Goal: Task Accomplishment & Management: Use online tool/utility

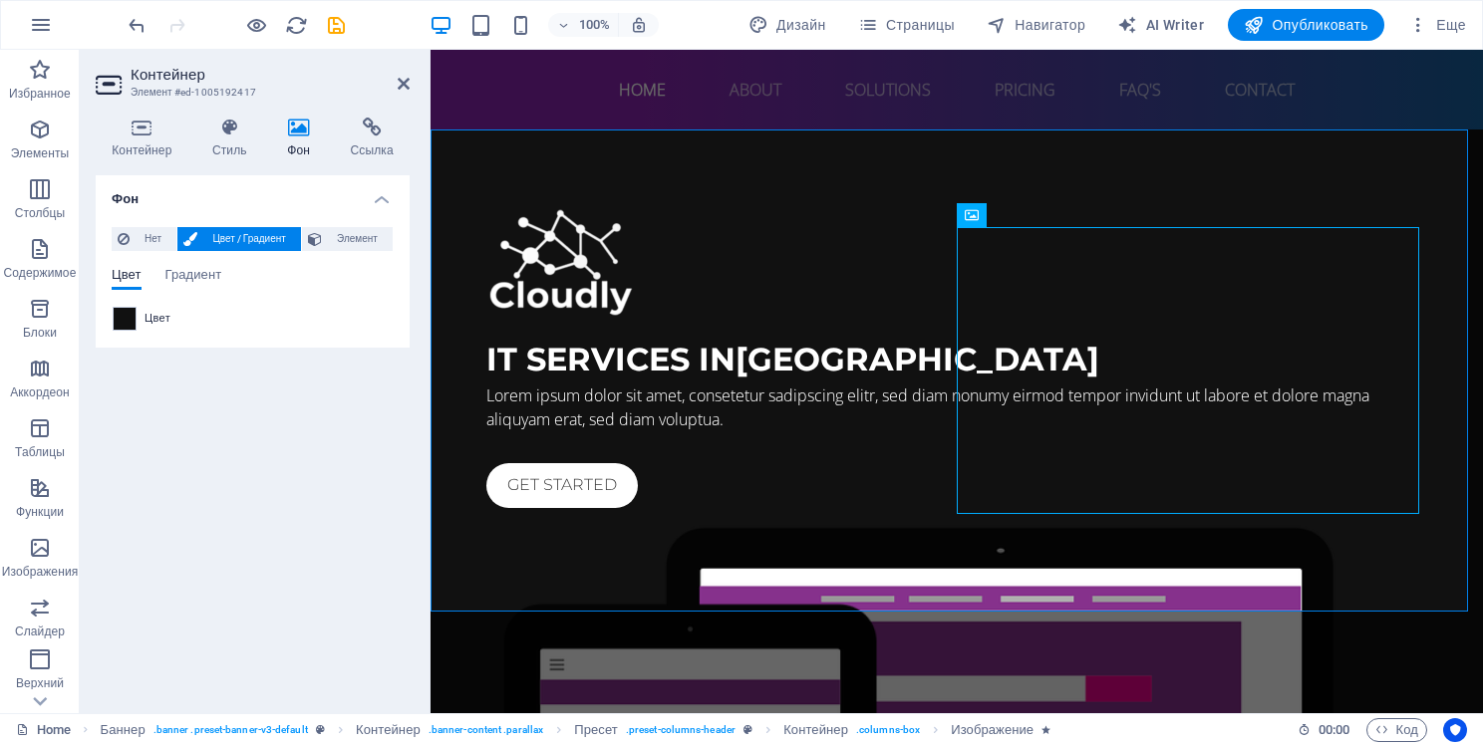
click at [311, 376] on div "Фон Нет Цвет / Градиент Элемент Растянуть фон на всю ширину Наложение цвета Пом…" at bounding box center [253, 436] width 314 height 522
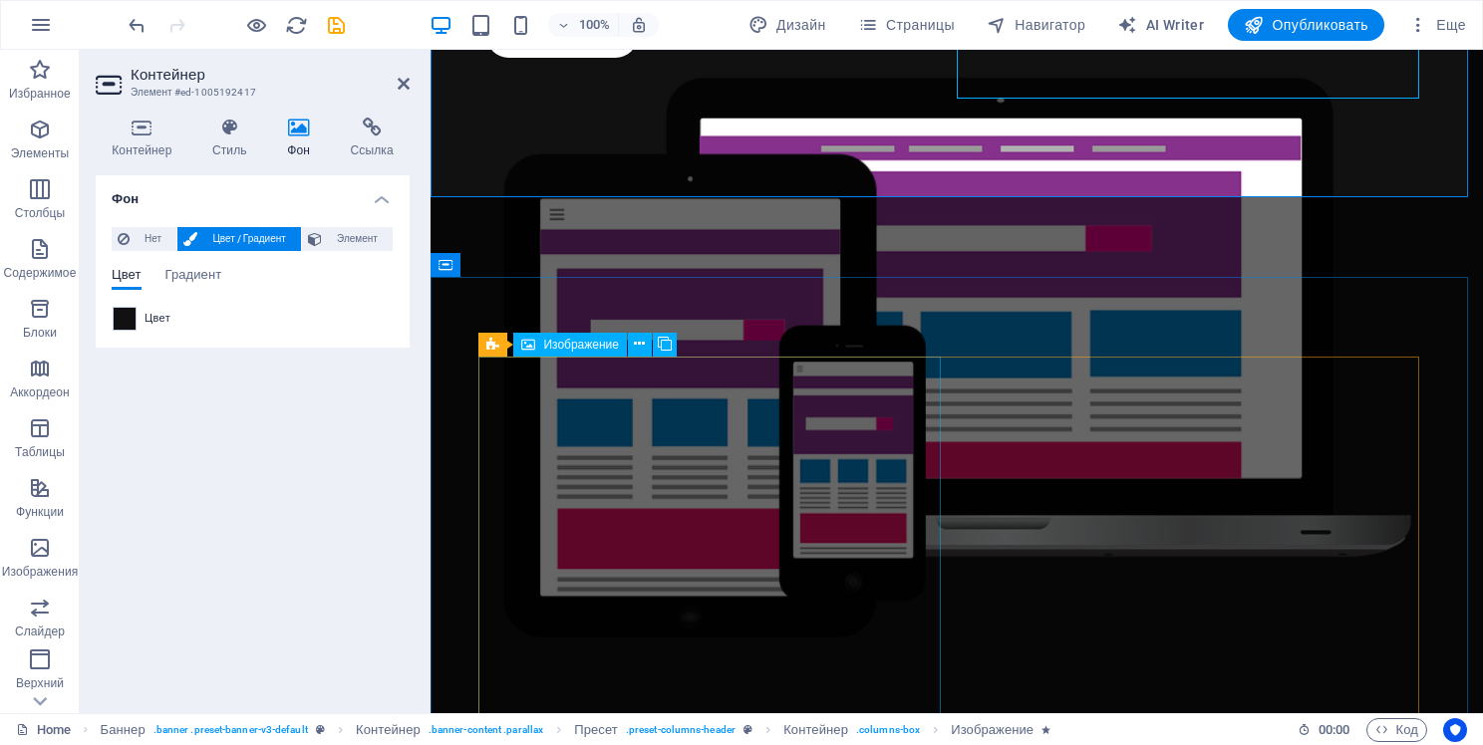
scroll to position [498, 0]
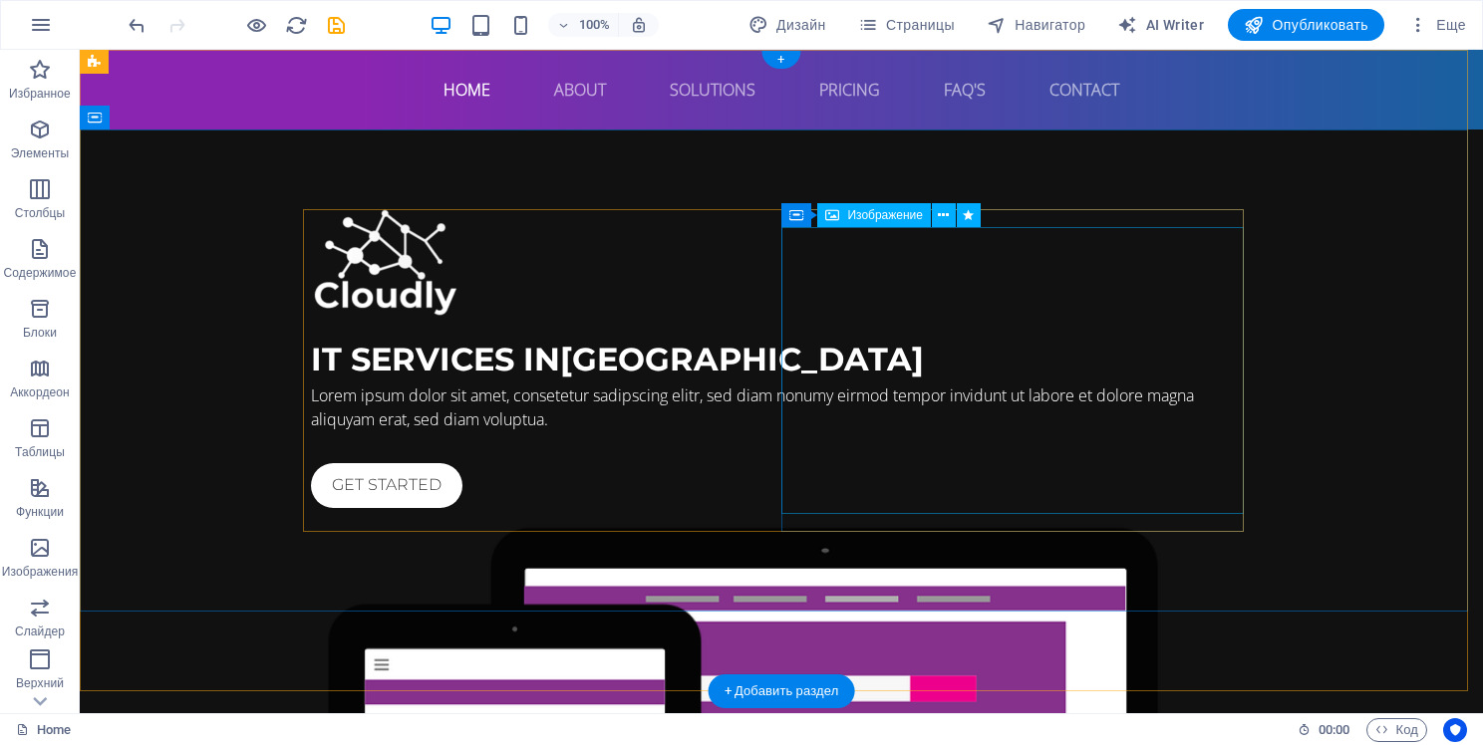
scroll to position [0, 0]
drag, startPoint x: 791, startPoint y: 60, endPoint x: 348, endPoint y: 48, distance: 443.7
click at [791, 60] on div "+" at bounding box center [780, 60] width 39 height 18
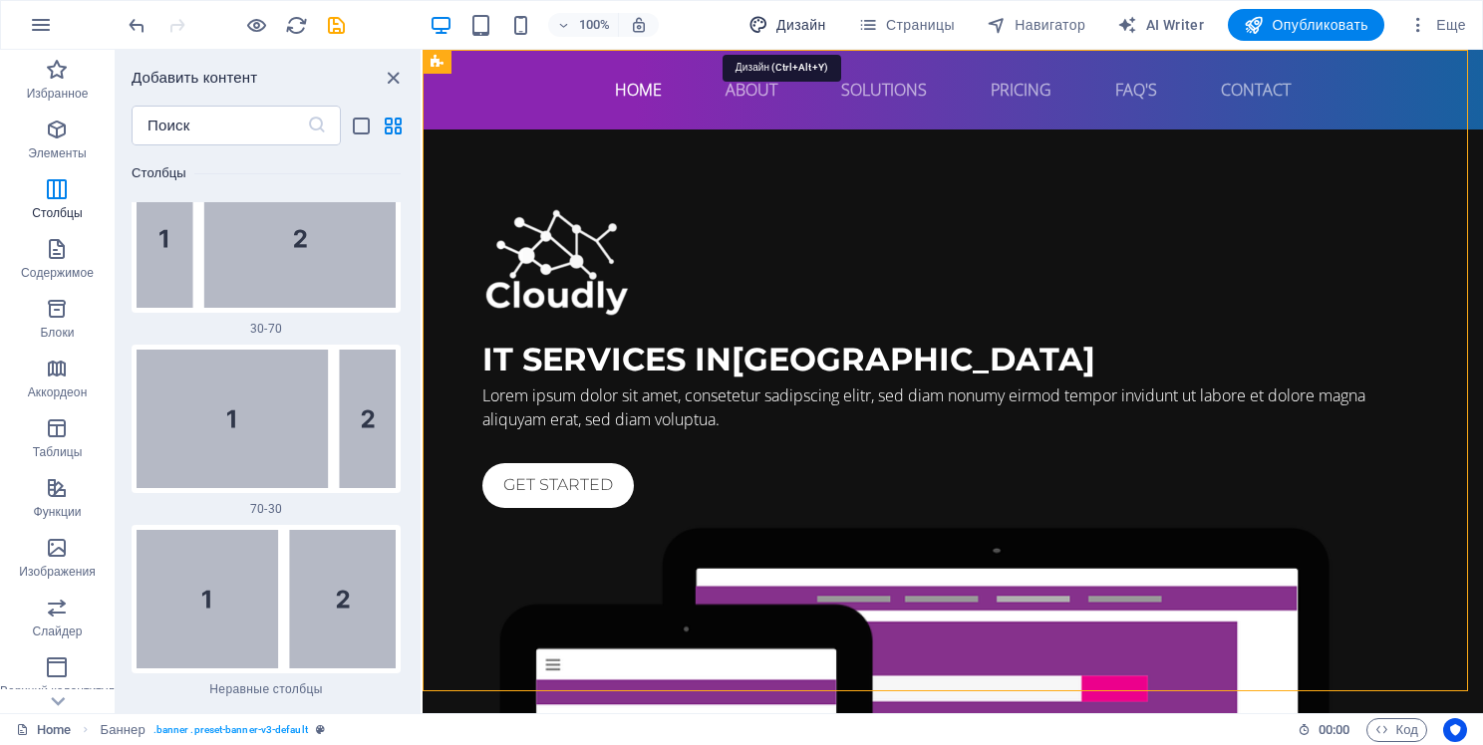
click at [797, 22] on span "Дизайн" at bounding box center [787, 25] width 78 height 20
select select "px"
select select "400"
select select "px"
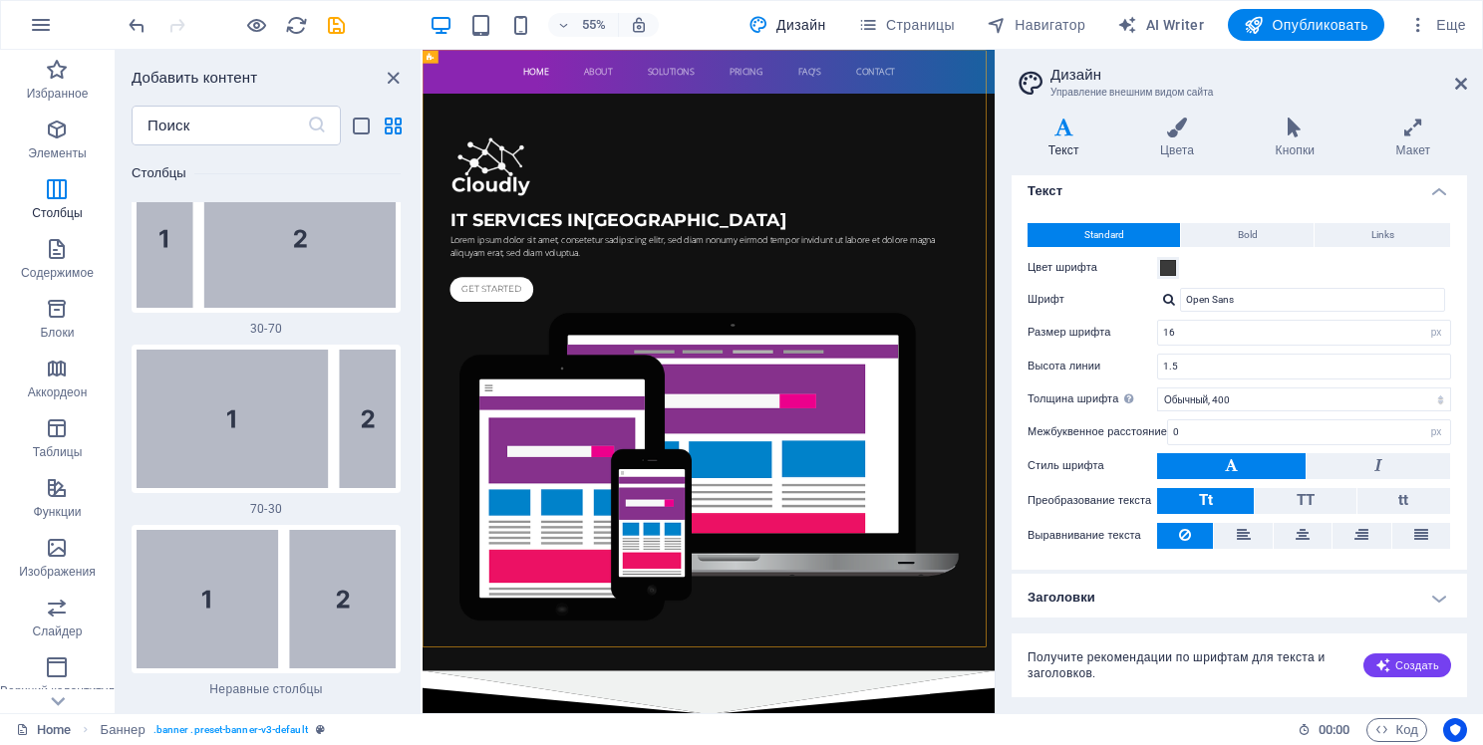
scroll to position [8, 0]
click at [1423, 26] on icon "button" at bounding box center [1418, 25] width 20 height 20
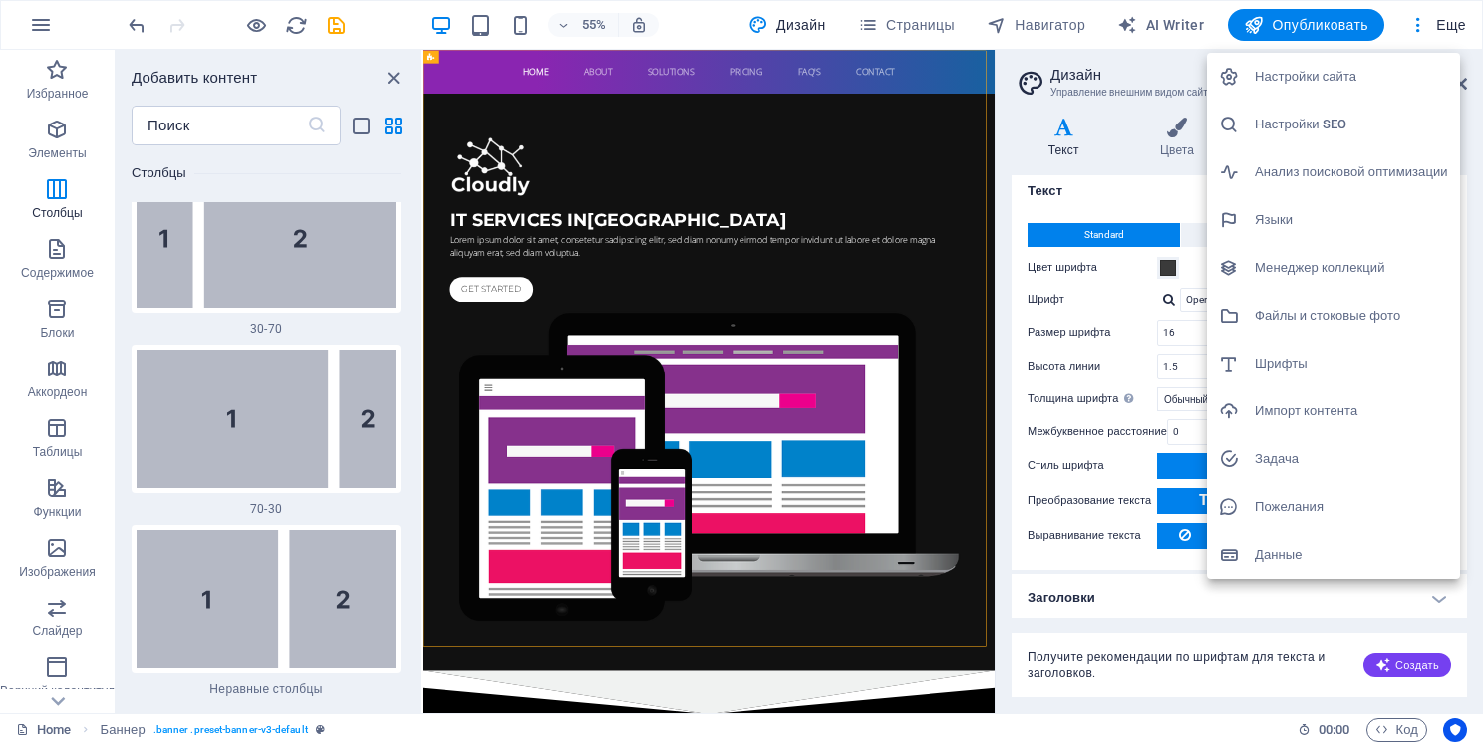
click at [1332, 76] on h6 "Настройки сайта" at bounding box center [1351, 77] width 193 height 24
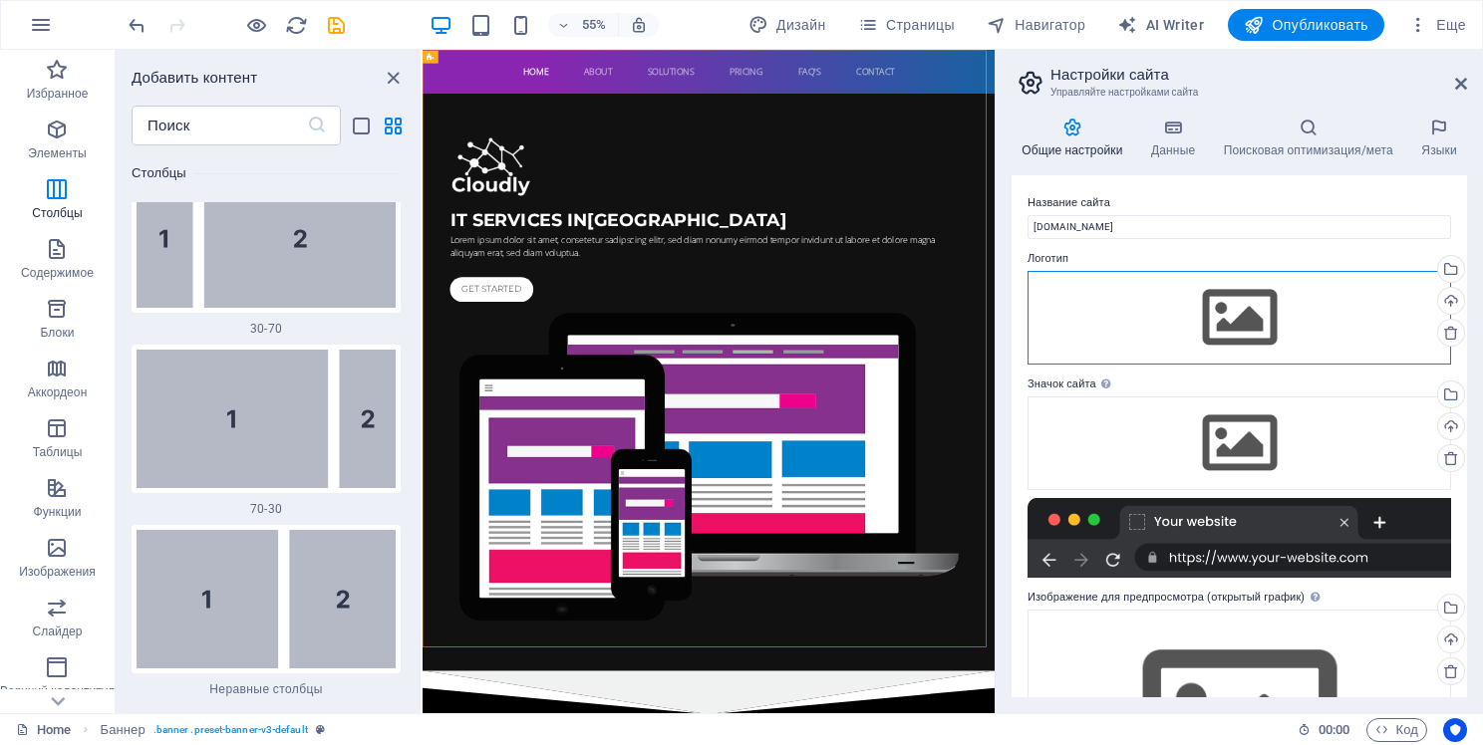
click at [1244, 306] on div "Перетащите файлы сюда, нажмите, чтобы выбрать файлы, или выберите файлы из разд…" at bounding box center [1240, 318] width 424 height 94
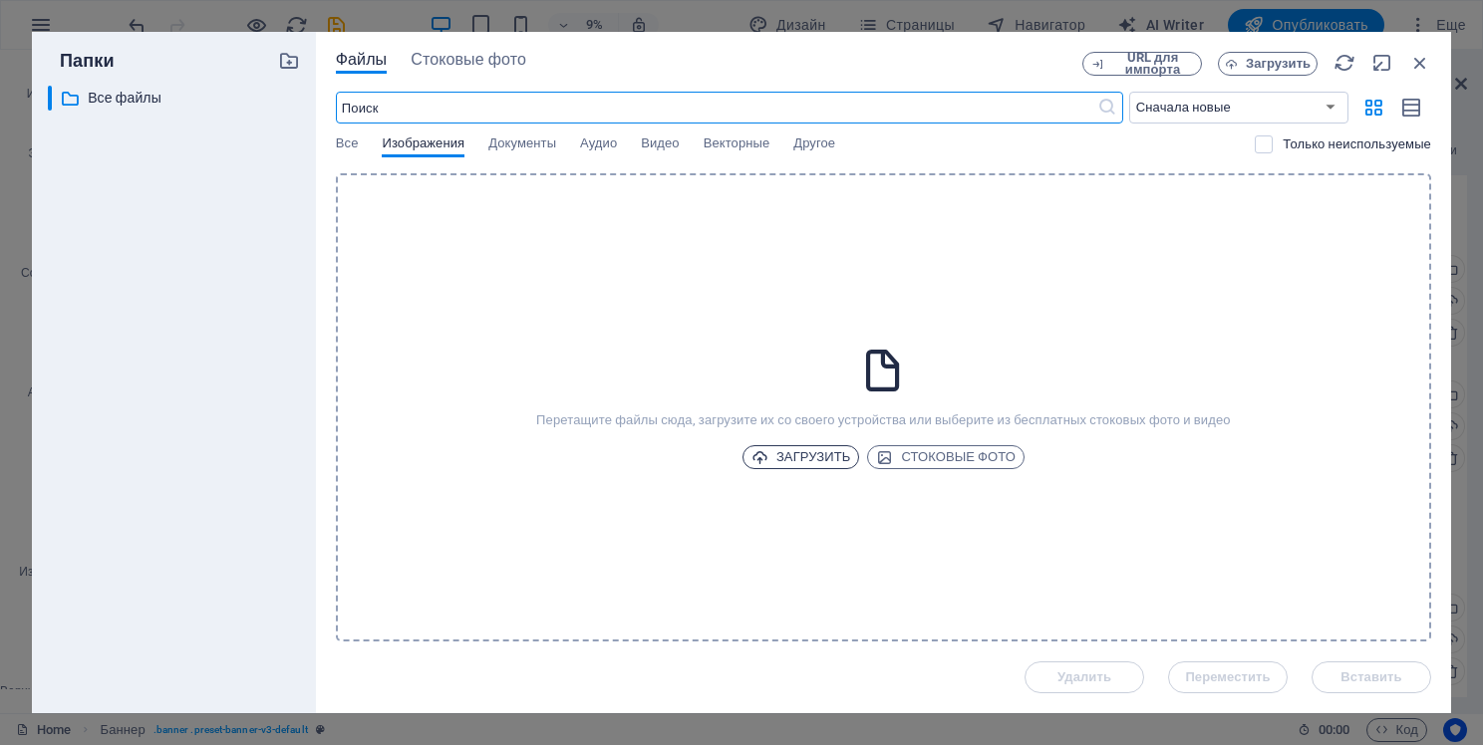
click at [821, 453] on span "Загрузить" at bounding box center [801, 457] width 100 height 24
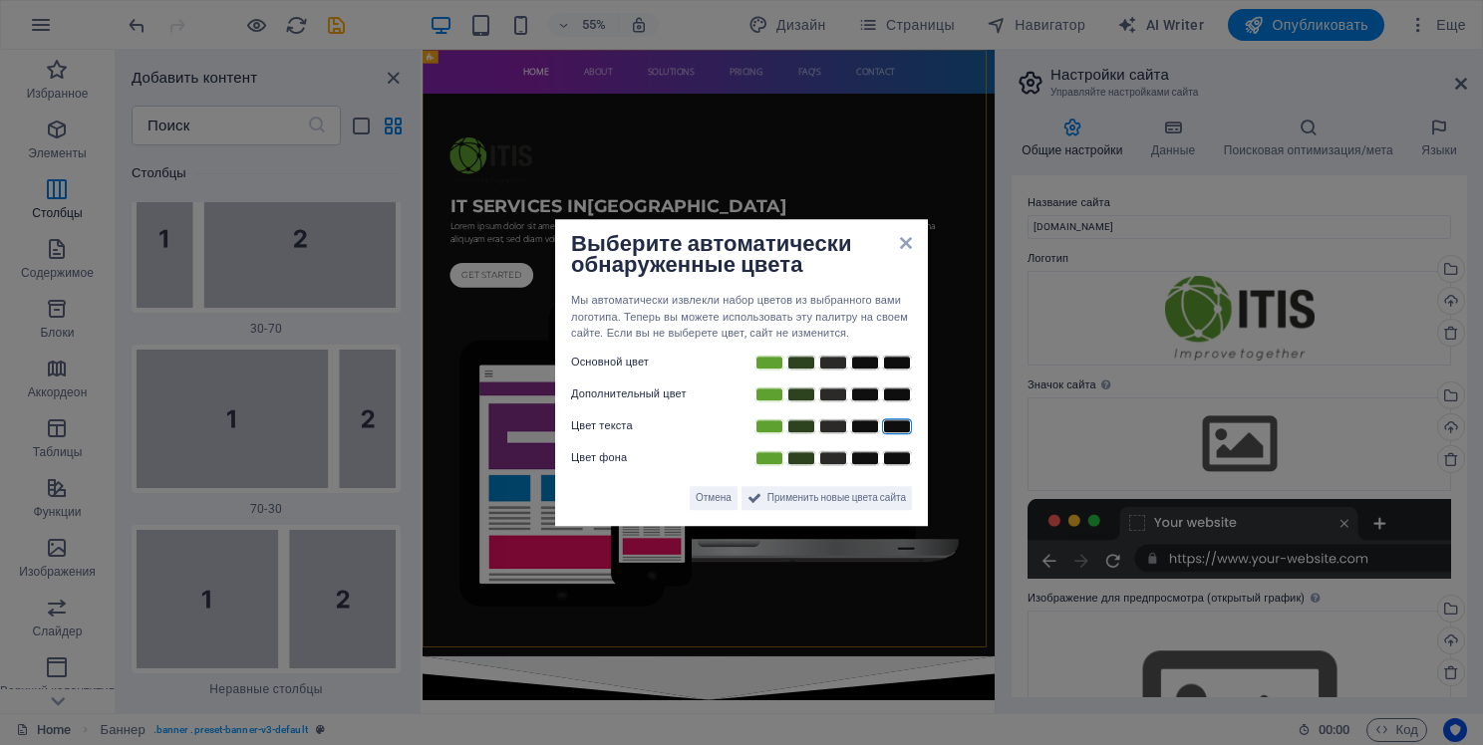
click at [892, 427] on link at bounding box center [897, 427] width 30 height 16
click at [839, 429] on link at bounding box center [833, 427] width 30 height 16
click at [821, 429] on link at bounding box center [833, 427] width 30 height 16
click at [807, 429] on link at bounding box center [801, 427] width 30 height 16
click at [777, 427] on link at bounding box center [769, 427] width 30 height 16
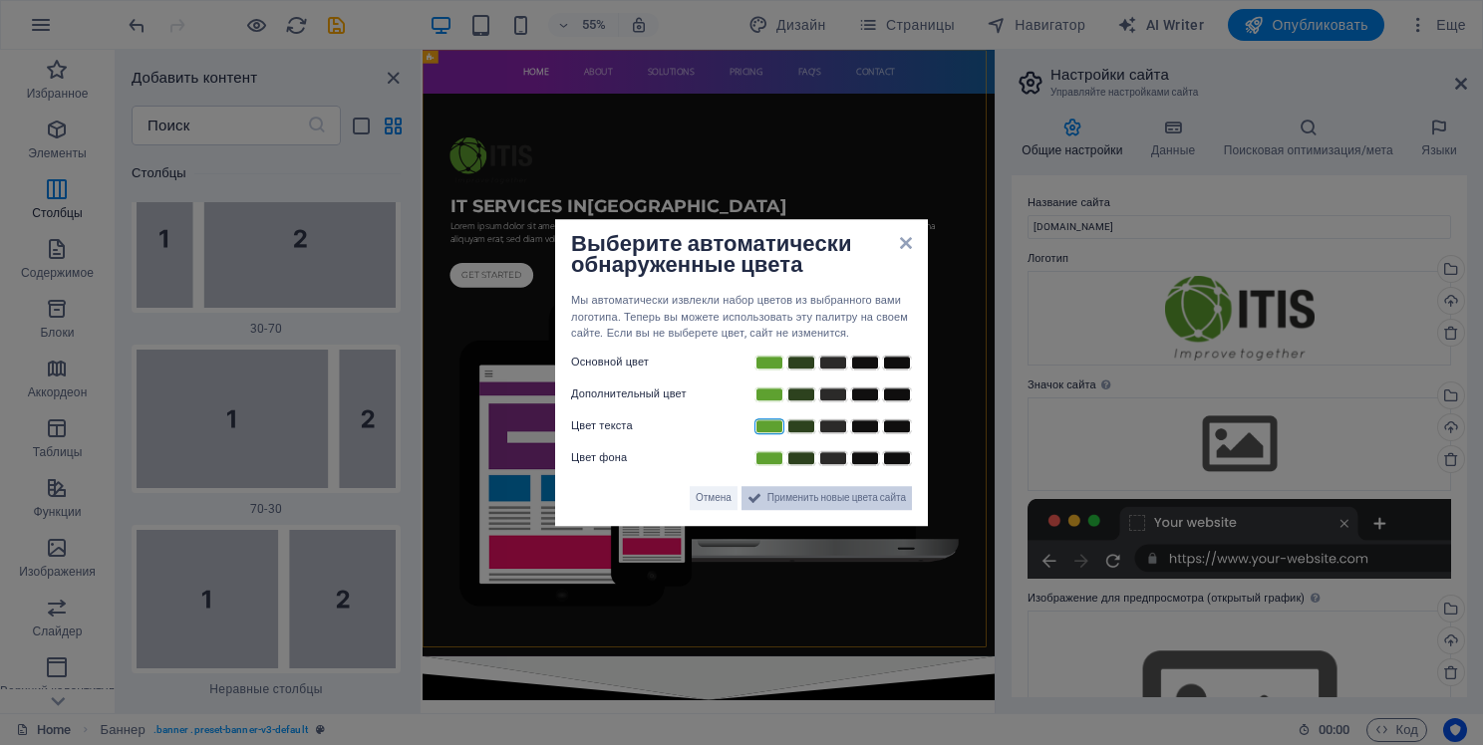
drag, startPoint x: 811, startPoint y: 500, endPoint x: 707, endPoint y: 818, distance: 334.7
click at [811, 500] on span "Применить новые цвета сайта" at bounding box center [836, 498] width 139 height 24
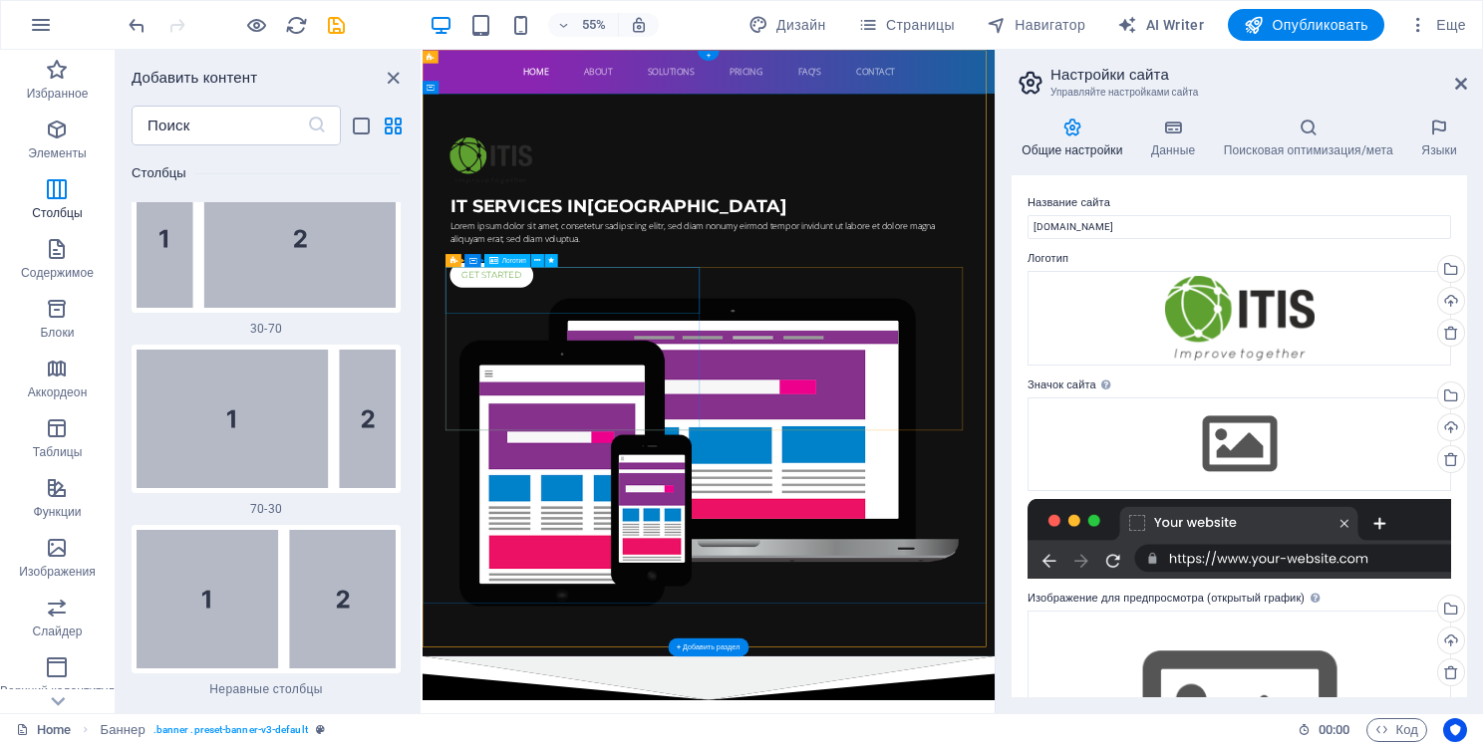
click at [574, 294] on div at bounding box center [942, 251] width 941 height 85
select select "px"
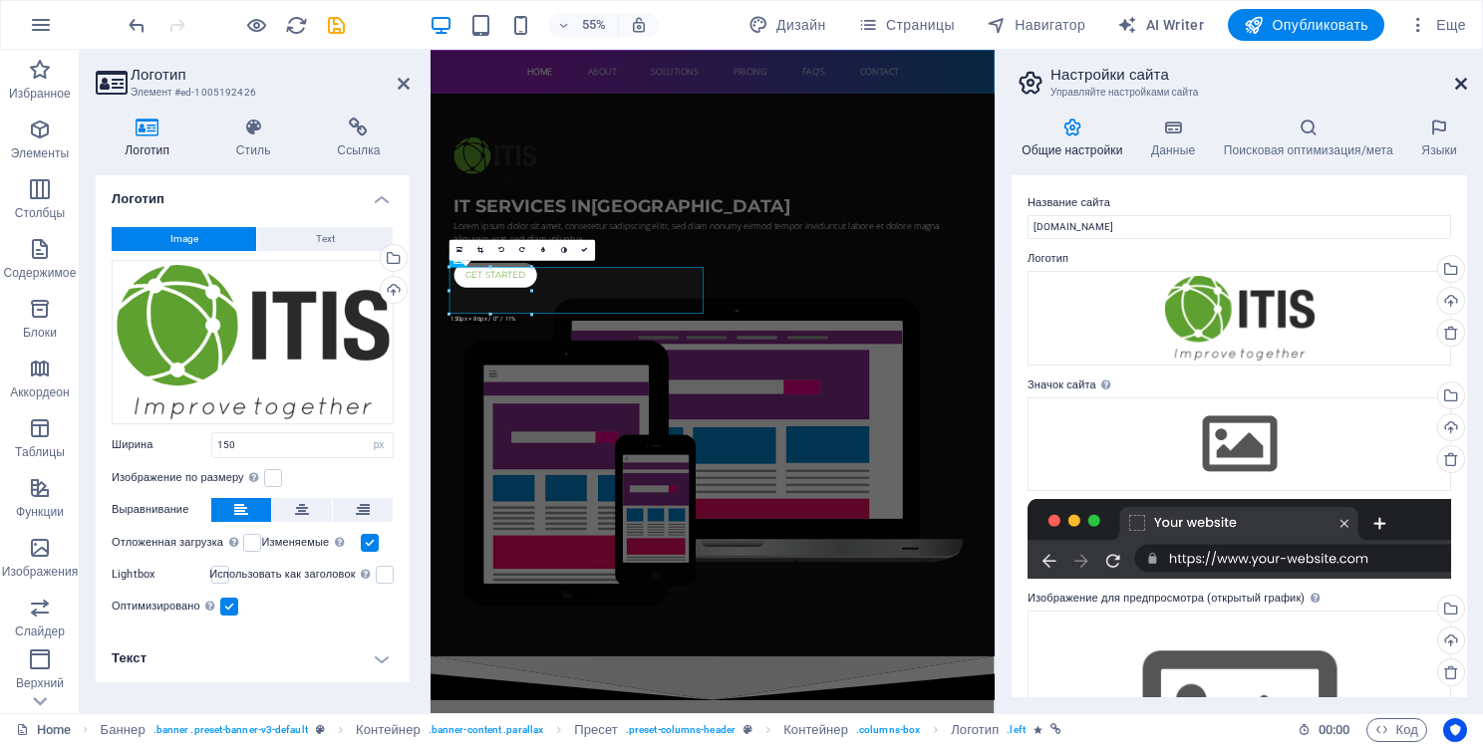
click at [1465, 81] on icon at bounding box center [1461, 84] width 12 height 16
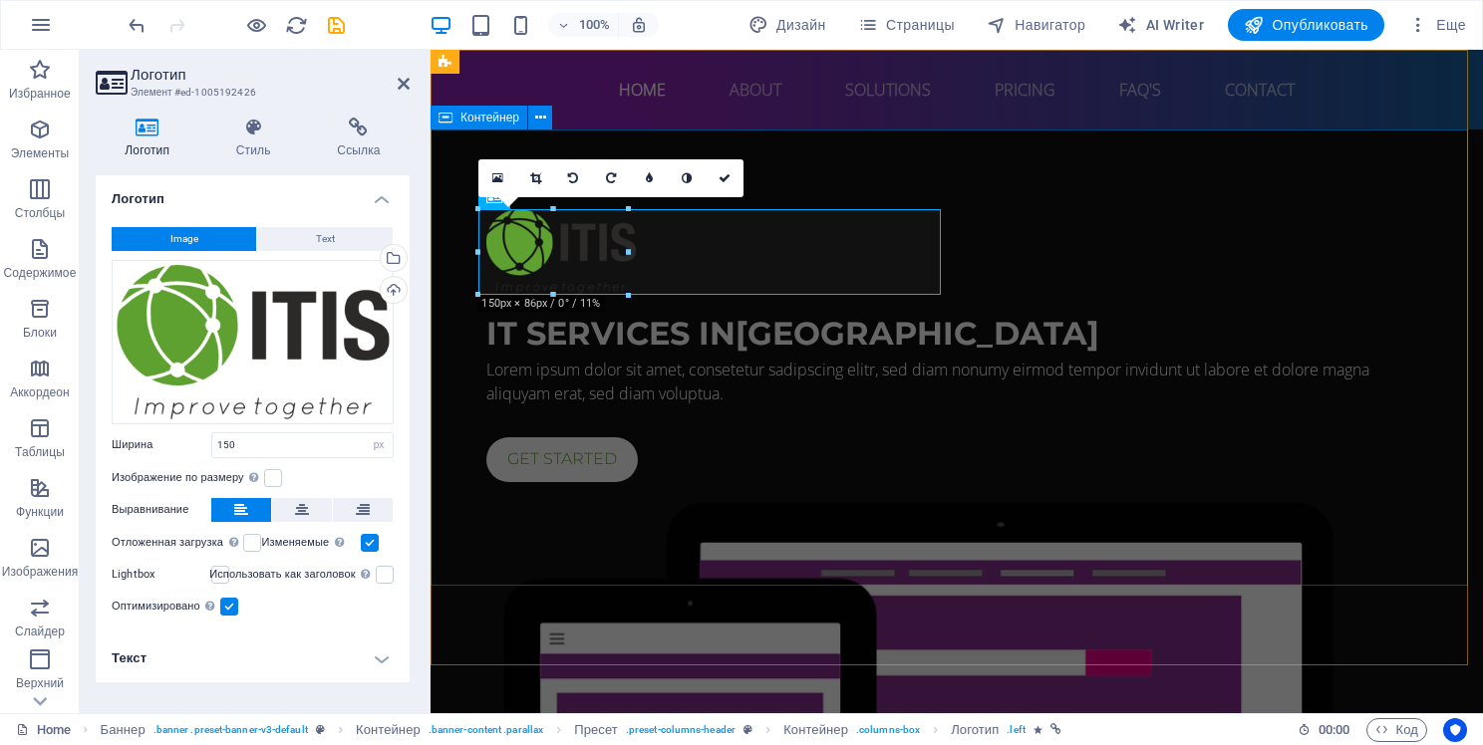
click at [1235, 163] on div "IT Services in Berlin Lorem ipsum dolor sit amet, consetetur sadipscing elitr, …" at bounding box center [957, 642] width 1052 height 1024
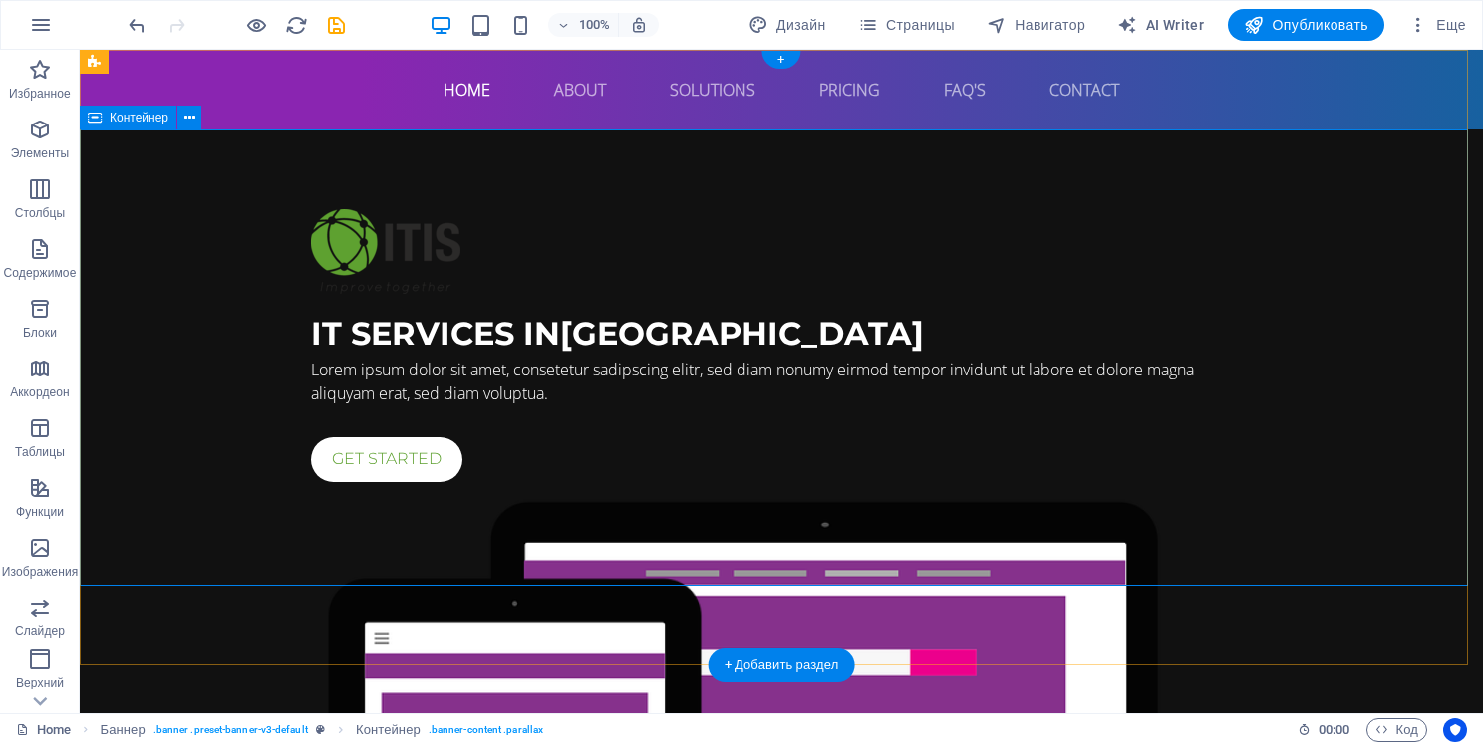
click at [138, 293] on div "IT Services in Berlin Lorem ipsum dolor sit amet, consetetur sadipscing elitr, …" at bounding box center [781, 642] width 1403 height 1024
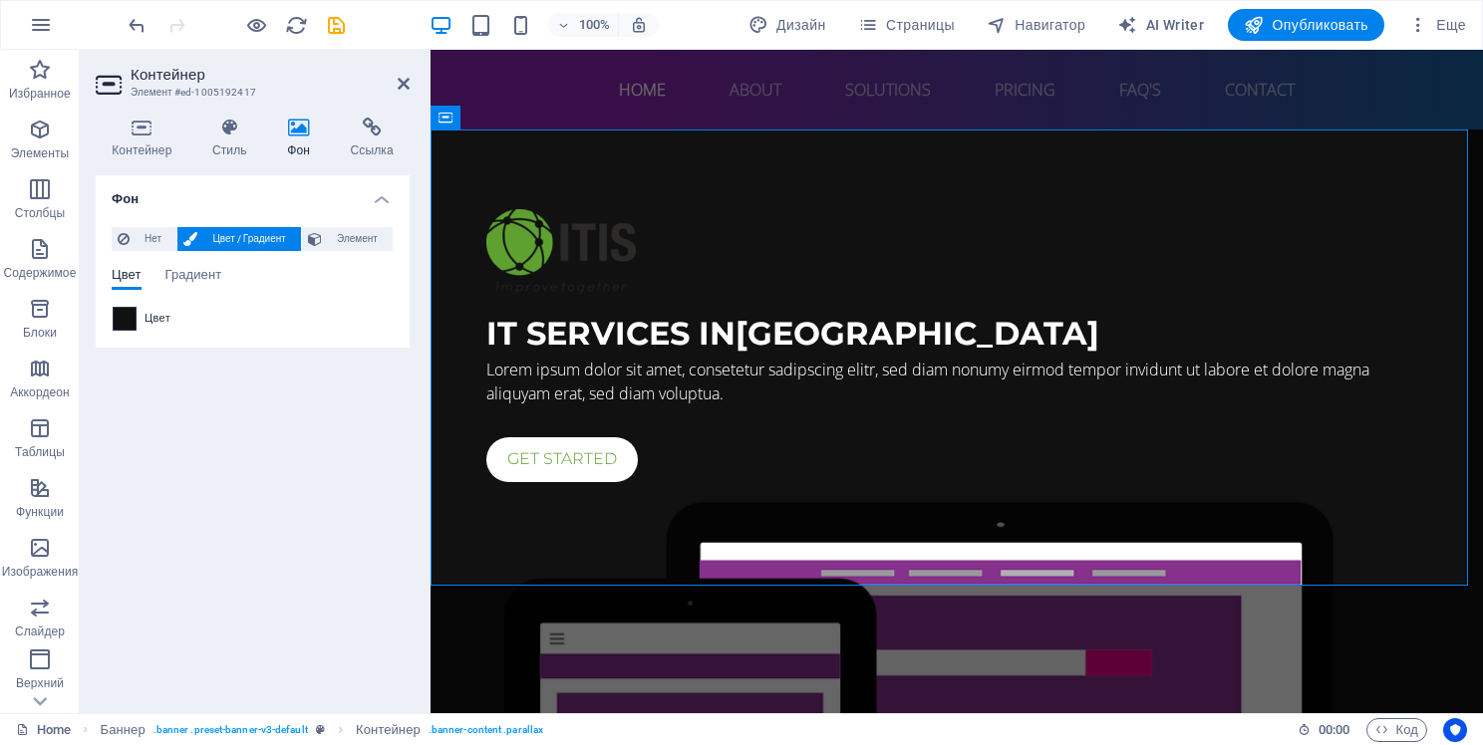
click at [132, 318] on span at bounding box center [125, 319] width 22 height 22
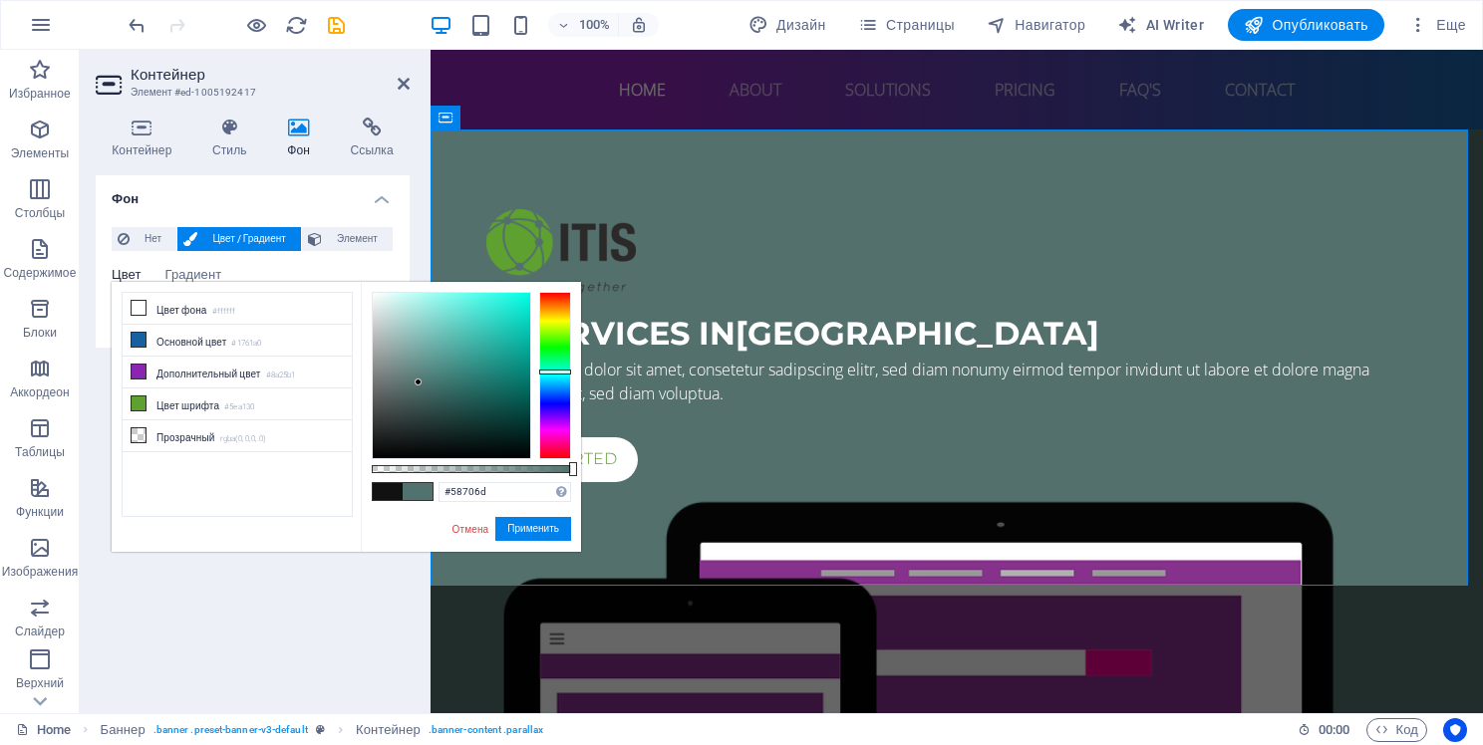
type input "#5a706e"
drag, startPoint x: 399, startPoint y: 373, endPoint x: 403, endPoint y: 385, distance: 12.6
click at [403, 385] on div at bounding box center [451, 375] width 157 height 165
click at [509, 530] on button "Применить" at bounding box center [533, 529] width 76 height 24
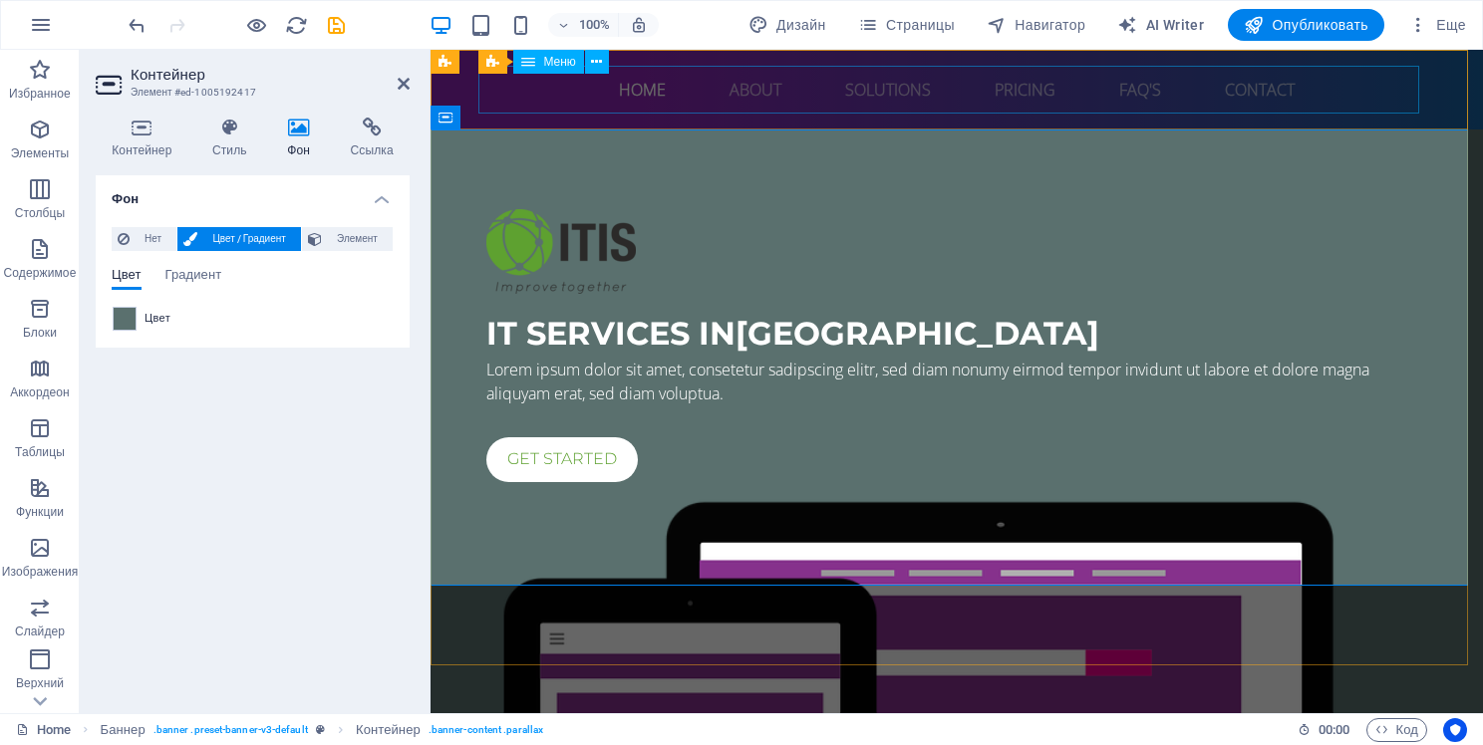
click at [569, 104] on nav "Home About Solutions Pricing FAQ's Contact" at bounding box center [956, 90] width 941 height 48
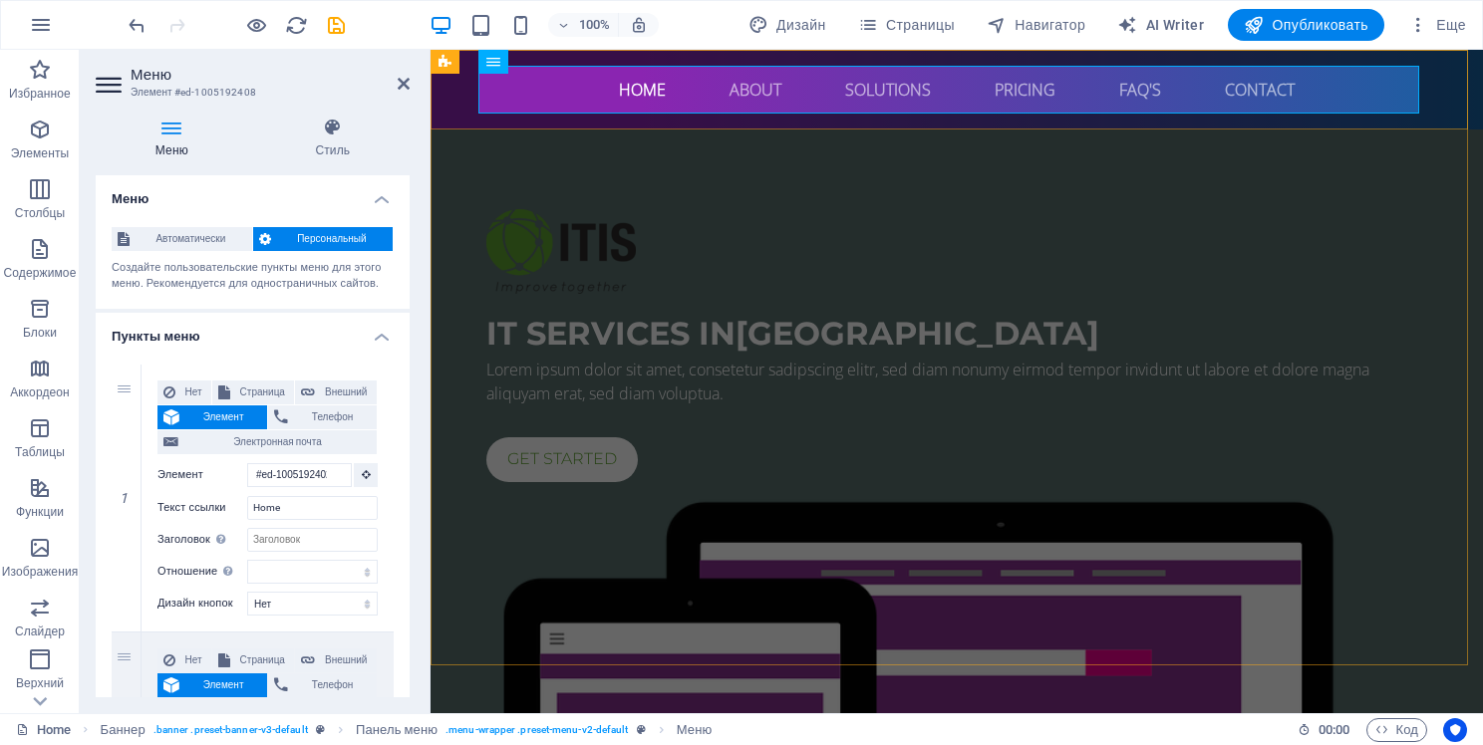
click at [464, 116] on div "Home About Solutions Pricing FAQ's Contact Menu" at bounding box center [957, 90] width 1052 height 80
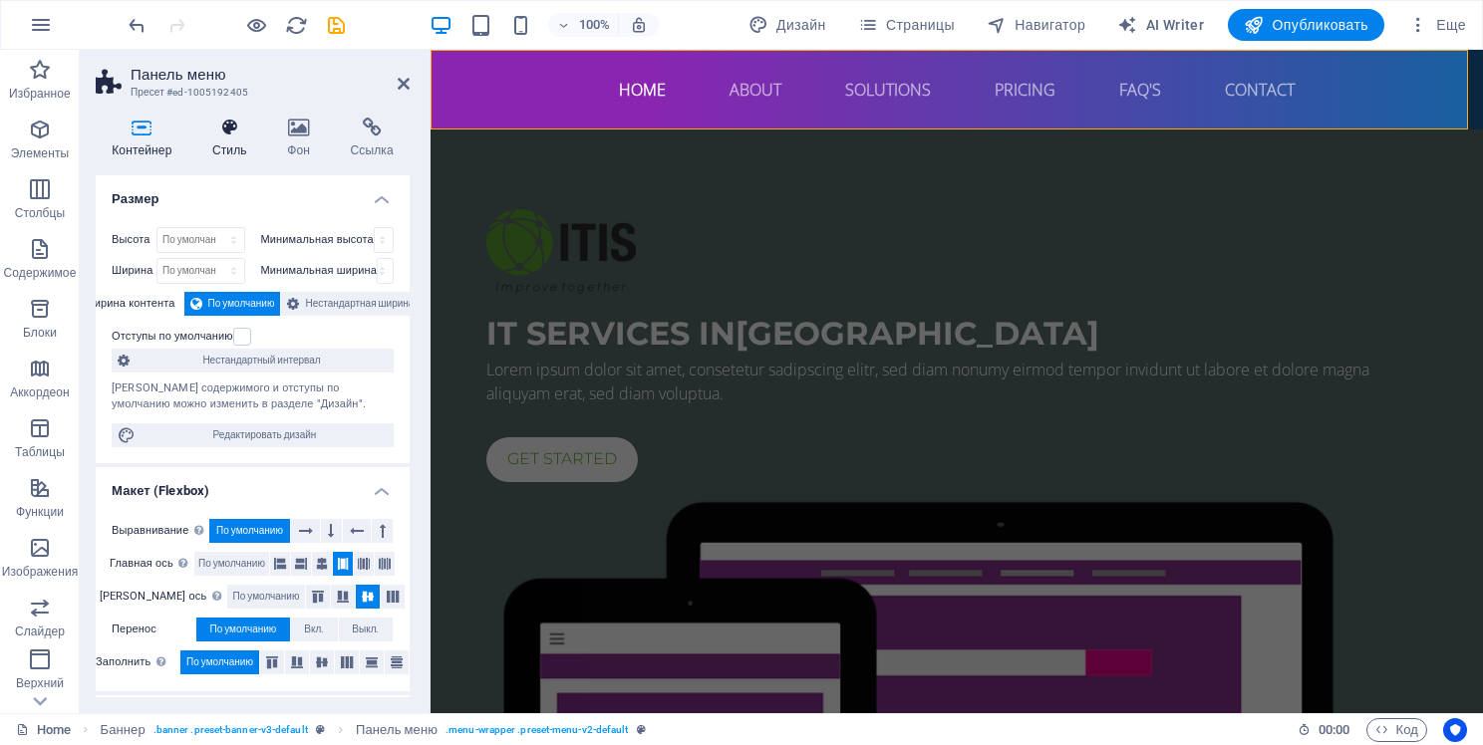
click at [243, 139] on h4 "Стиль" at bounding box center [233, 139] width 75 height 42
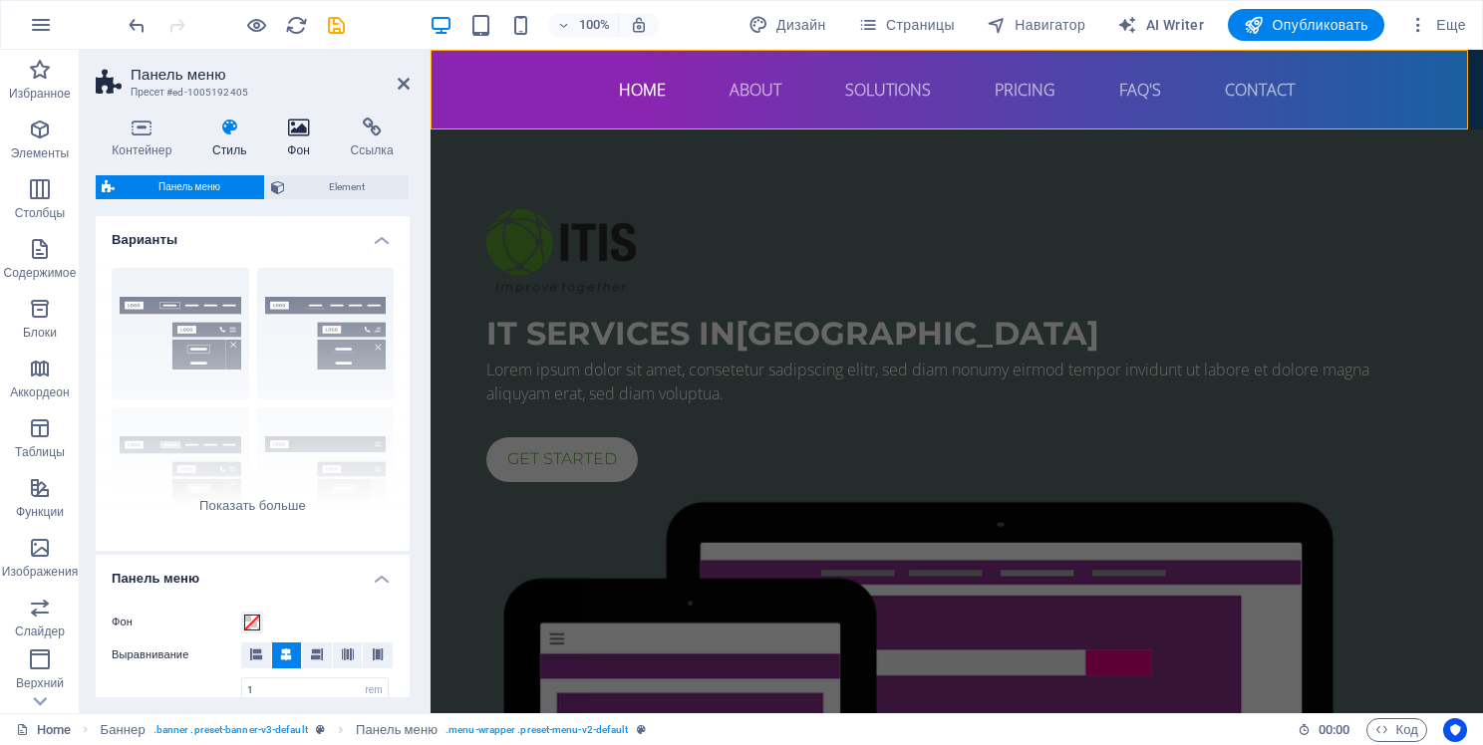
click at [296, 143] on h4 "Фон" at bounding box center [302, 139] width 63 height 42
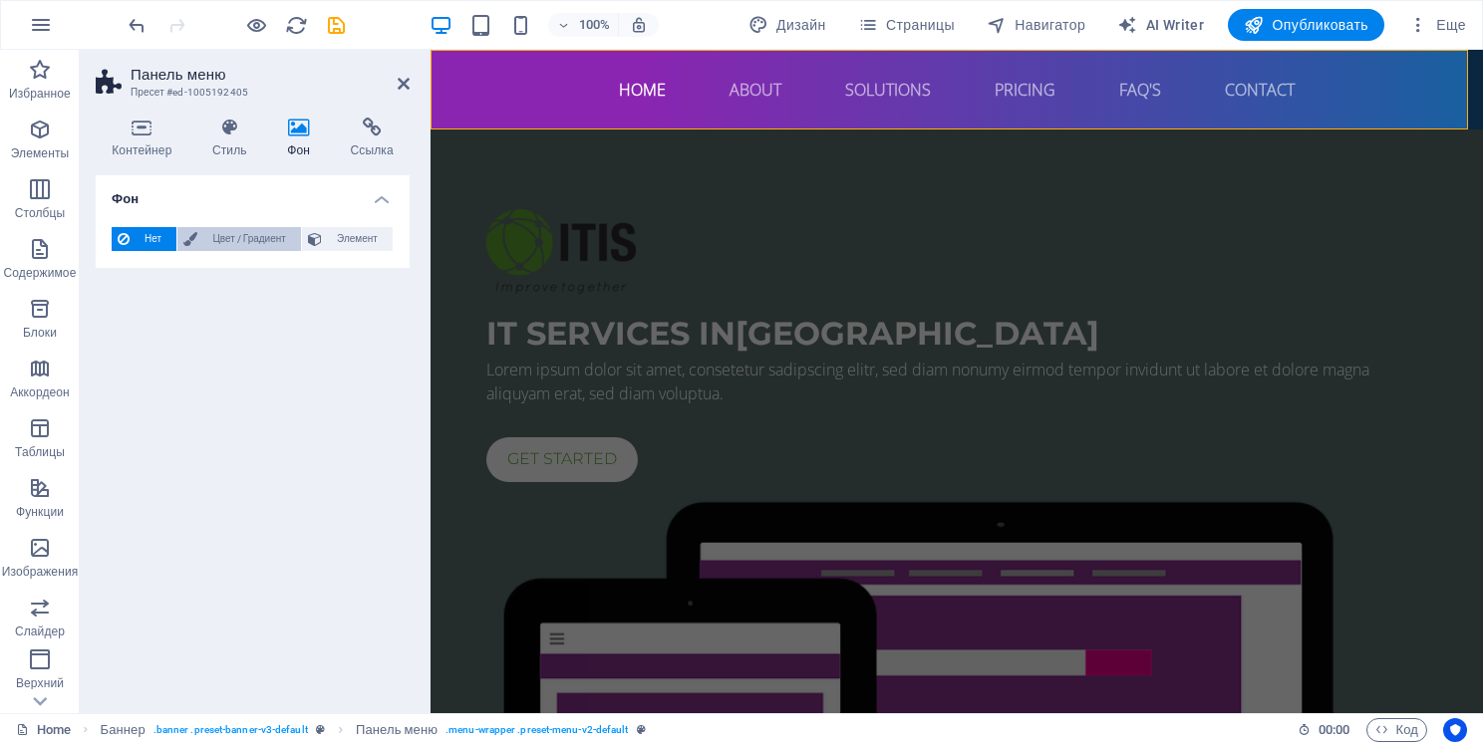
click at [211, 243] on span "Цвет / Градиент" at bounding box center [249, 239] width 92 height 24
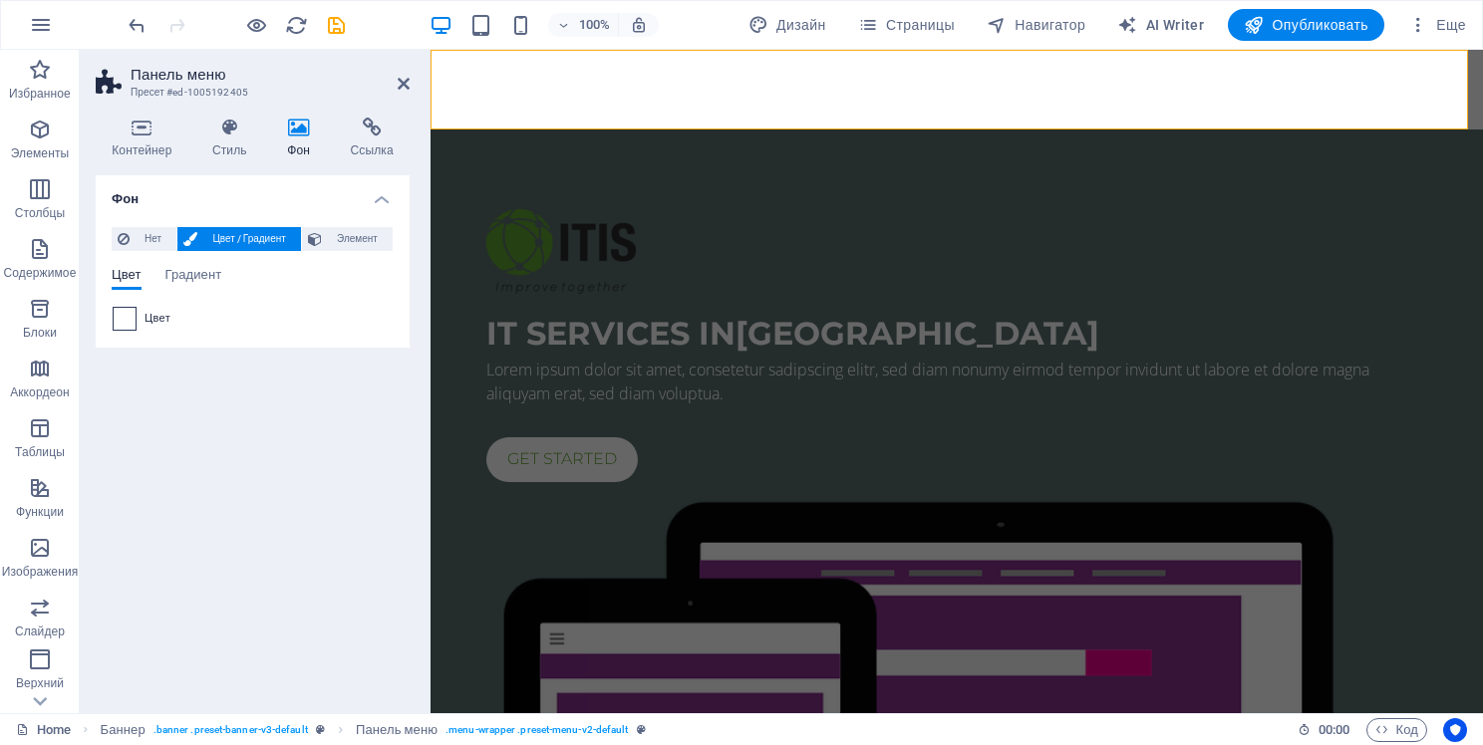
click at [128, 320] on span at bounding box center [125, 319] width 22 height 22
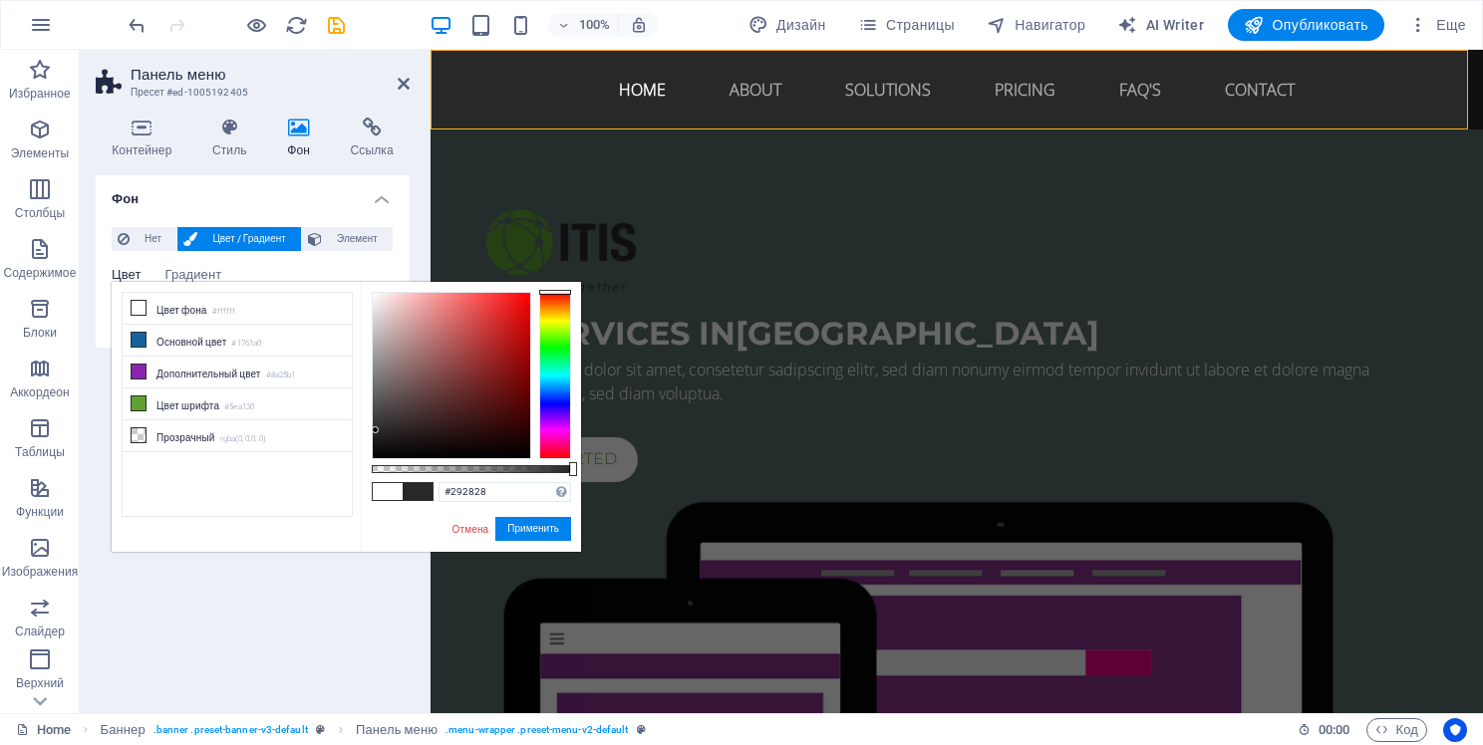
drag, startPoint x: 378, startPoint y: 379, endPoint x: 376, endPoint y: 431, distance: 51.9
click at [376, 431] on div at bounding box center [451, 375] width 157 height 165
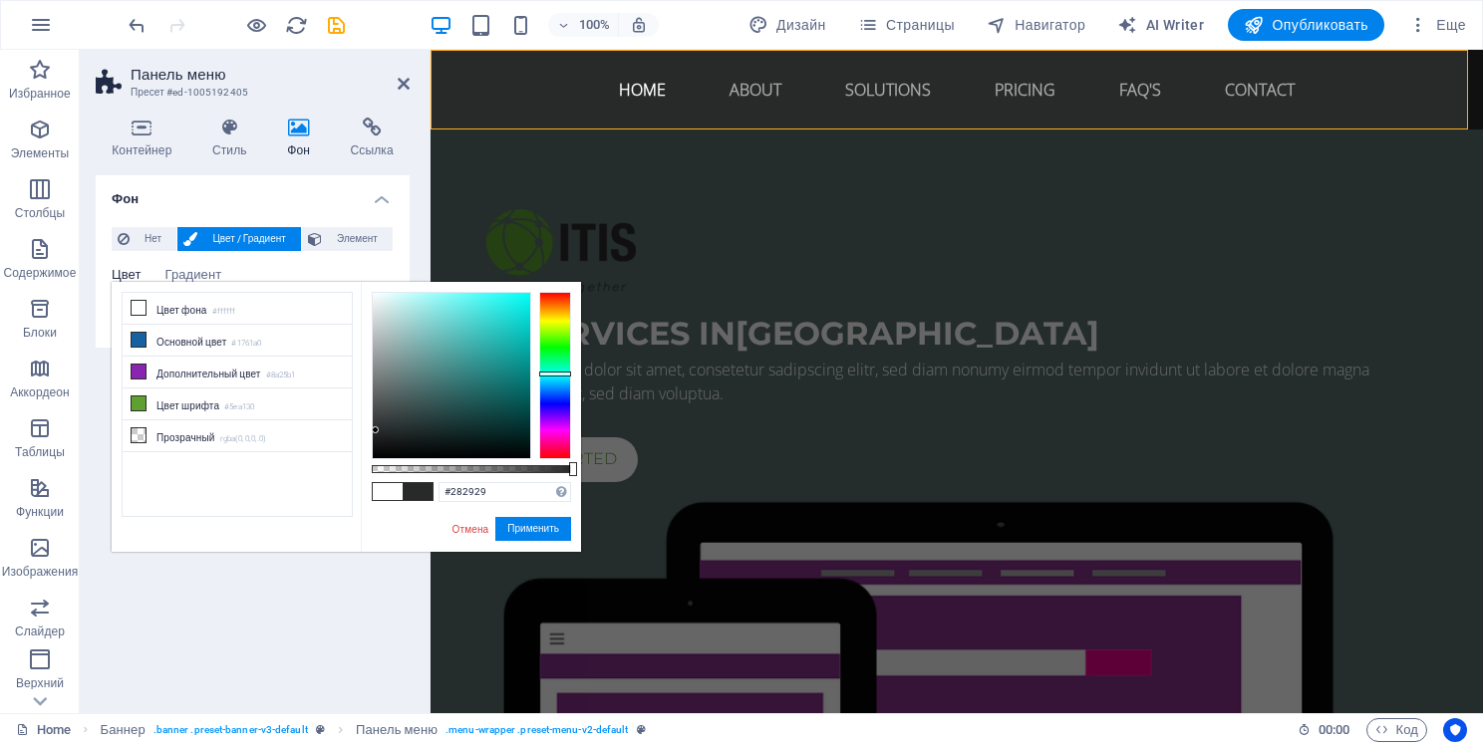
drag, startPoint x: 563, startPoint y: 326, endPoint x: 559, endPoint y: 374, distance: 48.0
click at [559, 374] on div at bounding box center [555, 375] width 32 height 167
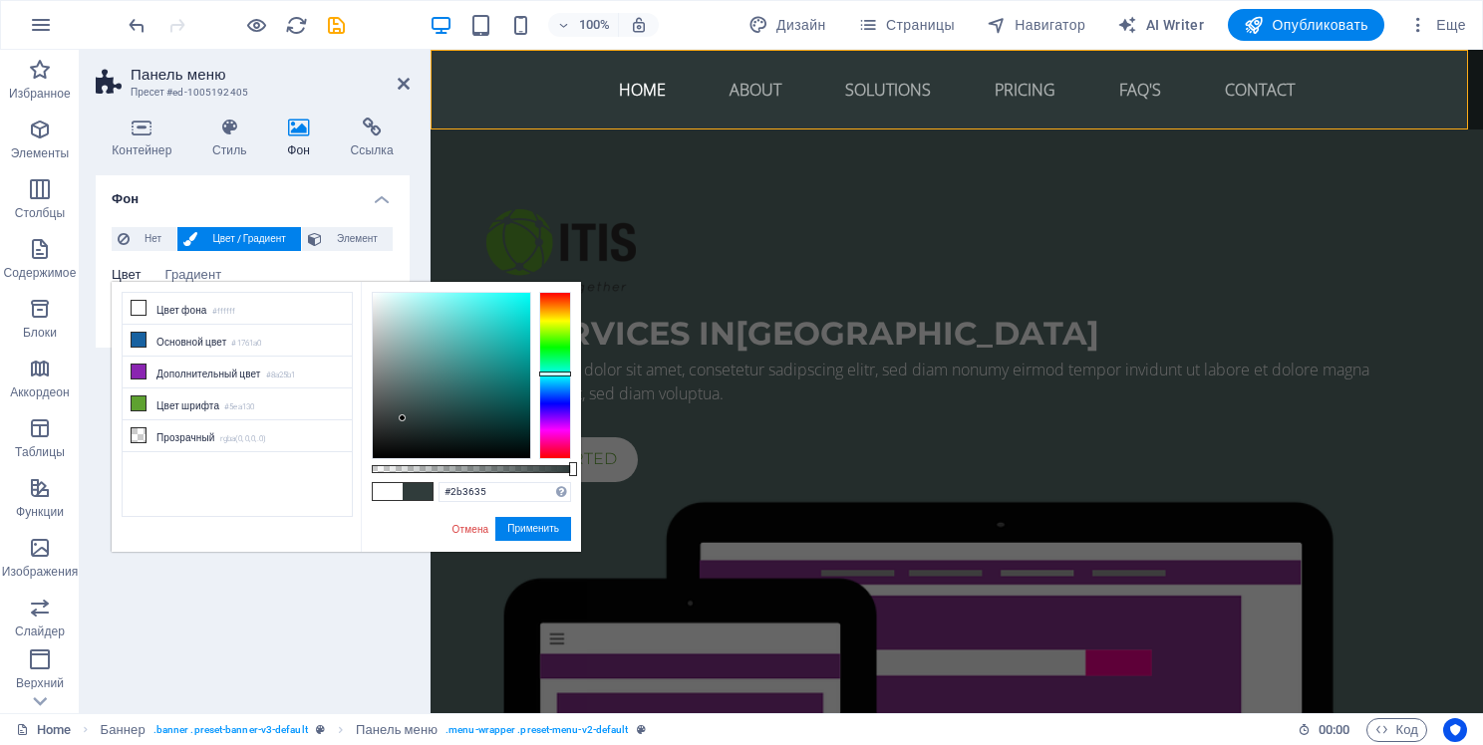
type input "#2a3434"
drag, startPoint x: 418, startPoint y: 375, endPoint x: 404, endPoint y: 424, distance: 50.8
click at [404, 424] on div at bounding box center [451, 375] width 157 height 165
click at [524, 527] on button "Применить" at bounding box center [533, 529] width 76 height 24
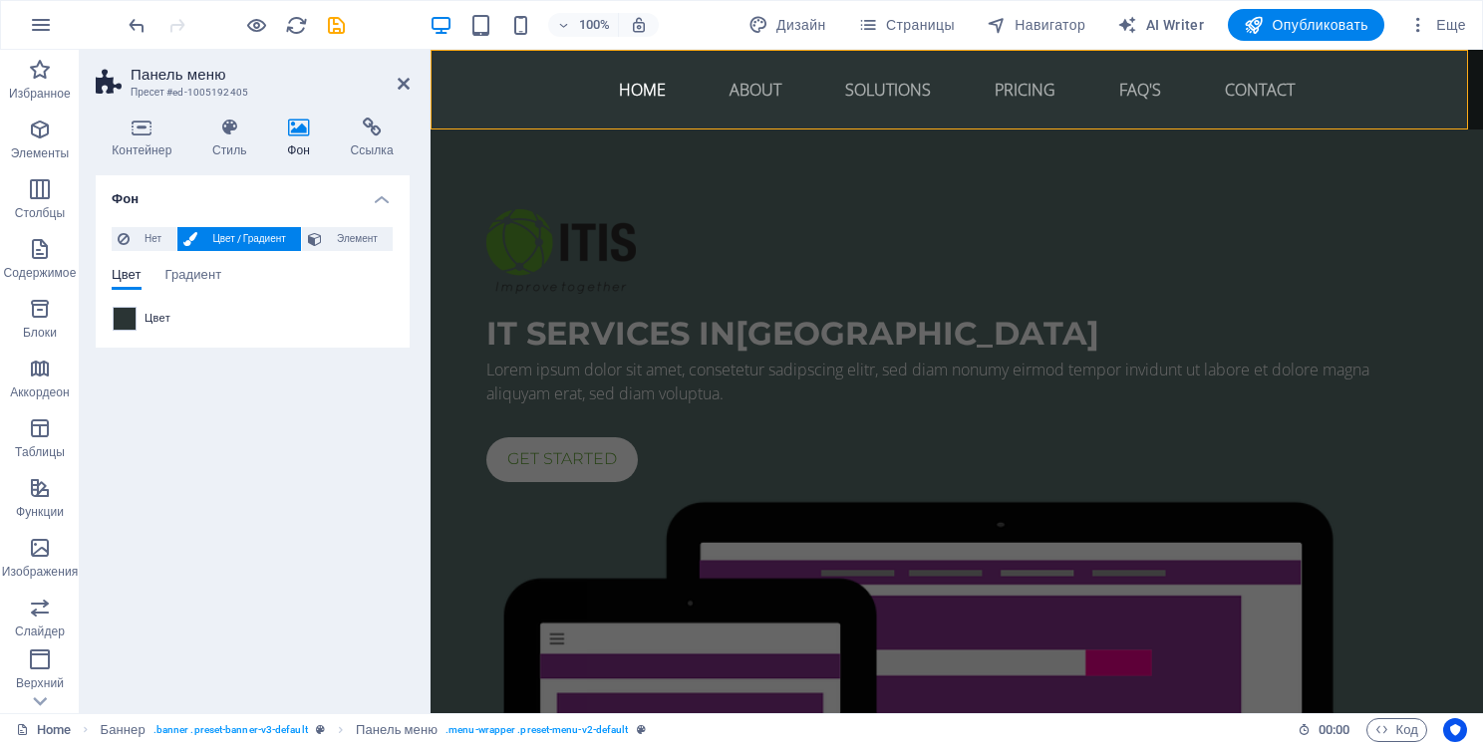
click at [309, 430] on div "Фон Нет Цвет / Градиент Элемент Растянуть фон на всю ширину Наложение цвета Пом…" at bounding box center [253, 436] width 314 height 522
click at [410, 89] on aside "Панель меню Пресет #ed-1005192405 Контейнер Стиль Фон Ссылка Размер Высота По у…" at bounding box center [255, 382] width 351 height 664
click at [413, 81] on aside "Панель меню Пресет #ed-1005192405 Контейнер Стиль Фон Ссылка Размер Высота По у…" at bounding box center [255, 382] width 351 height 664
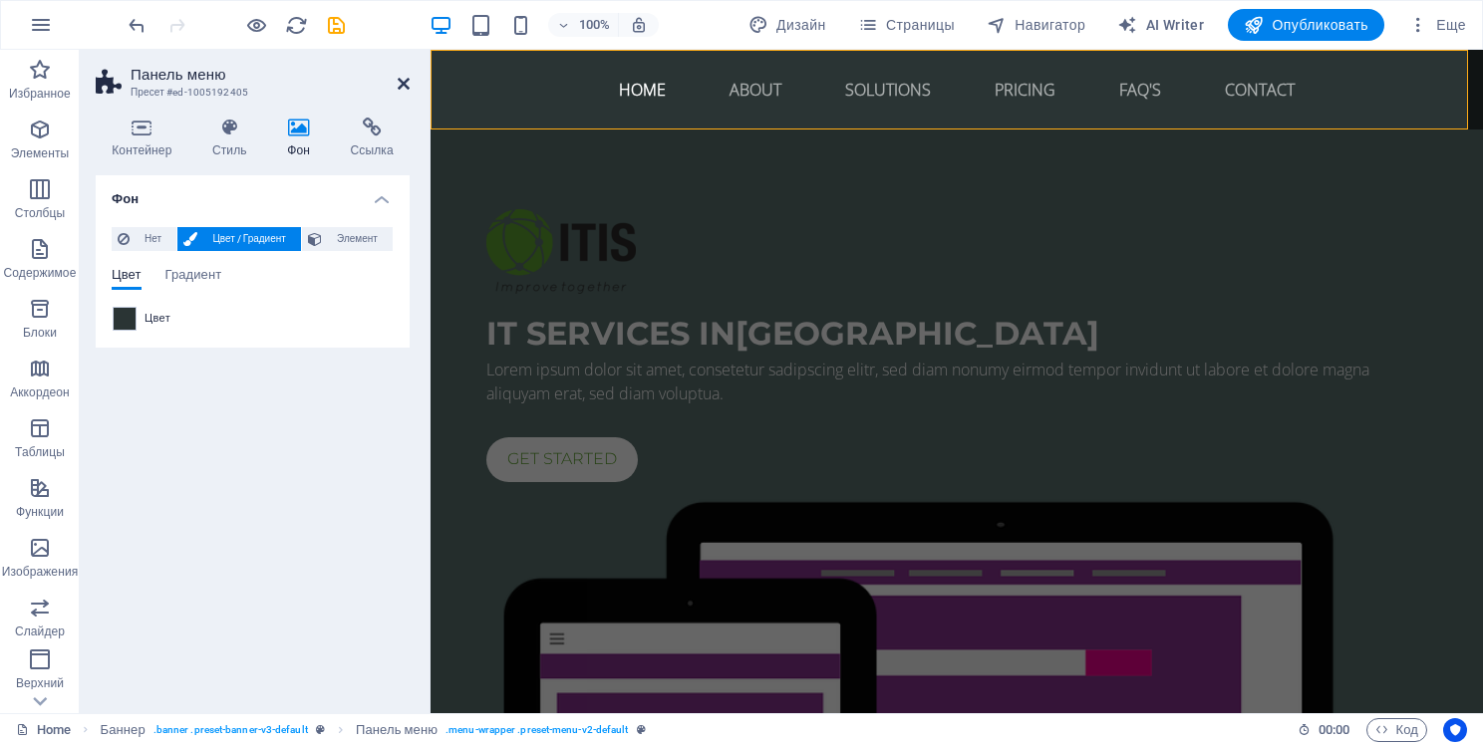
click at [405, 81] on icon at bounding box center [404, 84] width 12 height 16
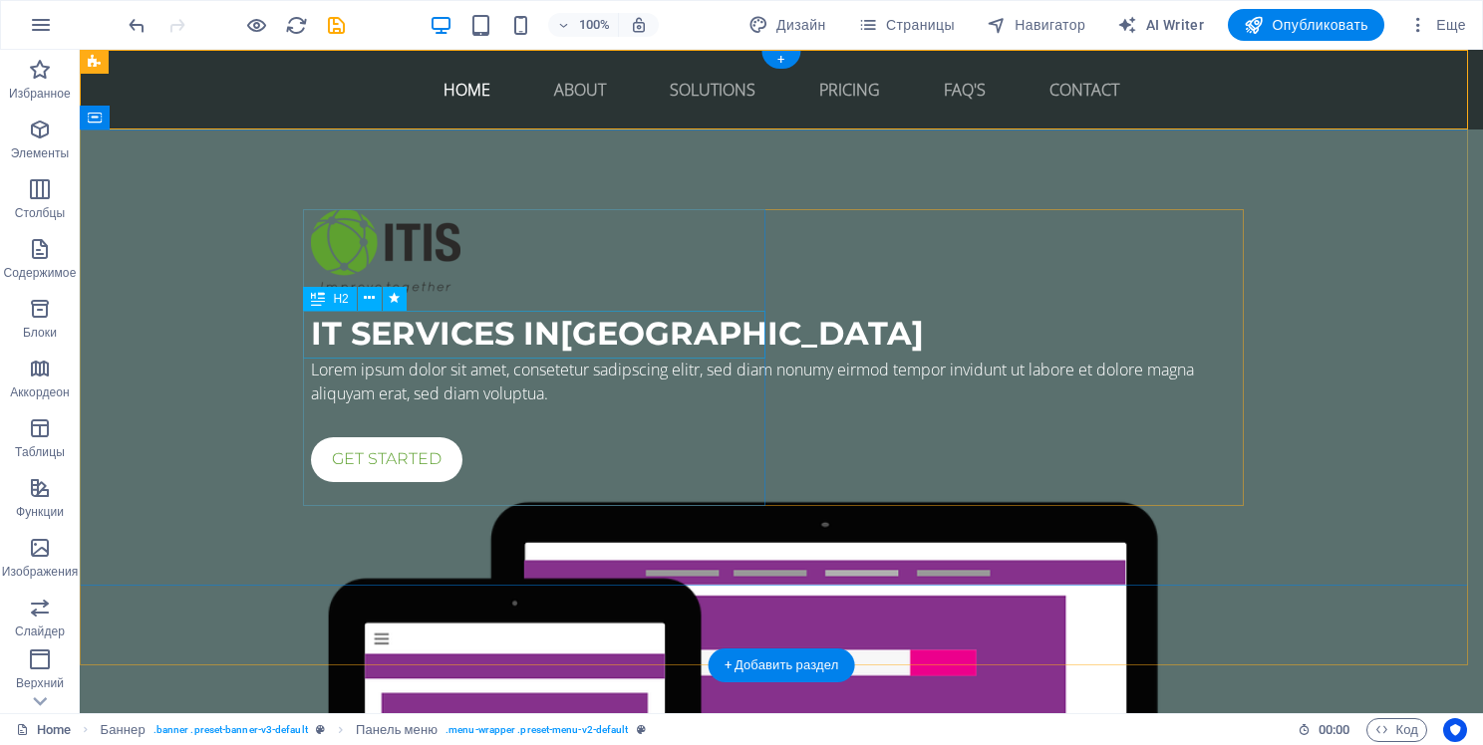
click at [544, 334] on div "IT Services in Berlin" at bounding box center [781, 334] width 941 height 48
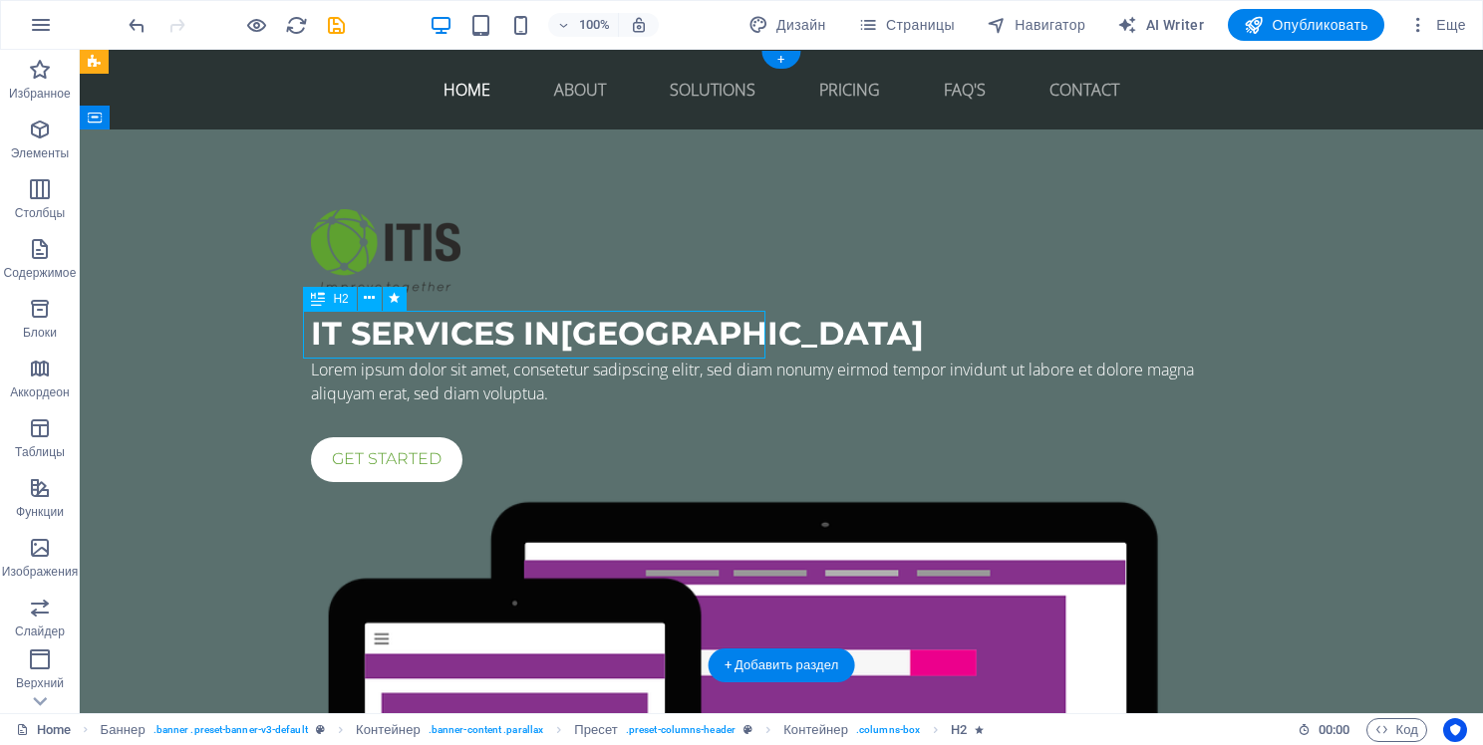
click at [544, 334] on div "IT Services in Berlin" at bounding box center [781, 334] width 941 height 48
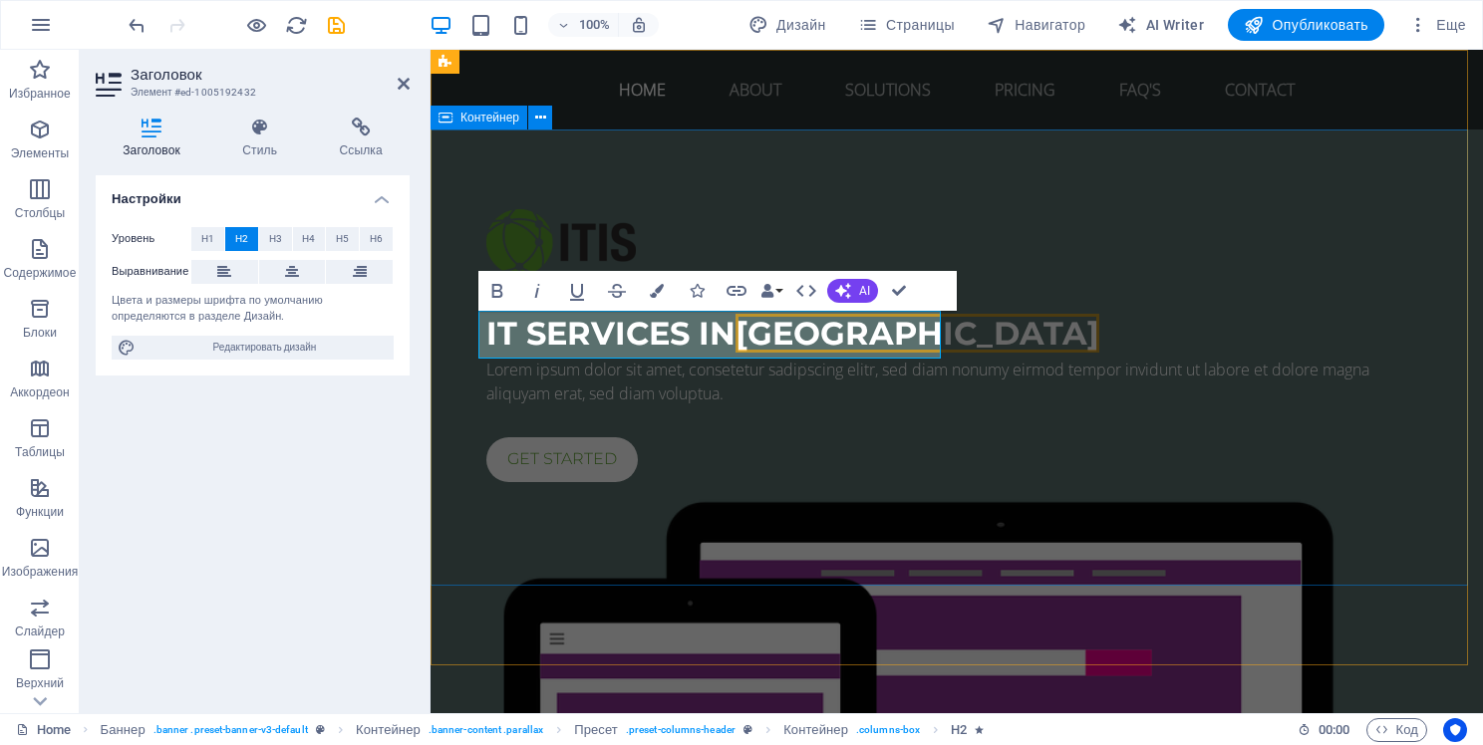
click at [584, 558] on div "IT Services in Berlin Lorem ipsum dolor sit amet, consetetur sadipscing elitr, …" at bounding box center [957, 642] width 1052 height 1024
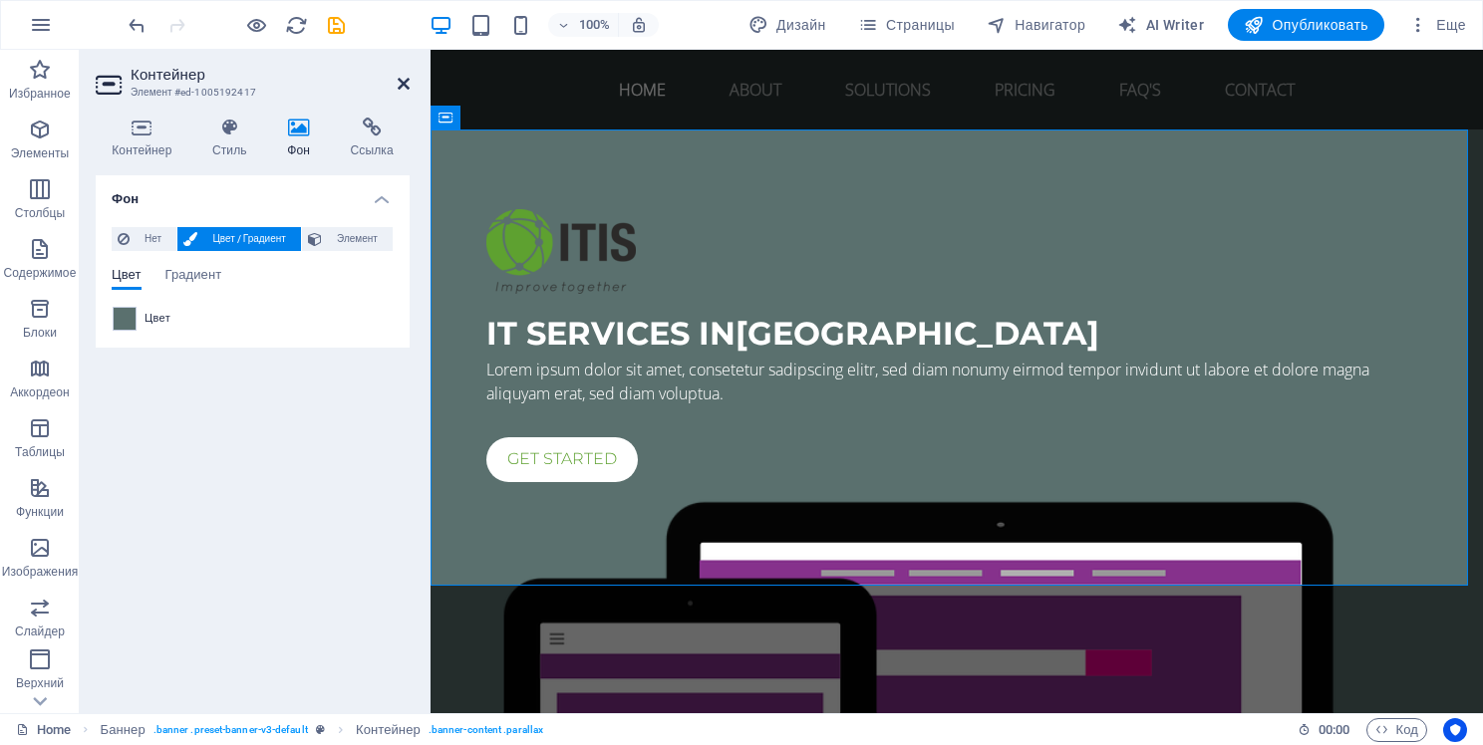
click at [405, 88] on icon at bounding box center [404, 84] width 12 height 16
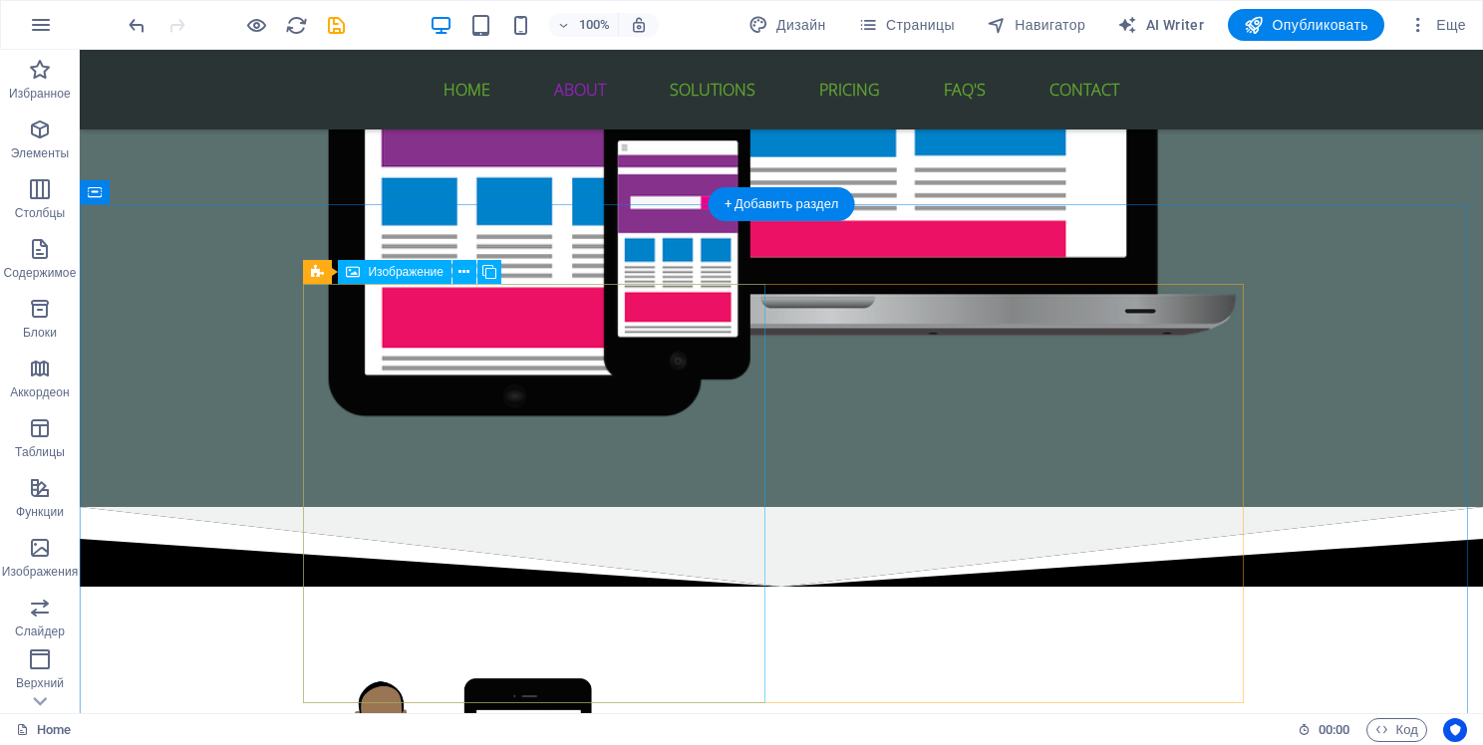
scroll to position [698, 0]
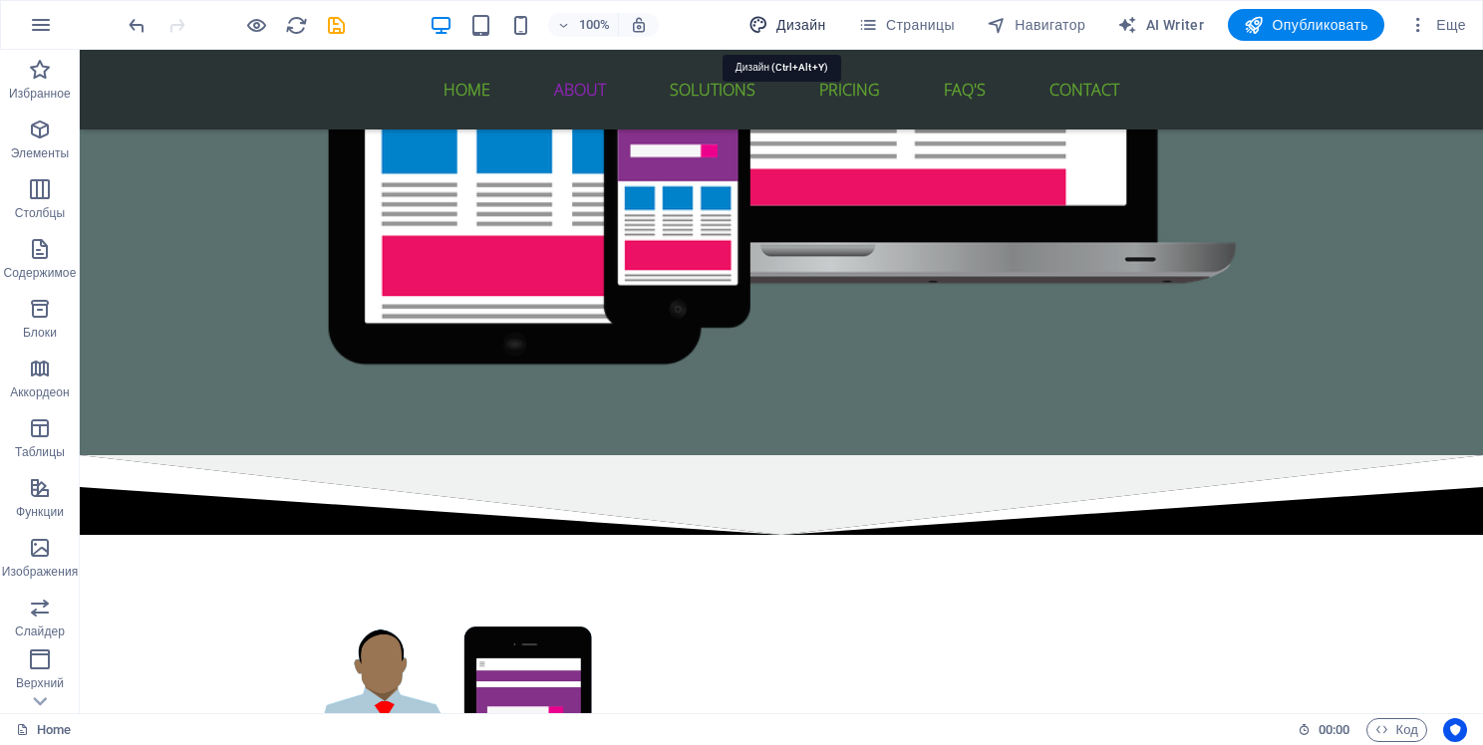
click at [787, 24] on span "Дизайн" at bounding box center [787, 25] width 78 height 20
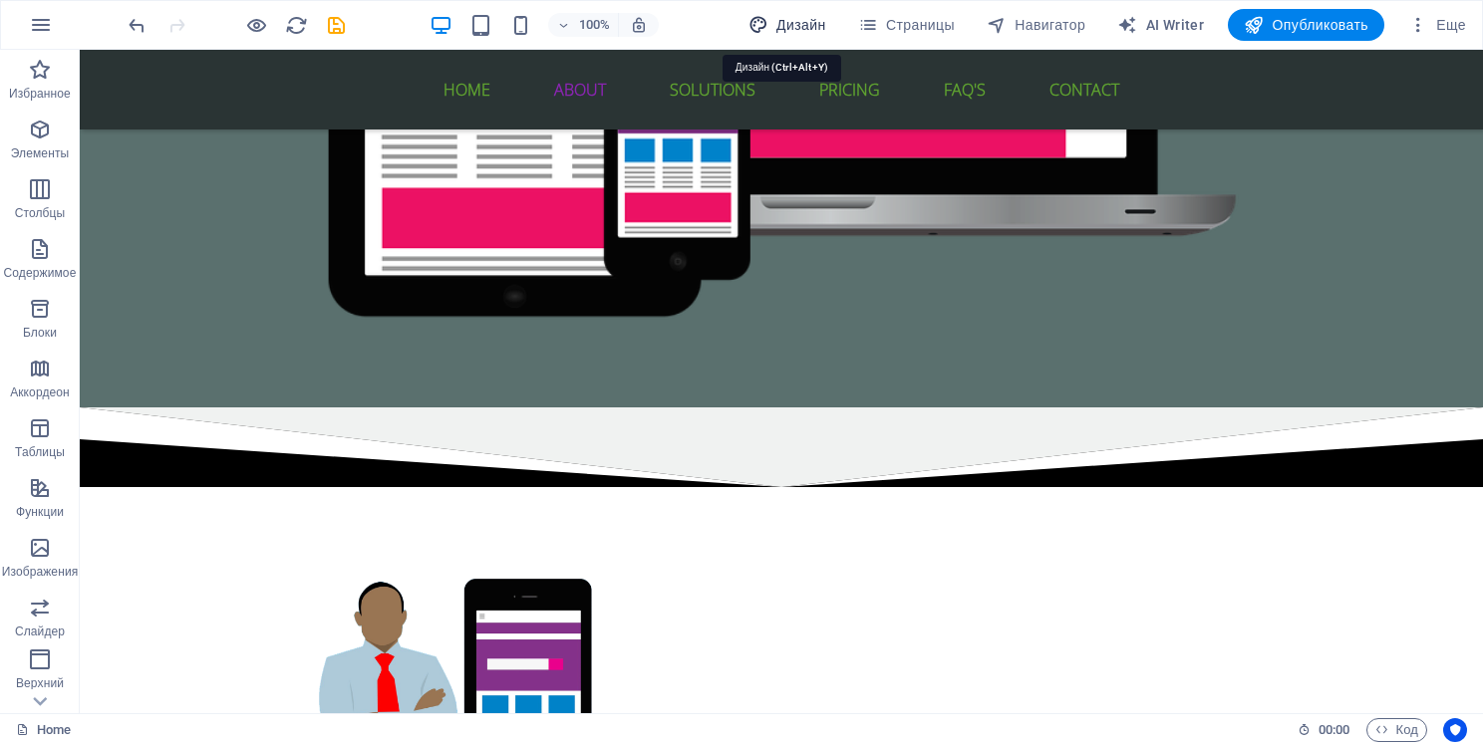
select select "px"
select select "400"
select select "px"
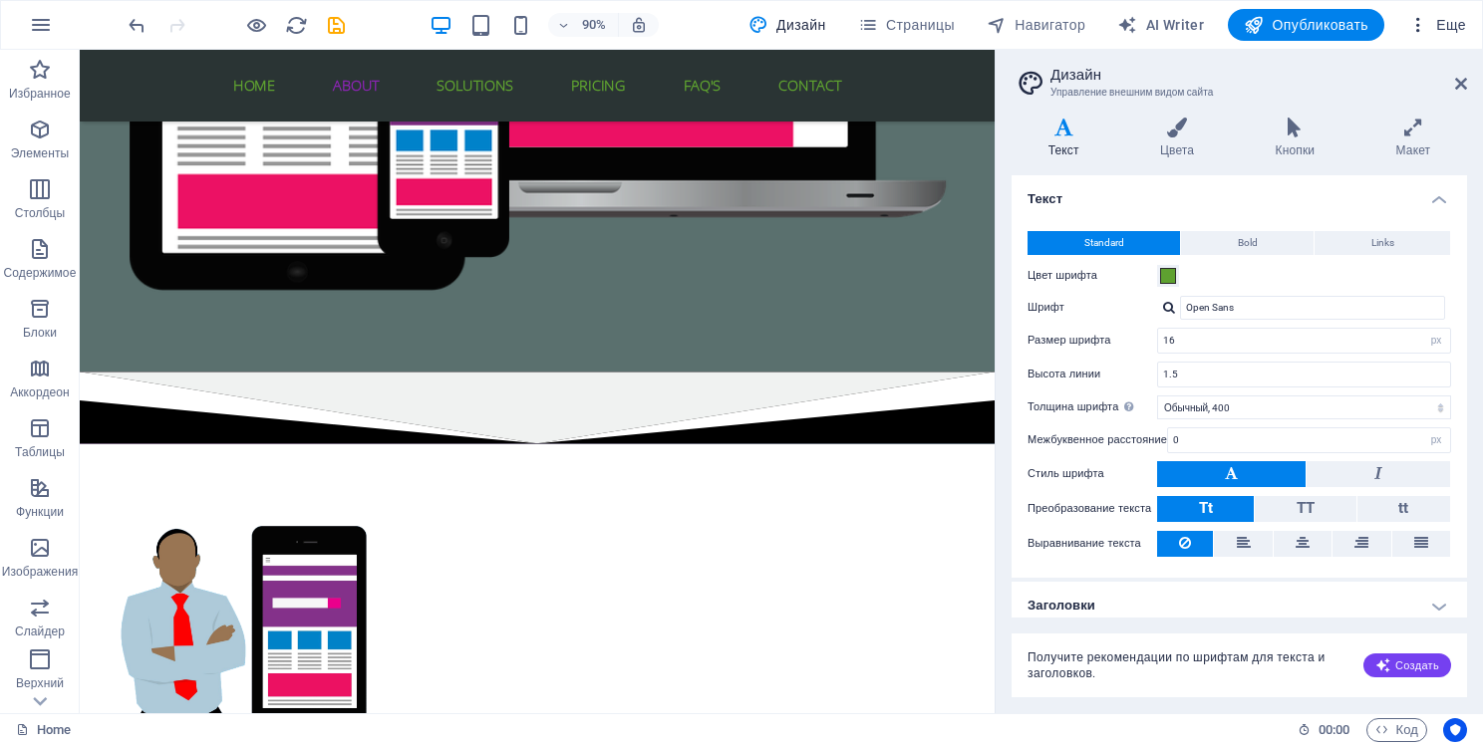
click at [1411, 23] on icon "button" at bounding box center [1418, 25] width 20 height 20
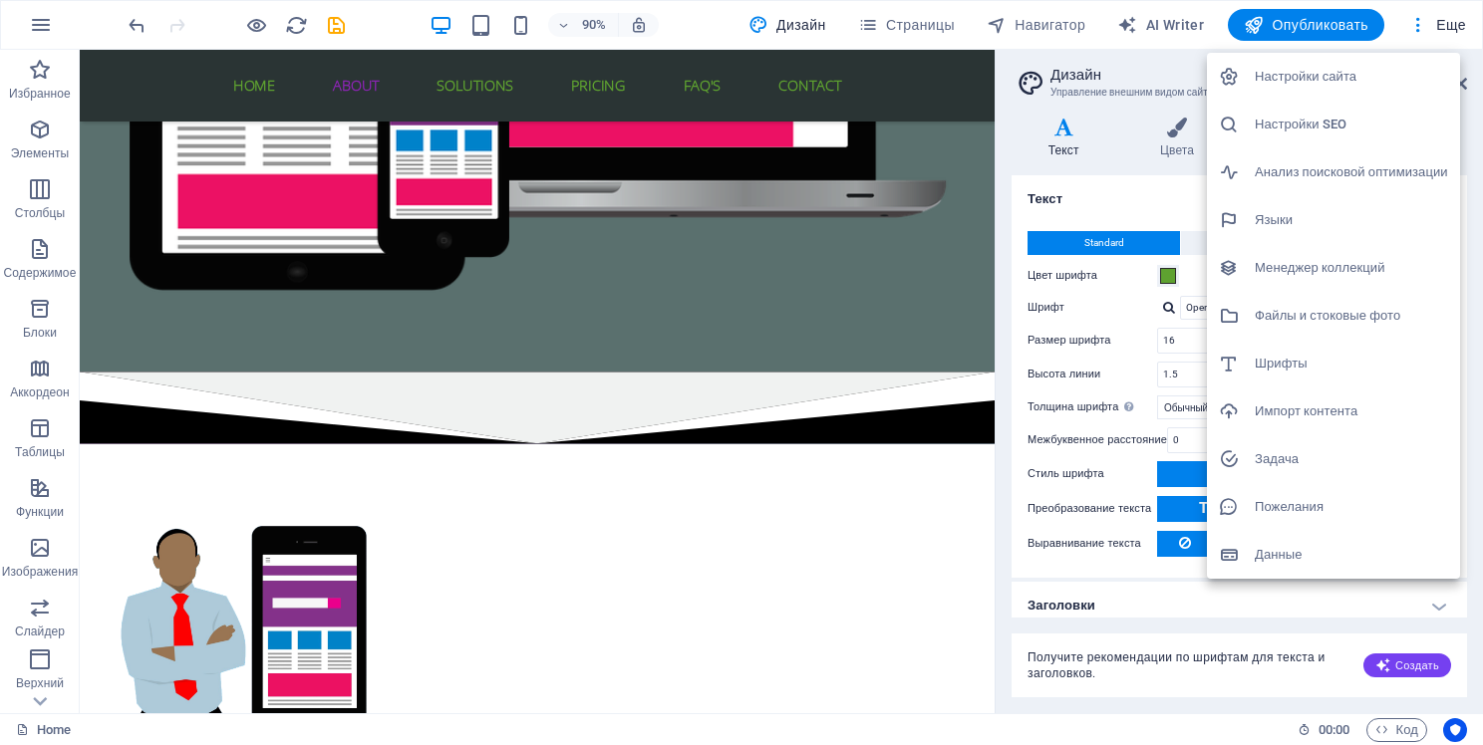
click at [42, 702] on div at bounding box center [741, 372] width 1483 height 745
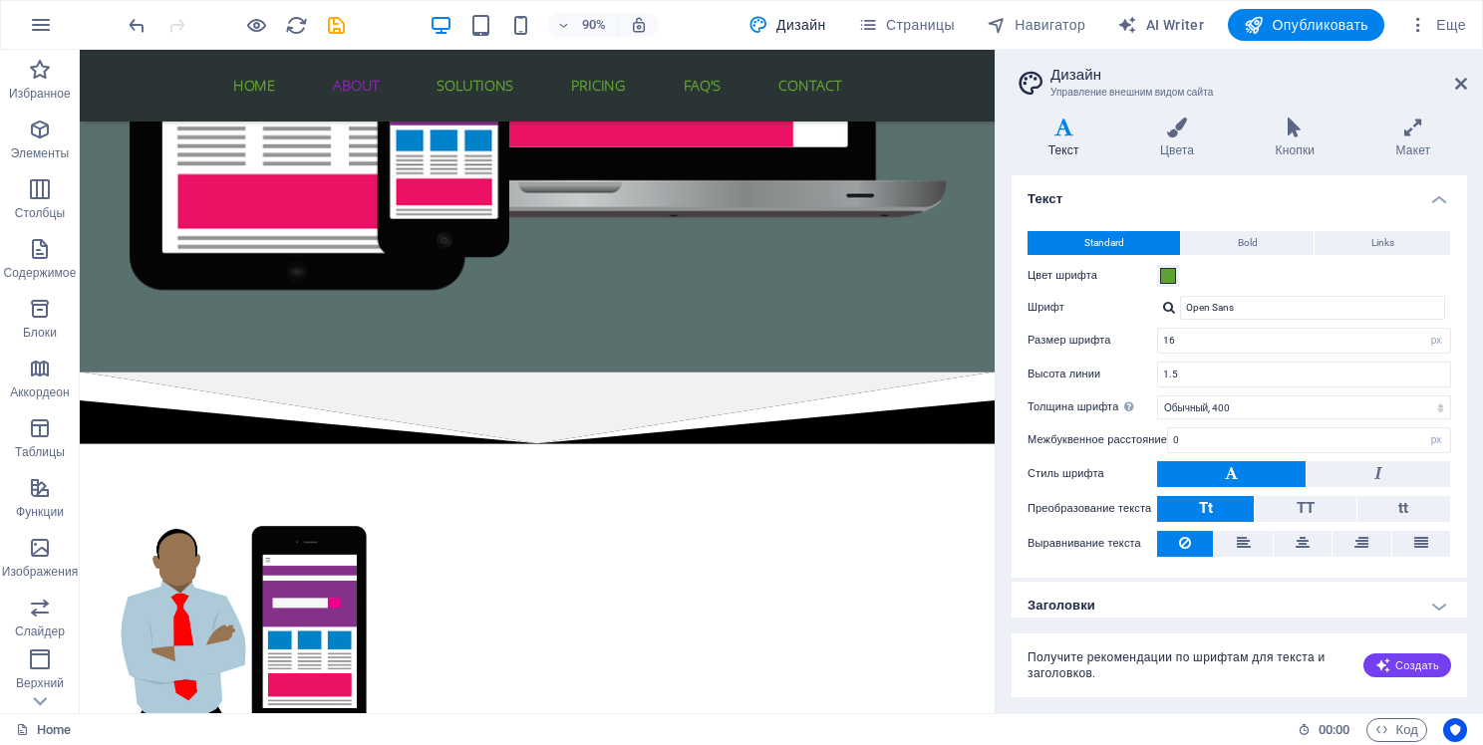
scroll to position [0, 0]
click at [1461, 84] on icon at bounding box center [1461, 84] width 12 height 16
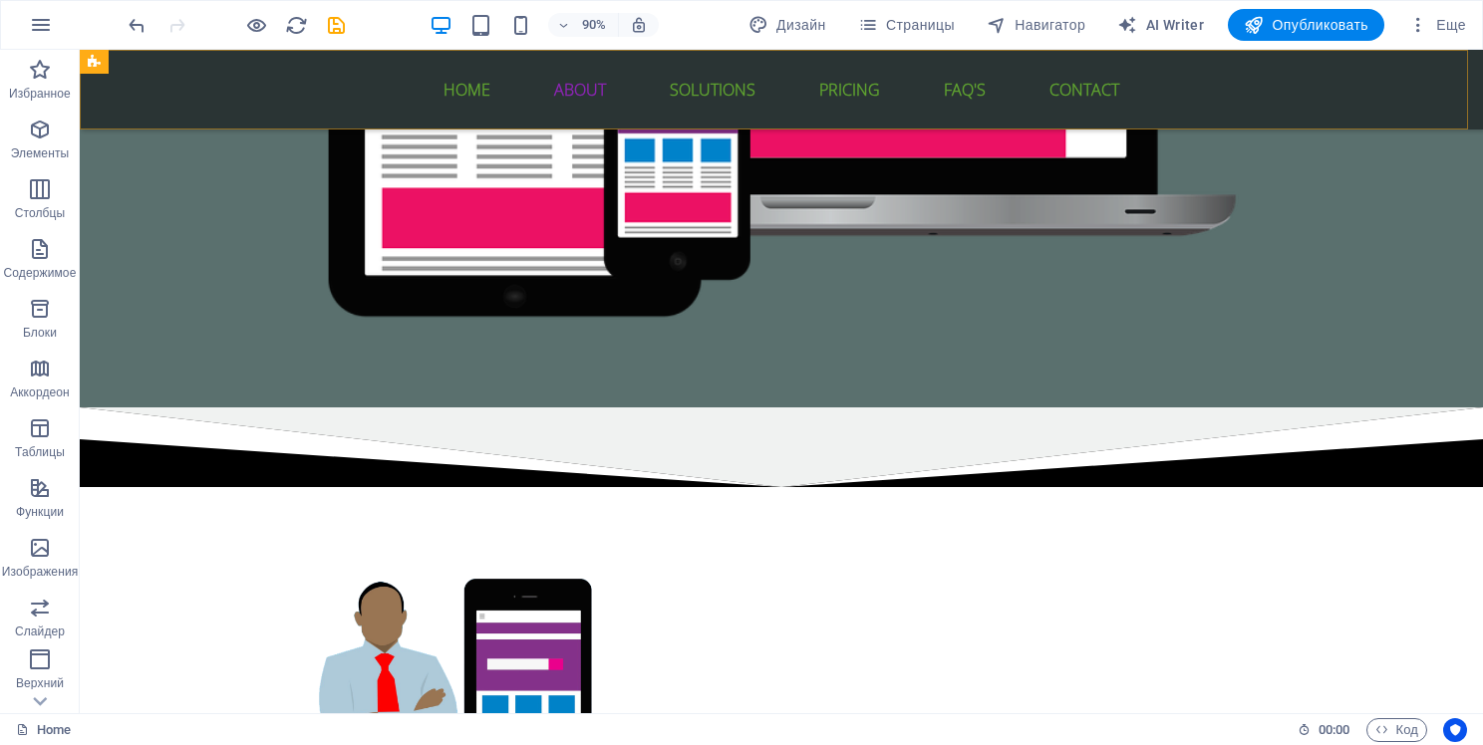
scroll to position [698, 0]
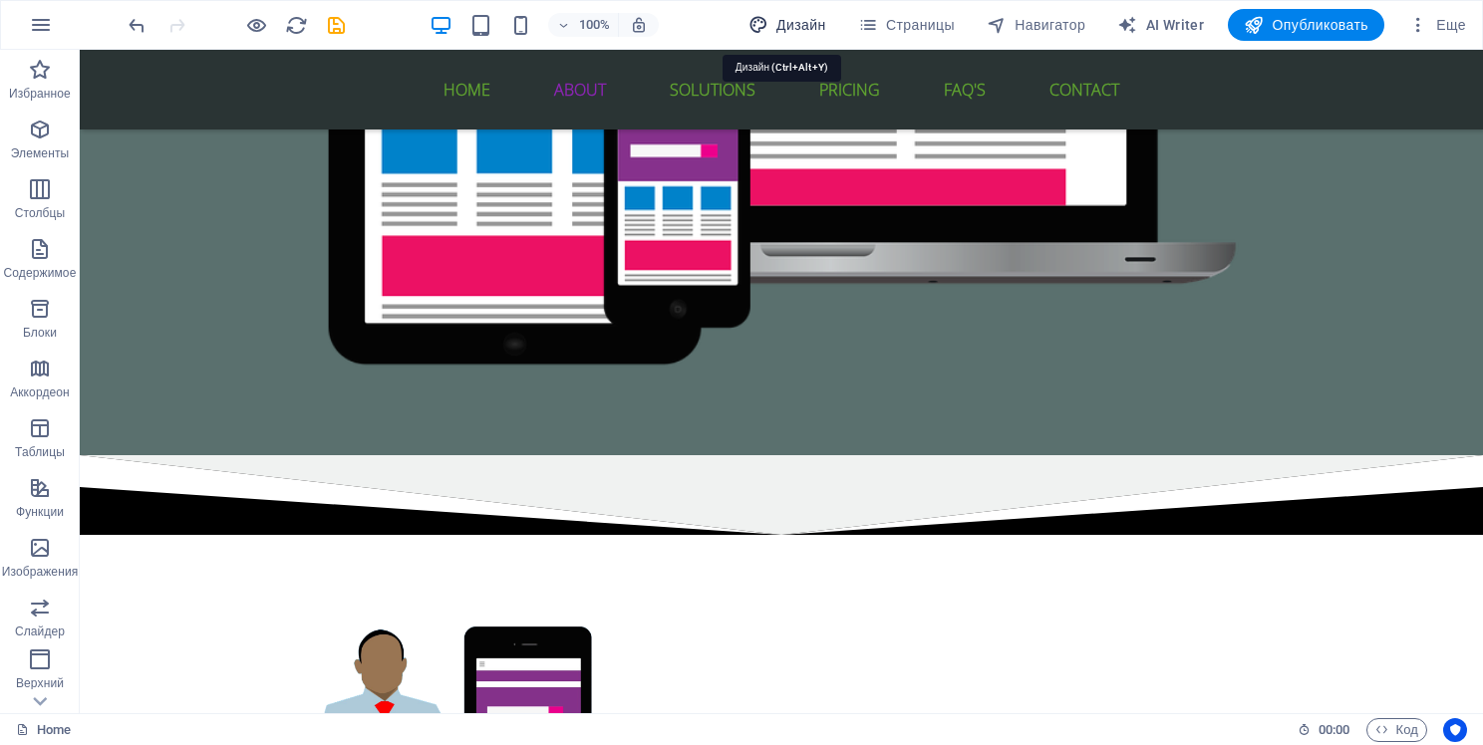
click at [799, 24] on span "Дизайн" at bounding box center [787, 25] width 78 height 20
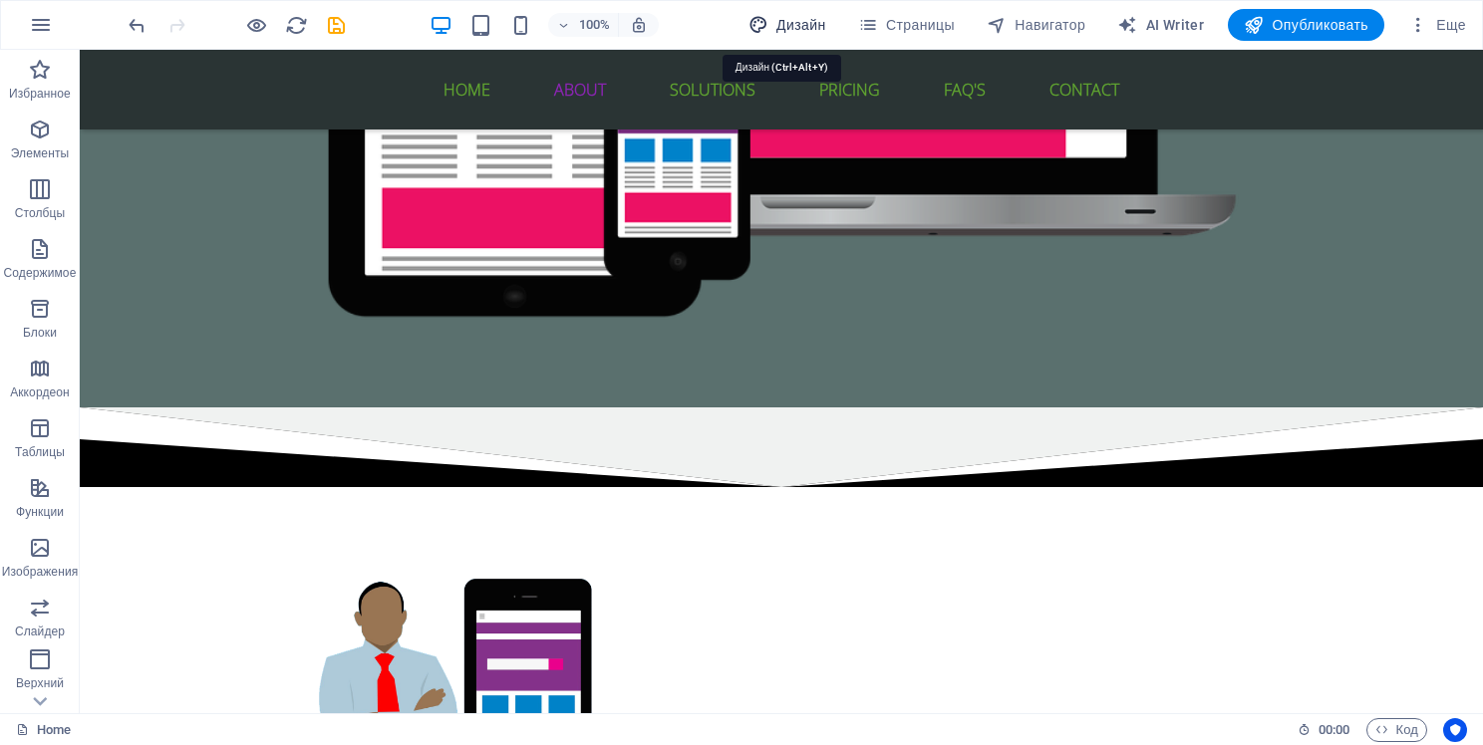
select select "px"
select select "400"
select select "px"
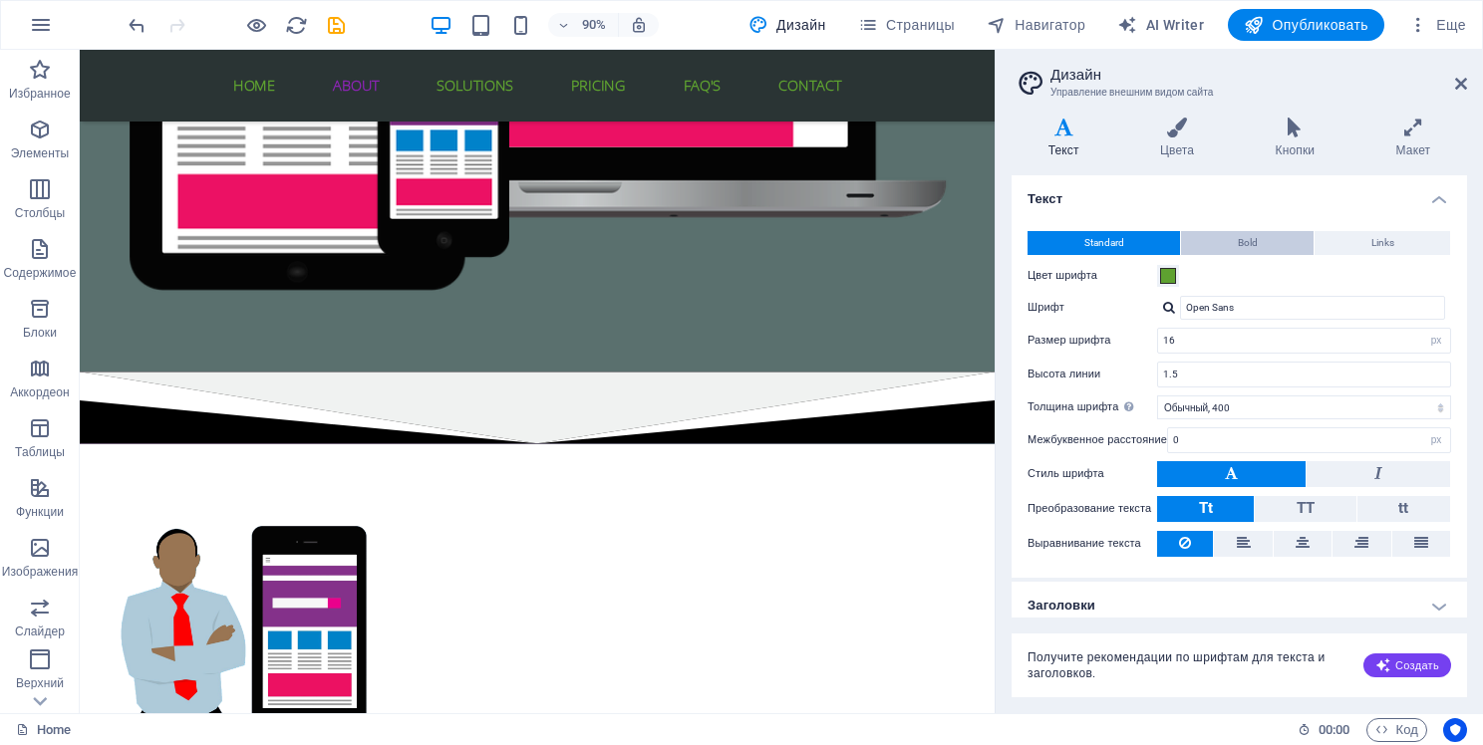
click at [1282, 239] on button "Bold" at bounding box center [1247, 243] width 133 height 24
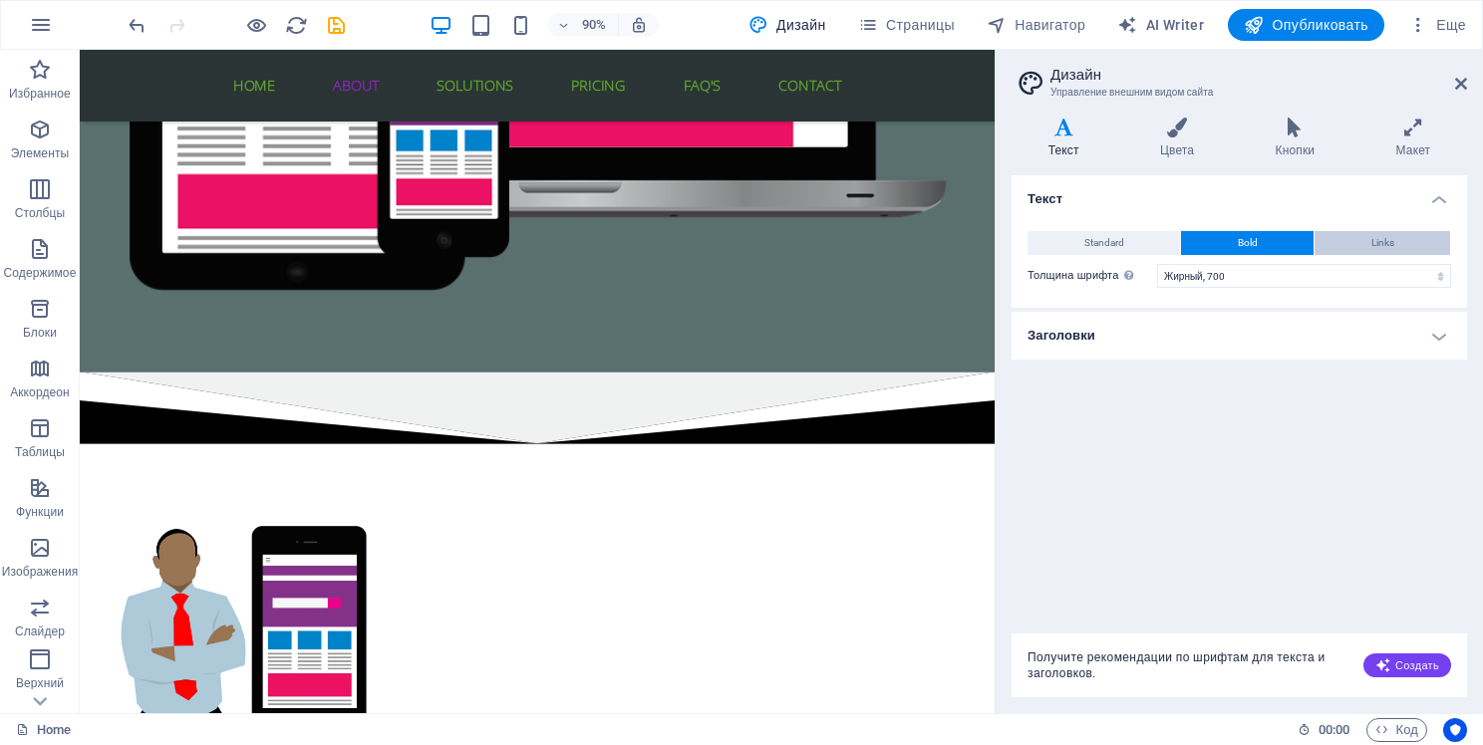
click at [1356, 240] on button "Links" at bounding box center [1383, 243] width 136 height 24
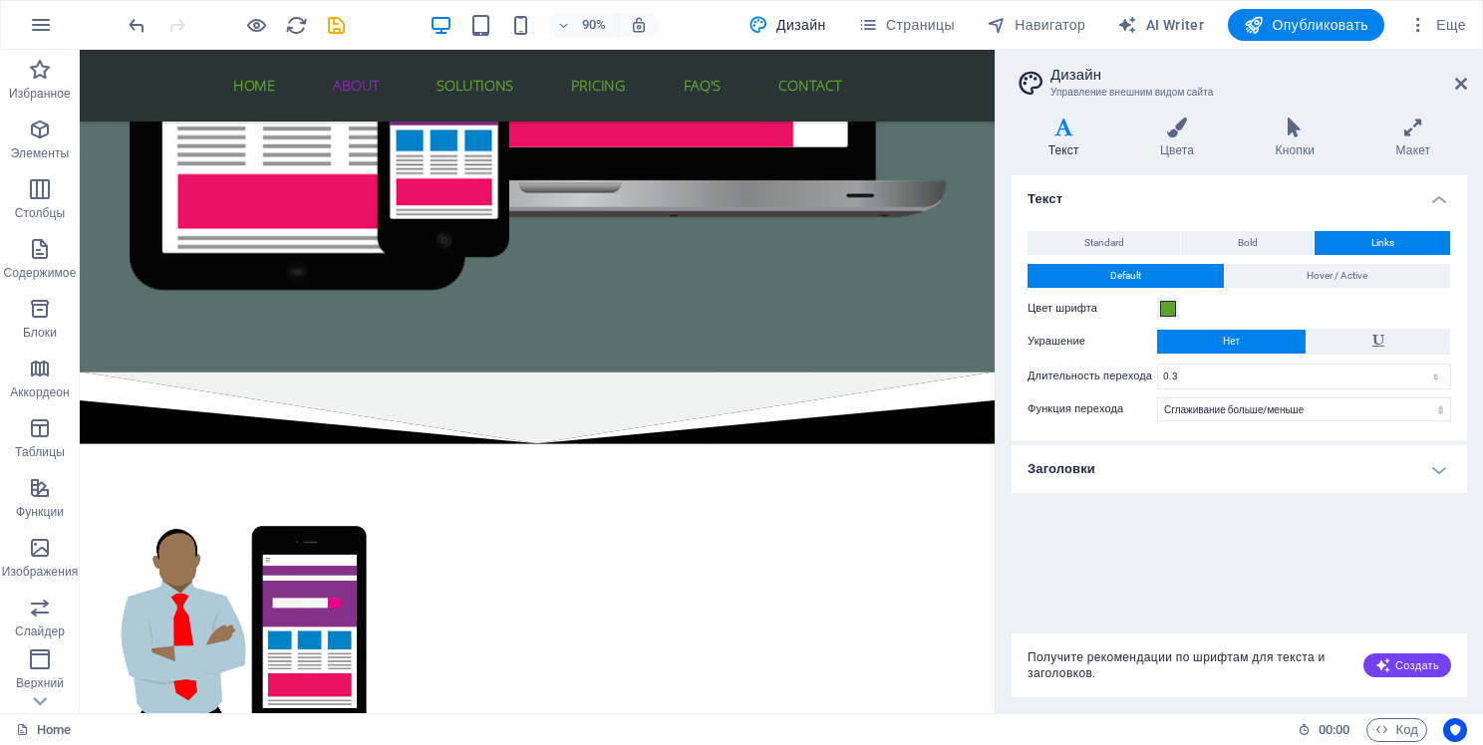
click at [1135, 228] on div "Standard Bold Links Цвет шрифта Шрифт Open Sans Размер шрифта 16 rem px Высота …" at bounding box center [1239, 326] width 463 height 230
click at [1127, 237] on button "Standard" at bounding box center [1104, 243] width 152 height 24
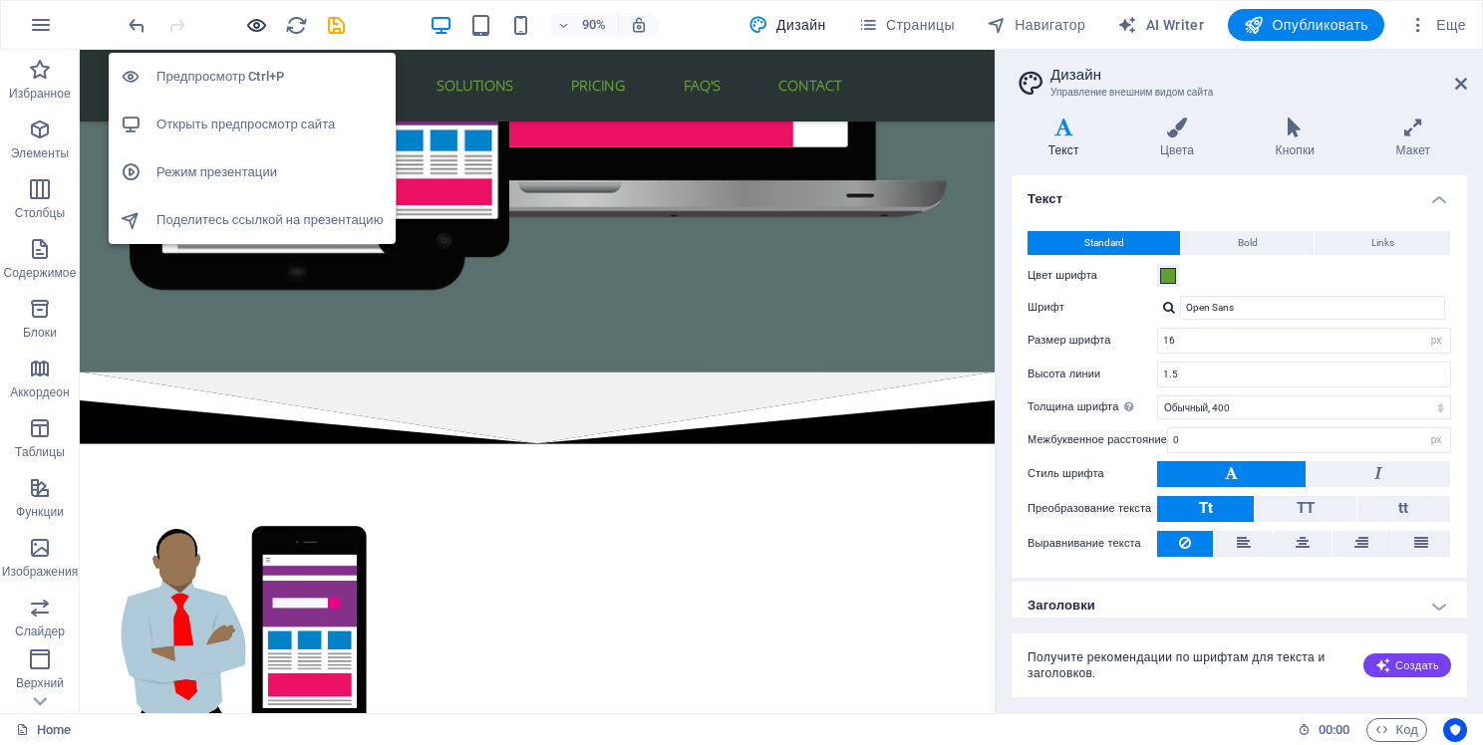
click at [260, 27] on icon "button" at bounding box center [256, 25] width 23 height 23
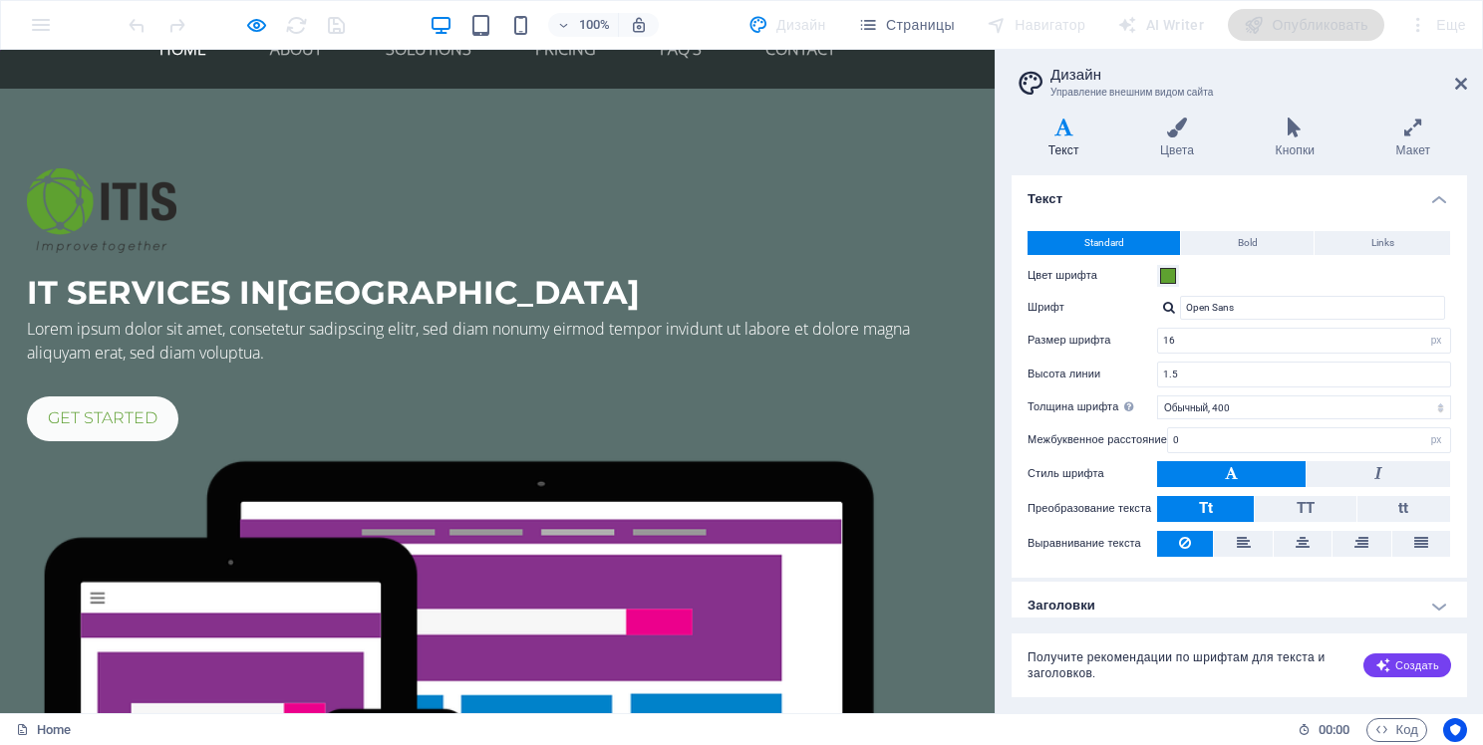
scroll to position [0, 0]
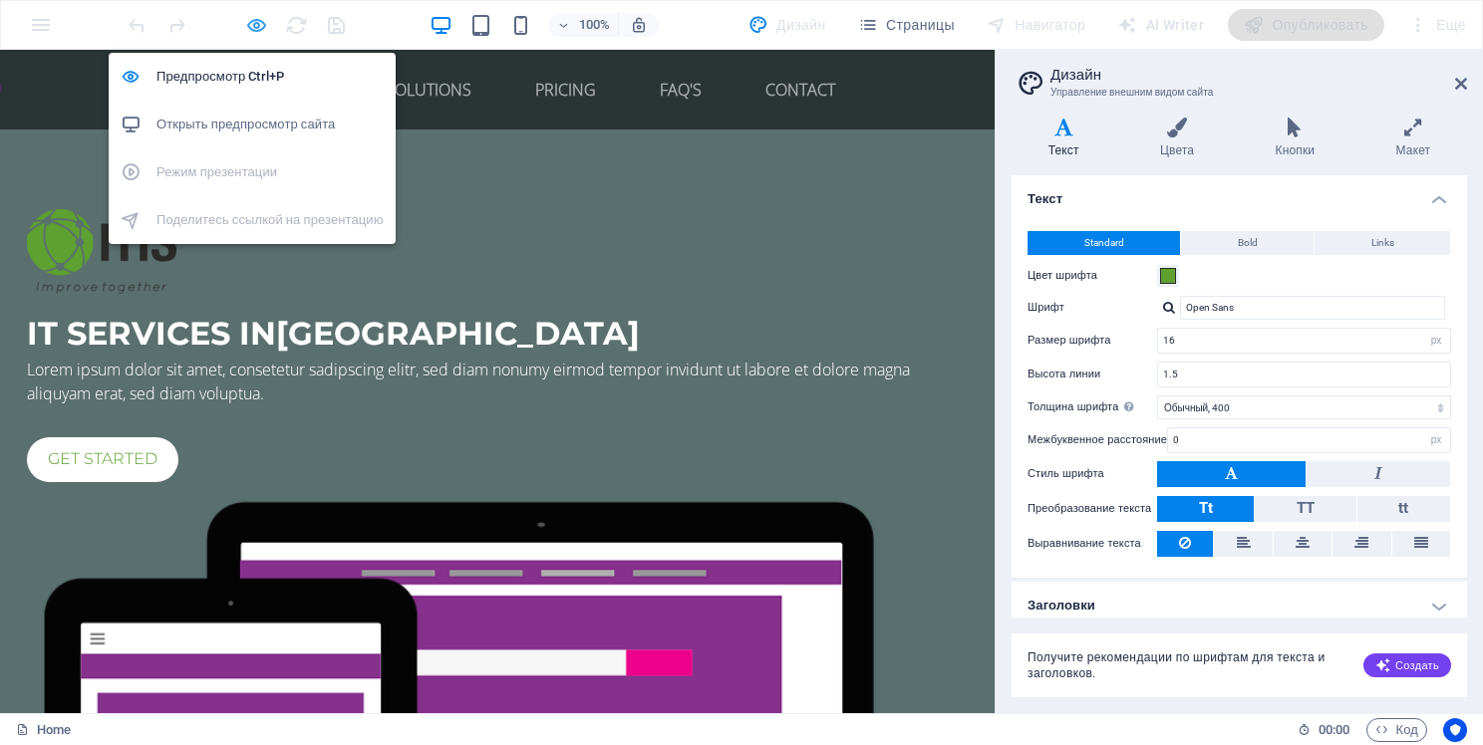
click at [261, 23] on icon "button" at bounding box center [256, 25] width 23 height 23
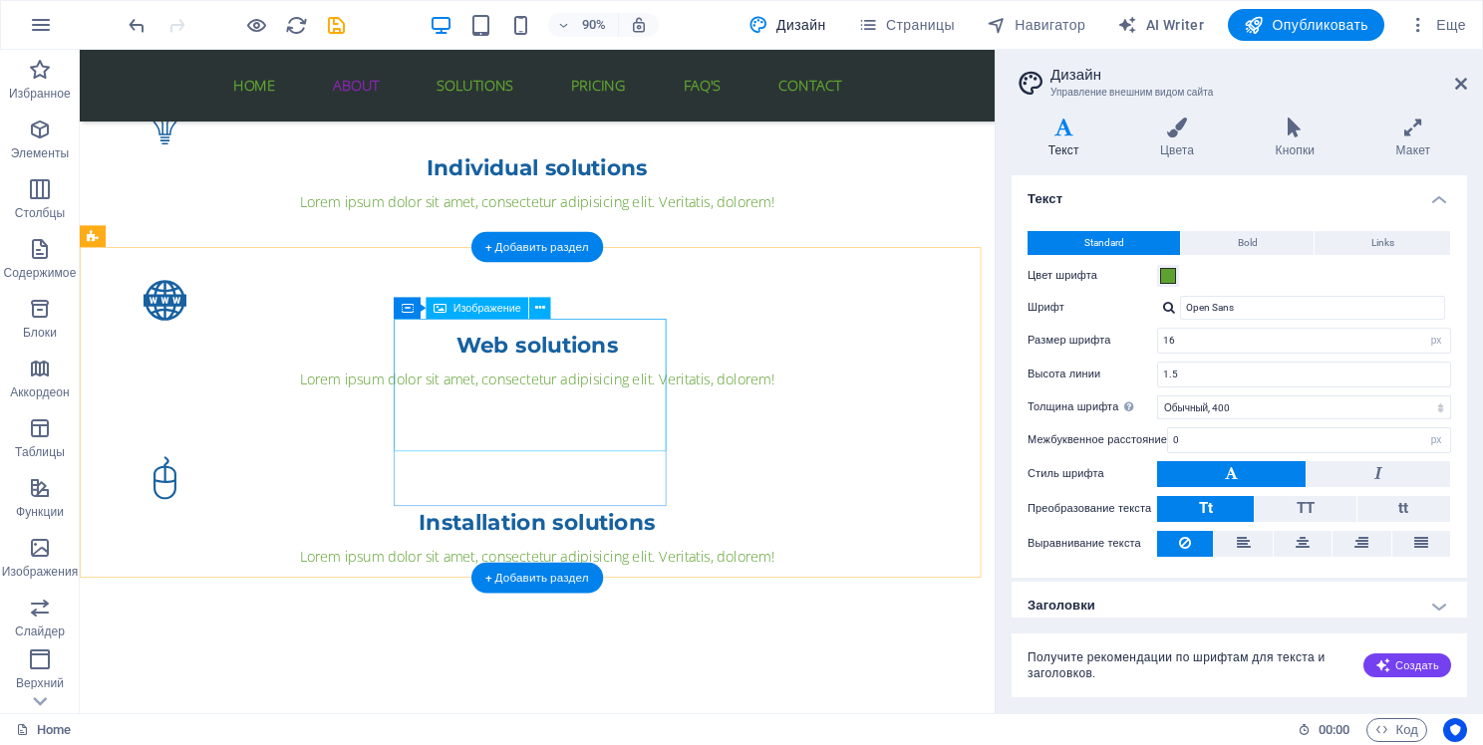
scroll to position [2193, 0]
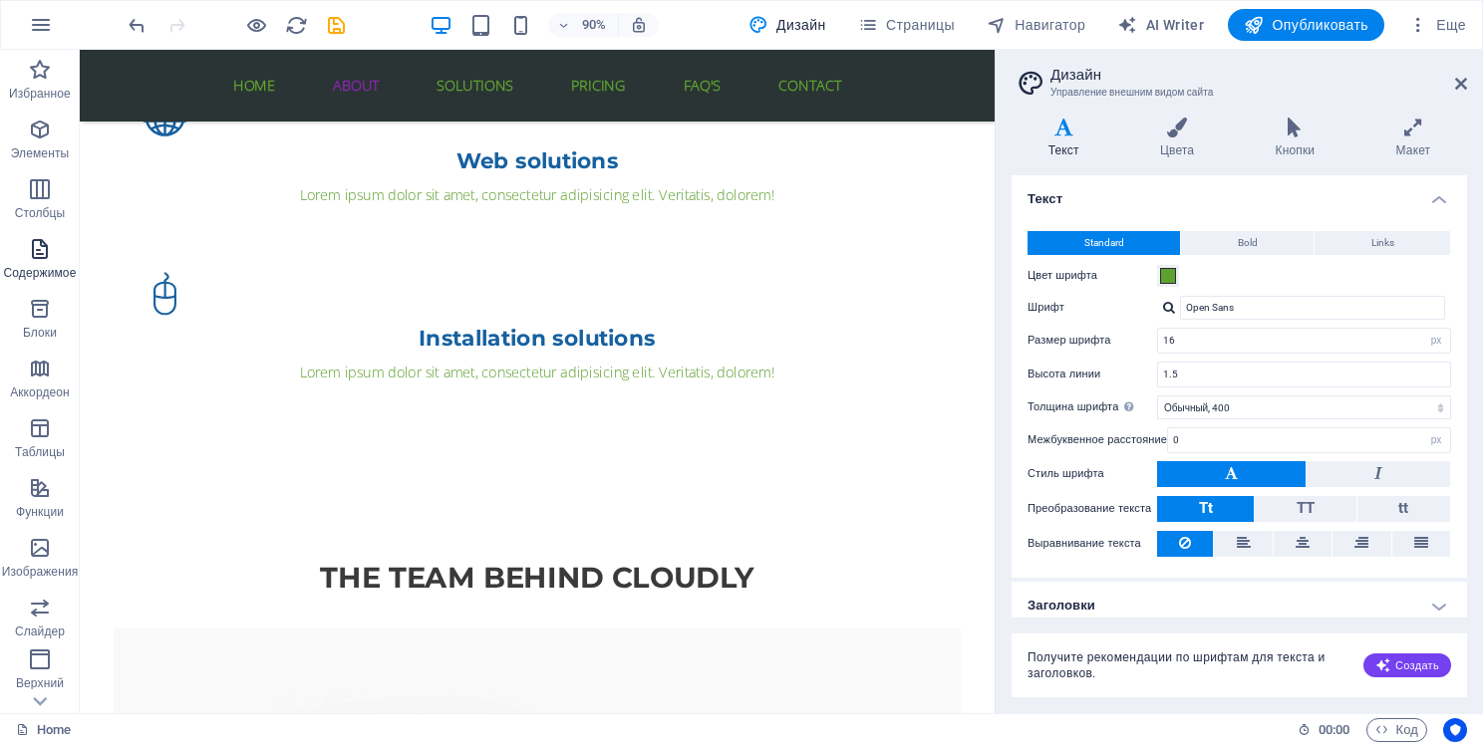
click at [44, 249] on icon "button" at bounding box center [40, 249] width 24 height 24
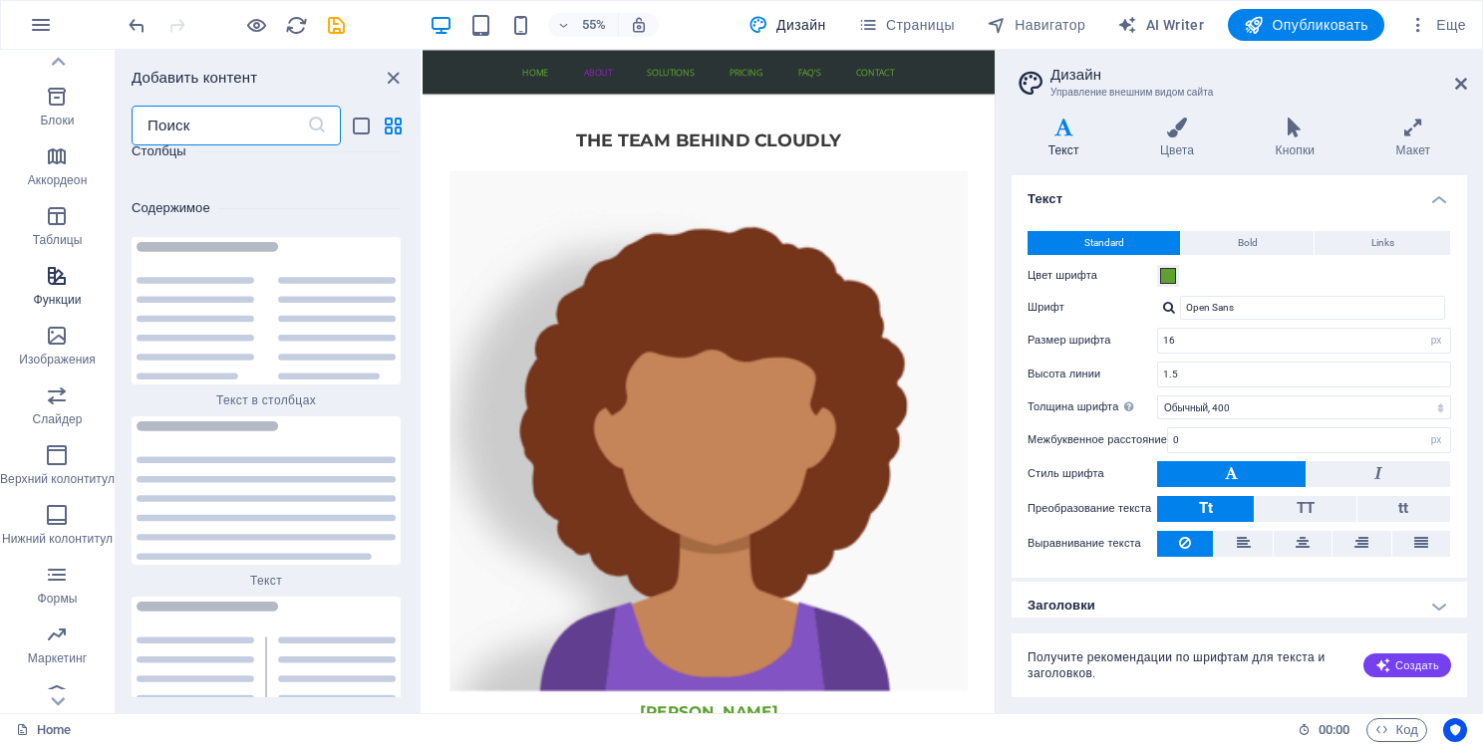
scroll to position [232, 0]
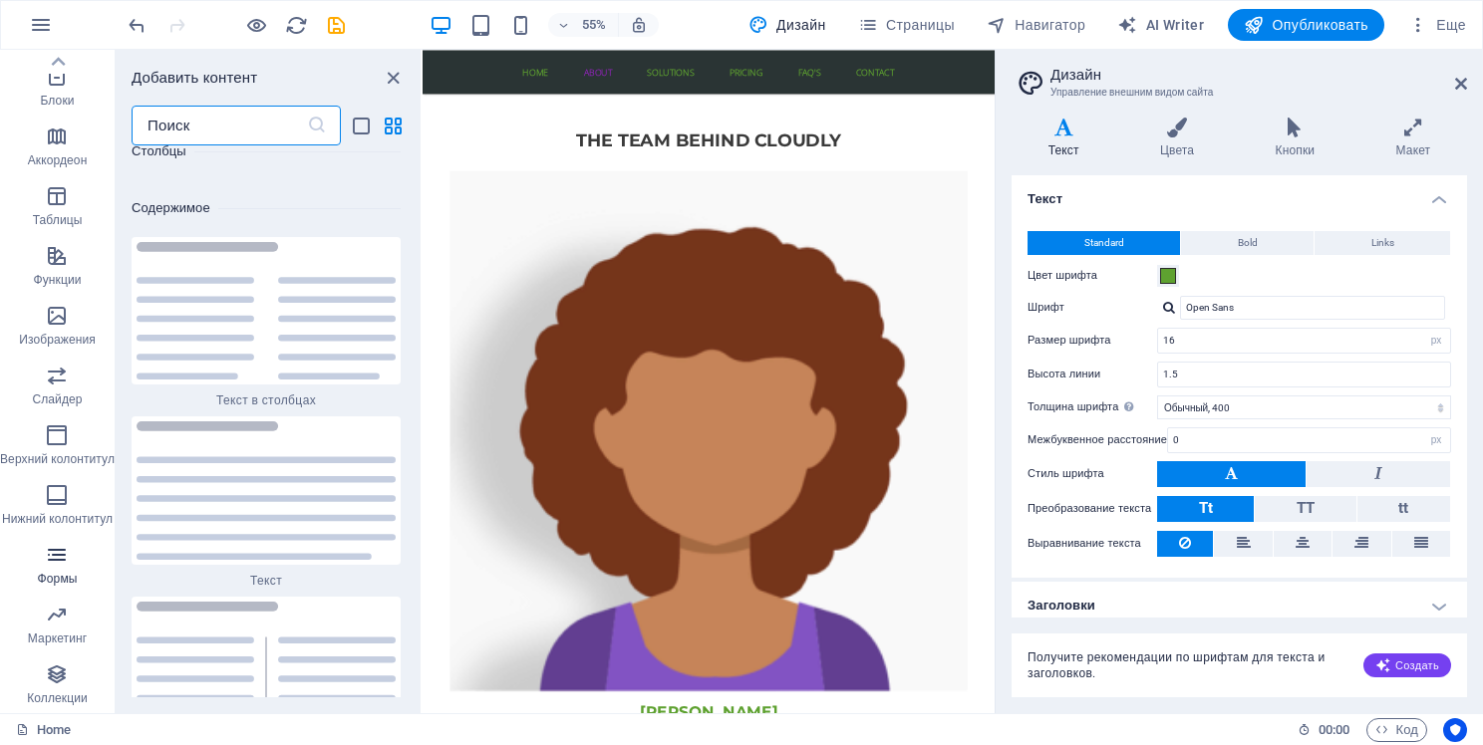
click at [60, 564] on icon "button" at bounding box center [57, 555] width 24 height 24
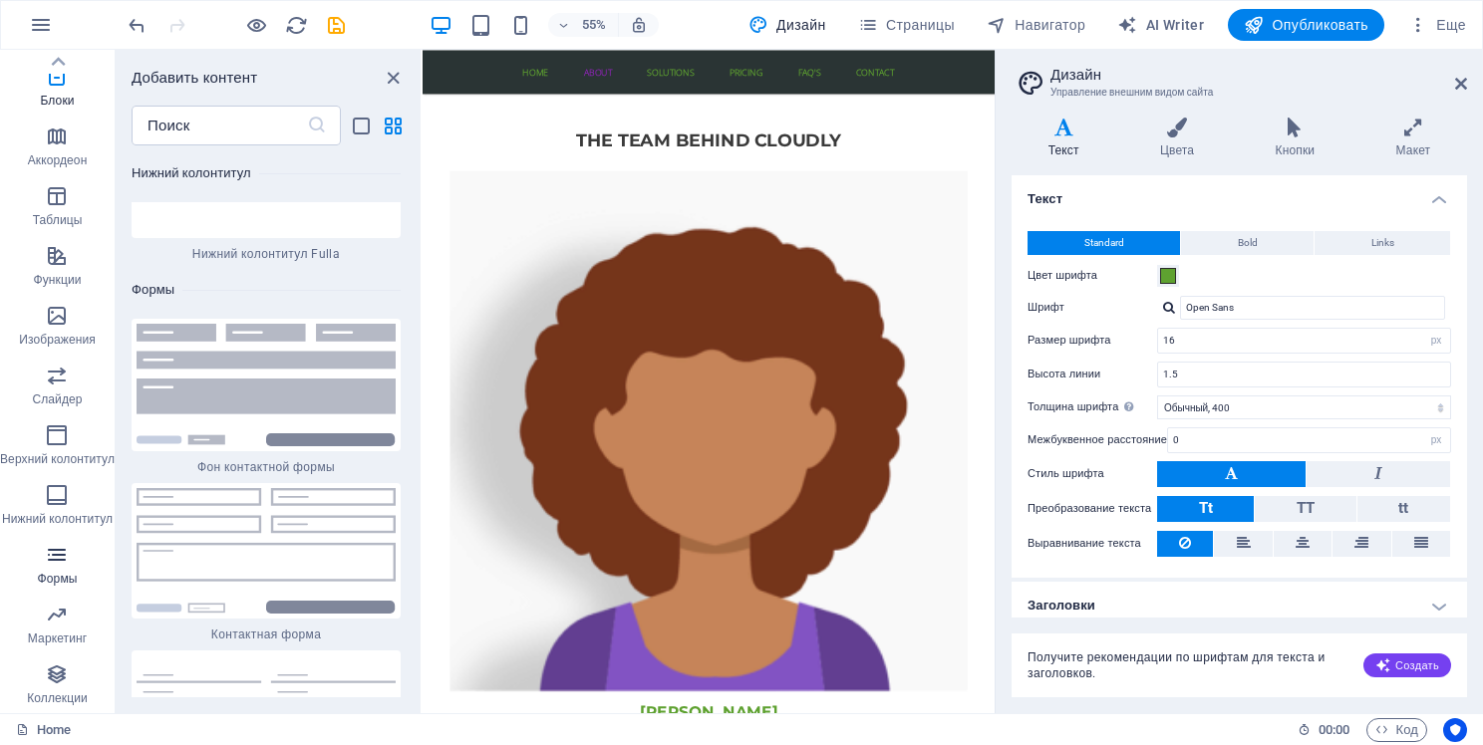
scroll to position [29034, 0]
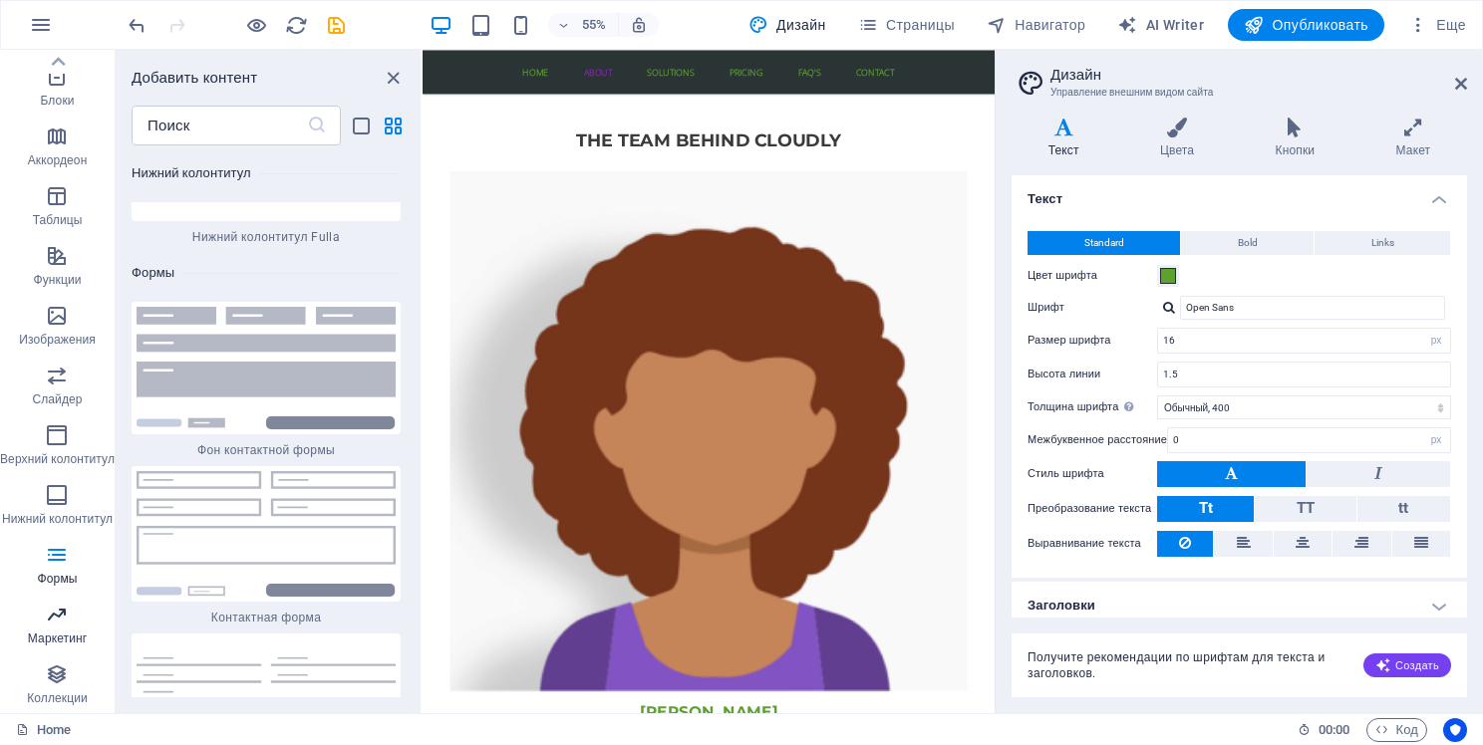
click at [60, 629] on span "Маркетинг" at bounding box center [57, 627] width 115 height 48
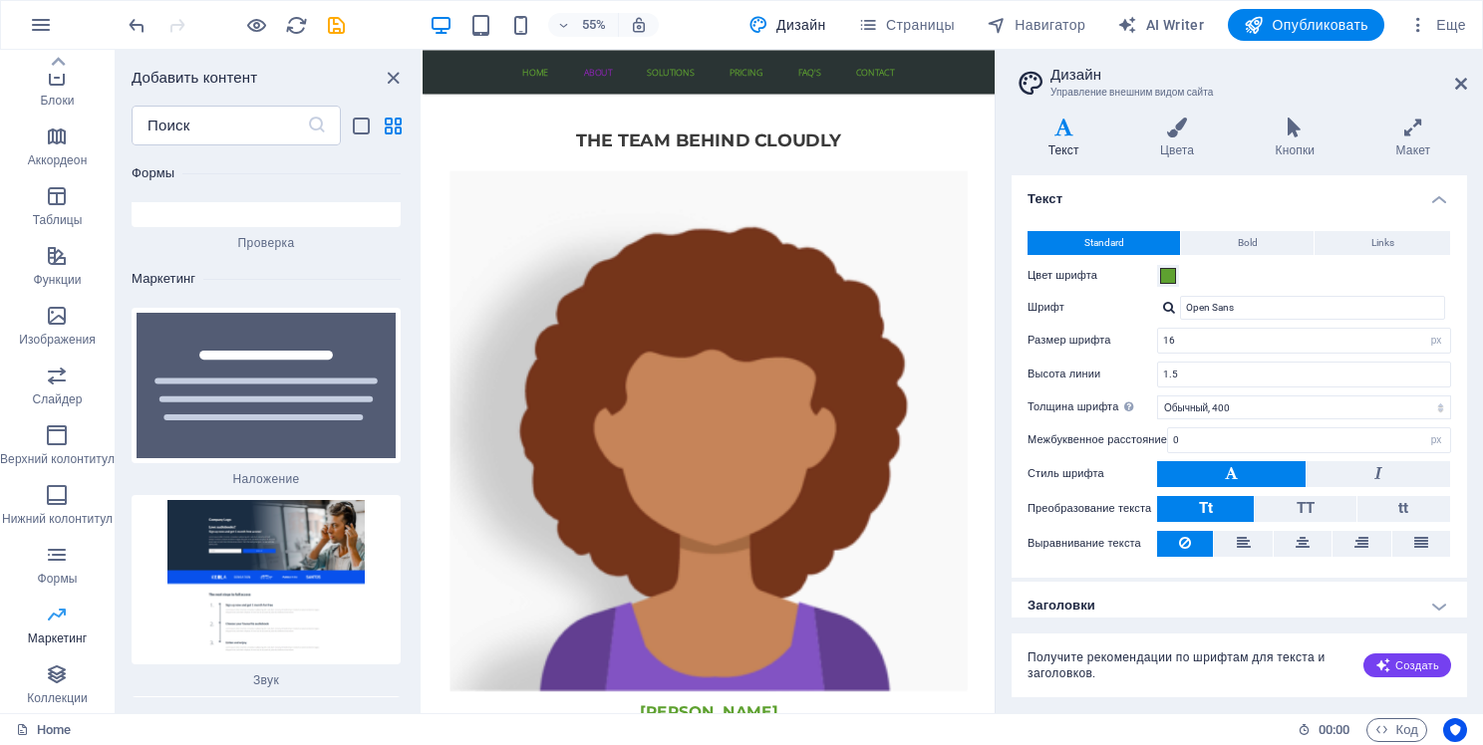
scroll to position [32247, 0]
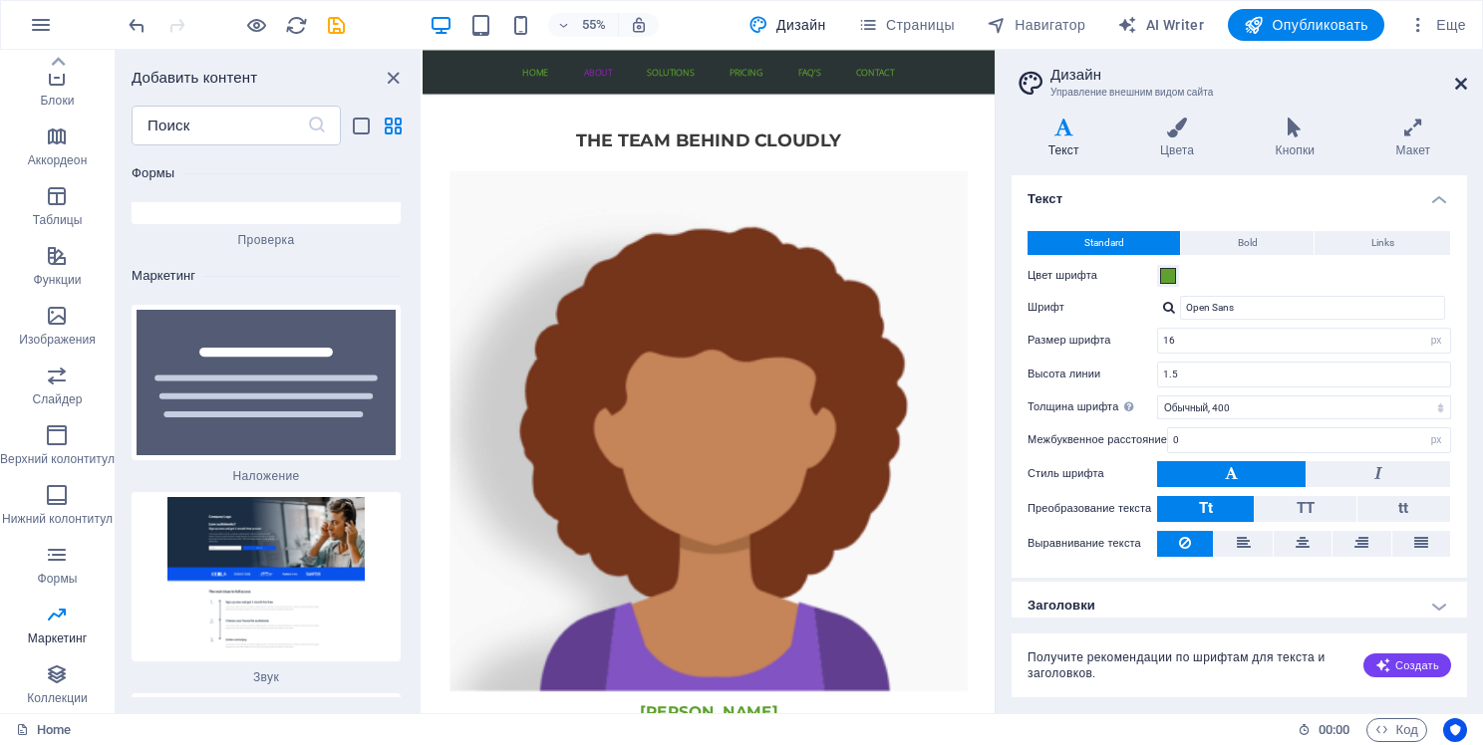
click at [1457, 87] on icon at bounding box center [1461, 84] width 12 height 16
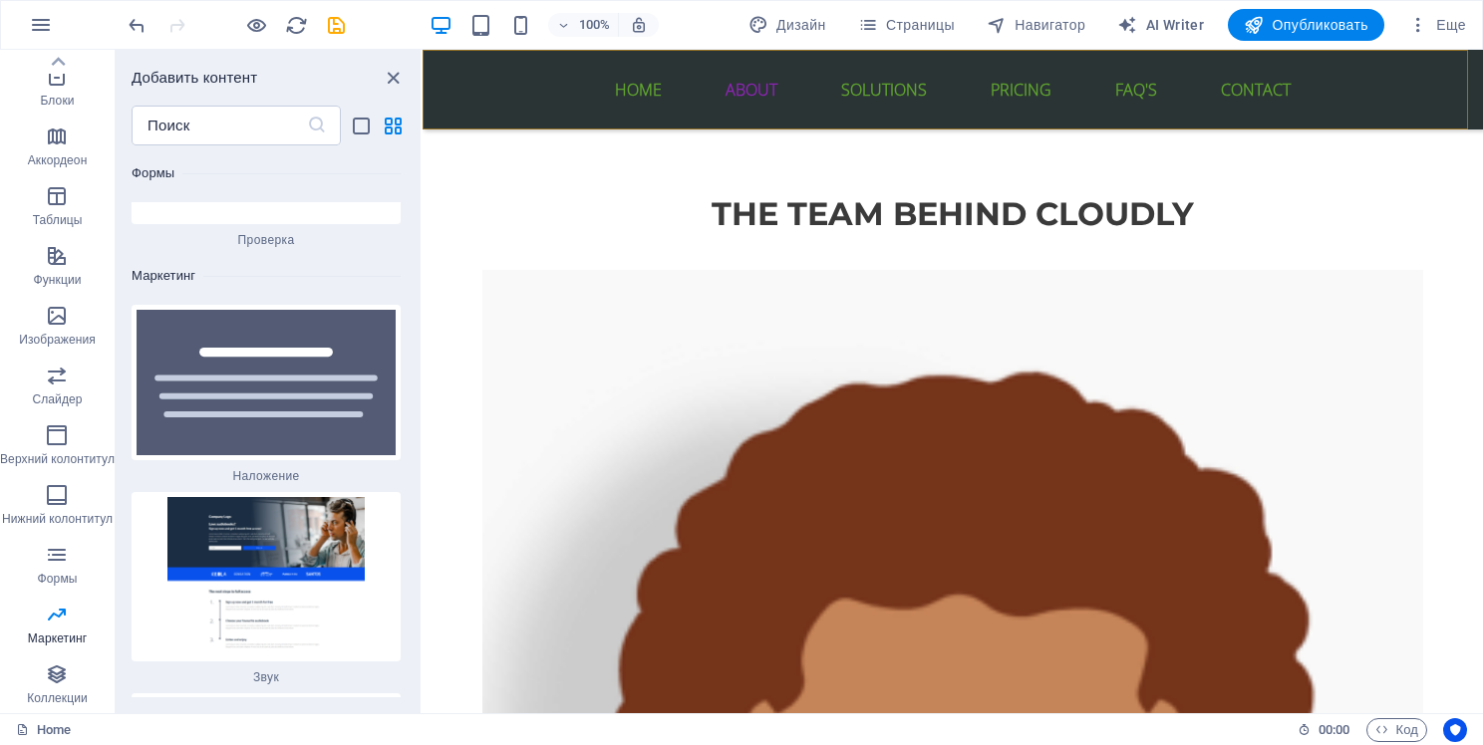
scroll to position [2145, 0]
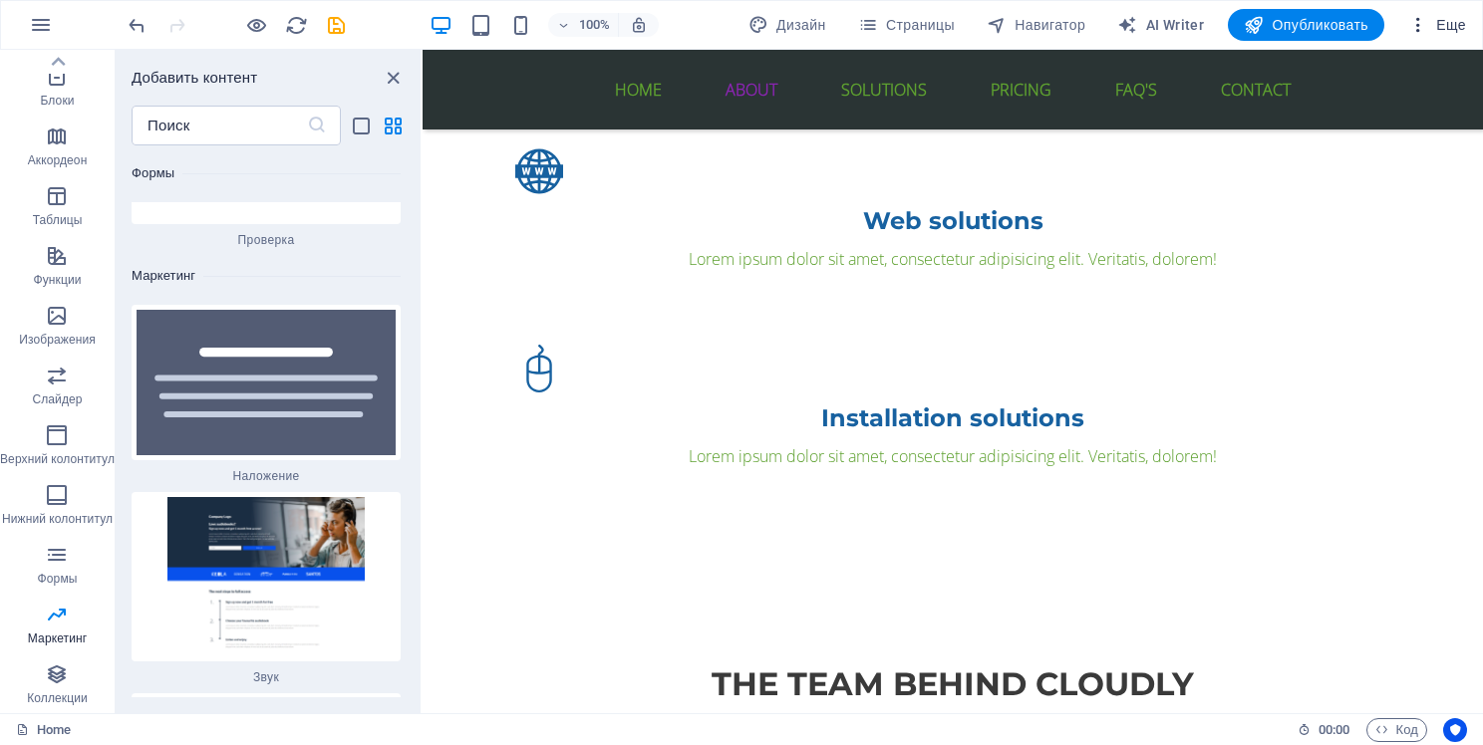
click at [1427, 16] on icon "button" at bounding box center [1418, 25] width 20 height 20
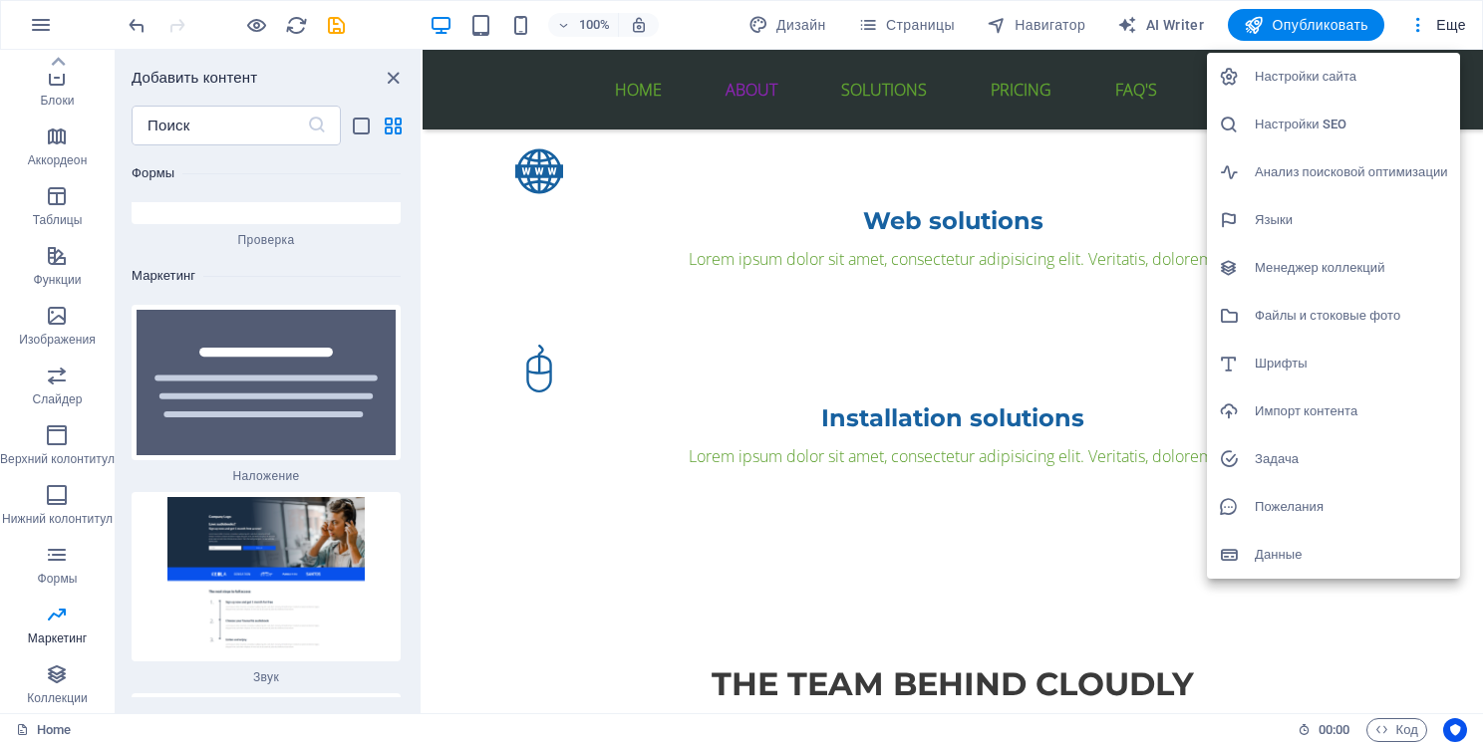
click at [45, 112] on div at bounding box center [741, 372] width 1483 height 745
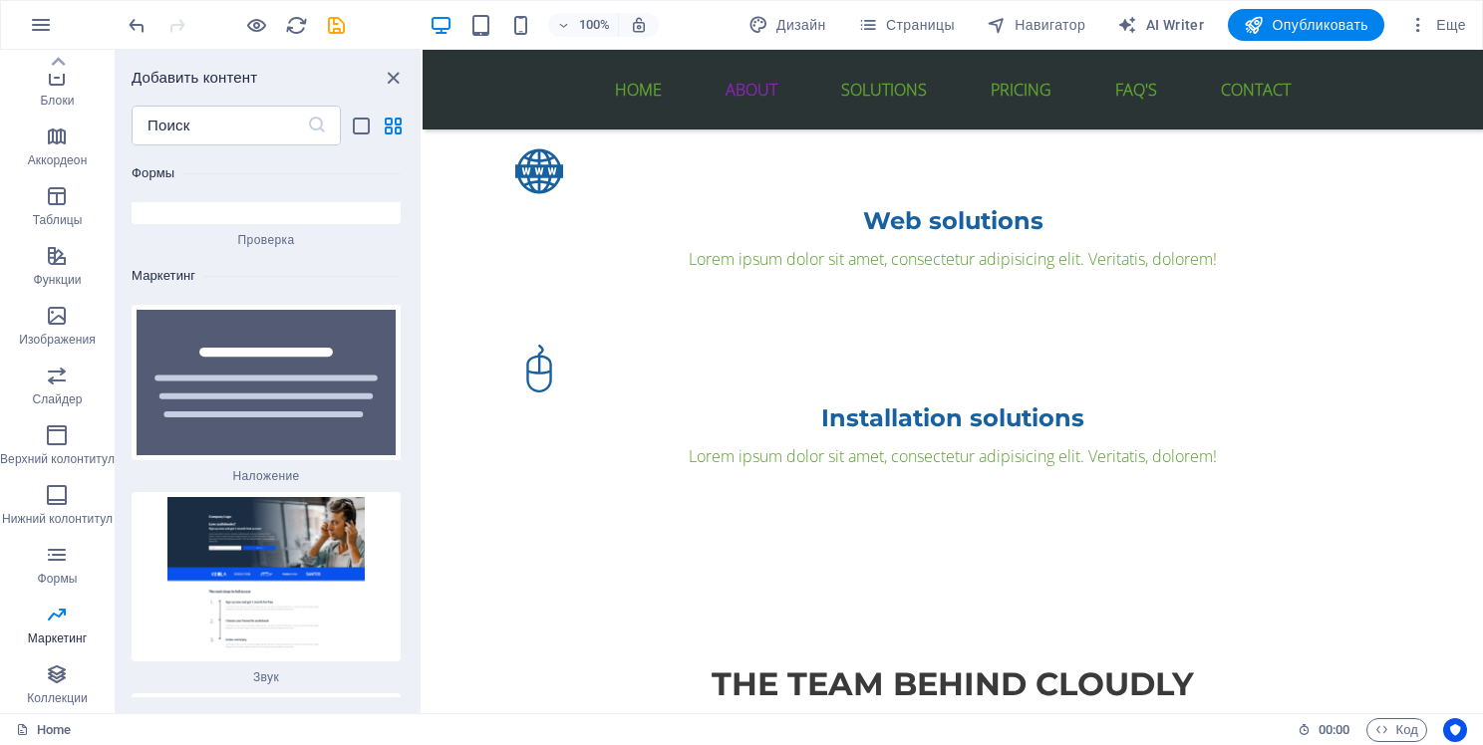
click at [45, 112] on div "Настройки сайта Настройки SEO Анализ поисковой оптимизации Языки Менеджер колле…" at bounding box center [741, 379] width 1483 height 734
click at [20, 20] on button "button" at bounding box center [41, 25] width 48 height 48
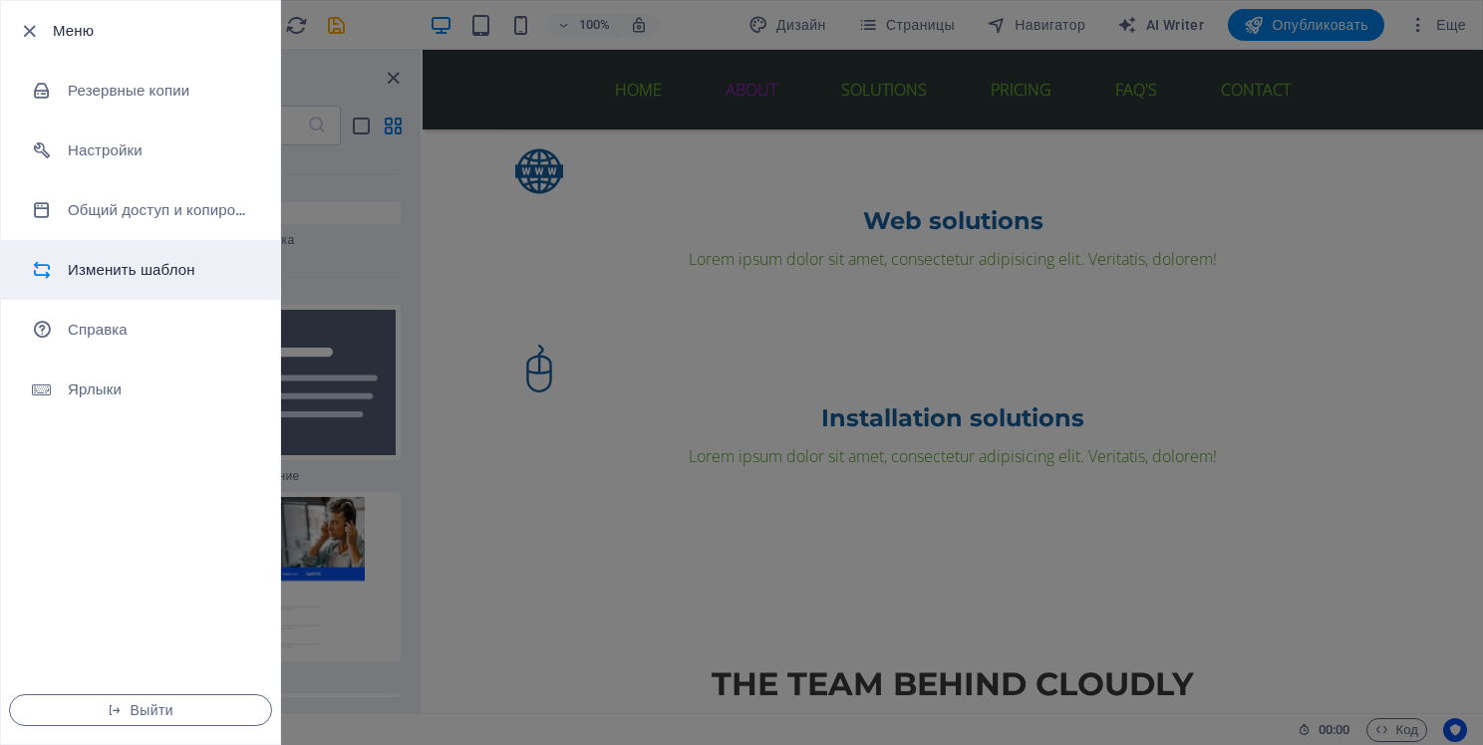
click at [147, 251] on li "Изменить шаблон" at bounding box center [140, 270] width 279 height 60
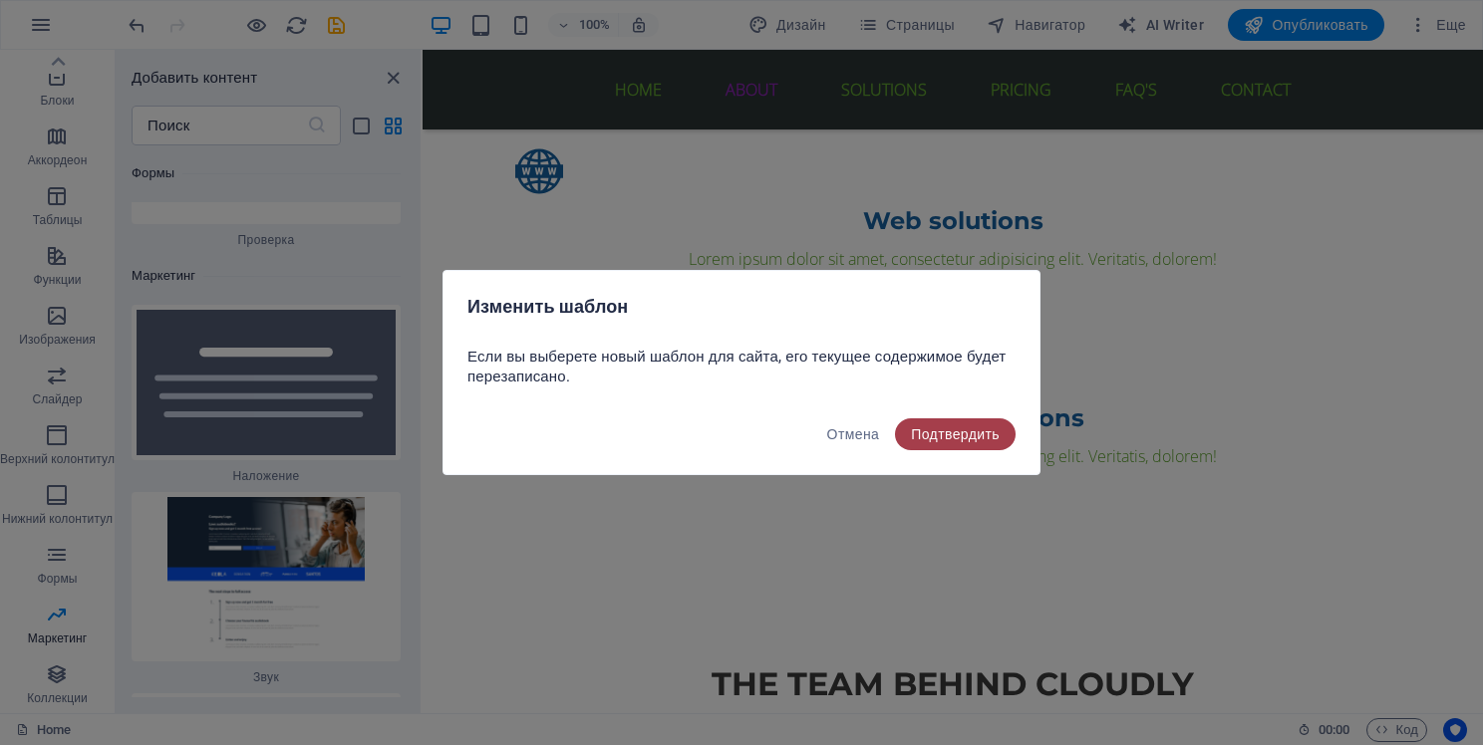
click at [949, 428] on span "Подтвердить" at bounding box center [955, 435] width 89 height 16
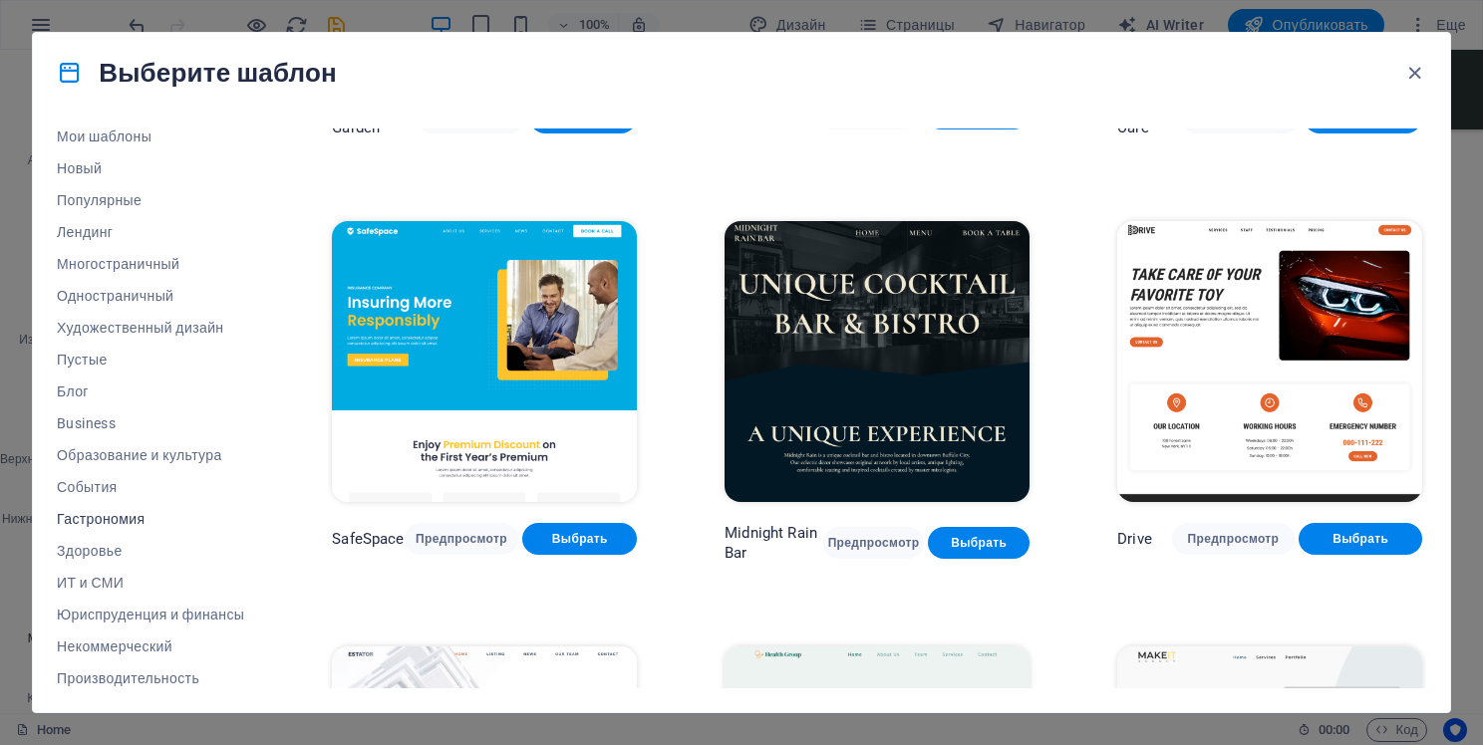
scroll to position [42, 0]
click at [123, 578] on span "ИТ и СМИ" at bounding box center [150, 581] width 187 height 16
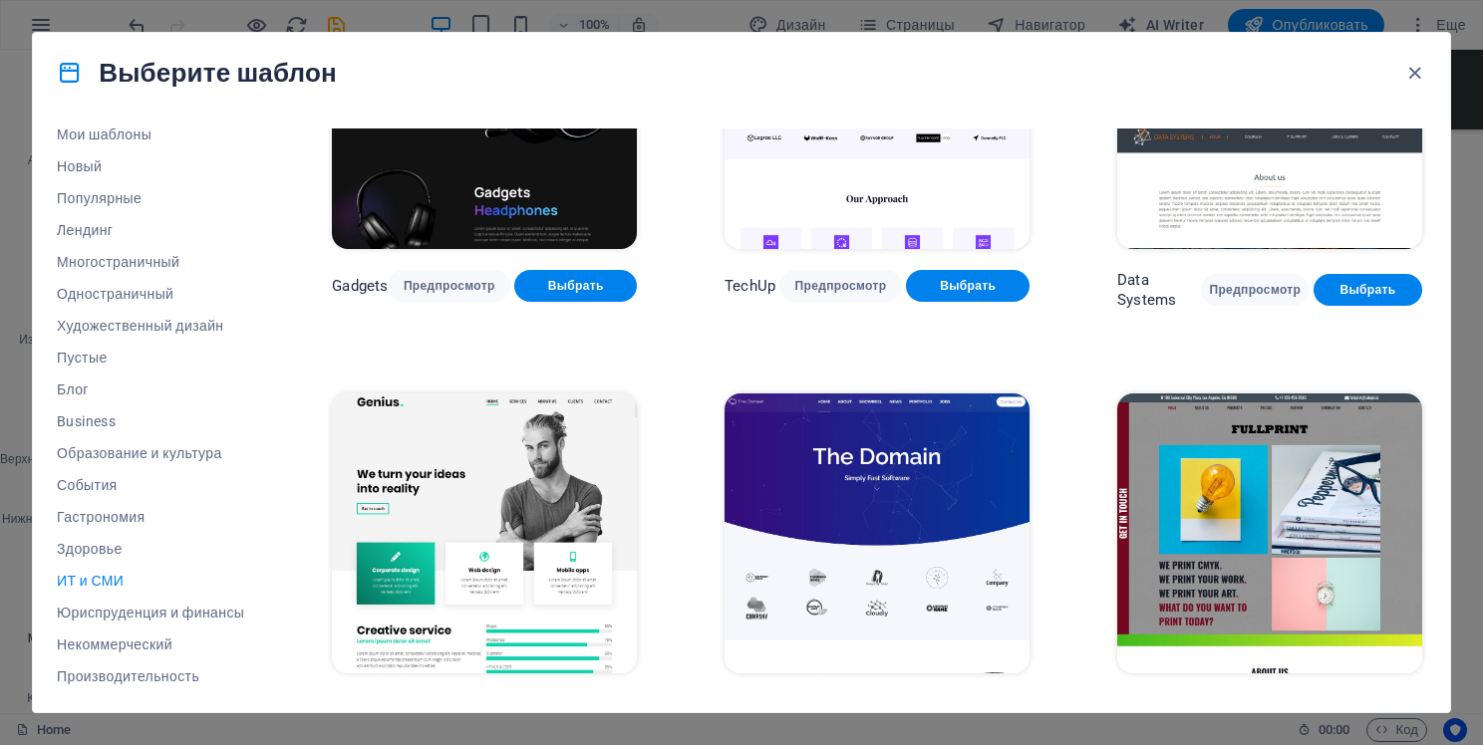
scroll to position [809, 0]
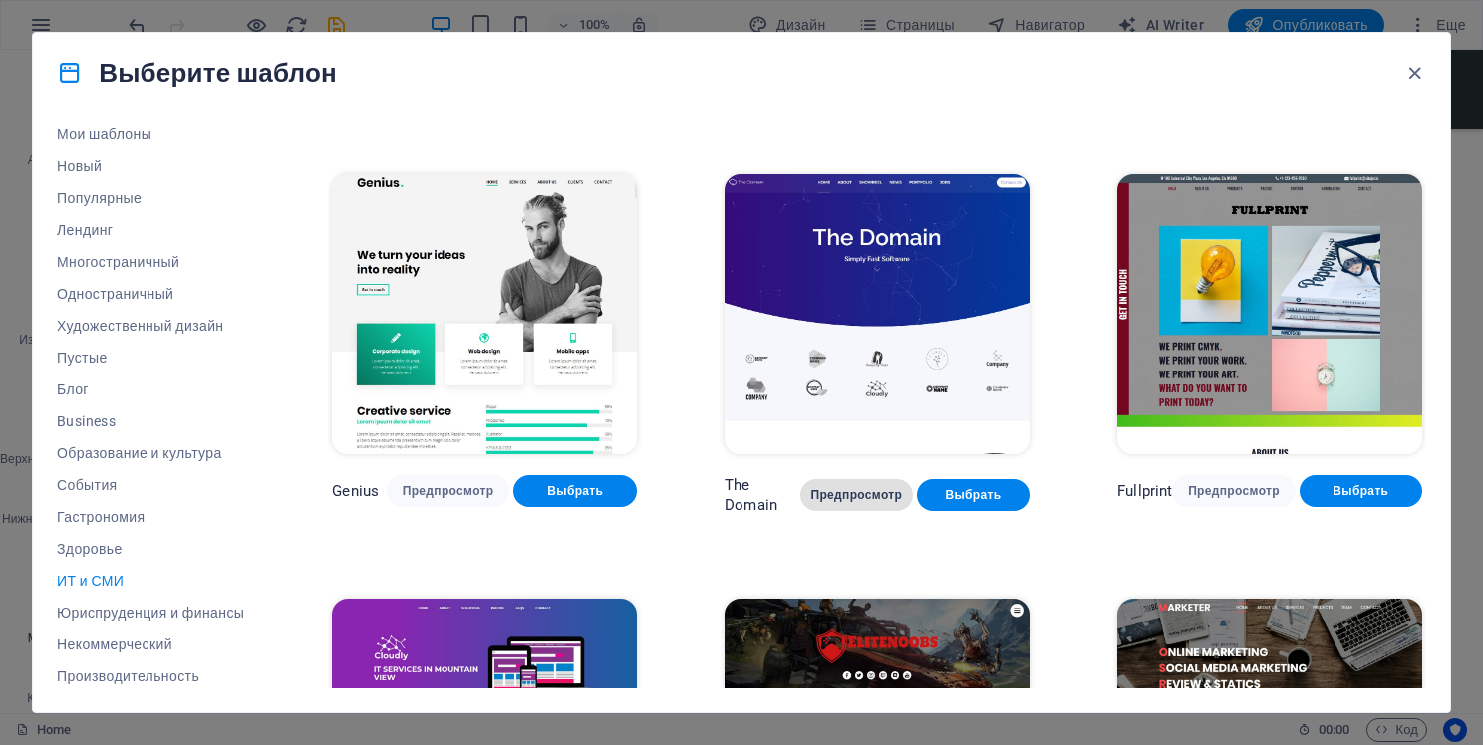
click at [865, 492] on span "Предпросмотр" at bounding box center [856, 495] width 81 height 16
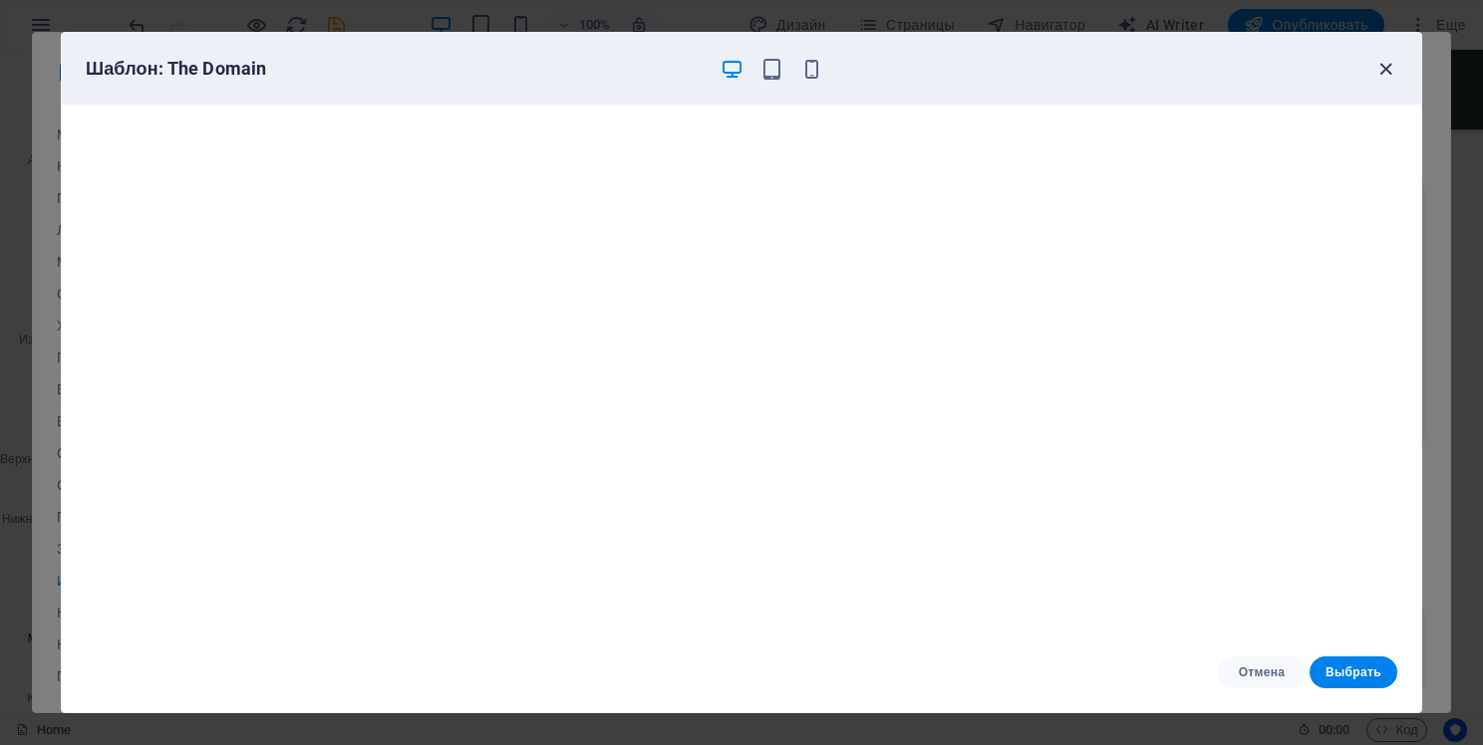
click at [1383, 71] on icon "button" at bounding box center [1385, 69] width 23 height 23
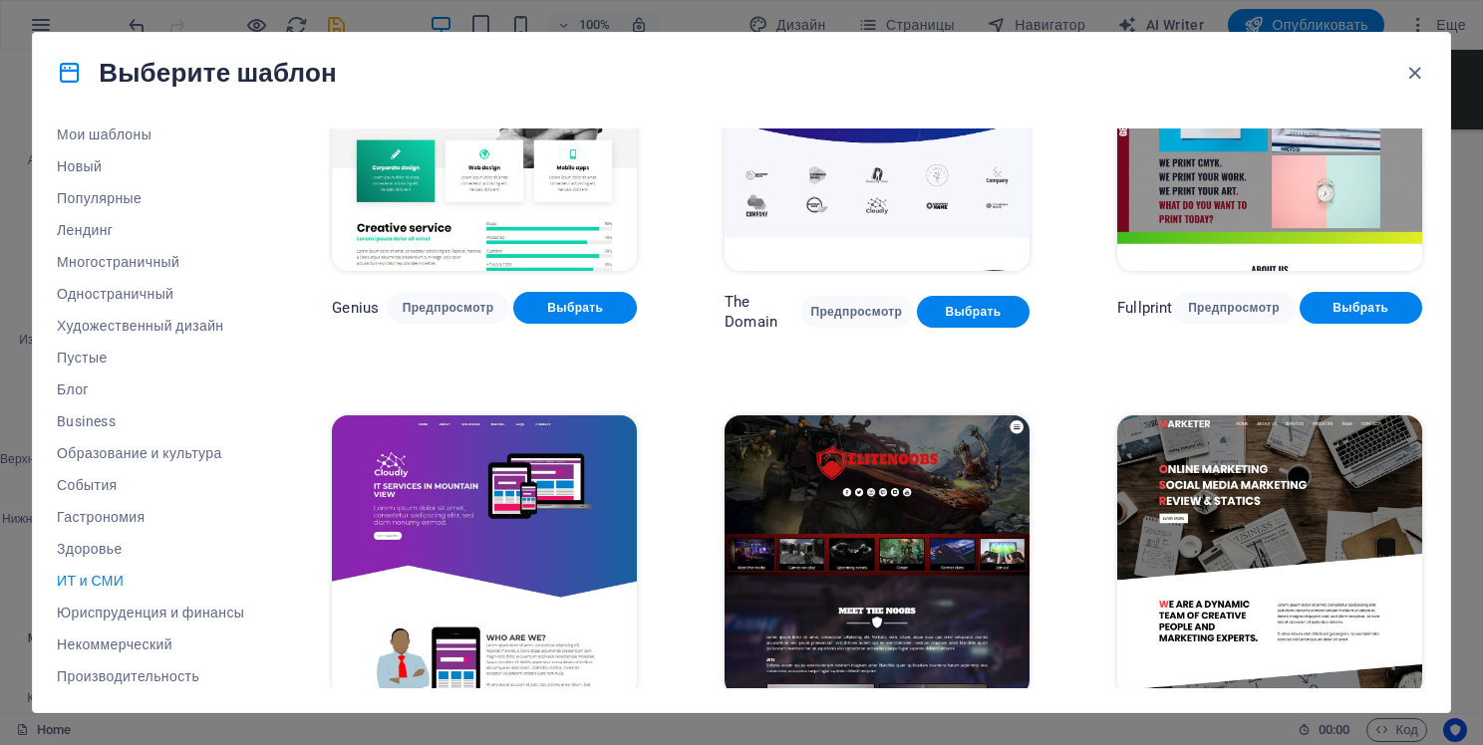
scroll to position [1041, 0]
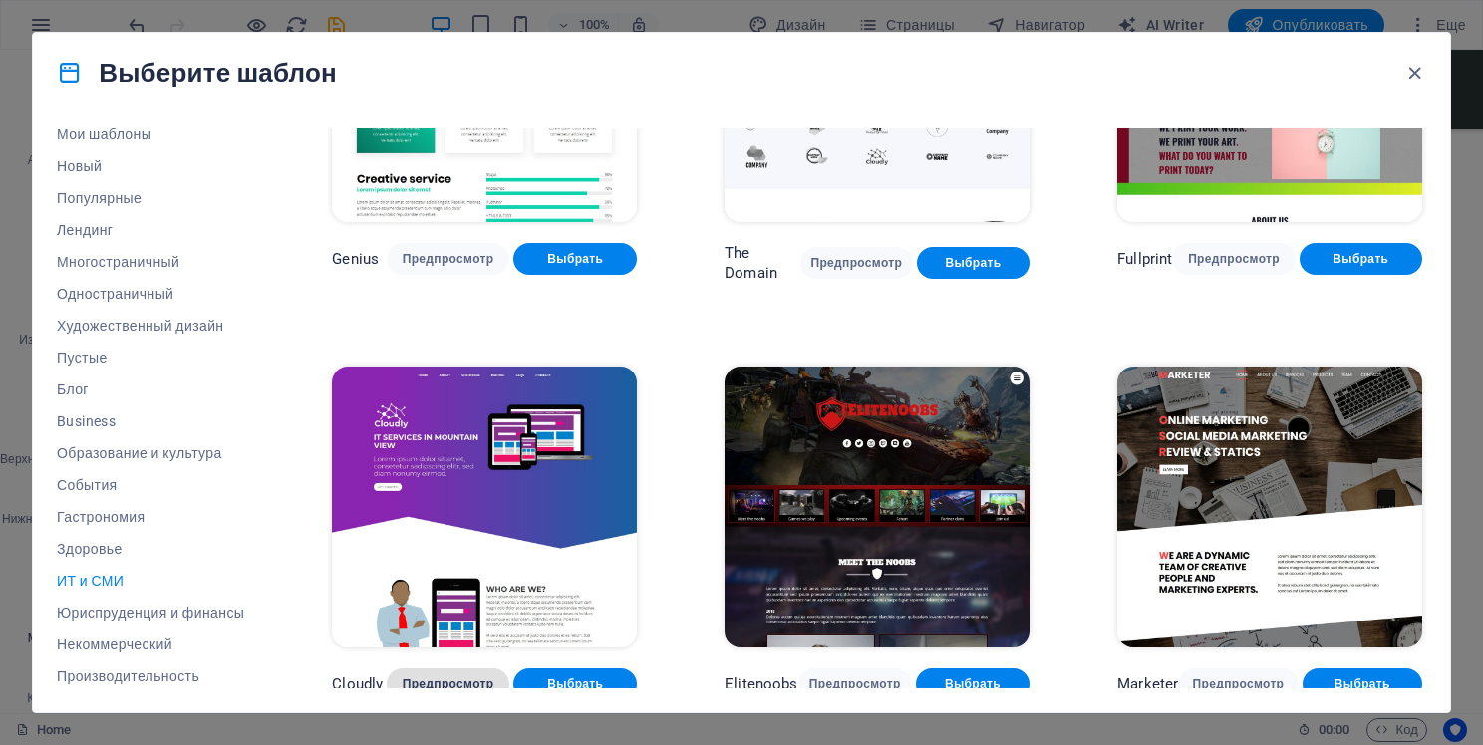
click at [454, 679] on span "Предпросмотр" at bounding box center [449, 685] width 92 height 16
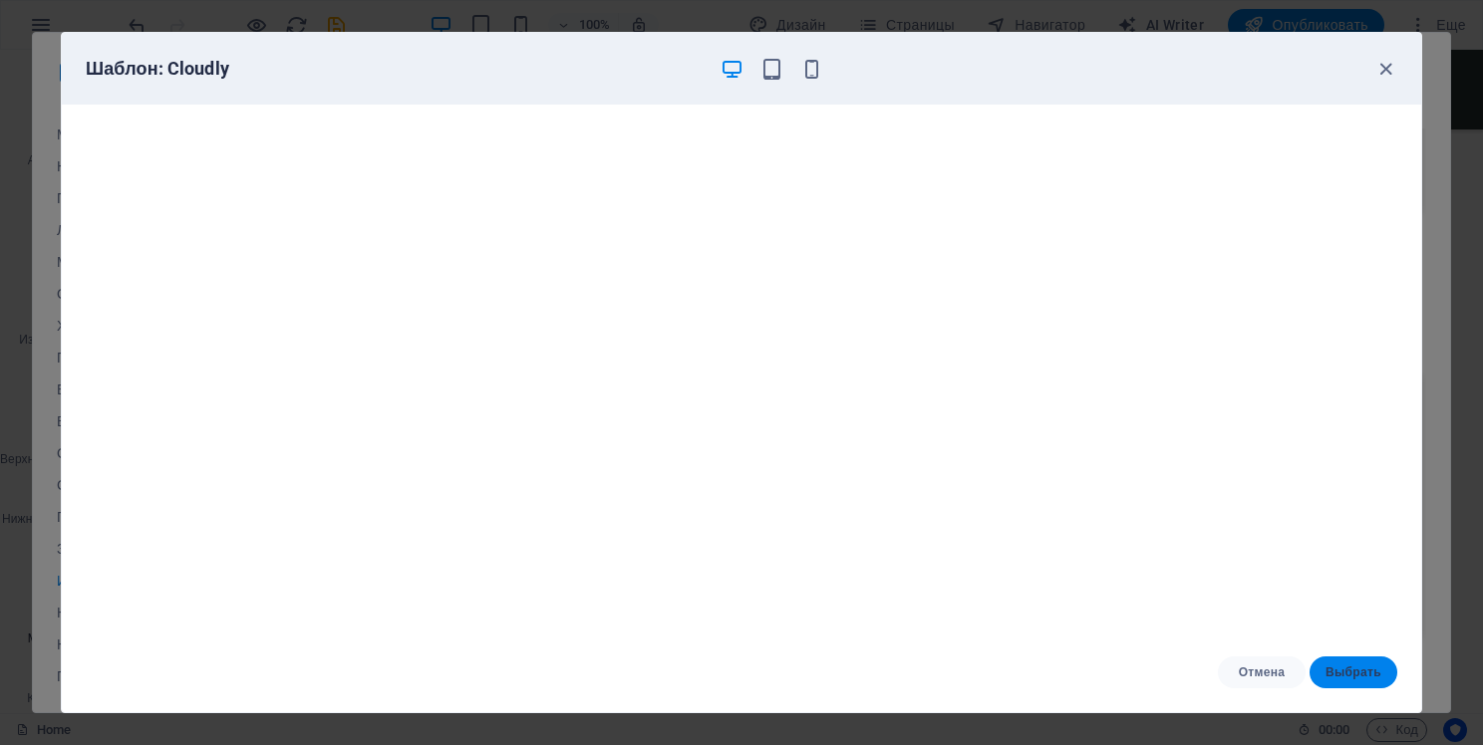
click at [1347, 674] on span "Выбрать" at bounding box center [1354, 673] width 56 height 16
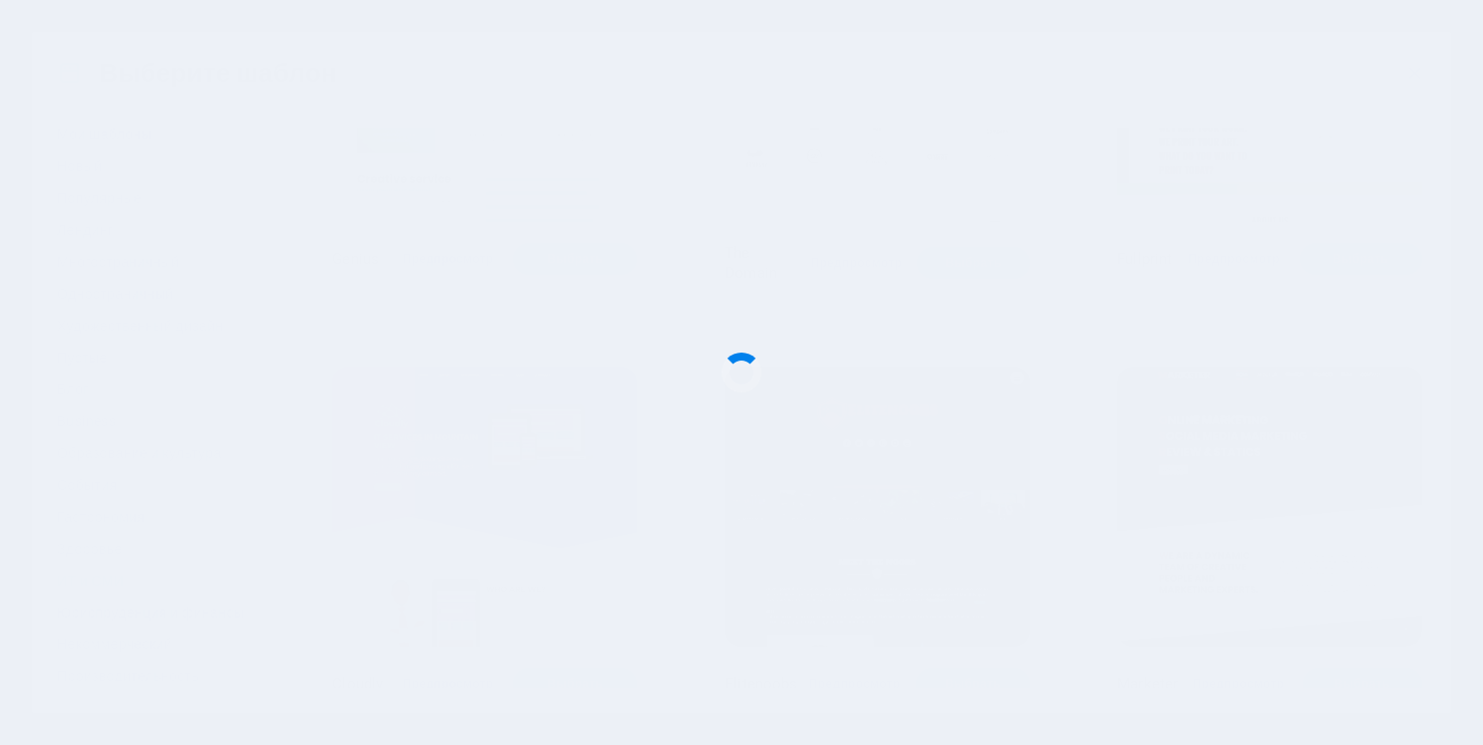
checkbox input "false"
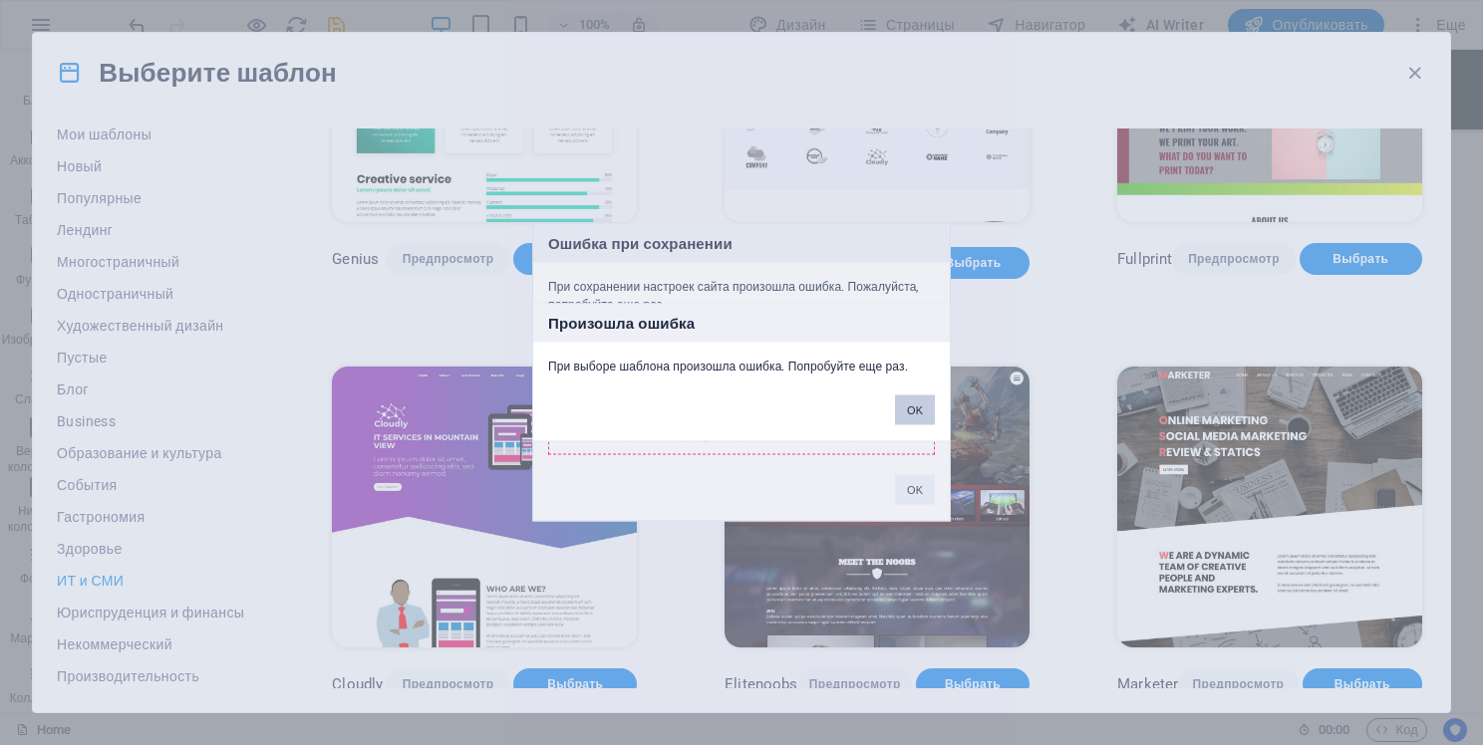
click at [920, 401] on button "OK" at bounding box center [915, 411] width 40 height 30
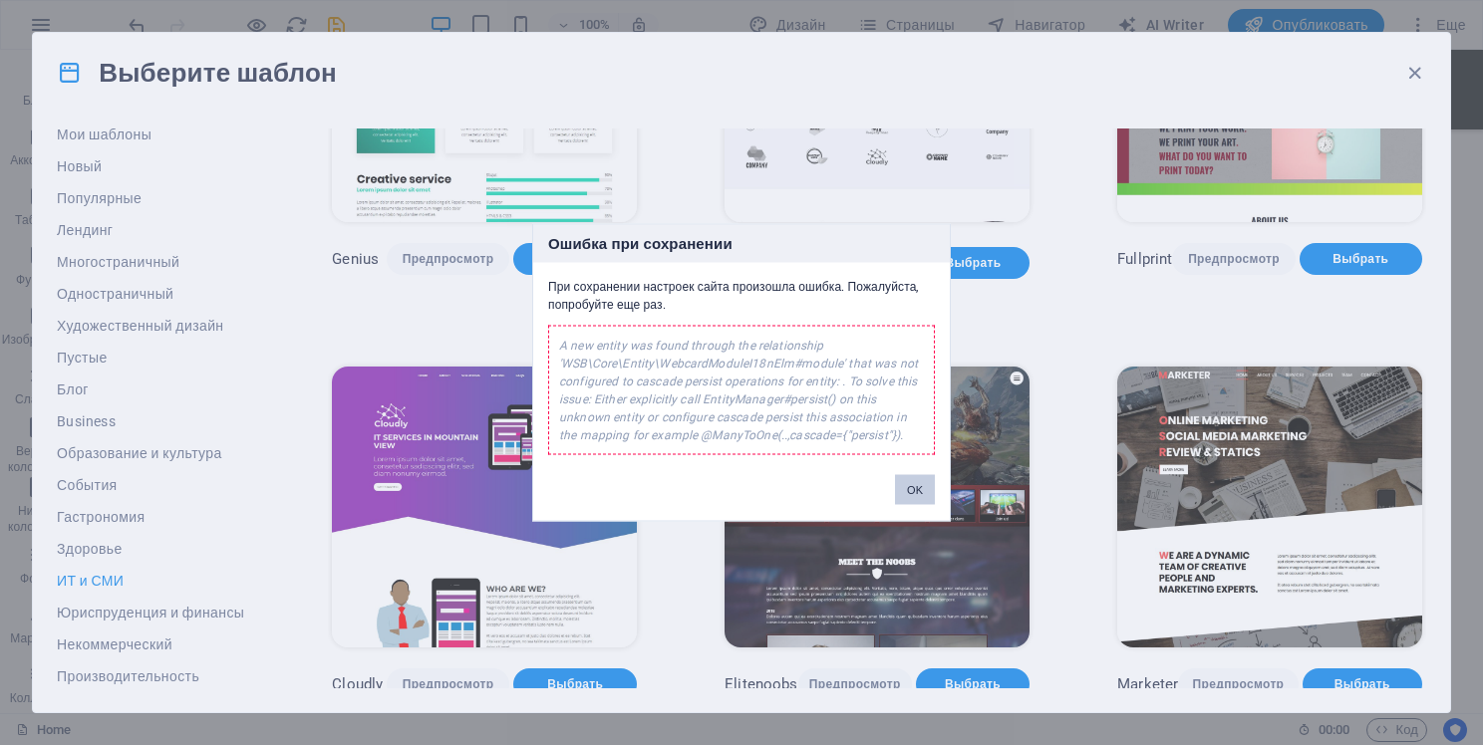
click at [925, 487] on button "OK" at bounding box center [915, 490] width 40 height 30
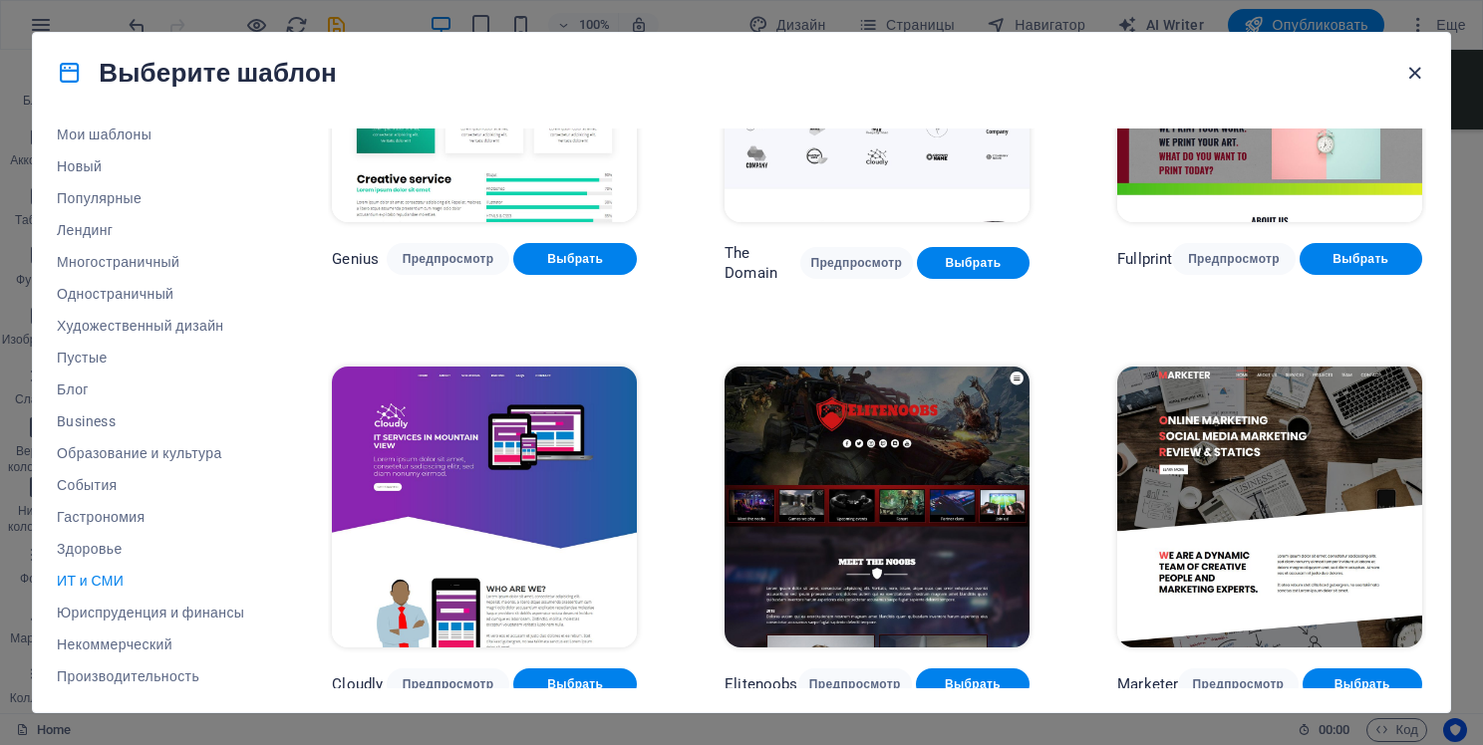
click at [1405, 77] on icon "button" at bounding box center [1414, 73] width 23 height 23
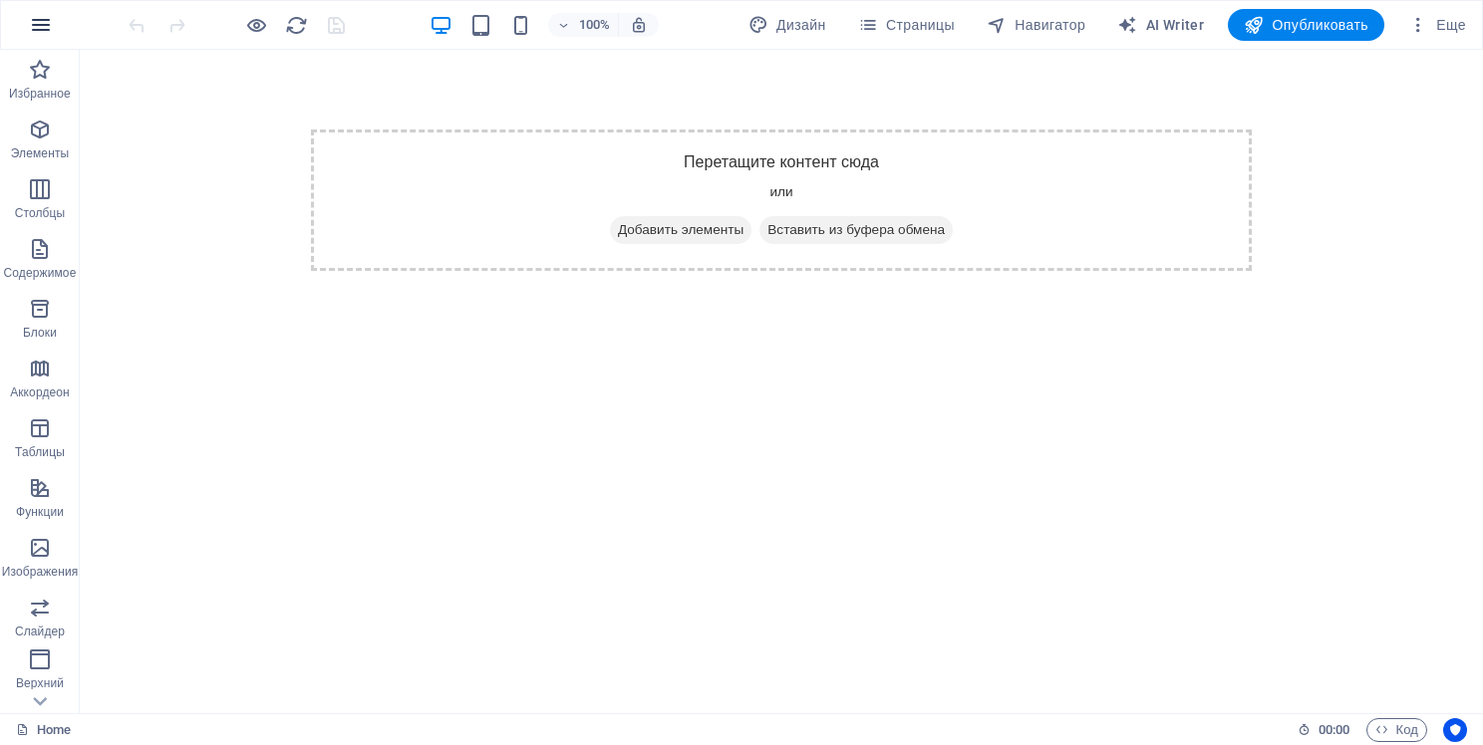
click at [48, 21] on icon "button" at bounding box center [41, 25] width 24 height 24
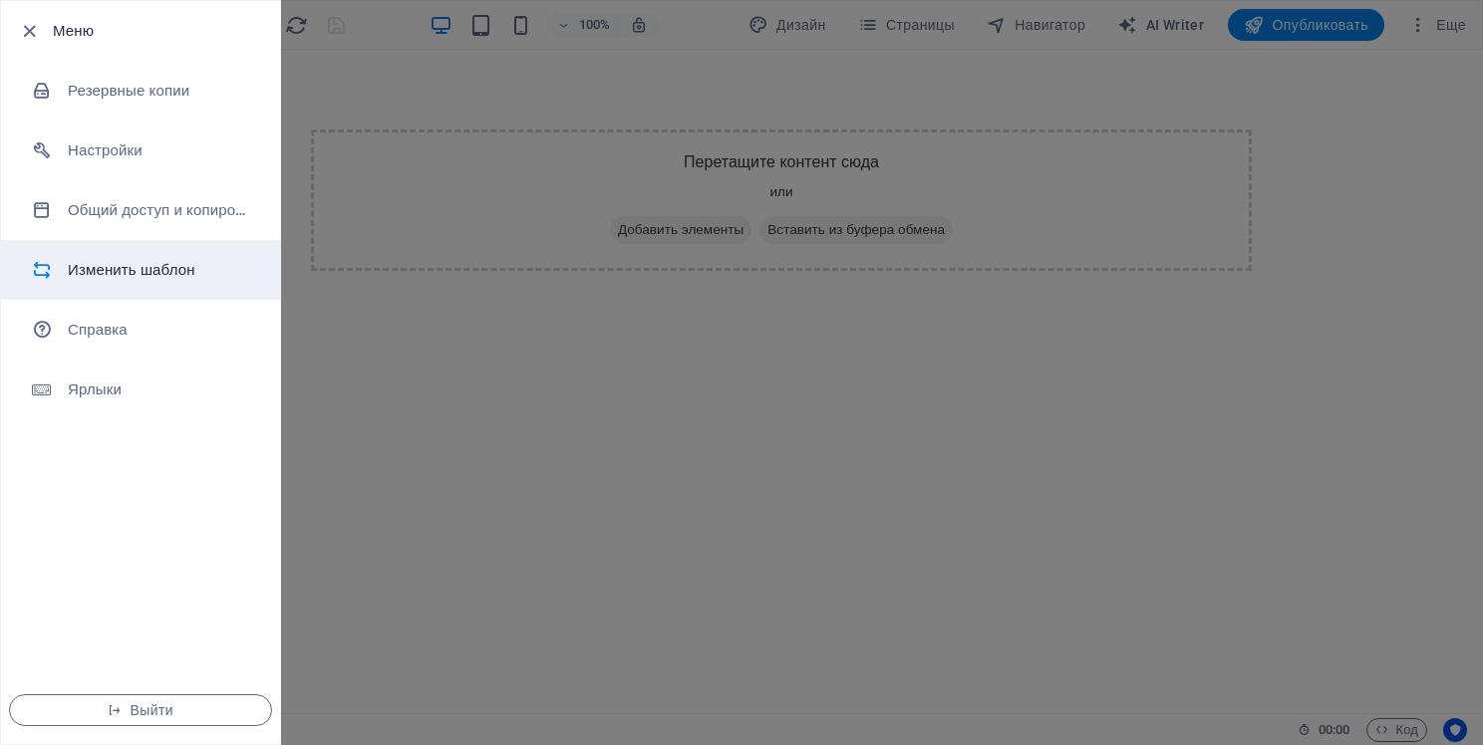
click at [184, 266] on h6 "Изменить шаблон" at bounding box center [160, 270] width 184 height 24
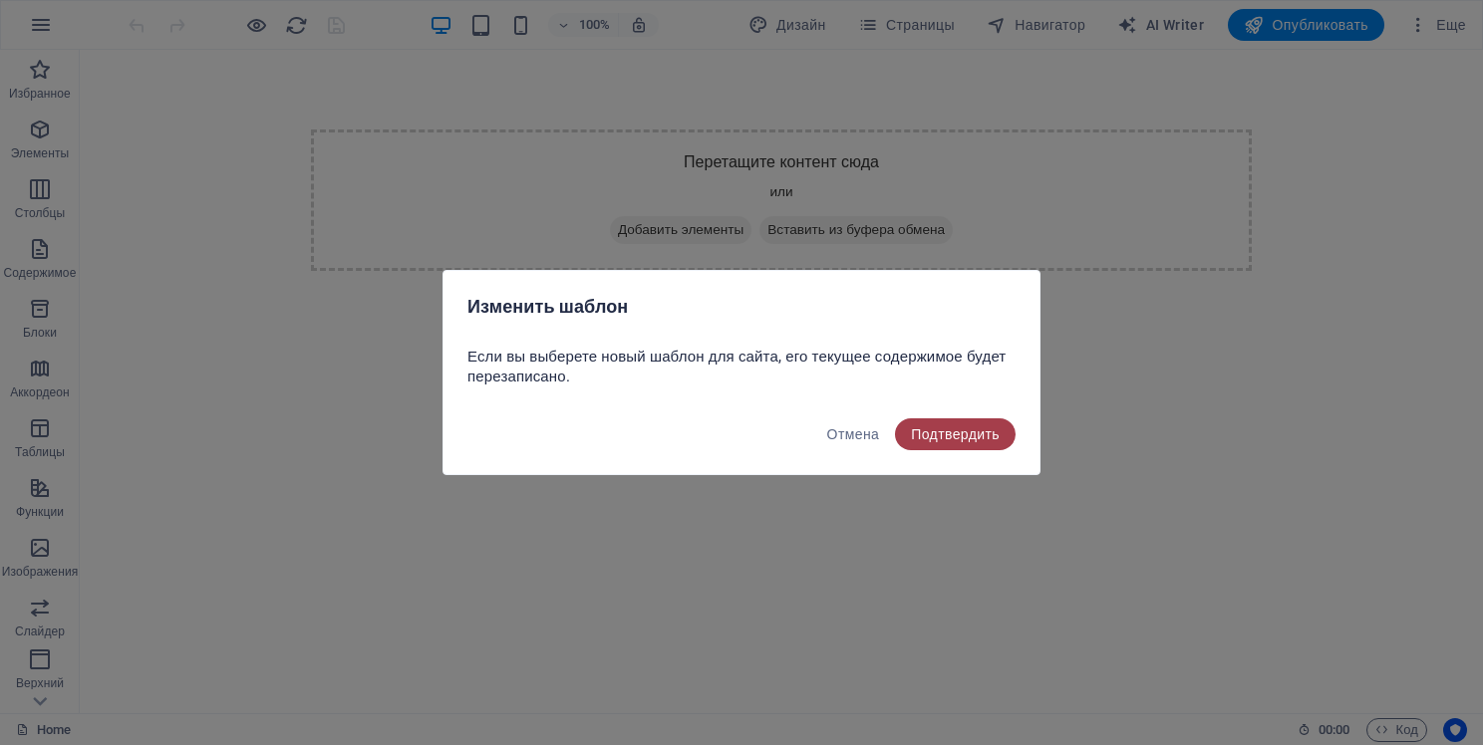
click at [938, 430] on span "Подтвердить" at bounding box center [955, 435] width 89 height 16
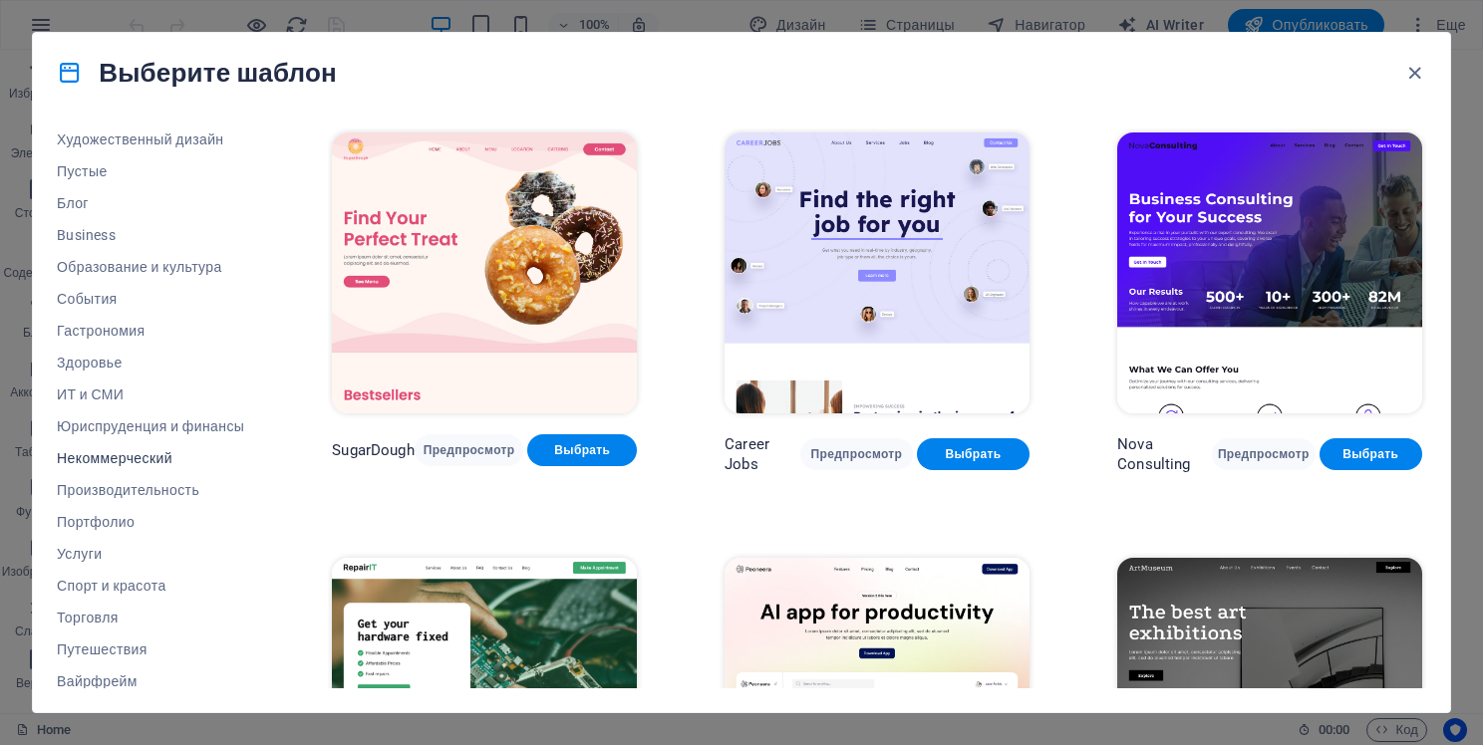
scroll to position [236, 0]
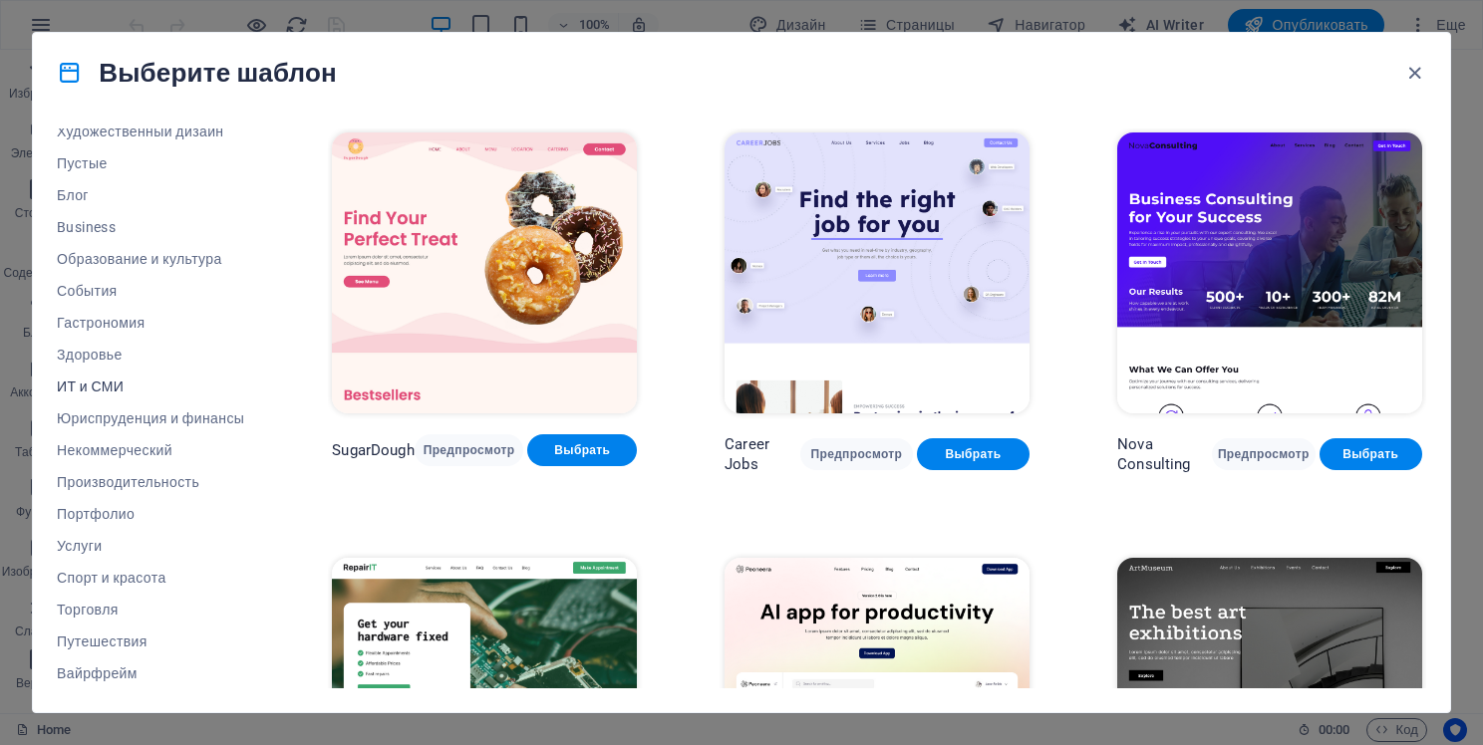
click at [103, 382] on span "ИТ и СМИ" at bounding box center [150, 387] width 187 height 16
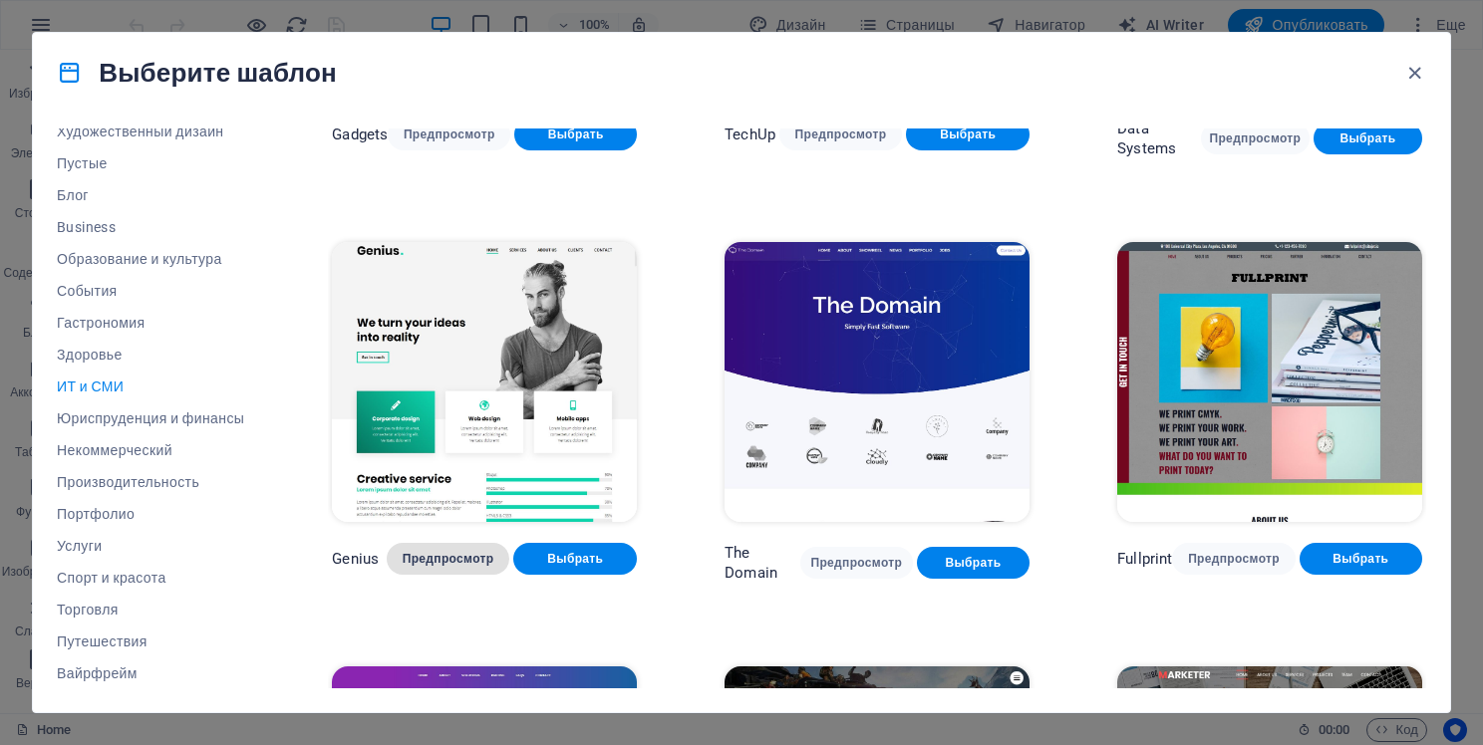
scroll to position [742, 0]
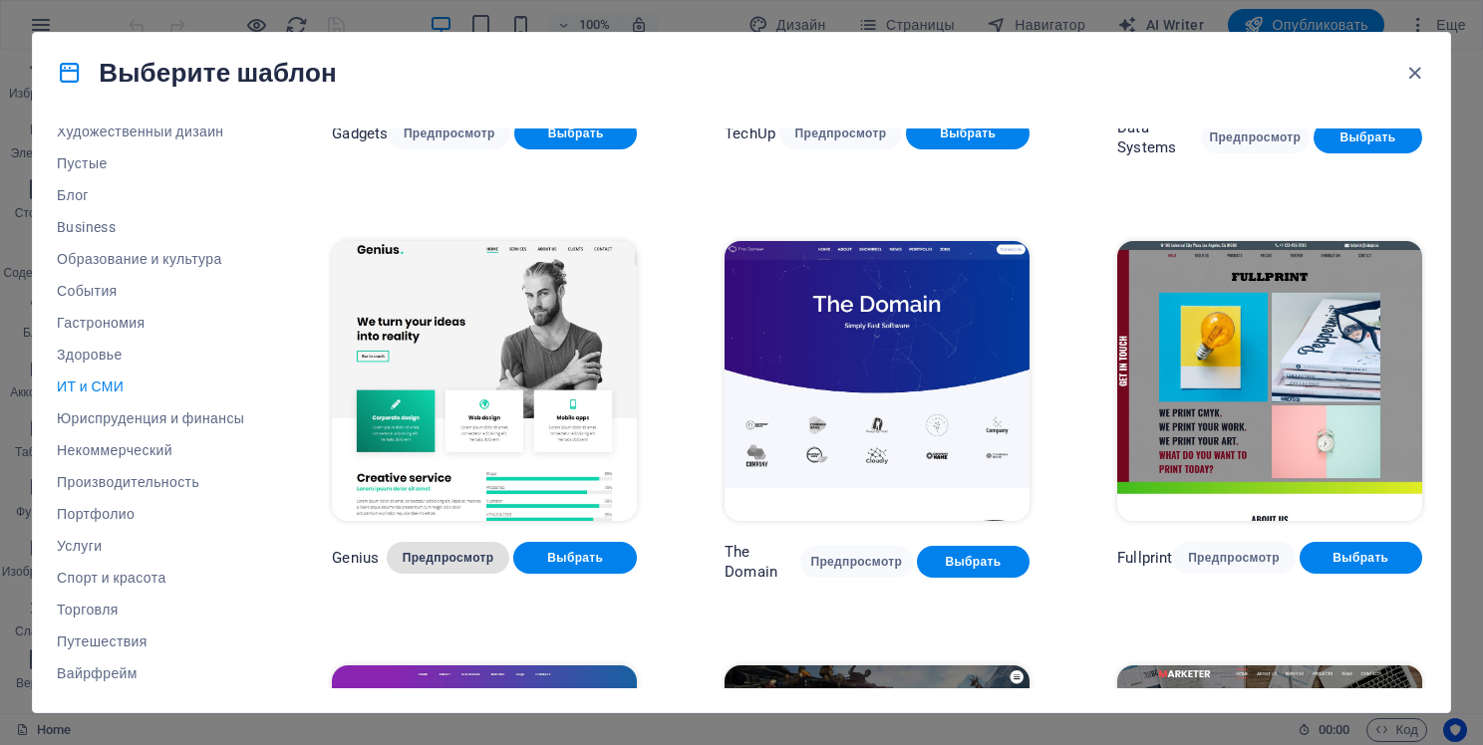
click at [444, 550] on span "Предпросмотр" at bounding box center [449, 558] width 92 height 16
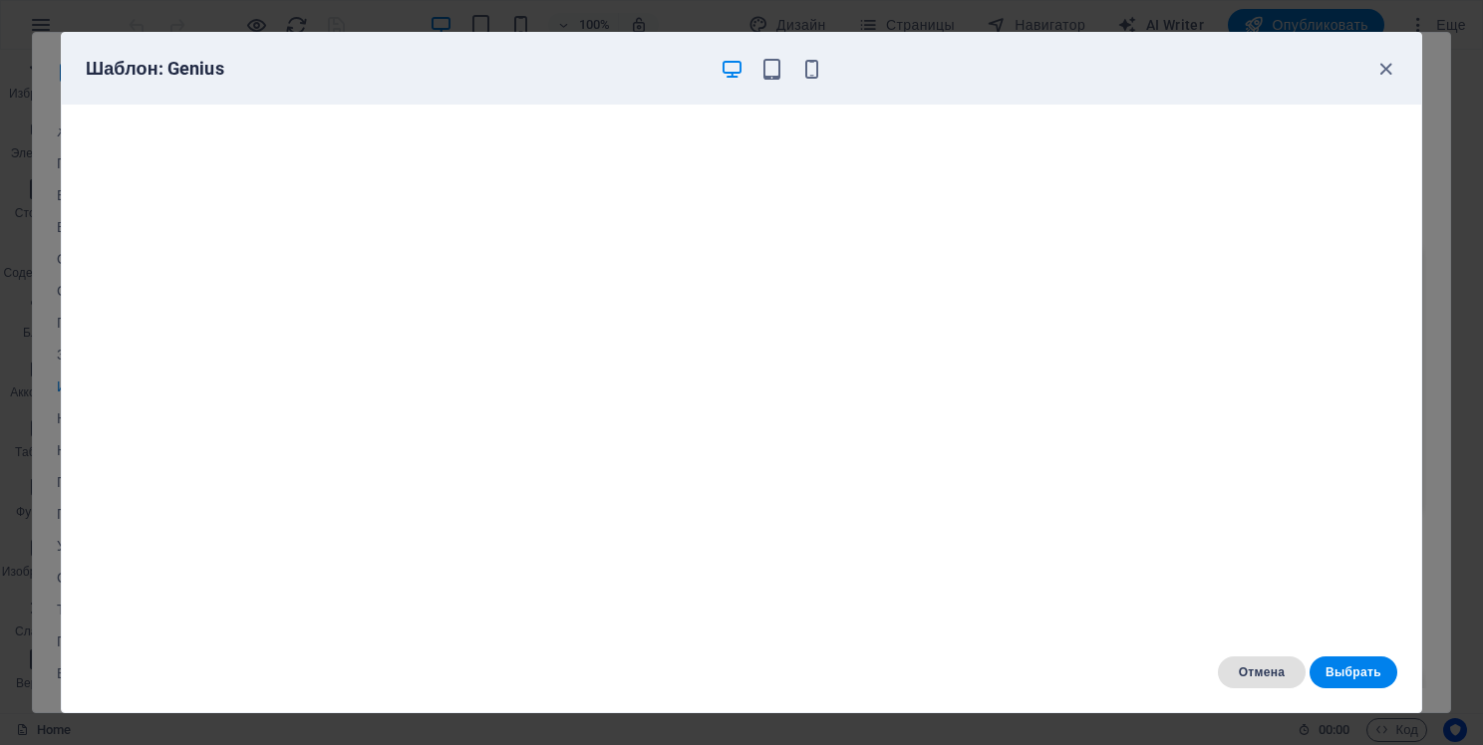
click at [1247, 675] on span "Отмена" at bounding box center [1262, 673] width 56 height 16
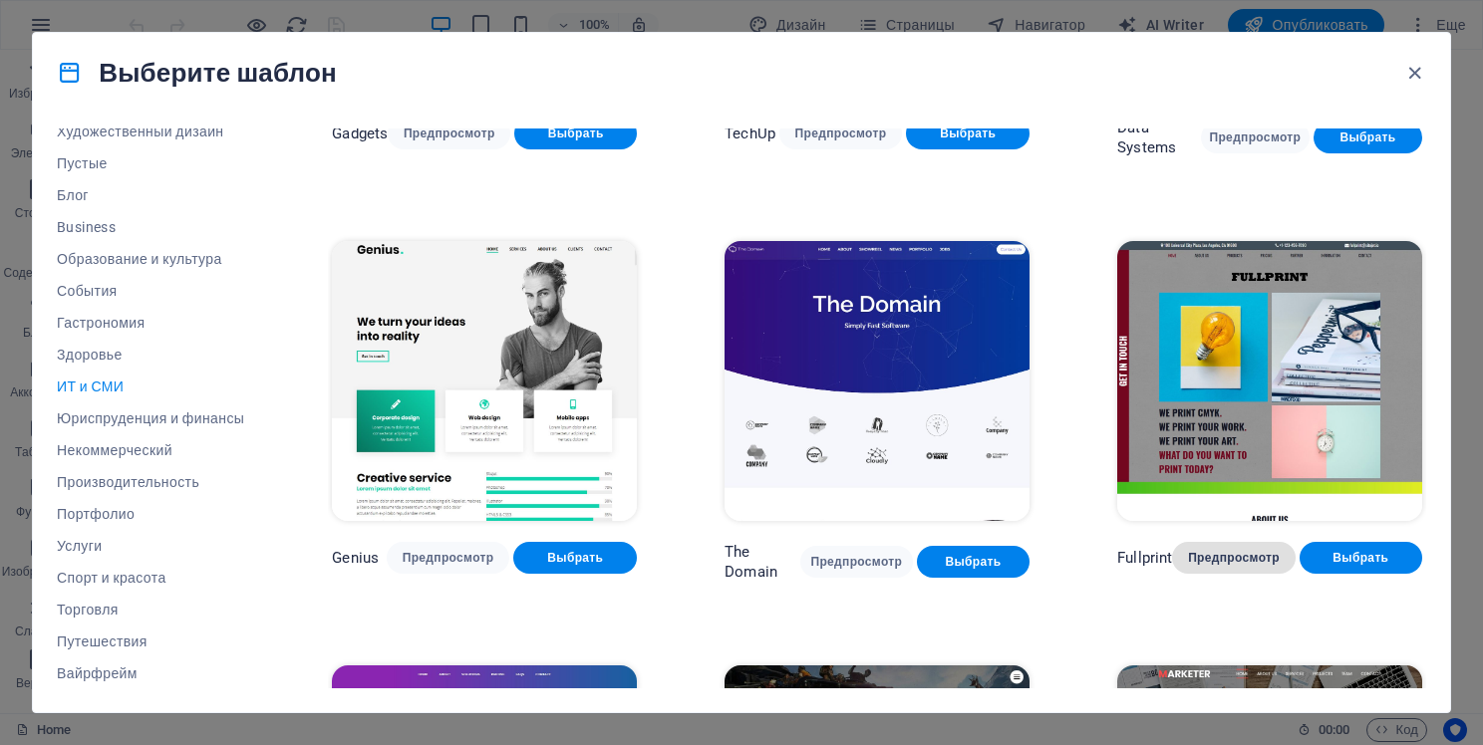
click at [1235, 551] on span "Предпросмотр" at bounding box center [1233, 558] width 91 height 16
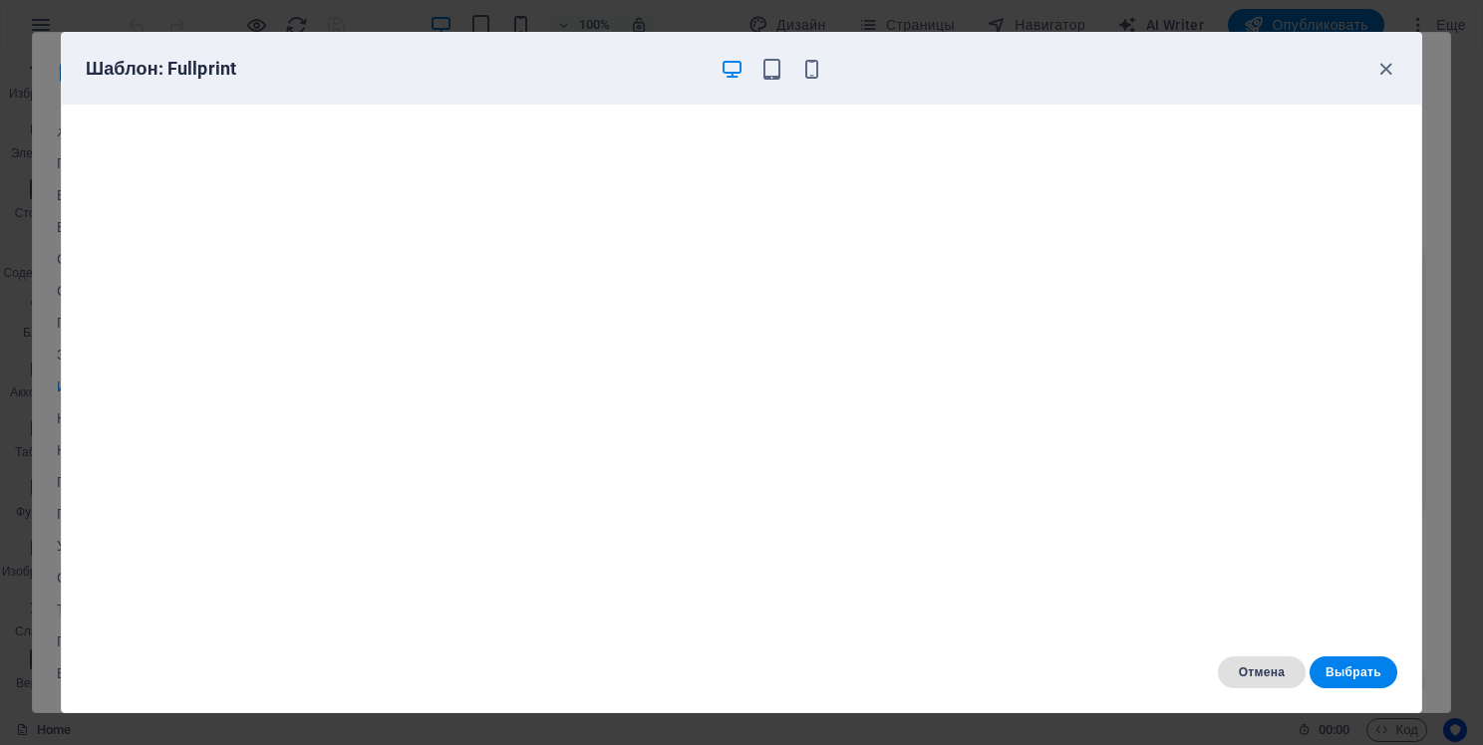
click at [1244, 665] on button "Отмена" at bounding box center [1262, 673] width 88 height 32
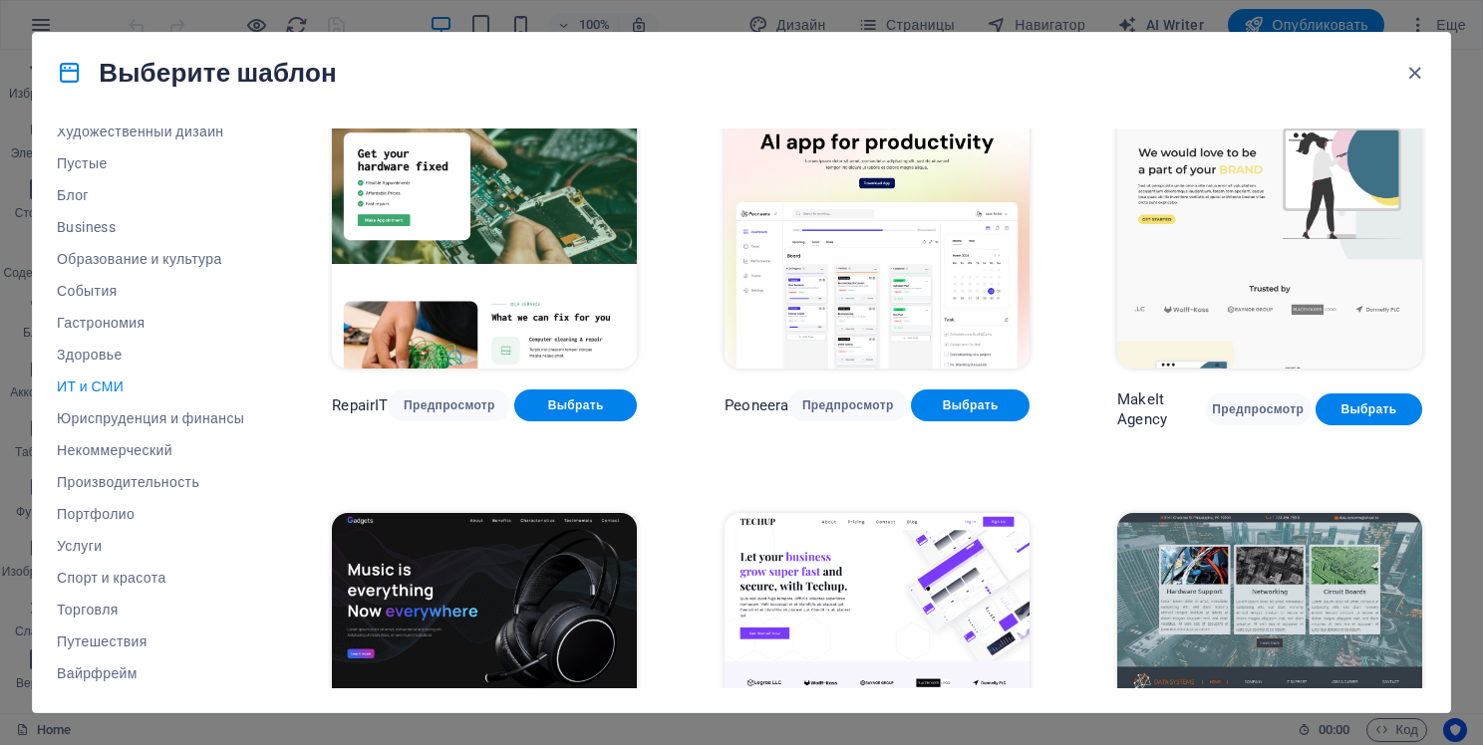
scroll to position [0, 0]
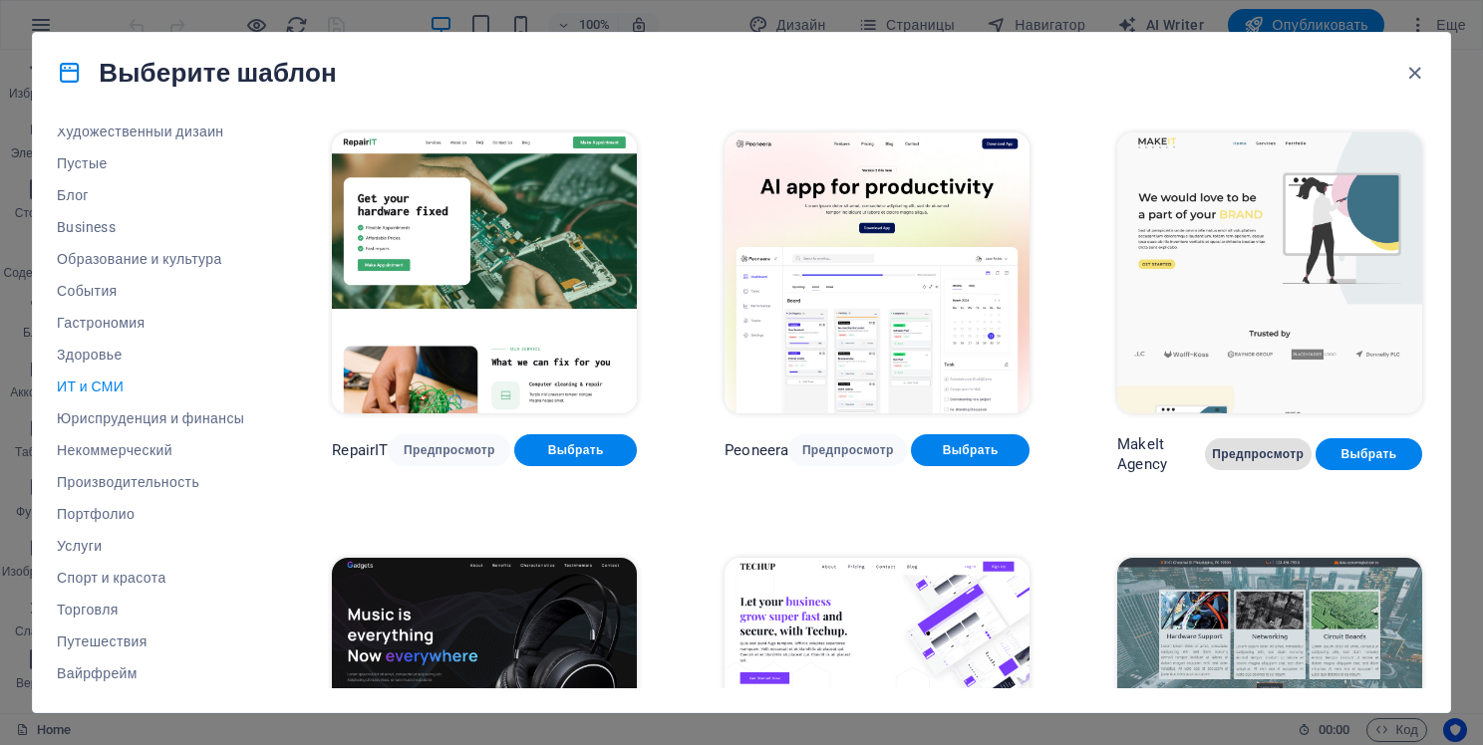
click at [1261, 450] on span "Предпросмотр" at bounding box center [1258, 454] width 75 height 16
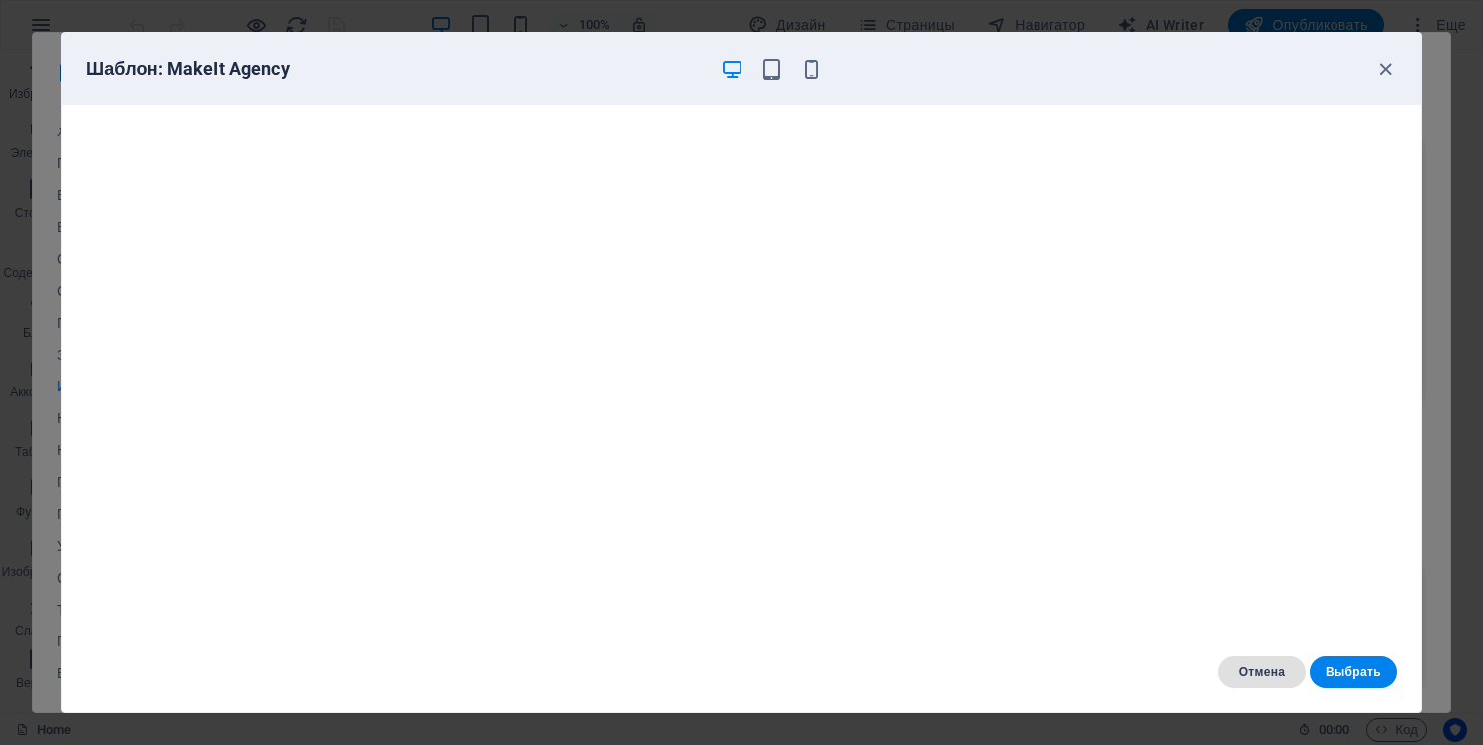
click at [1256, 658] on button "Отмена" at bounding box center [1262, 673] width 88 height 32
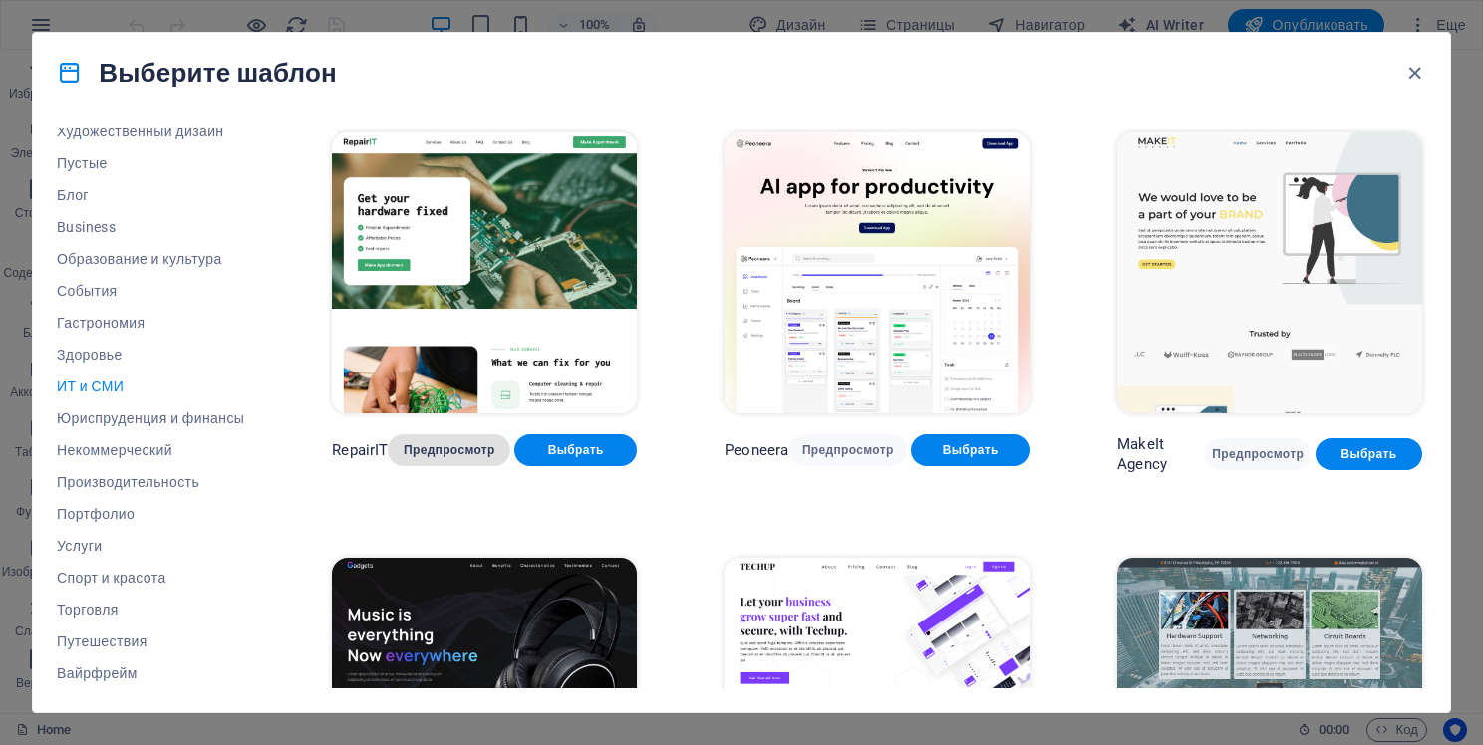
click at [458, 443] on span "Предпросмотр" at bounding box center [449, 451] width 91 height 16
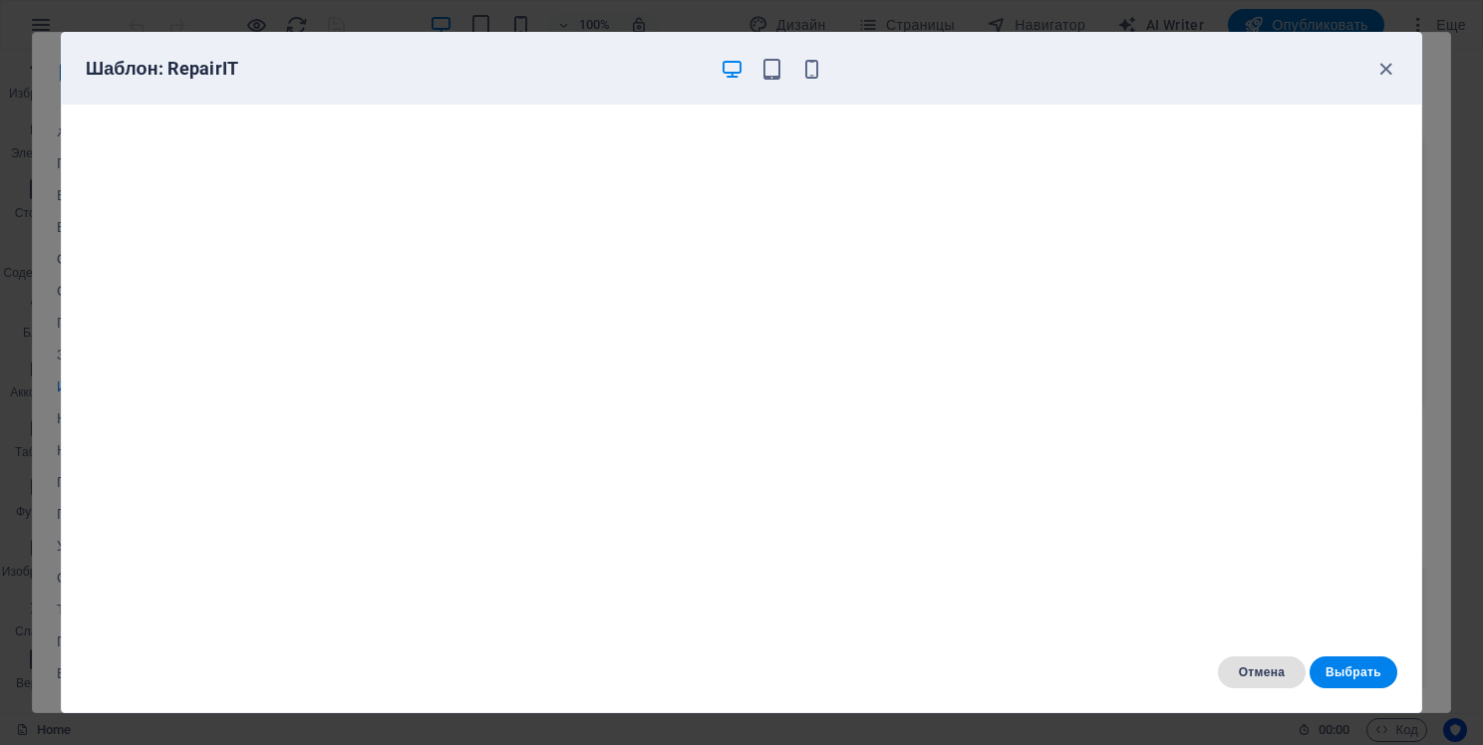
click at [1248, 676] on span "Отмена" at bounding box center [1262, 673] width 56 height 16
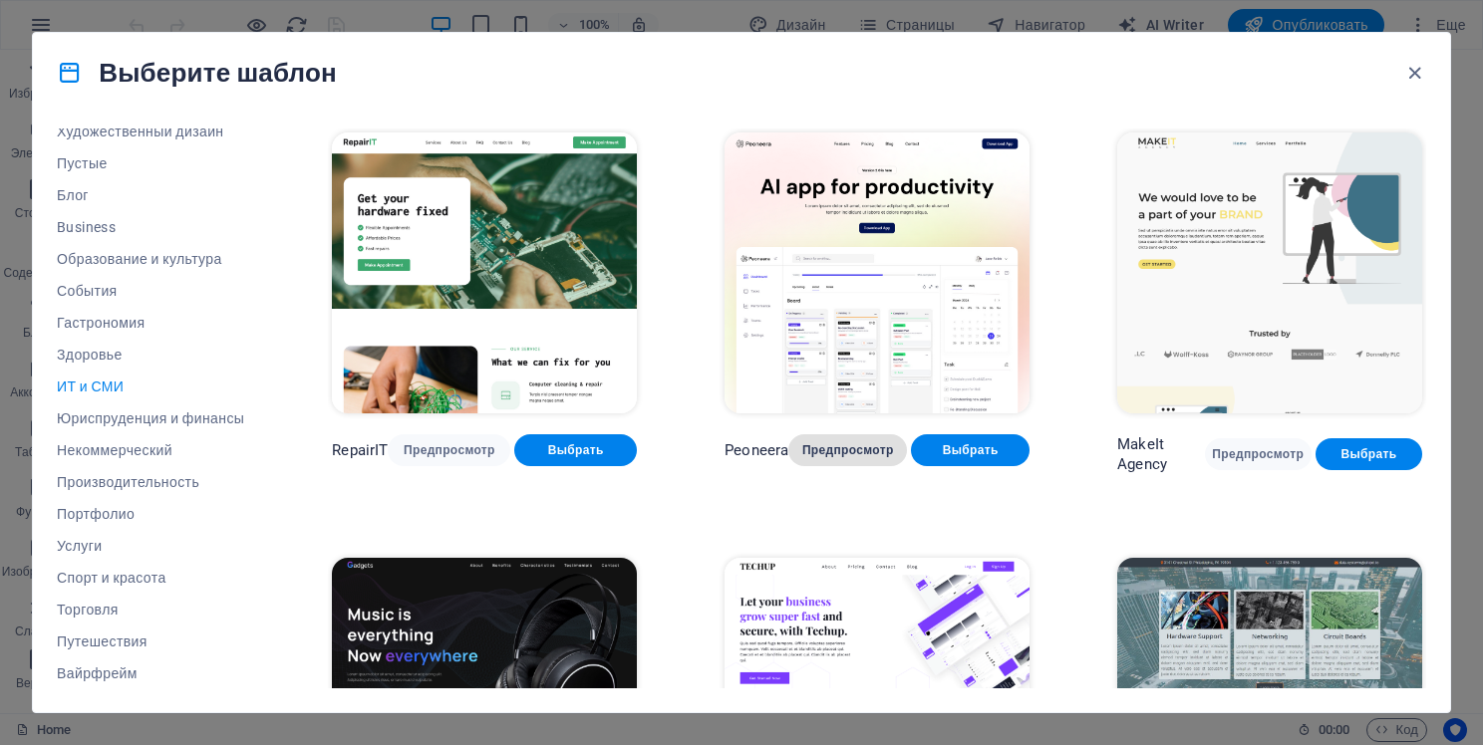
click at [835, 447] on span "Предпросмотр" at bounding box center [847, 451] width 87 height 16
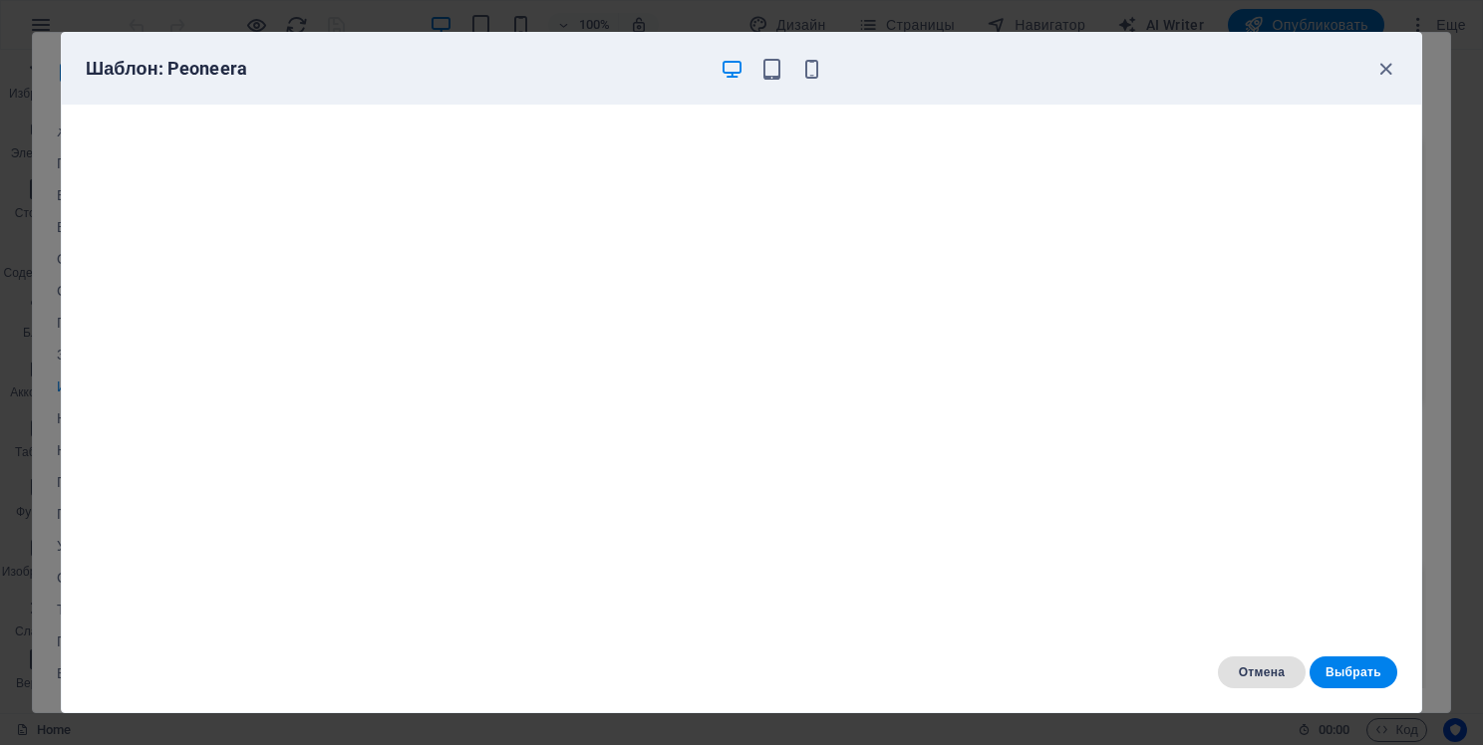
click at [1264, 666] on span "Отмена" at bounding box center [1262, 673] width 56 height 16
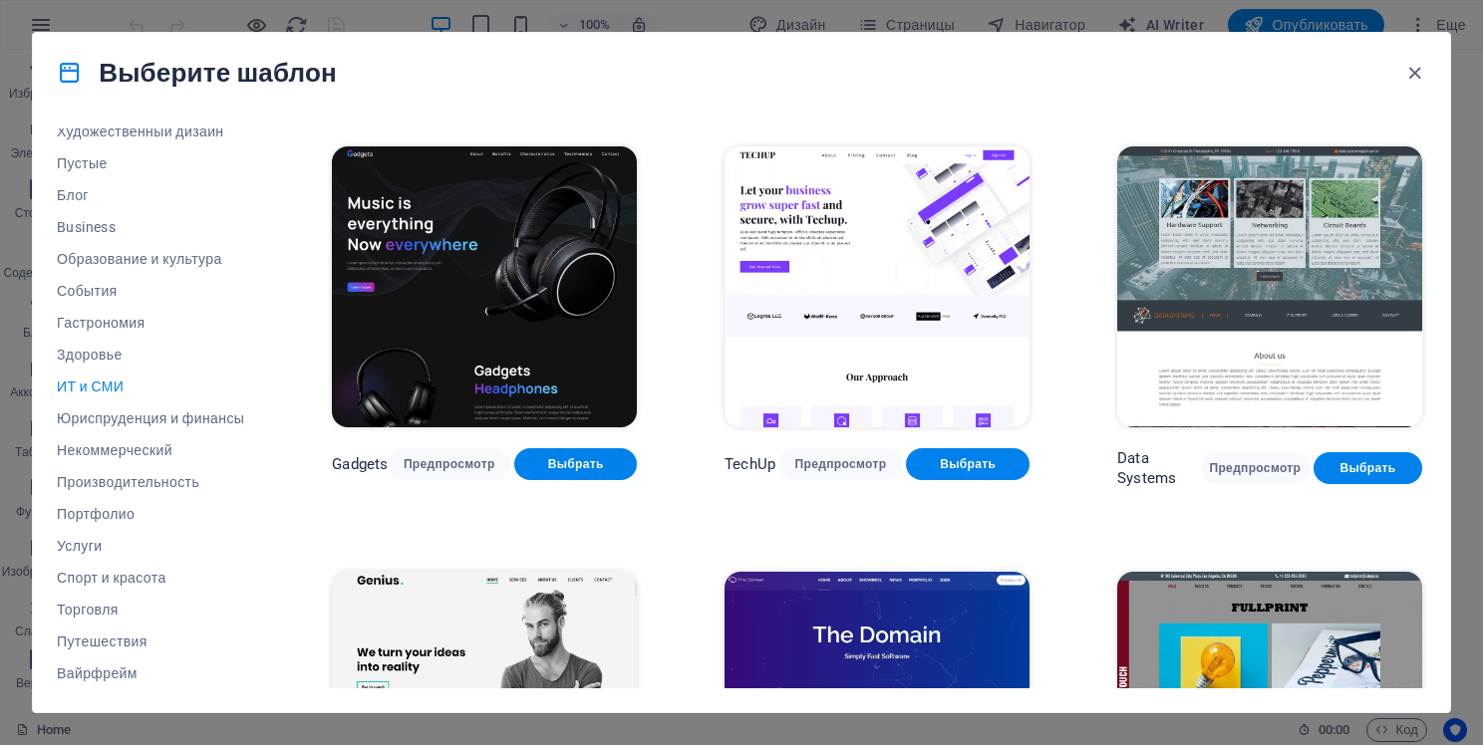
scroll to position [299, 0]
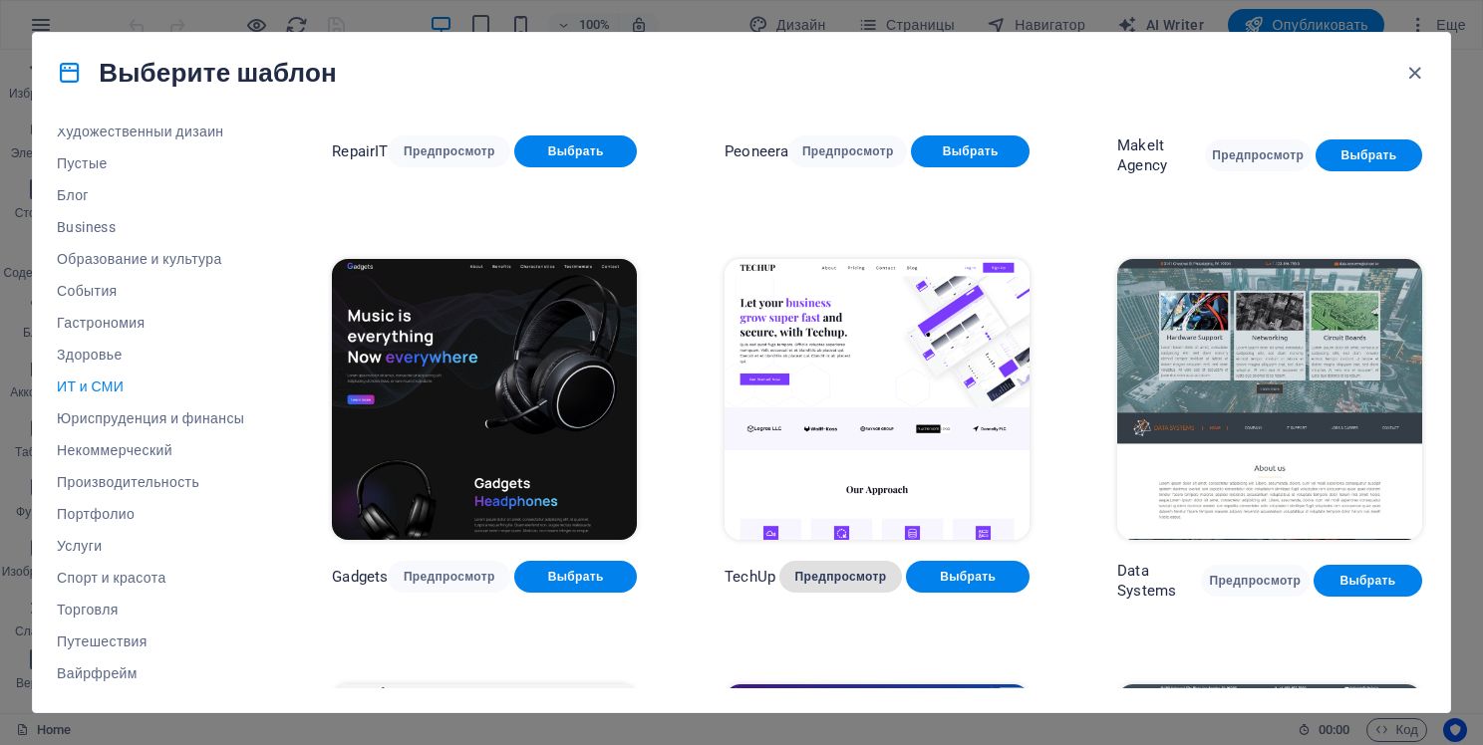
click at [853, 570] on span "Предпросмотр" at bounding box center [841, 577] width 92 height 16
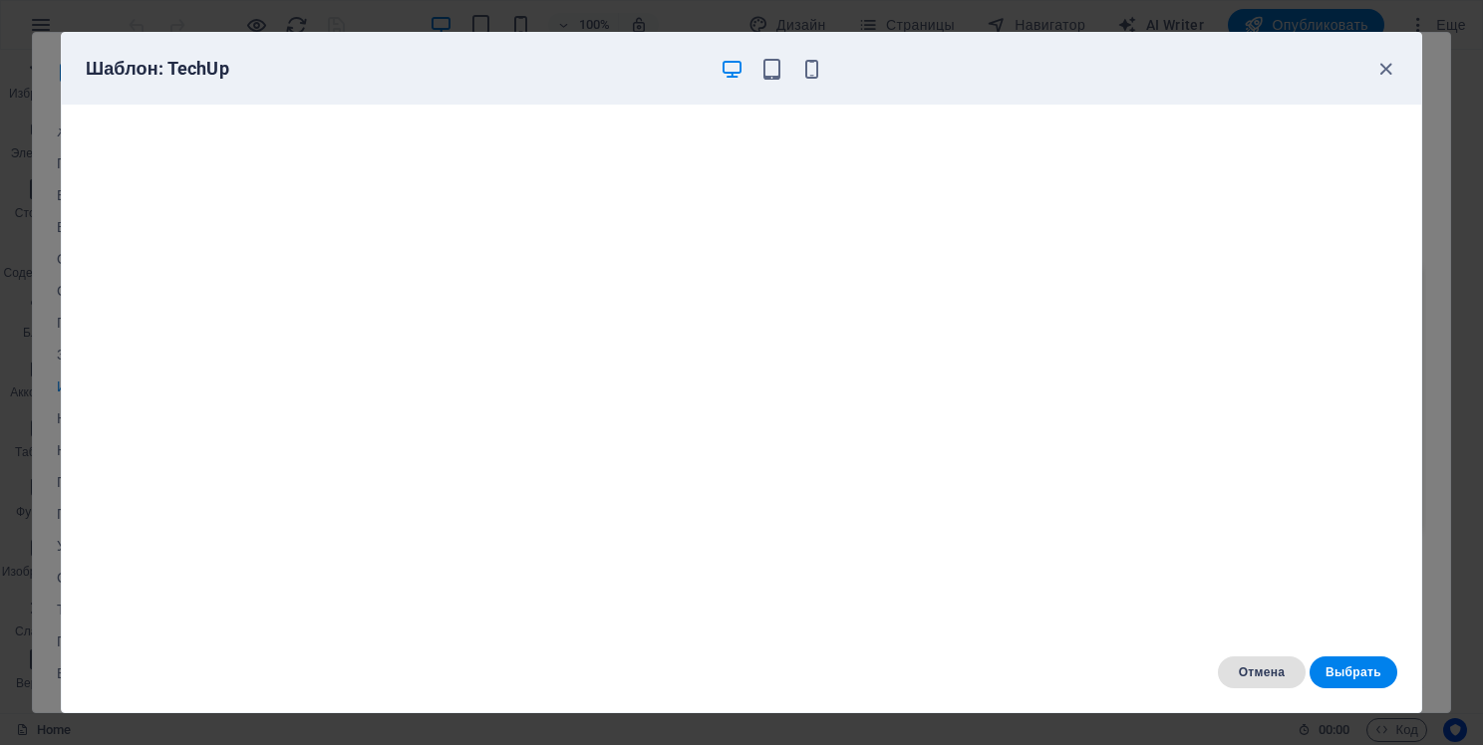
click at [1255, 668] on span "Отмена" at bounding box center [1262, 673] width 56 height 16
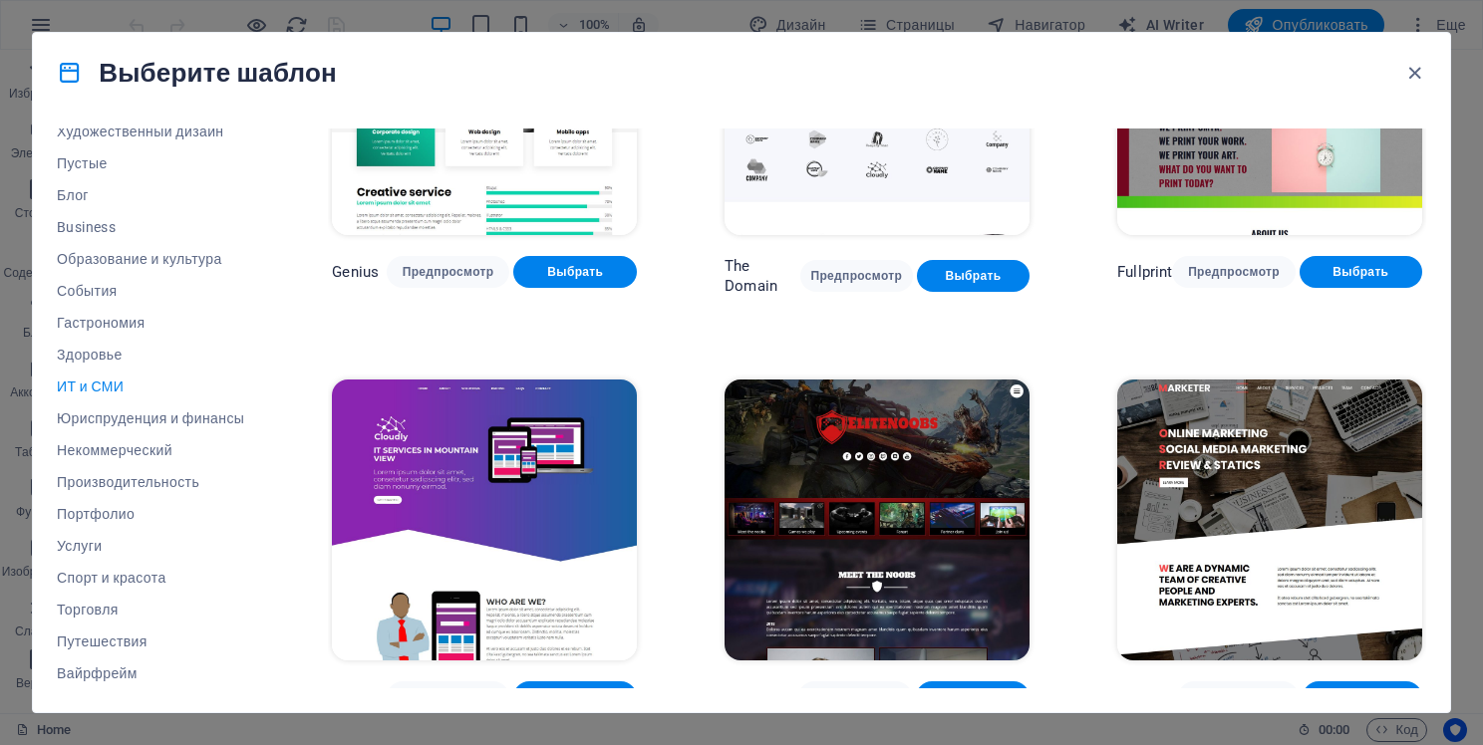
scroll to position [1041, 0]
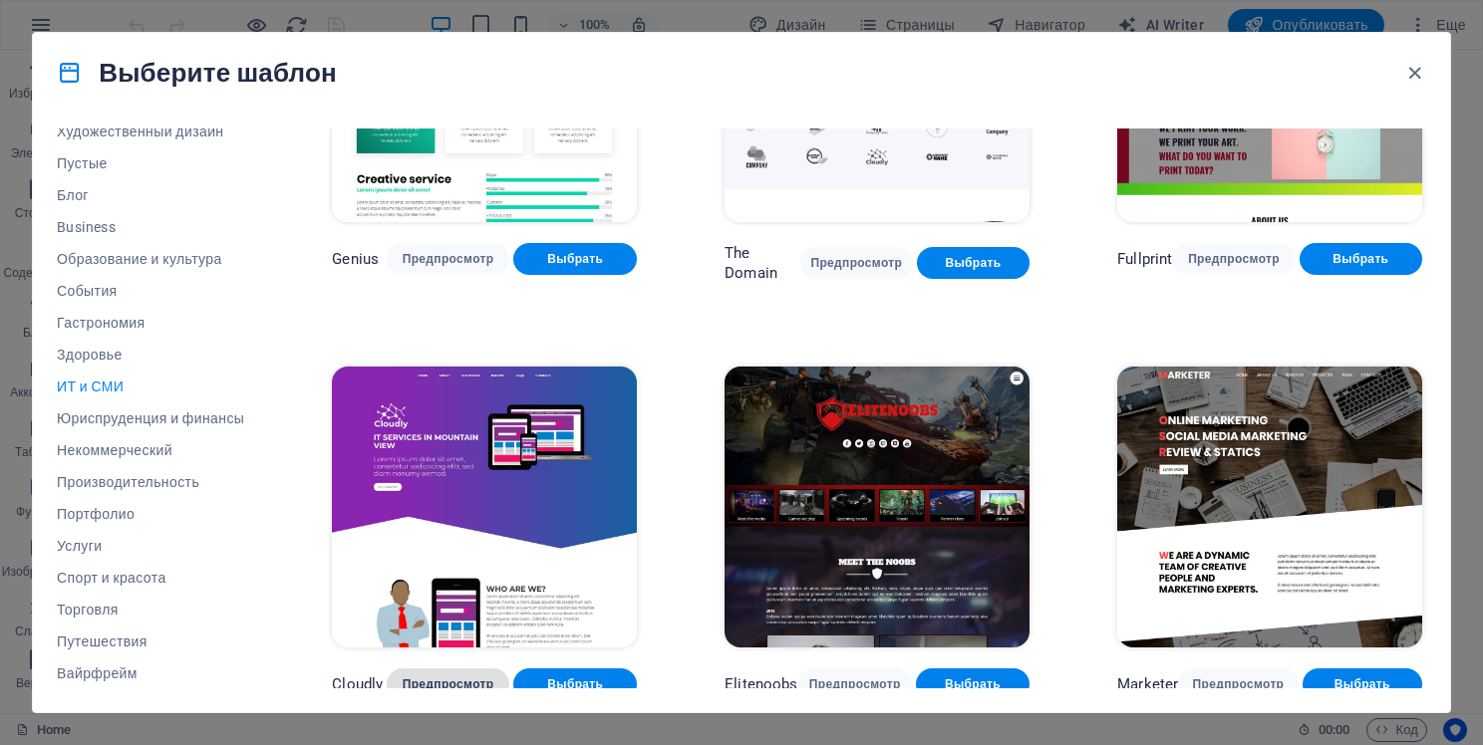
click at [461, 677] on span "Предпросмотр" at bounding box center [449, 685] width 92 height 16
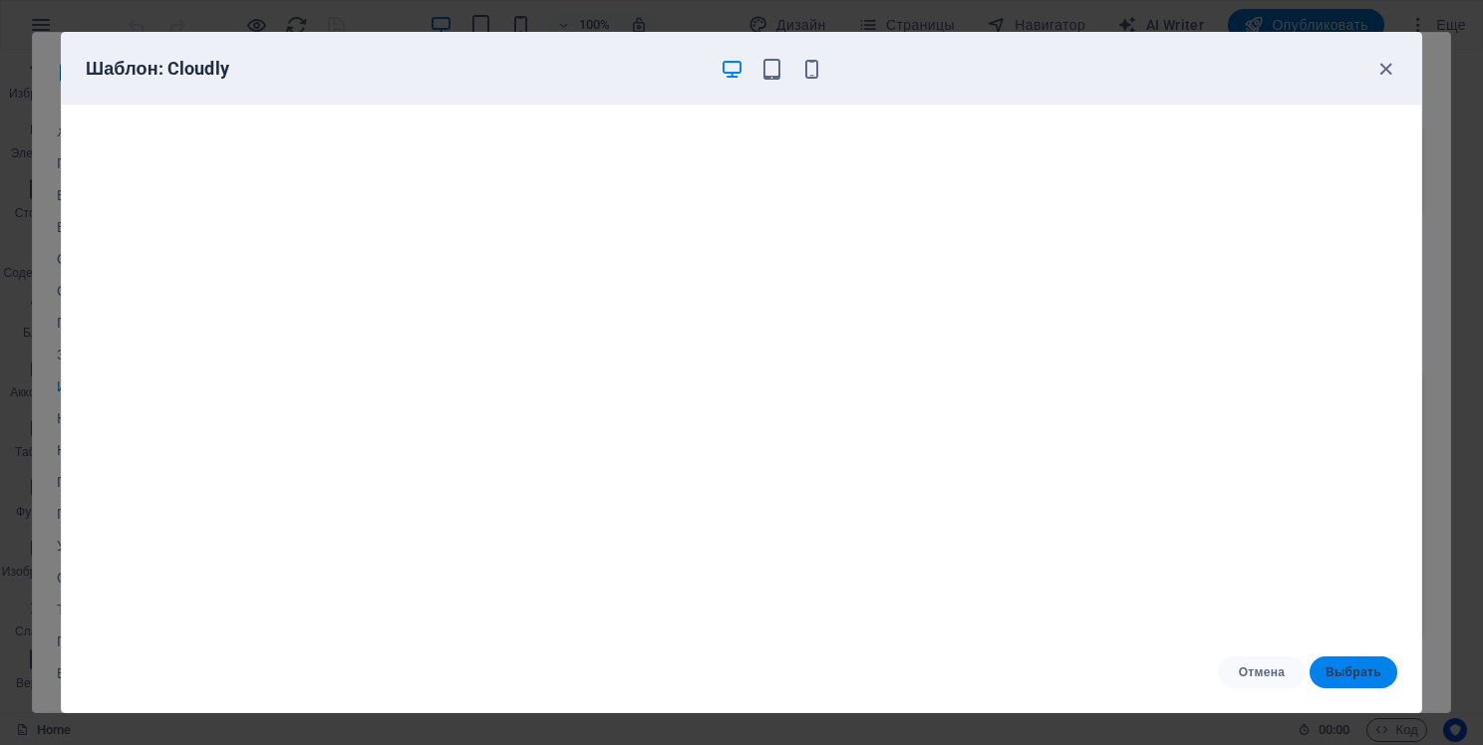
click at [1336, 670] on span "Выбрать" at bounding box center [1354, 673] width 56 height 16
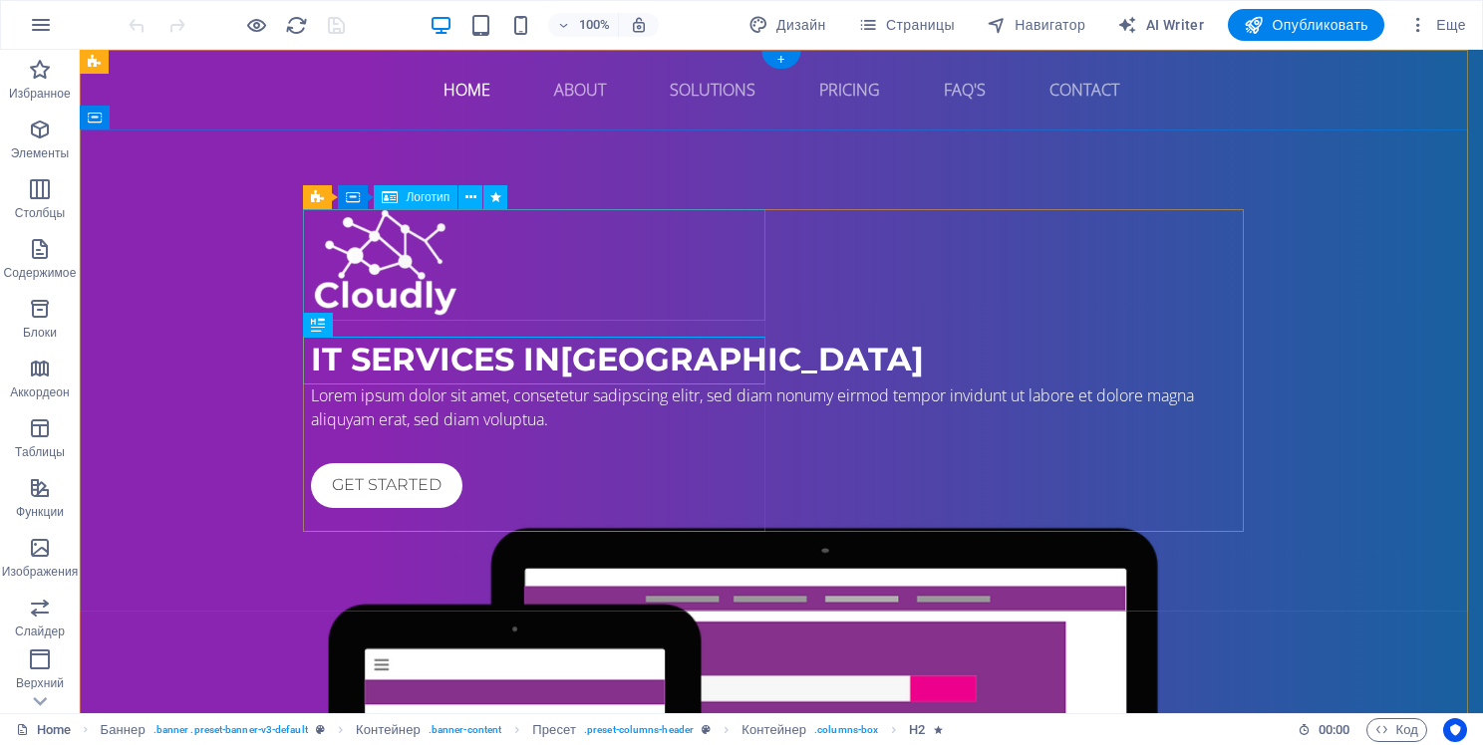
click at [397, 257] on div at bounding box center [781, 264] width 941 height 111
click at [462, 198] on button at bounding box center [470, 197] width 24 height 24
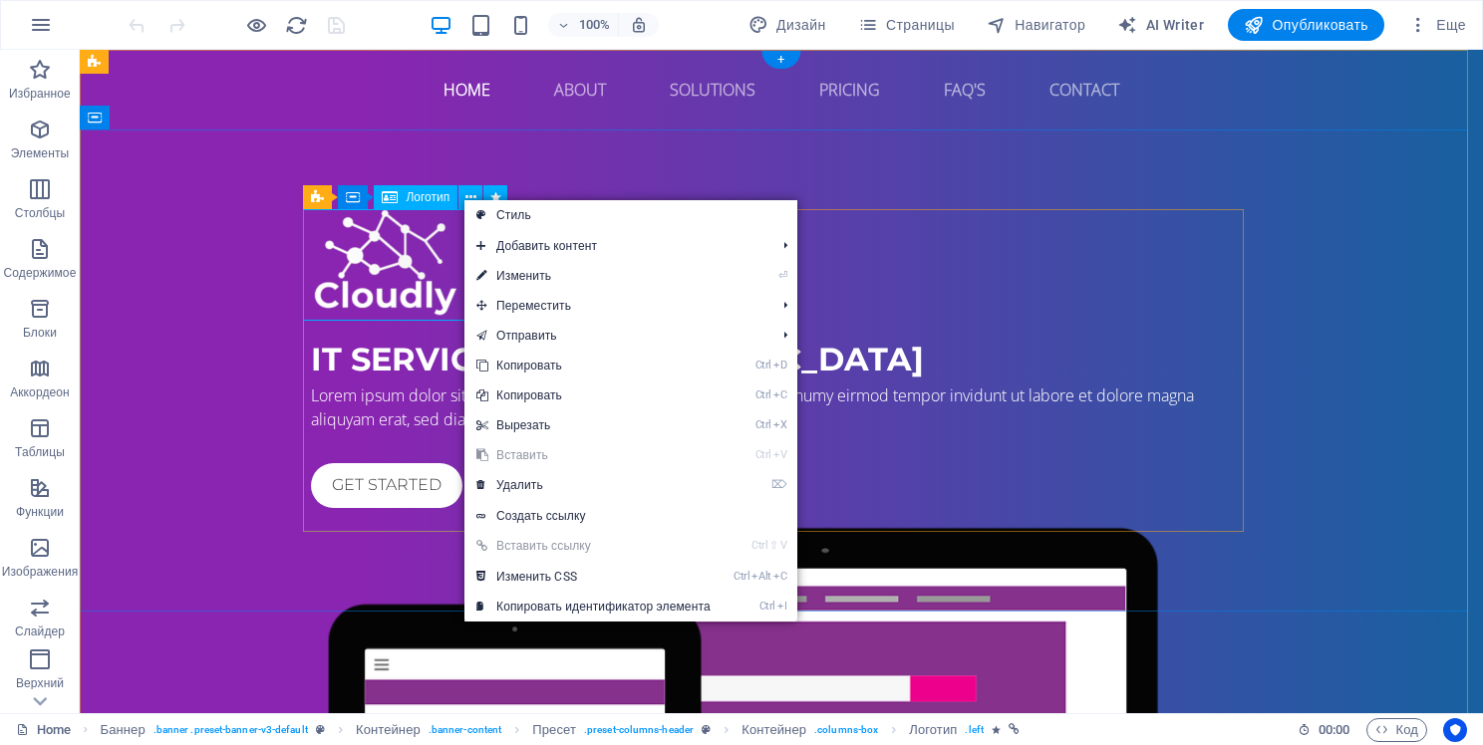
click at [384, 254] on div at bounding box center [781, 264] width 941 height 111
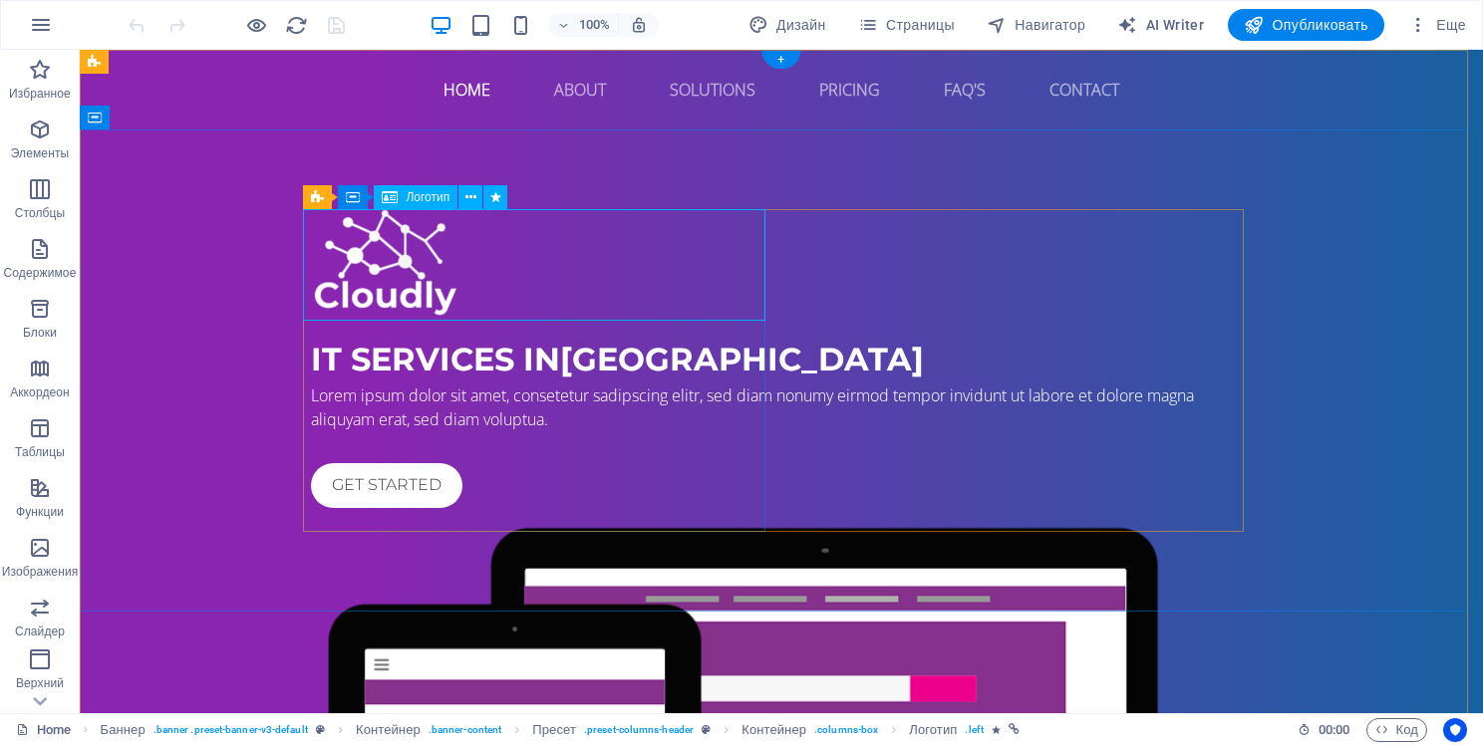
click at [384, 254] on div at bounding box center [781, 264] width 941 height 111
select select "px"
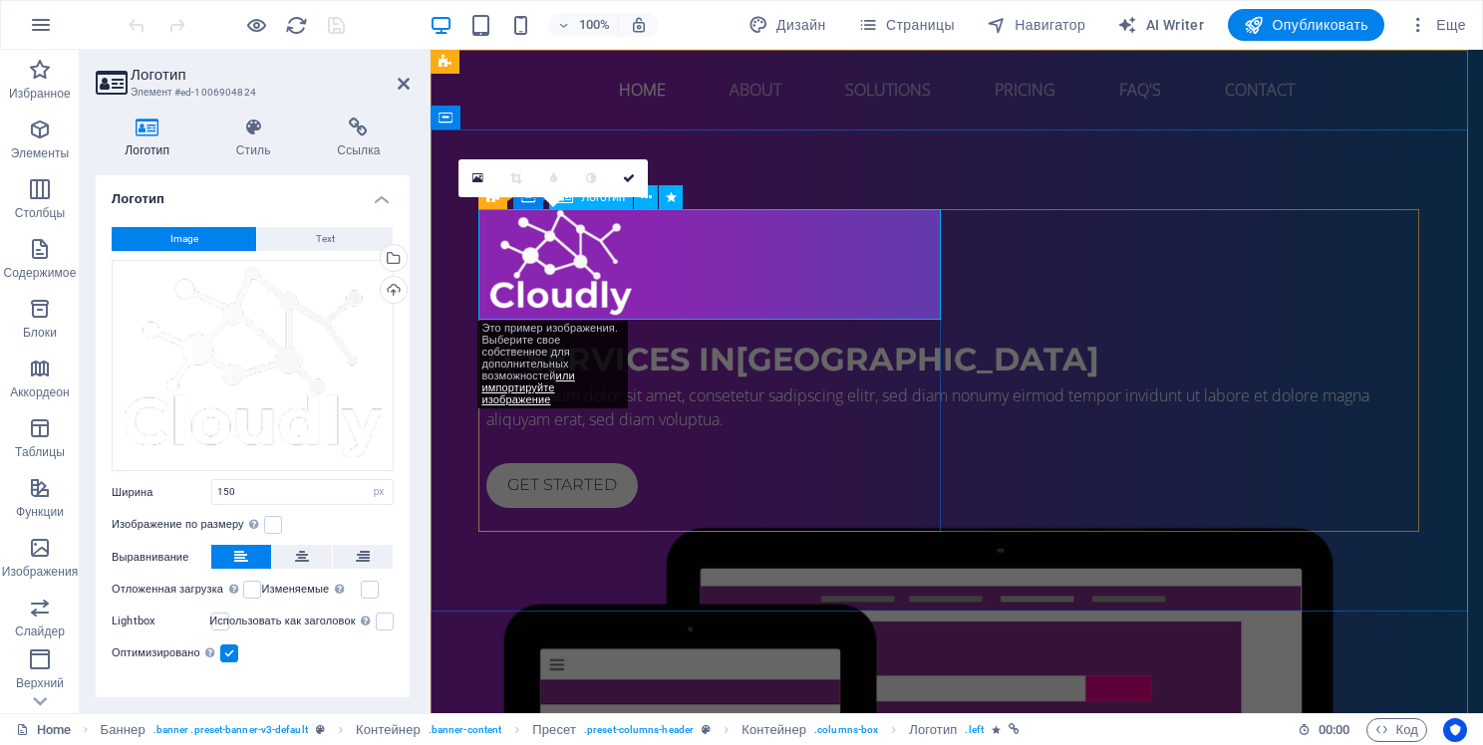
click at [535, 259] on div at bounding box center [956, 264] width 941 height 111
click at [395, 290] on div "Загрузить" at bounding box center [392, 292] width 30 height 30
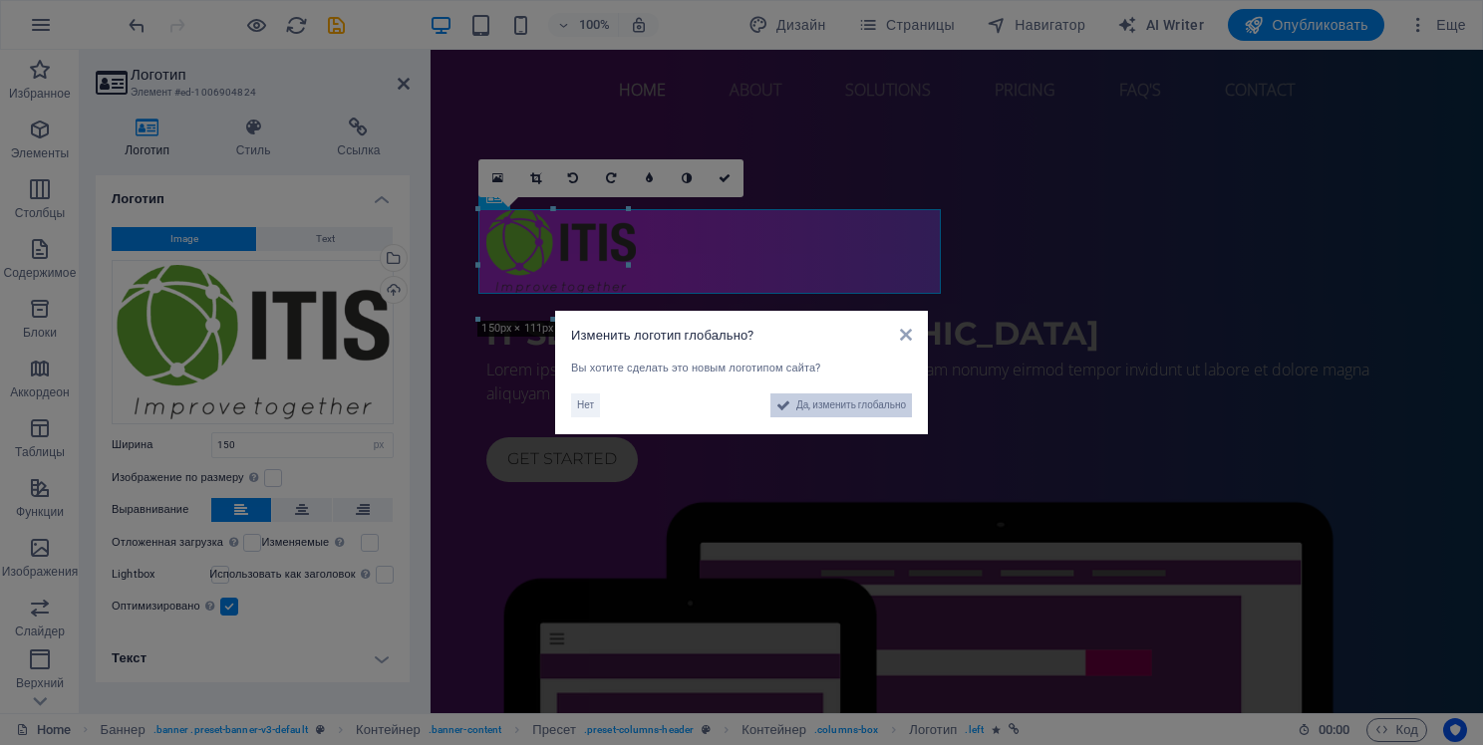
click at [825, 401] on span "Да, изменить глобально" at bounding box center [851, 406] width 110 height 24
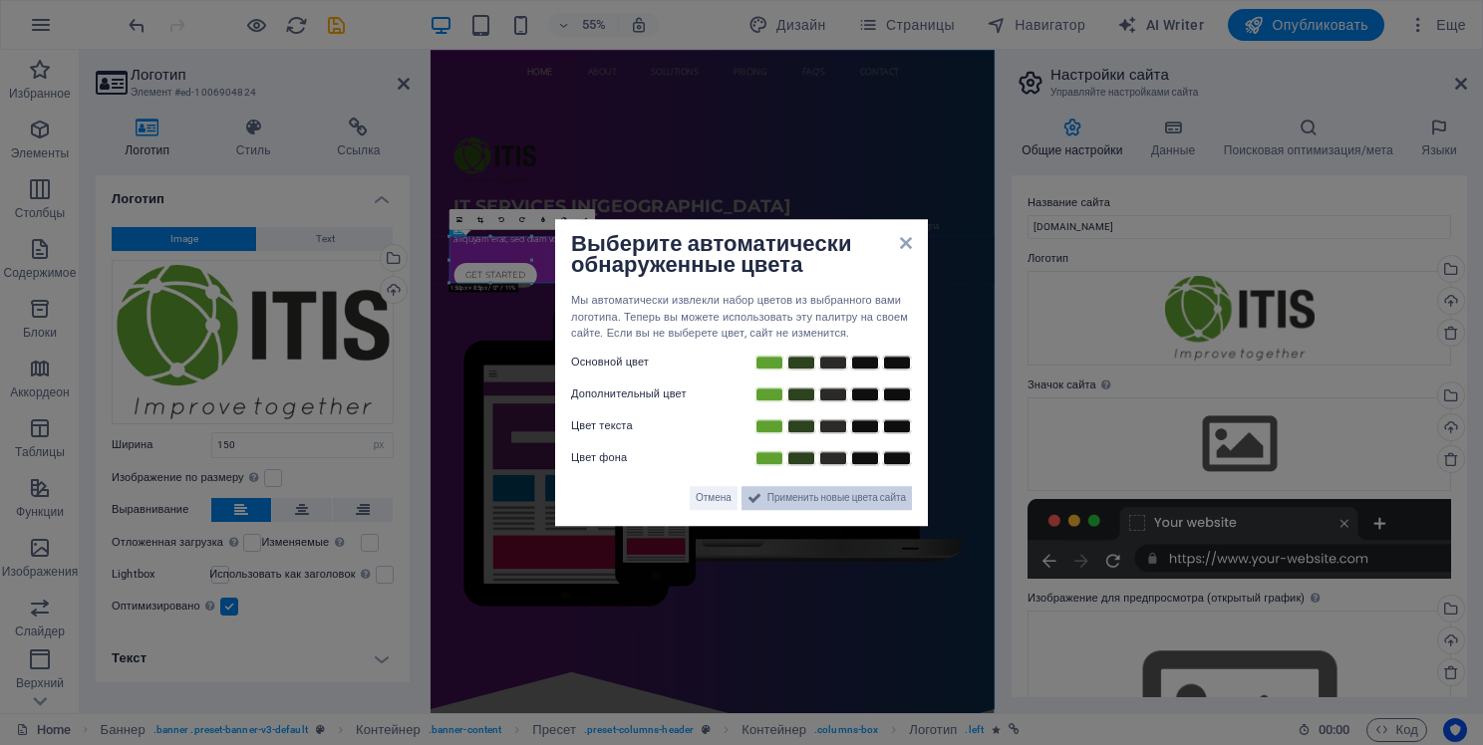
click at [768, 501] on span "Применить новые цвета сайта" at bounding box center [836, 498] width 139 height 24
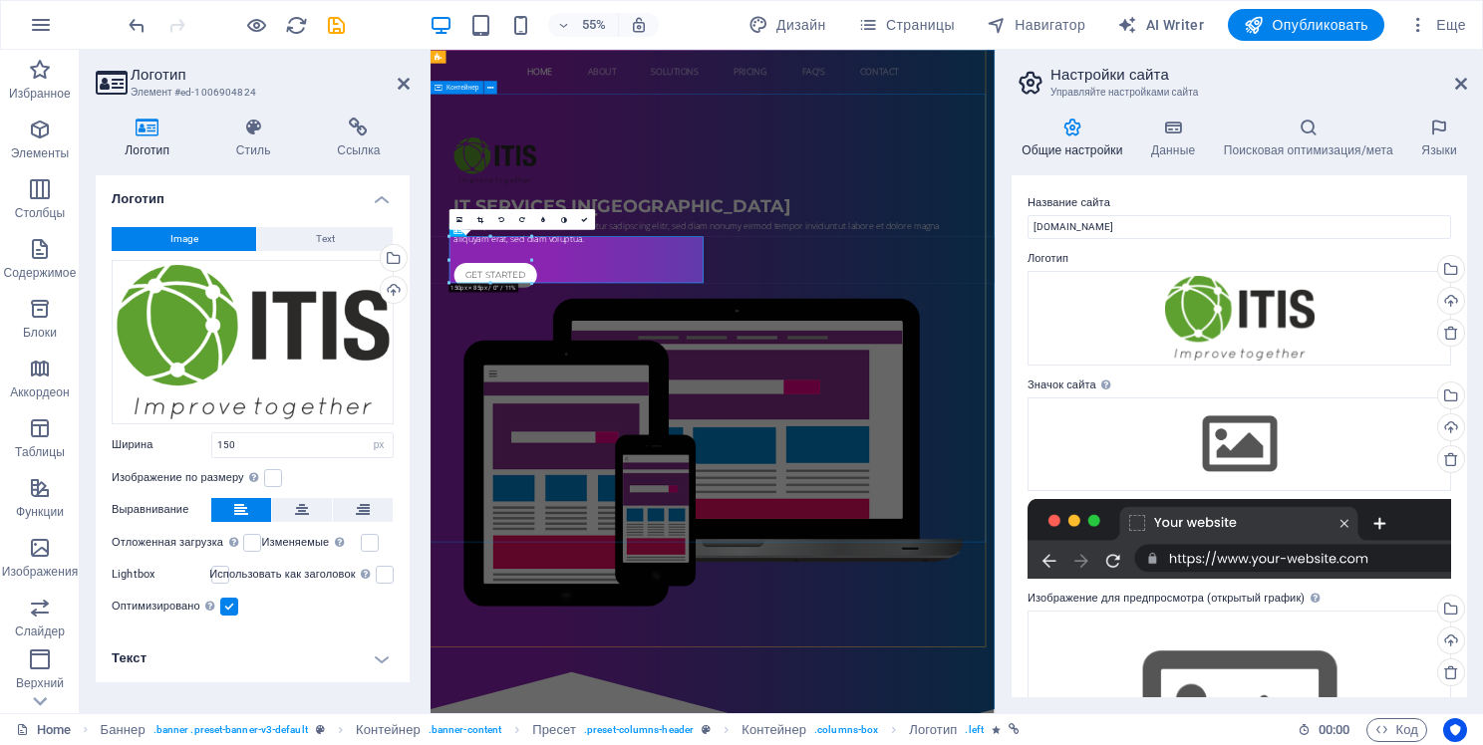
click at [967, 744] on div "IT Services in Berlin Lorem ipsum dolor sit amet, consetetur sadipscing elitr, …" at bounding box center [944, 642] width 1026 height 1024
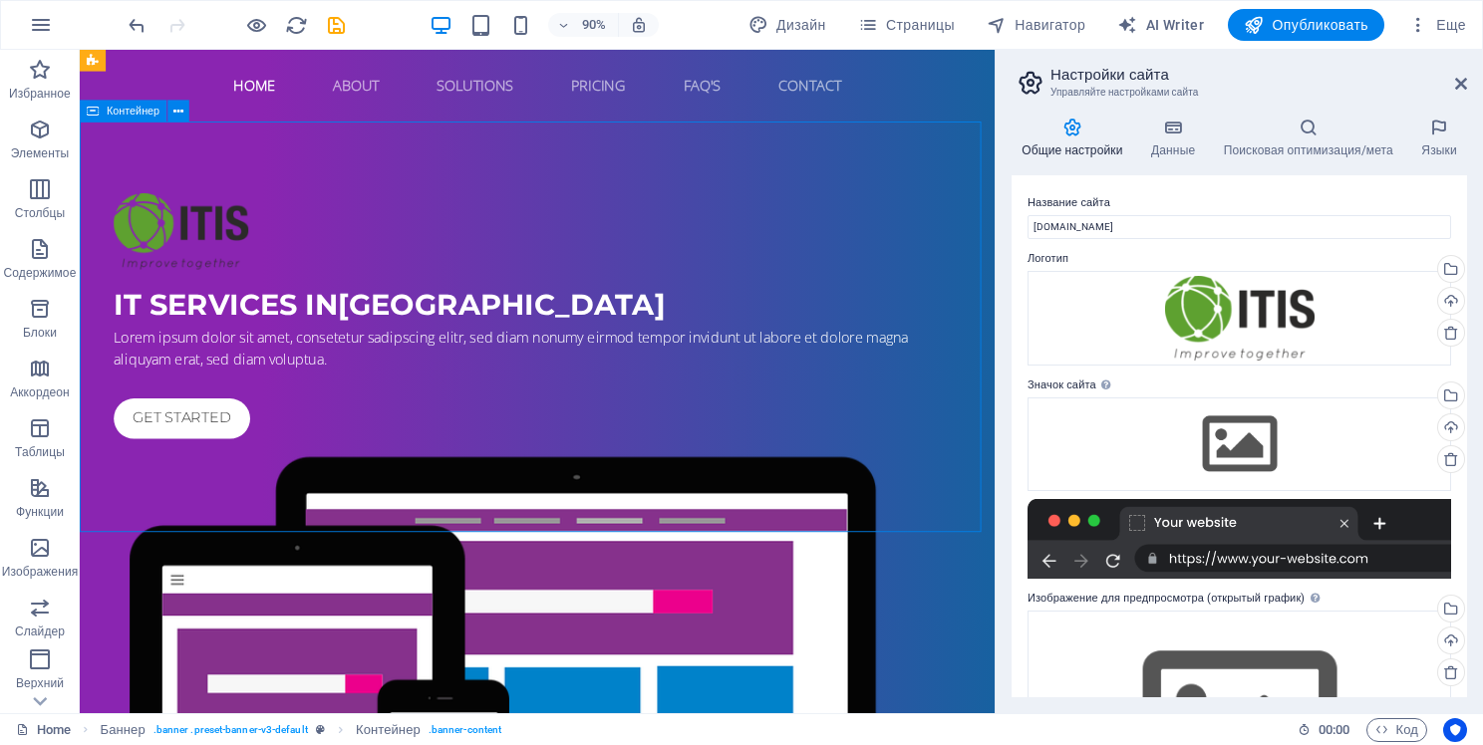
click at [797, 538] on div "IT Services in Berlin Lorem ipsum dolor sit amet, consetetur sadipscing elitr, …" at bounding box center [588, 642] width 1017 height 1024
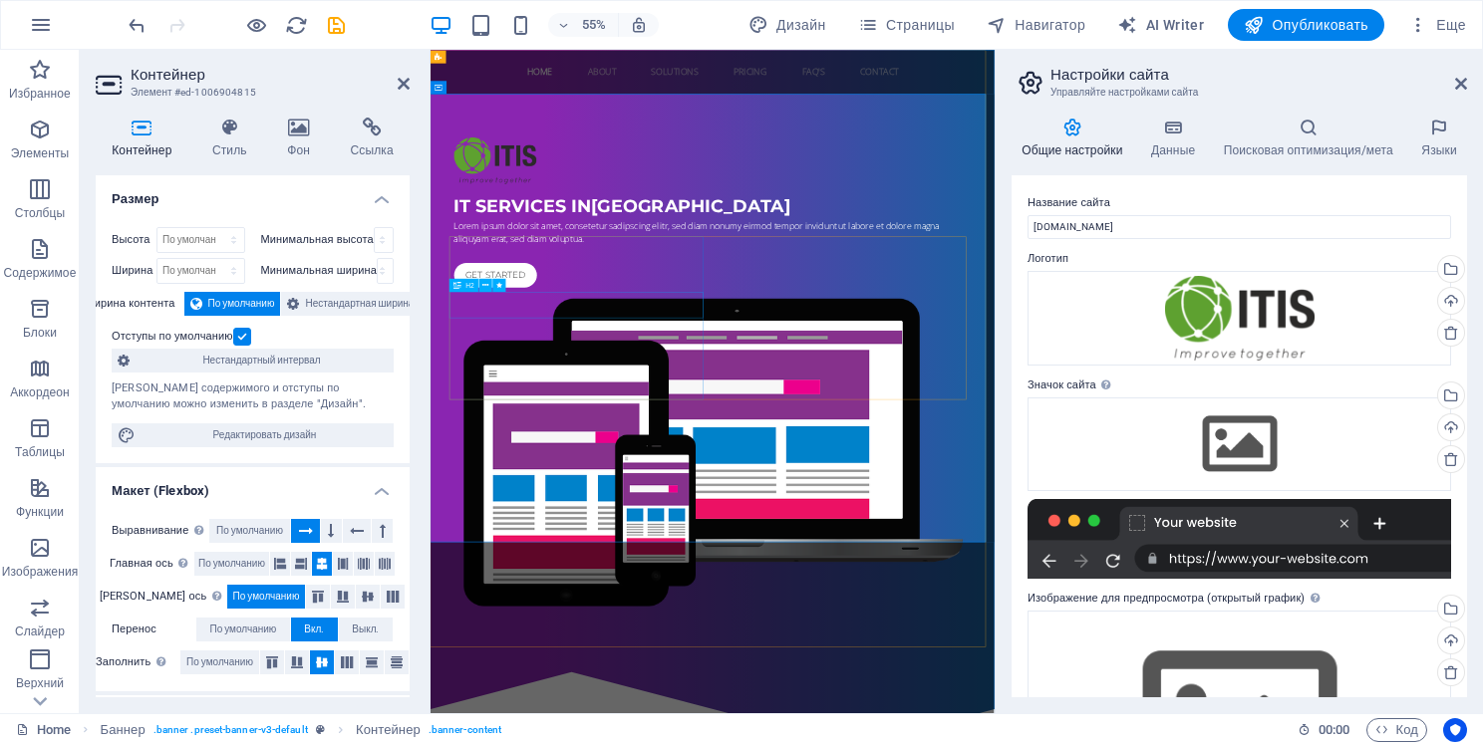
click at [664, 358] on div "IT Services in Berlin" at bounding box center [943, 334] width 941 height 48
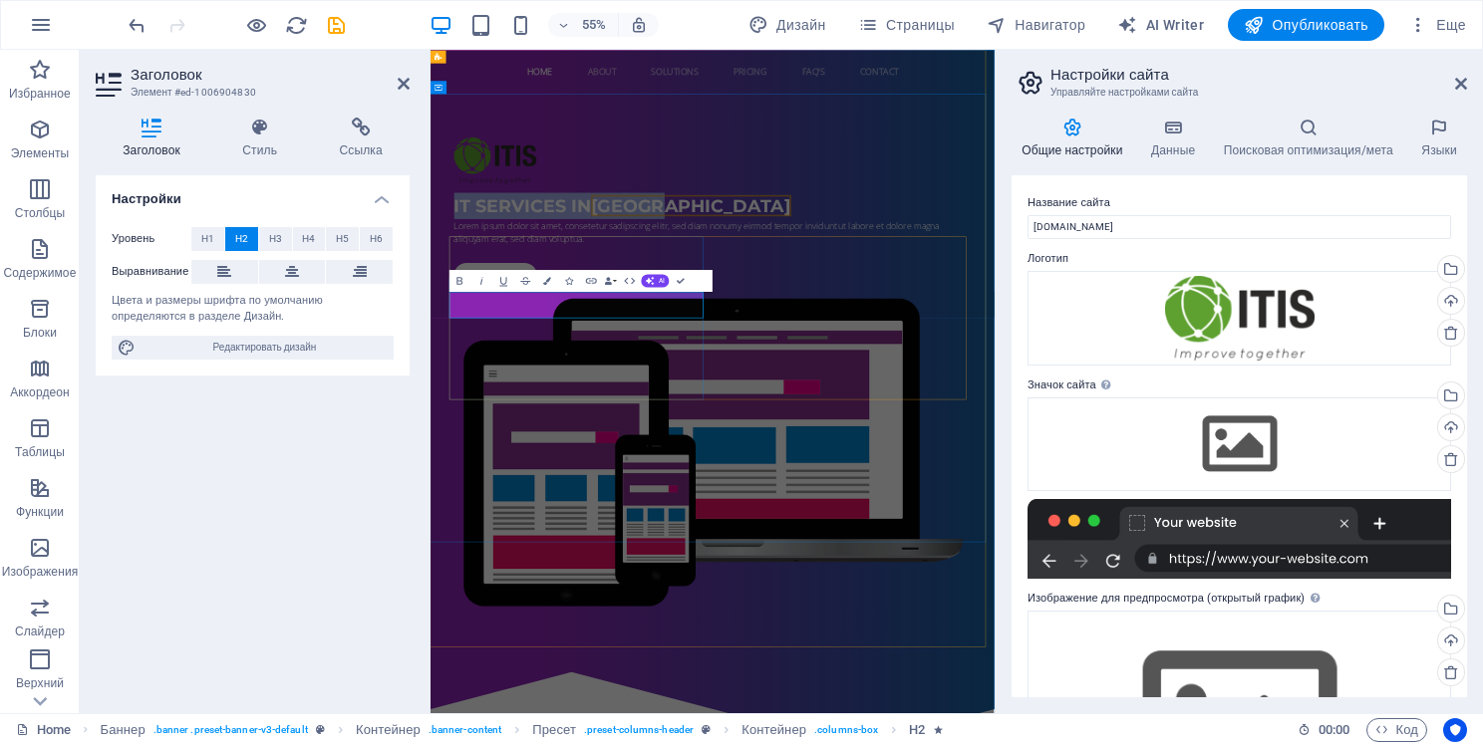
click at [869, 358] on h2 "IT Services in Berlin" at bounding box center [943, 334] width 941 height 48
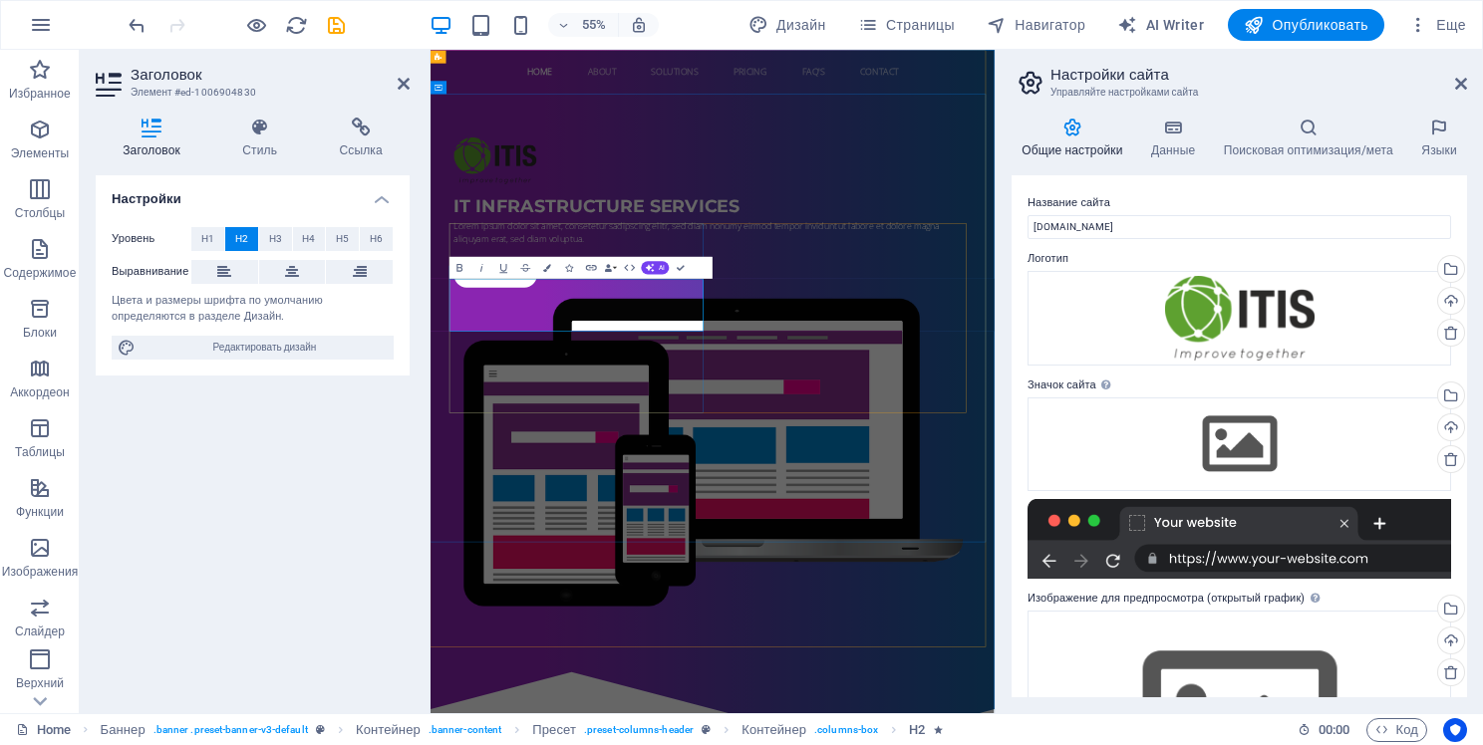
click at [776, 358] on h2 "IT INFRASTRUCTURE services" at bounding box center [943, 334] width 941 height 48
click at [651, 406] on div "Lorem ipsum dolor sit amet, consetetur sadipscing elitr, sed diam nonumy eirmod…" at bounding box center [943, 382] width 941 height 48
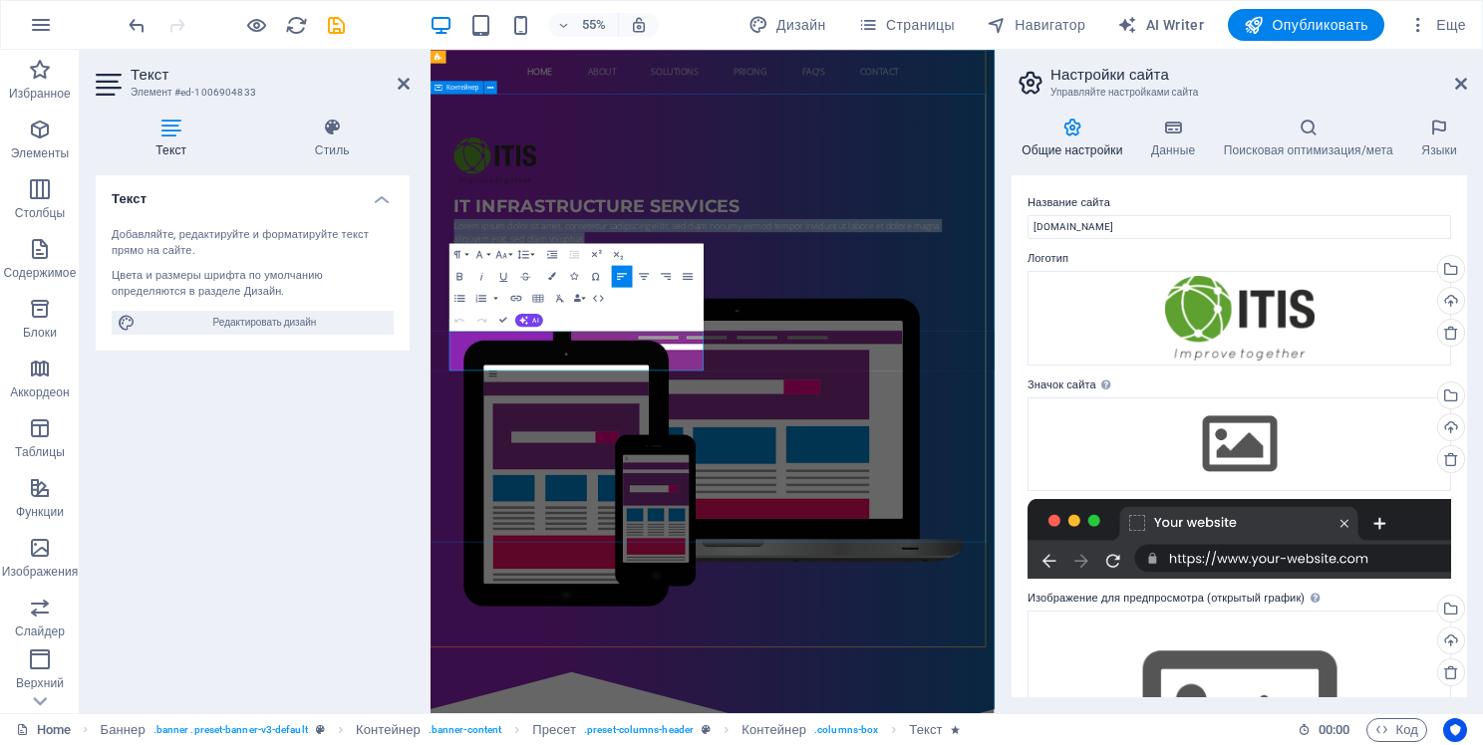
drag, startPoint x: 778, startPoint y: 611, endPoint x: 459, endPoint y: 553, distance: 324.1
click at [459, 553] on div "IT INFRASTRUCTURE services Lorem ipsum dolor sit amet, consetetur sadipscing el…" at bounding box center [944, 642] width 1026 height 1024
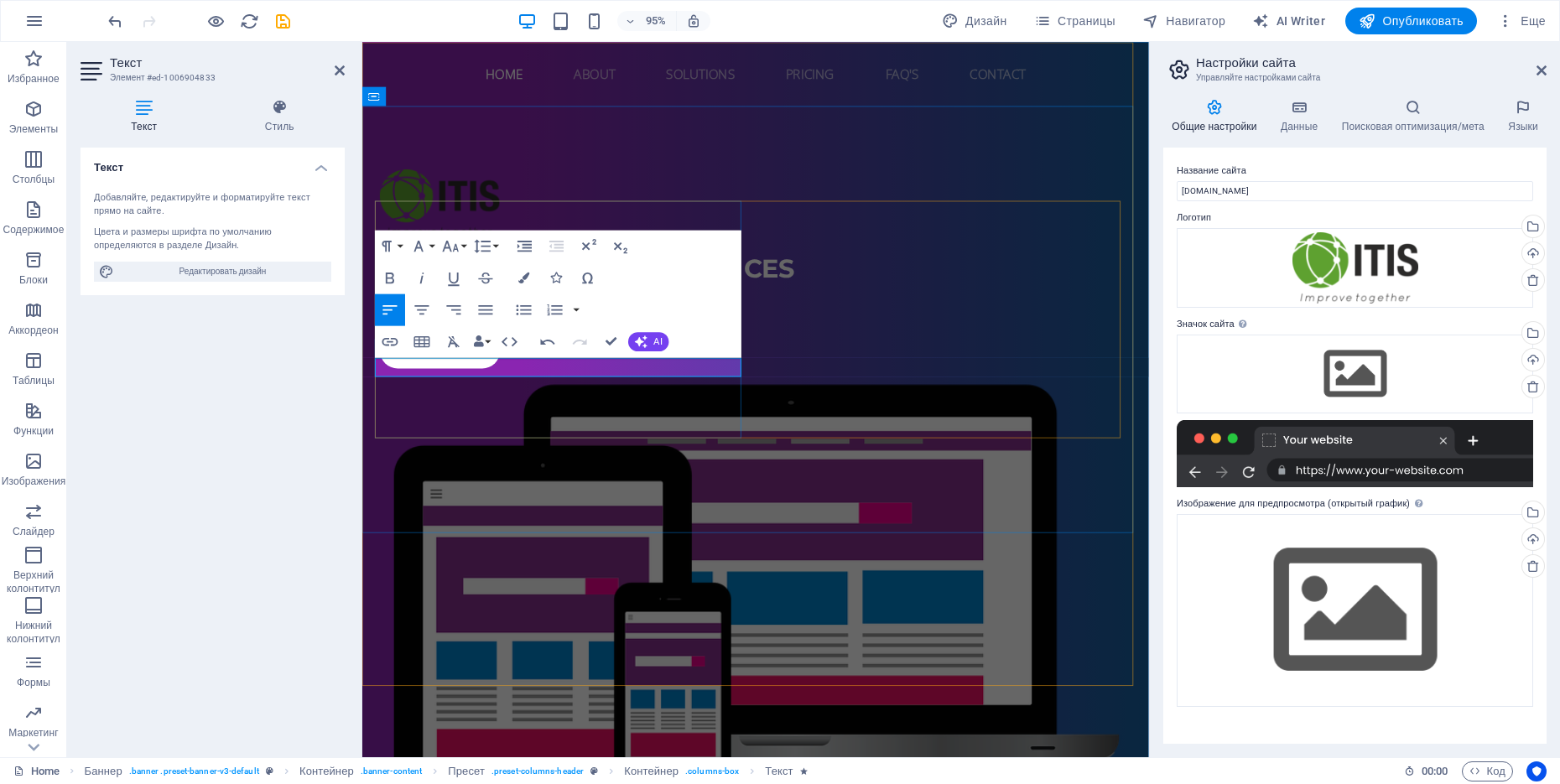
click at [514, 321] on p "im" at bounding box center [776, 311] width 792 height 20
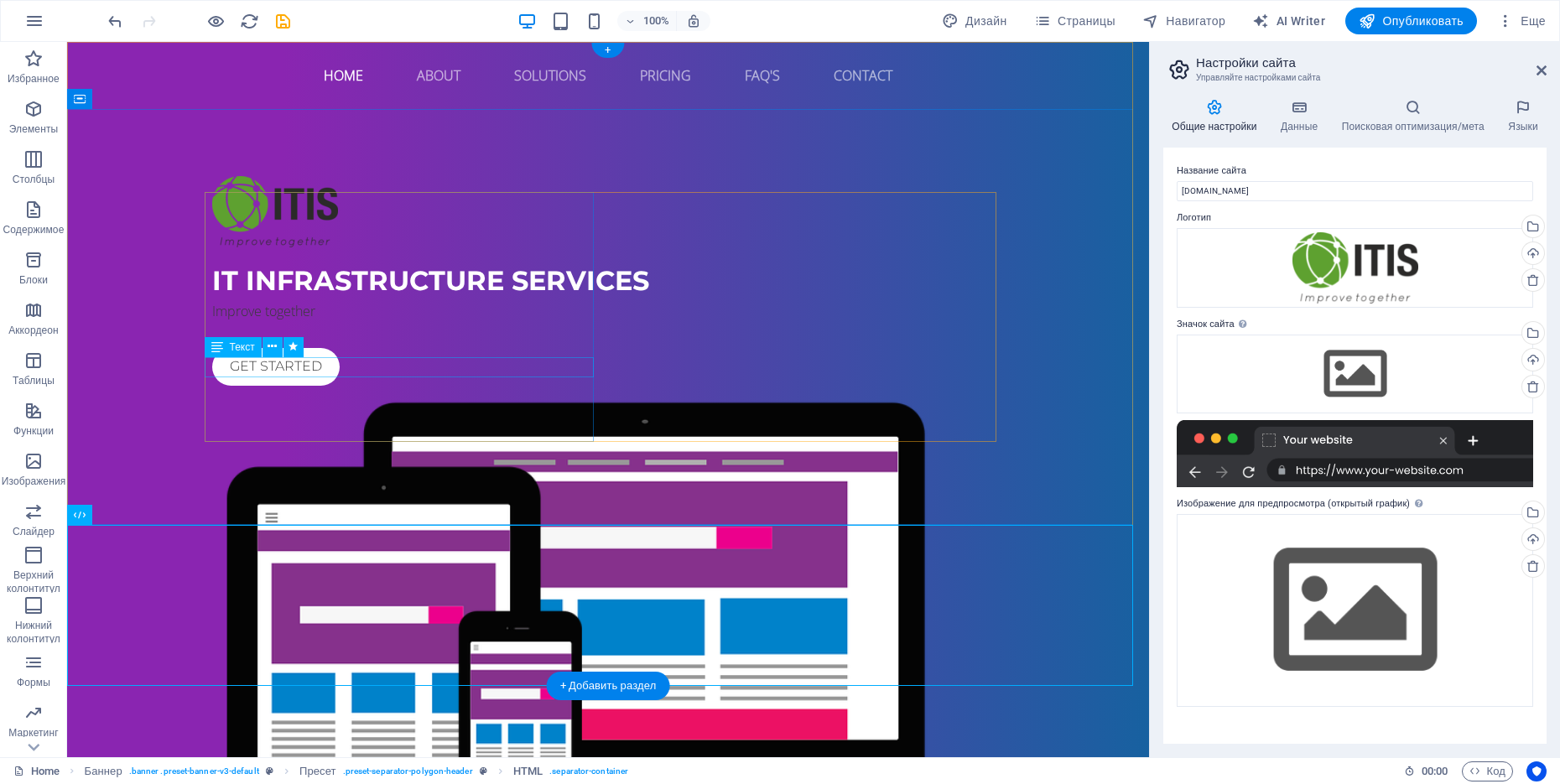
click at [269, 321] on div "Improve together" at bounding box center [608, 311] width 792 height 20
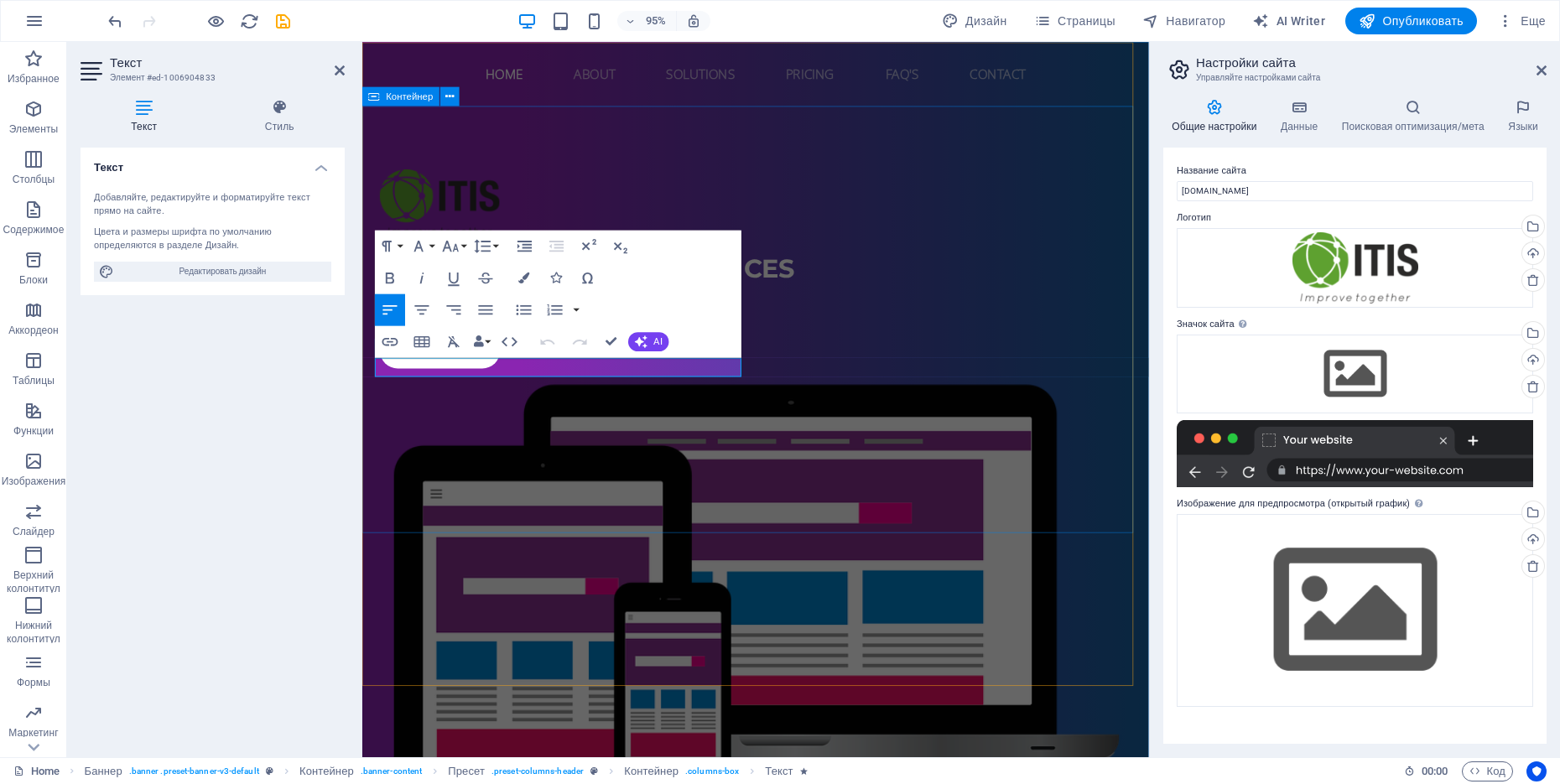
drag, startPoint x: 484, startPoint y: 385, endPoint x: 367, endPoint y: 375, distance: 117.4
click at [367, 375] on div "IT INFRASTRUCTURE services Improve together Get started" at bounding box center [777, 530] width 828 height 841
click at [433, 321] on p "​" at bounding box center [776, 311] width 792 height 20
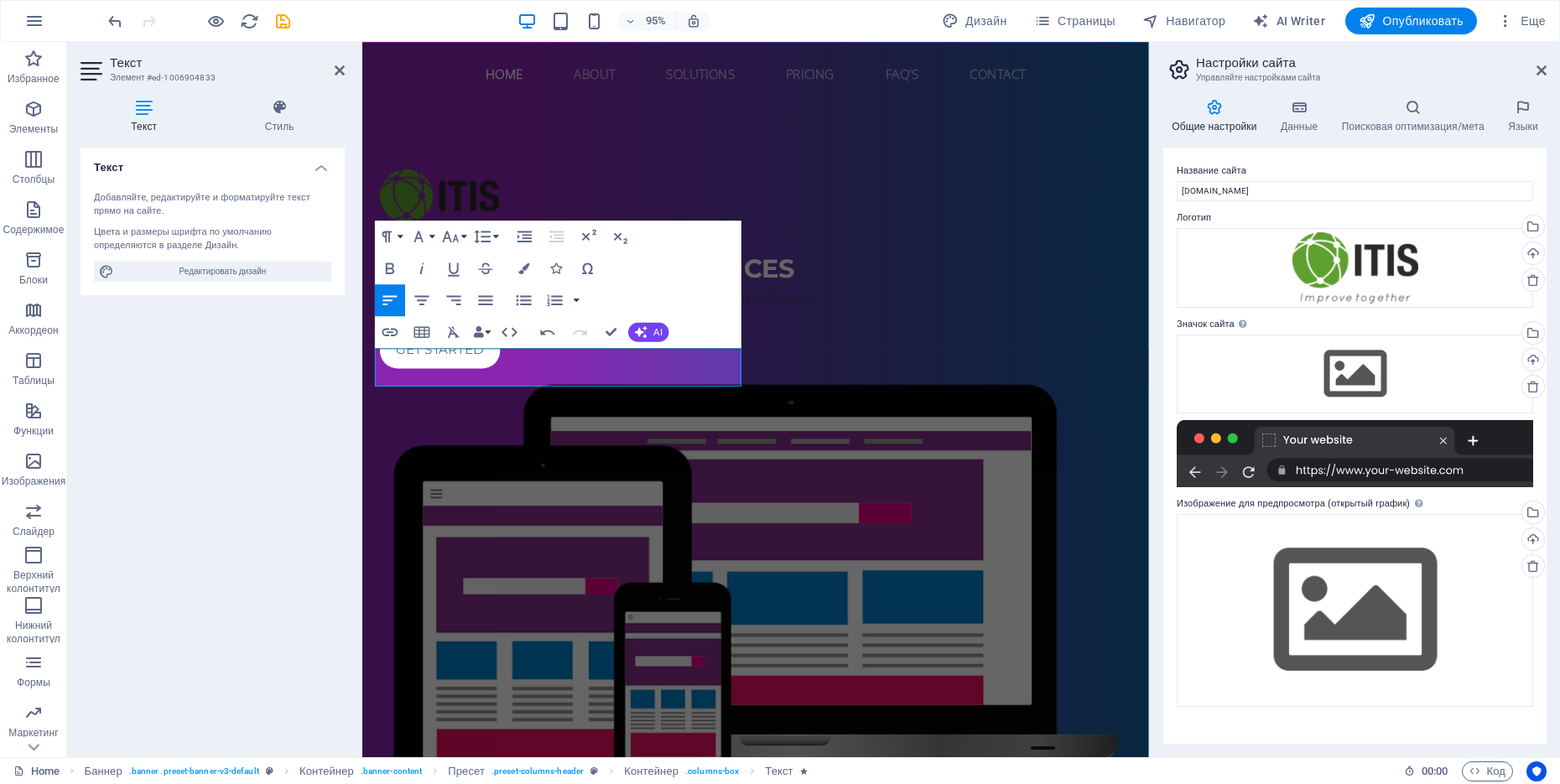
click at [282, 548] on div "Текст Добавляйте, редактируйте и форматируйте текст прямо на сайте. Цвета и раз…" at bounding box center [213, 445] width 264 height 596
click at [308, 520] on div "Текст Добавляйте, редактируйте и форматируйте текст прямо на сайте. Цвета и раз…" at bounding box center [213, 445] width 264 height 596
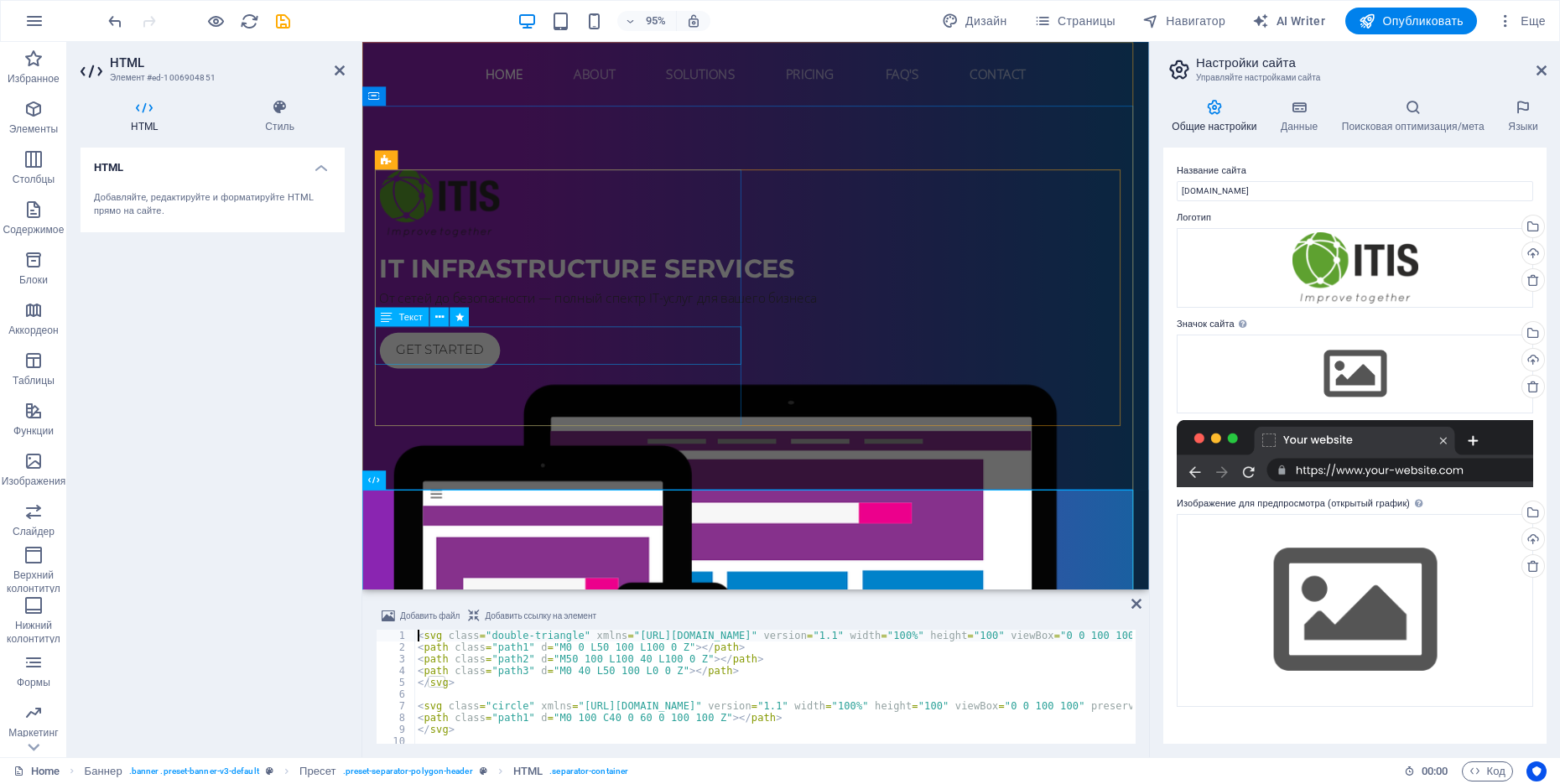
click at [459, 321] on div "От сетей до безопасности — полный спектр IT-услуг для вашего бизнеса" at bounding box center [776, 311] width 792 height 20
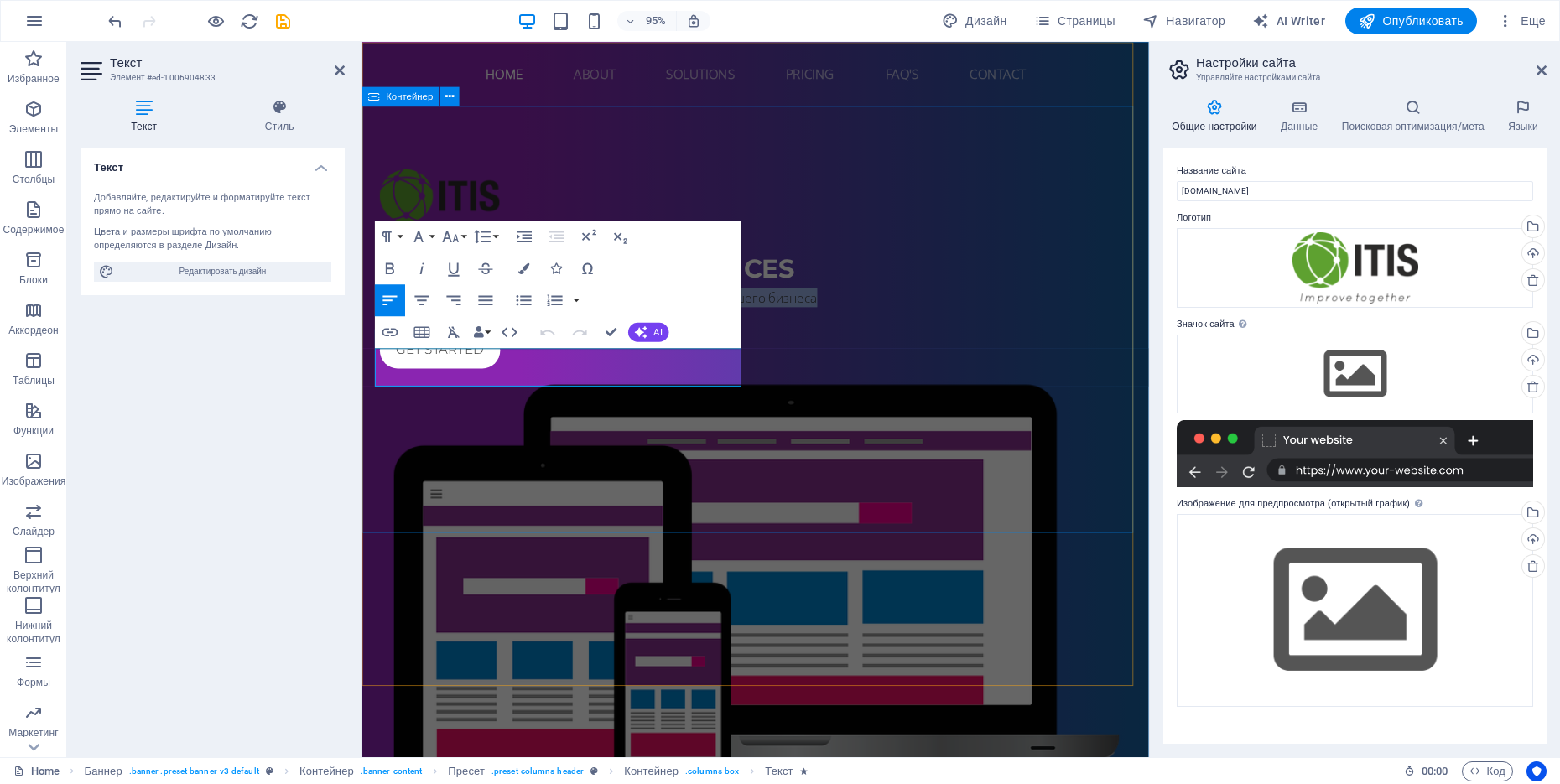
drag, startPoint x: 480, startPoint y: 389, endPoint x: 363, endPoint y: 368, distance: 118.9
click at [364, 368] on div "IT INFRASTRUCTURE services От сетей до безопасности — полный спектр IT-услуг дл…" at bounding box center [777, 530] width 828 height 841
click at [655, 332] on span "AI" at bounding box center [658, 331] width 8 height 9
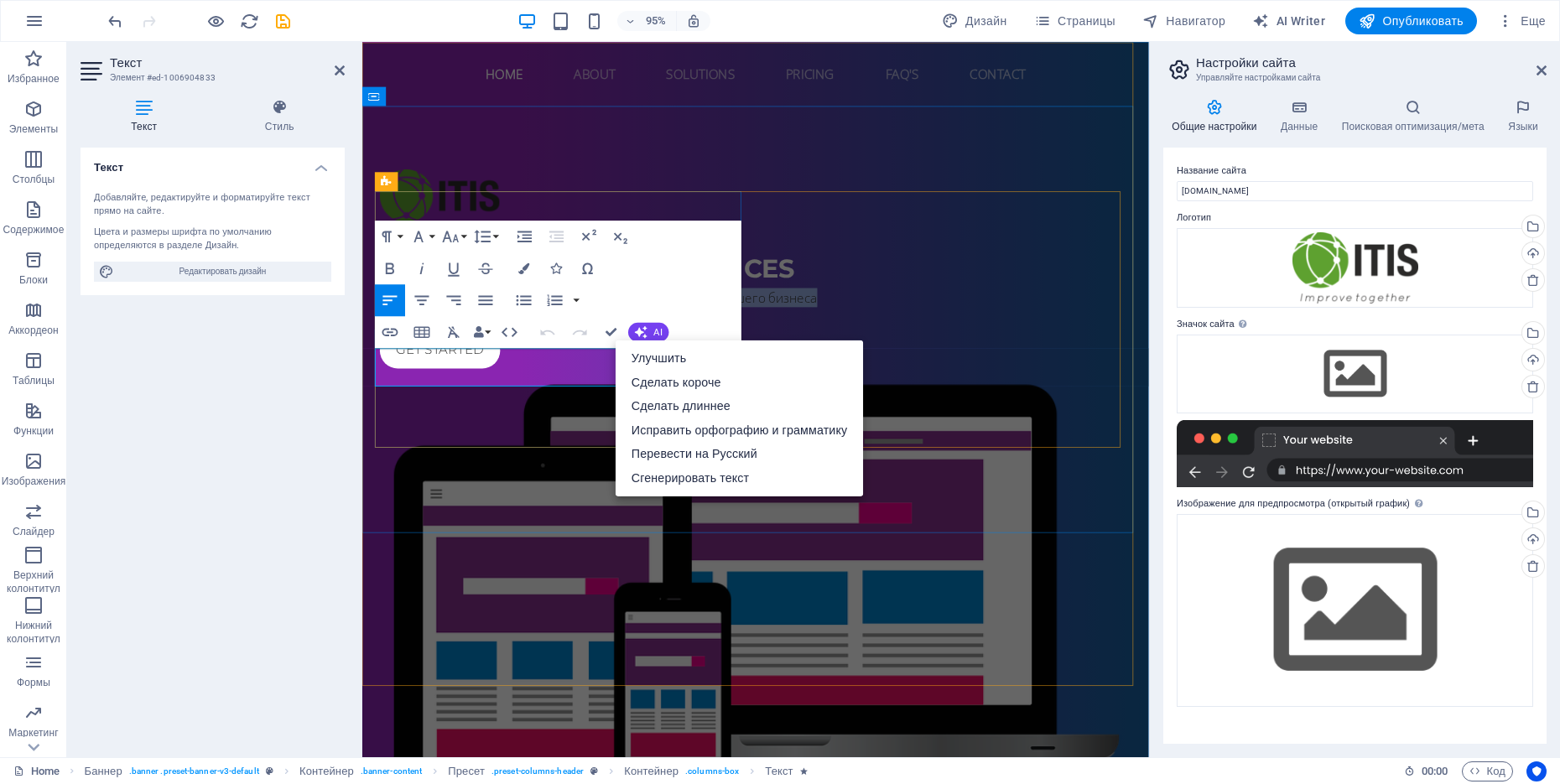
click at [415, 321] on p "От сетей до безопасности — полный спектр IT-услуг для вашего бизнеса" at bounding box center [776, 311] width 792 height 20
click at [479, 321] on p "От сетей до безопасности — полный спектр IT-услуг для вашего бизнеса" at bounding box center [776, 311] width 792 height 20
click at [493, 321] on p "От сетей до безопасности — полный спектр IT-услуг для вашего бизнеса" at bounding box center [776, 311] width 792 height 20
drag, startPoint x: 510, startPoint y: 395, endPoint x: 363, endPoint y: 369, distance: 149.3
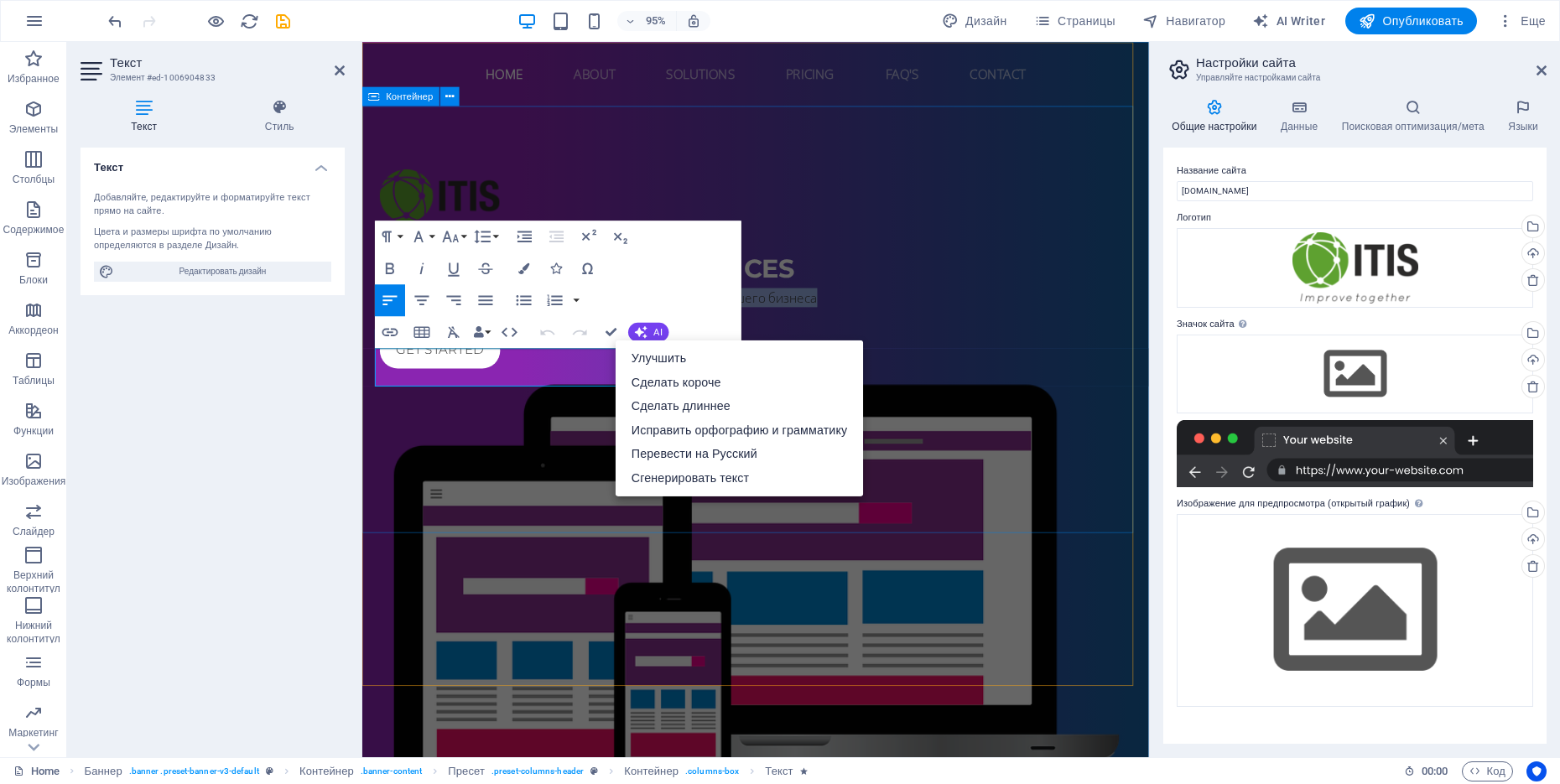
click at [363, 369] on div "IT INFRASTRUCTURE services От сетей до безопасности — полный спектр IT-услуг дл…" at bounding box center [777, 530] width 828 height 841
click at [650, 293] on div "Paragraph Format Normal Heading 1 Heading 2 Heading 3 Heading 4 Heading 5 Headi…" at bounding box center [558, 283] width 367 height 127
click at [523, 265] on icon "button" at bounding box center [523, 268] width 11 height 11
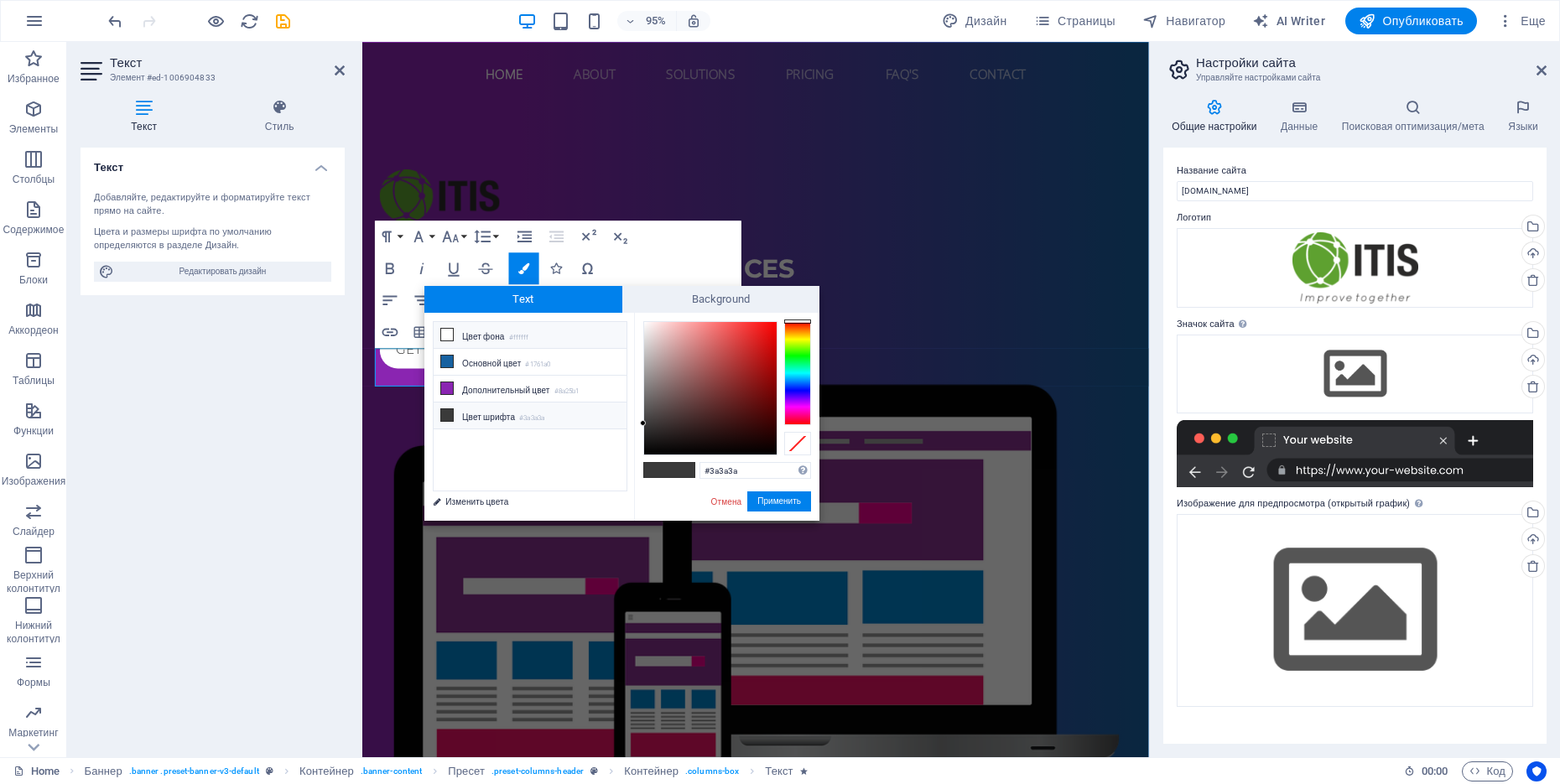
click at [457, 333] on li "Цвет фона #ffffff" at bounding box center [529, 336] width 193 height 27
click at [474, 363] on li "Основной цвет #1761a0" at bounding box center [529, 363] width 193 height 27
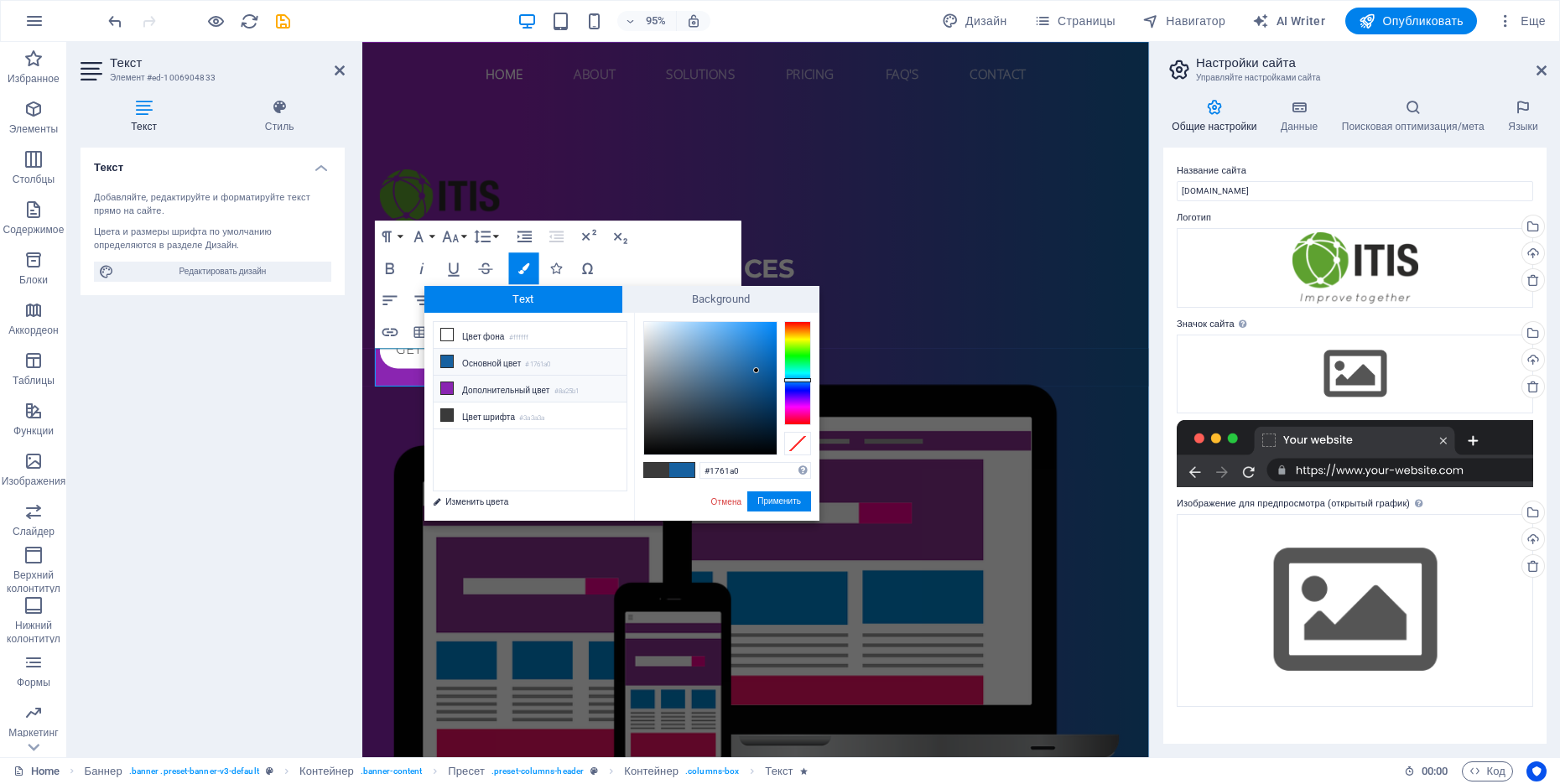
click at [505, 389] on li "Дополнительный цвет #8a25b1" at bounding box center [529, 389] width 193 height 27
click at [512, 409] on li "Цвет шрифта #3a3a3a" at bounding box center [529, 416] width 193 height 27
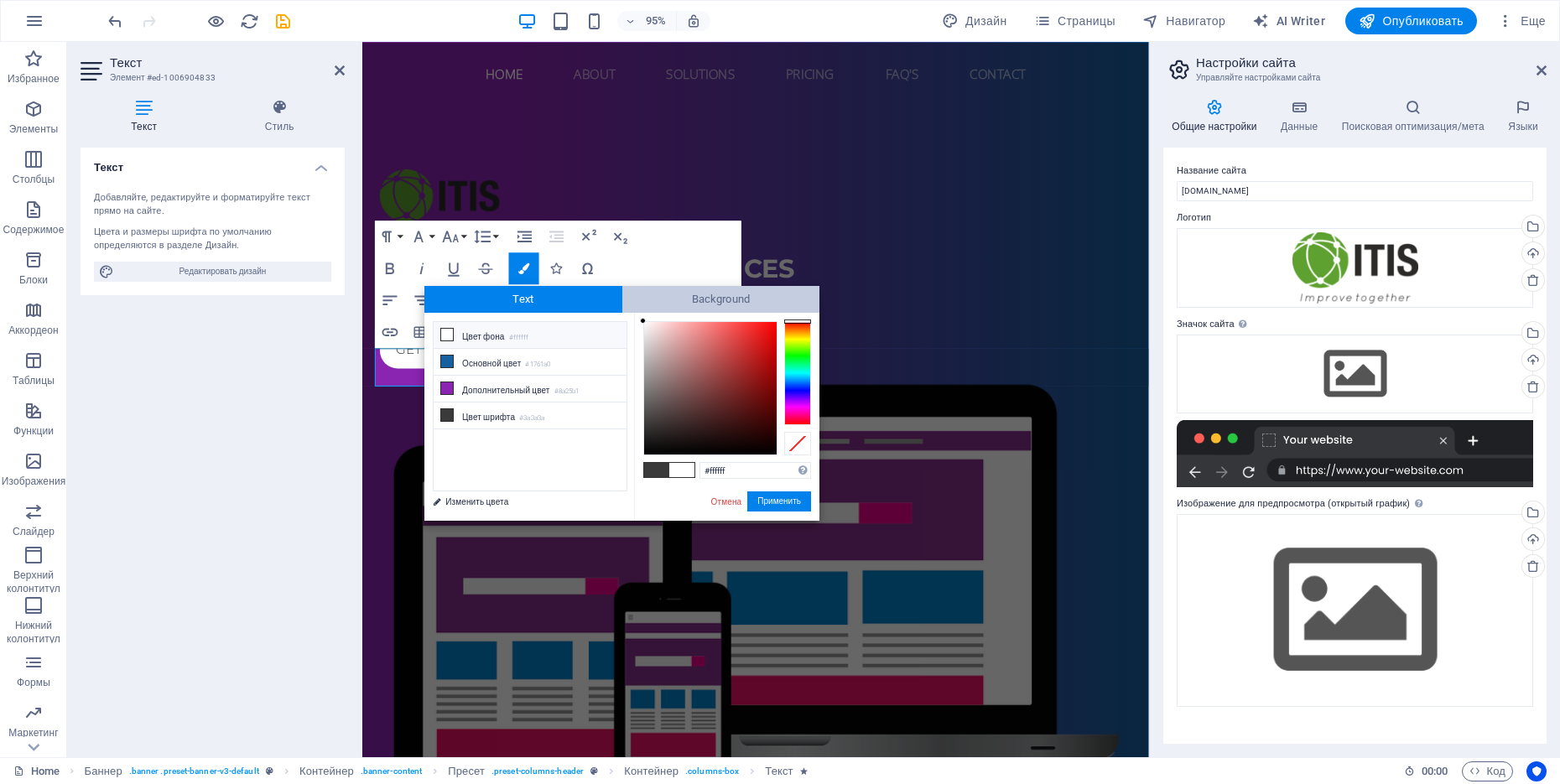
drag, startPoint x: 677, startPoint y: 406, endPoint x: 635, endPoint y: 308, distance: 106.6
click at [635, 308] on div "Text Background less Цвет фона #ffffff Основной цвет #1761a0 Дополнительный цве…" at bounding box center [621, 403] width 395 height 235
type input "#000000"
click at [774, 502] on button "Применить" at bounding box center [779, 501] width 64 height 20
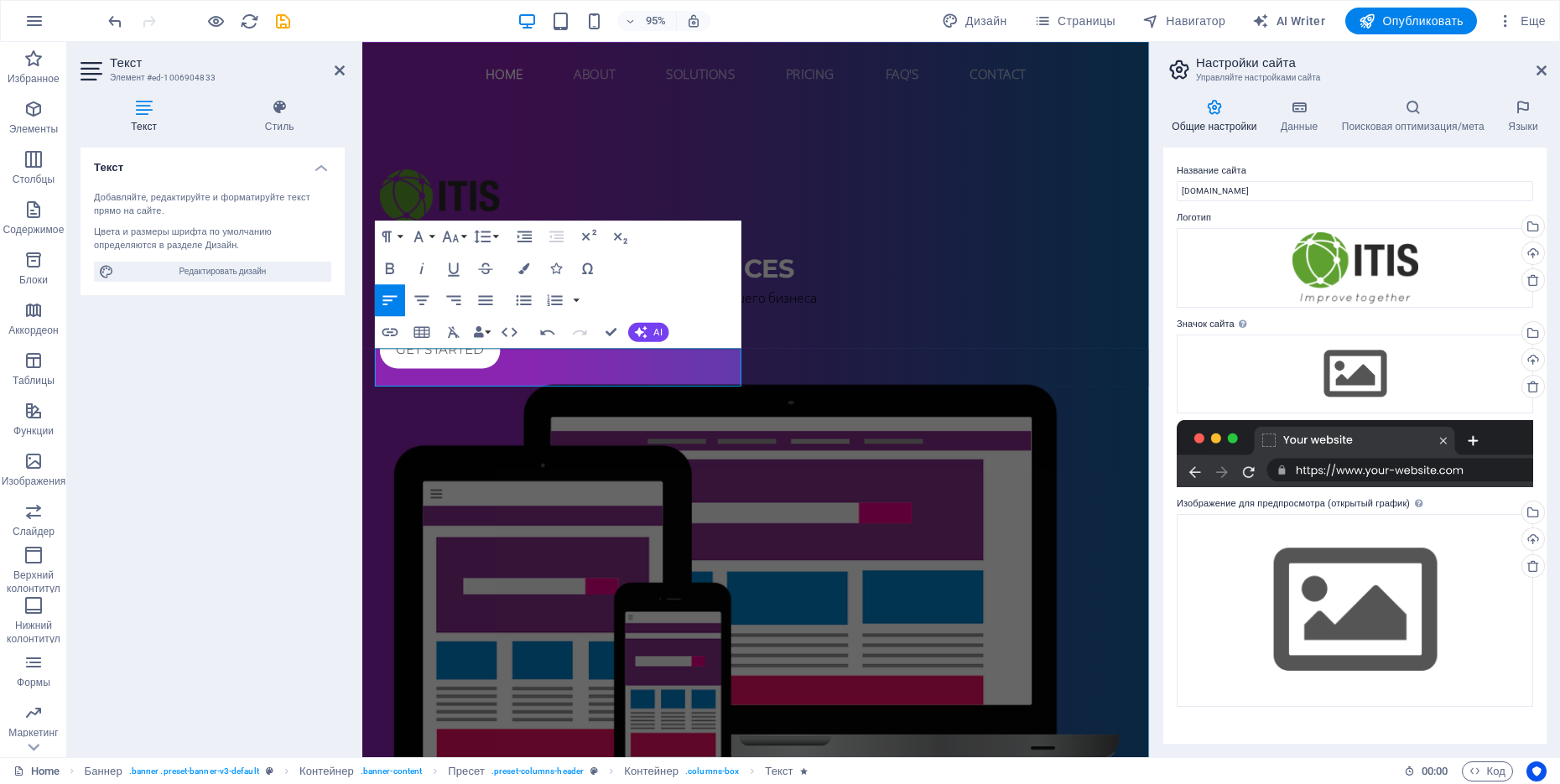
click at [318, 420] on div "Текст Добавляйте, редактируйте и форматируйте текст прямо на сайте. Цвета и раз…" at bounding box center [213, 445] width 264 height 596
click at [310, 401] on div "Текст Добавляйте, редактируйте и форматируйте текст прямо на сайте. Цвета и раз…" at bounding box center [213, 445] width 264 height 596
click at [615, 385] on div "Get started" at bounding box center [776, 367] width 792 height 38
drag, startPoint x: 615, startPoint y: 465, endPoint x: 554, endPoint y: 508, distance: 74.6
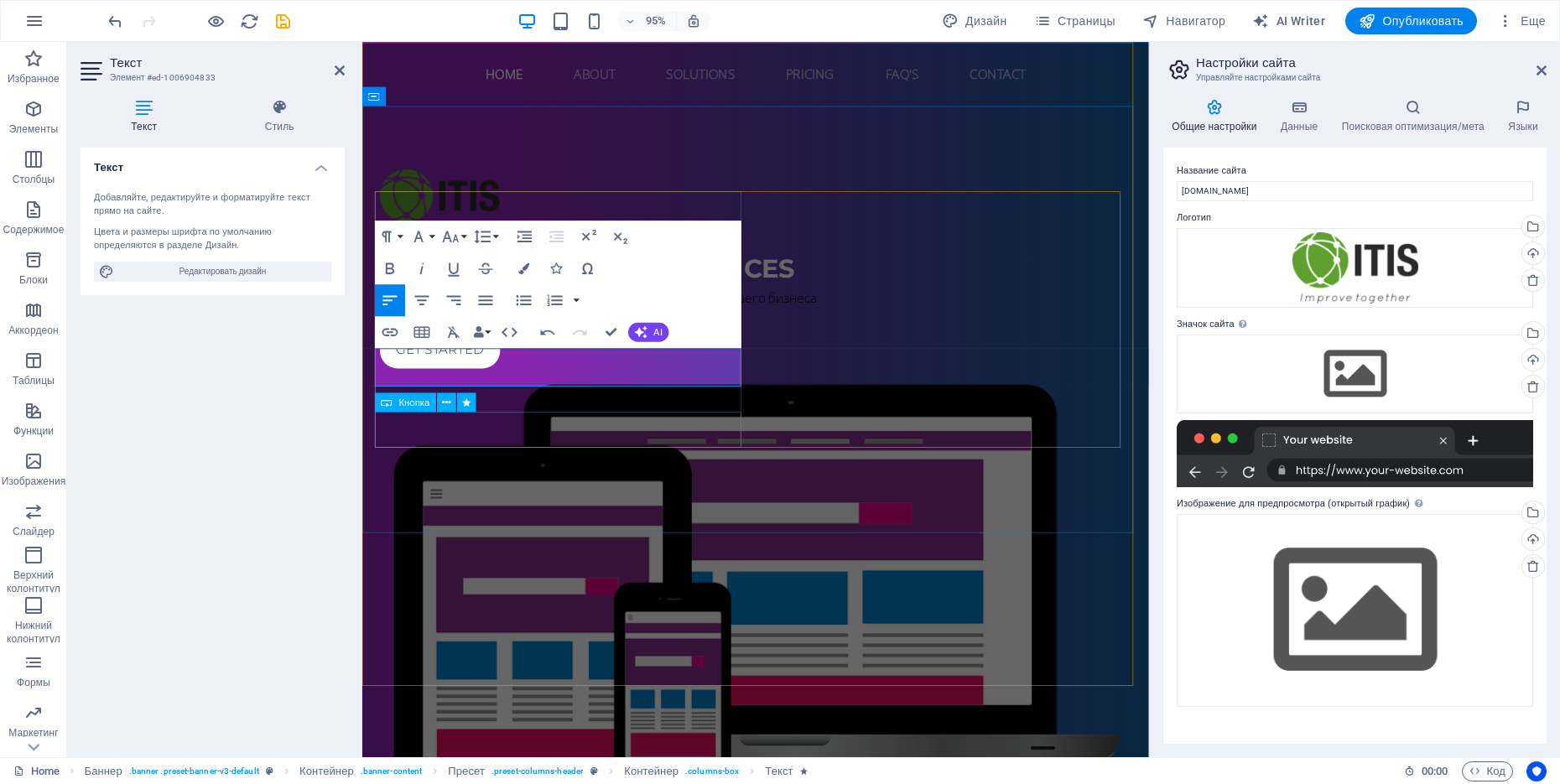
click at [615, 385] on div "Get started" at bounding box center [776, 367] width 792 height 38
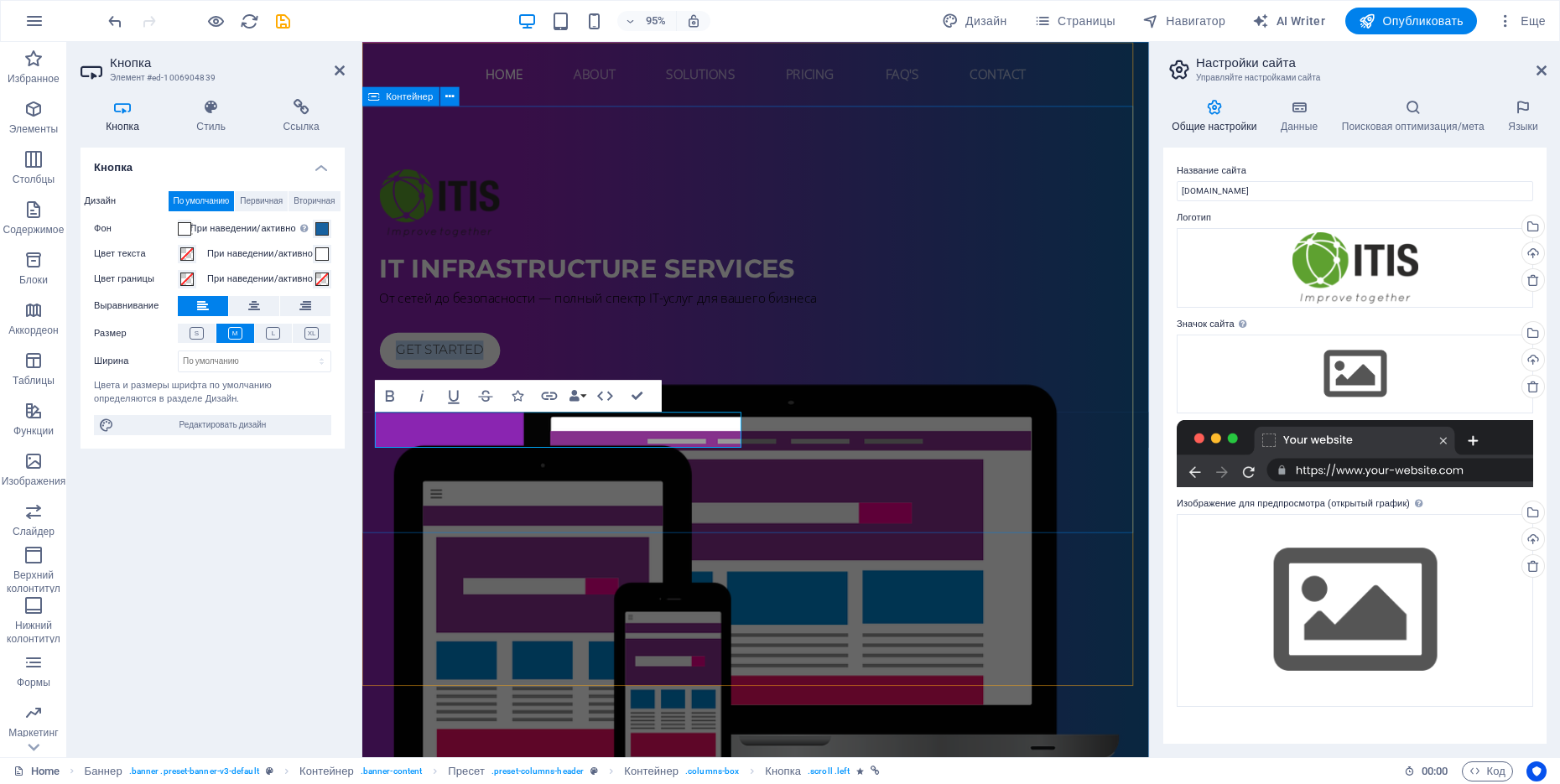
click at [555, 508] on div "IT INFRASTRUCTURE services От сетей до безопасности — полный спектр IT-услуг дл…" at bounding box center [777, 530] width 828 height 841
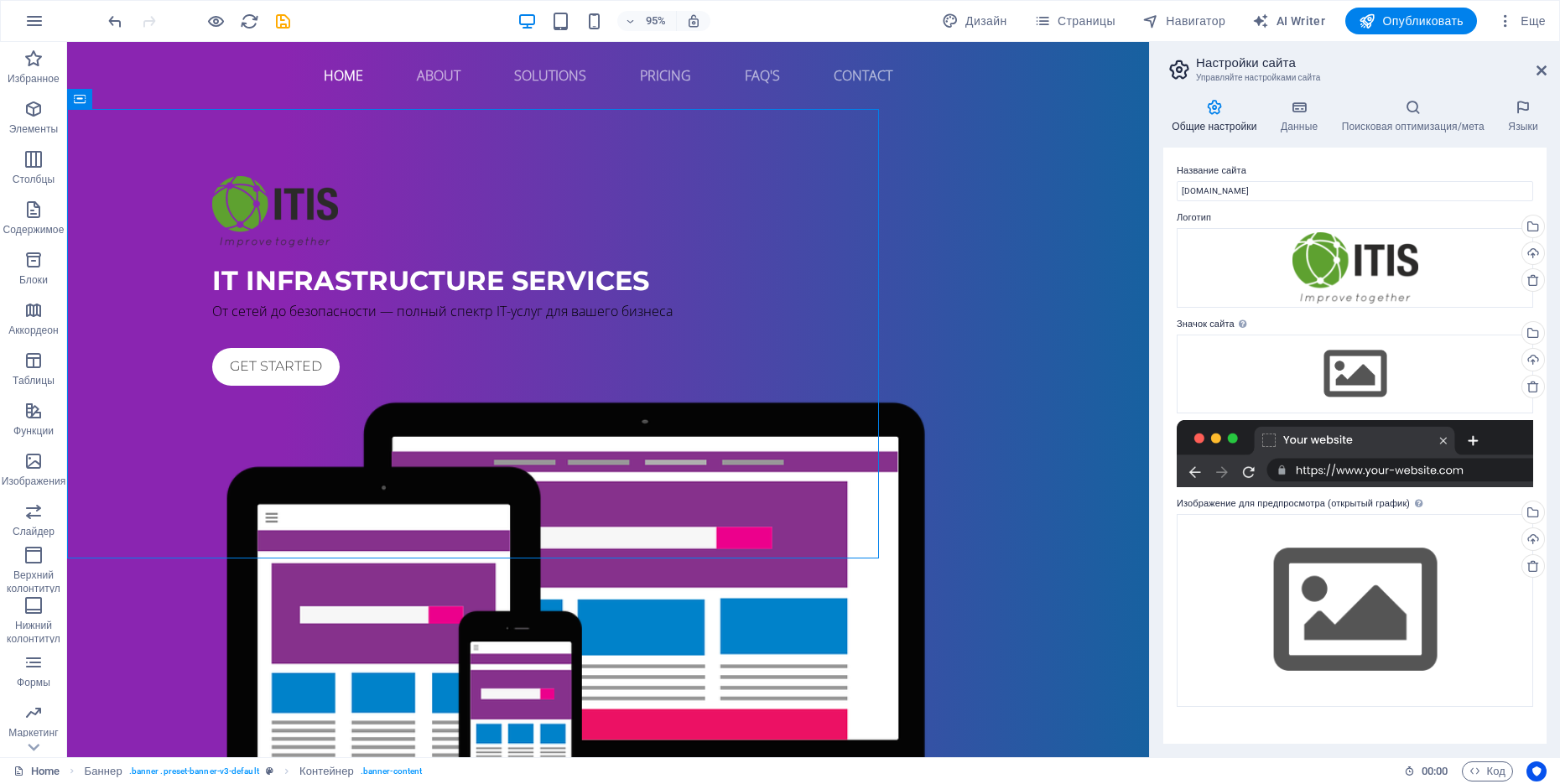
click at [297, 501] on div "IT INFRASTRUCTURE services От сетей до безопасности — полный спектр IT-услуг дл…" at bounding box center [608, 530] width 1082 height 841
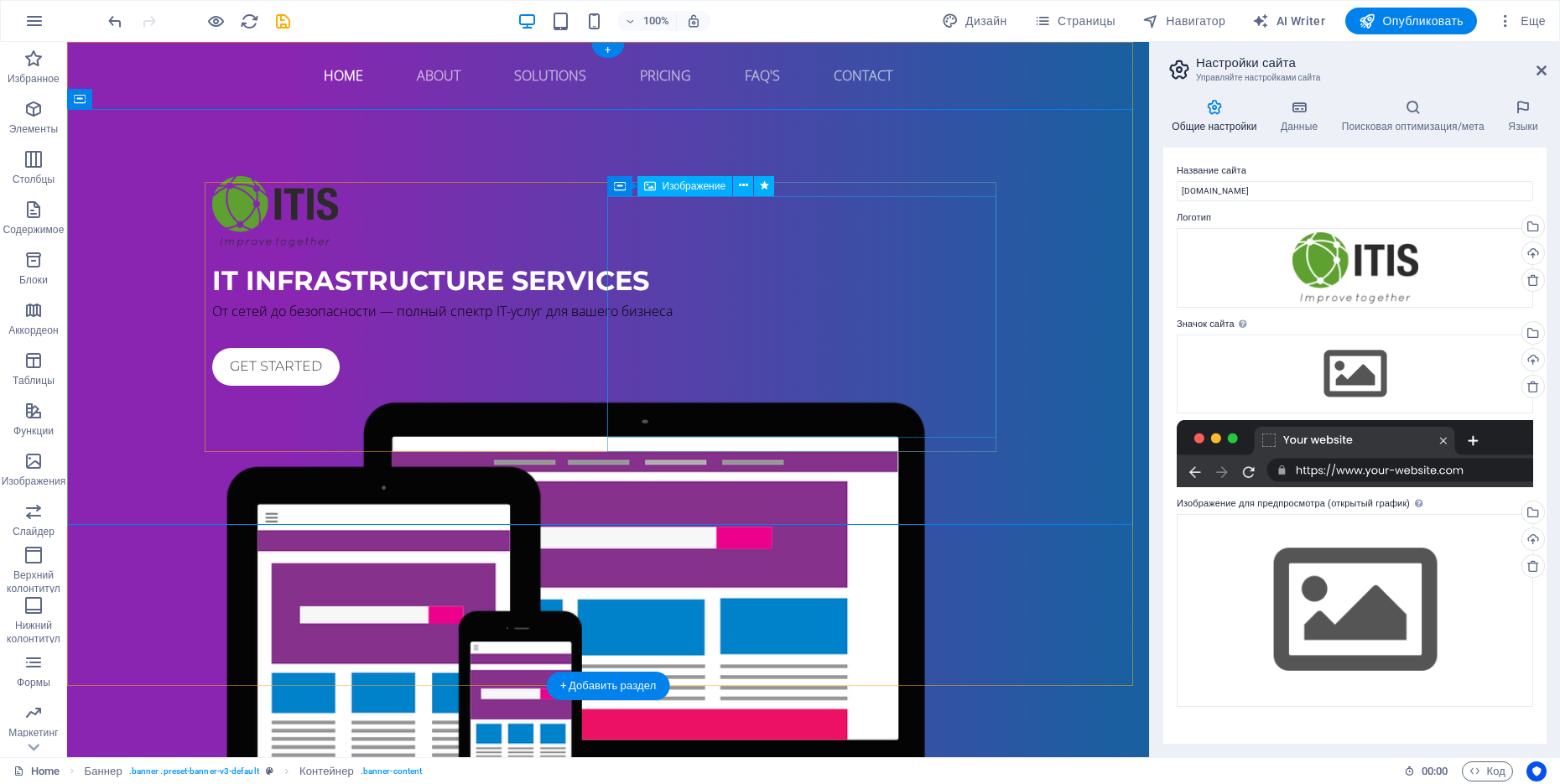
click at [770, 392] on figure at bounding box center [608, 637] width 792 height 490
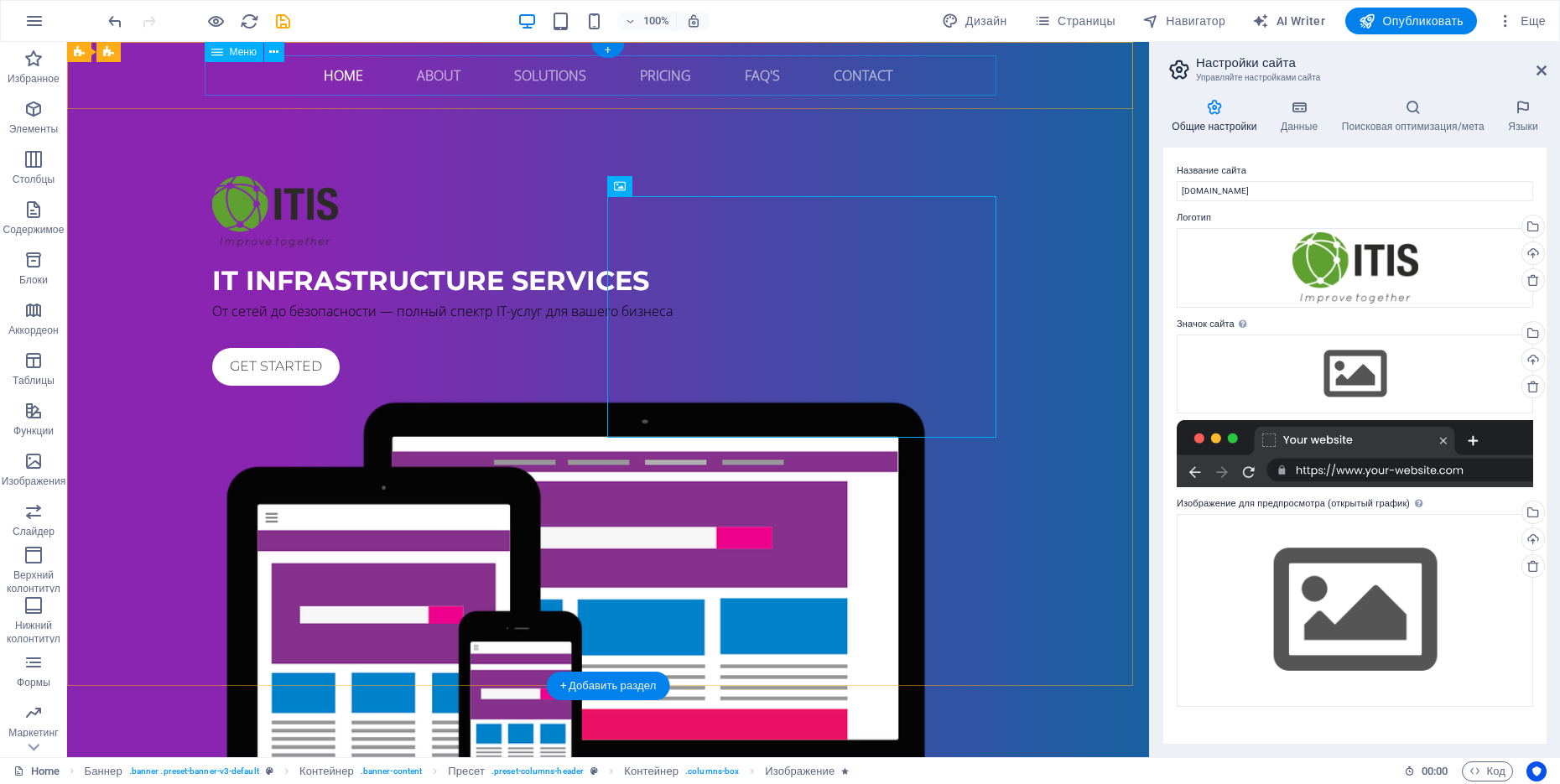
click at [337, 75] on nav "Home About Solutions Pricing FAQ's Contact" at bounding box center [608, 76] width 792 height 40
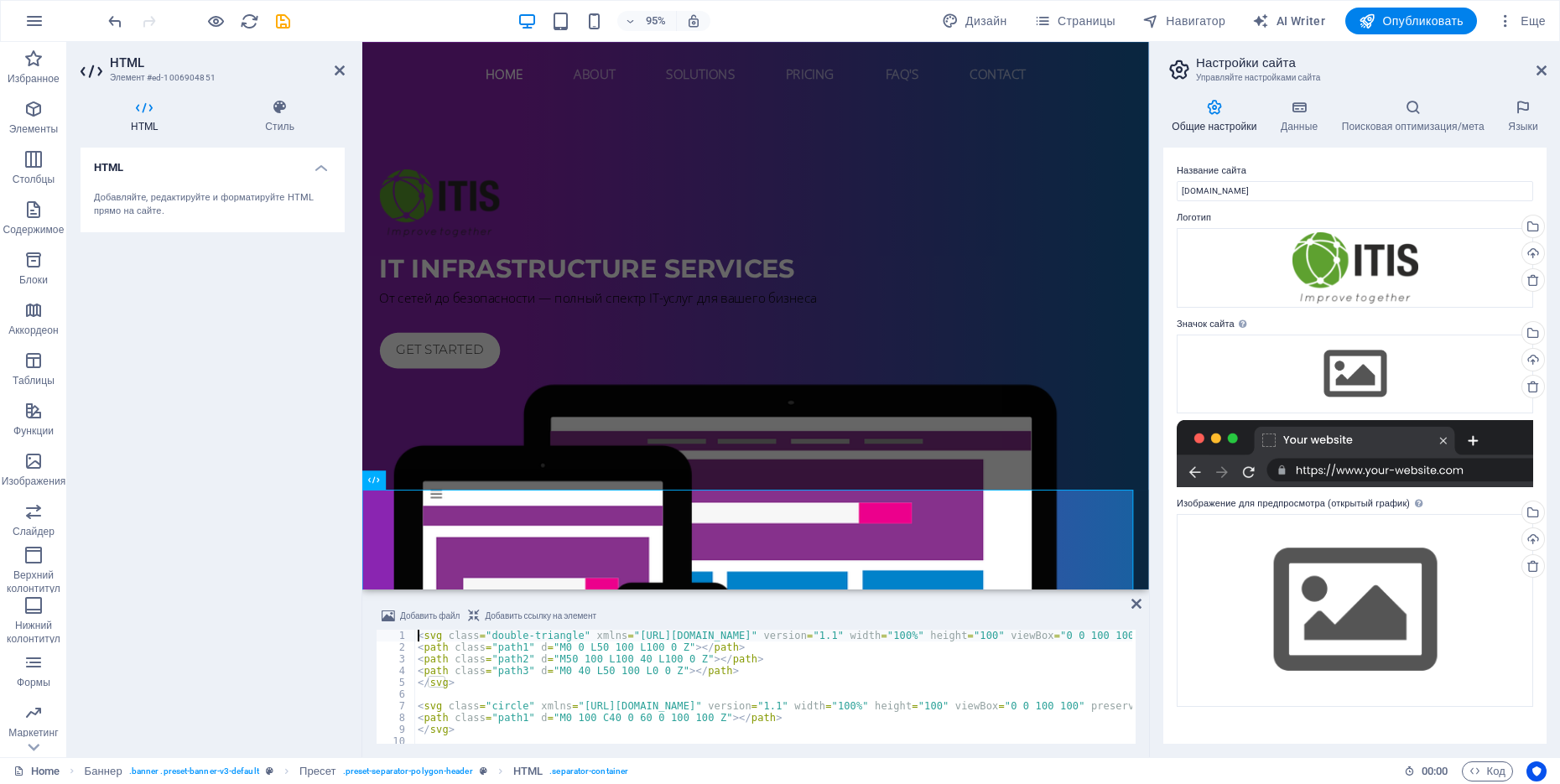
click at [342, 583] on div "HTML Добавляйте, редактируйте и форматируйте HTML прямо на сайте." at bounding box center [213, 445] width 264 height 596
click at [333, 66] on h2 "HTML" at bounding box center [227, 63] width 235 height 15
click at [339, 67] on icon at bounding box center [340, 71] width 10 height 13
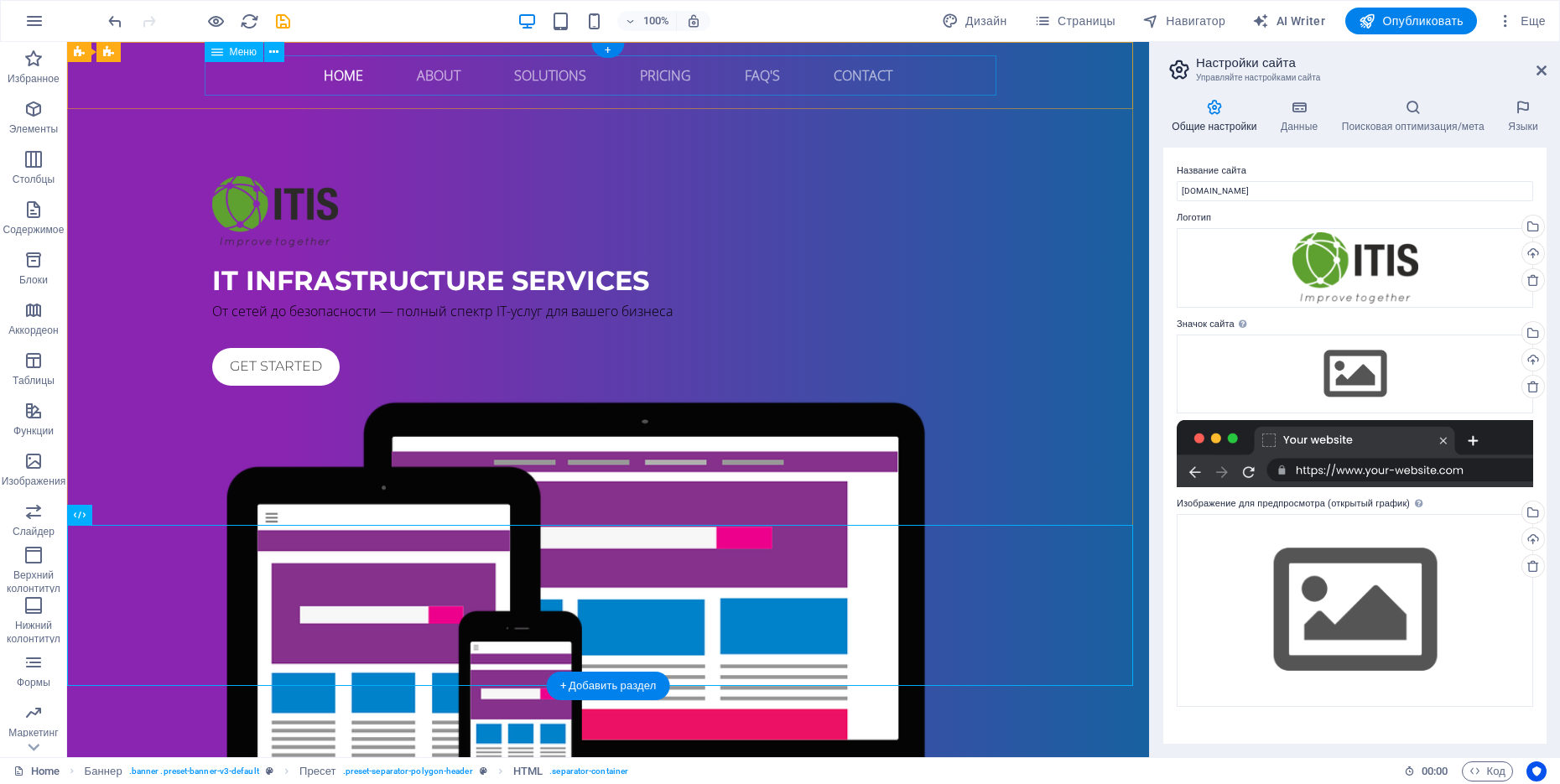
click at [417, 72] on nav "Home About Solutions Pricing FAQ's Contact" at bounding box center [608, 76] width 792 height 40
click at [435, 74] on nav "Home About Solutions Pricing FAQ's Contact" at bounding box center [608, 76] width 792 height 40
click at [326, 72] on nav "Home About Solutions Pricing FAQ's Contact" at bounding box center [608, 76] width 792 height 40
click at [531, 82] on nav "Home About Solutions Pricing FAQ's Contact" at bounding box center [608, 76] width 792 height 40
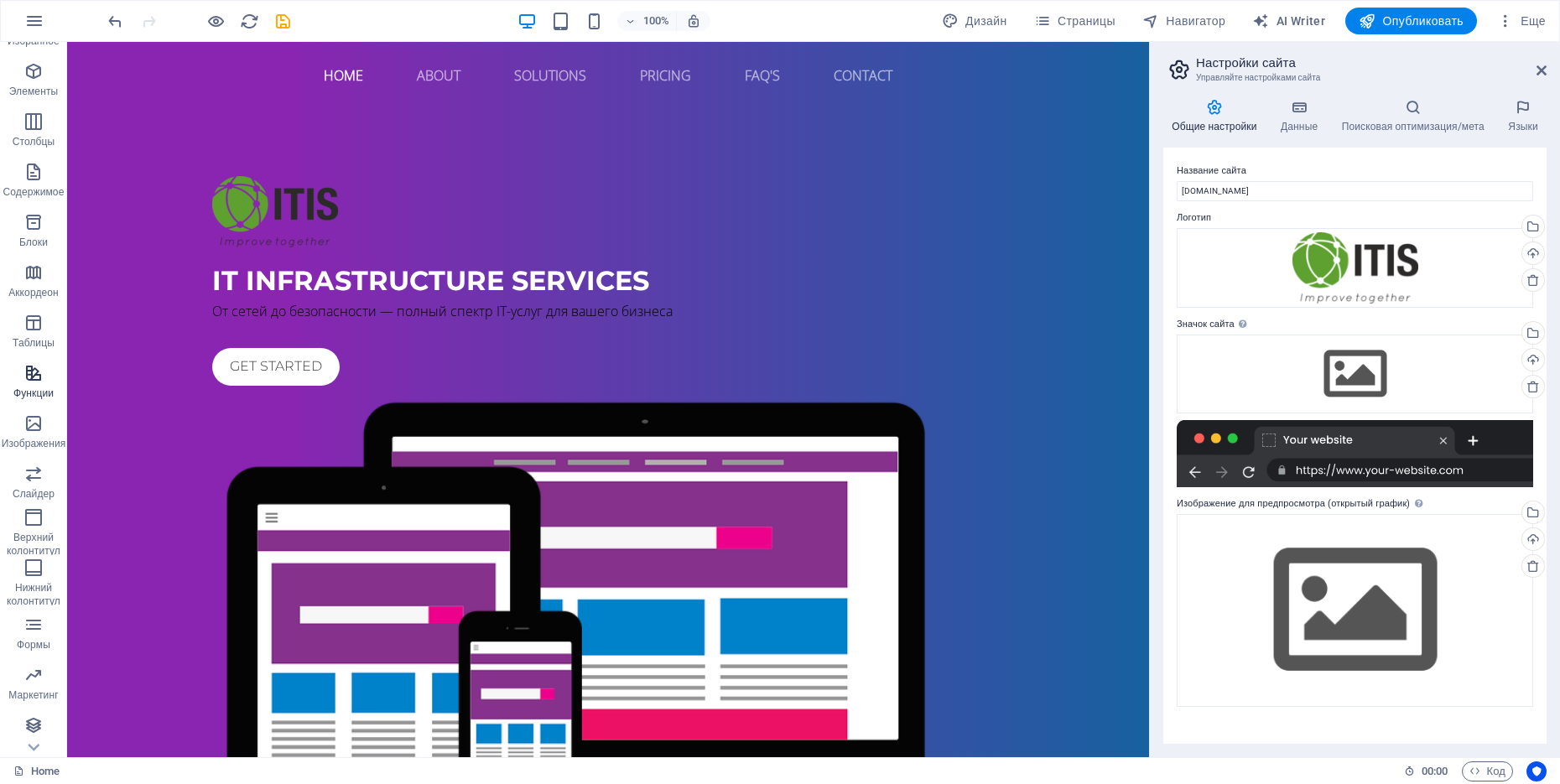
scroll to position [40, 0]
click at [435, 79] on nav "Home About Solutions Pricing FAQ's Contact" at bounding box center [608, 76] width 792 height 40
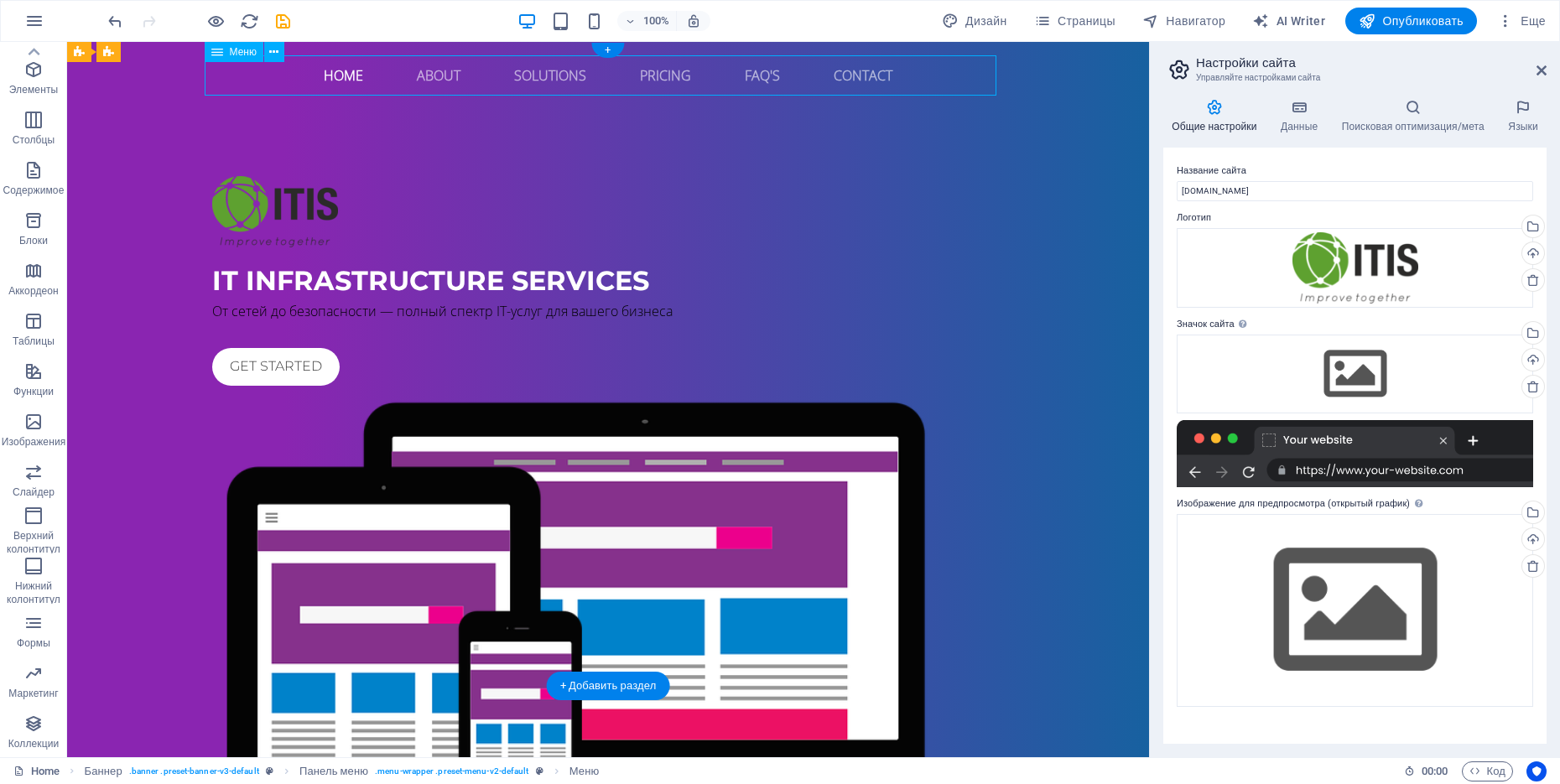
click at [435, 79] on nav "Home About Solutions Pricing FAQ's Contact" at bounding box center [608, 76] width 792 height 40
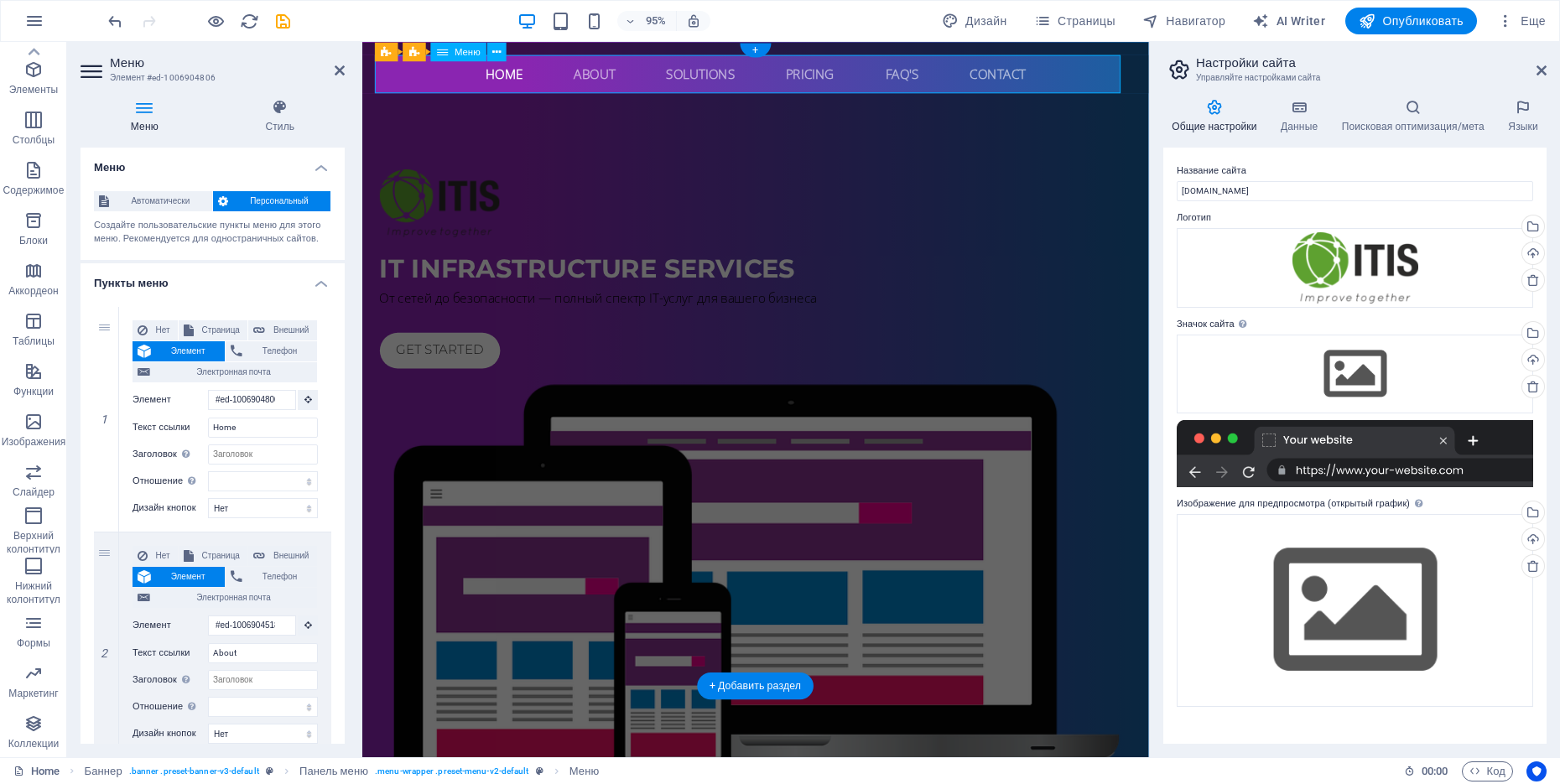
click at [591, 78] on nav "Home About Solutions Pricing FAQ's Contact" at bounding box center [776, 76] width 792 height 40
click at [592, 75] on nav "Home About Solutions Pricing FAQ's Contact" at bounding box center [776, 76] width 792 height 40
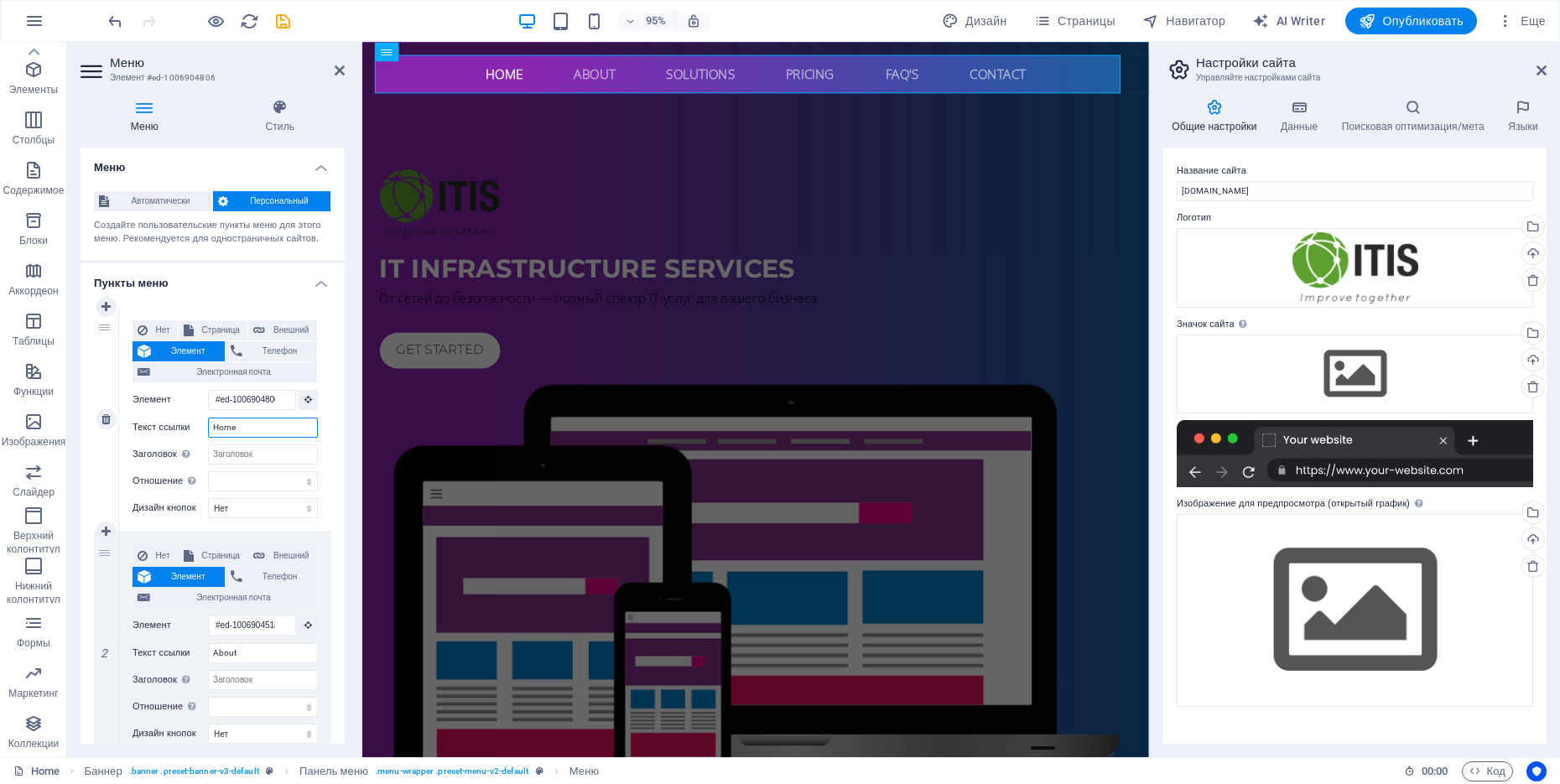
click at [241, 424] on input "Home" at bounding box center [263, 427] width 110 height 20
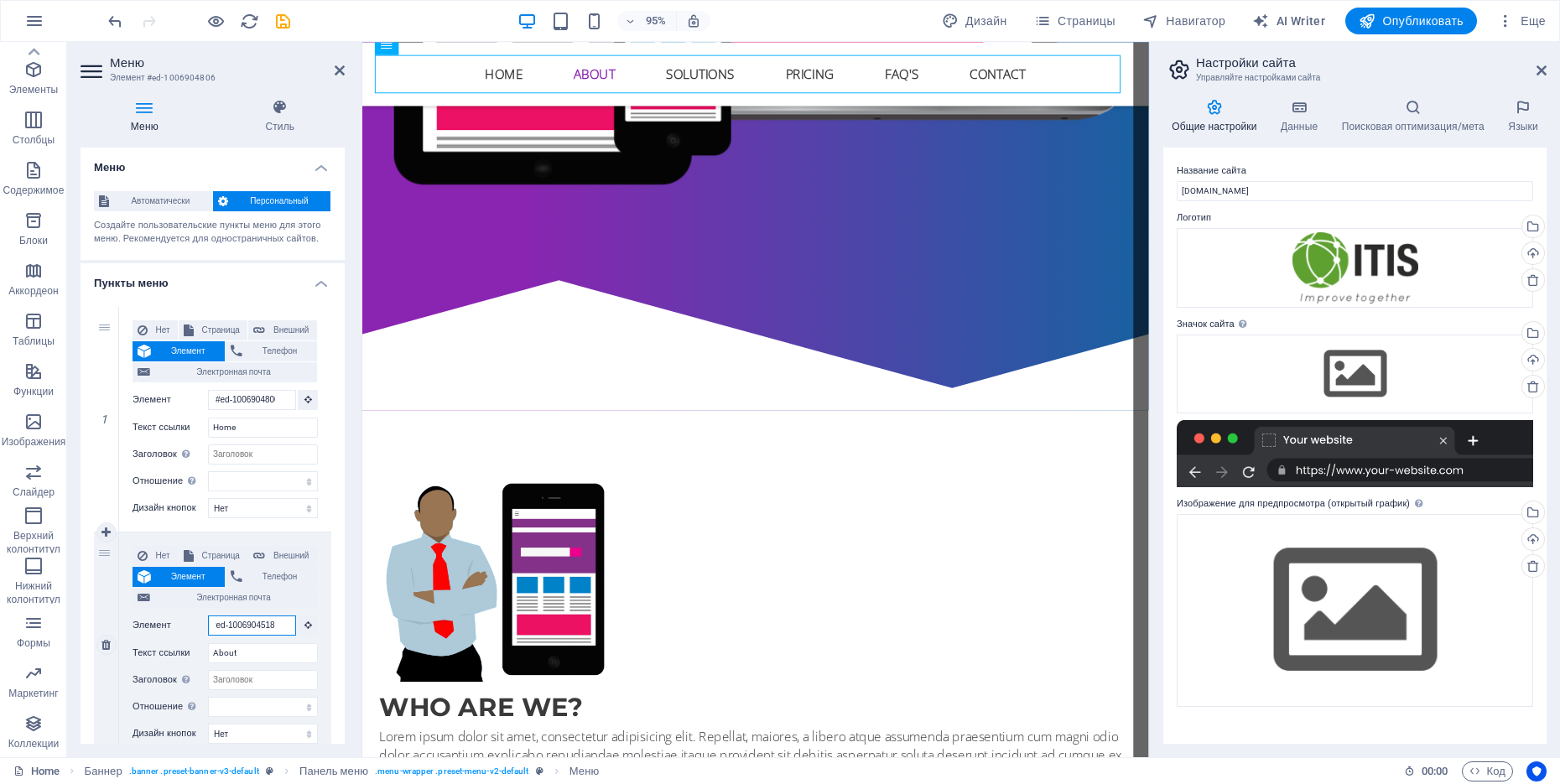
scroll to position [0, 0]
drag, startPoint x: 279, startPoint y: 624, endPoint x: 30, endPoint y: 684, distance: 256.1
click at [211, 617] on input "#ed-1006904518" at bounding box center [252, 626] width 88 height 20
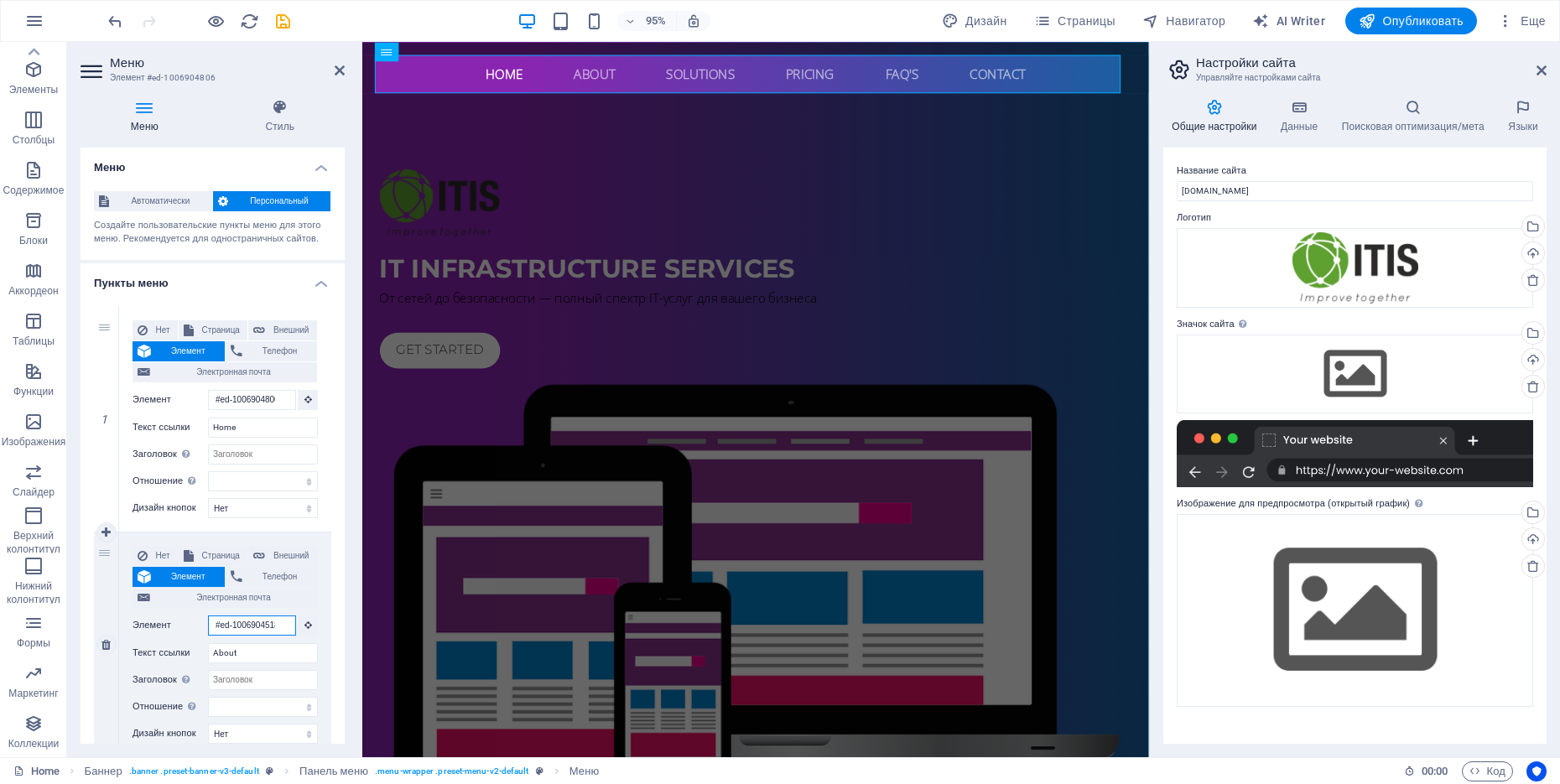
type input "О"
select select
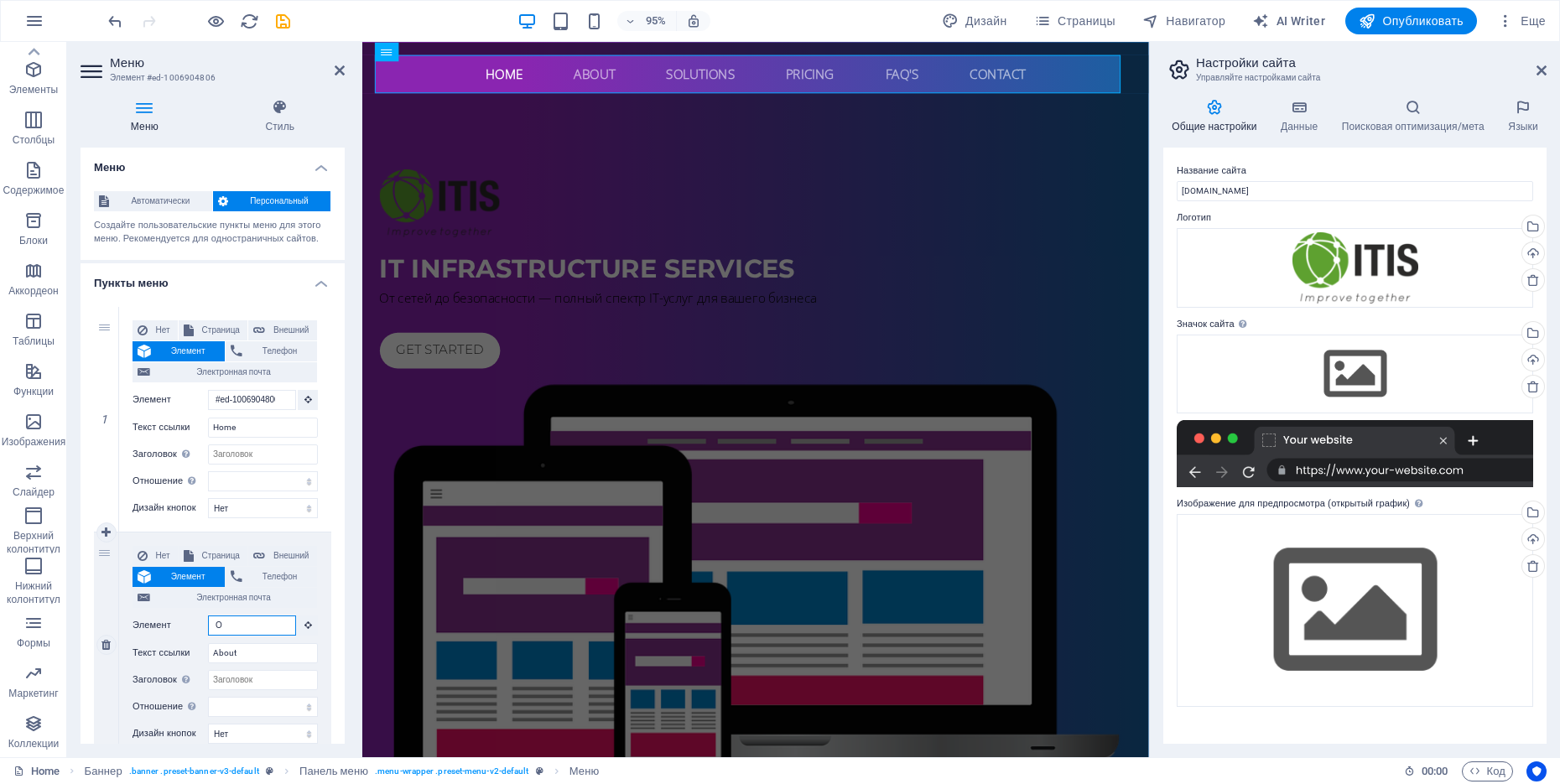
select select
type input "о"
type input "О КОМПАНИИ"
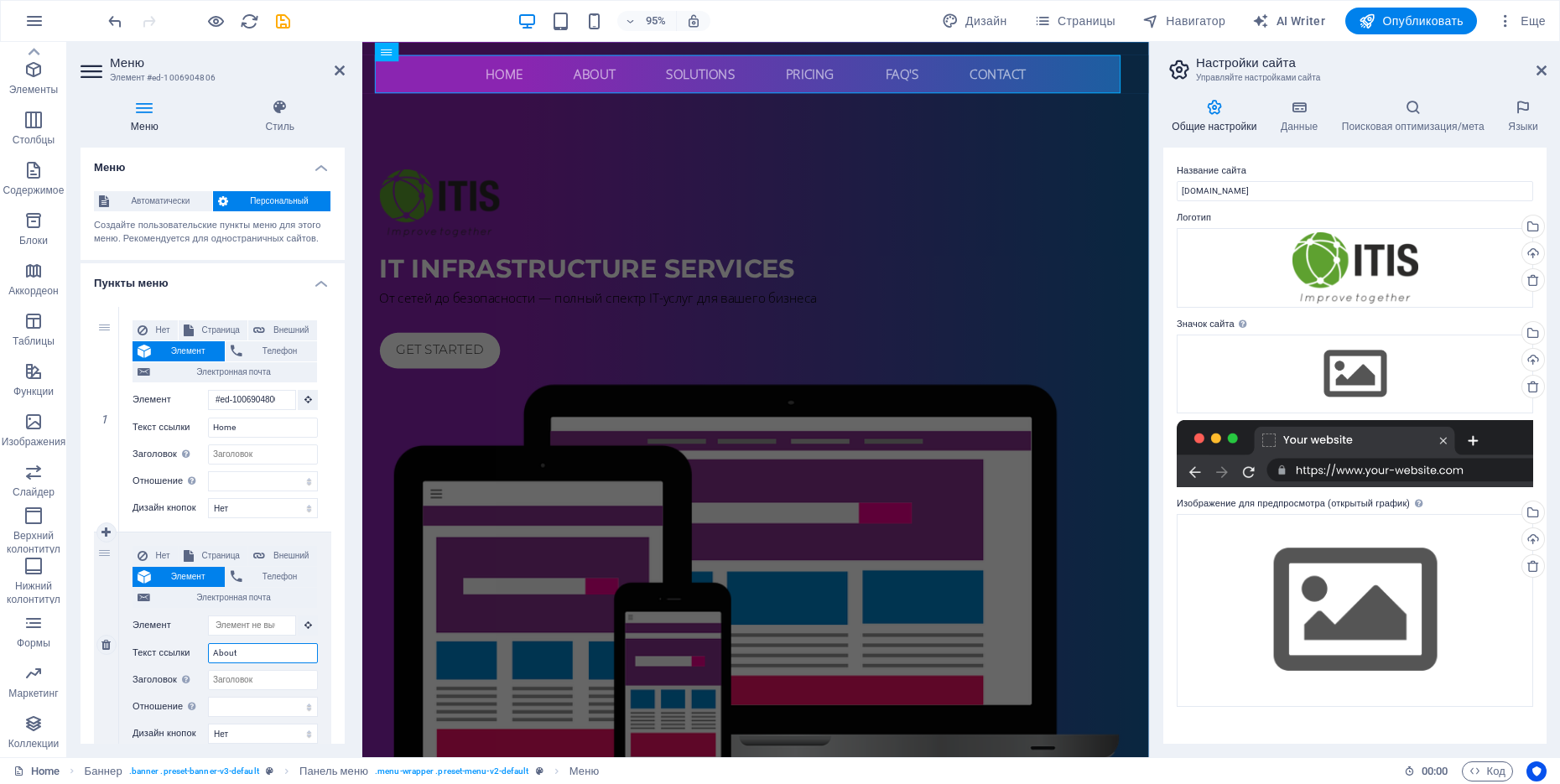
scroll to position [0, 0]
click at [260, 626] on input "About" at bounding box center [263, 653] width 110 height 20
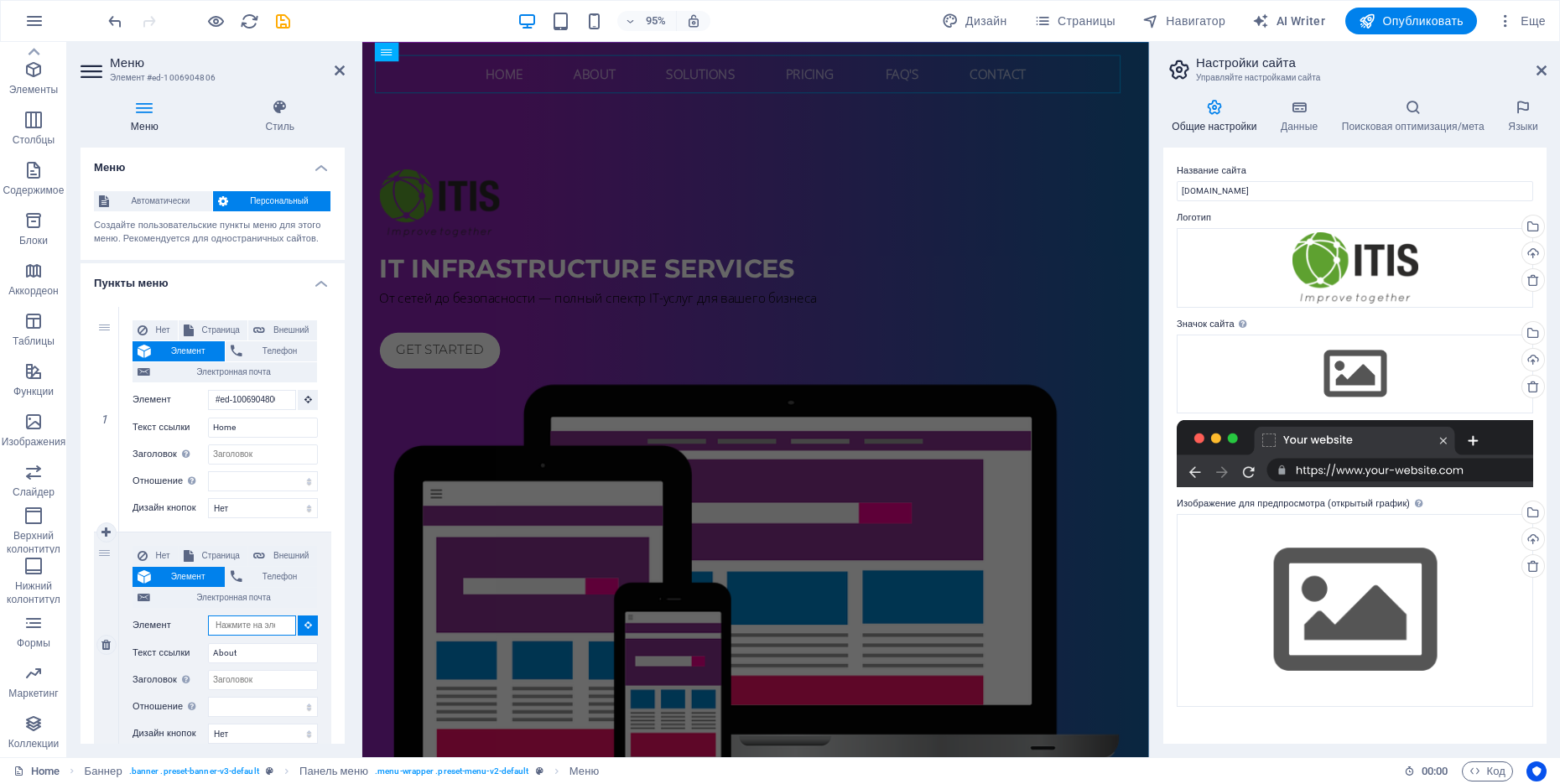
click at [267, 623] on input "Элемент" at bounding box center [252, 626] width 88 height 20
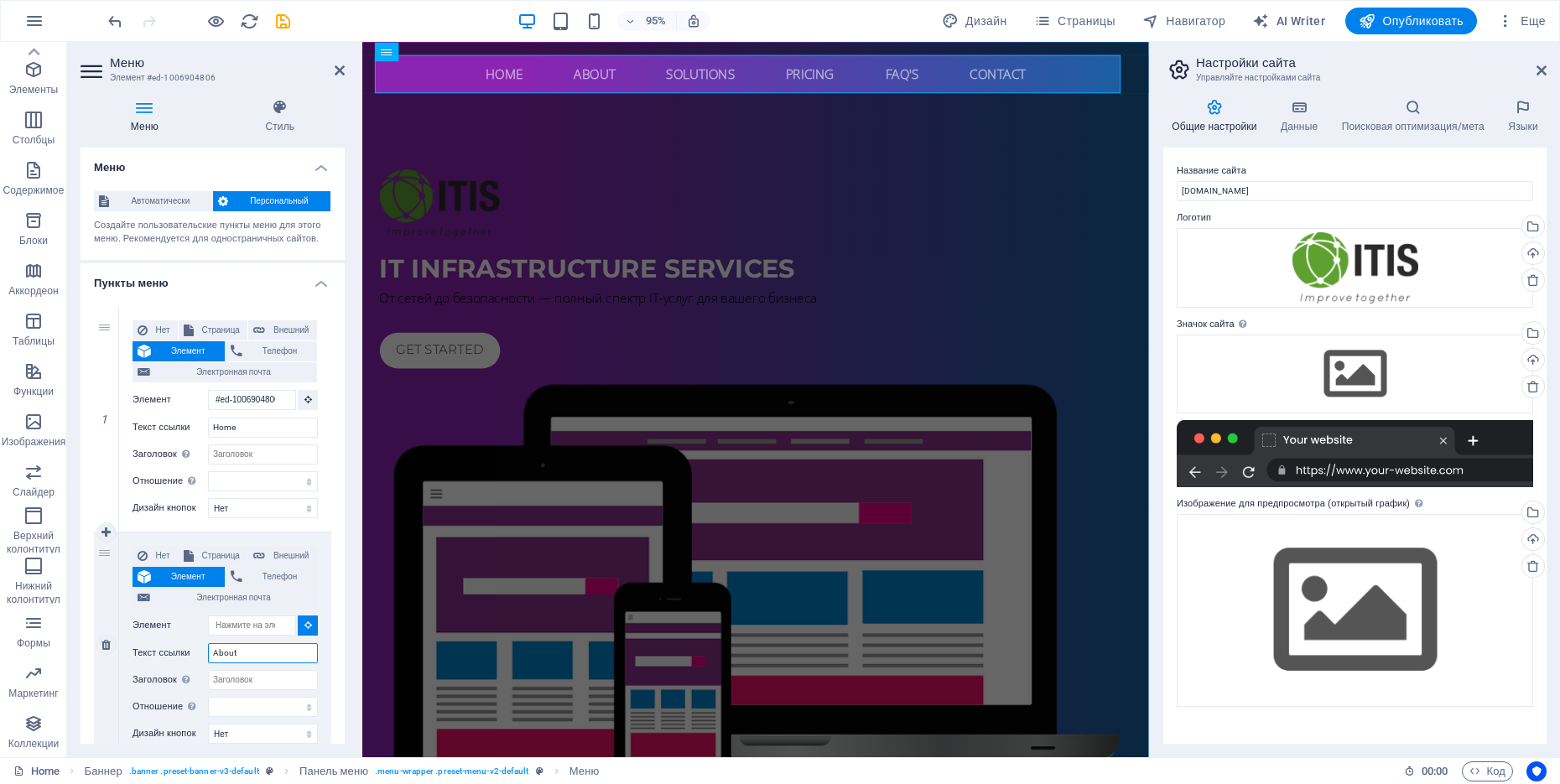
click at [237, 626] on input "About" at bounding box center [263, 653] width 110 height 20
type input "аыаы"
select select
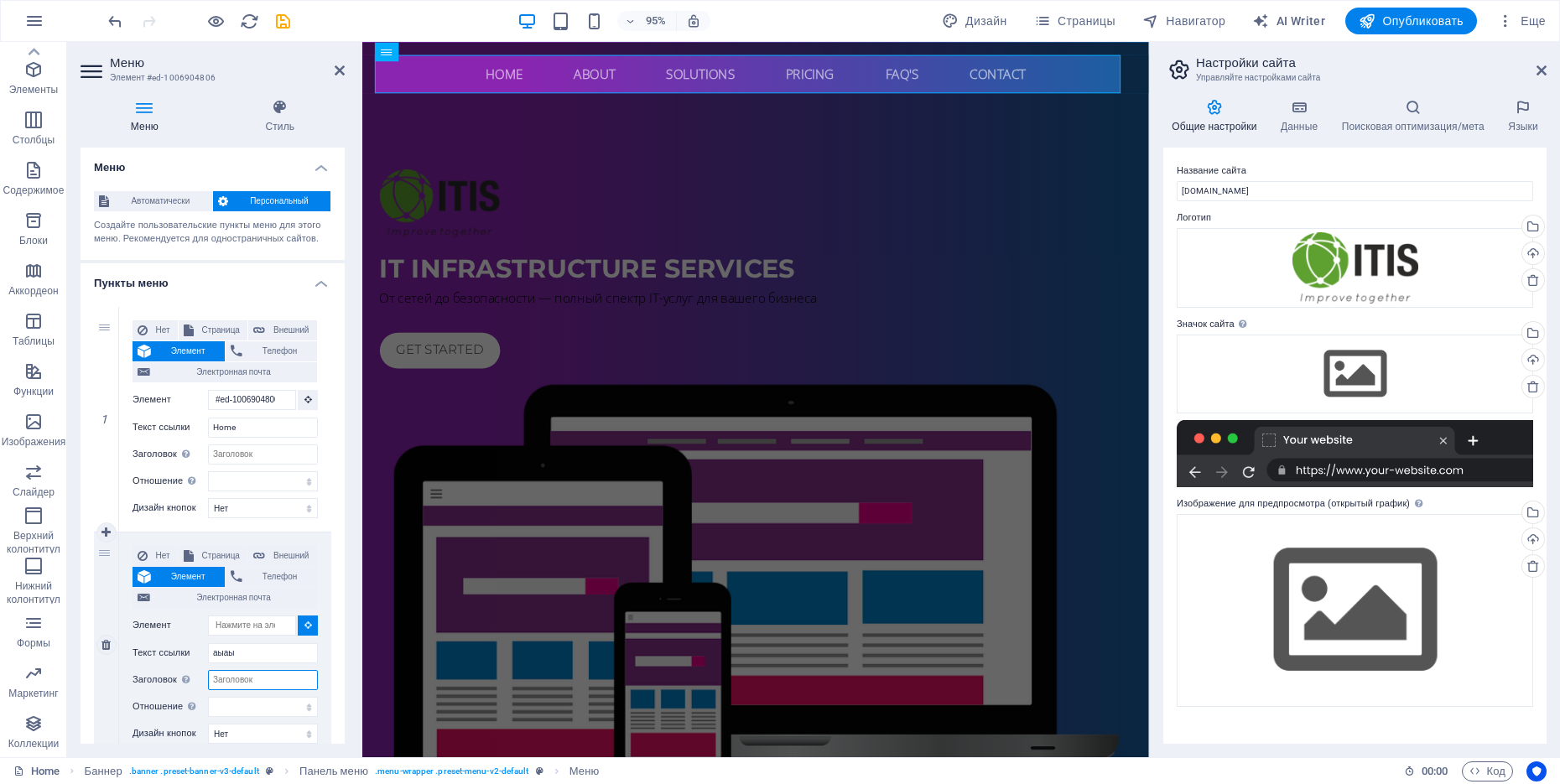
select select
click at [263, 626] on input "Заголовок Дополнительное описание ссылки не должно совпадать с текстом ссылки. …" at bounding box center [263, 680] width 110 height 20
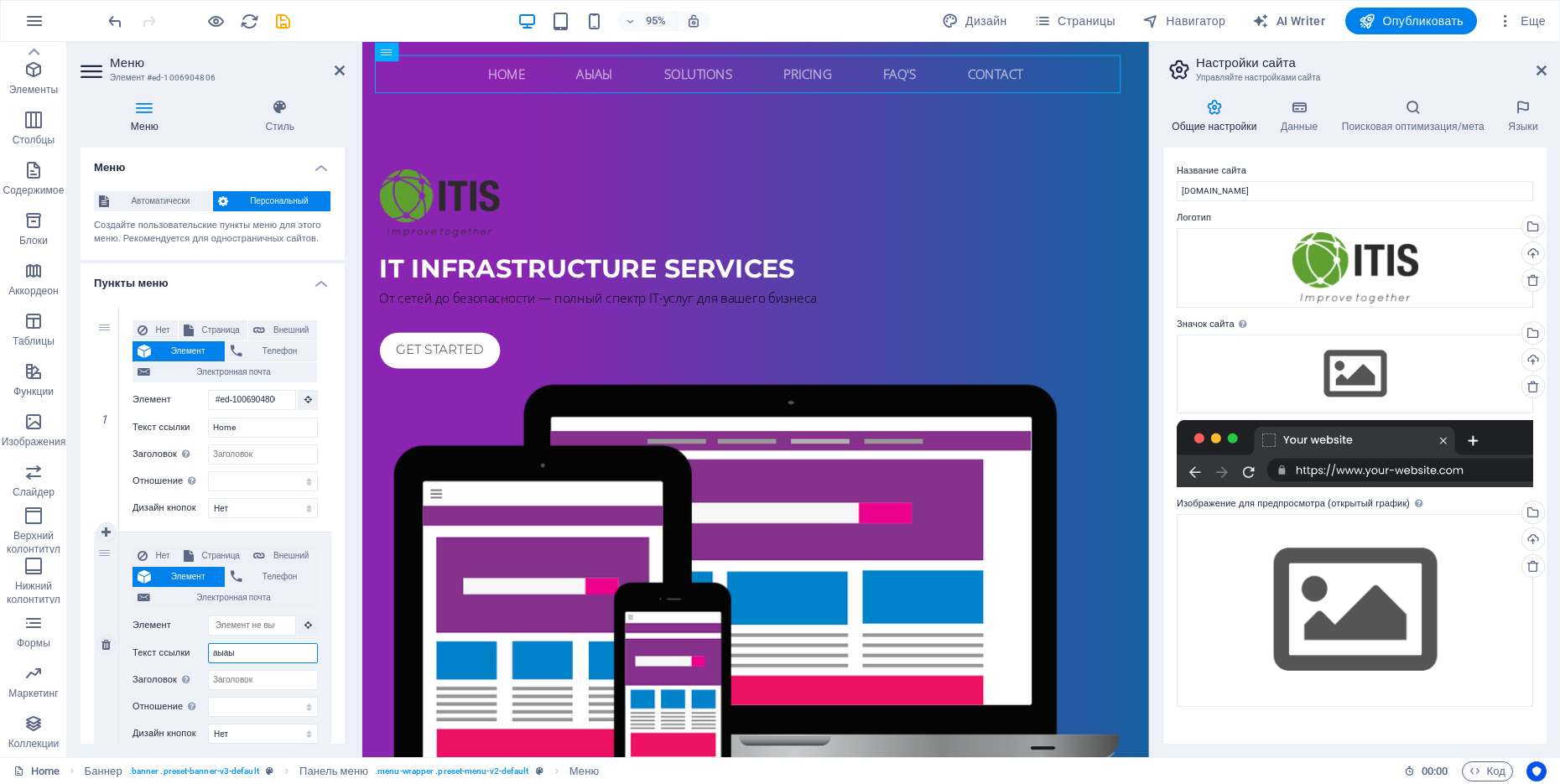
click at [263, 626] on input "аыаы" at bounding box center [263, 653] width 110 height 20
type input "о компа"
select select
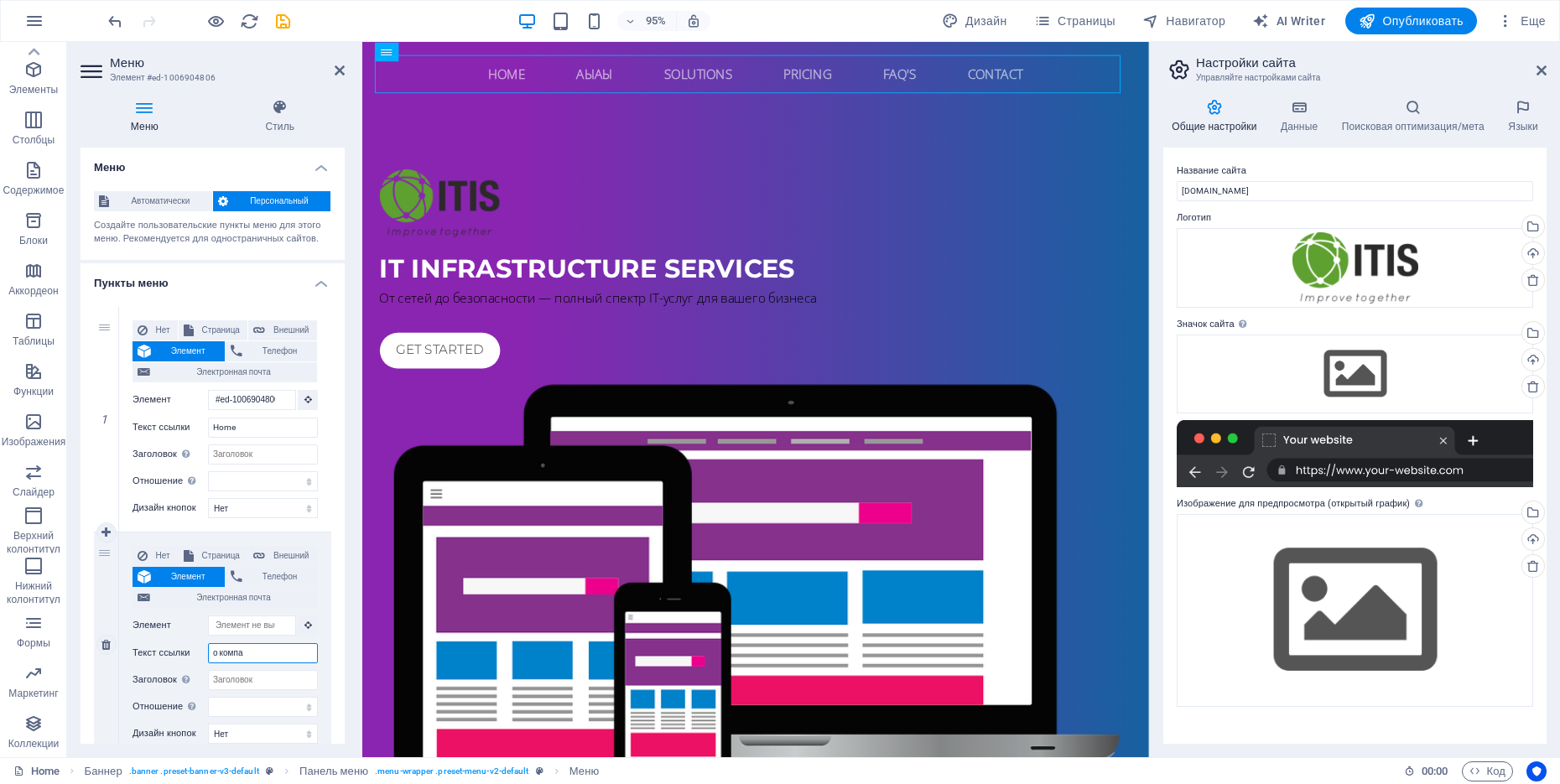
select select
type input "о компании"
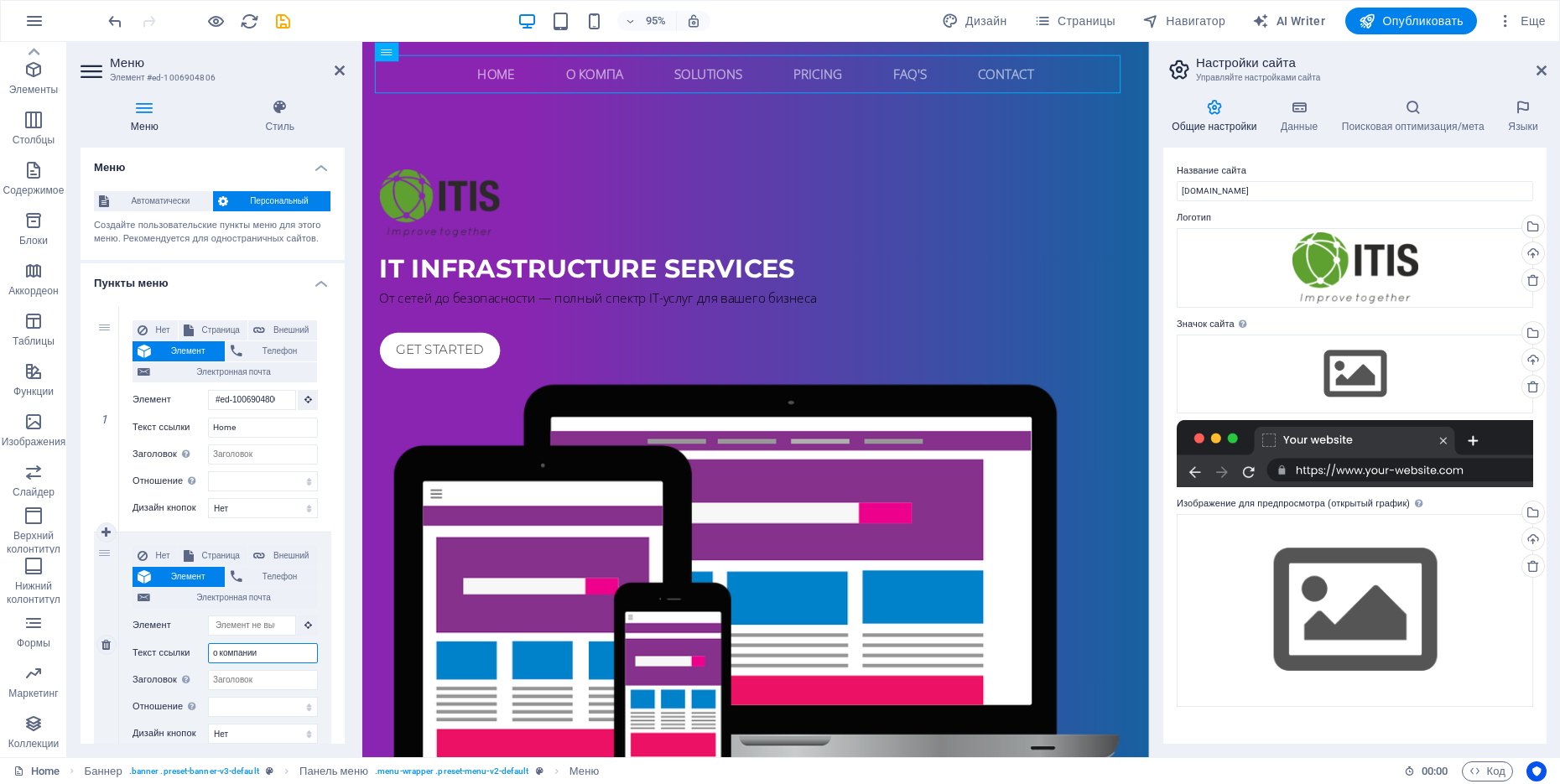
select select
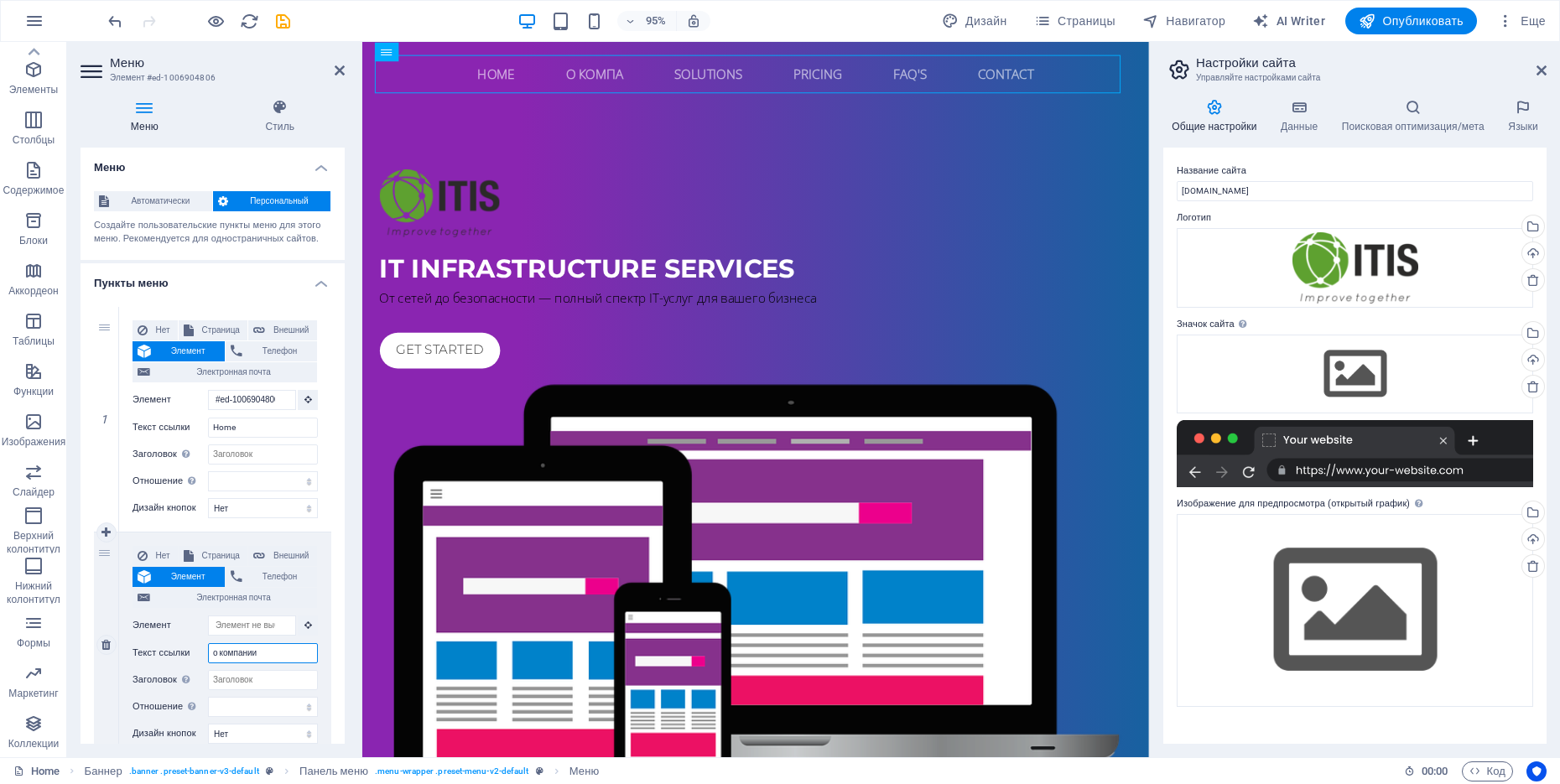
select select
type input "о компании"
click at [275, 626] on input "Заголовок Дополнительное описание ссылки не должно совпадать с текстом ссылки. …" at bounding box center [263, 680] width 110 height 20
click at [274, 626] on input "Заголовок Дополнительное описание ссылки не должно совпадать с текстом ссылки. …" at bounding box center [263, 680] width 110 height 20
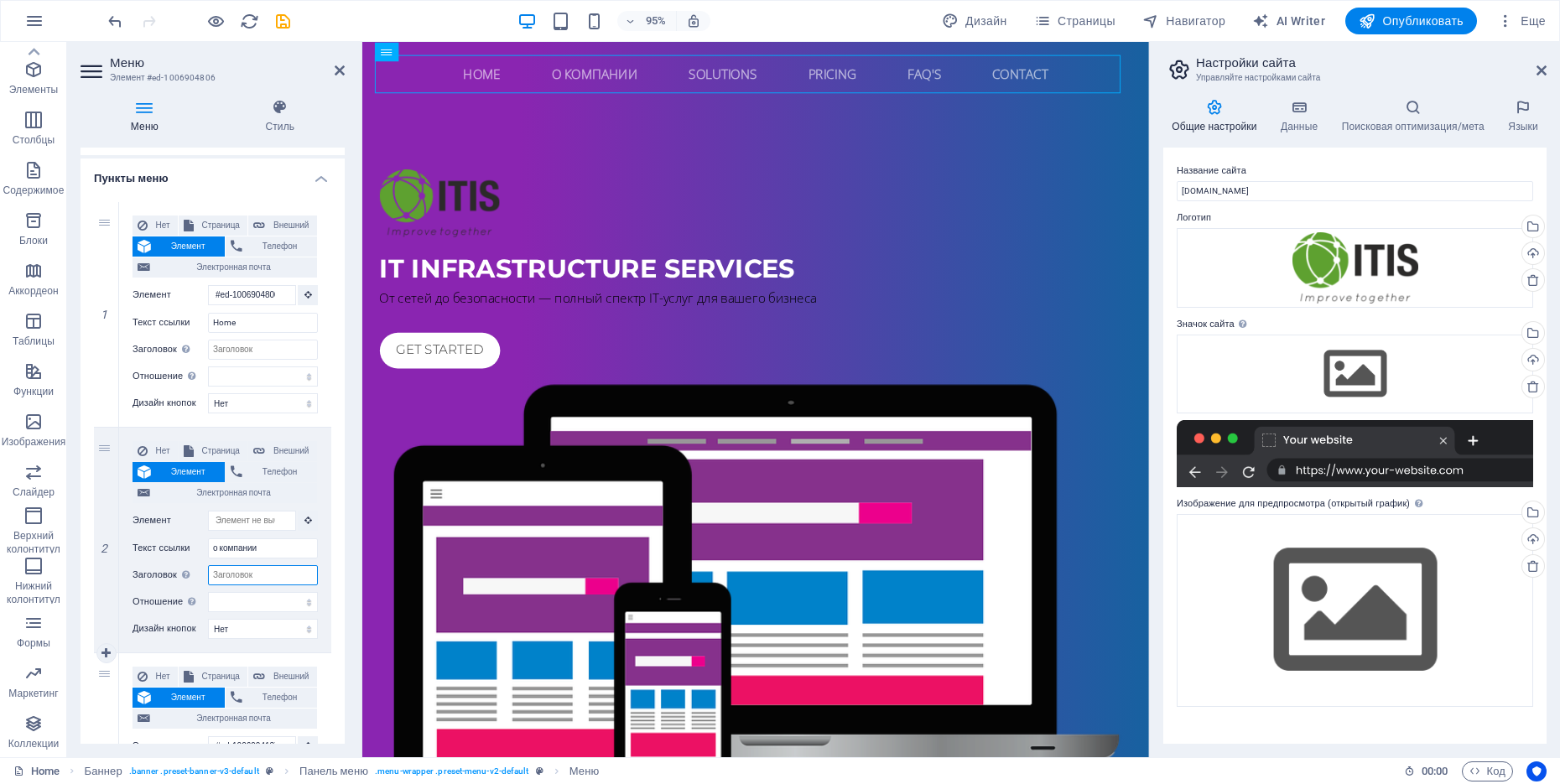
scroll to position [209, 0]
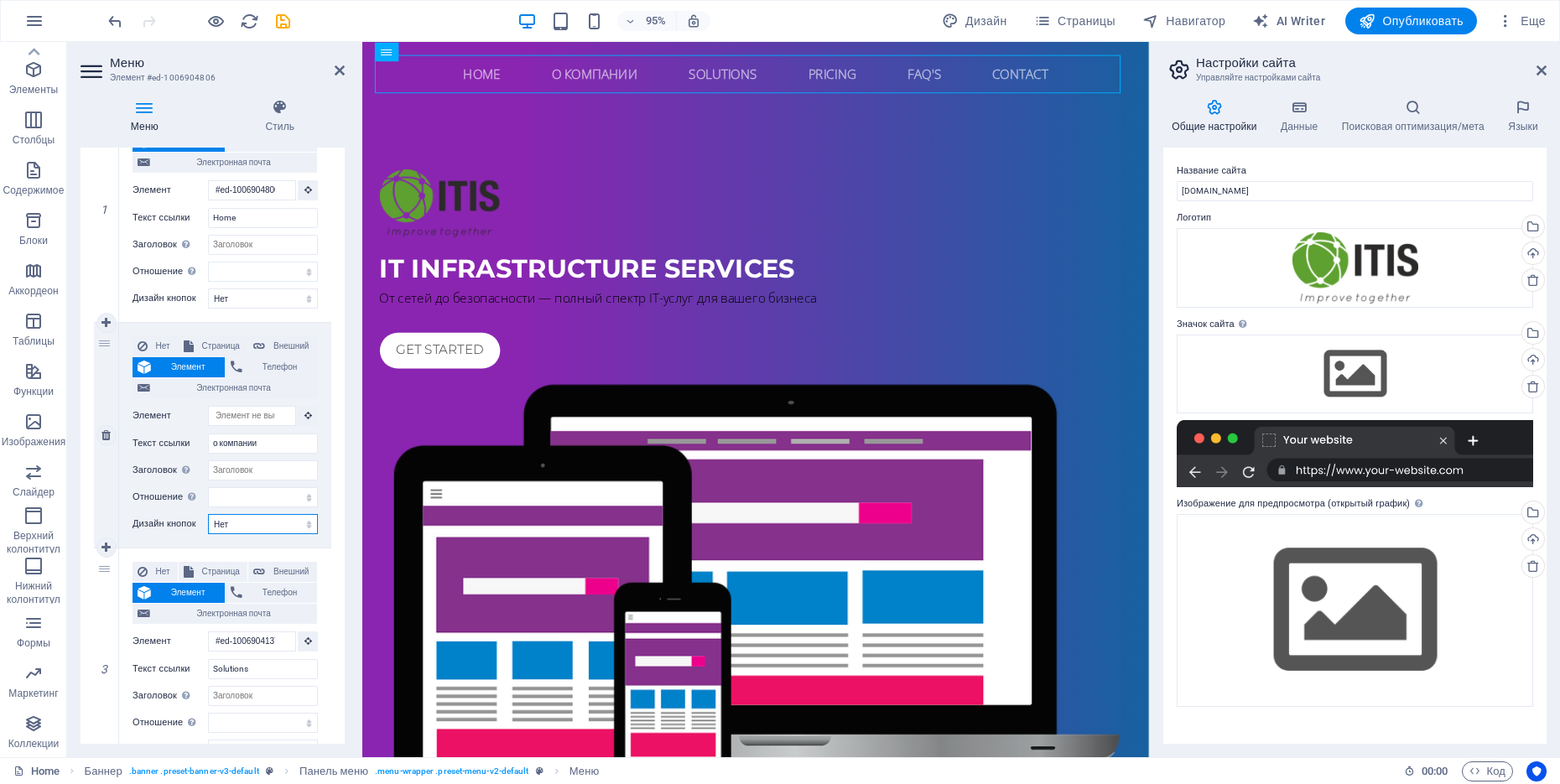
click at [267, 525] on select "Нет По умолчанию Первичная Вторичная" at bounding box center [263, 524] width 110 height 20
select select "primary"
click at [208, 514] on select "Нет По умолчанию Первичная Вторичная" at bounding box center [263, 524] width 110 height 20
select select
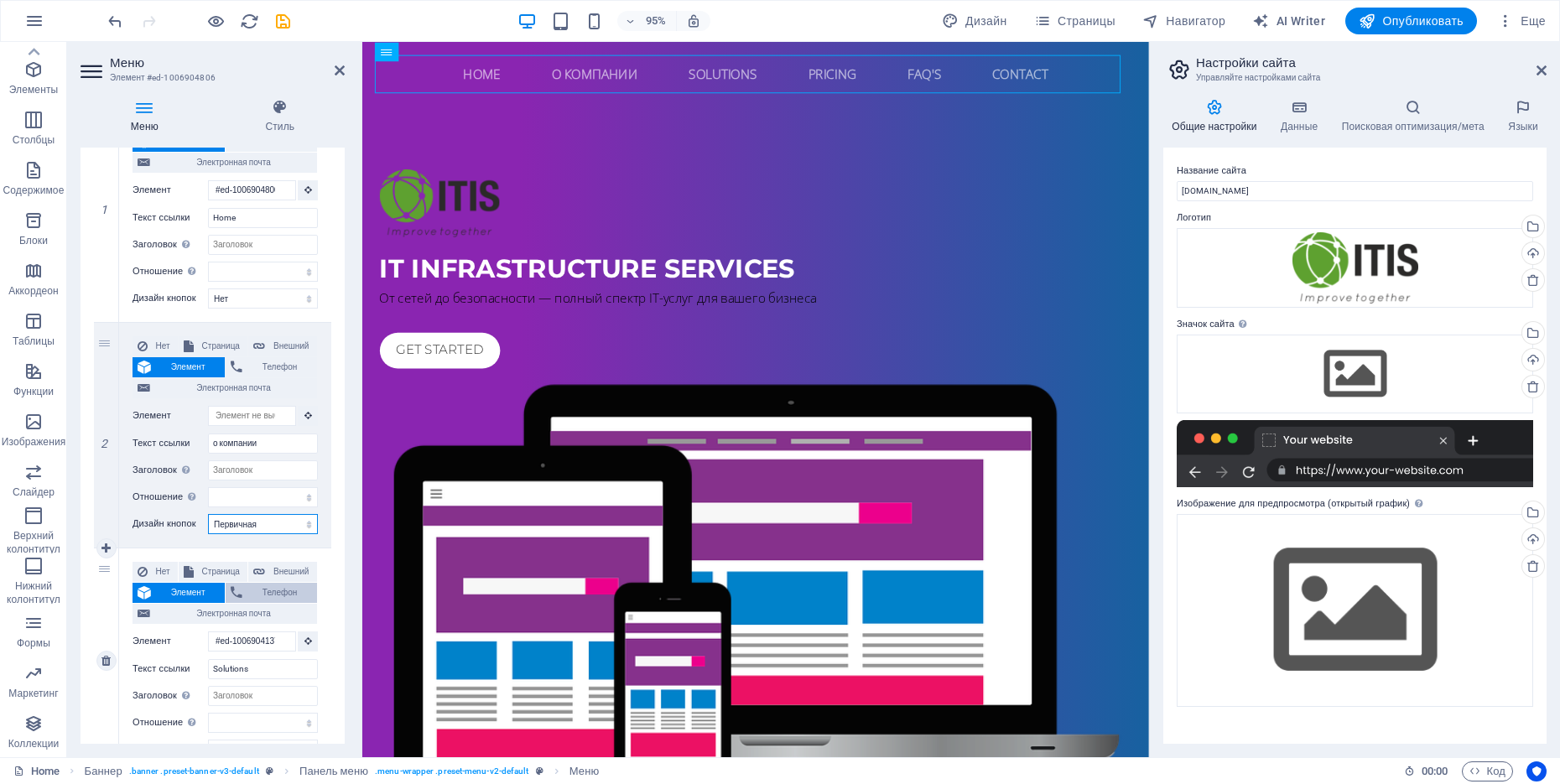
select select
click at [261, 530] on select "Нет По умолчанию Первичная Вторичная" at bounding box center [263, 524] width 110 height 20
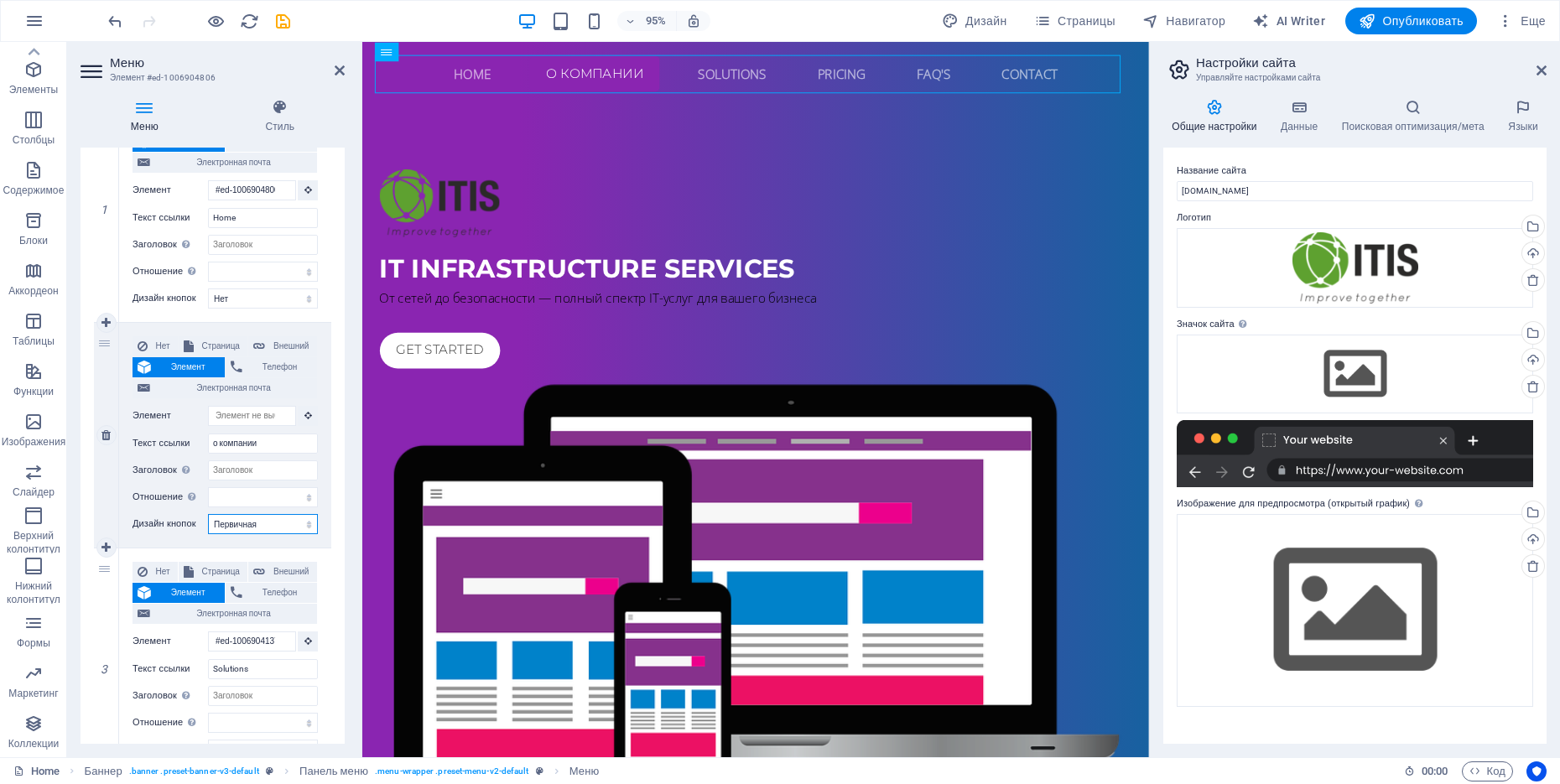
select select "default"
click at [208, 514] on select "Нет По умолчанию Первичная Вторичная" at bounding box center [263, 524] width 110 height 20
select select
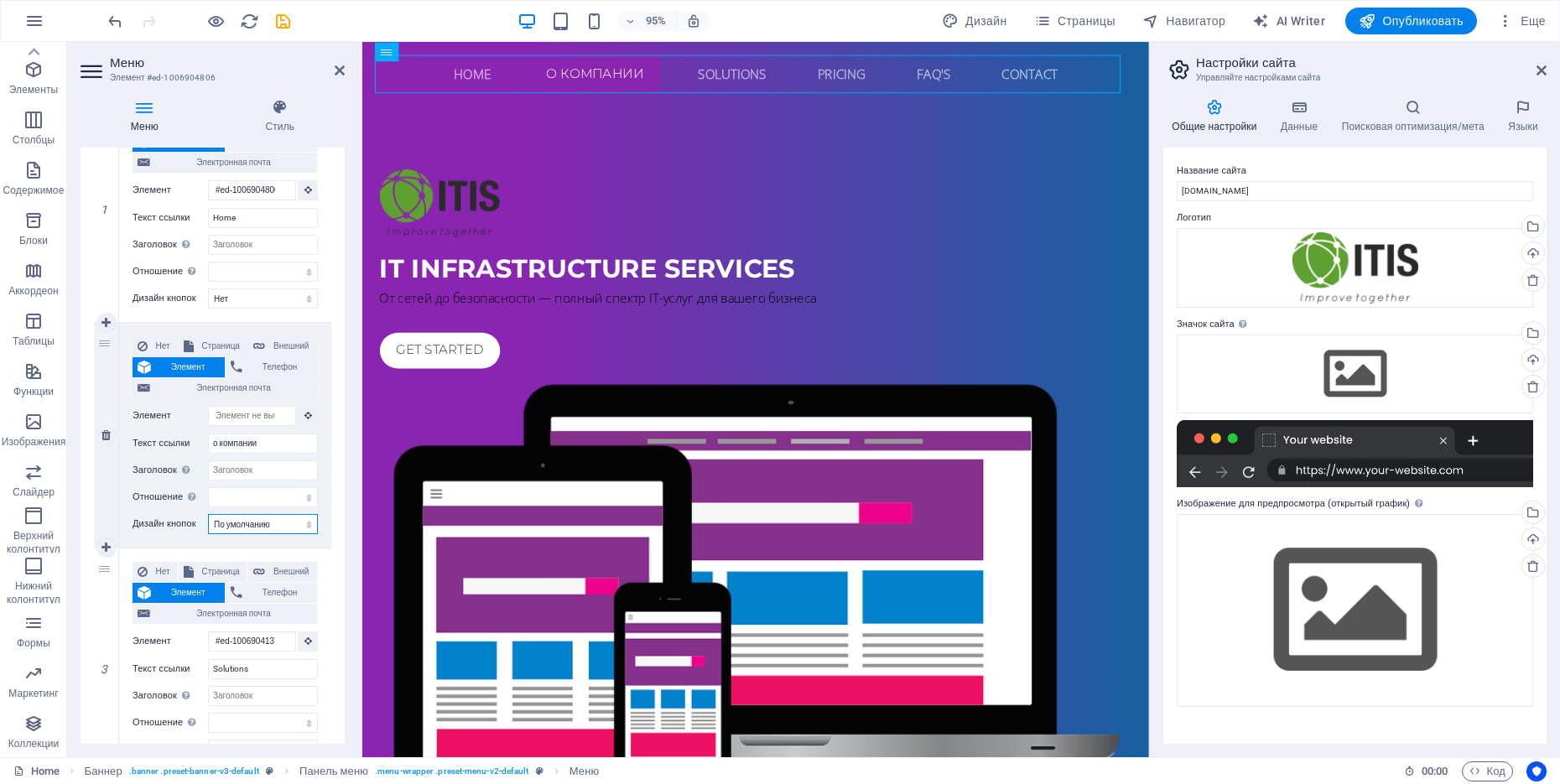
select select
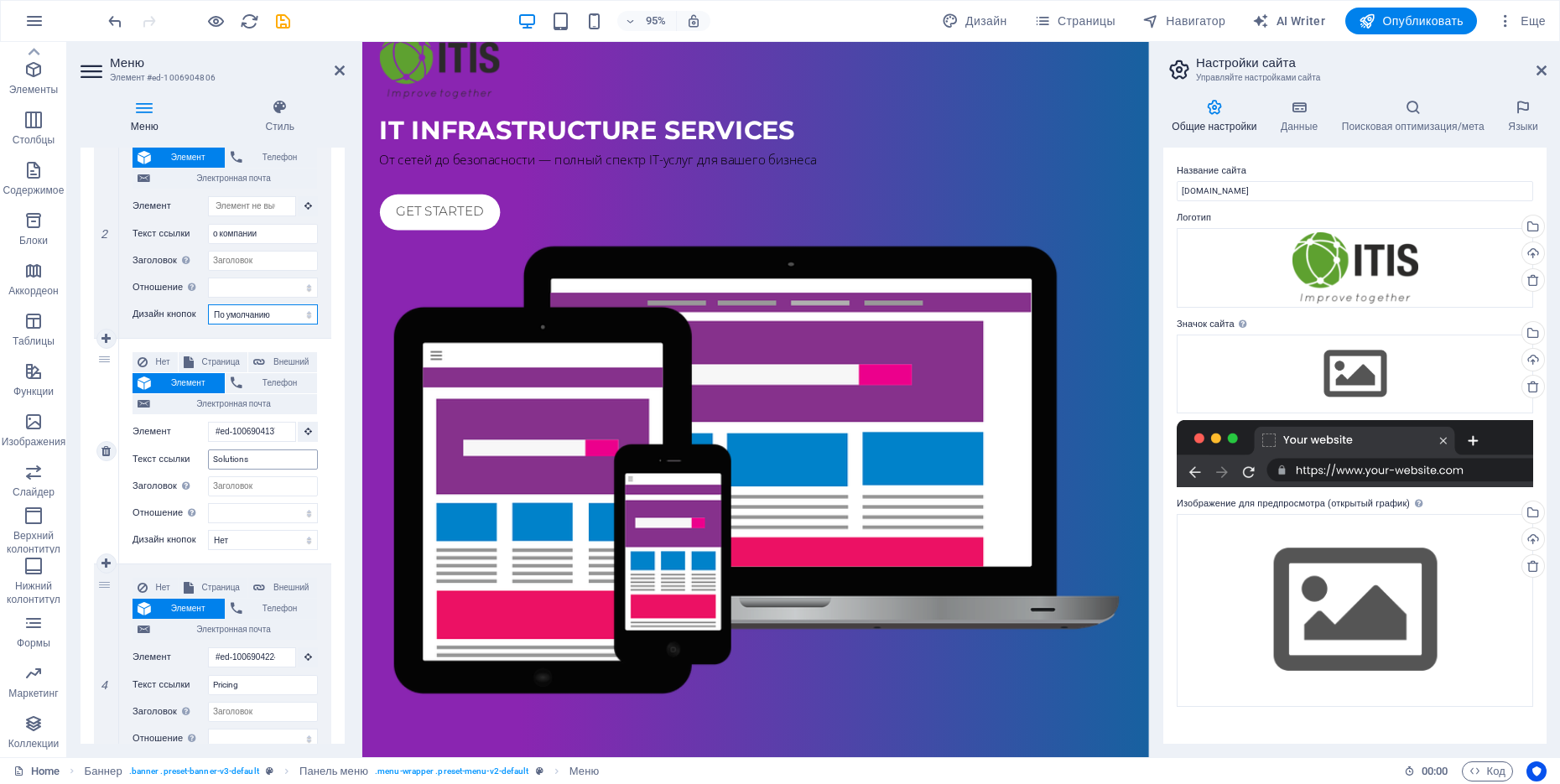
scroll to position [0, 0]
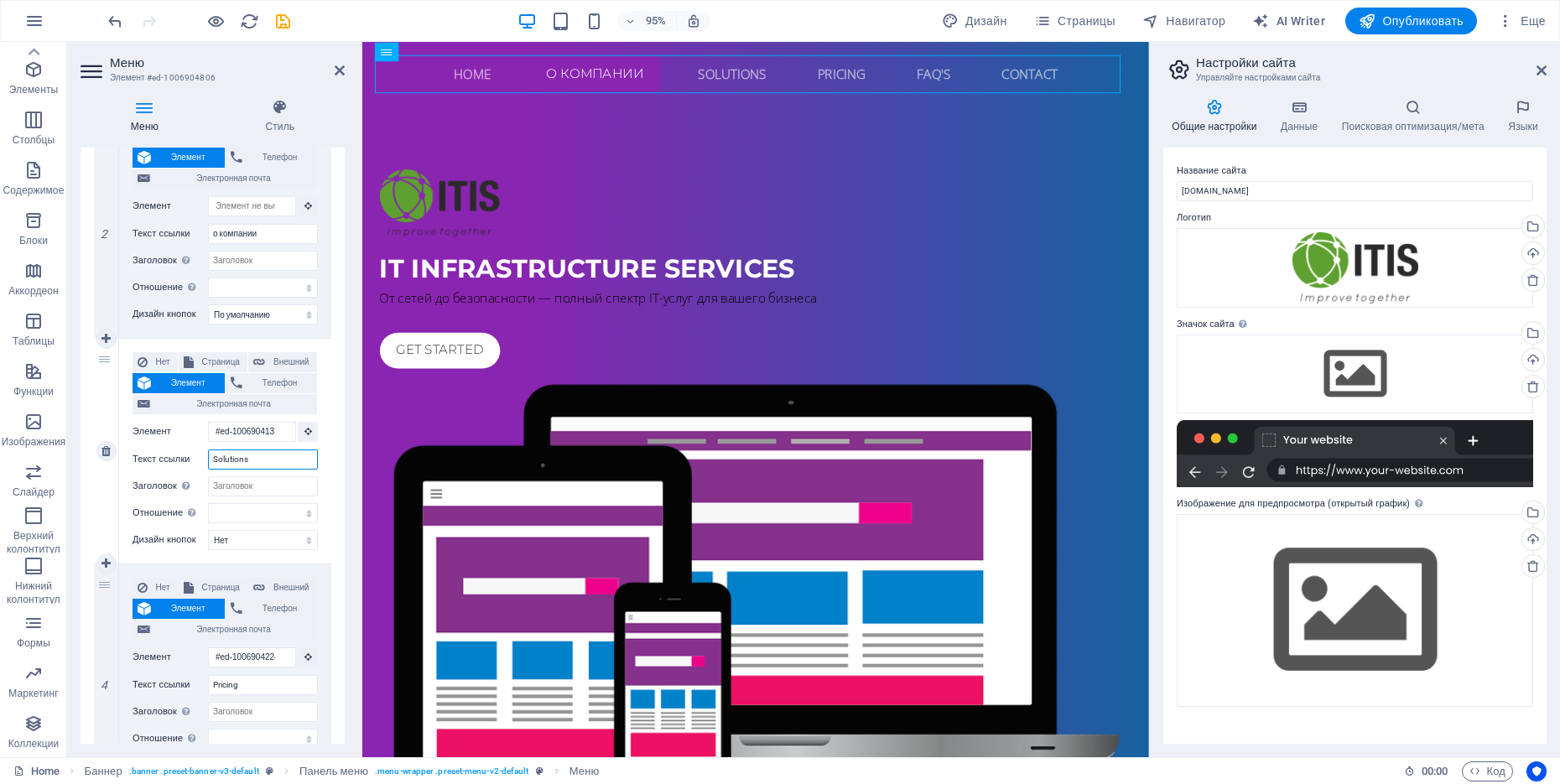
drag, startPoint x: 258, startPoint y: 457, endPoint x: 195, endPoint y: 453, distance: 63.1
click at [195, 453] on div "Текст ссылки Solutions" at bounding box center [225, 459] width 185 height 20
paste input "Решения"
type input "Решения"
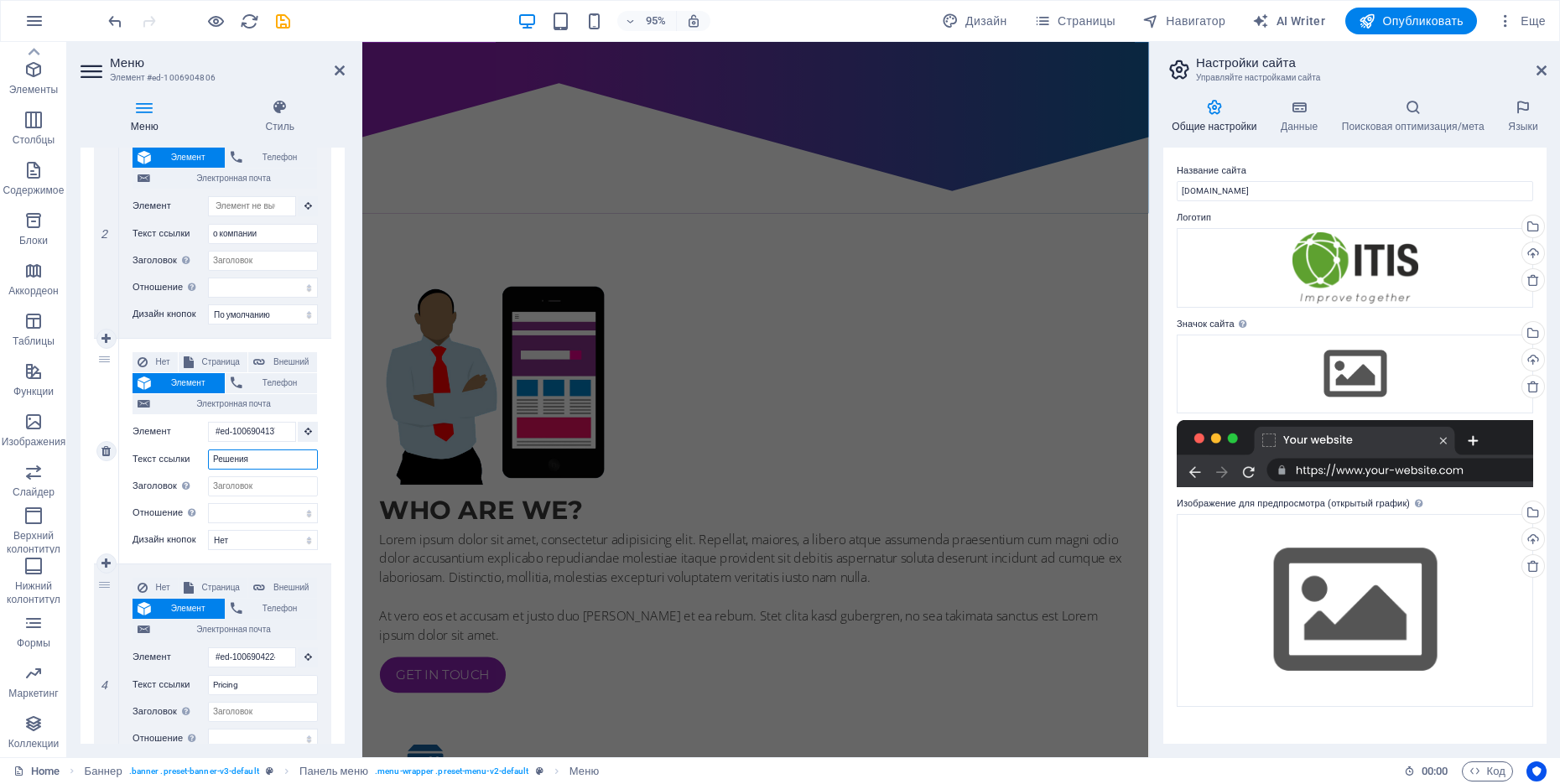
select select
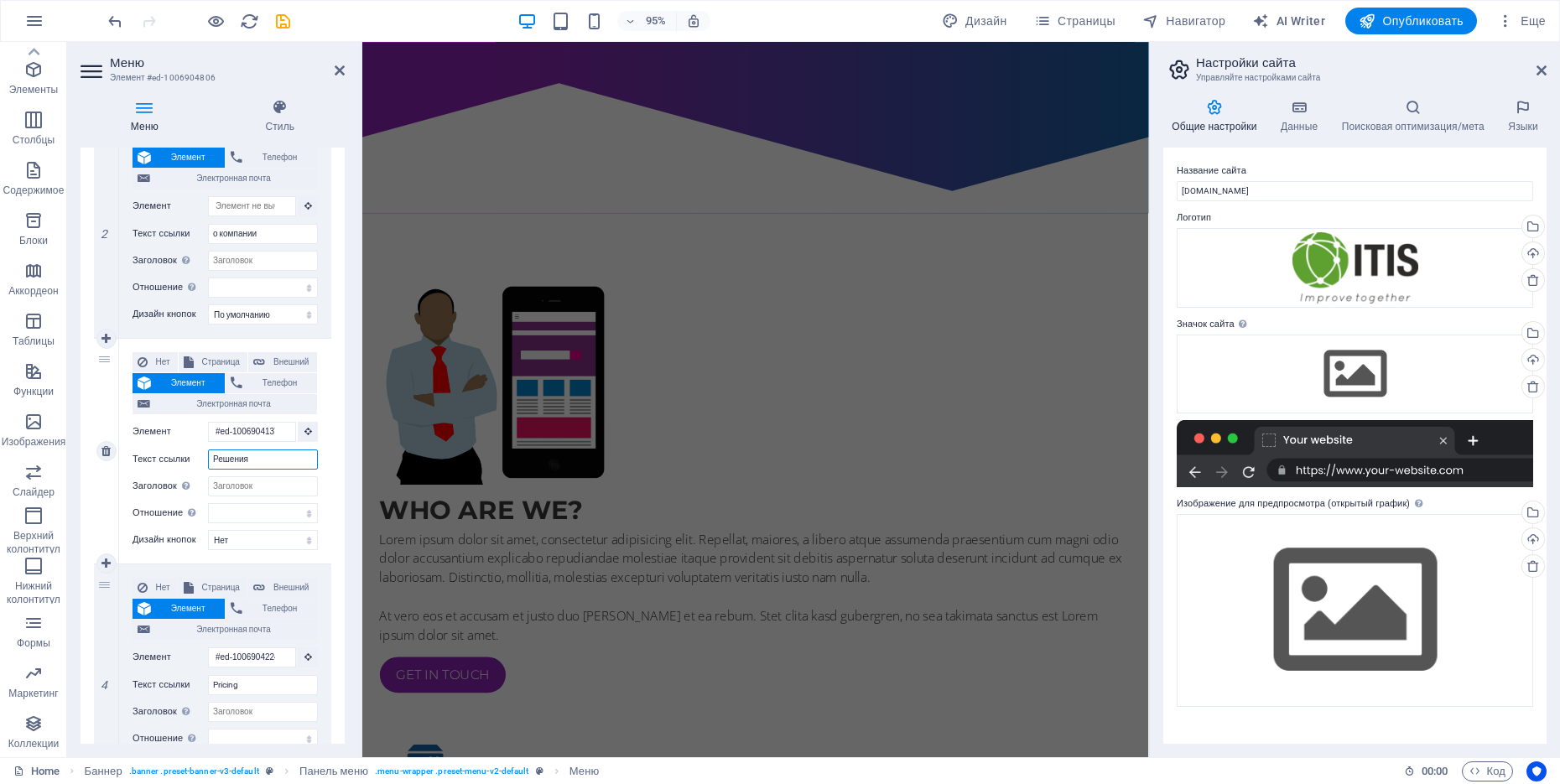
select select
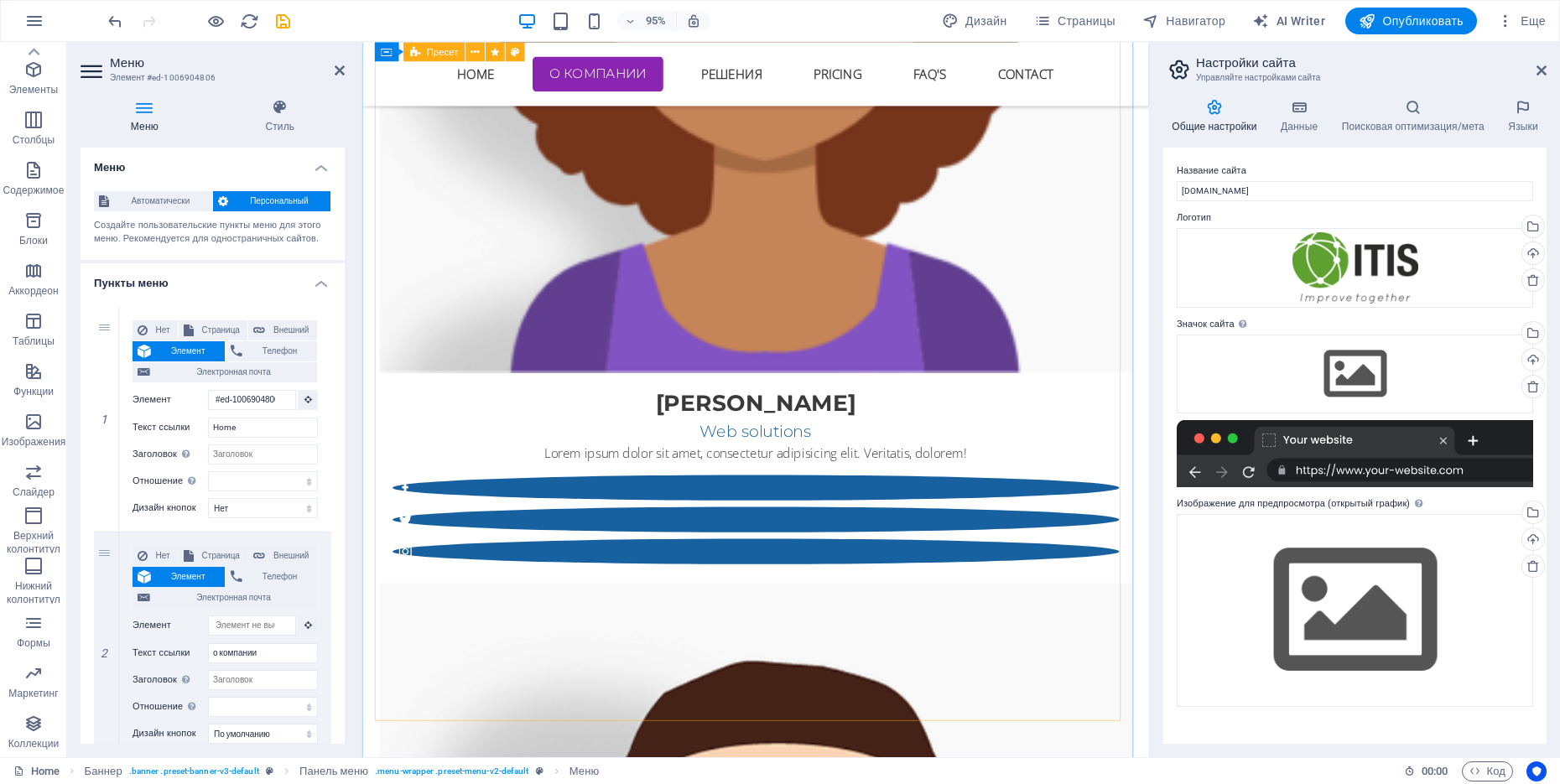
type input "Решения"
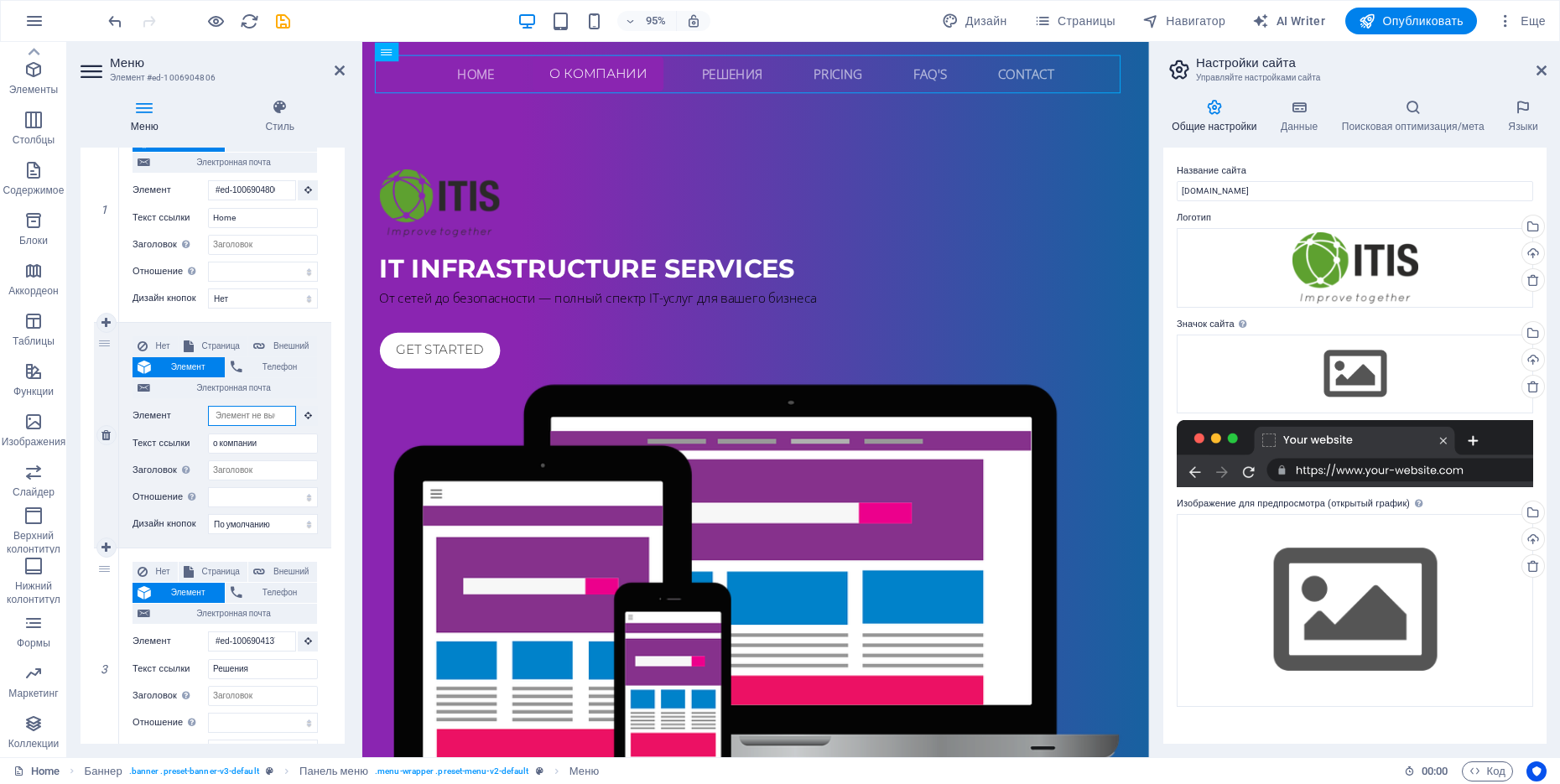
click at [264, 417] on input "Элемент" at bounding box center [252, 416] width 88 height 20
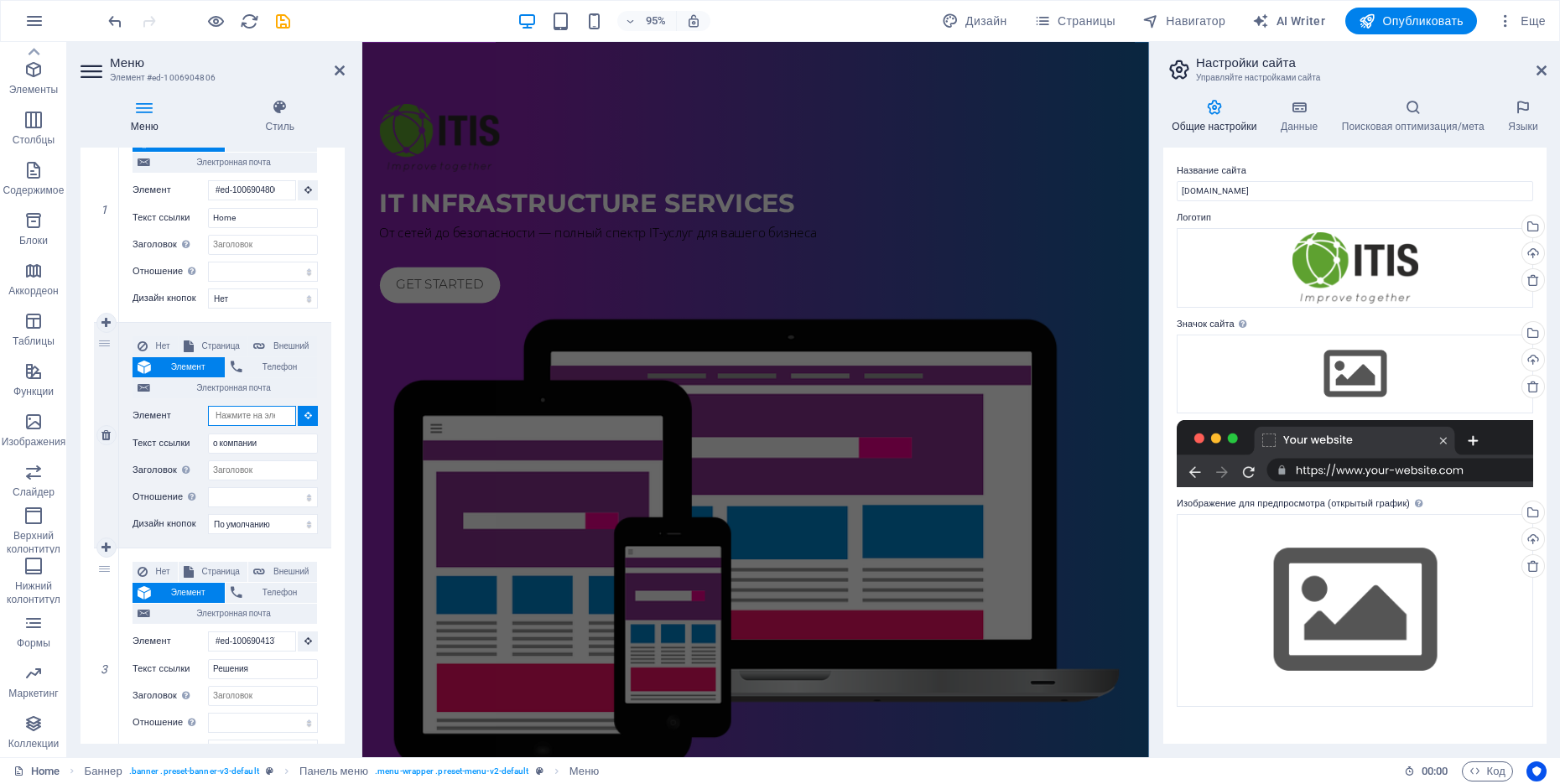
type input "#ed-1006904518"
select select
type input "#ed-1006904518"
select select
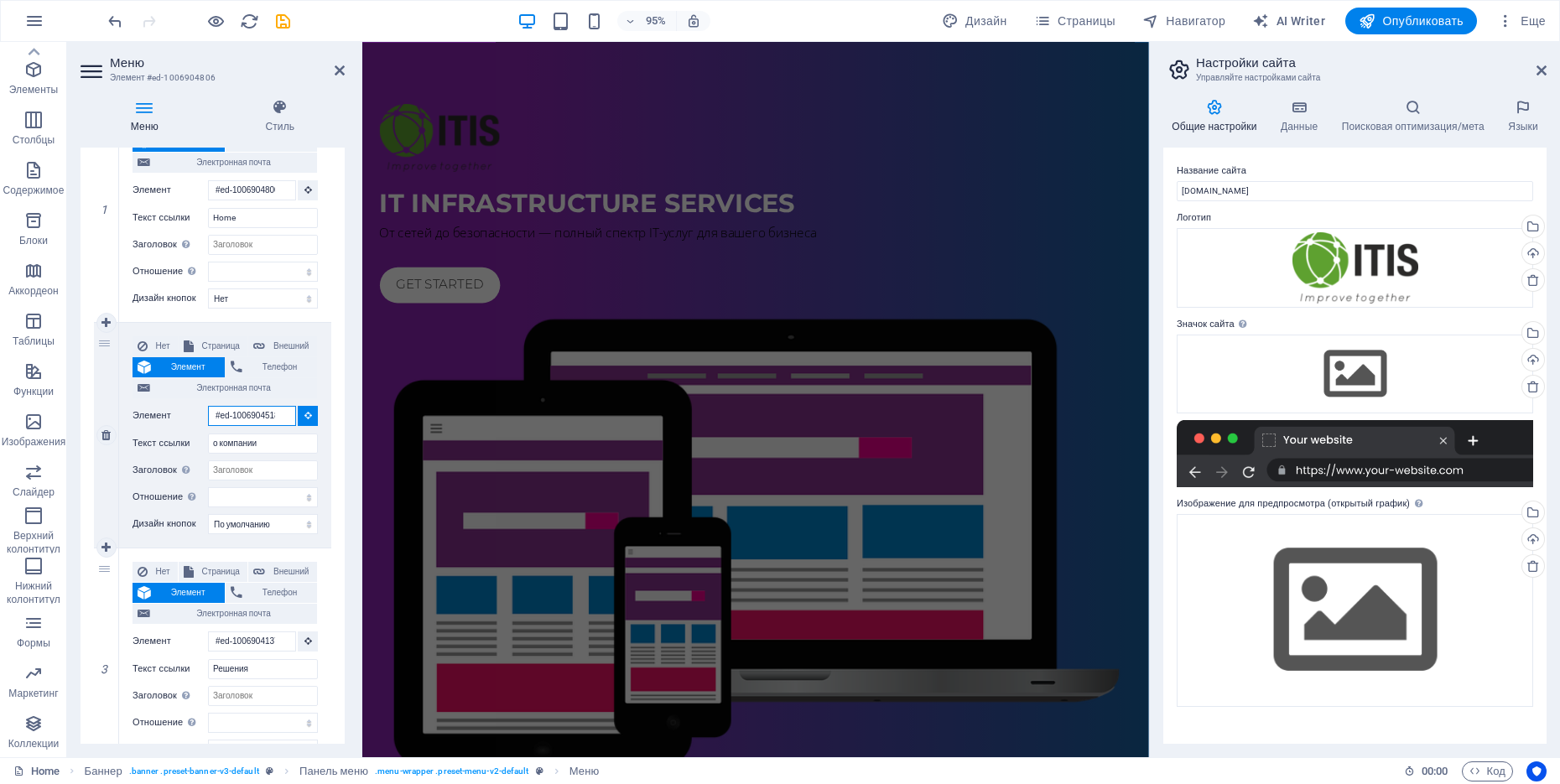
select select
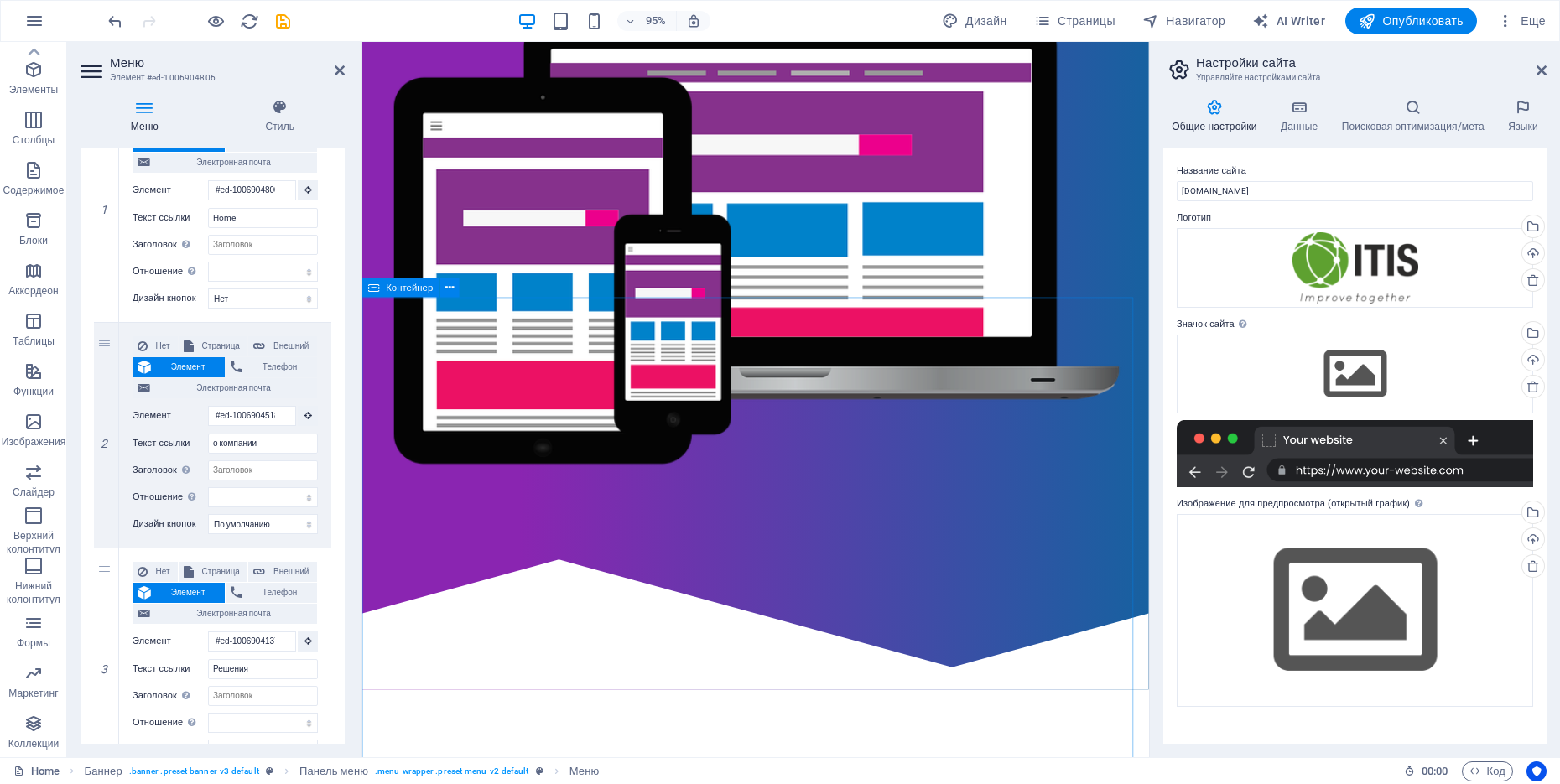
scroll to position [419, 0]
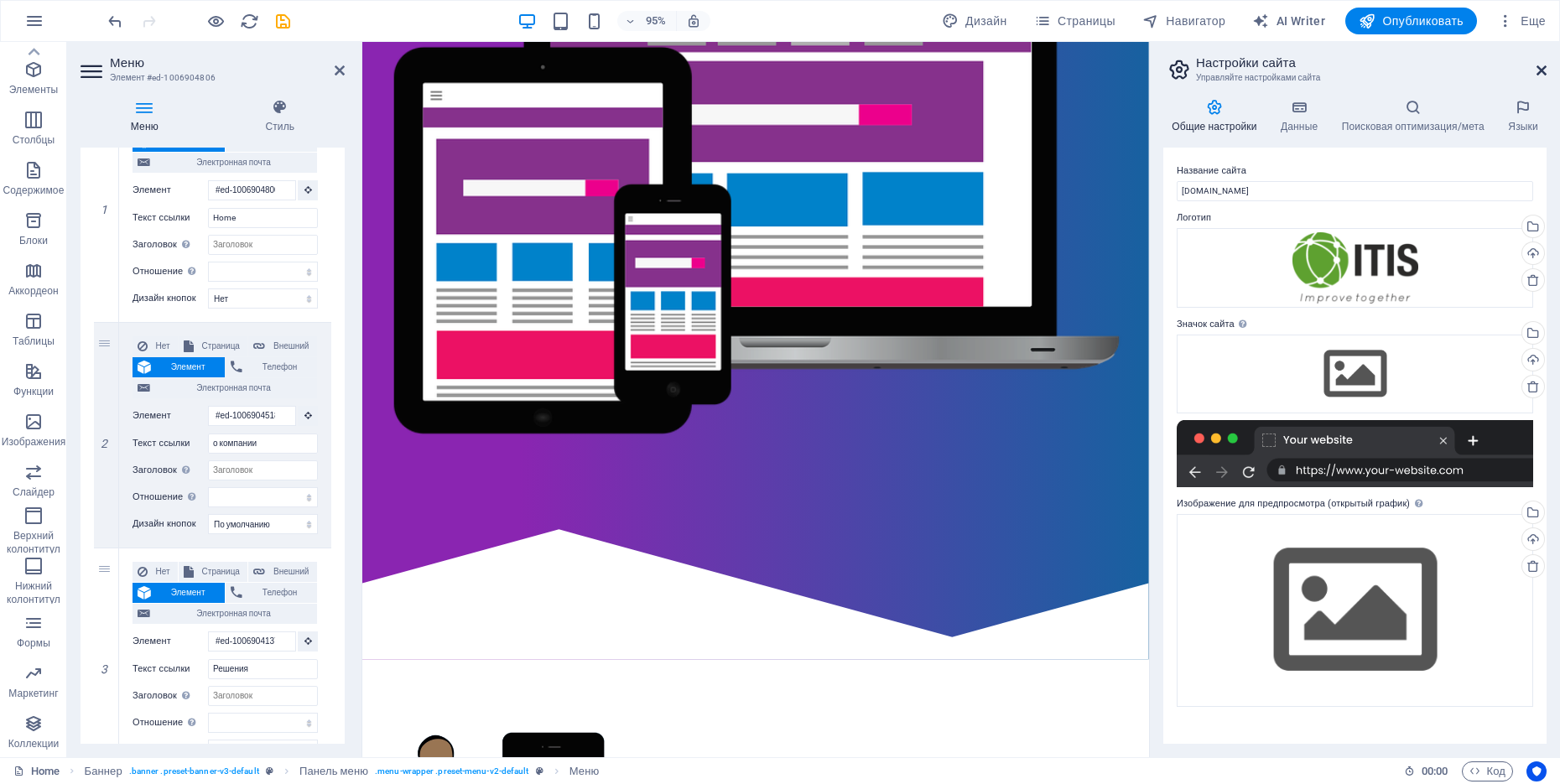
drag, startPoint x: 1542, startPoint y: 74, endPoint x: 1171, endPoint y: 36, distance: 372.9
click at [1247, 74] on icon at bounding box center [1541, 71] width 10 height 13
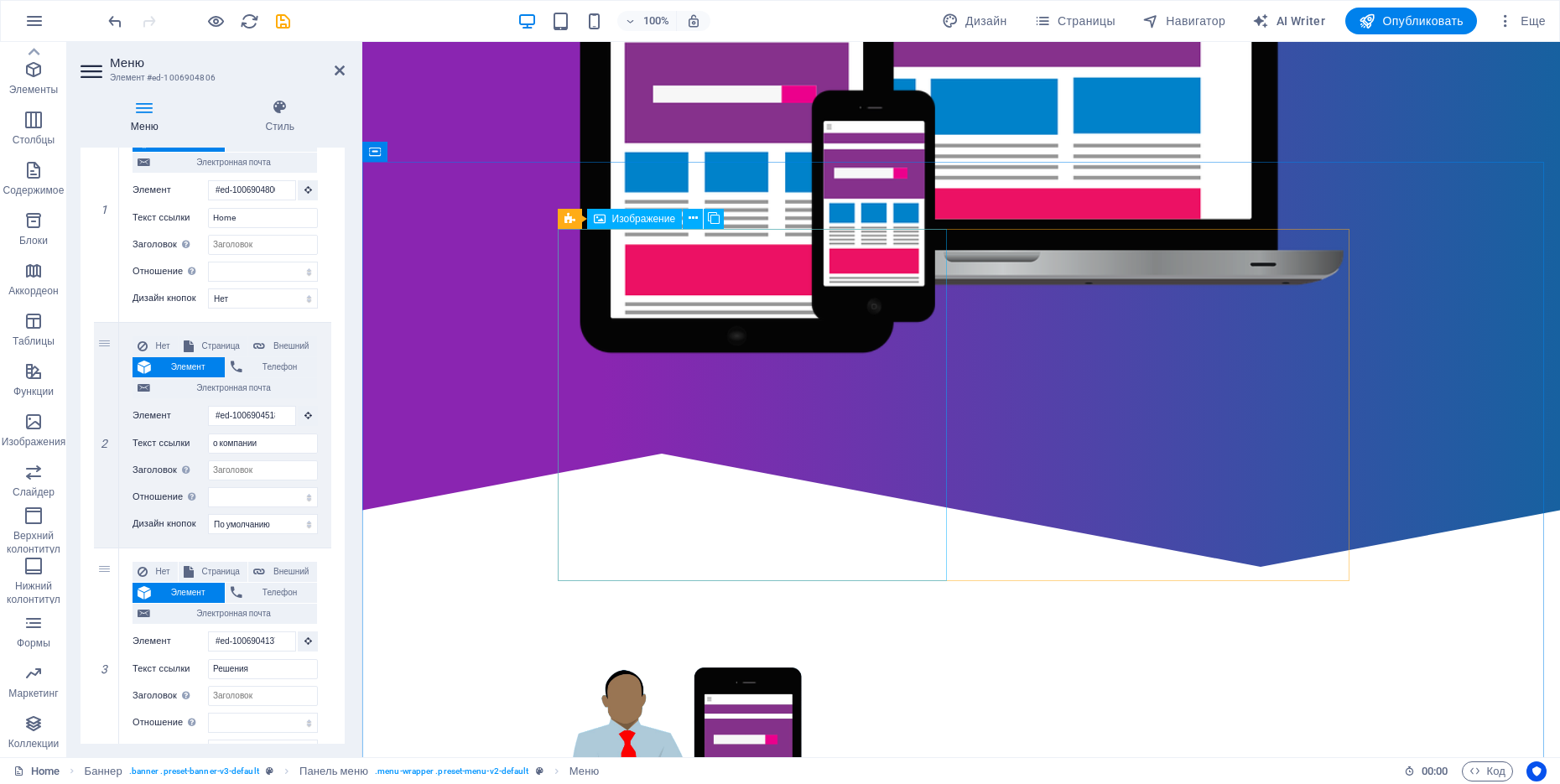
scroll to position [524, 0]
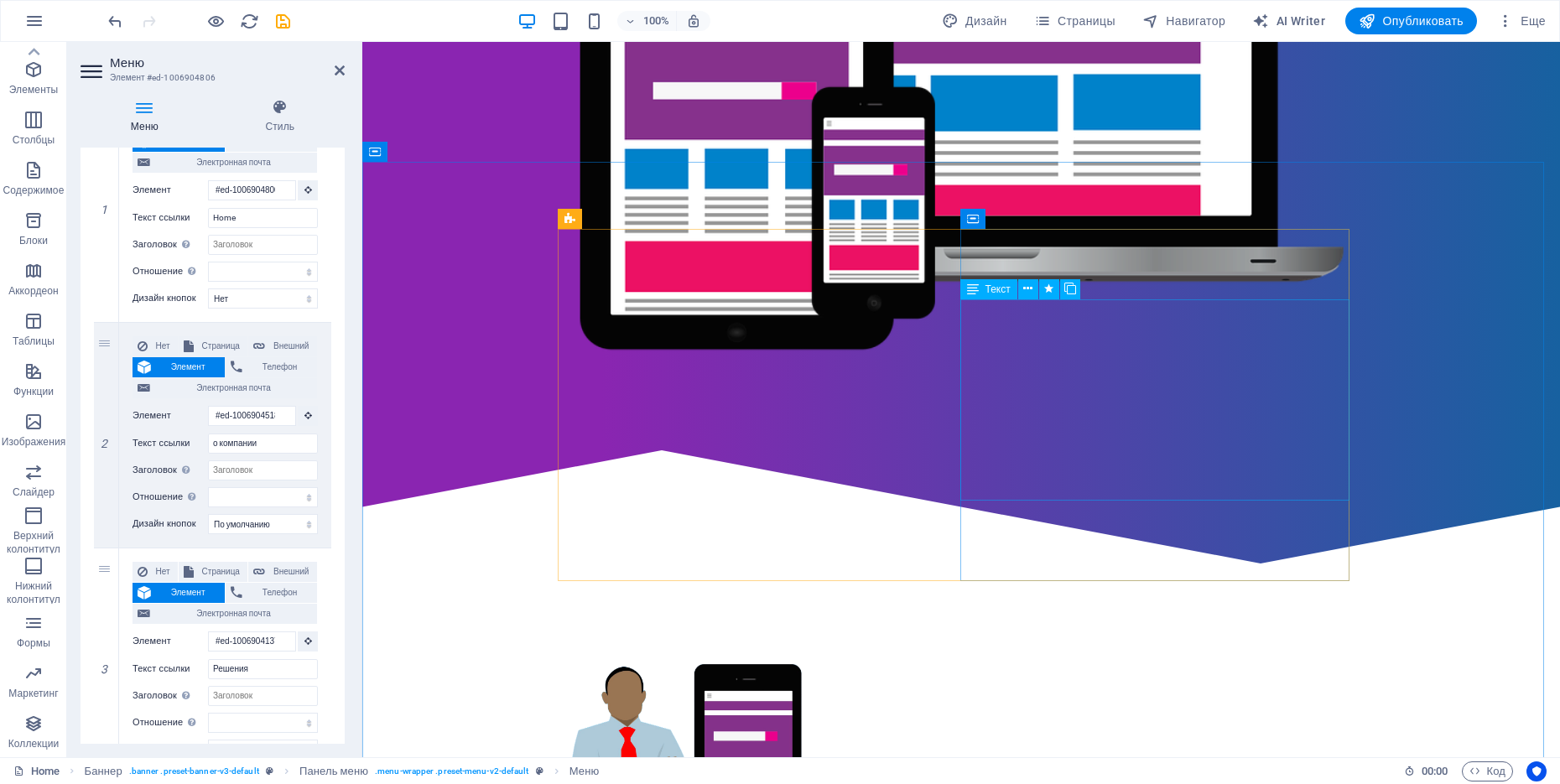
drag, startPoint x: 1069, startPoint y: 318, endPoint x: 1350, endPoint y: 331, distance: 281.3
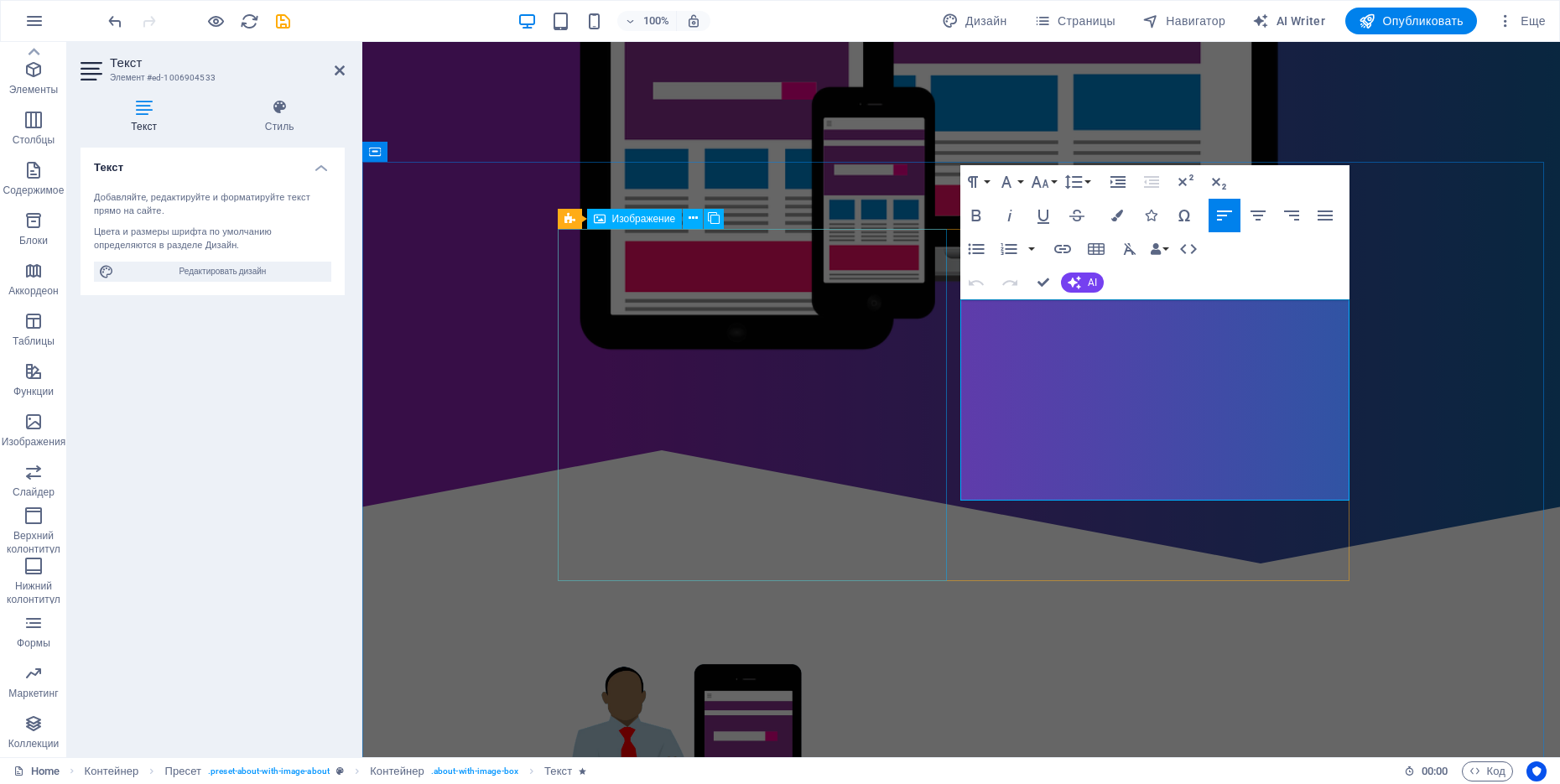
click at [807, 626] on figure at bounding box center [686, 763] width 241 height 219
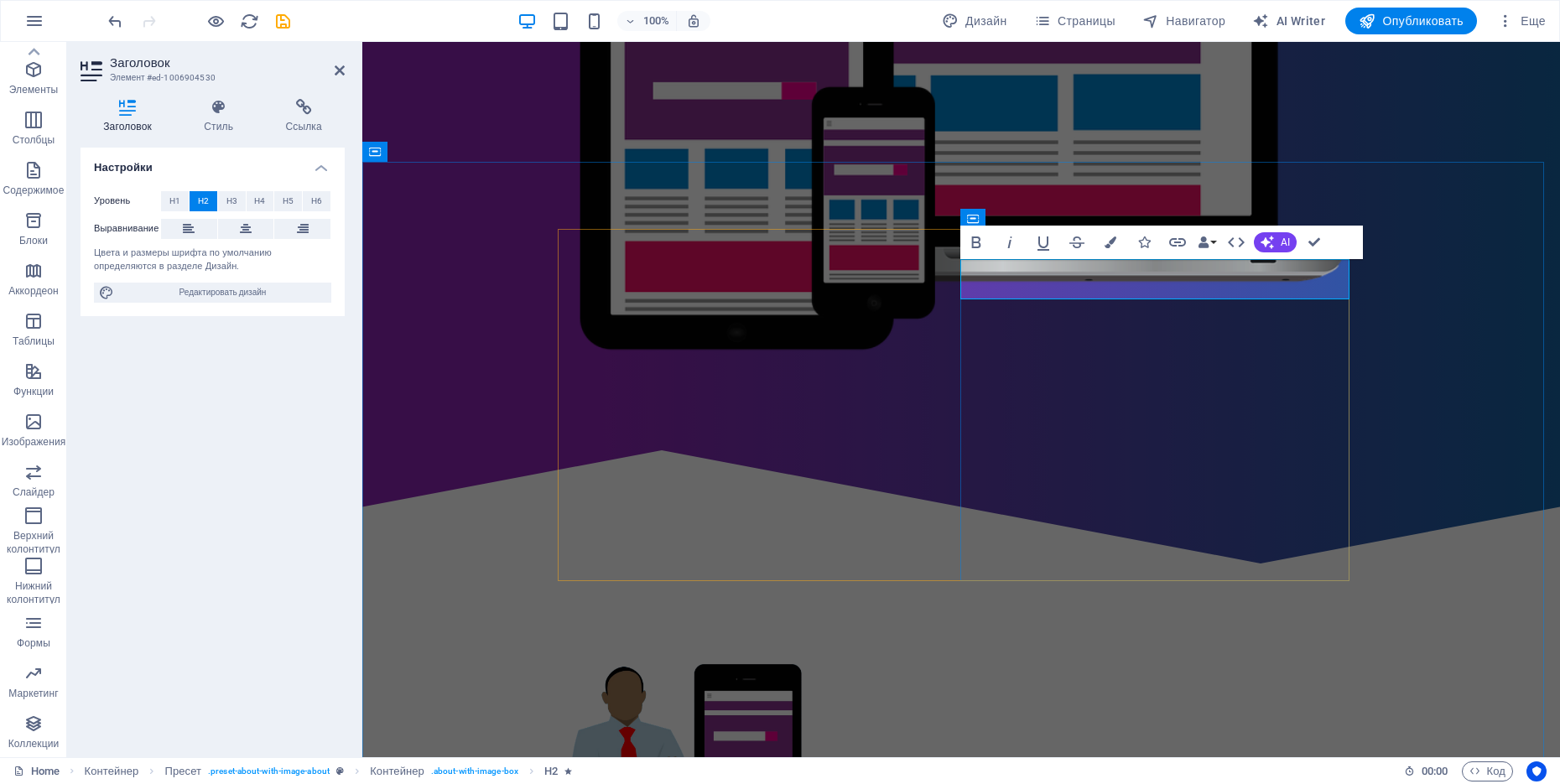
drag, startPoint x: 1186, startPoint y: 283, endPoint x: 949, endPoint y: 261, distance: 238.0
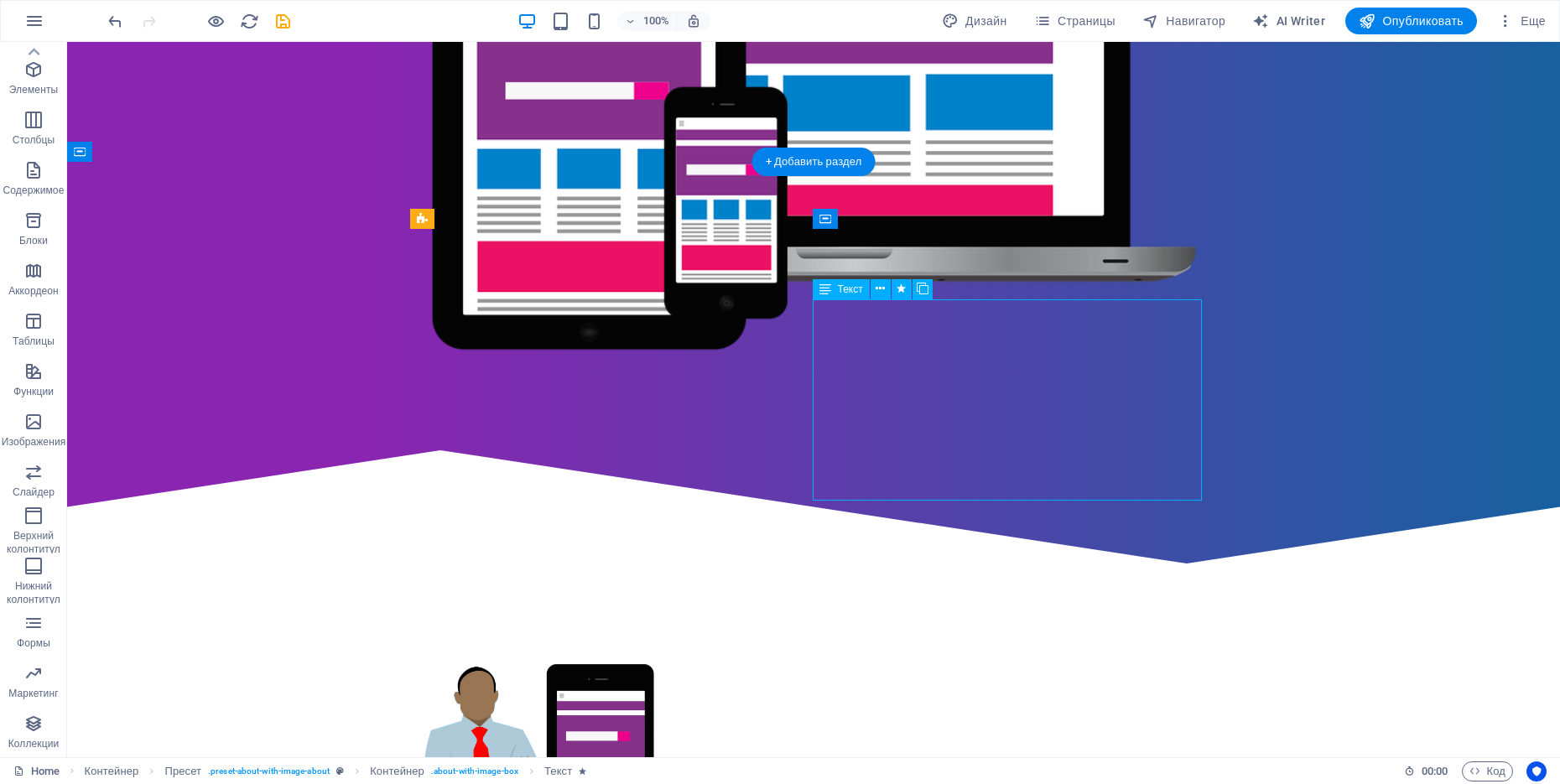
drag, startPoint x: 912, startPoint y: 490, endPoint x: 890, endPoint y: 486, distance: 22.4
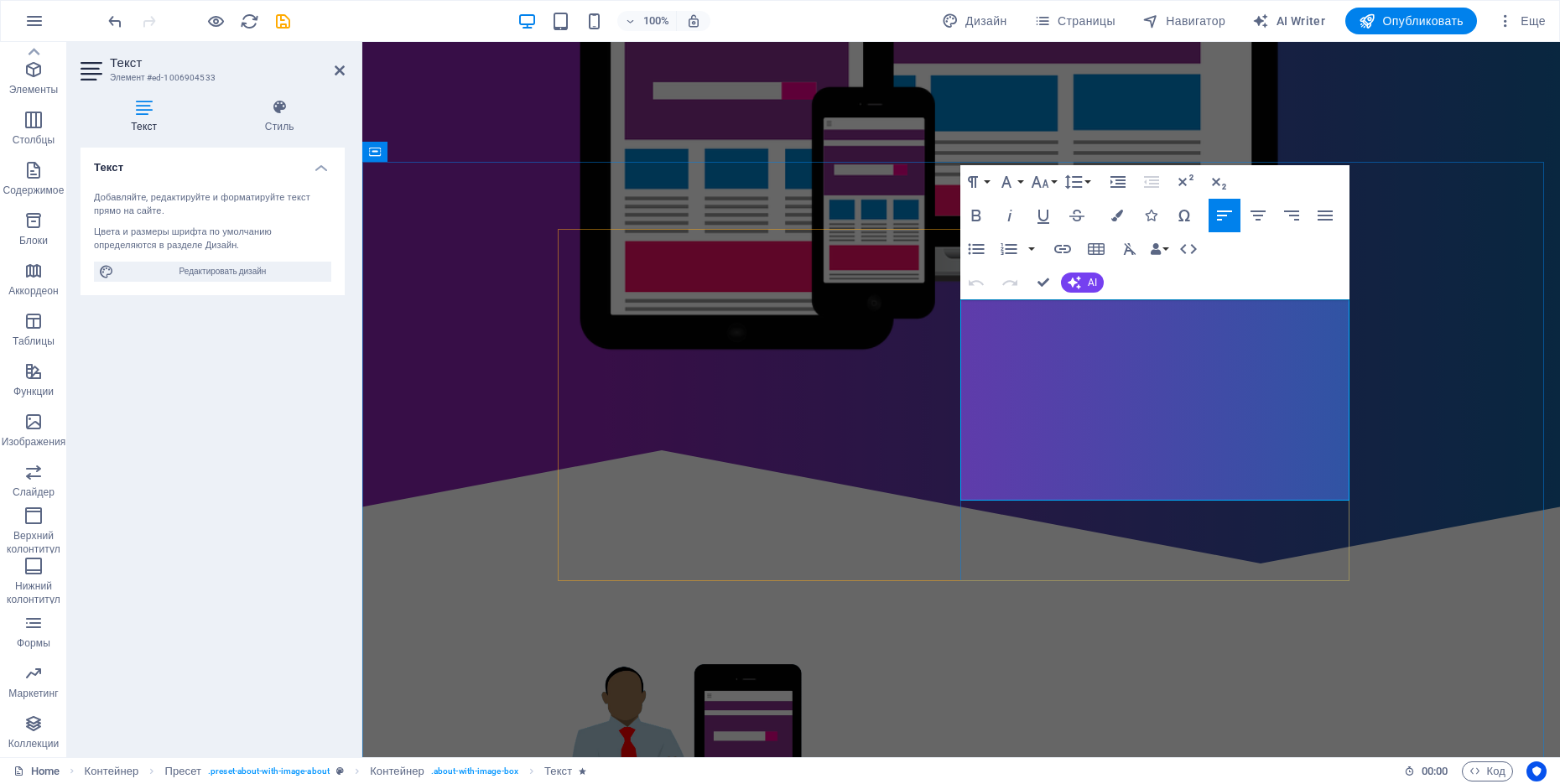
drag, startPoint x: 1057, startPoint y: 493, endPoint x: 960, endPoint y: 306, distance: 210.7
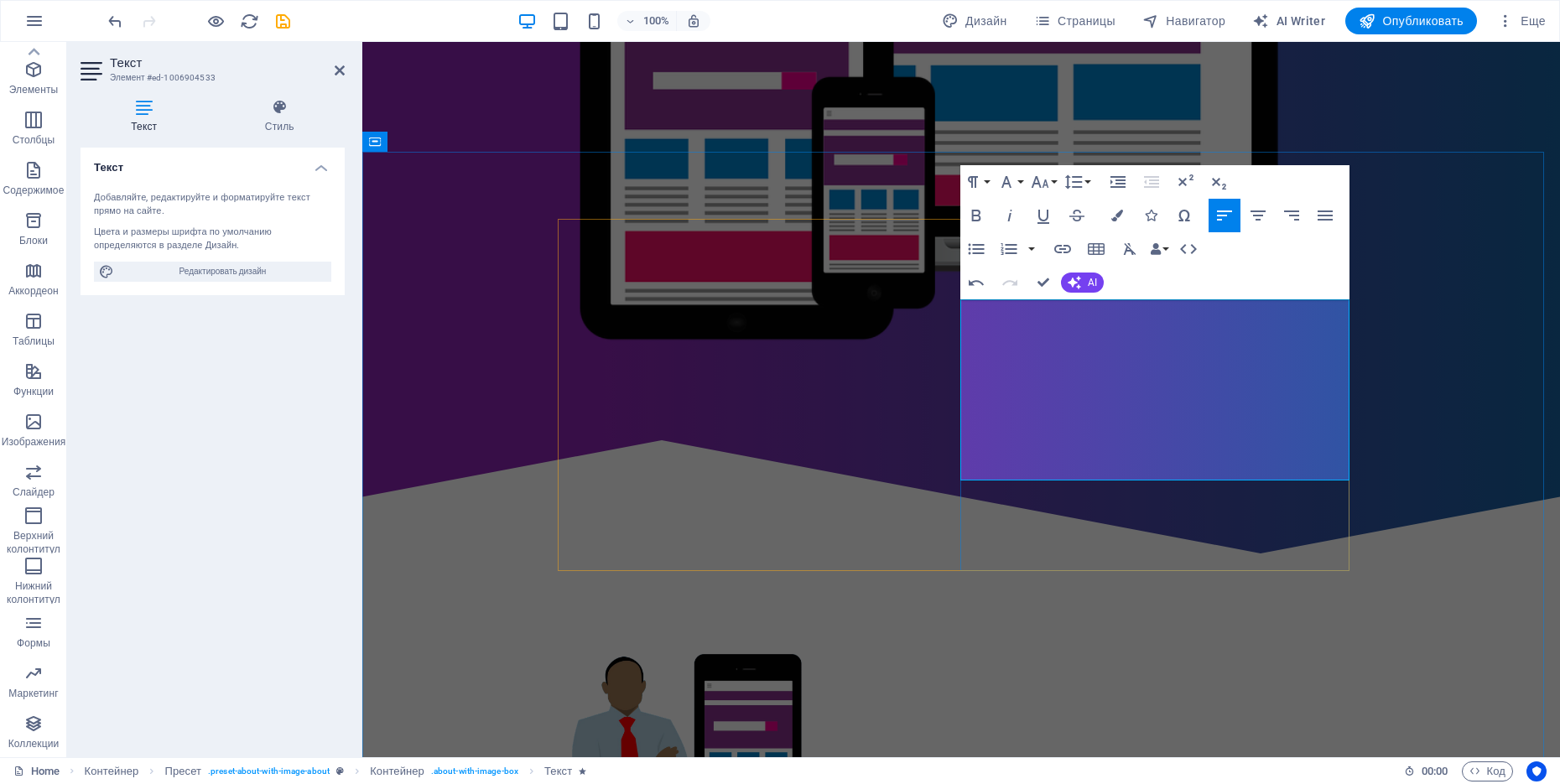
scroll to position [4827, 2]
click at [1247, 220] on icon "button" at bounding box center [1325, 215] width 15 height 10
drag, startPoint x: 1108, startPoint y: 469, endPoint x: 956, endPoint y: 304, distance: 224.3
click at [1247, 211] on icon "button" at bounding box center [1325, 215] width 20 height 20
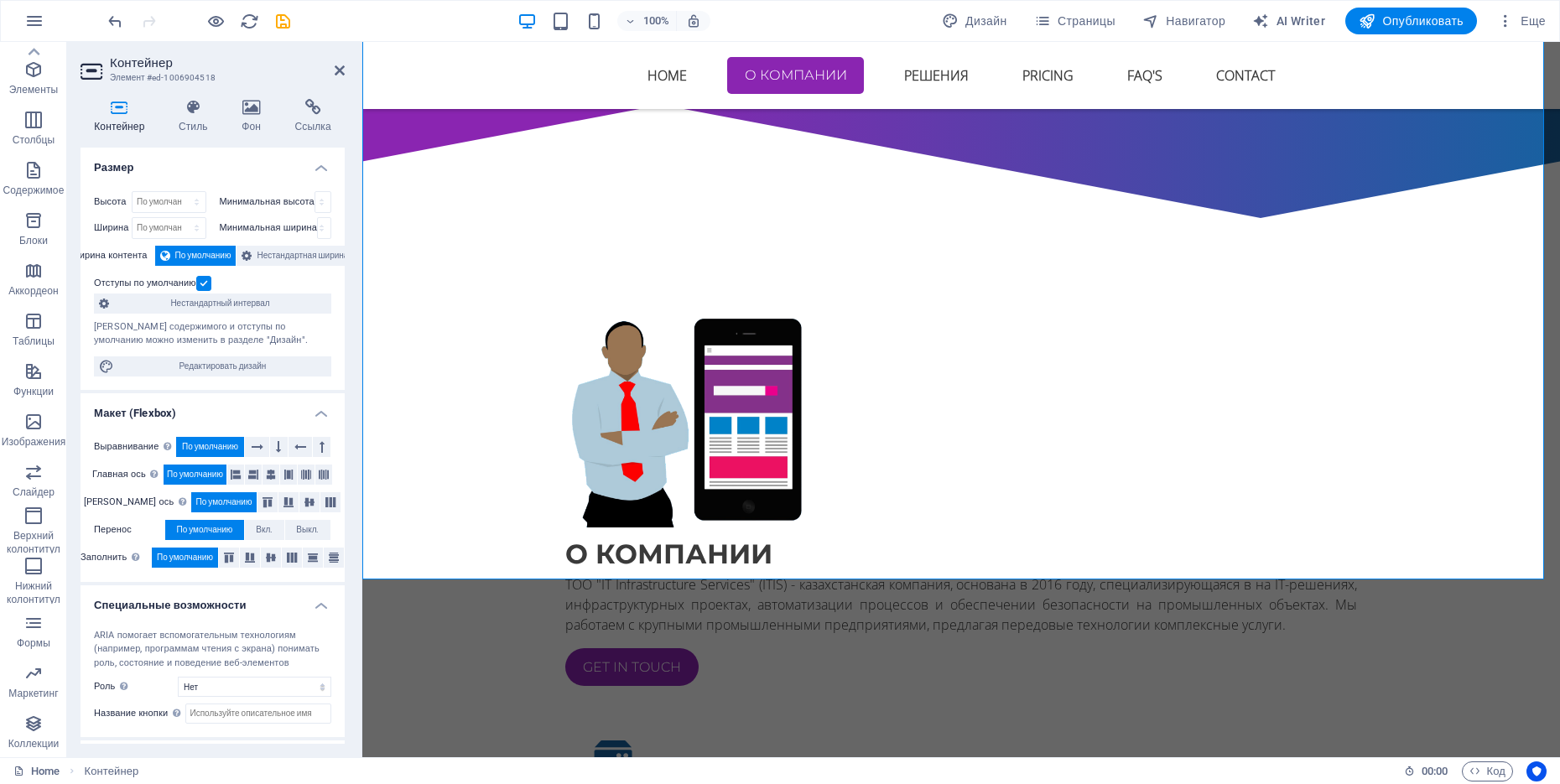
scroll to position [869, 0]
click at [345, 68] on aside "Контейнер Элемент #ed-1006904518 Контейнер Стиль Фон Ссылка Размер Высота По ум…" at bounding box center [215, 400] width 295 height 715
click at [339, 71] on icon at bounding box center [340, 71] width 10 height 13
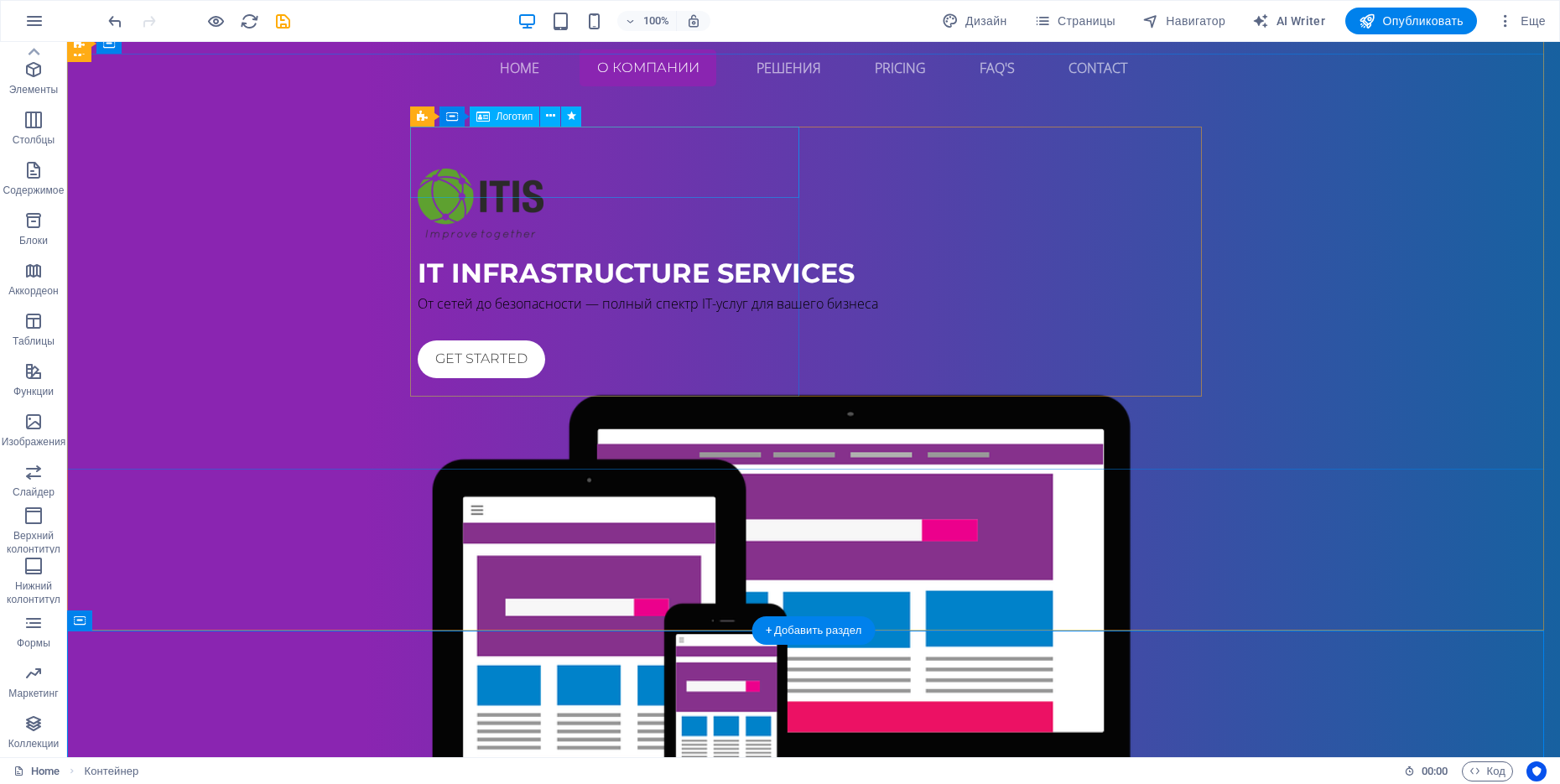
scroll to position [0, 0]
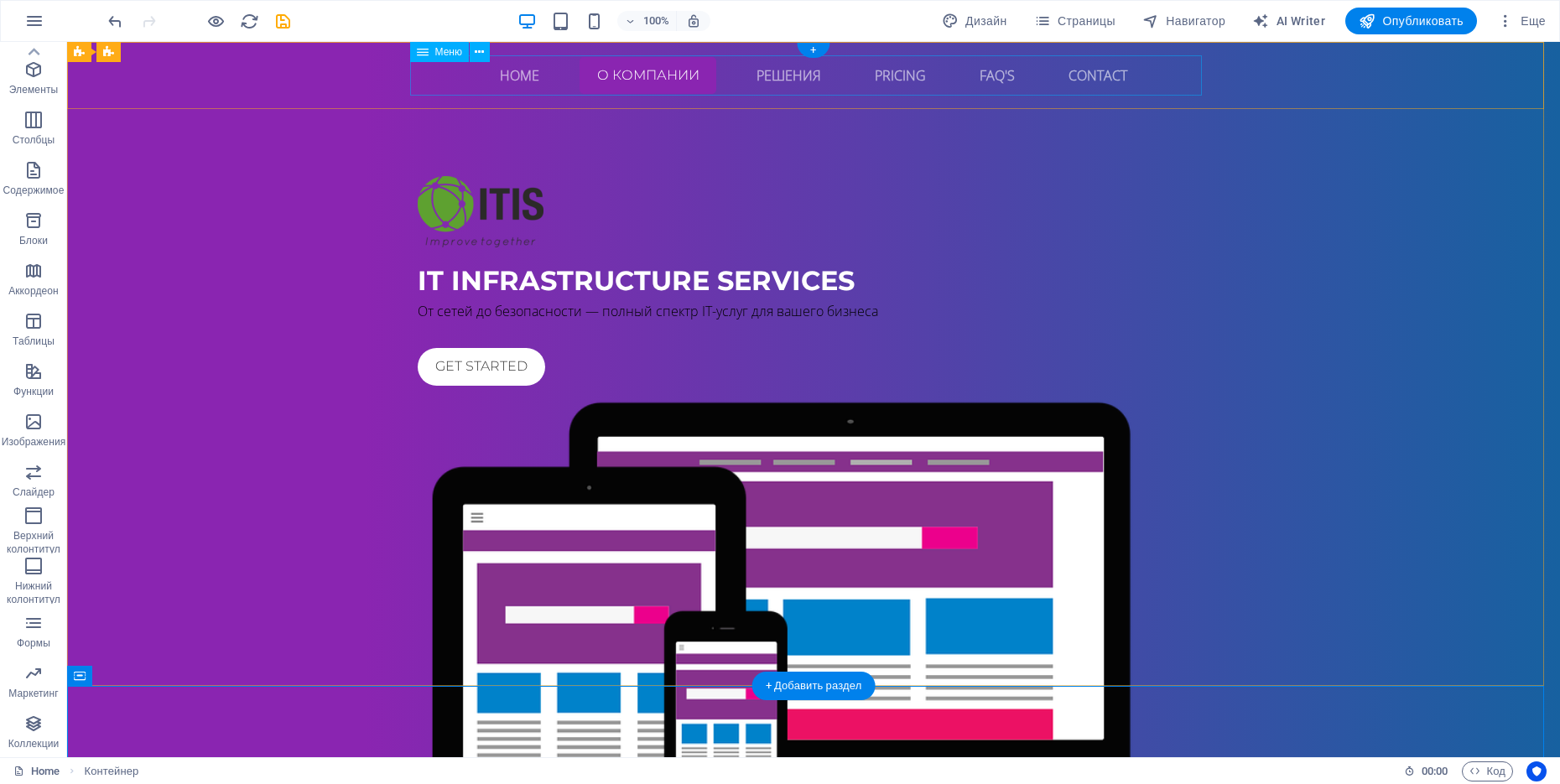
click at [752, 75] on nav "Home о компании Решения Pricing FAQ's Contact" at bounding box center [813, 76] width 792 height 40
click at [646, 74] on nav "Home о компании Решения Pricing FAQ's Contact" at bounding box center [813, 76] width 792 height 40
click at [627, 74] on nav "Home о компании Решения Pricing FAQ's Contact" at bounding box center [813, 76] width 792 height 40
select select "default"
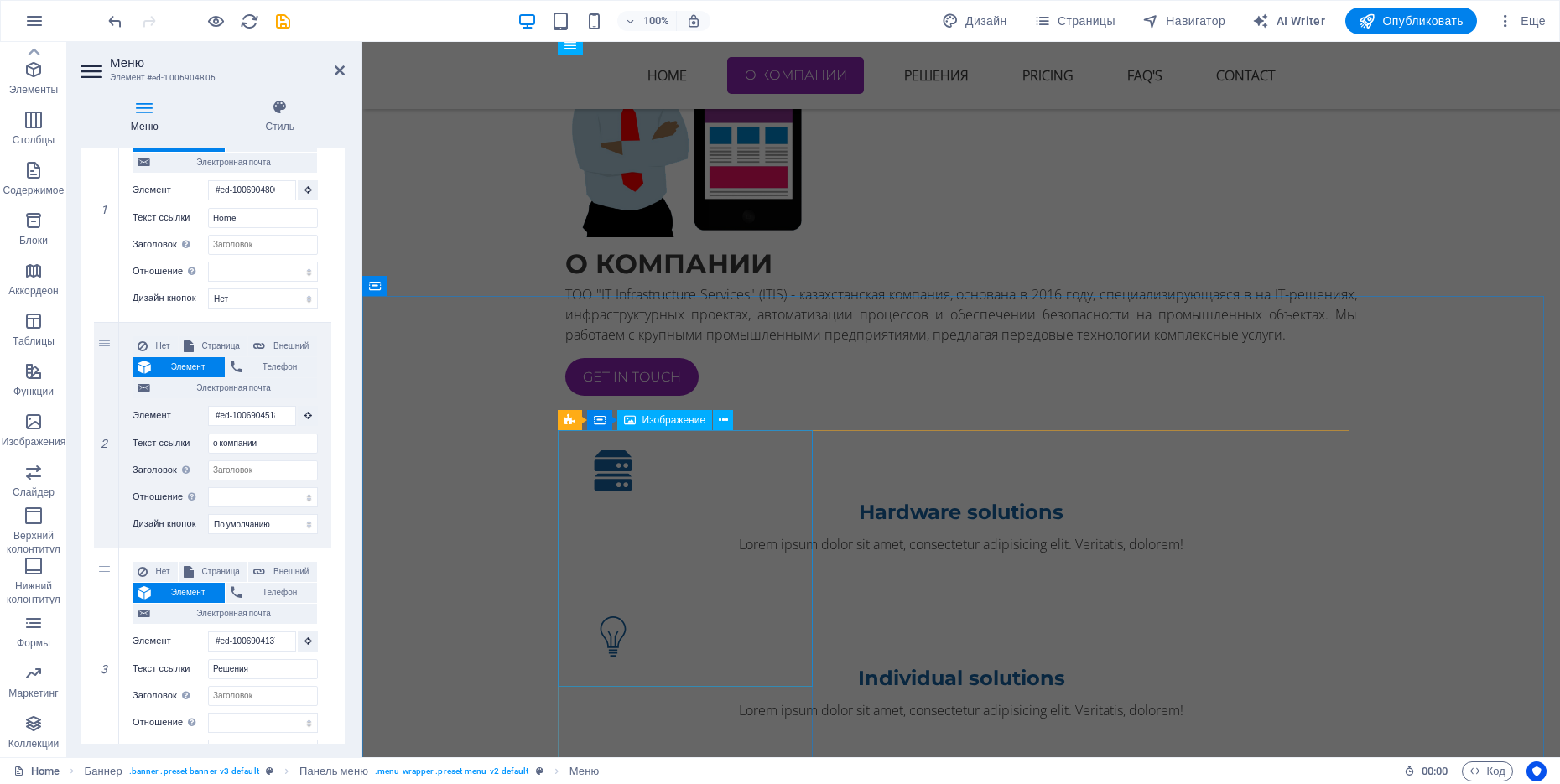
scroll to position [1152, 0]
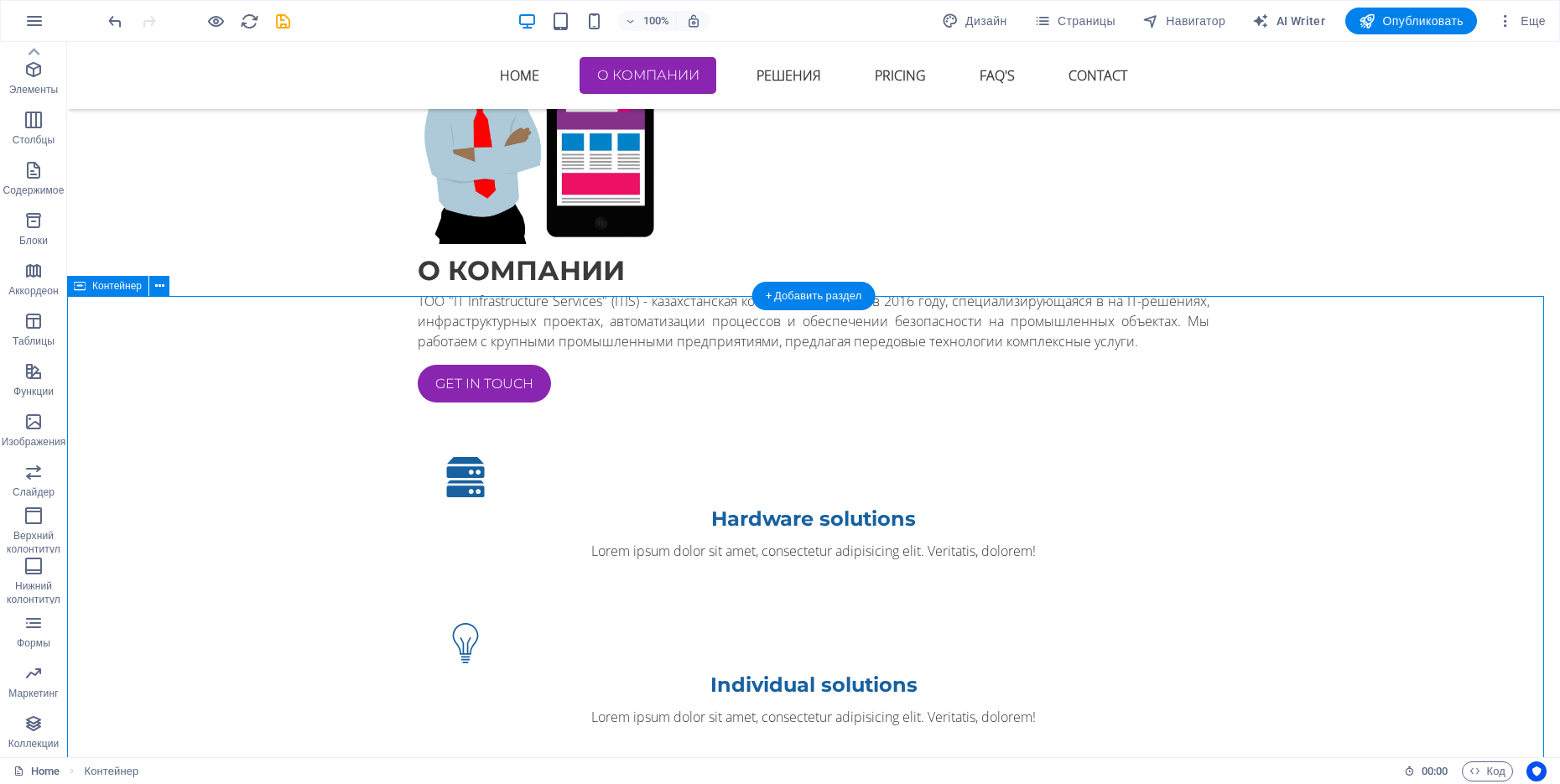
drag, startPoint x: 161, startPoint y: 340, endPoint x: 243, endPoint y: 365, distance: 85.7
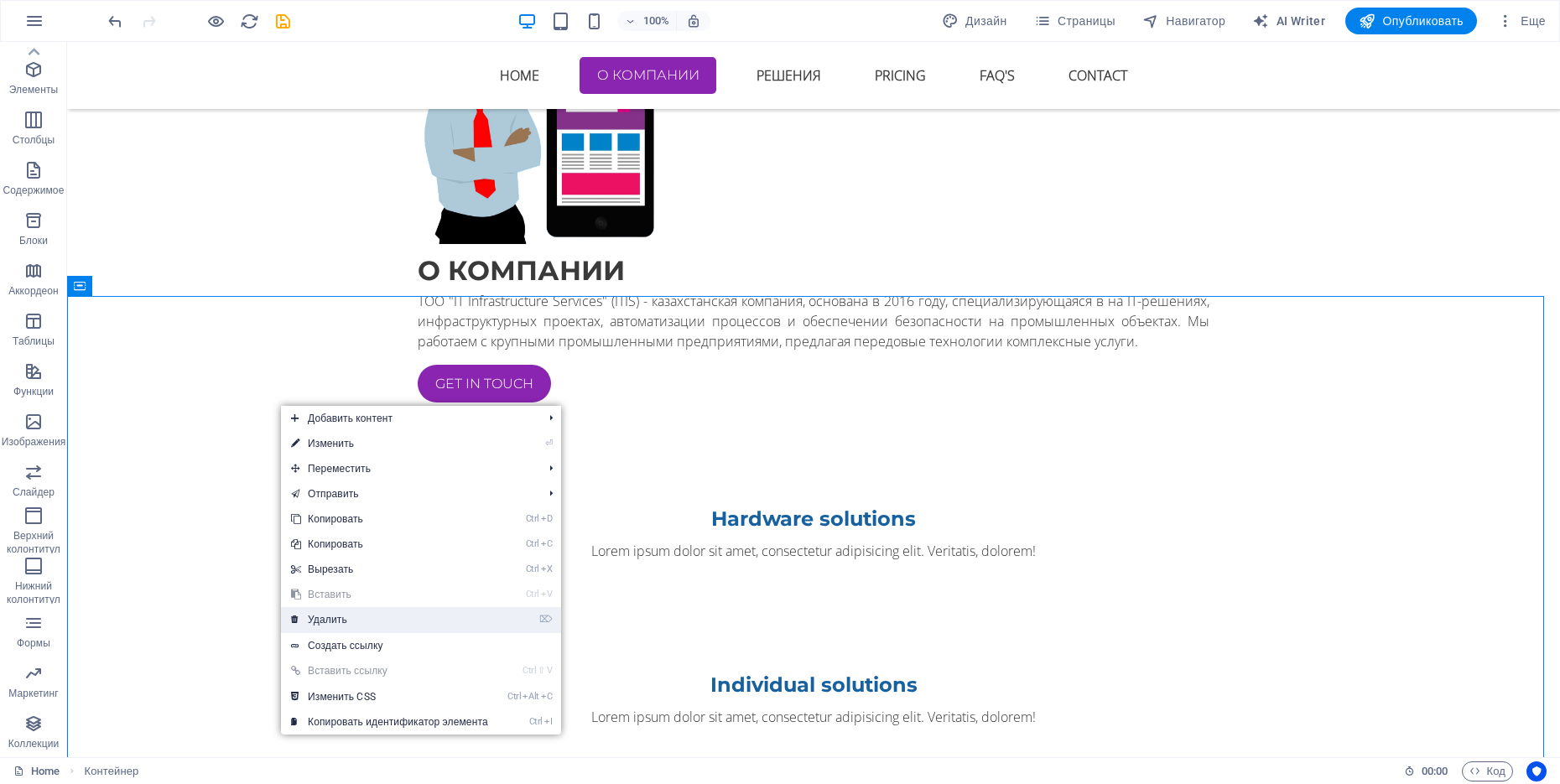
click at [402, 620] on link "⌦ Удалить" at bounding box center [390, 620] width 217 height 25
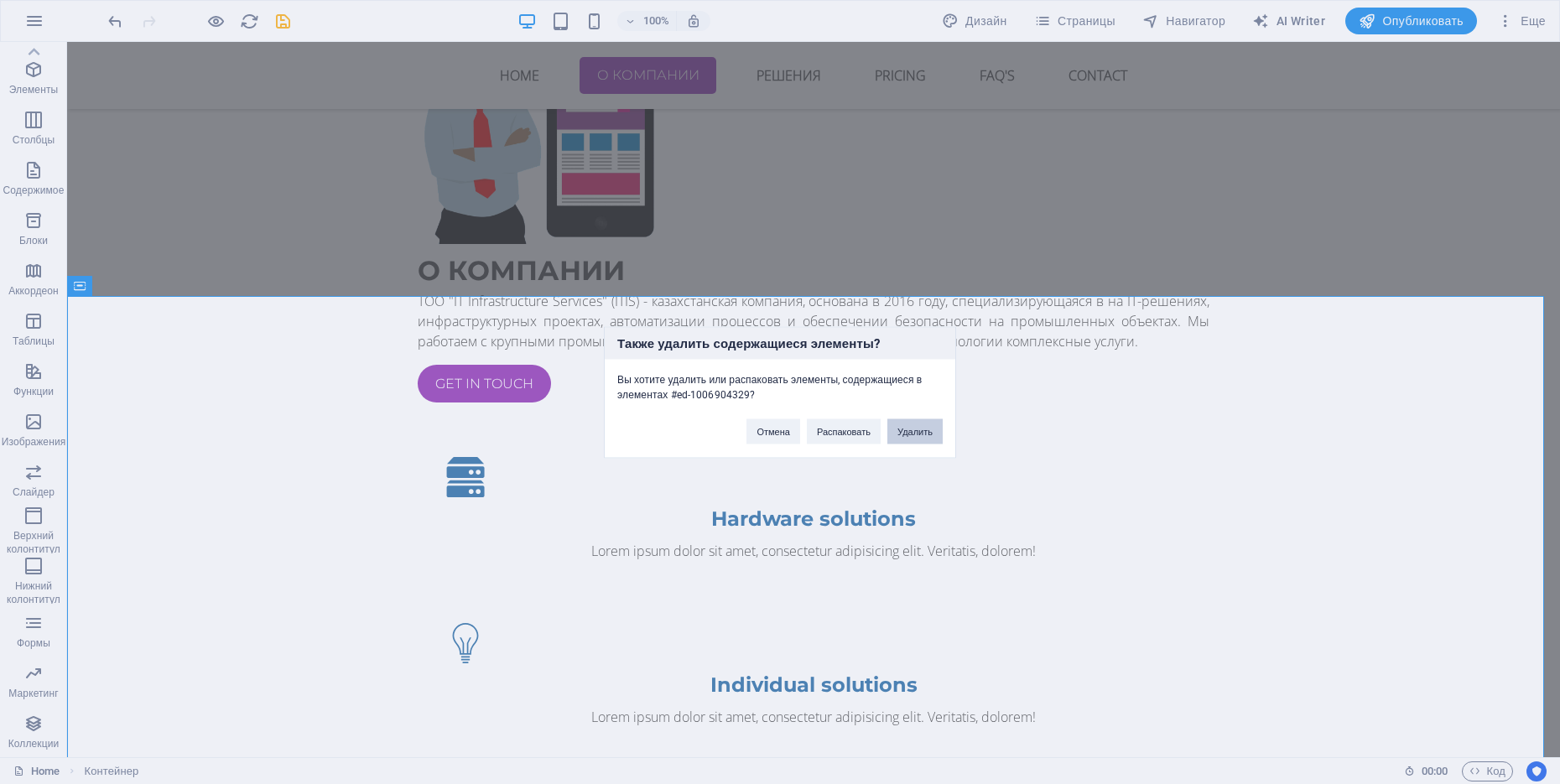
drag, startPoint x: 912, startPoint y: 430, endPoint x: 852, endPoint y: 394, distance: 70.0
click at [912, 430] on button "Удалить" at bounding box center [915, 431] width 56 height 25
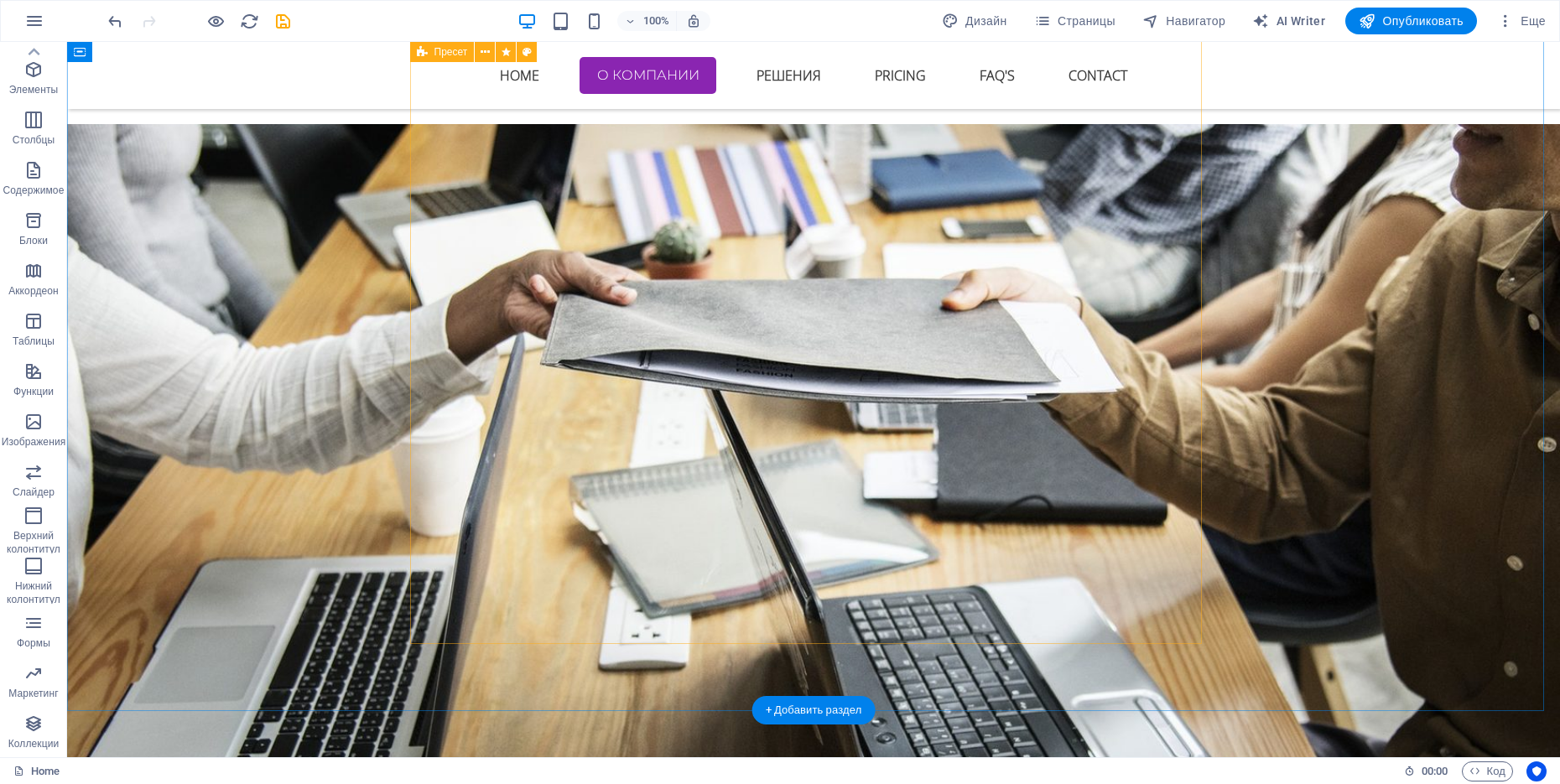
scroll to position [2306, 0]
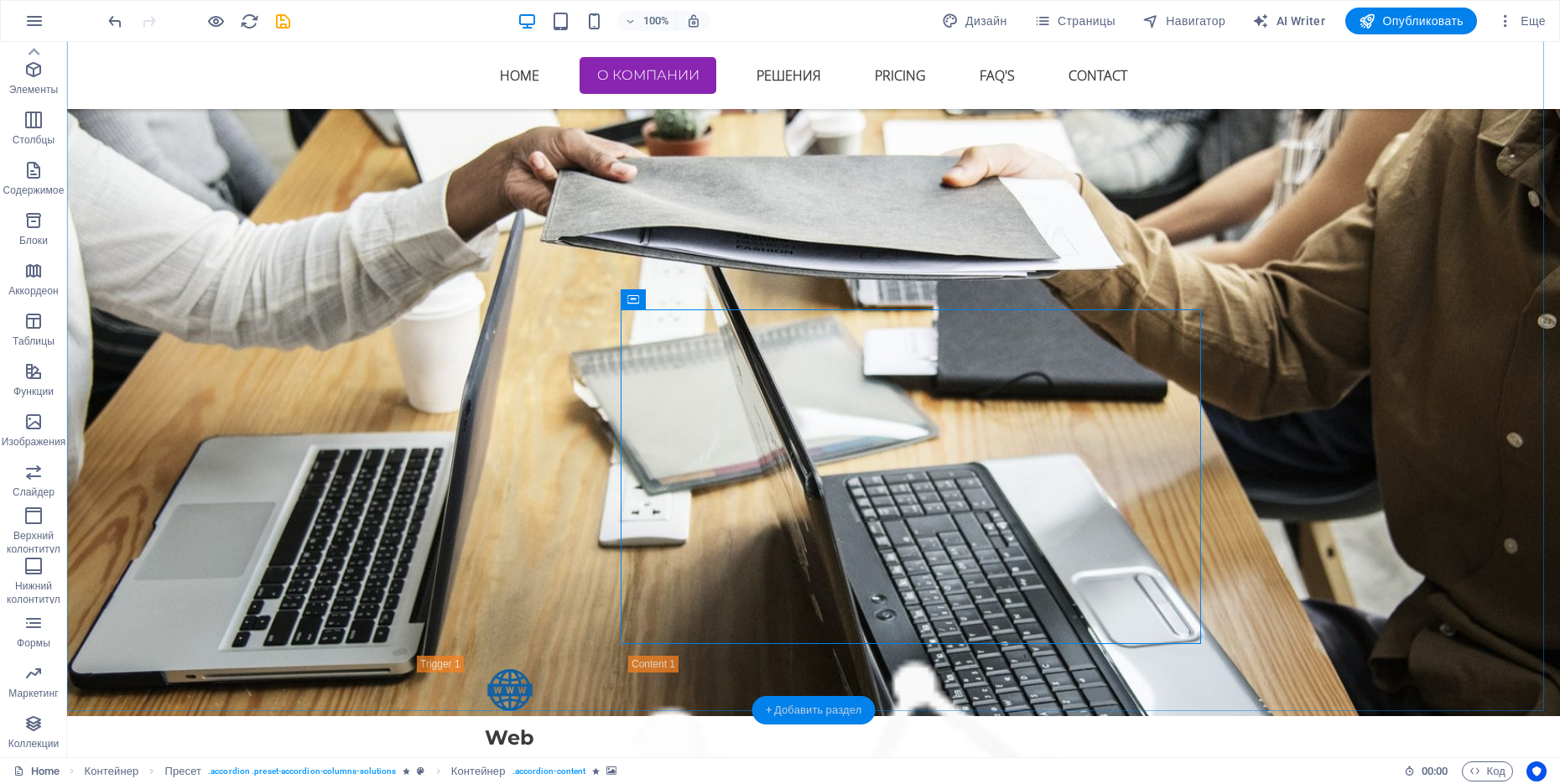
drag, startPoint x: 845, startPoint y: 704, endPoint x: 497, endPoint y: 550, distance: 380.6
click at [845, 626] on div "+ Добавить раздел" at bounding box center [814, 710] width 124 height 29
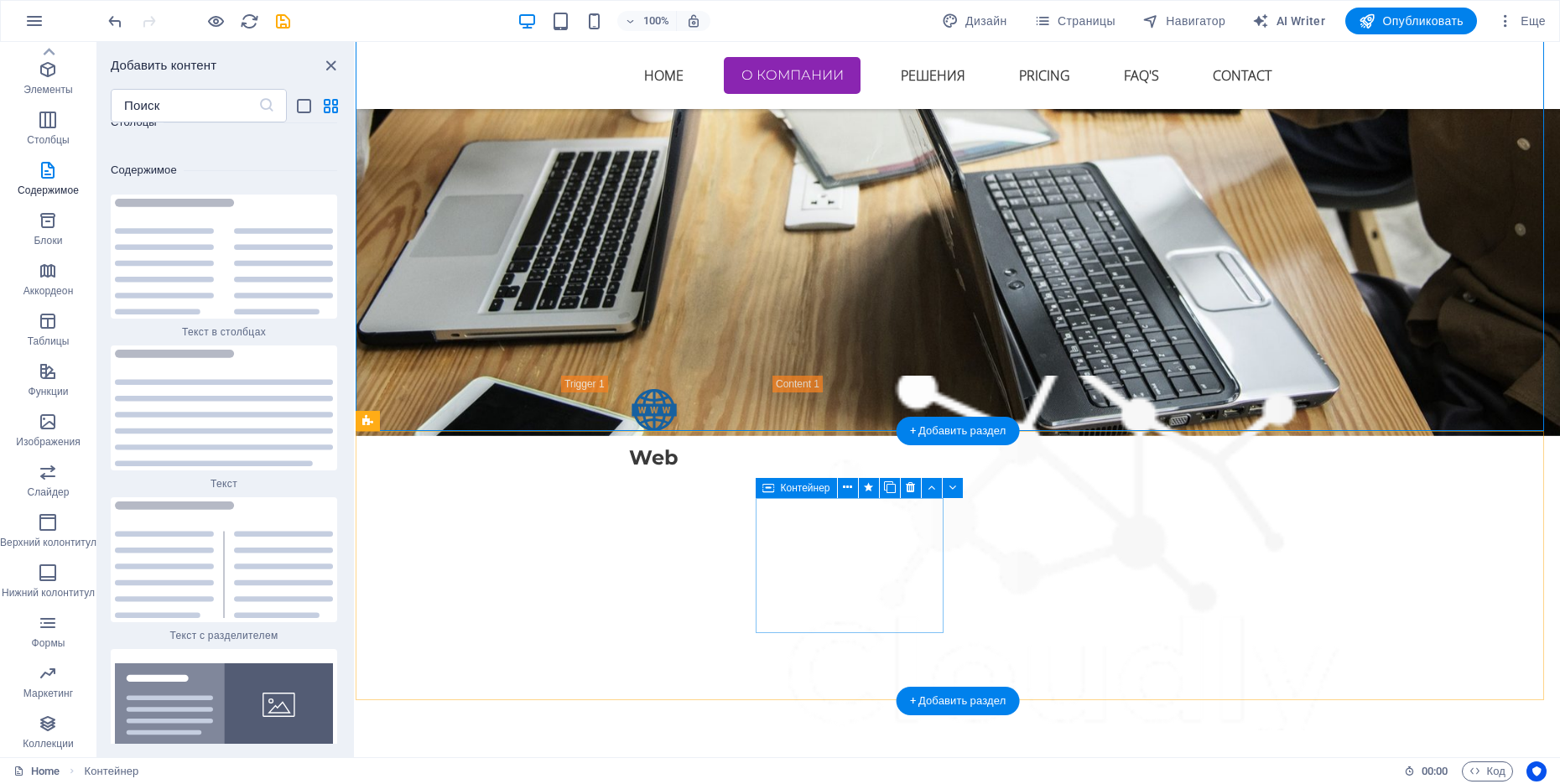
scroll to position [2620, 0]
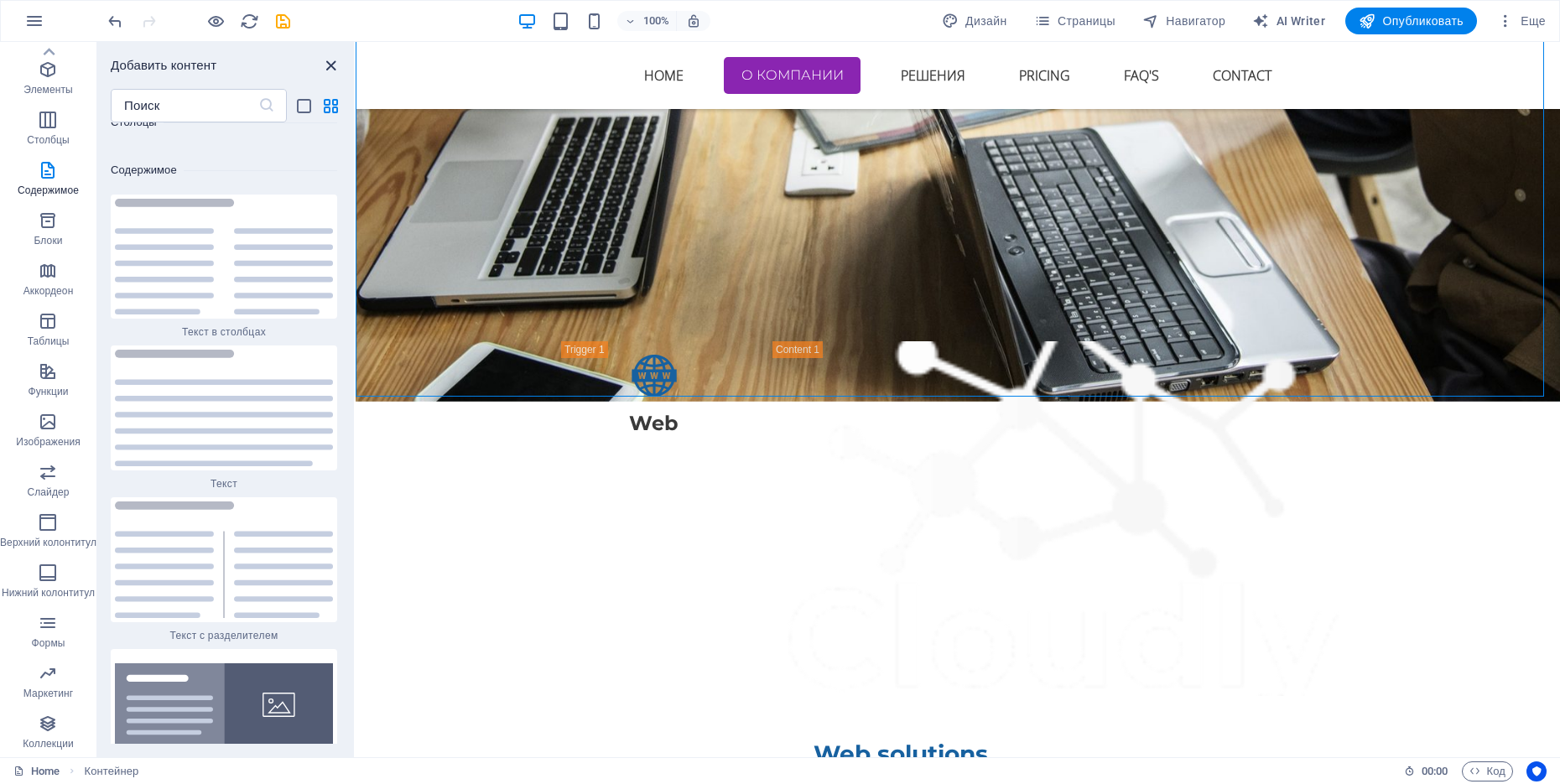
click at [332, 68] on icon "close panel" at bounding box center [331, 66] width 19 height 19
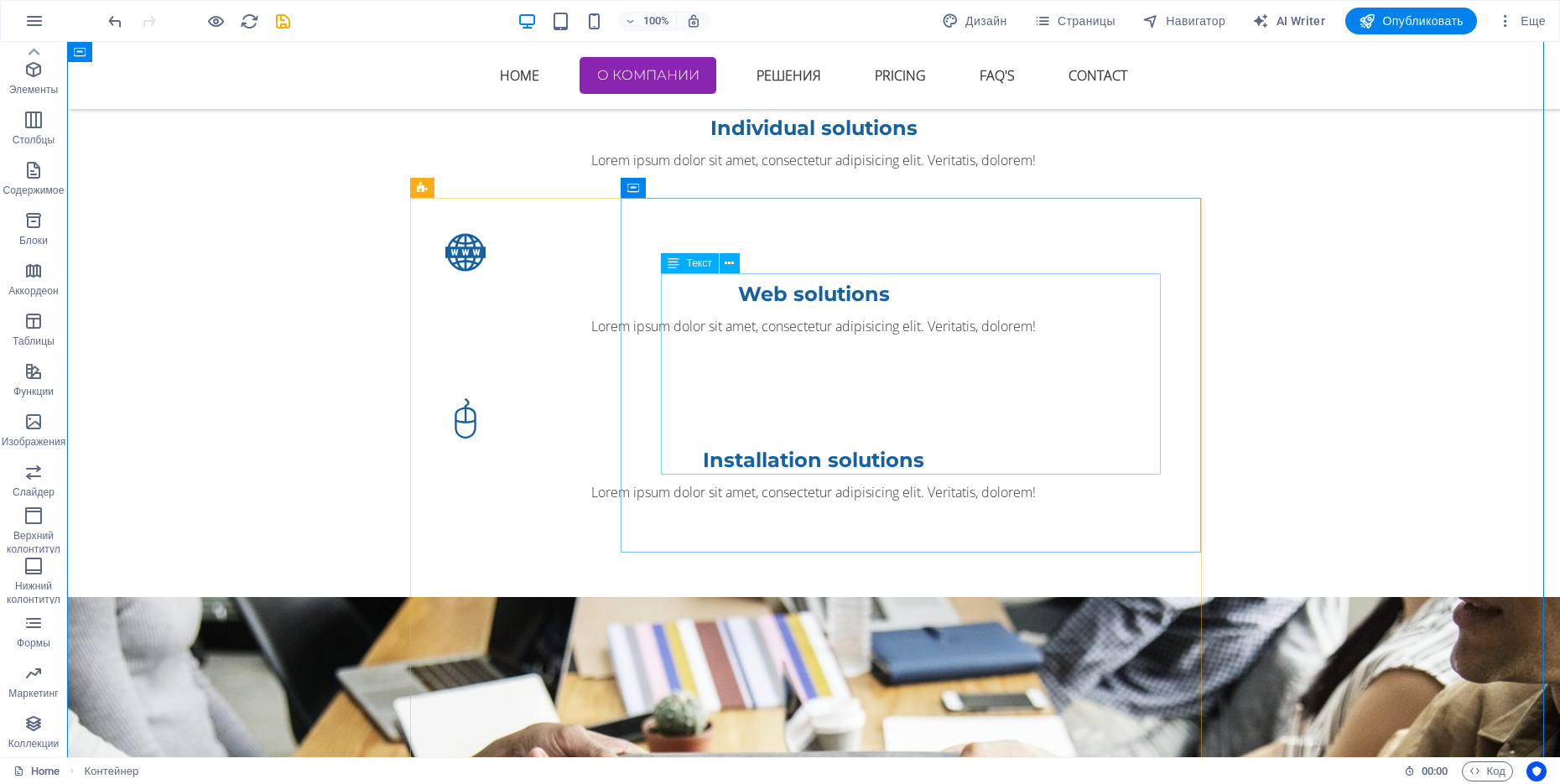
scroll to position [1677, 0]
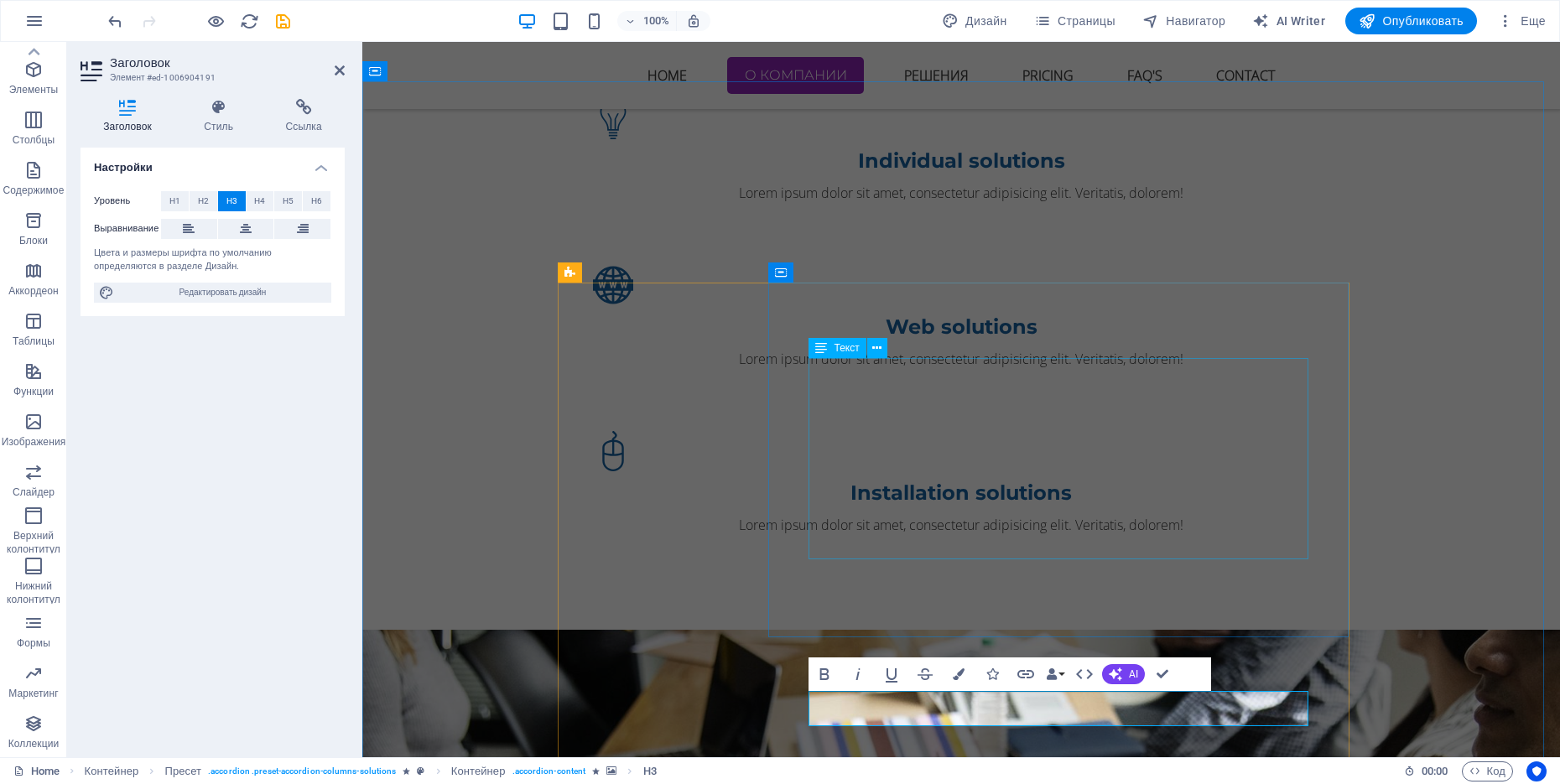
drag, startPoint x: 1138, startPoint y: 488, endPoint x: 1432, endPoint y: 484, distance: 294.0
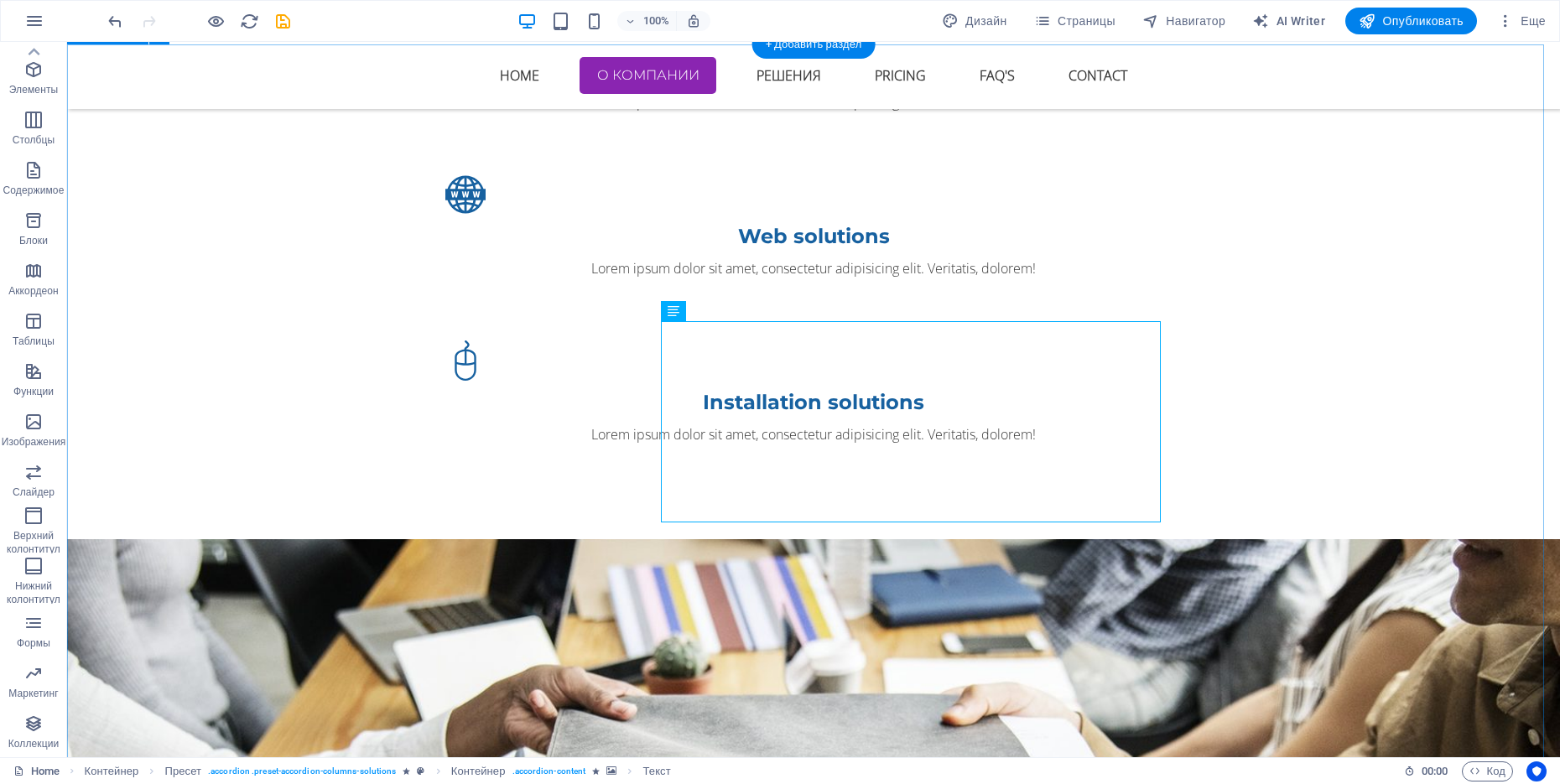
scroll to position [1991, 0]
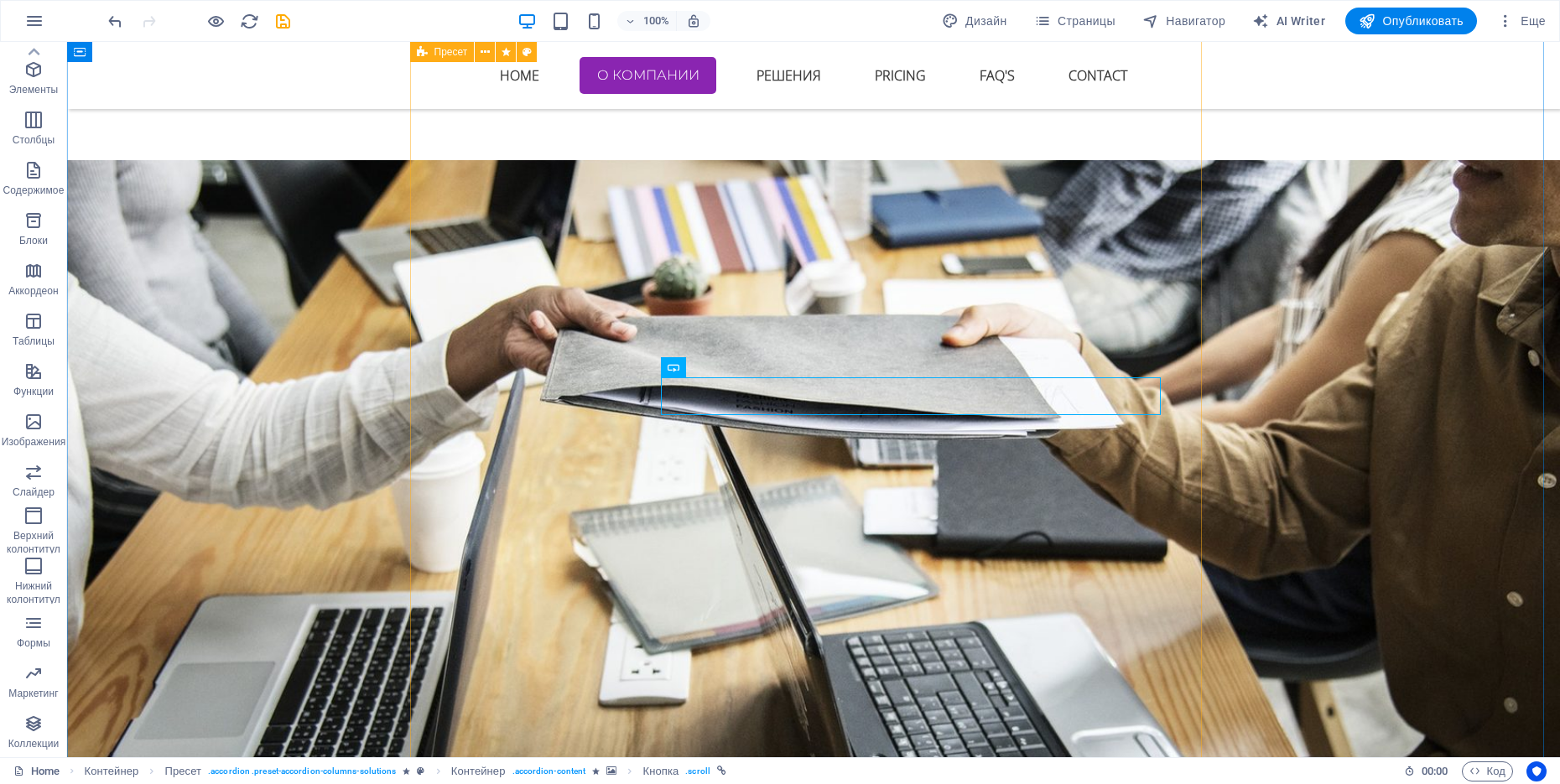
scroll to position [2201, 0]
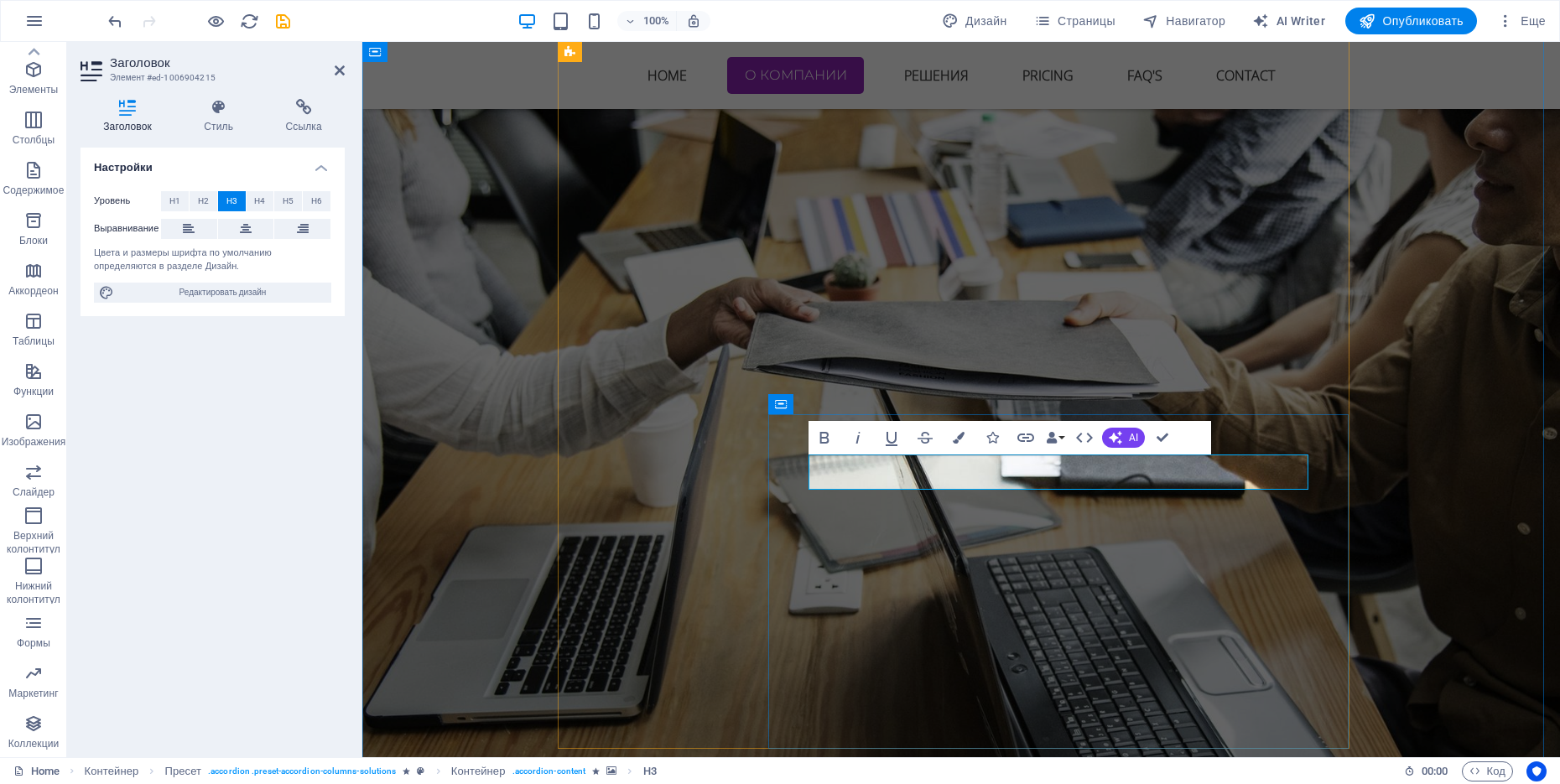
drag, startPoint x: 1075, startPoint y: 476, endPoint x: 800, endPoint y: 466, distance: 275.2
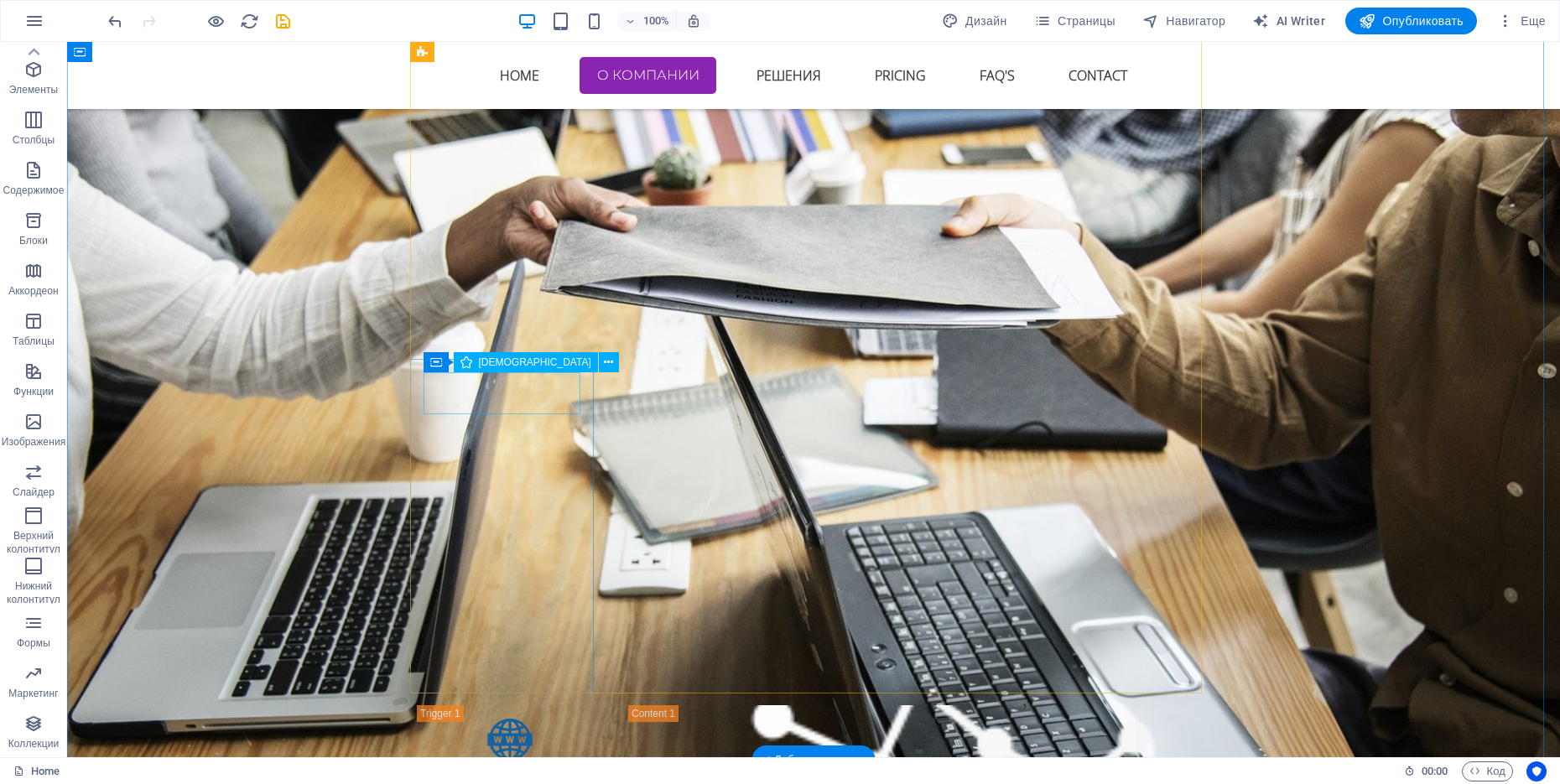
scroll to position [2306, 0]
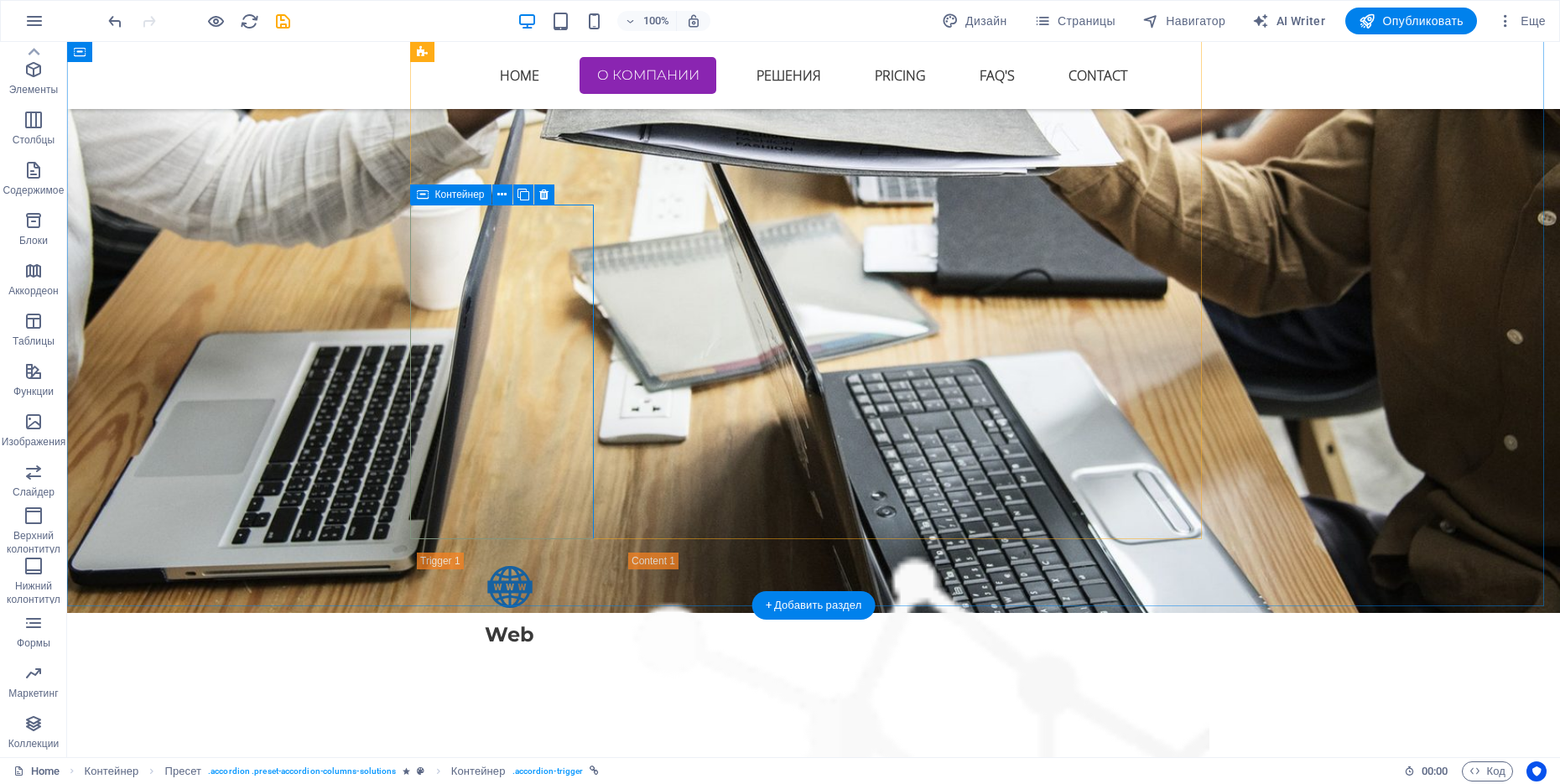
scroll to position [2410, 0]
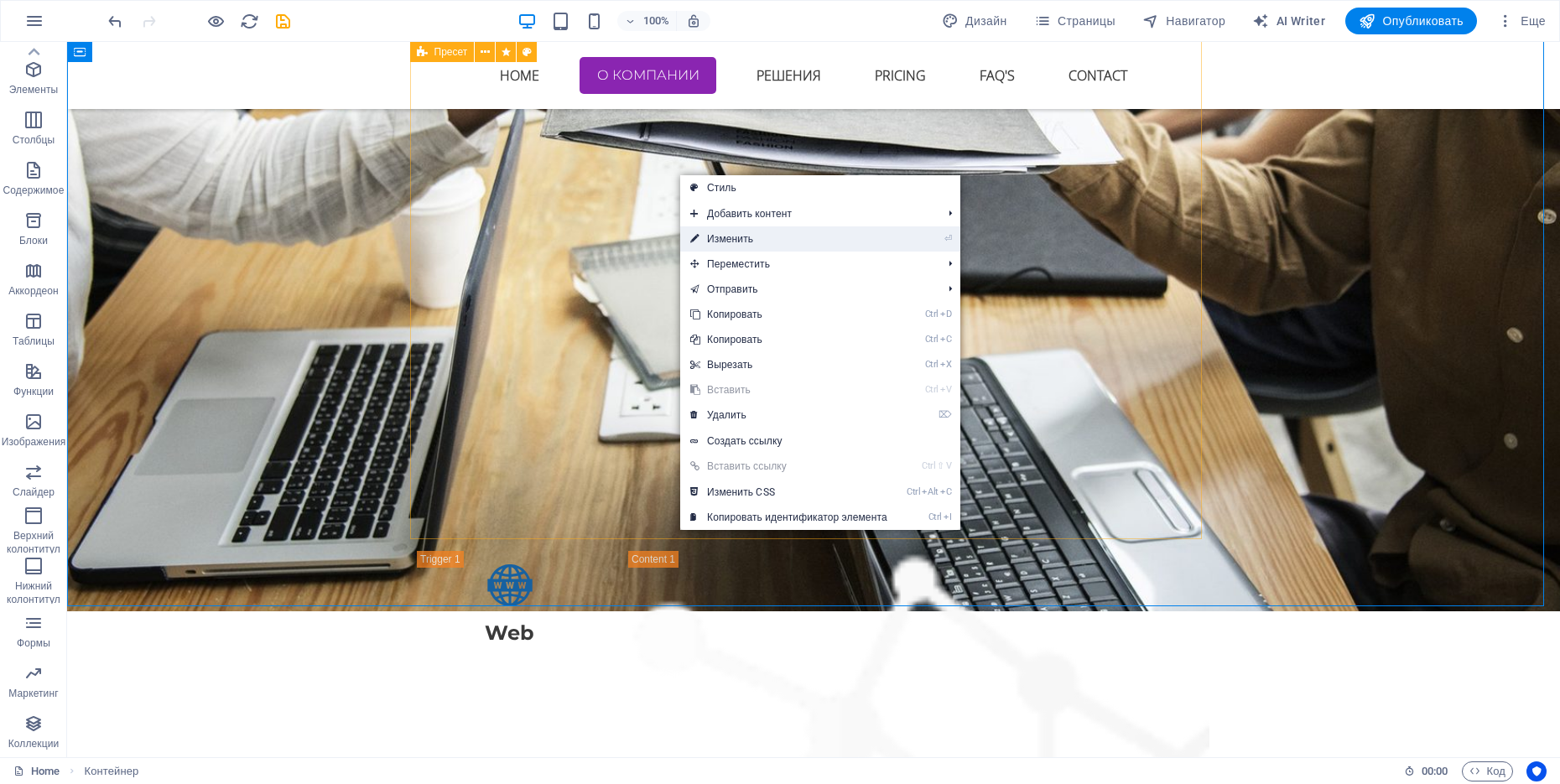
drag, startPoint x: 899, startPoint y: 233, endPoint x: 639, endPoint y: 327, distance: 276.5
click at [897, 233] on link "⏎ Изменить" at bounding box center [788, 239] width 217 height 25
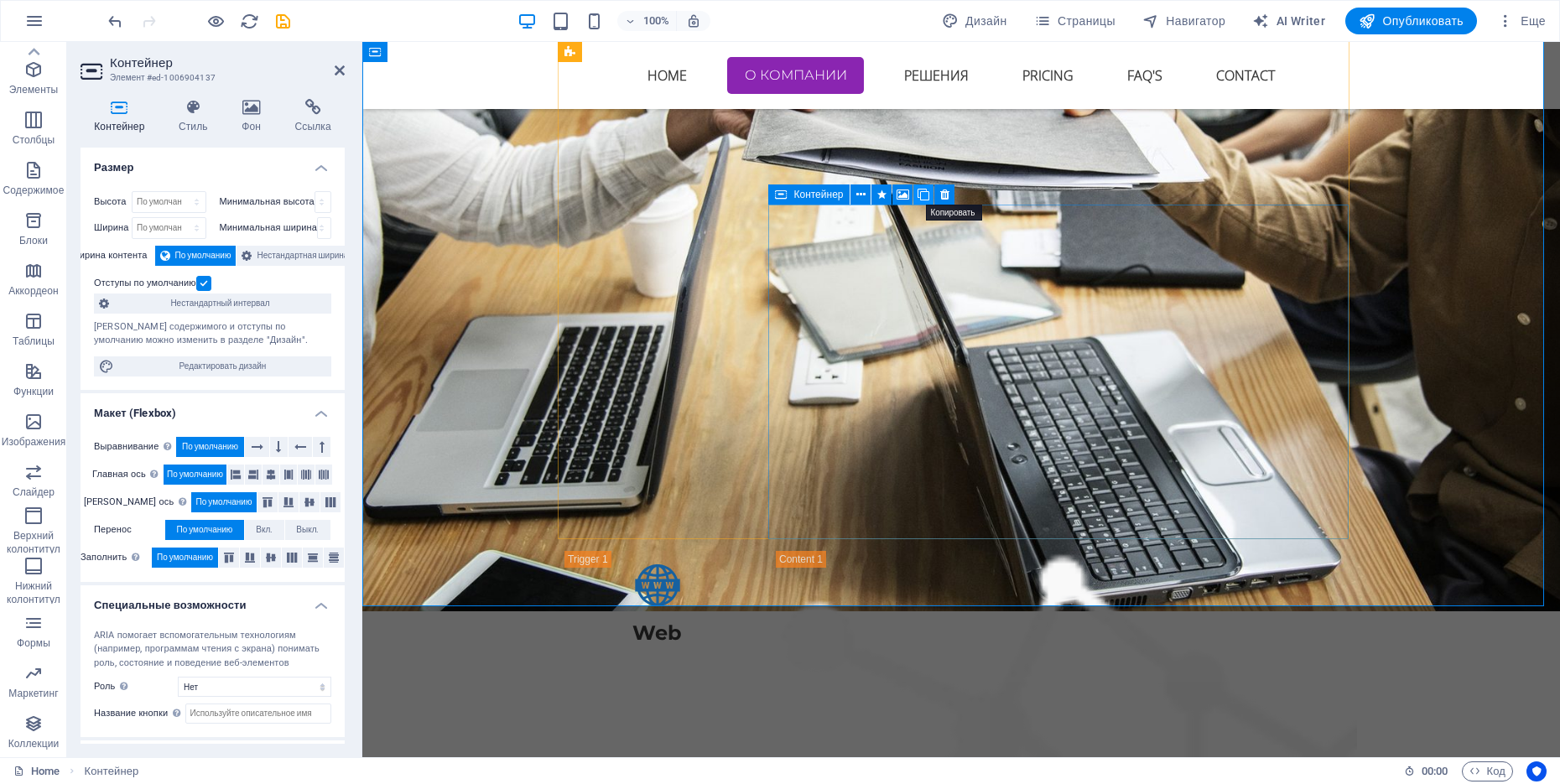
click at [917, 196] on icon at bounding box center [923, 194] width 12 height 18
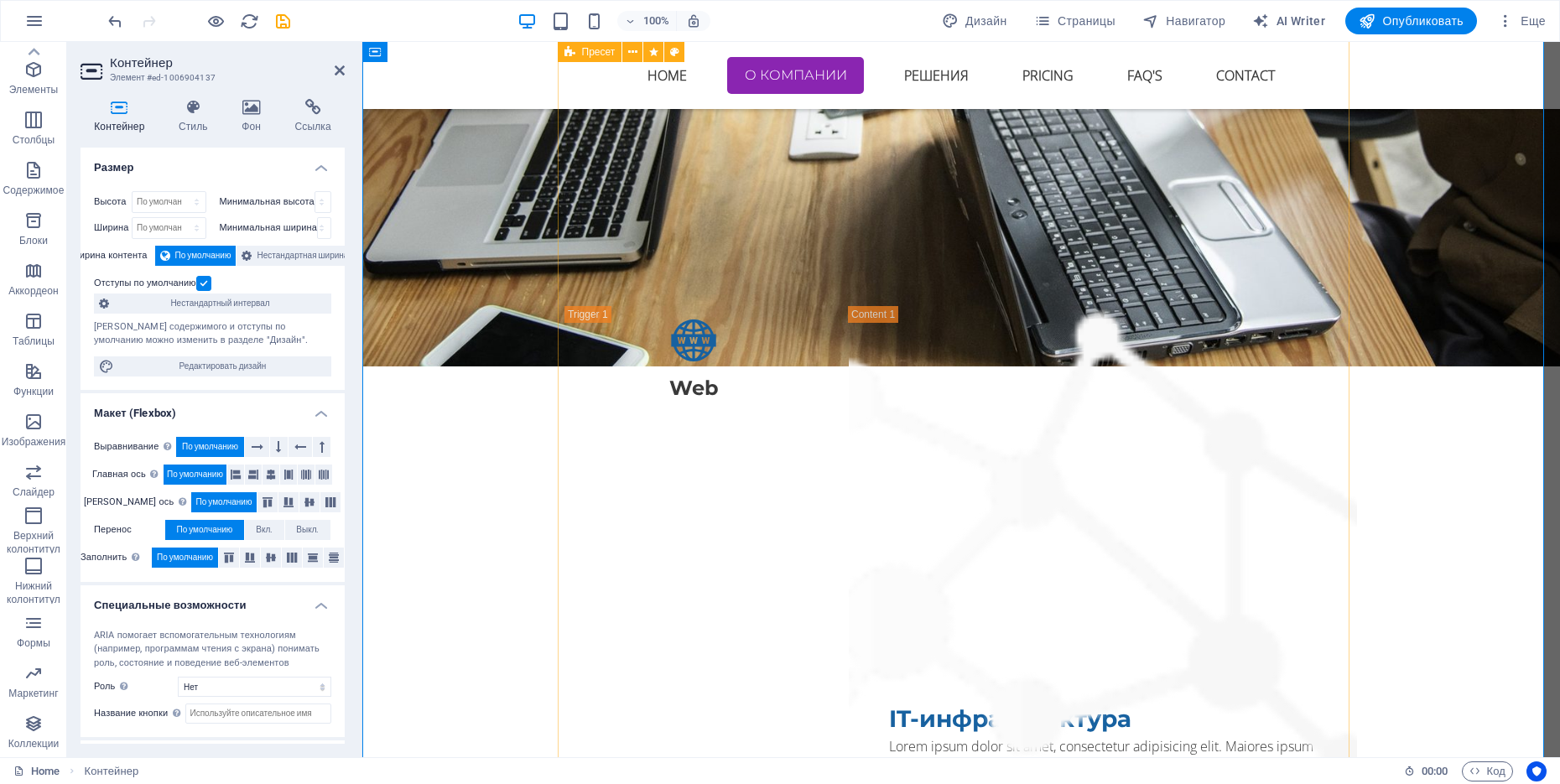
scroll to position [2725, 0]
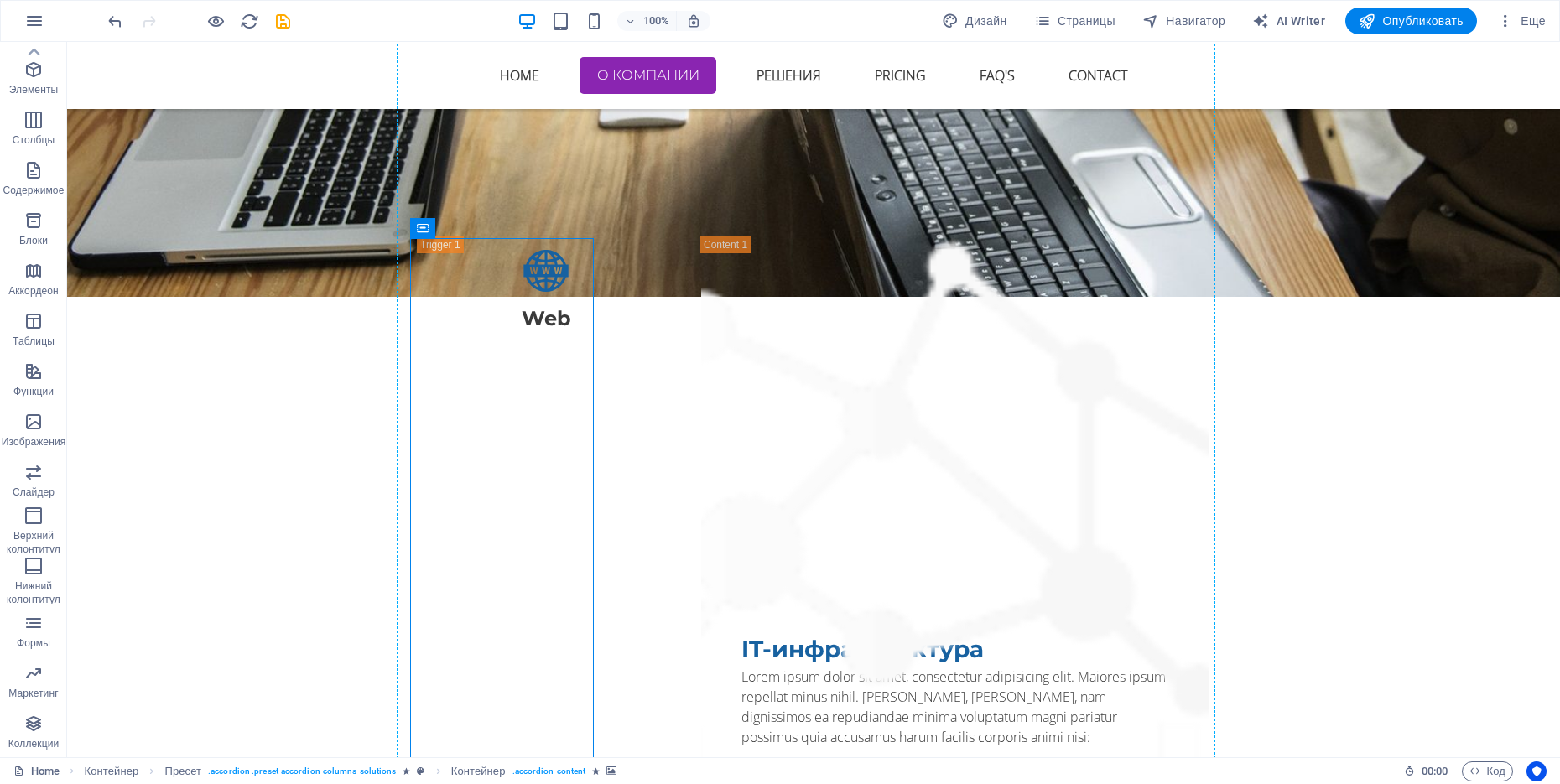
drag, startPoint x: 662, startPoint y: 271, endPoint x: 794, endPoint y: 252, distance: 133.4
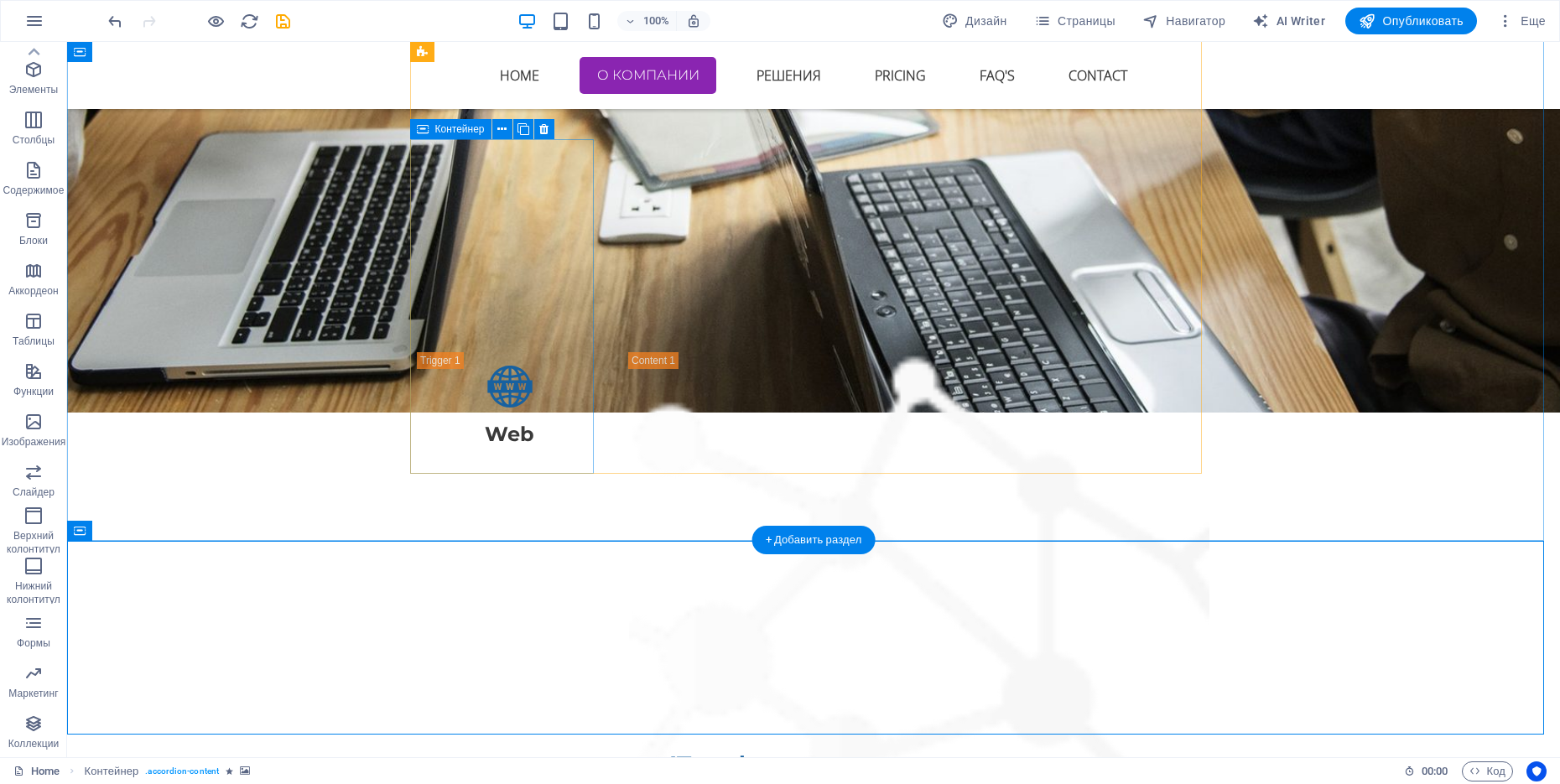
scroll to position [2620, 0]
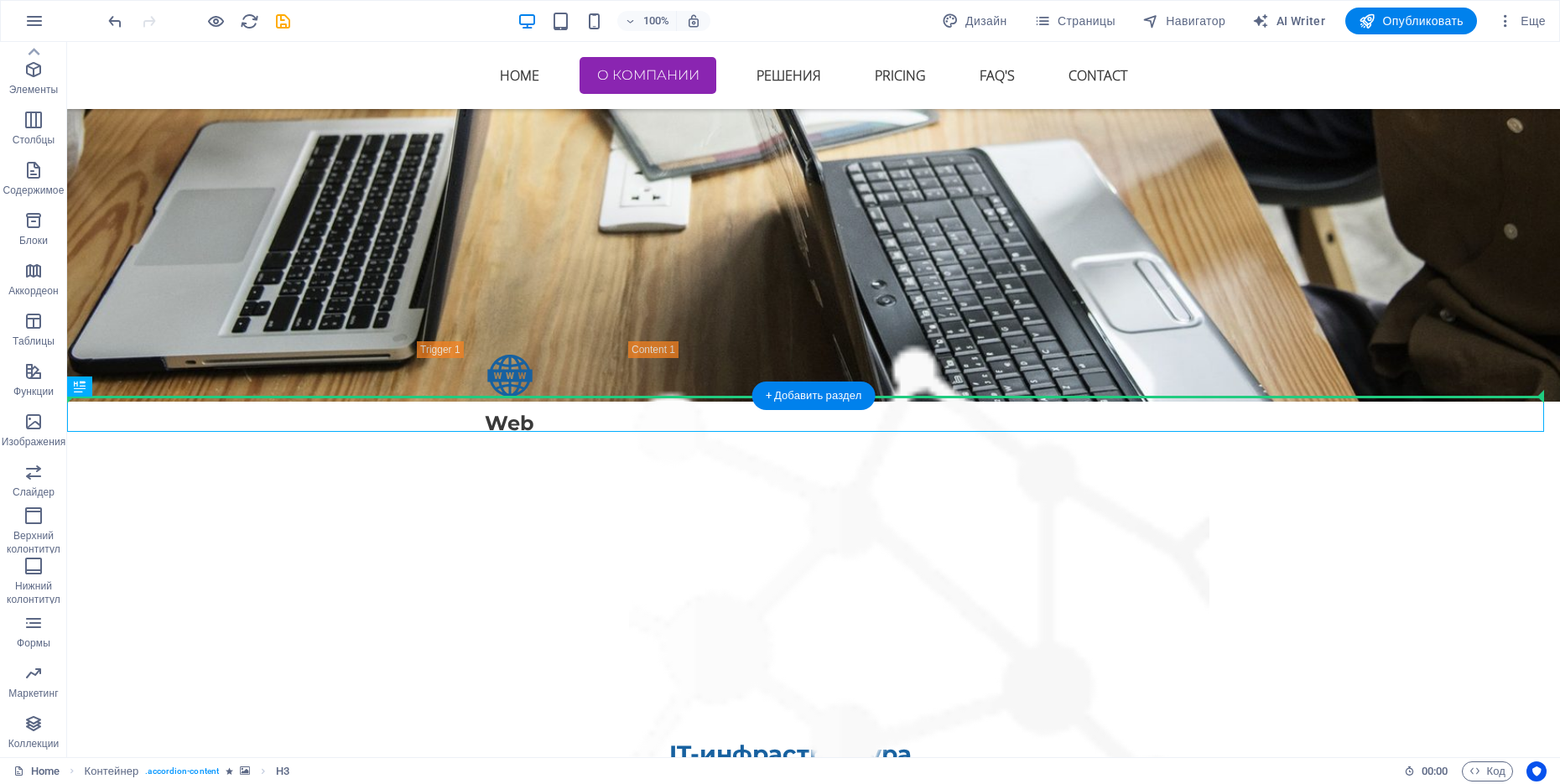
drag, startPoint x: 676, startPoint y: 407, endPoint x: 748, endPoint y: 339, distance: 99.0
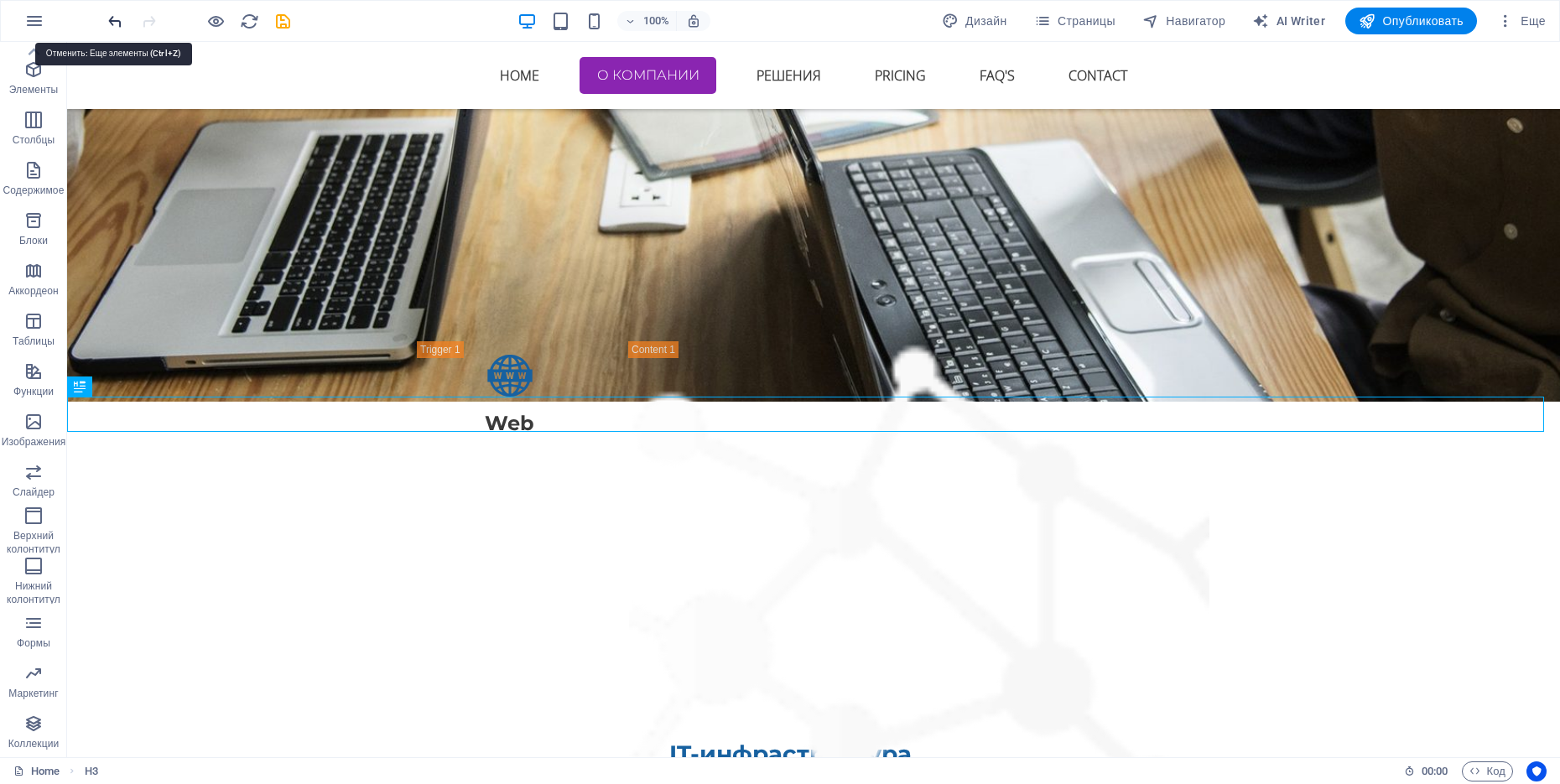
click at [120, 24] on icon "undo" at bounding box center [115, 21] width 19 height 19
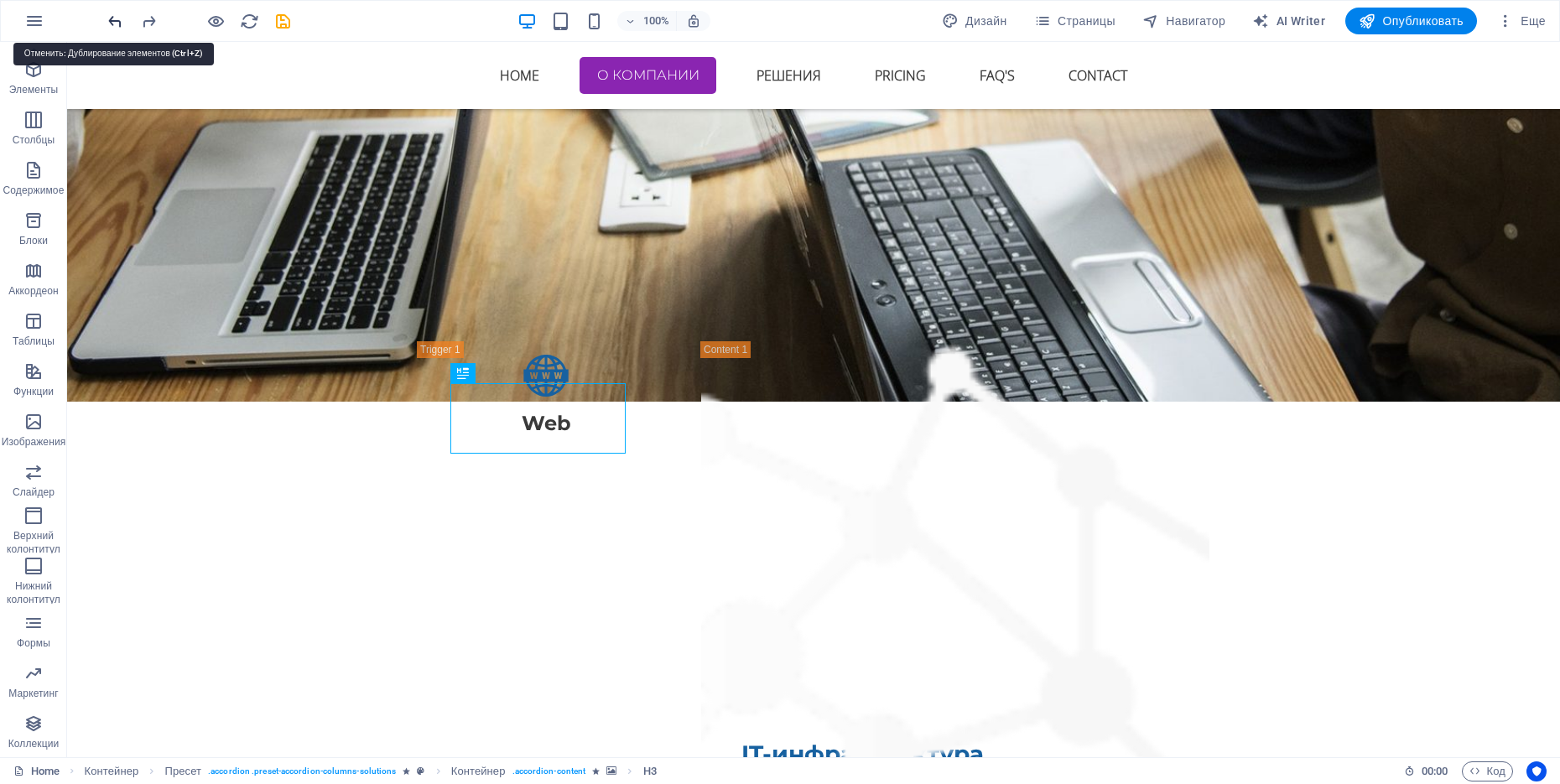
click at [120, 24] on icon "undo" at bounding box center [115, 21] width 19 height 19
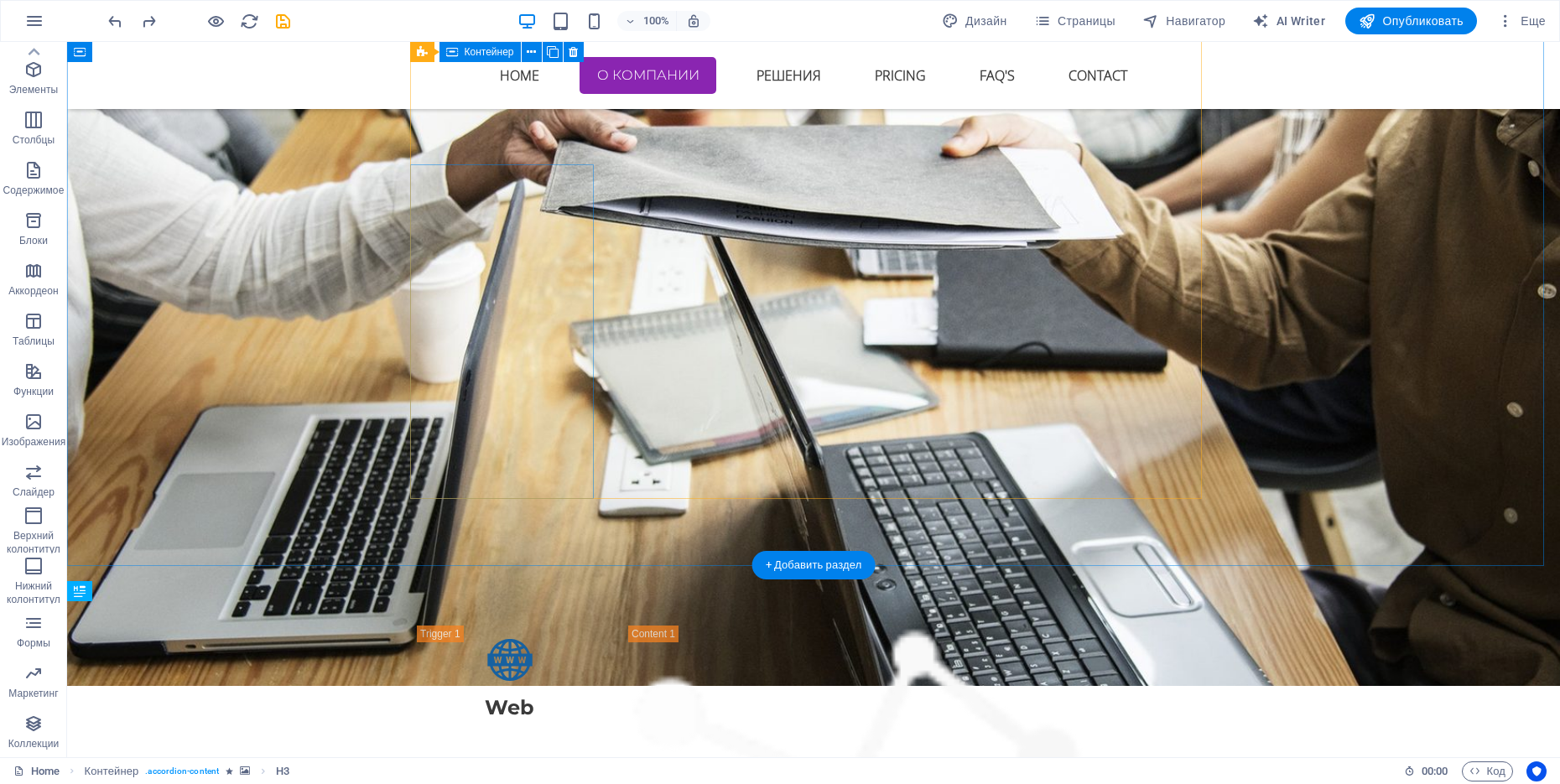
scroll to position [2306, 0]
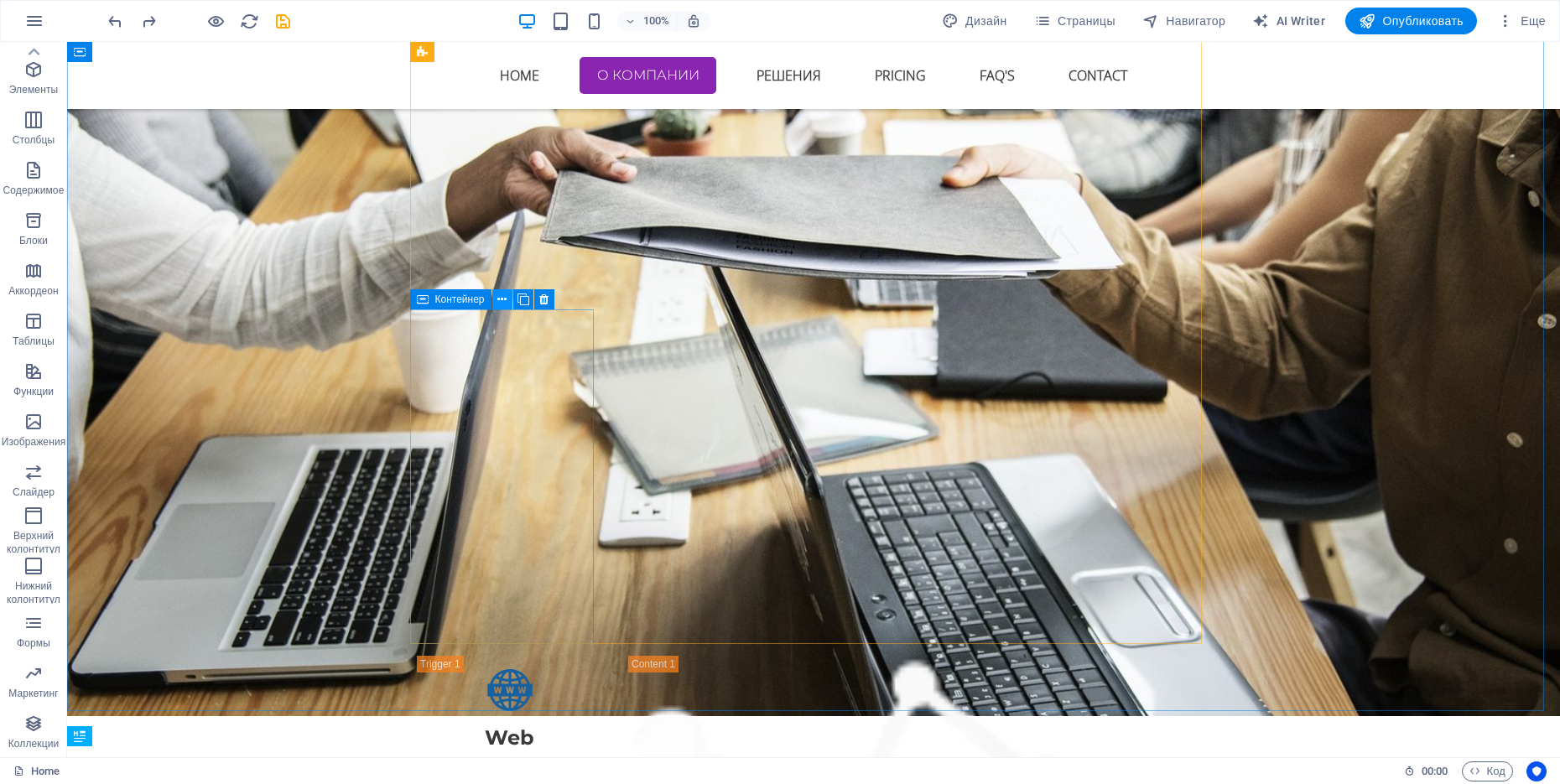
click at [498, 299] on icon at bounding box center [501, 299] width 9 height 18
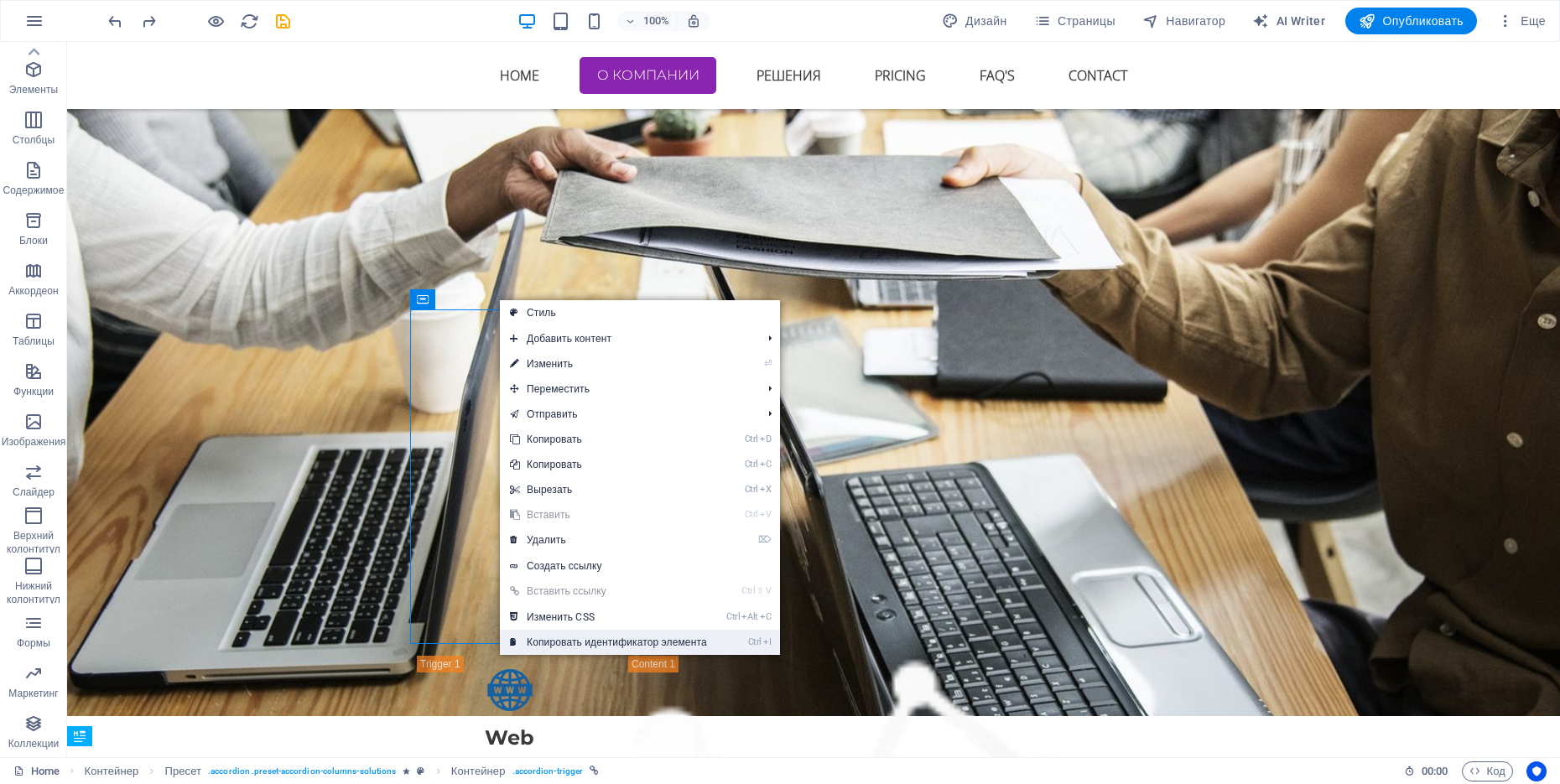
click at [639, 626] on link "Ctrl I Копировать идентификатор элемента" at bounding box center [608, 642] width 217 height 25
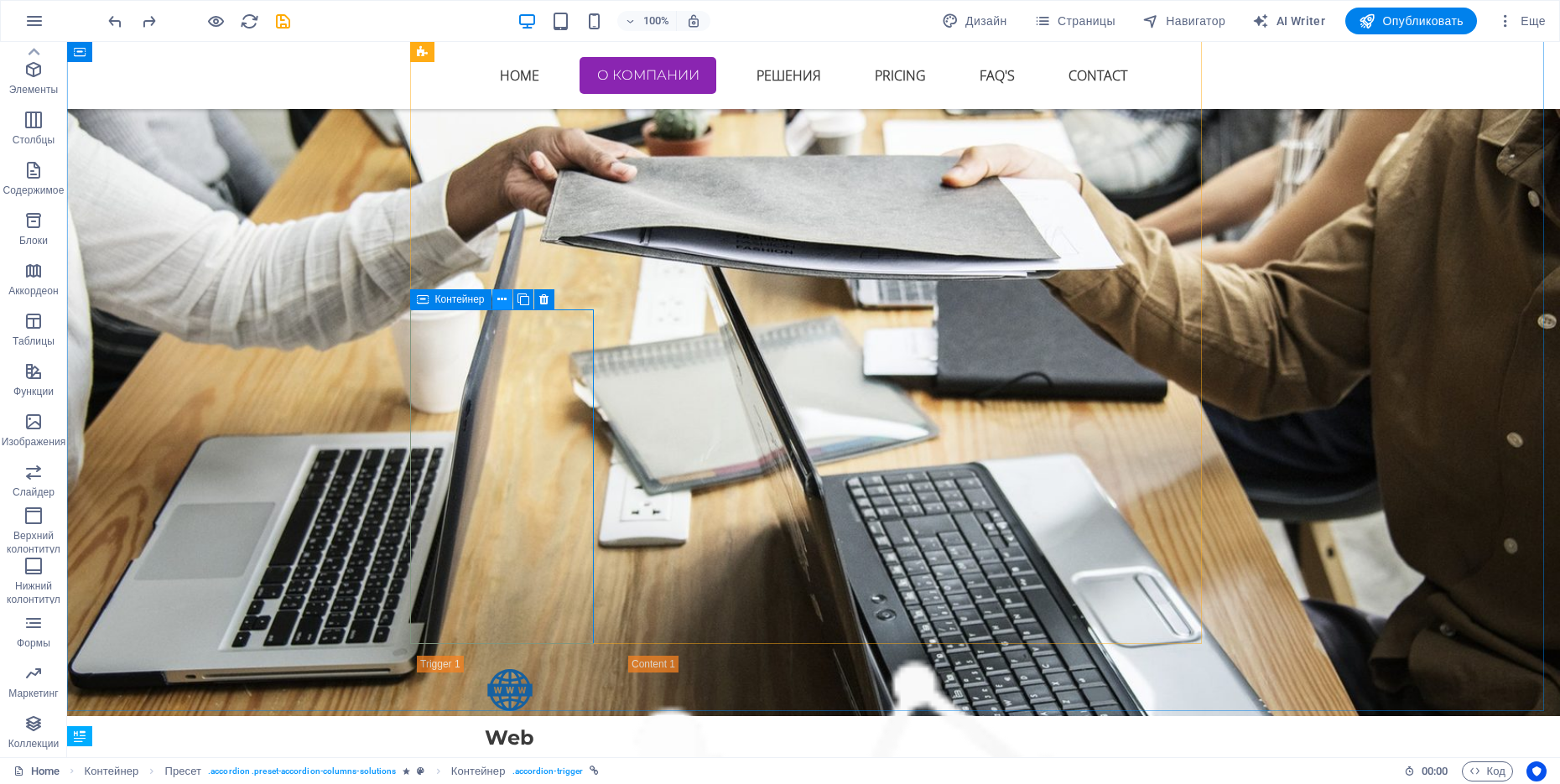
click at [499, 305] on icon at bounding box center [501, 299] width 9 height 18
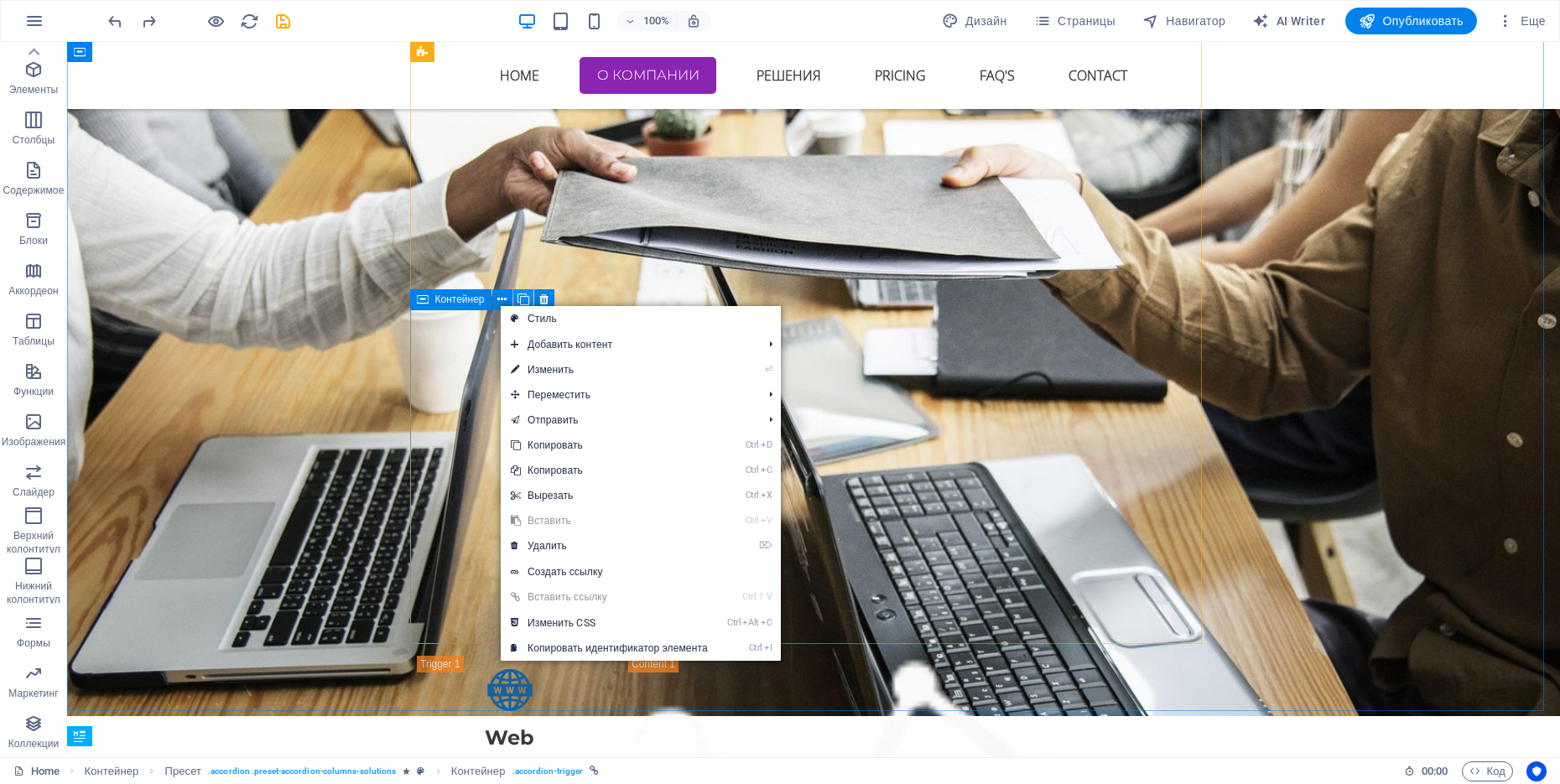
click at [522, 299] on icon at bounding box center [523, 299] width 12 height 18
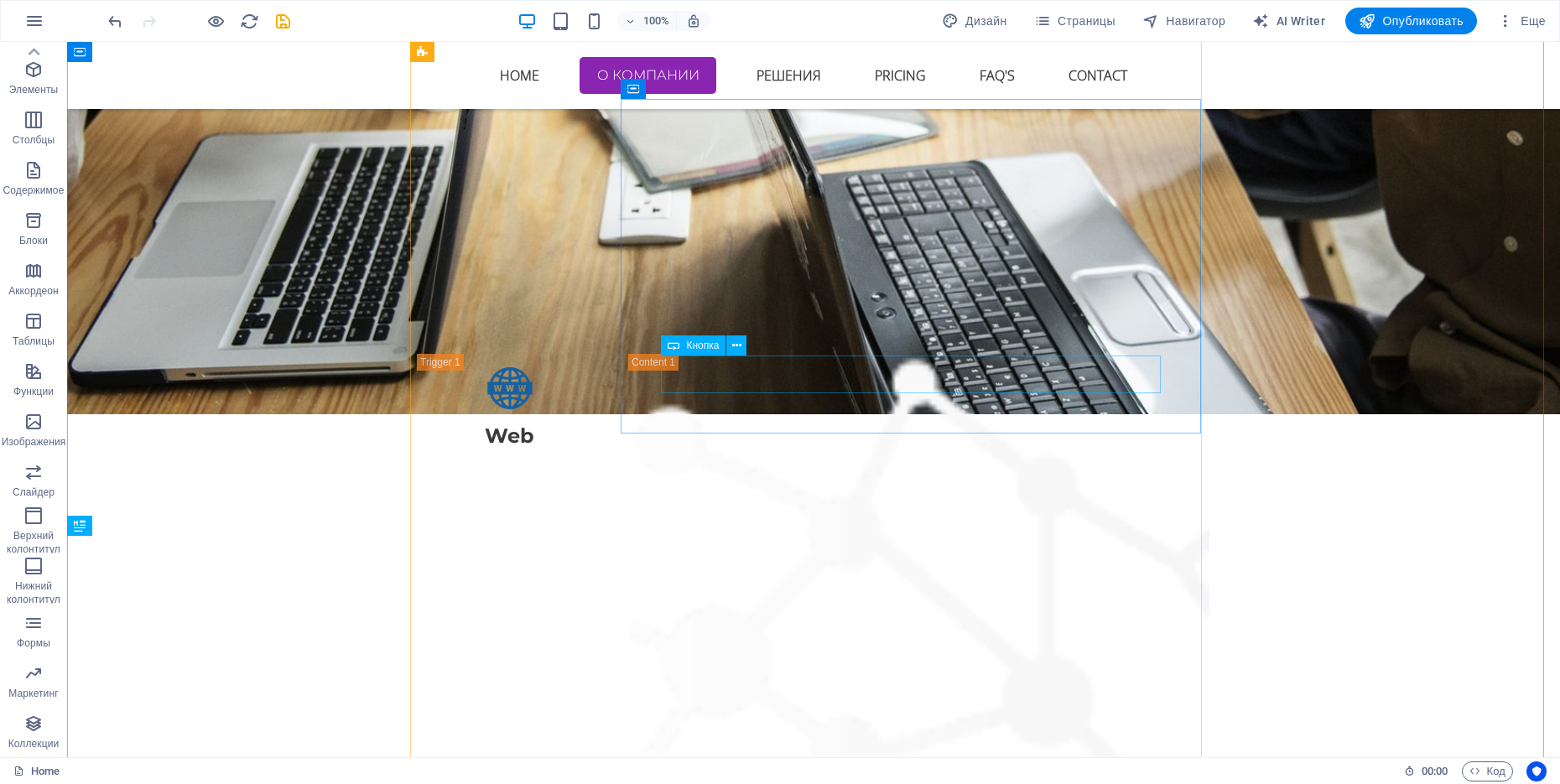
scroll to position [2515, 0]
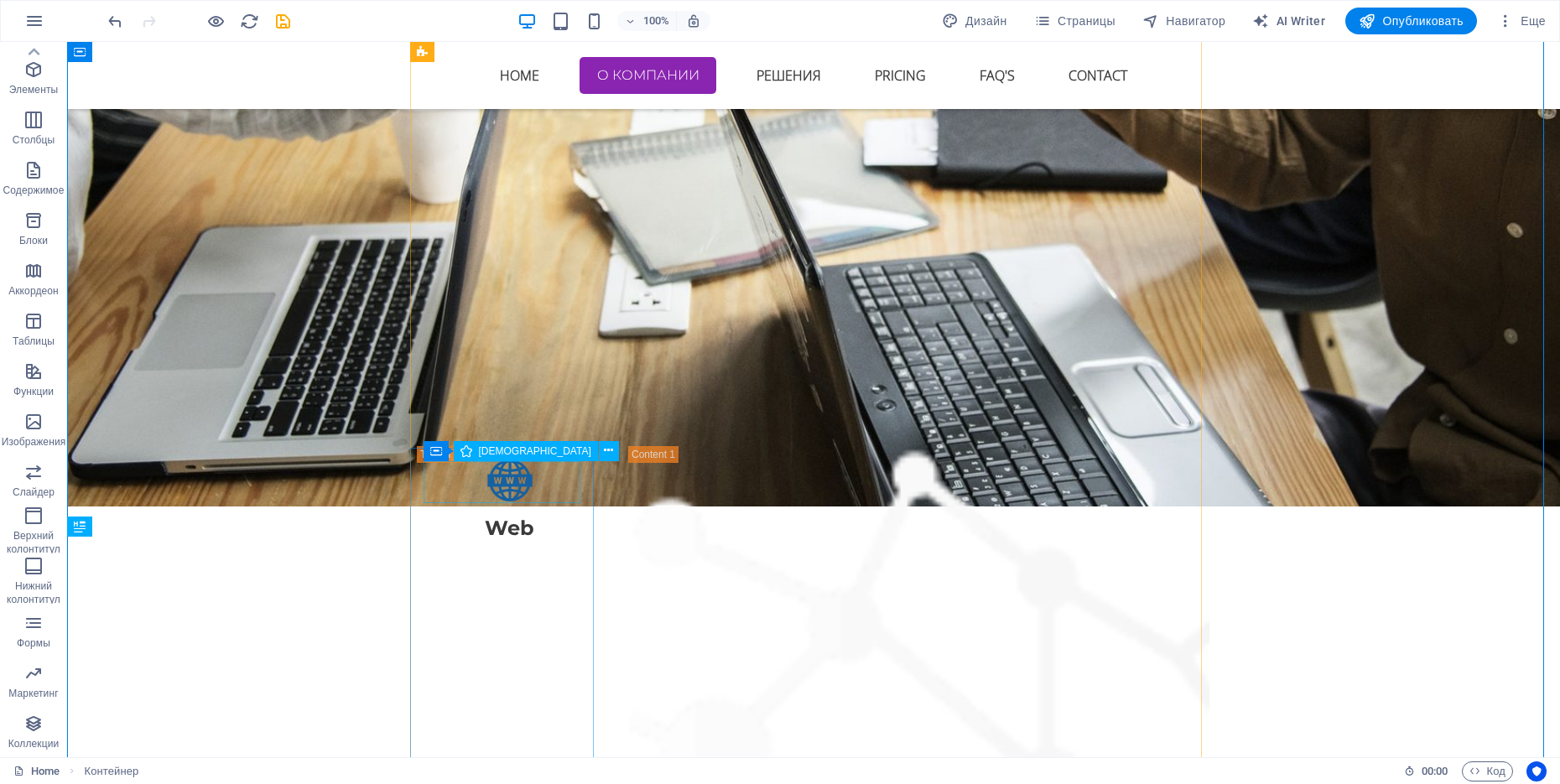
select select "xMidYMid"
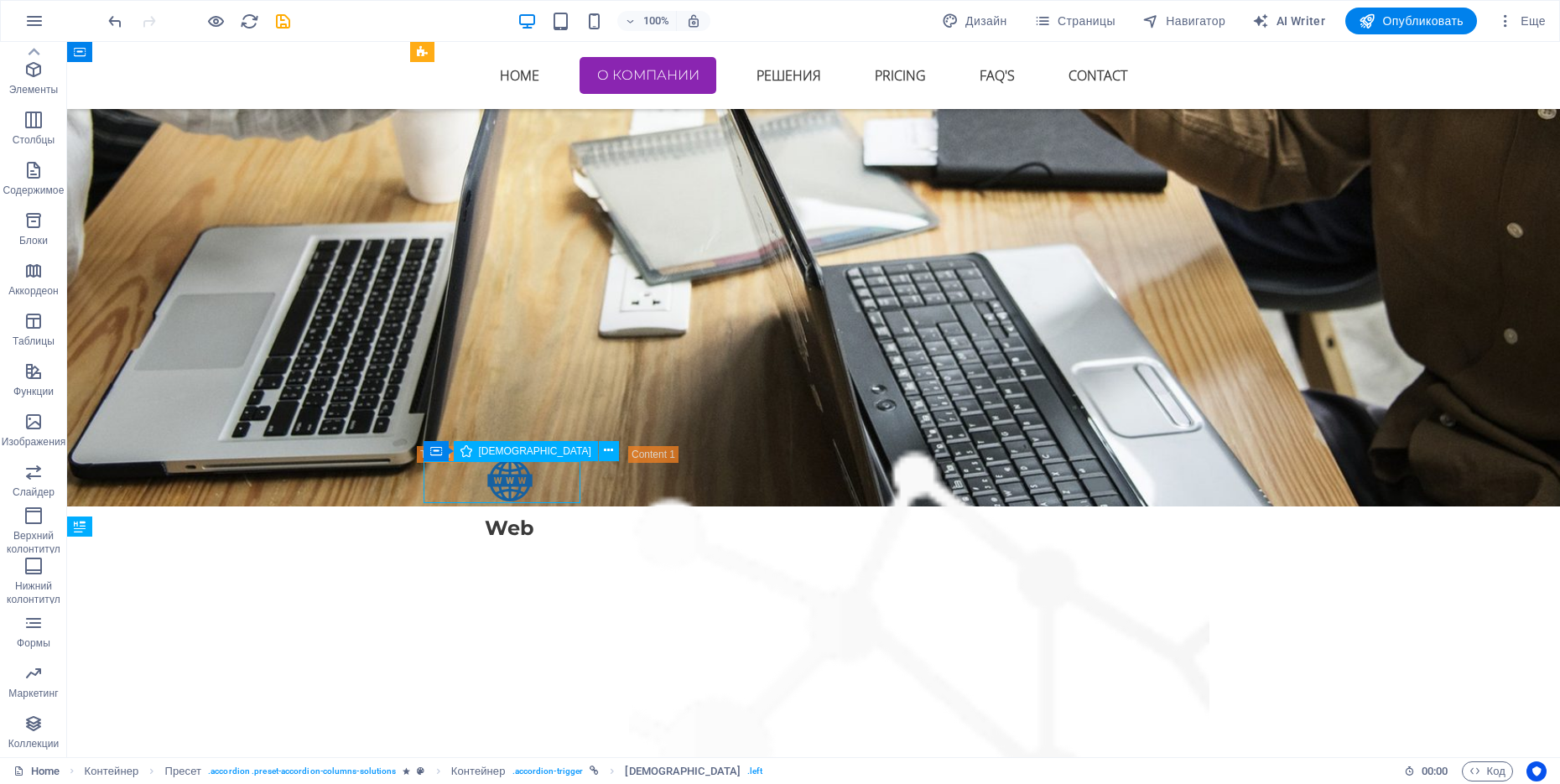
select select "px"
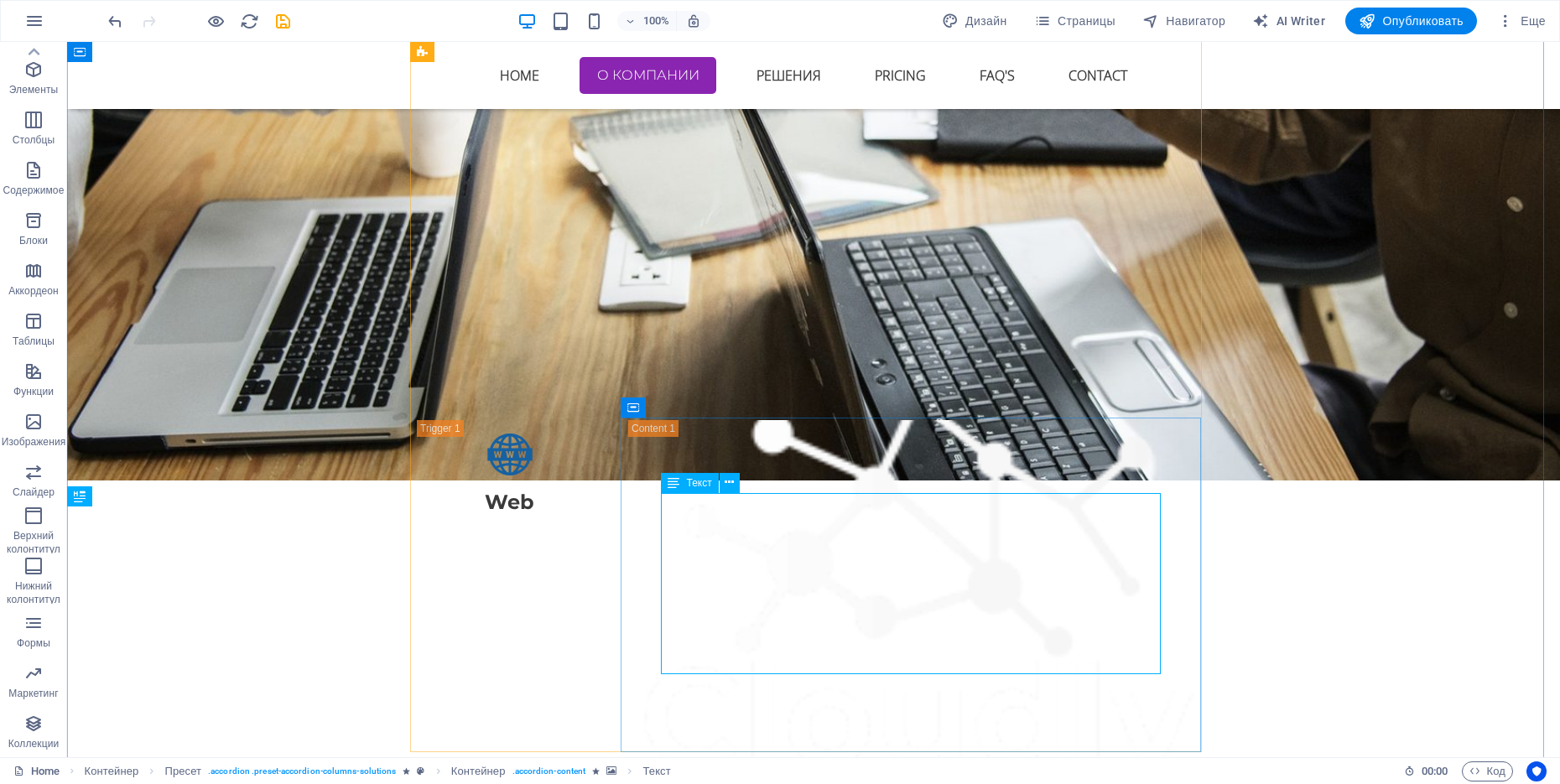
scroll to position [2545, 0]
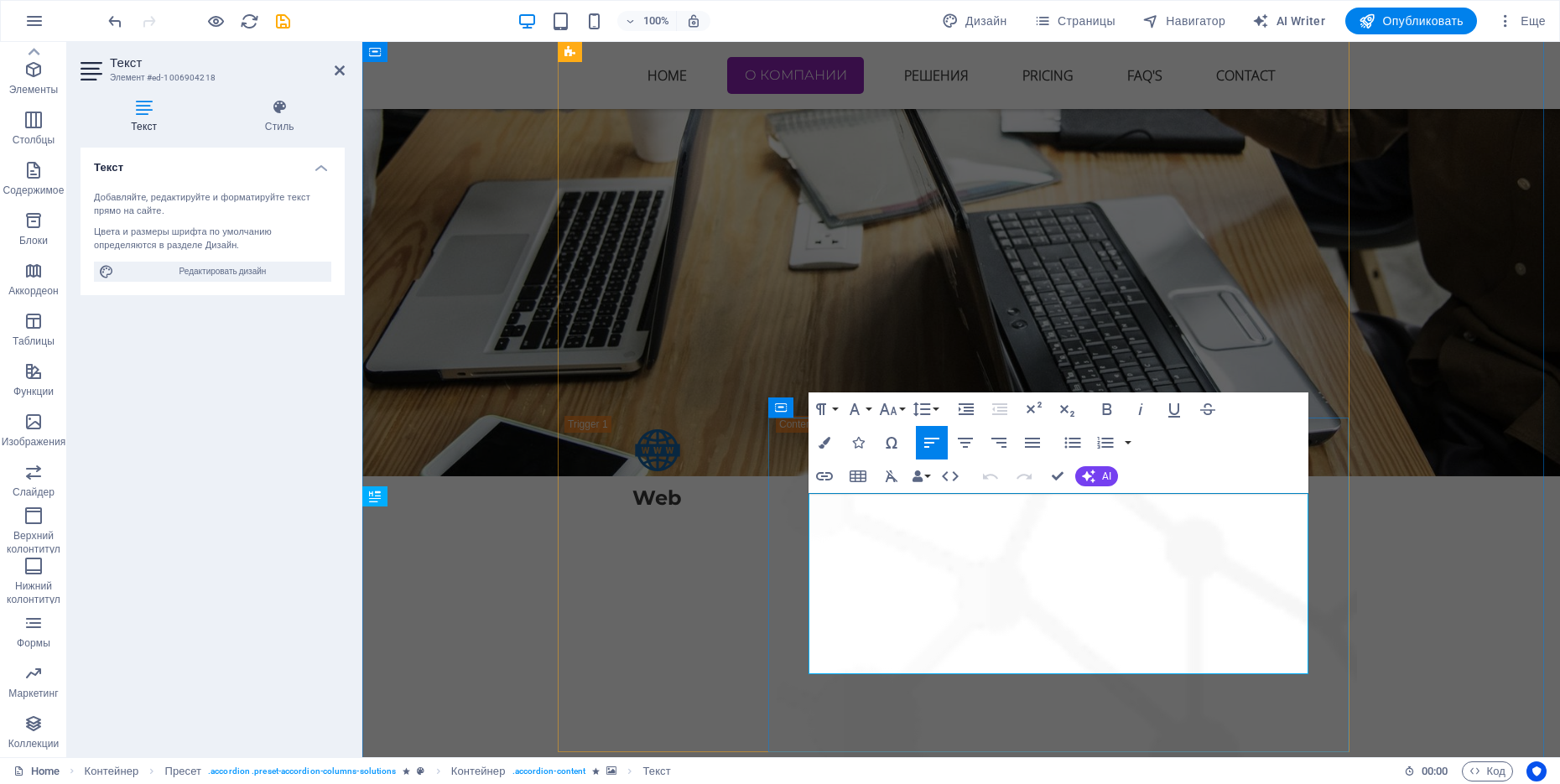
drag, startPoint x: 1053, startPoint y: 665, endPoint x: 809, endPoint y: 502, distance: 293.4
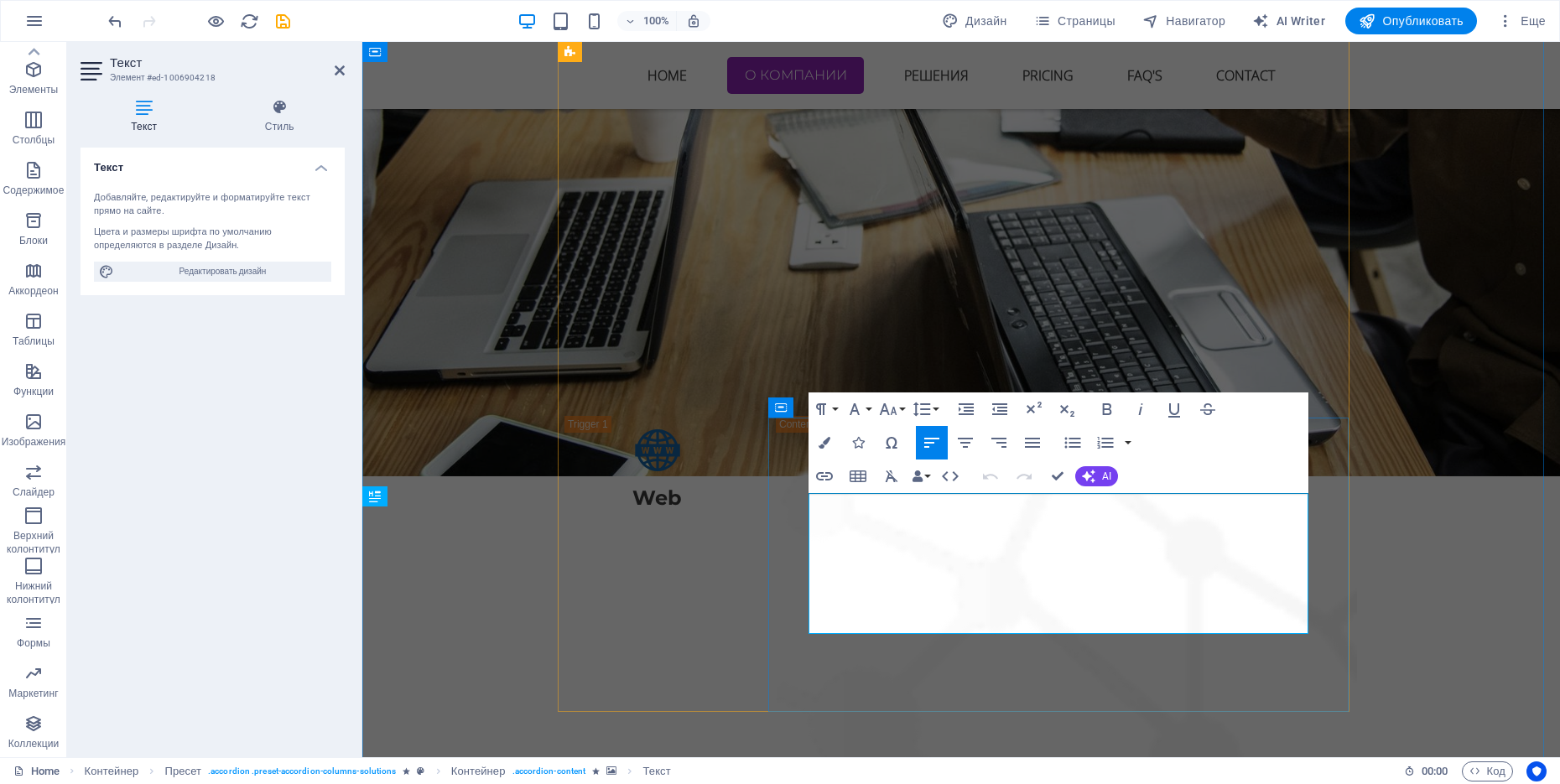
scroll to position [3812, 2]
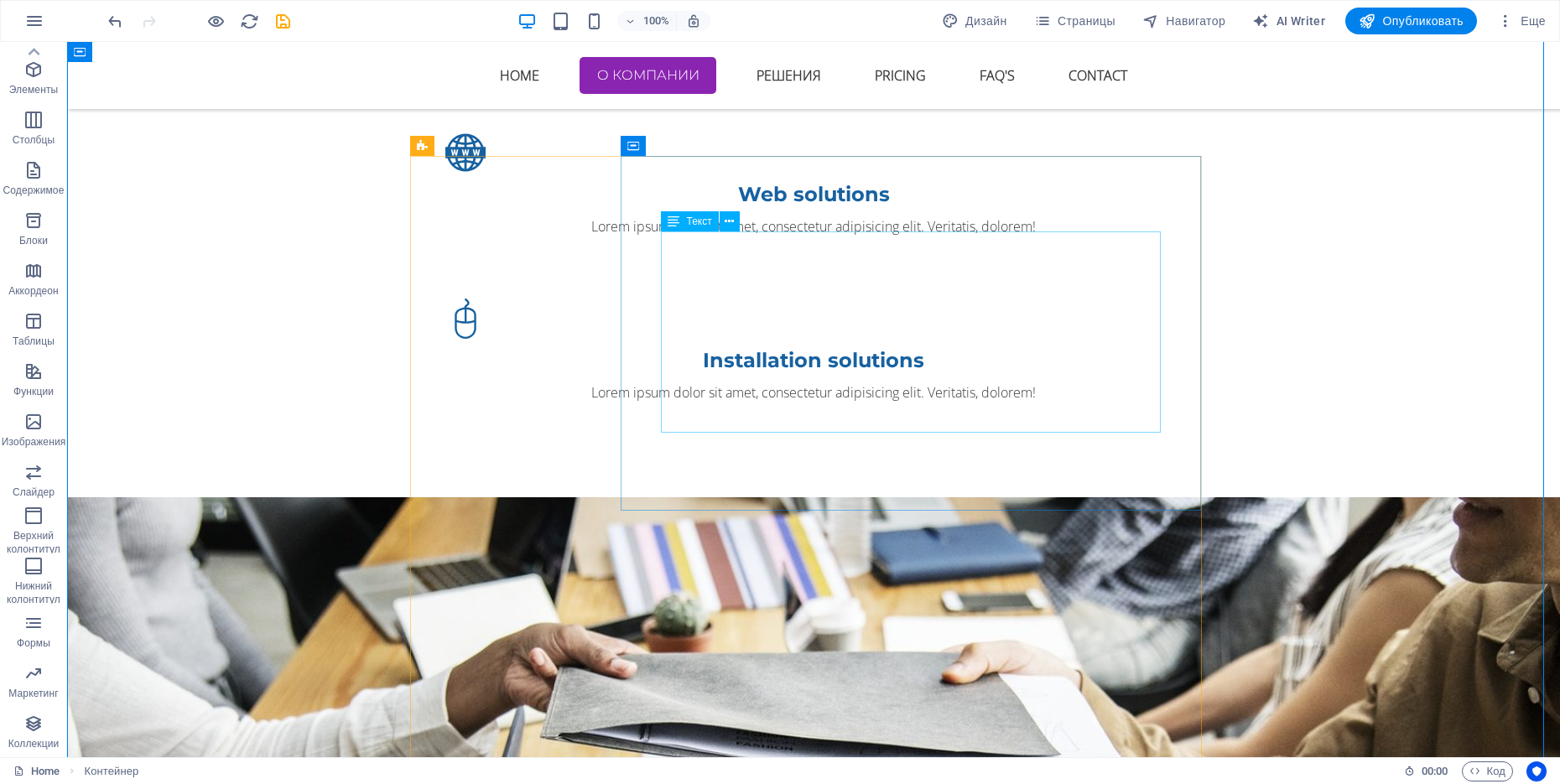
scroll to position [1802, 0]
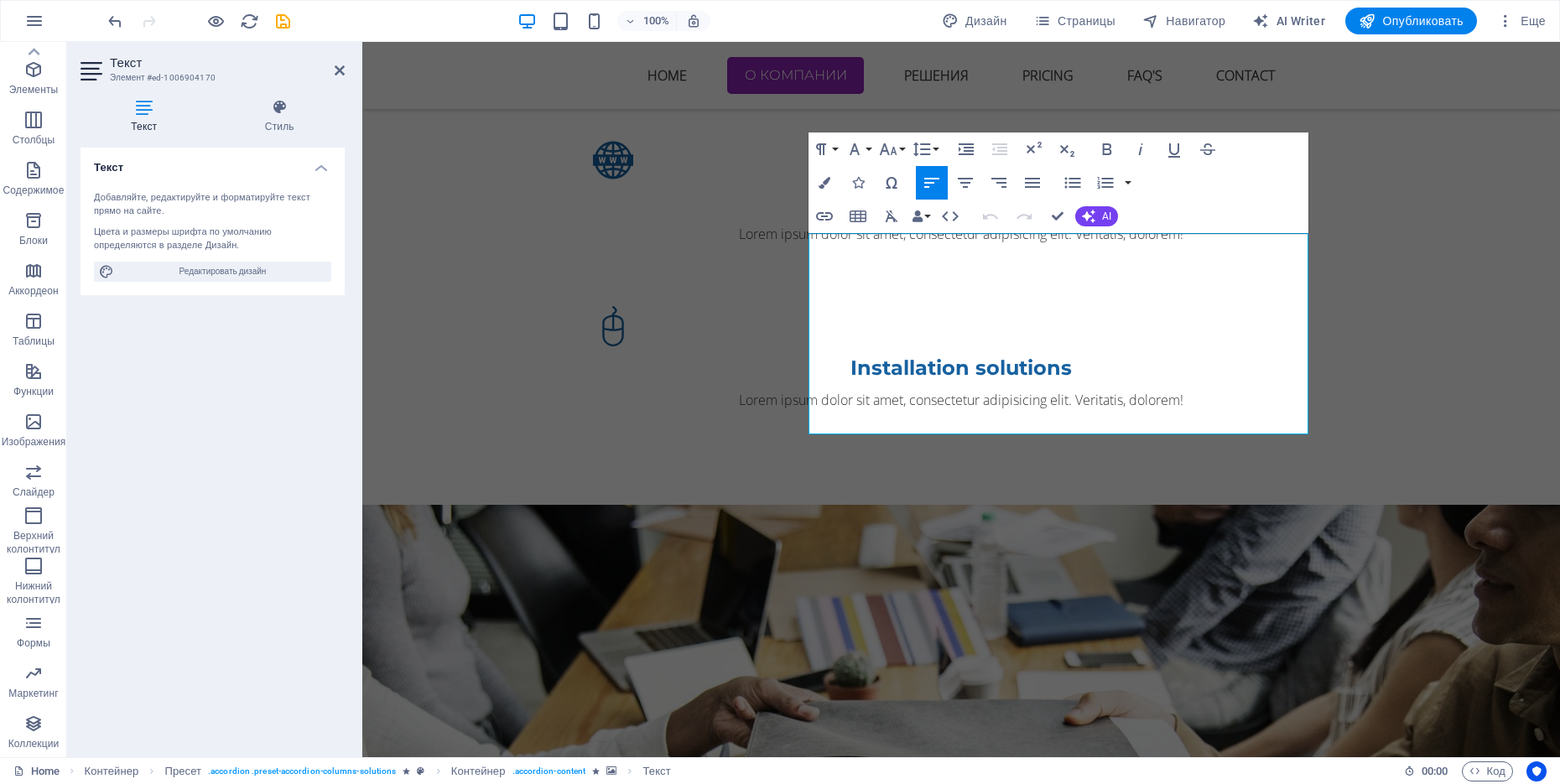
drag, startPoint x: 1244, startPoint y: 425, endPoint x: 802, endPoint y: 241, distance: 478.8
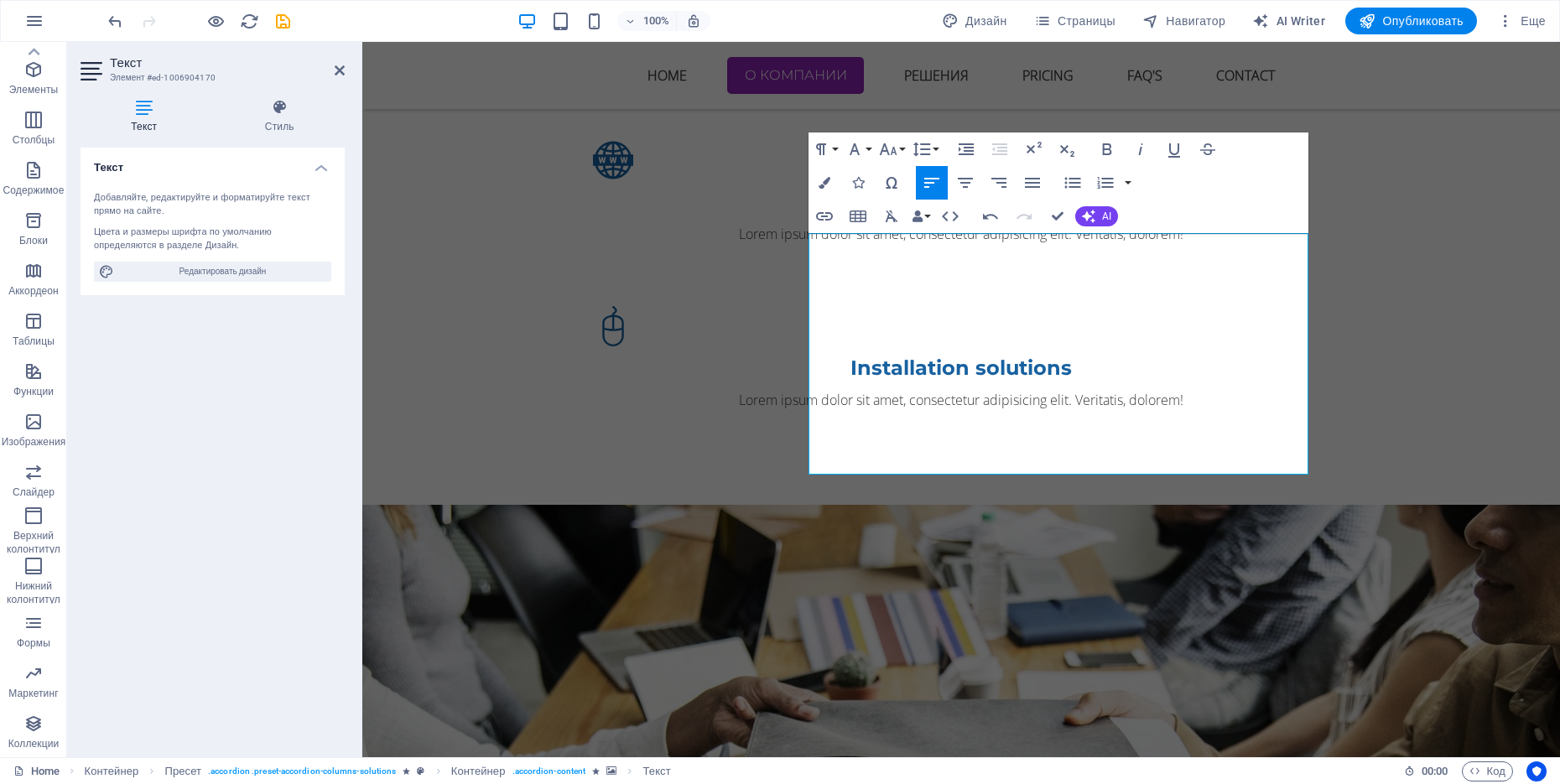
scroll to position [5597, 2]
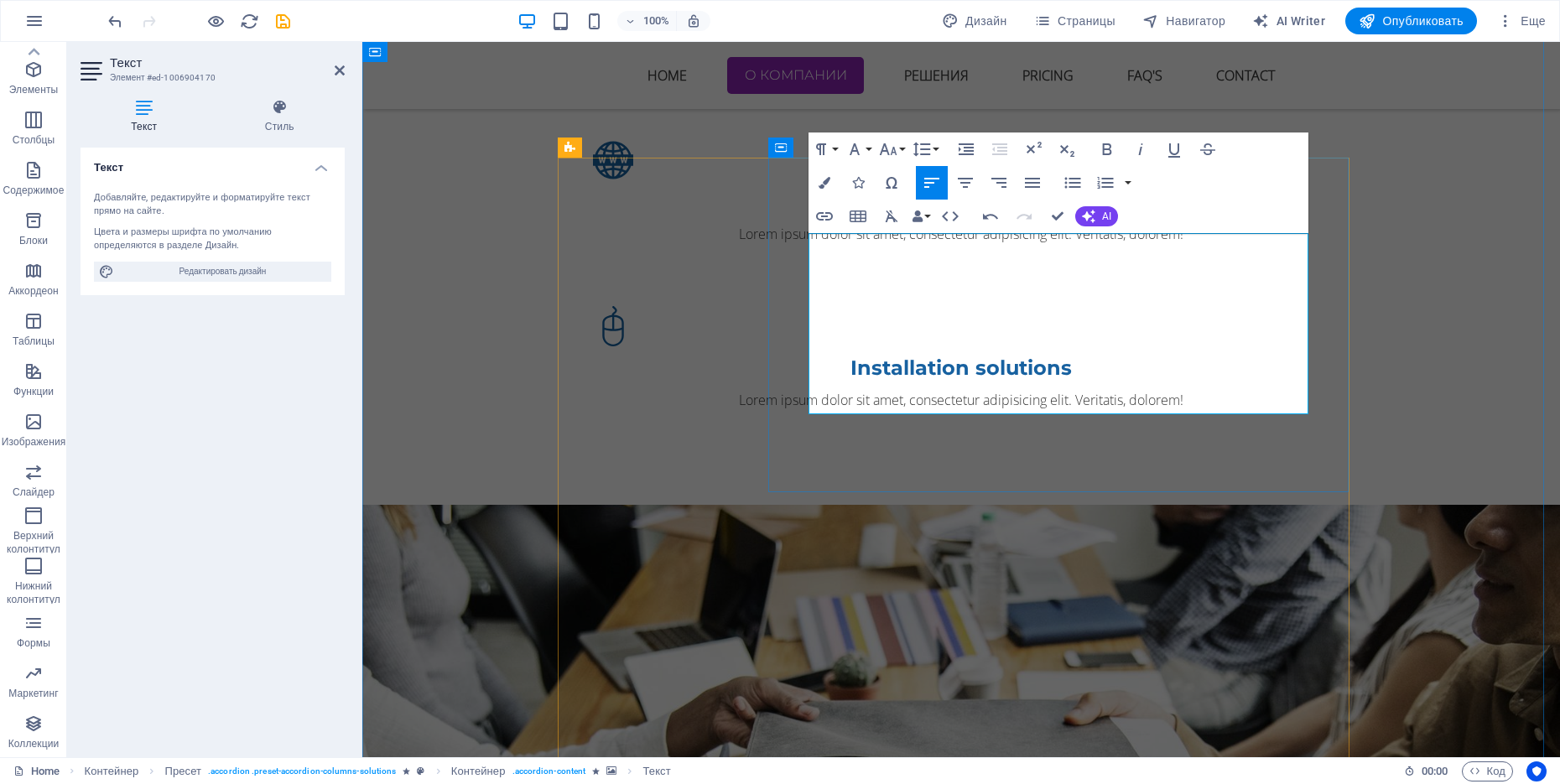
drag, startPoint x: 878, startPoint y: 288, endPoint x: 822, endPoint y: 284, distance: 56.1
drag, startPoint x: 919, startPoint y: 282, endPoint x: 810, endPoint y: 285, distance: 109.0
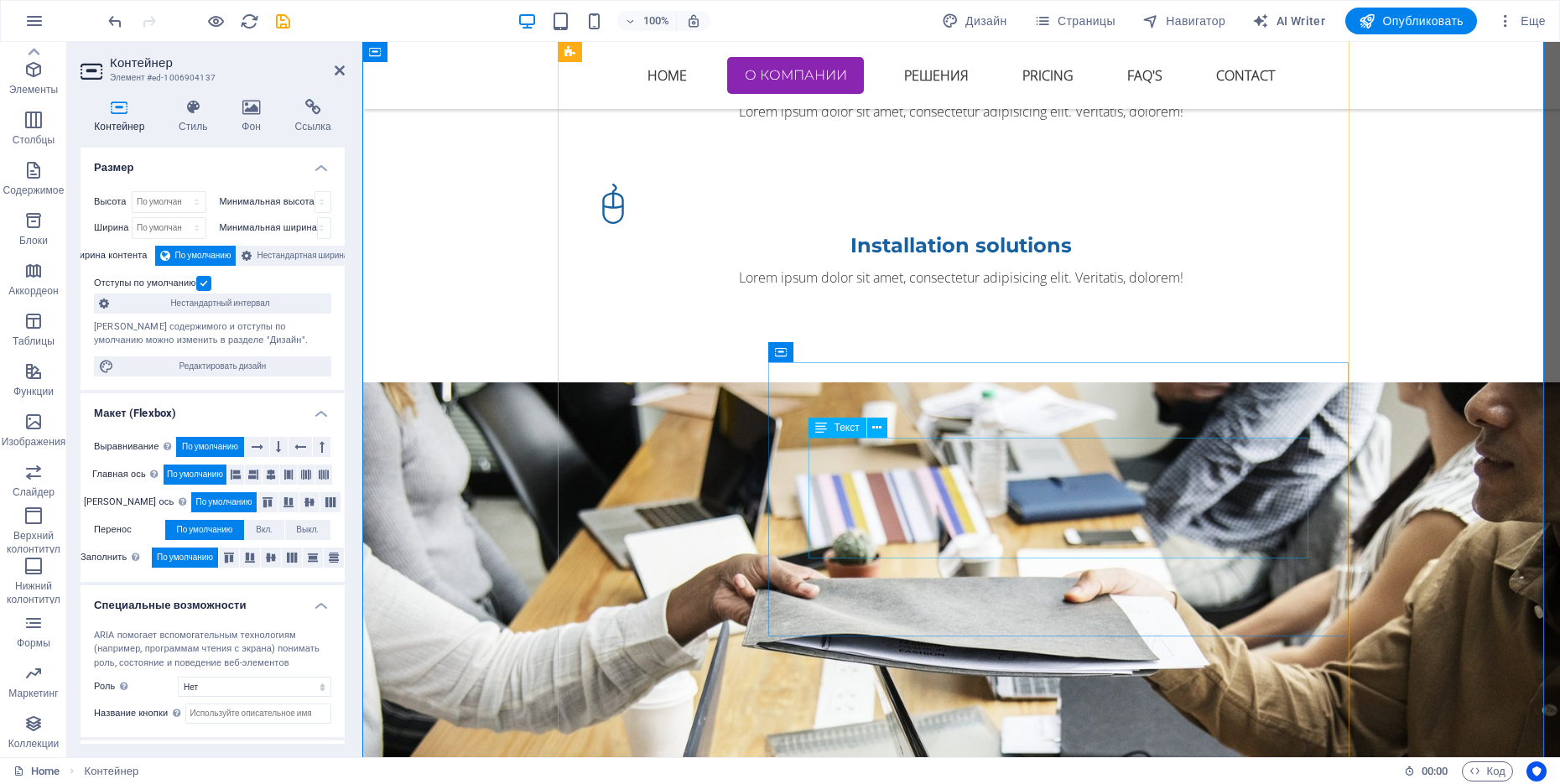
scroll to position [1925, 0]
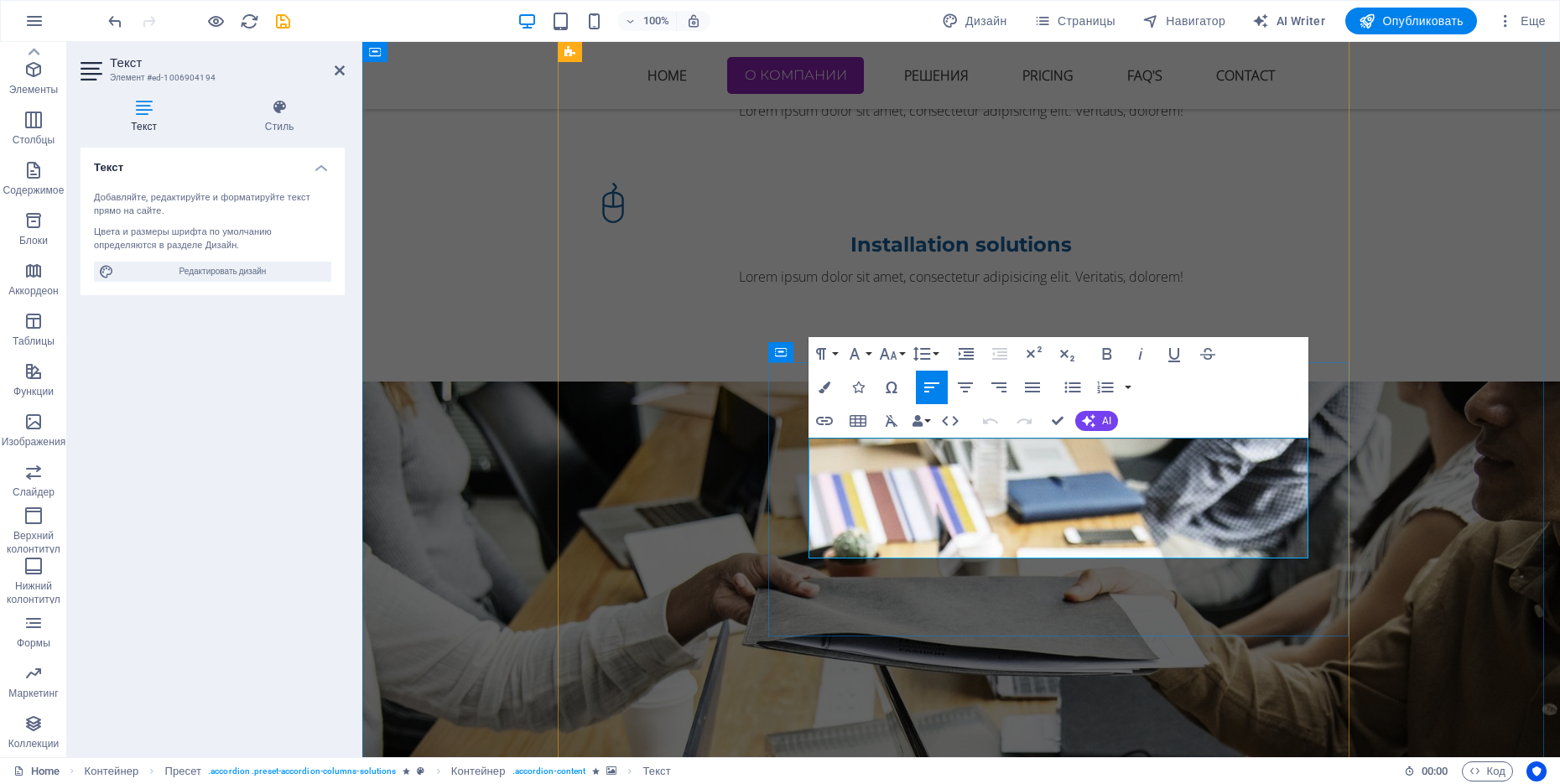
drag, startPoint x: 1241, startPoint y: 548, endPoint x: 979, endPoint y: 453, distance: 278.7
drag, startPoint x: 1260, startPoint y: 546, endPoint x: 804, endPoint y: 447, distance: 466.6
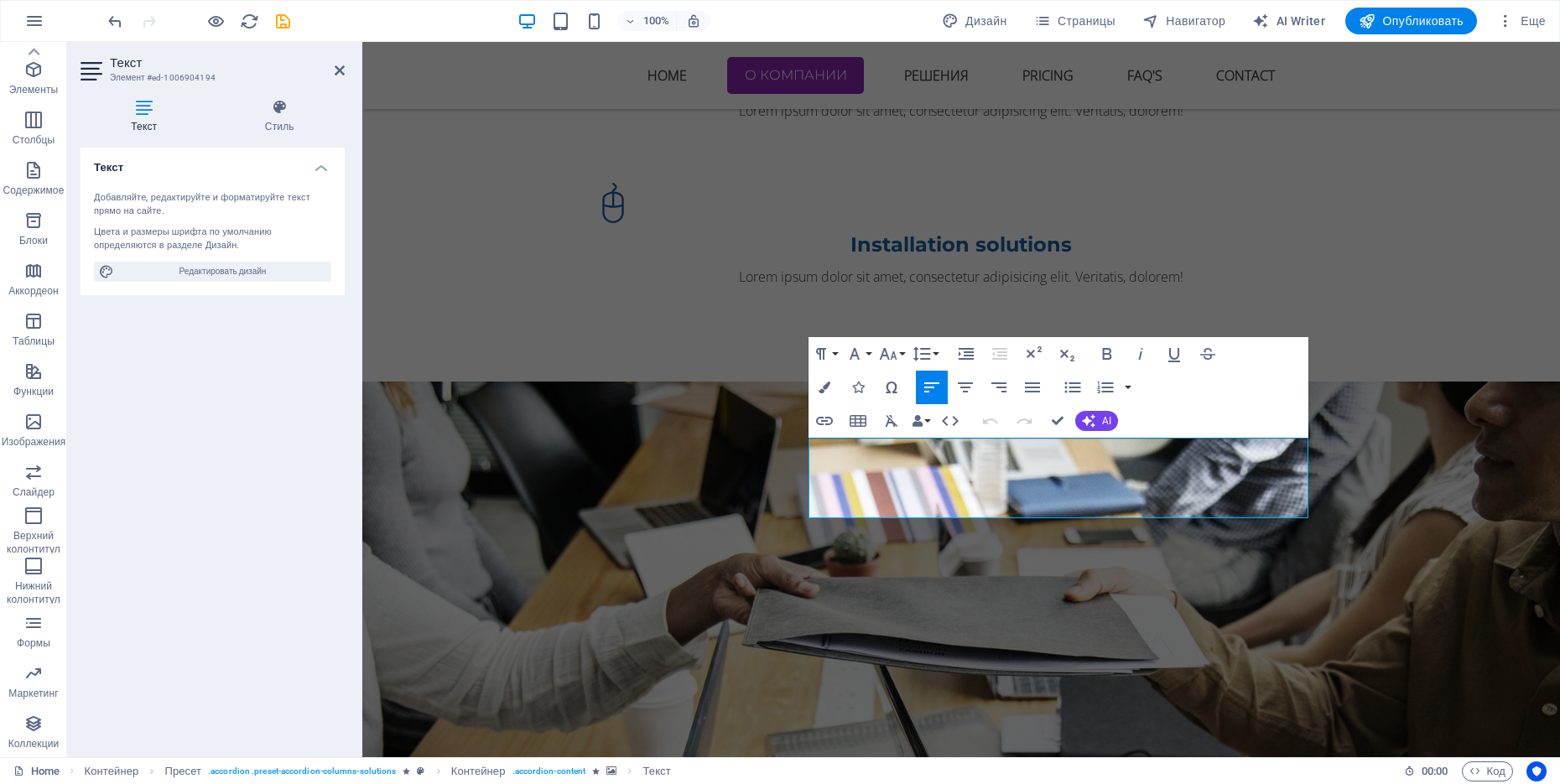
scroll to position [1596, 2]
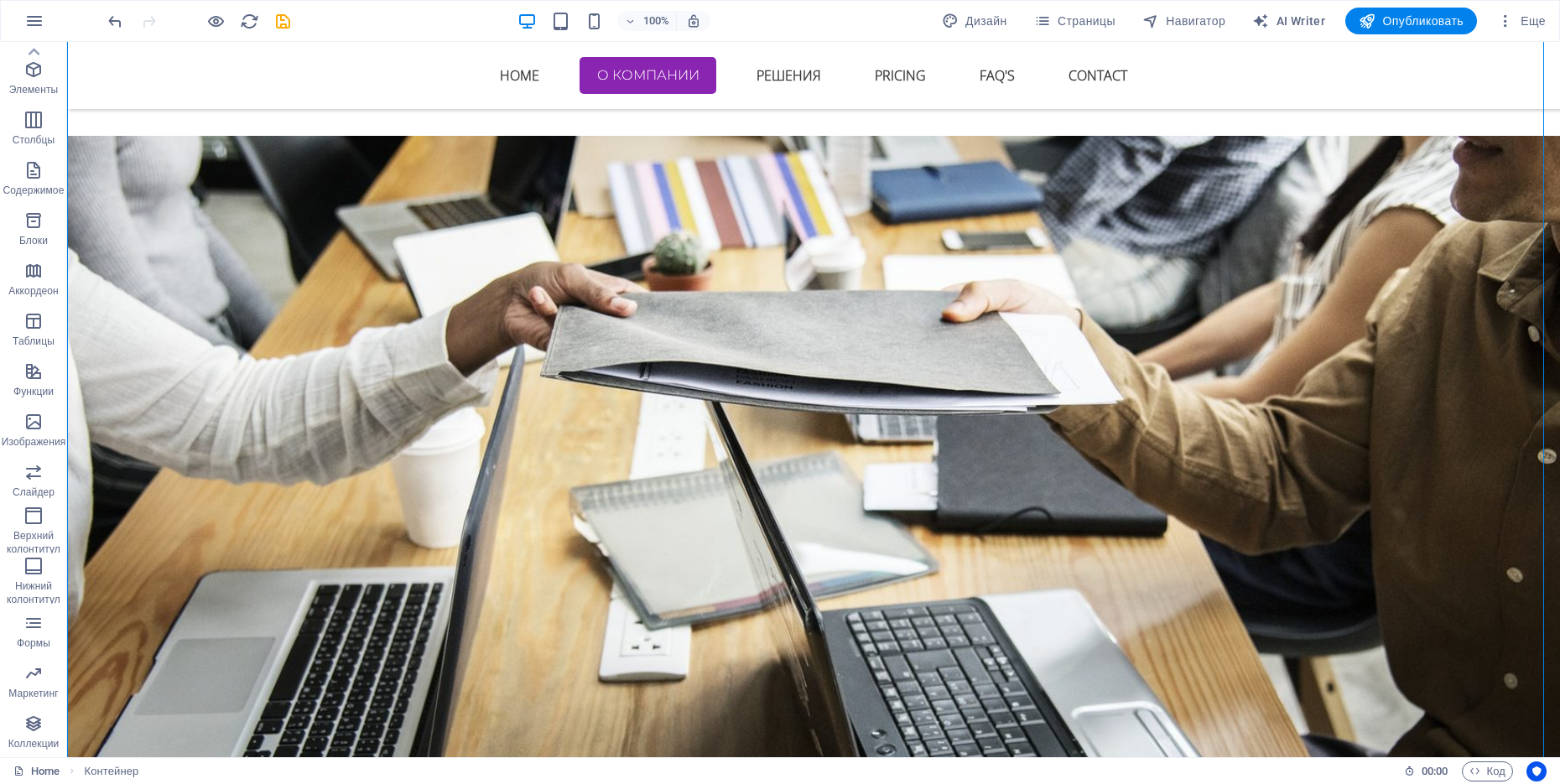
scroll to position [2172, 0]
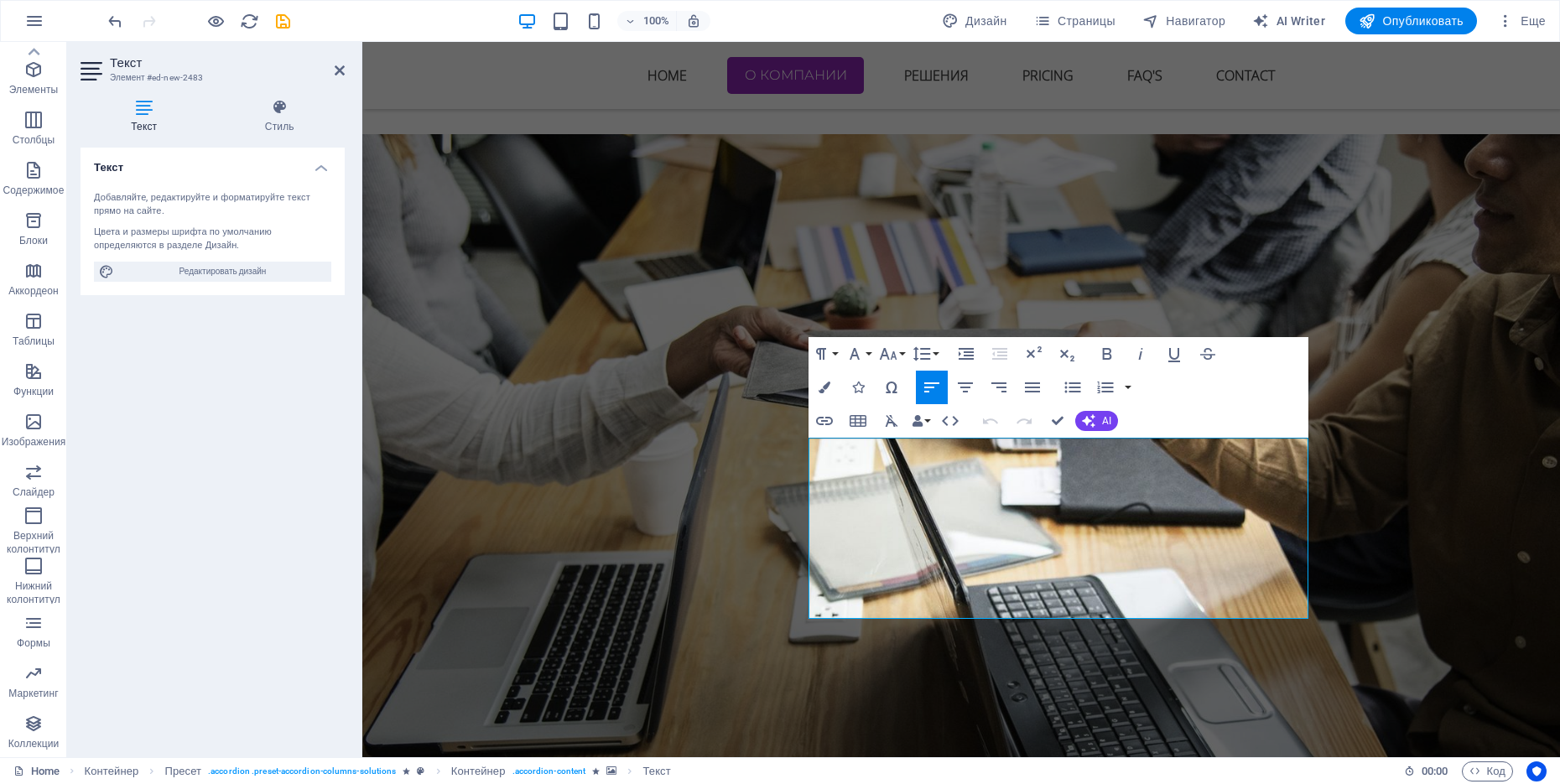
drag, startPoint x: 1093, startPoint y: 617, endPoint x: 806, endPoint y: 438, distance: 338.2
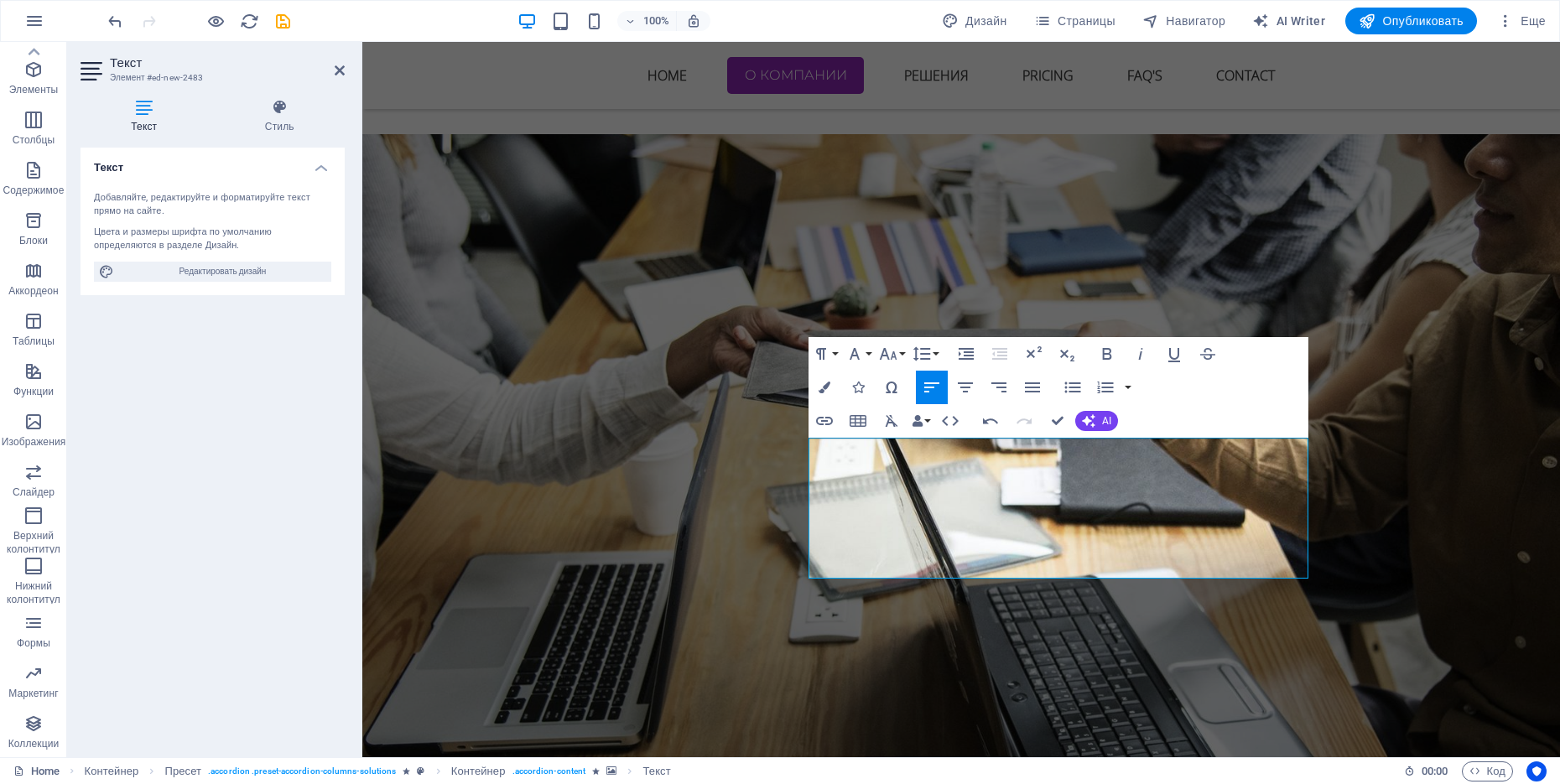
scroll to position [3812, 2]
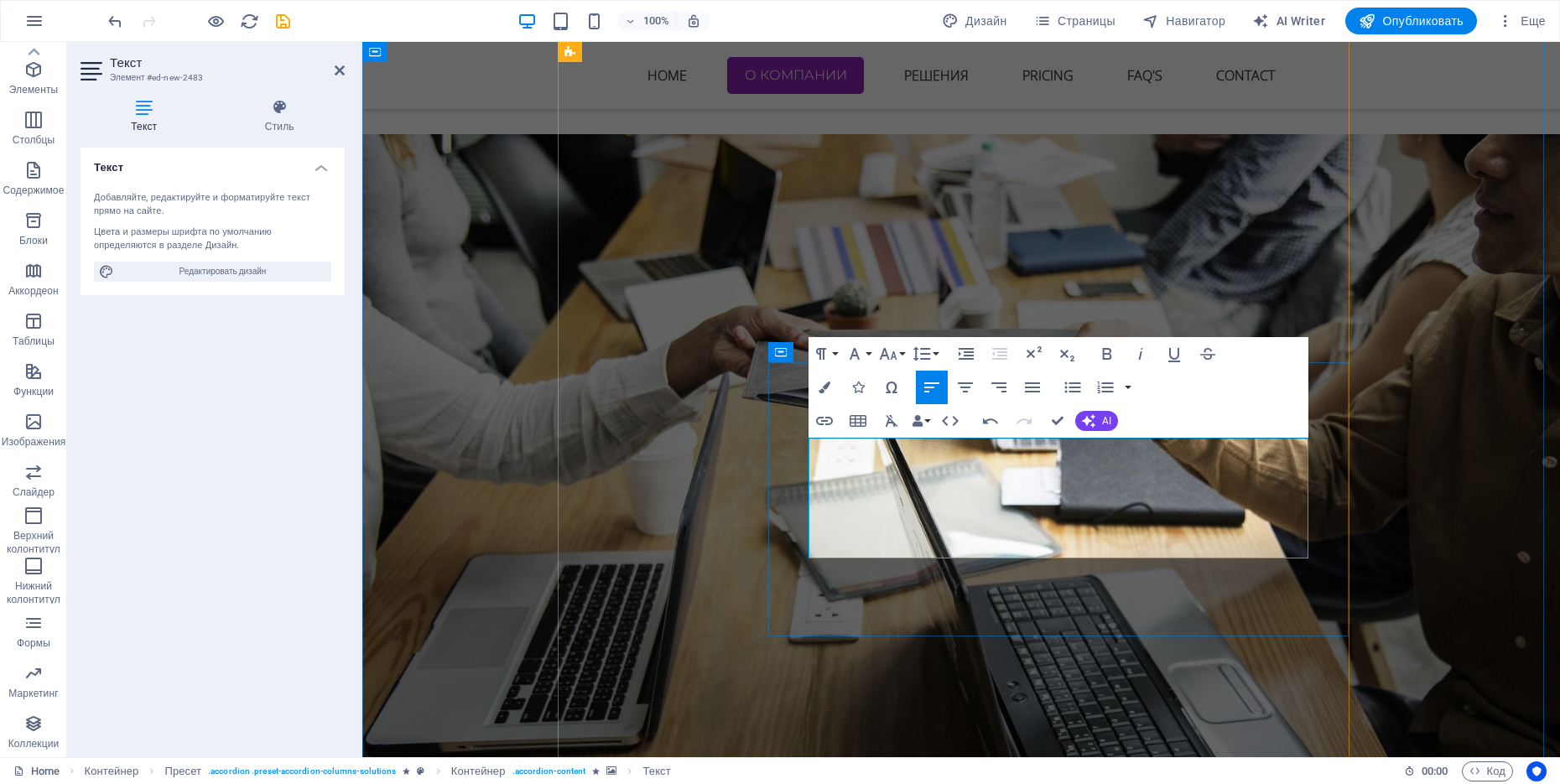
drag, startPoint x: 1132, startPoint y: 545, endPoint x: 801, endPoint y: 451, distance: 344.1
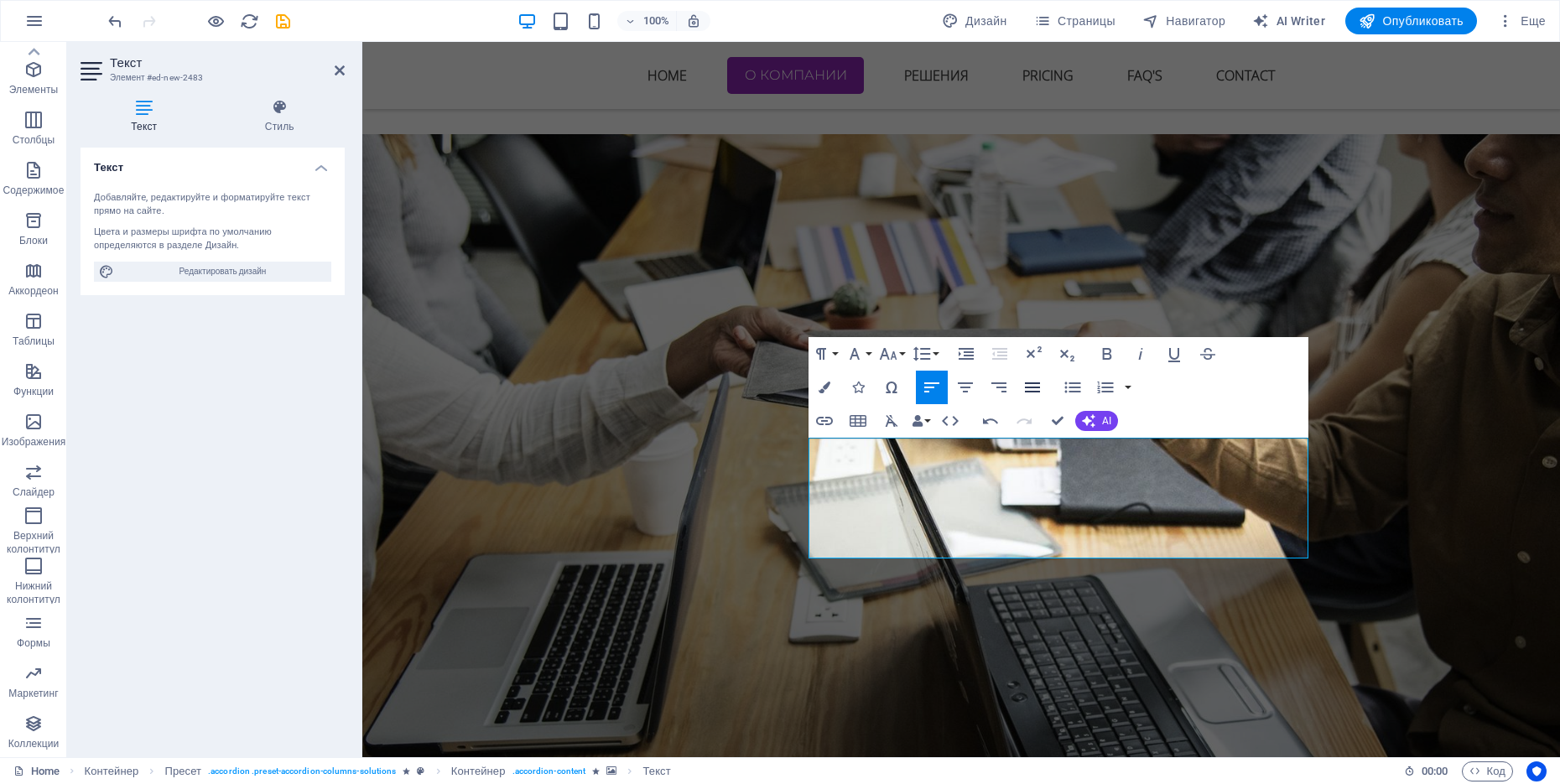
click at [1032, 387] on icon "button" at bounding box center [1032, 387] width 15 height 10
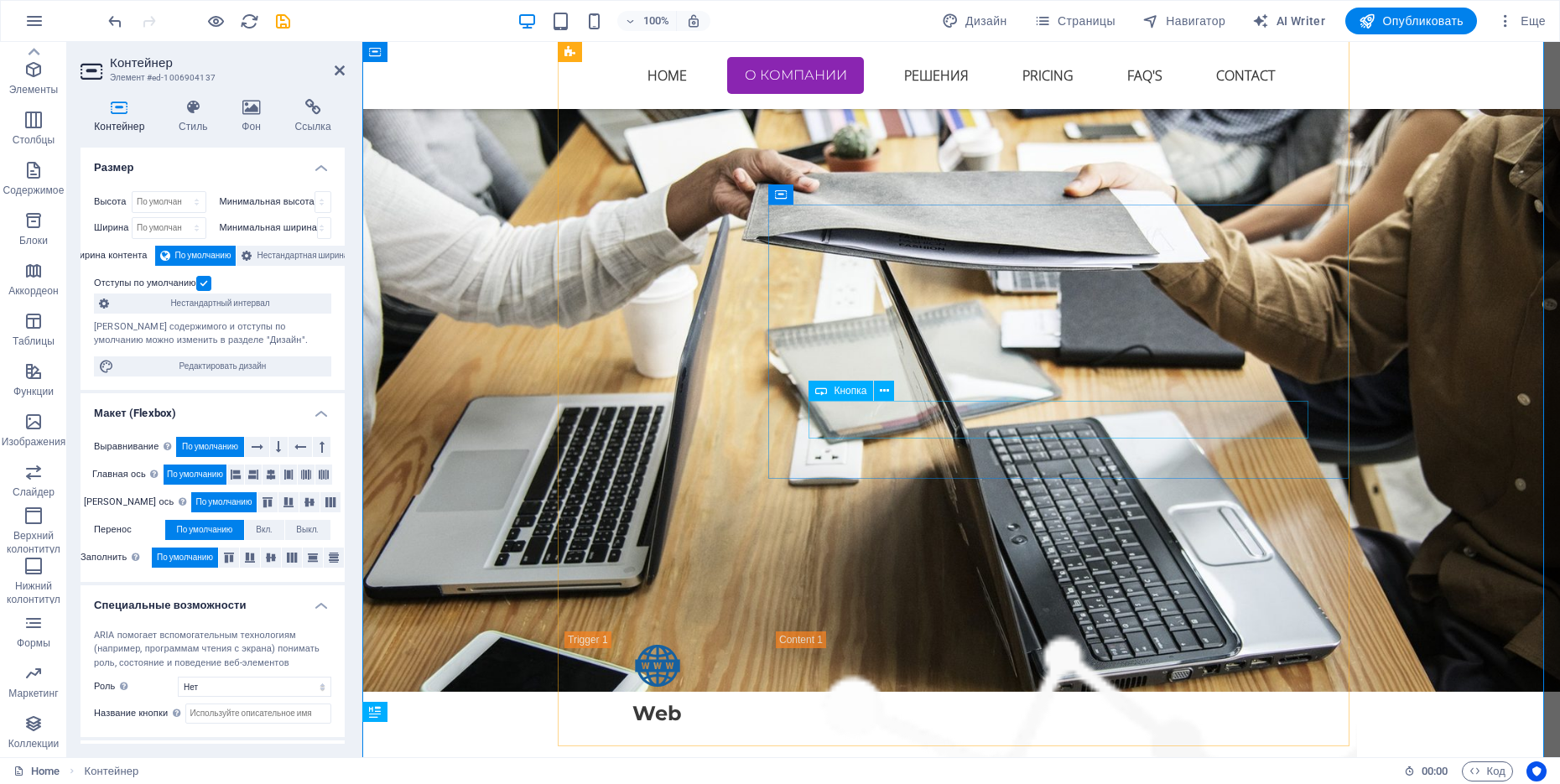
scroll to position [2328, 0]
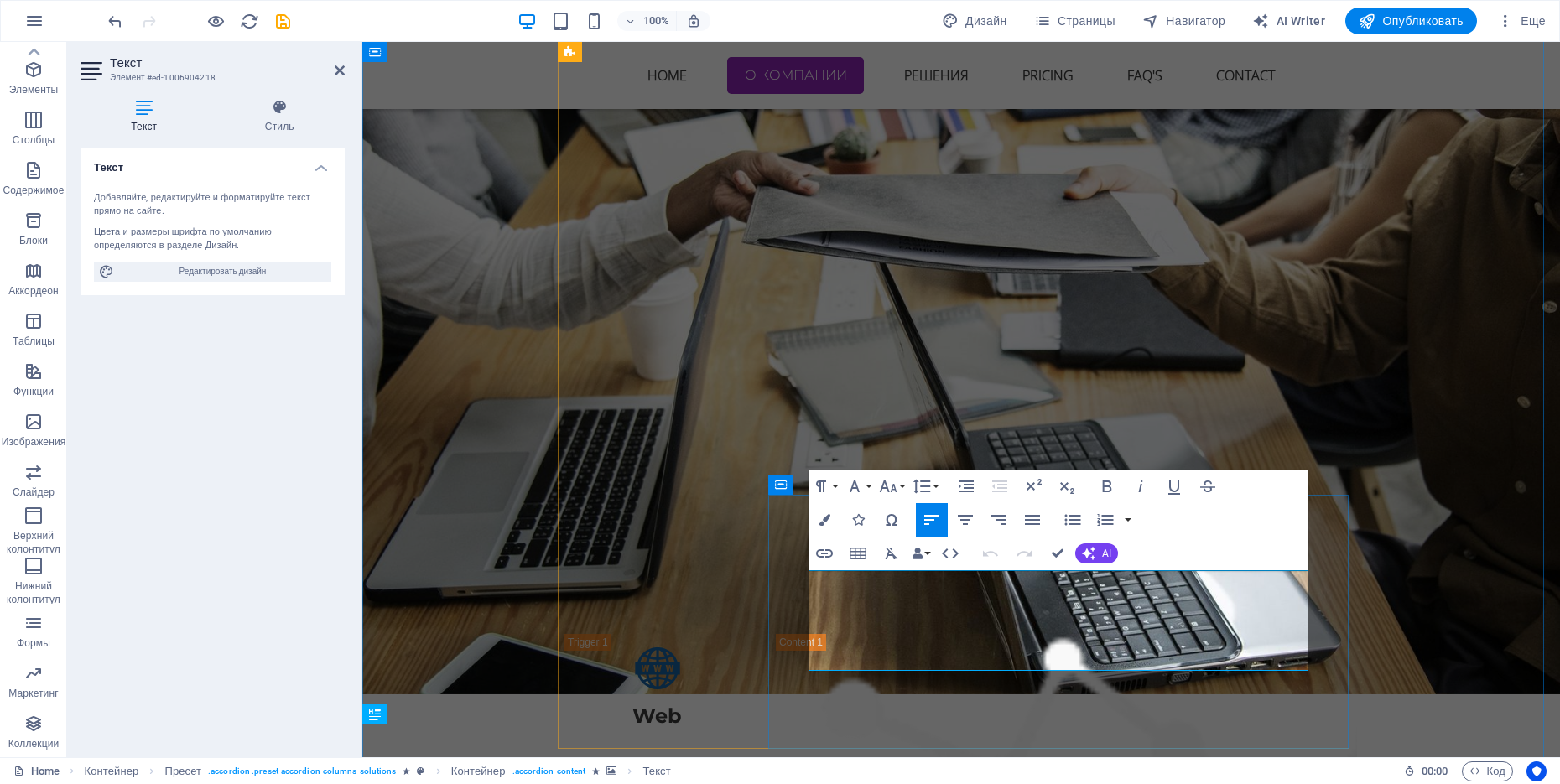
drag, startPoint x: 1083, startPoint y: 662, endPoint x: 811, endPoint y: 575, distance: 285.6
click at [1038, 525] on icon "button" at bounding box center [1032, 520] width 20 height 20
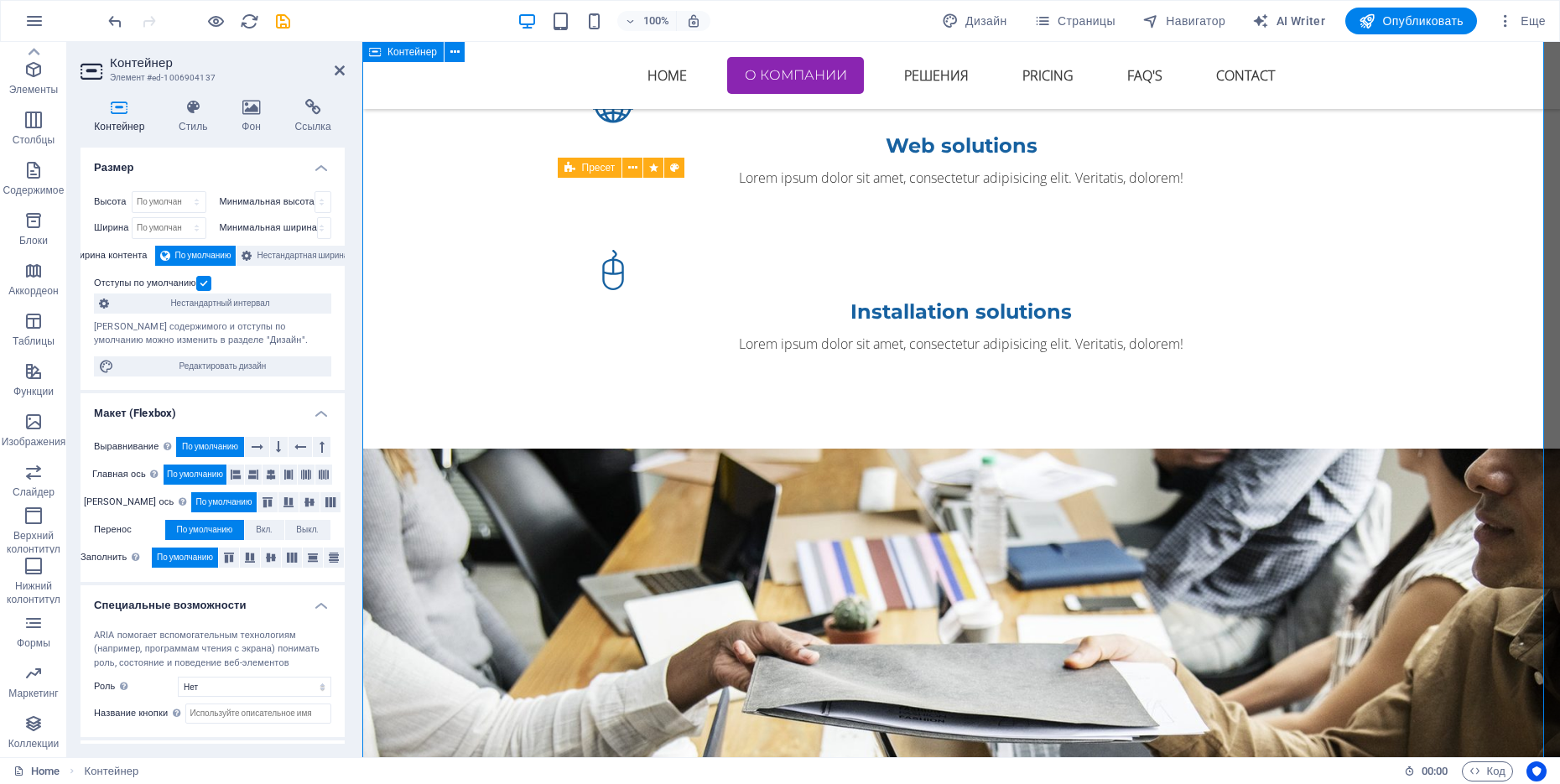
scroll to position [1782, 0]
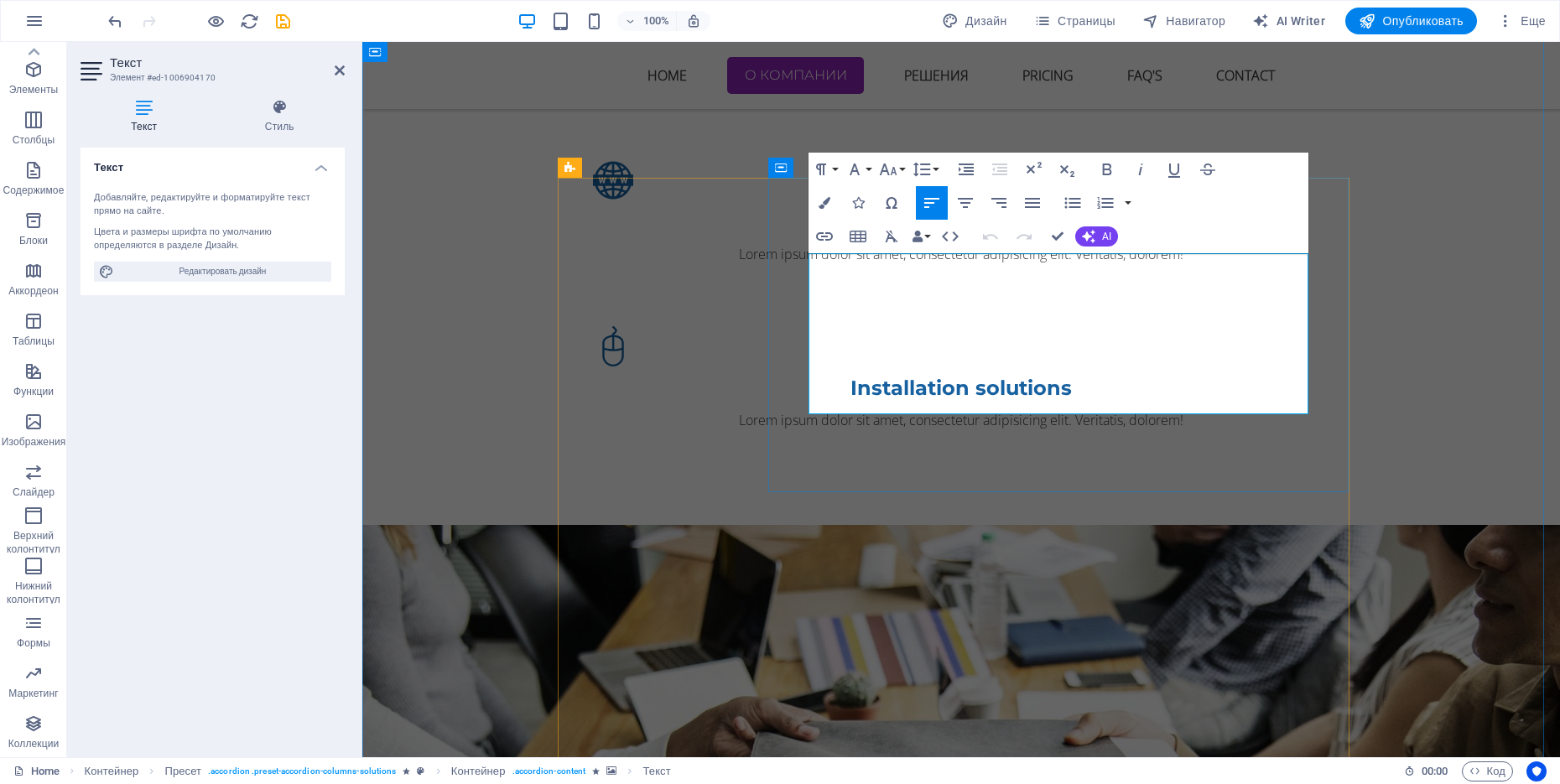
drag, startPoint x: 1074, startPoint y: 400, endPoint x: 812, endPoint y: 257, distance: 298.5
click at [1033, 202] on icon "button" at bounding box center [1032, 203] width 20 height 20
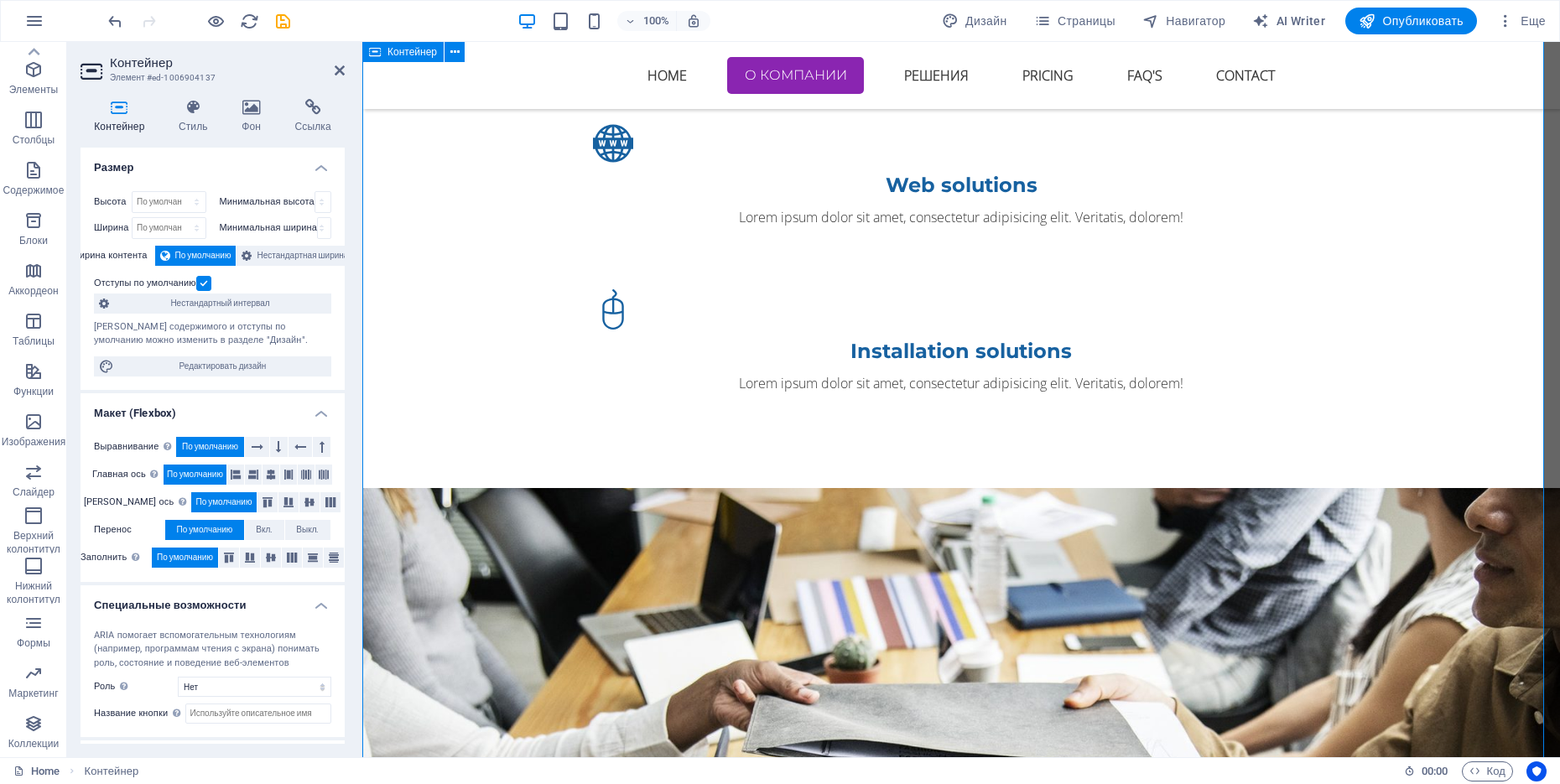
scroll to position [1820, 0]
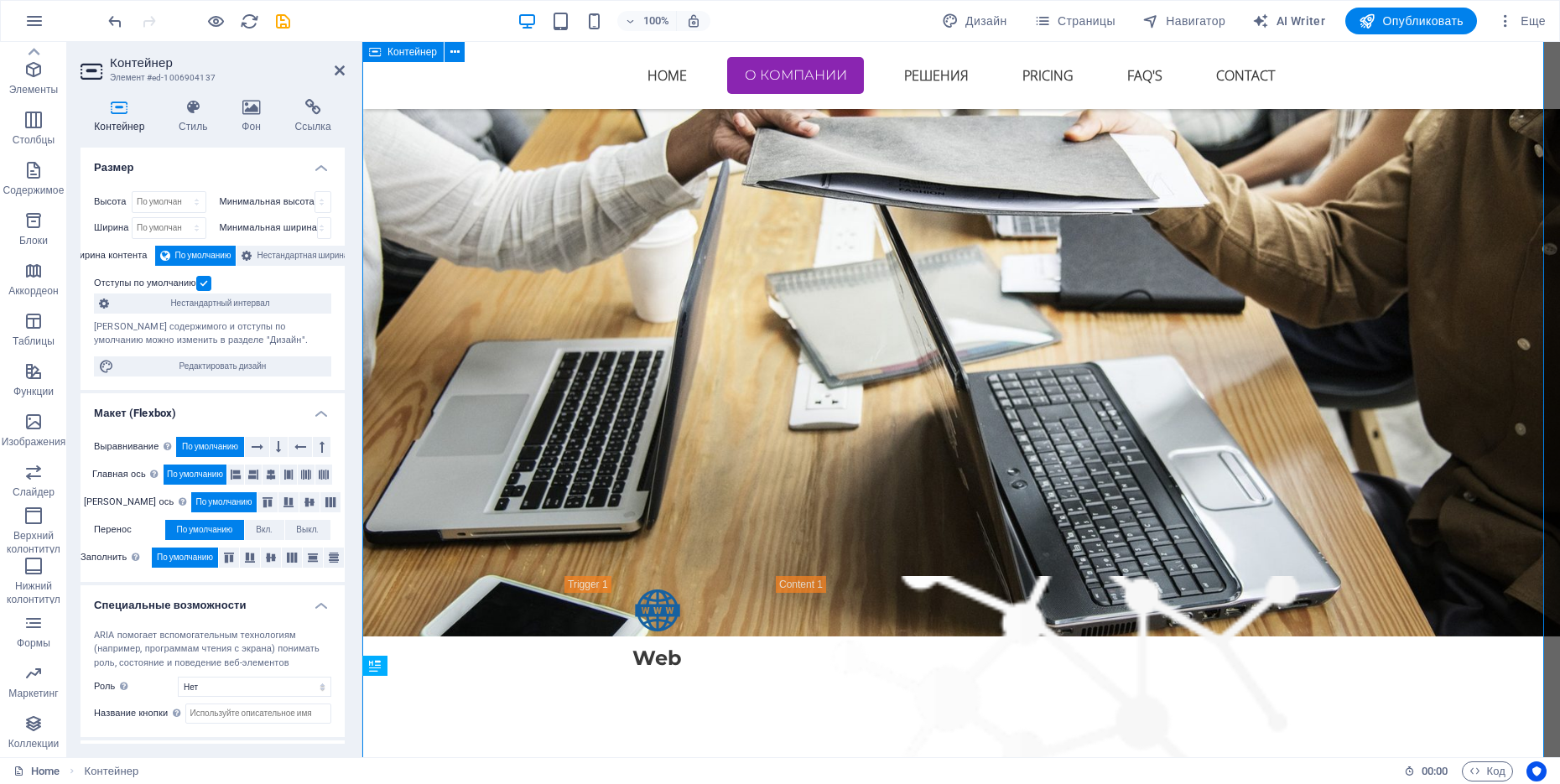
scroll to position [2392, 0]
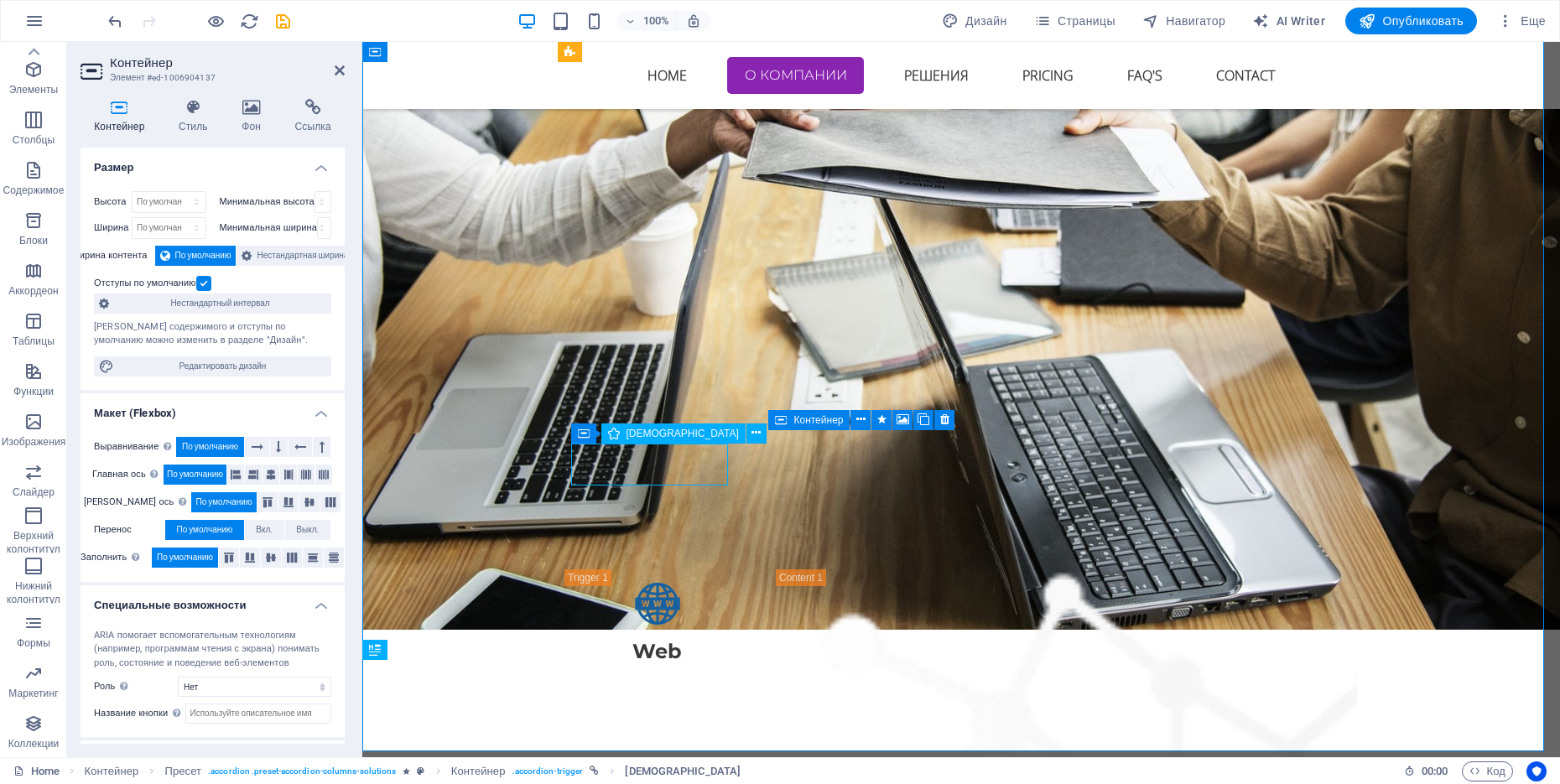
select select "xMidYMid"
select select "px"
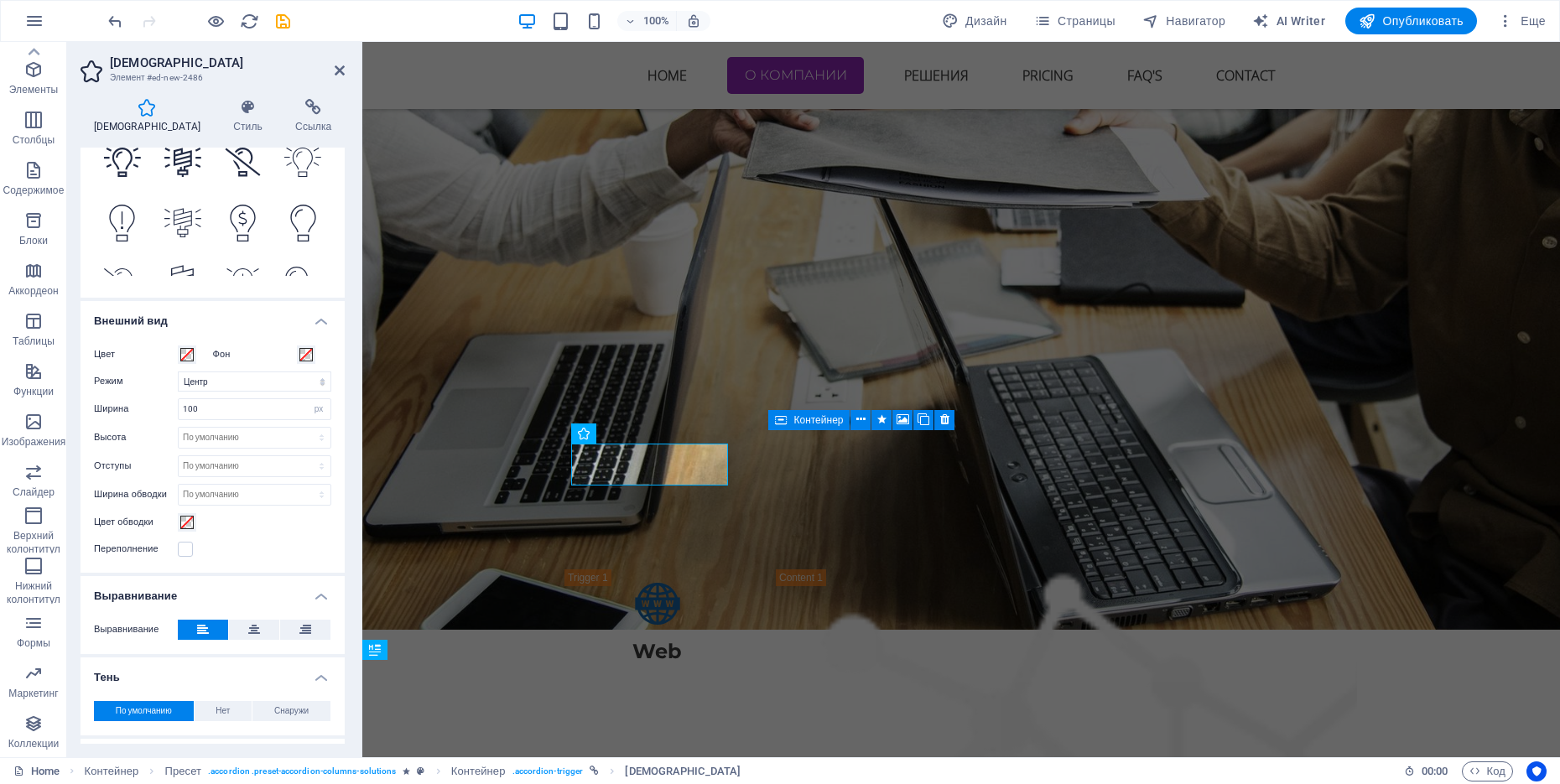
scroll to position [0, 0]
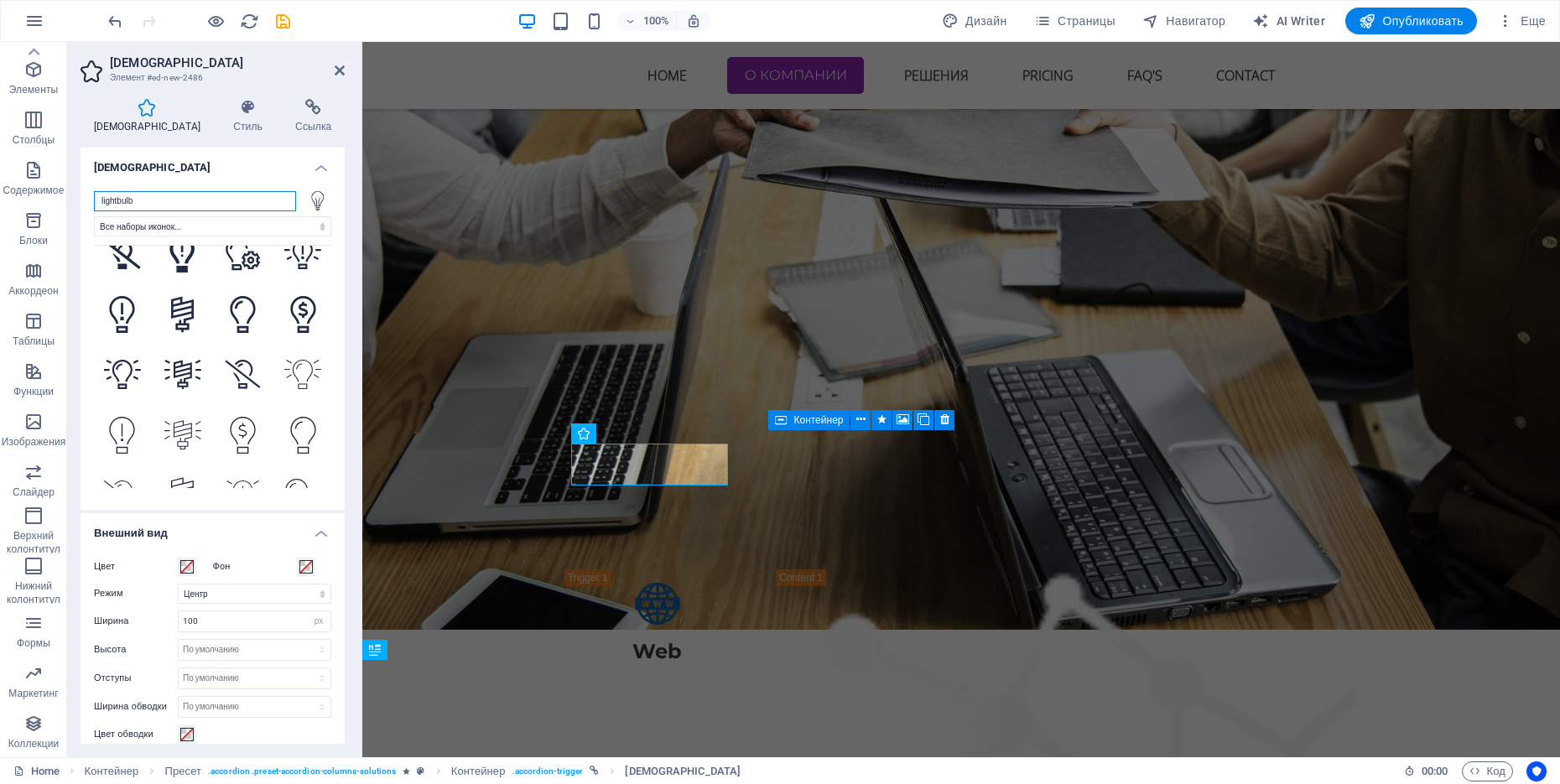
click at [181, 201] on input "lightbulb" at bounding box center [195, 201] width 202 height 20
click at [201, 225] on select "Все наборы иконок... IcoFont Ionicons FontAwesome Brands FontAwesome Duotone Fo…" at bounding box center [213, 226] width 237 height 20
click at [94, 216] on select "Все наборы иконок... IcoFont Ionicons FontAwesome Brands FontAwesome Duotone Fo…" at bounding box center [213, 226] width 237 height 20
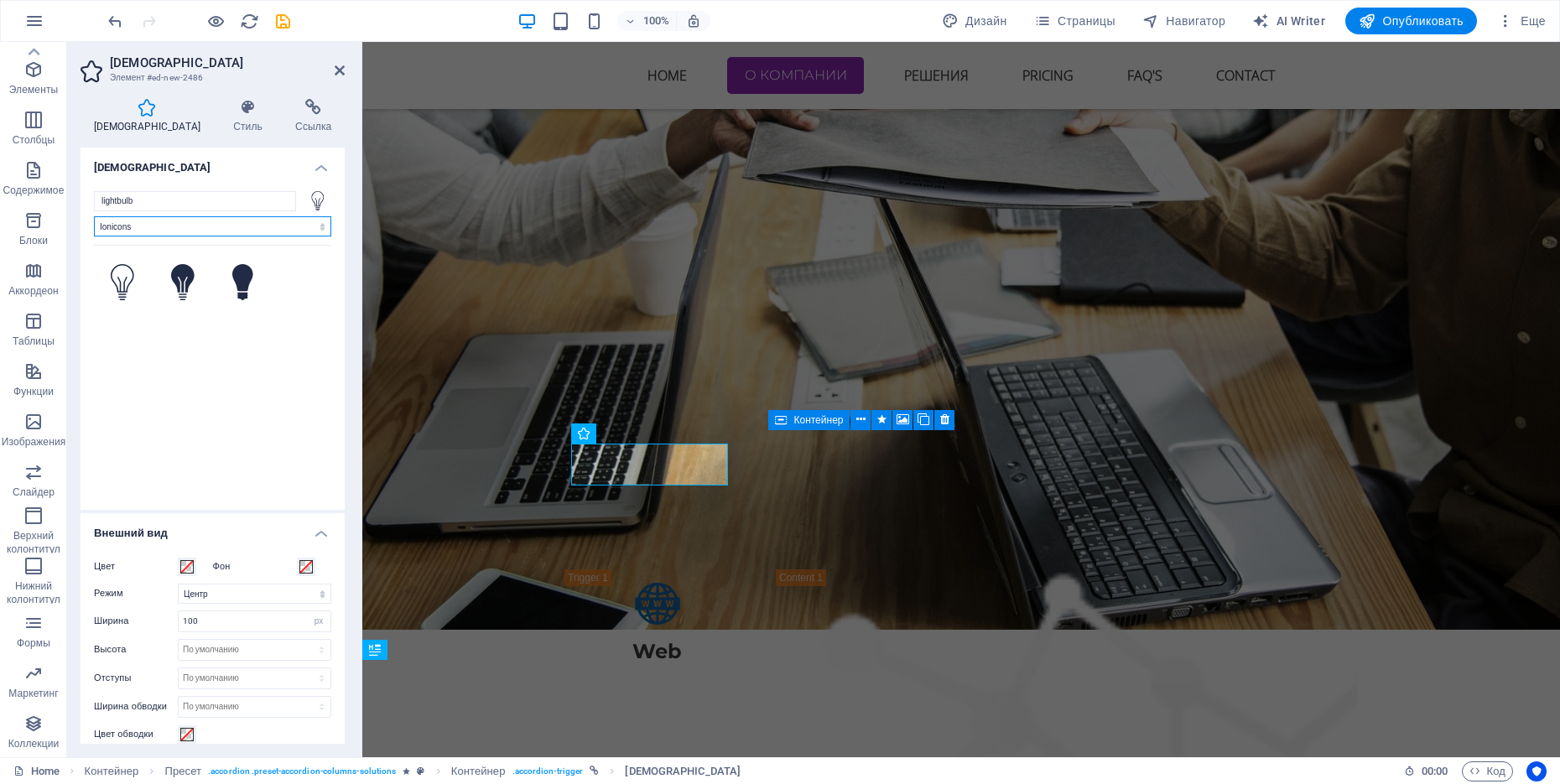
click at [204, 234] on select "Все наборы иконок... IcoFont Ionicons FontAwesome Brands FontAwesome Duotone Fo…" at bounding box center [213, 226] width 237 height 20
select select "font-awesome-light"
click at [94, 216] on select "Все наборы иконок... IcoFont Ionicons FontAwesome Brands FontAwesome Duotone Fo…" at bounding box center [213, 226] width 237 height 20
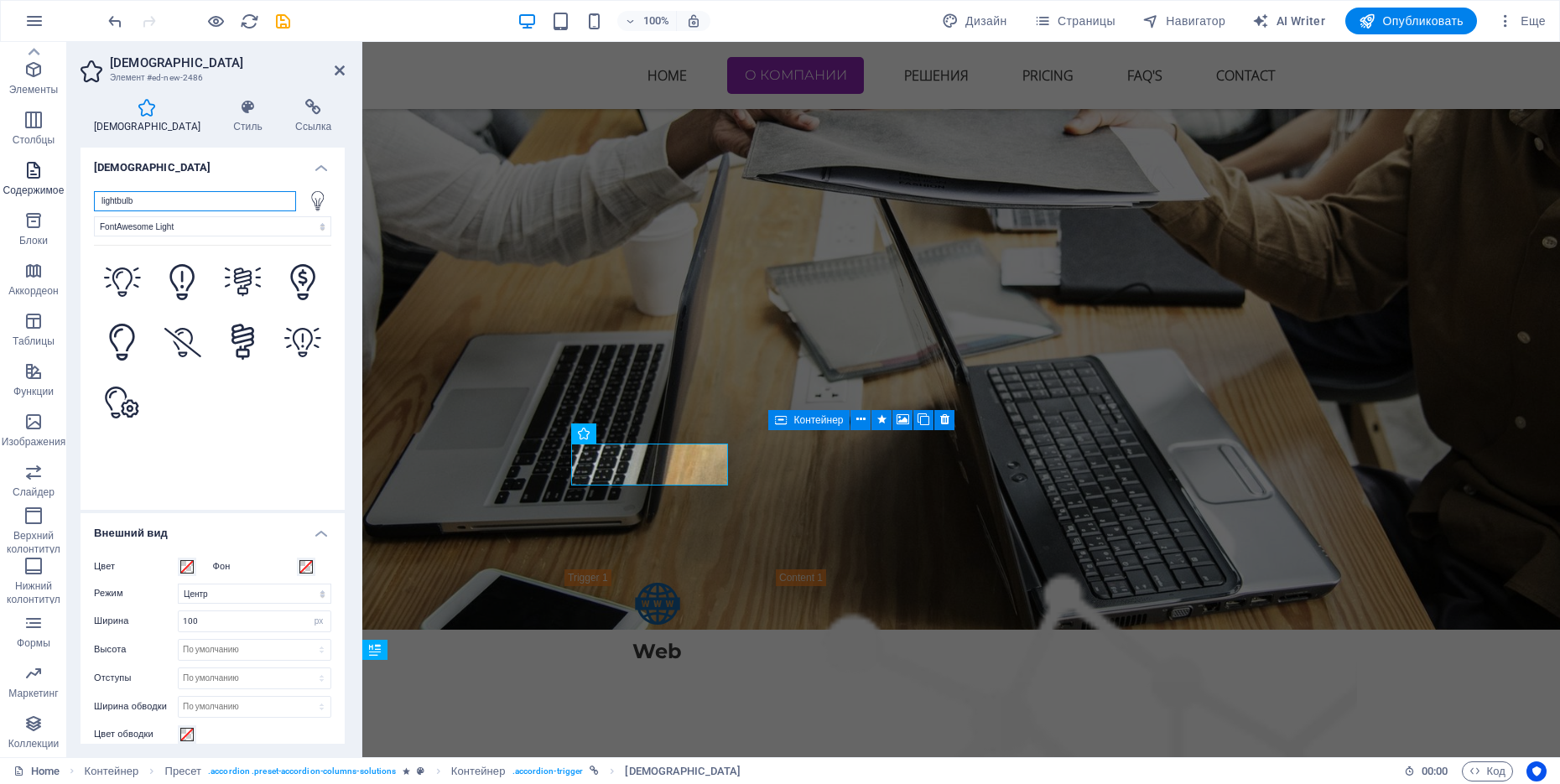
drag, startPoint x: 214, startPoint y: 209, endPoint x: 32, endPoint y: 194, distance: 182.6
click at [32, 194] on section "Избранное Элементы Столбцы Содержимое Блоки Аккордеон Таблицы Функции Изображен…" at bounding box center [780, 400] width 1560 height 715
type input "с"
click at [103, 196] on input "связь" at bounding box center [195, 201] width 202 height 20
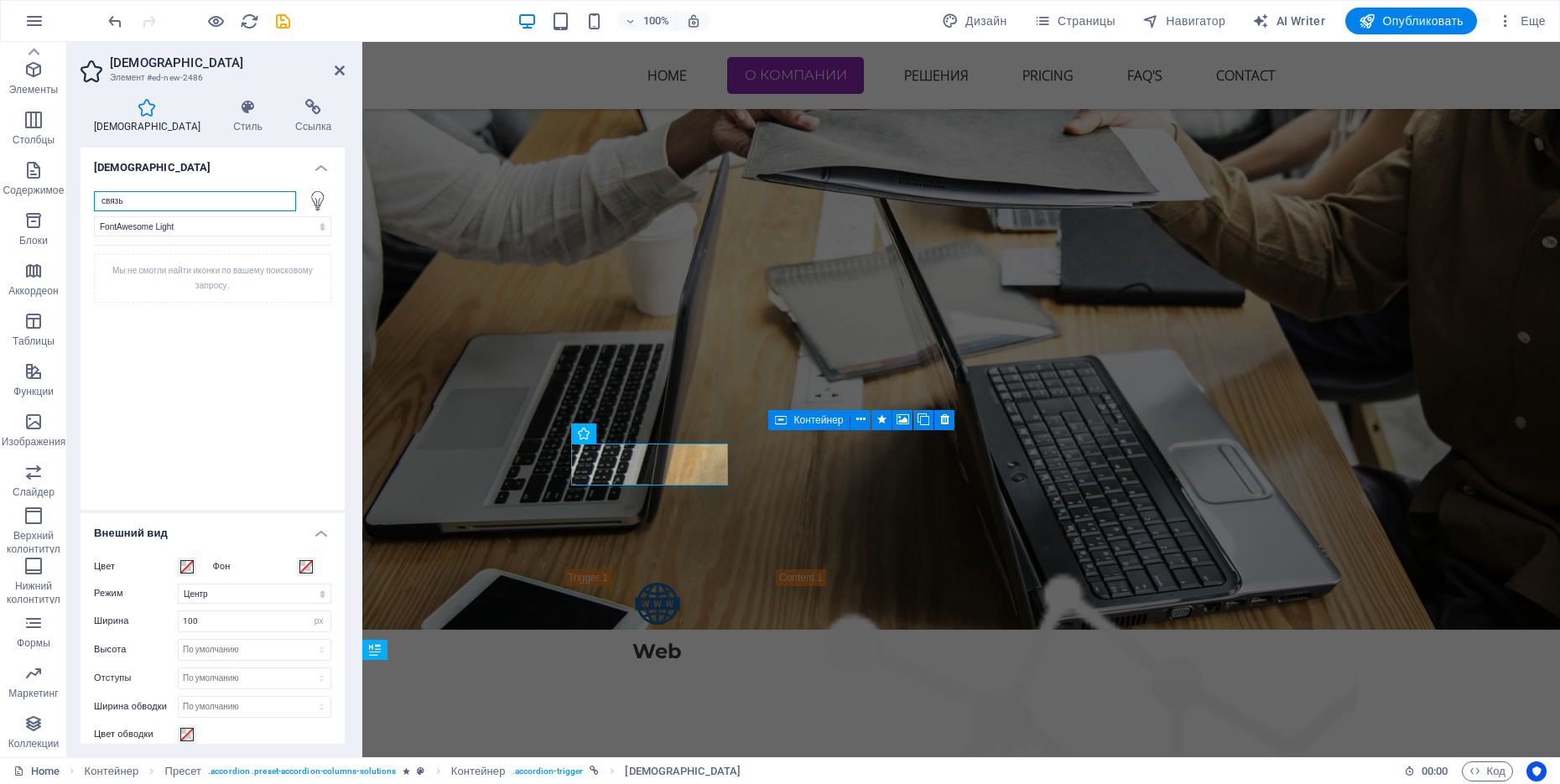
click at [103, 196] on input "связь" at bounding box center [195, 201] width 202 height 20
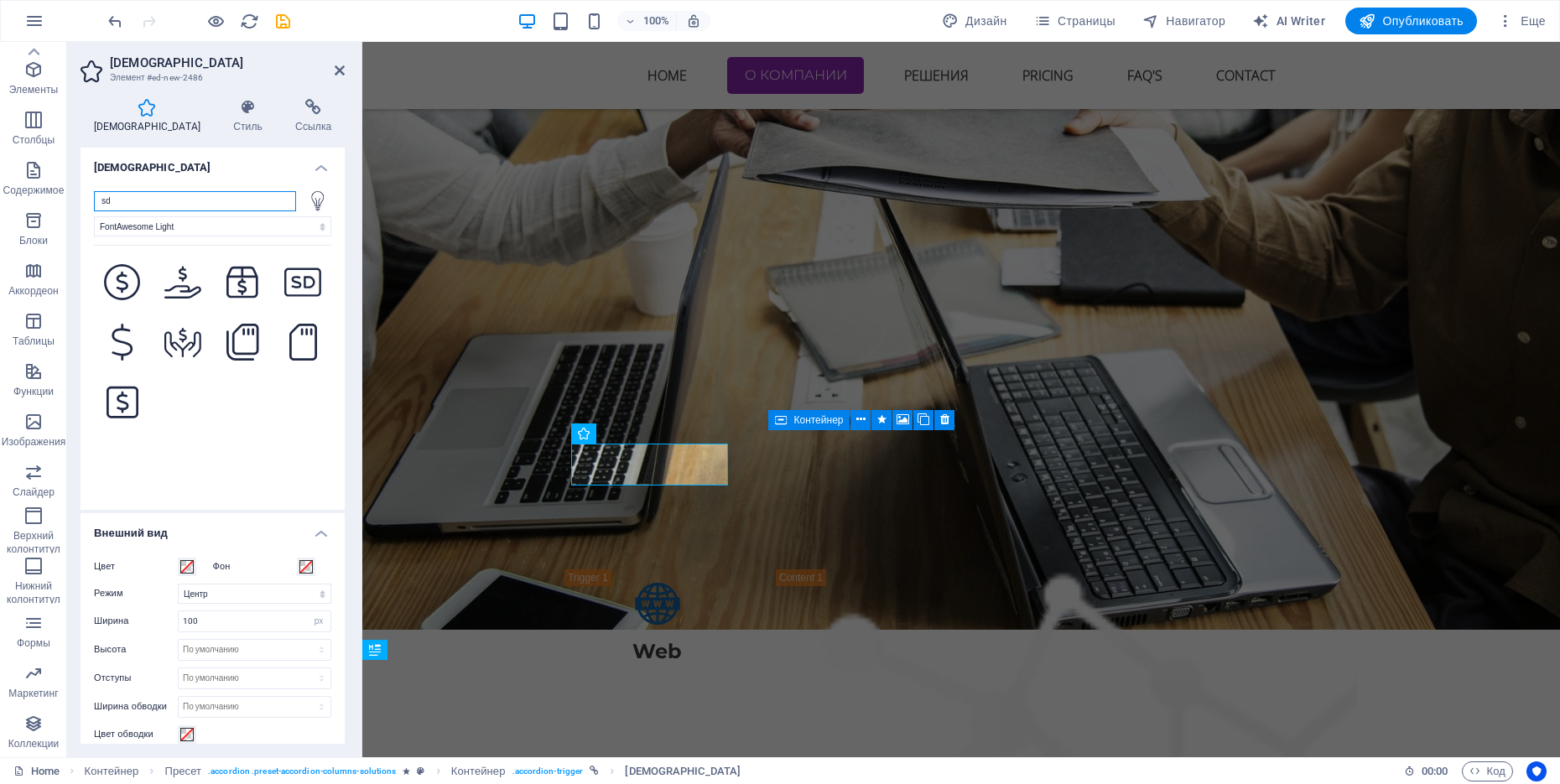
type input "s"
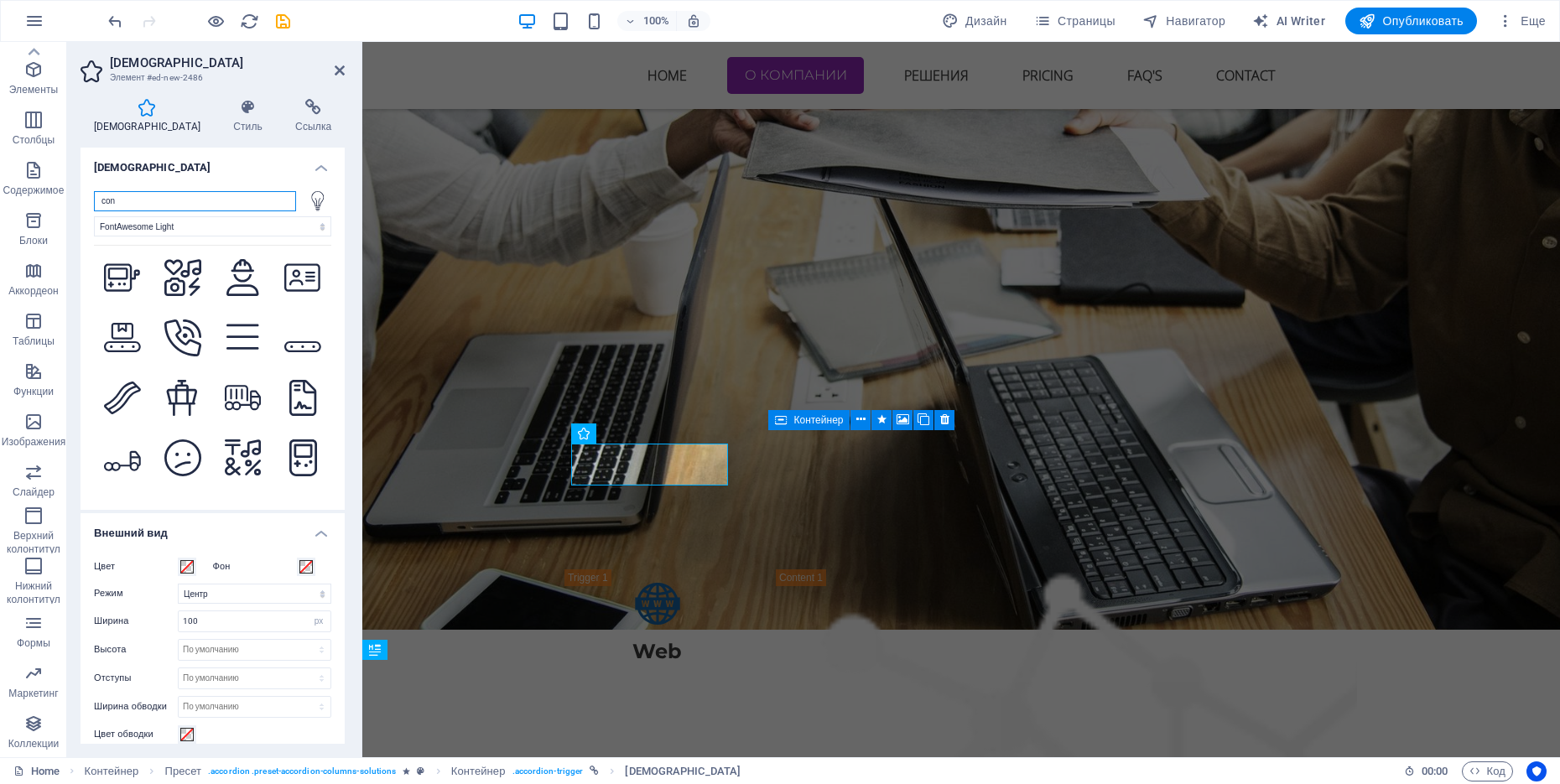
scroll to position [172, 0]
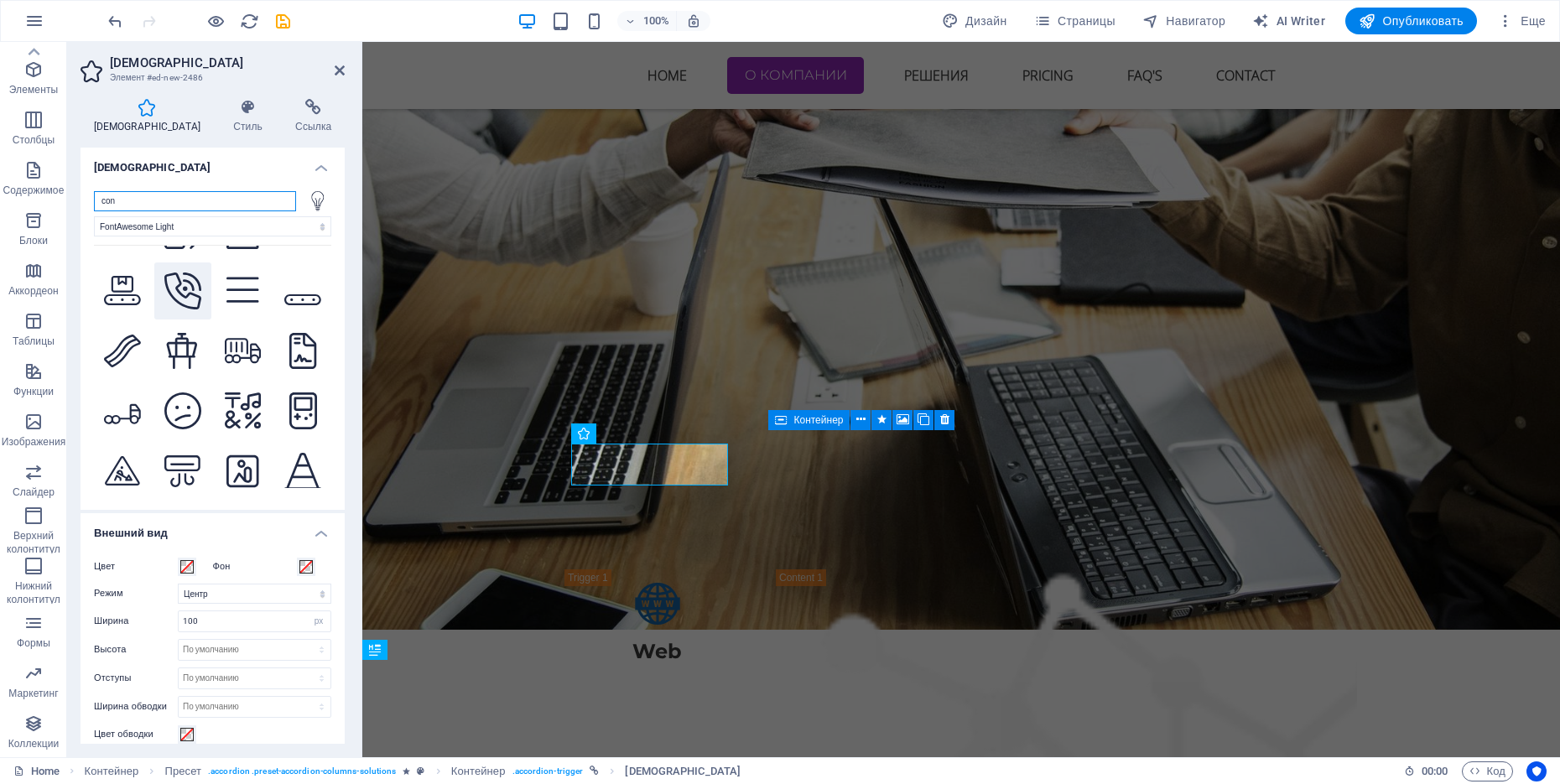
type input "con"
click at [179, 281] on icon at bounding box center [183, 291] width 37 height 37
click at [278, 592] on select "Масштаб Слева Центр Справа" at bounding box center [254, 594] width 153 height 20
click at [178, 584] on select "Масштаб Слева Центр Справа" at bounding box center [254, 594] width 153 height 20
click at [257, 595] on select "Масштаб Слева Центр Справа" at bounding box center [254, 594] width 153 height 20
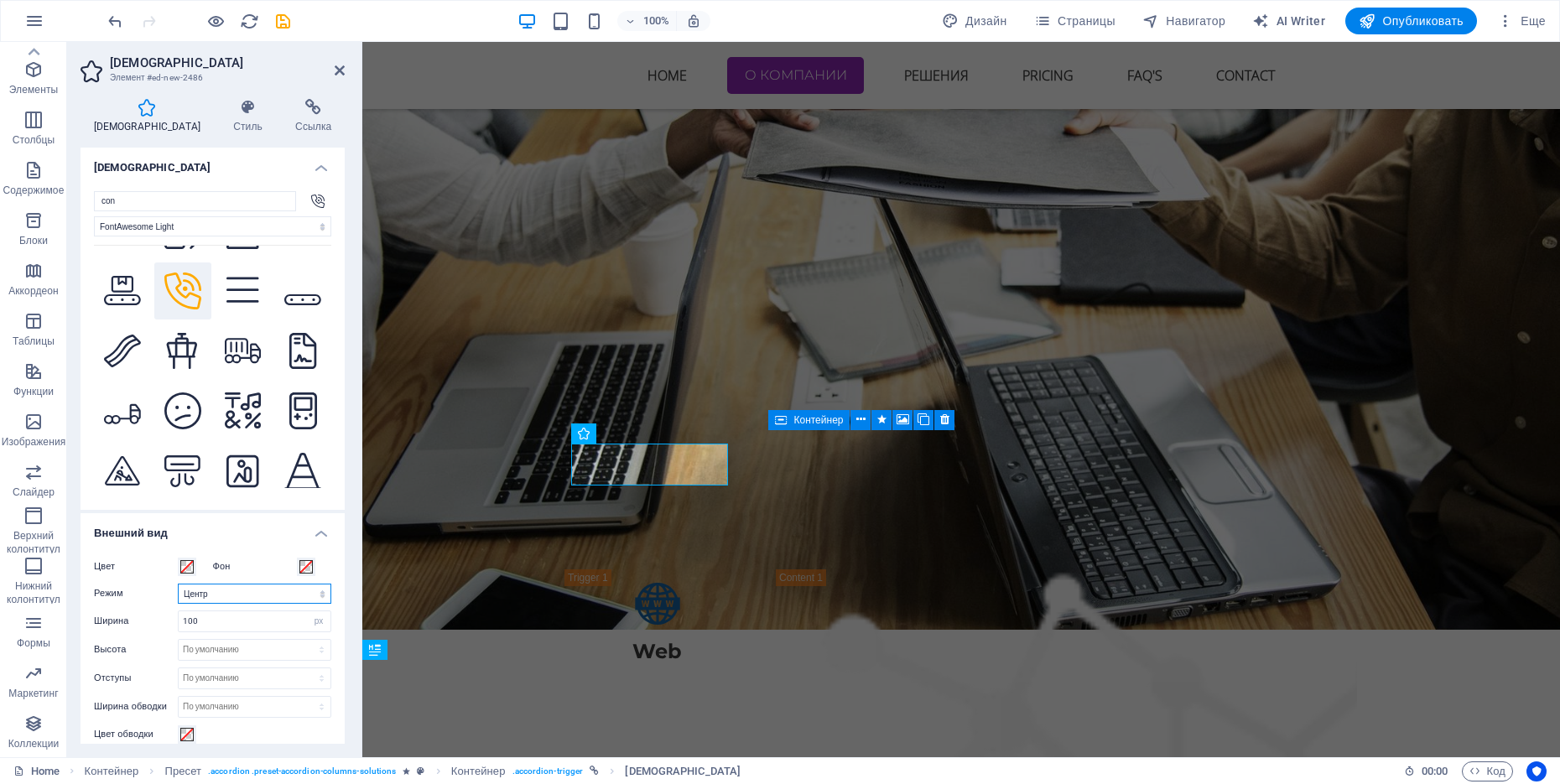
click at [178, 584] on select "Масштаб Слева Центр Справа" at bounding box center [254, 594] width 153 height 20
click at [246, 591] on select "Масштаб Слева Центр Справа" at bounding box center [254, 594] width 153 height 20
click at [178, 584] on select "Масштаб Слева Центр Справа" at bounding box center [254, 594] width 153 height 20
click at [250, 596] on select "Масштаб Слева Центр Справа" at bounding box center [254, 594] width 153 height 20
select select "xMidYMid"
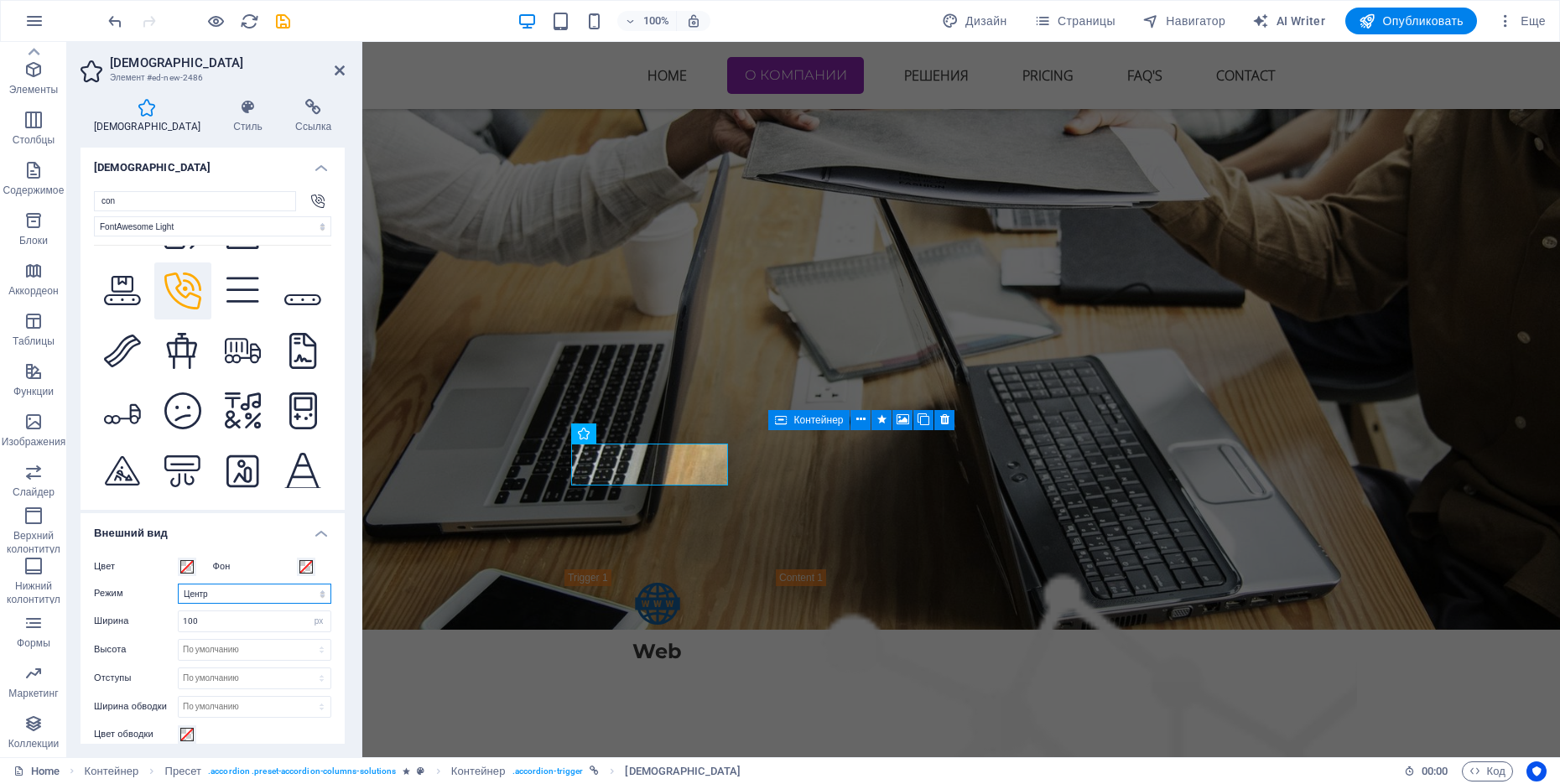
click at [178, 584] on select "Масштаб Слева Центр Справа" at bounding box center [254, 594] width 153 height 20
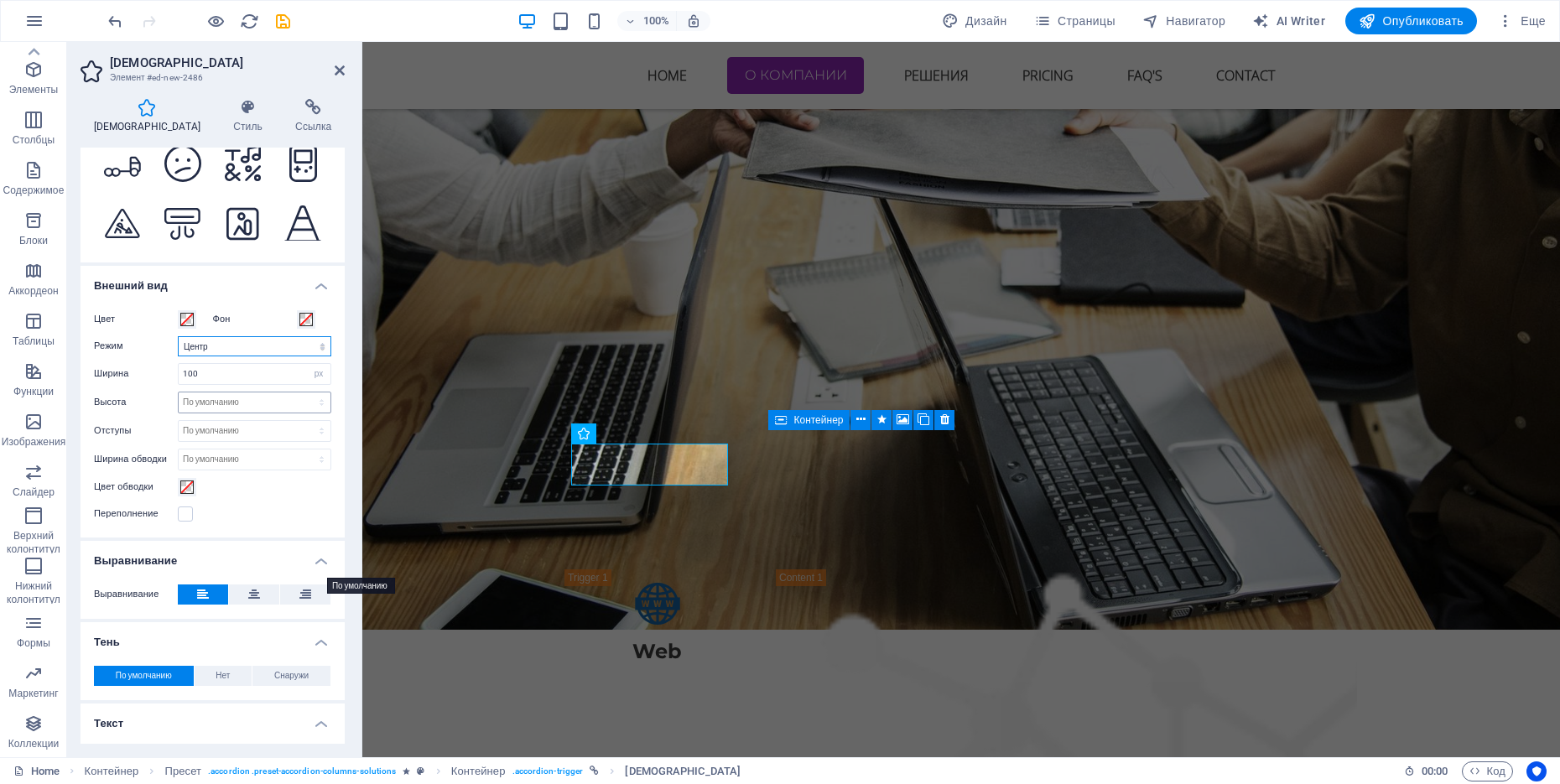
scroll to position [248, 0]
click at [253, 594] on icon at bounding box center [254, 594] width 12 height 20
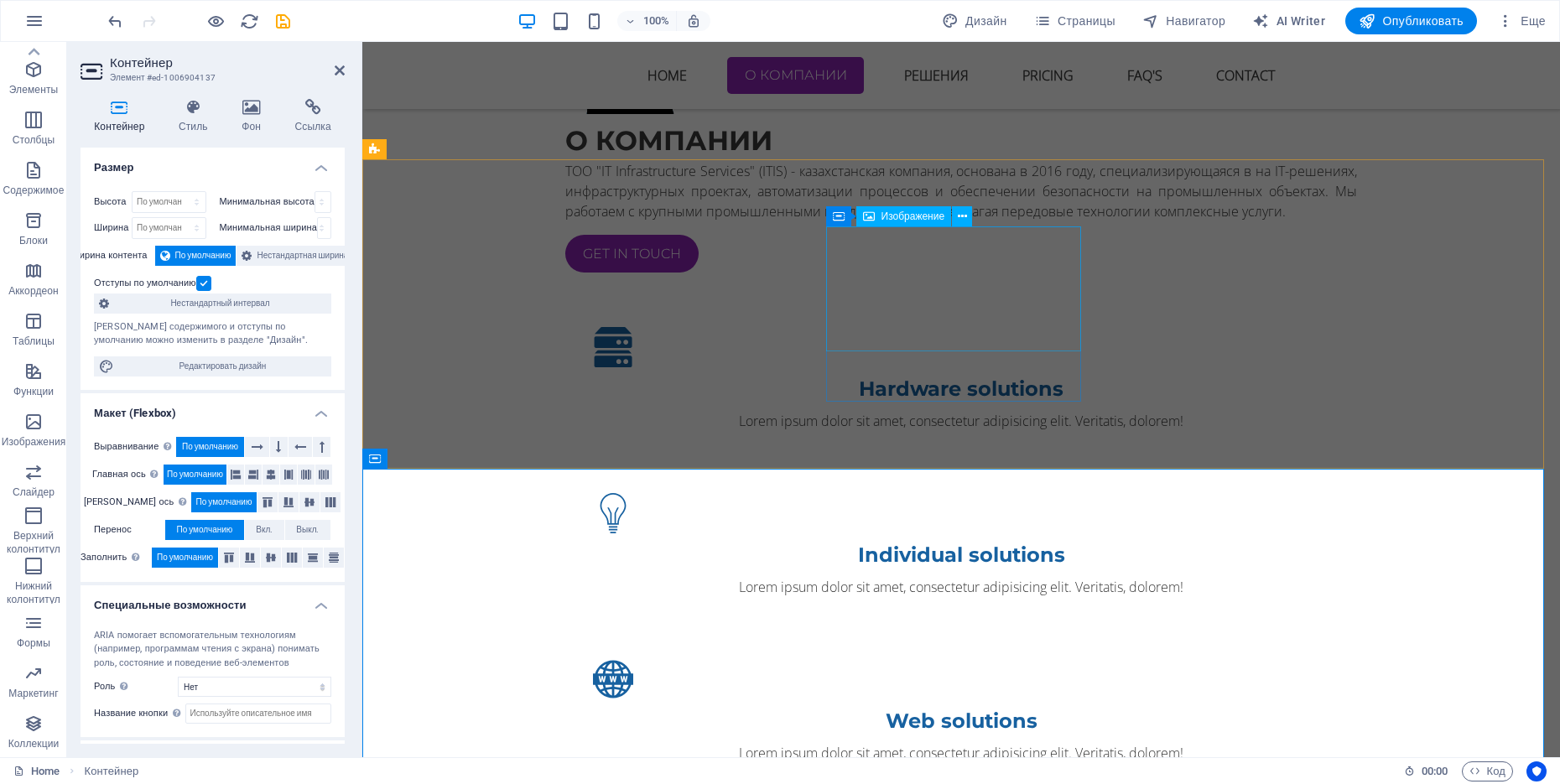
scroll to position [1281, 0]
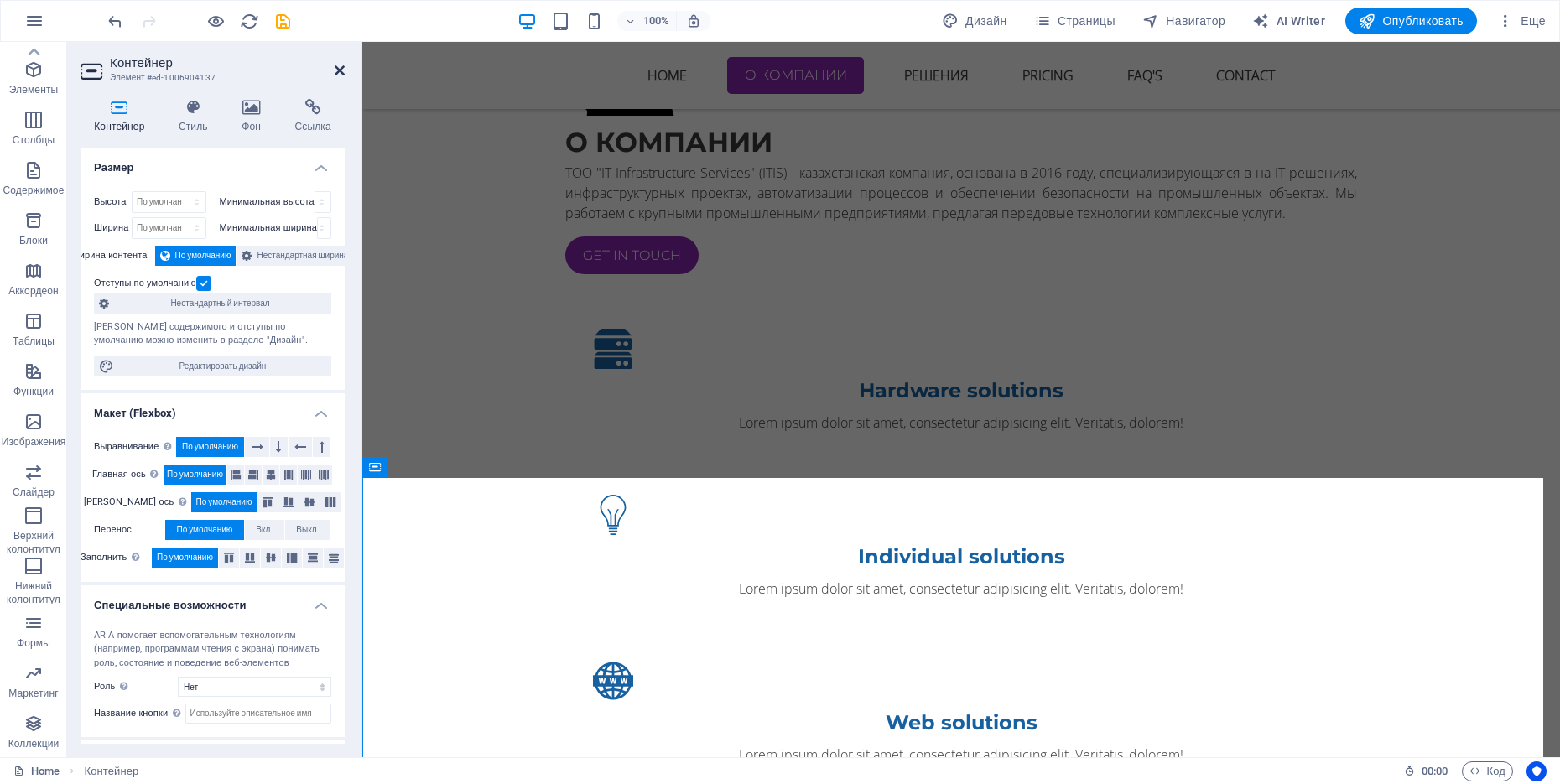
click at [343, 75] on icon at bounding box center [340, 71] width 10 height 13
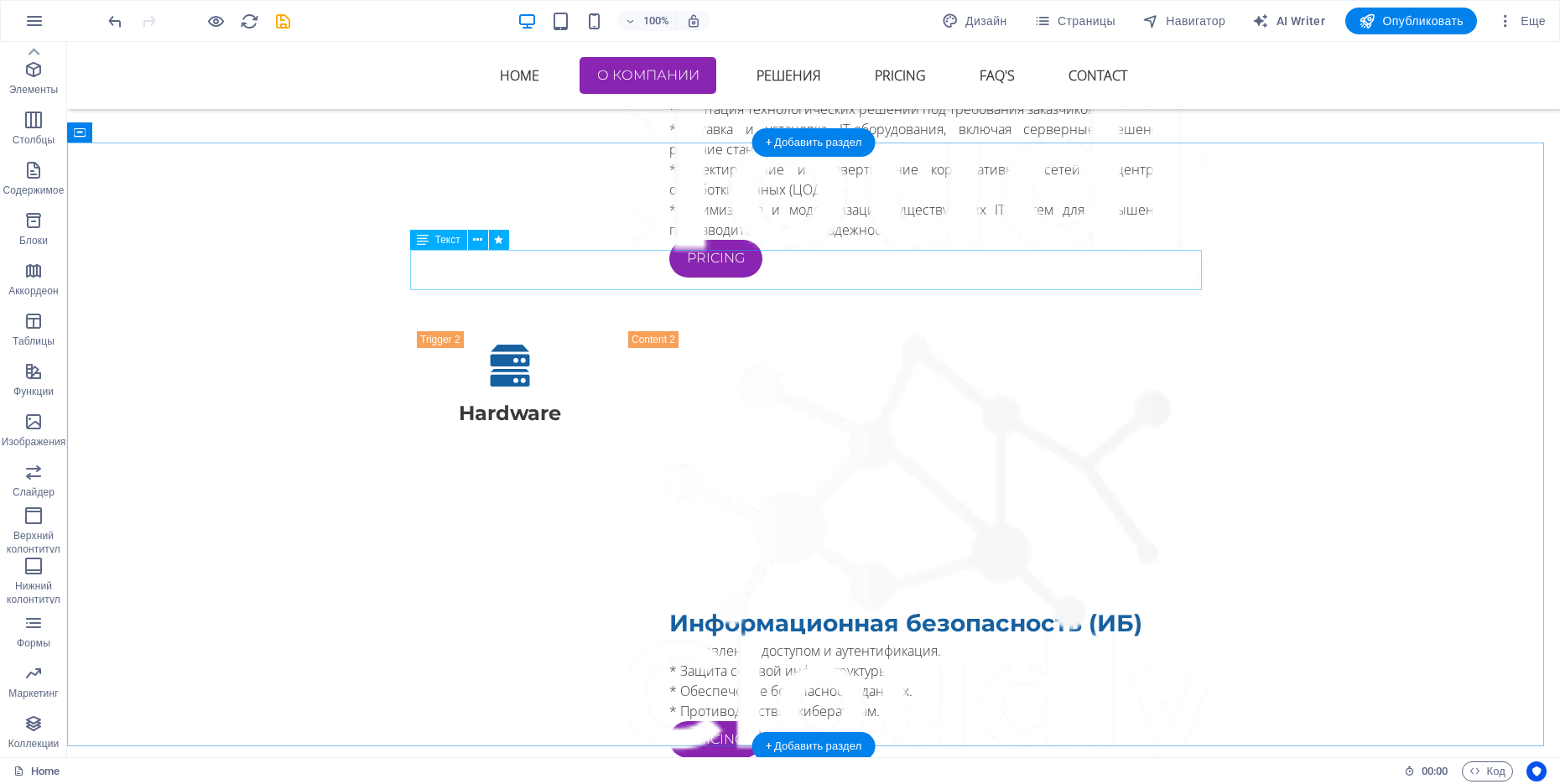
scroll to position [3273, 0]
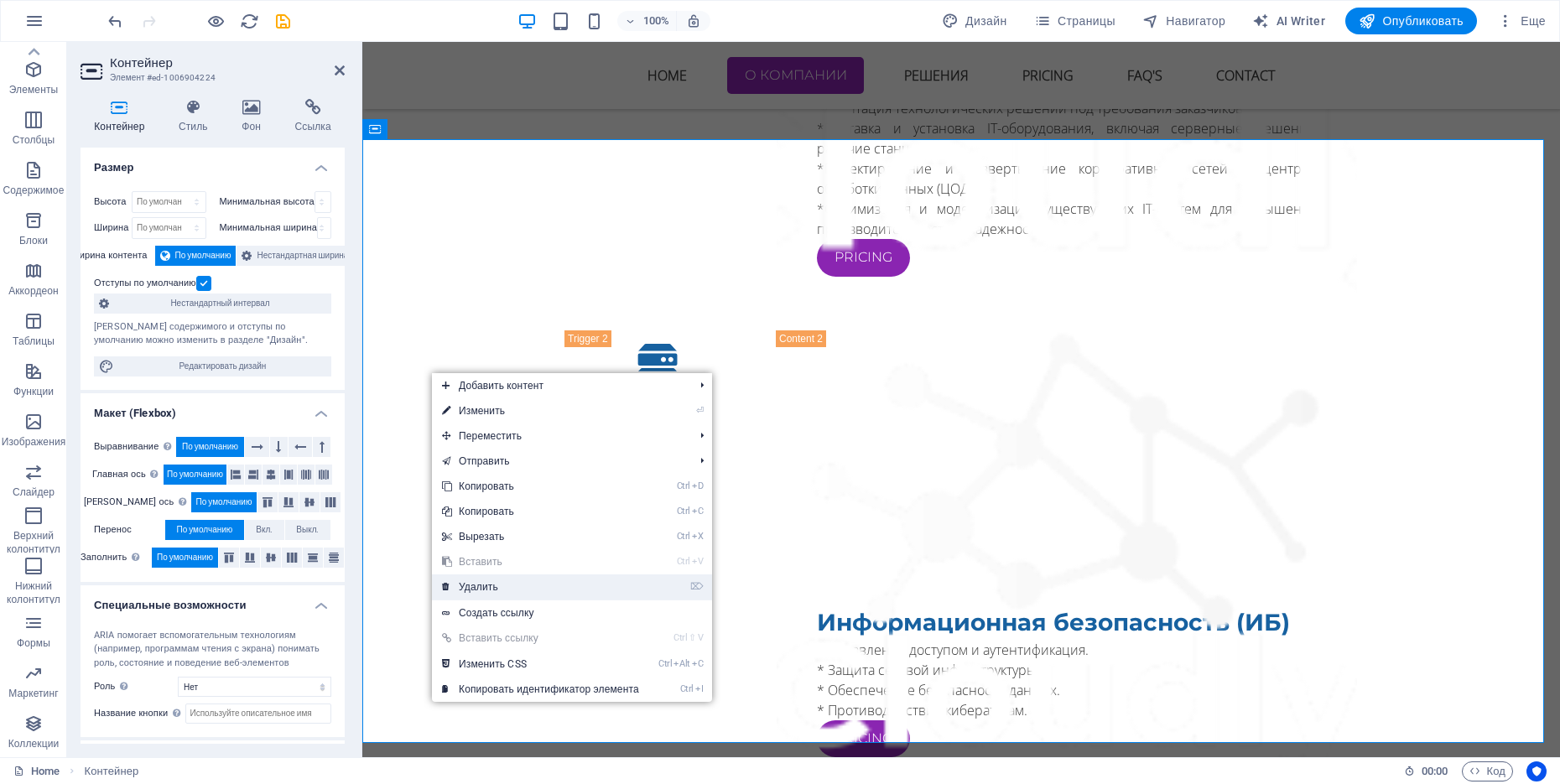
click at [527, 582] on link "⌦ Удалить" at bounding box center [540, 587] width 217 height 25
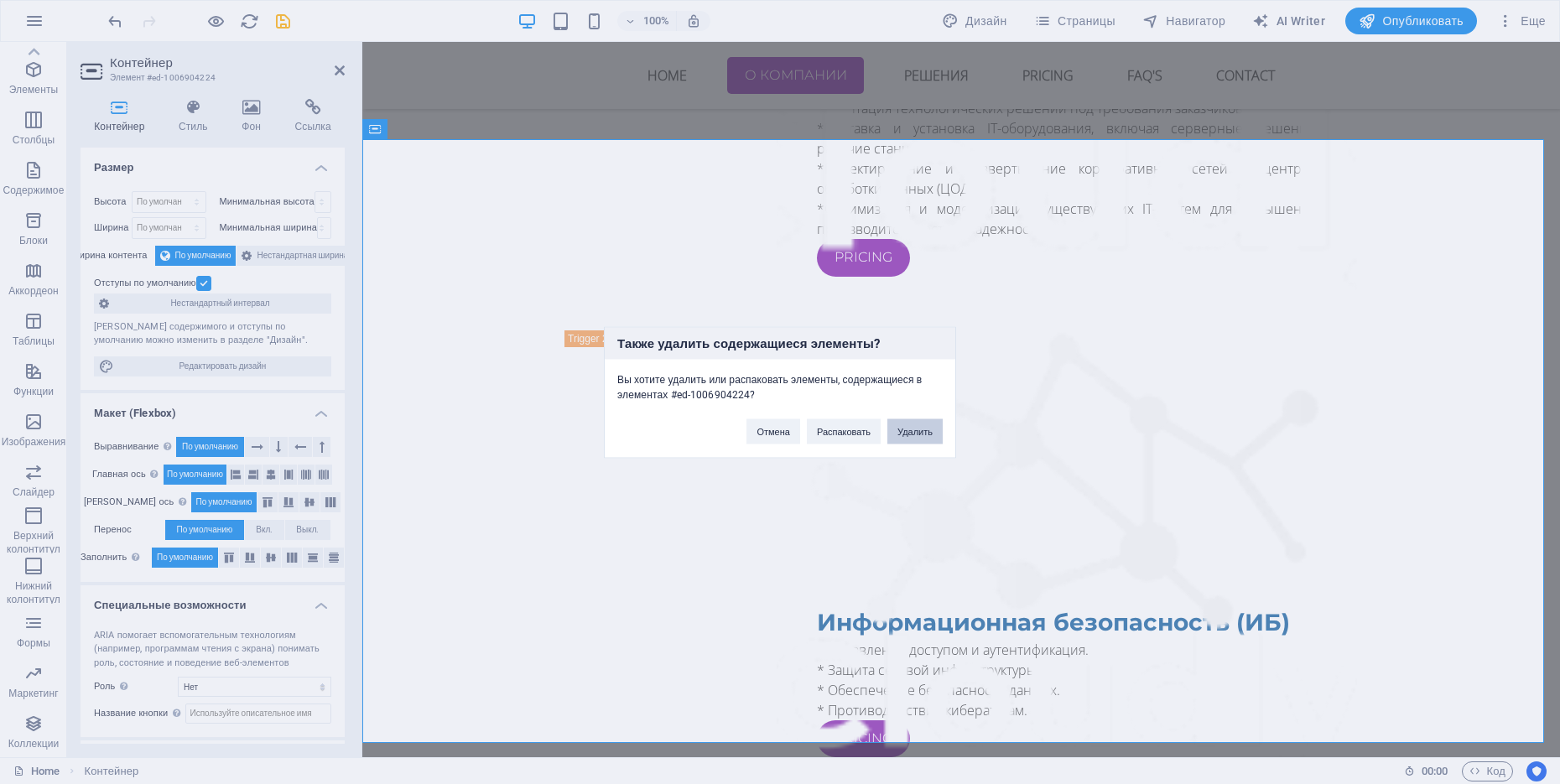
click at [899, 432] on button "Удалить" at bounding box center [915, 431] width 56 height 25
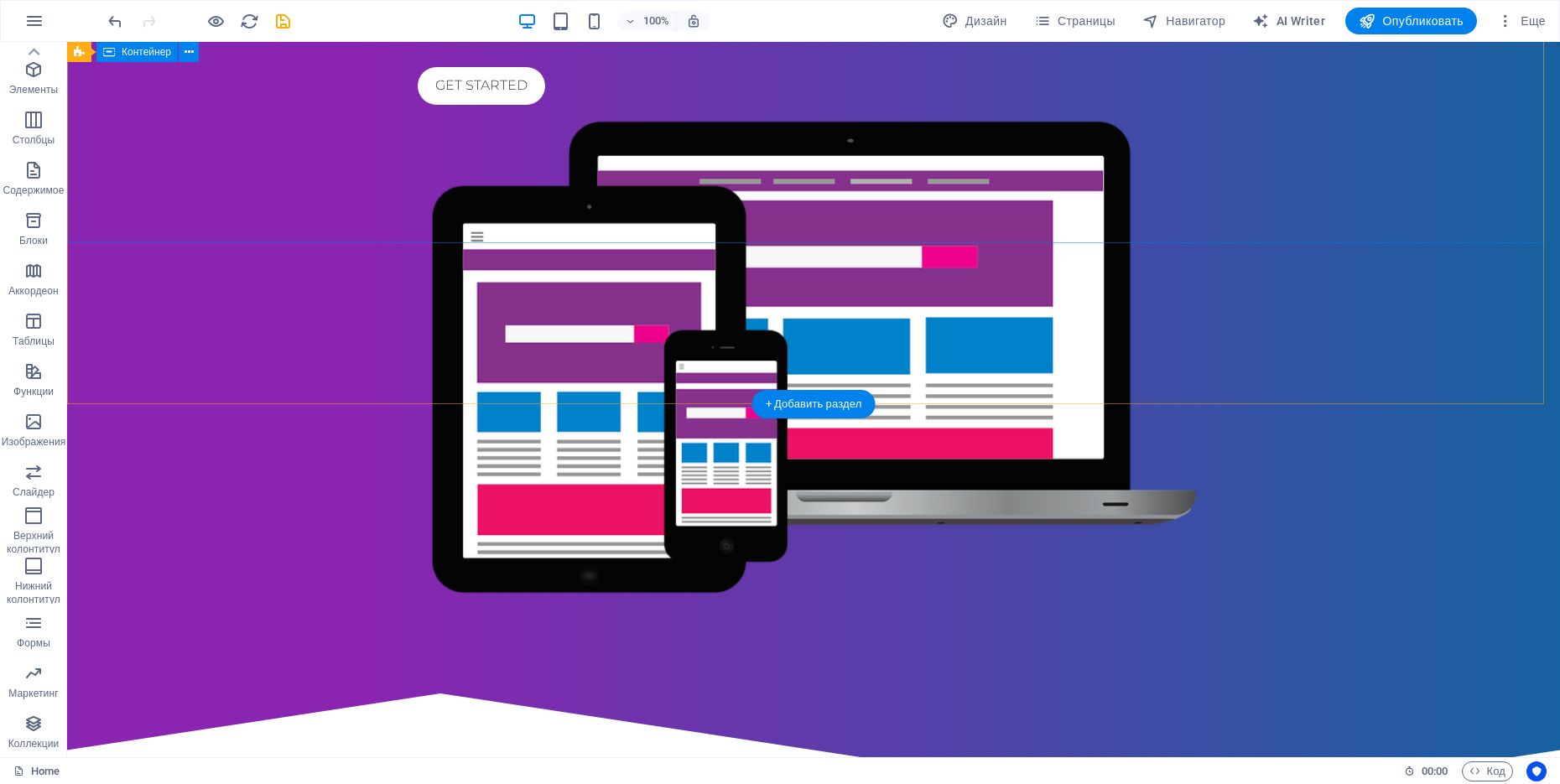
scroll to position [283, 0]
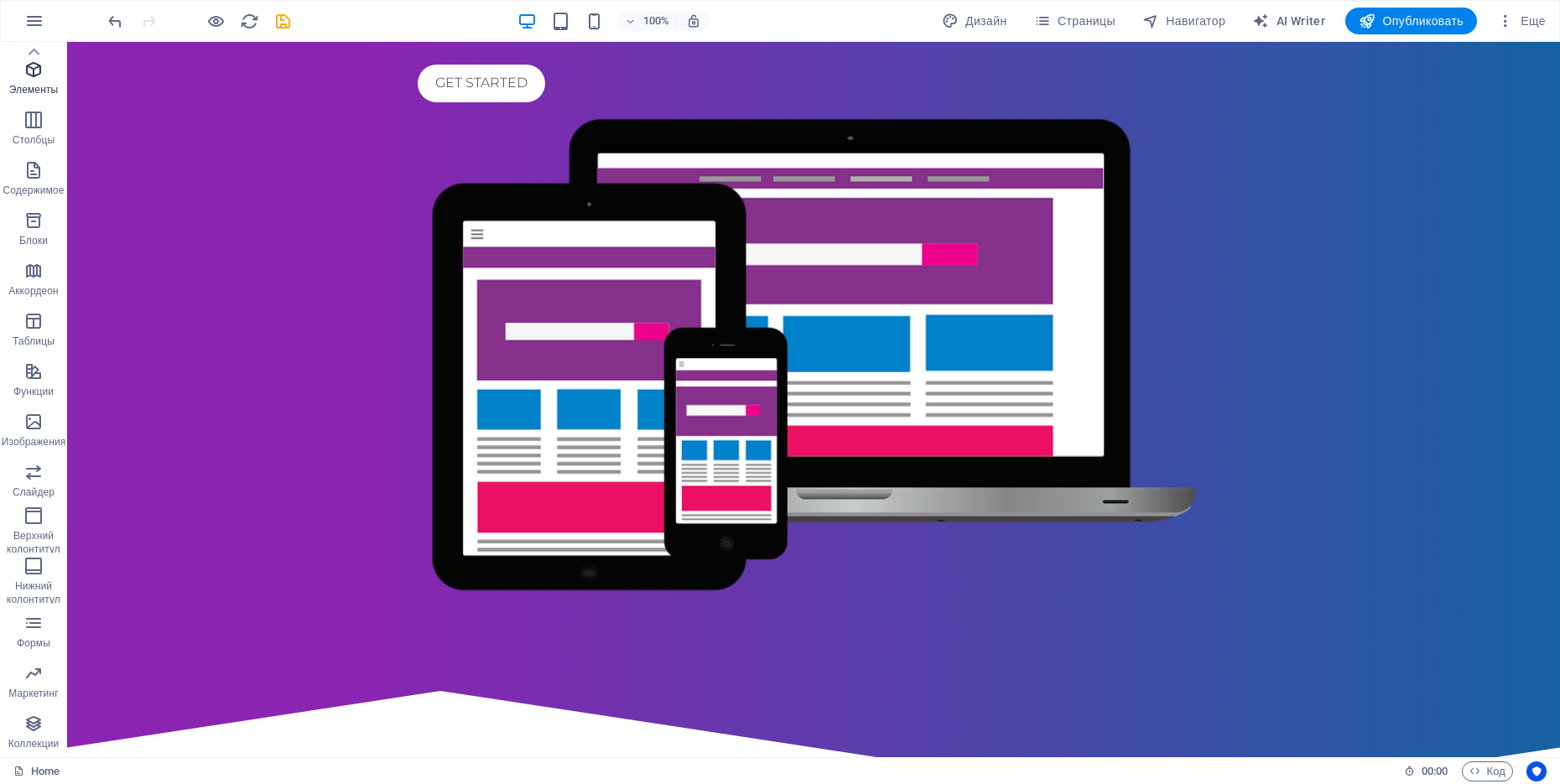
click at [19, 74] on span "Элементы" at bounding box center [34, 80] width 67 height 40
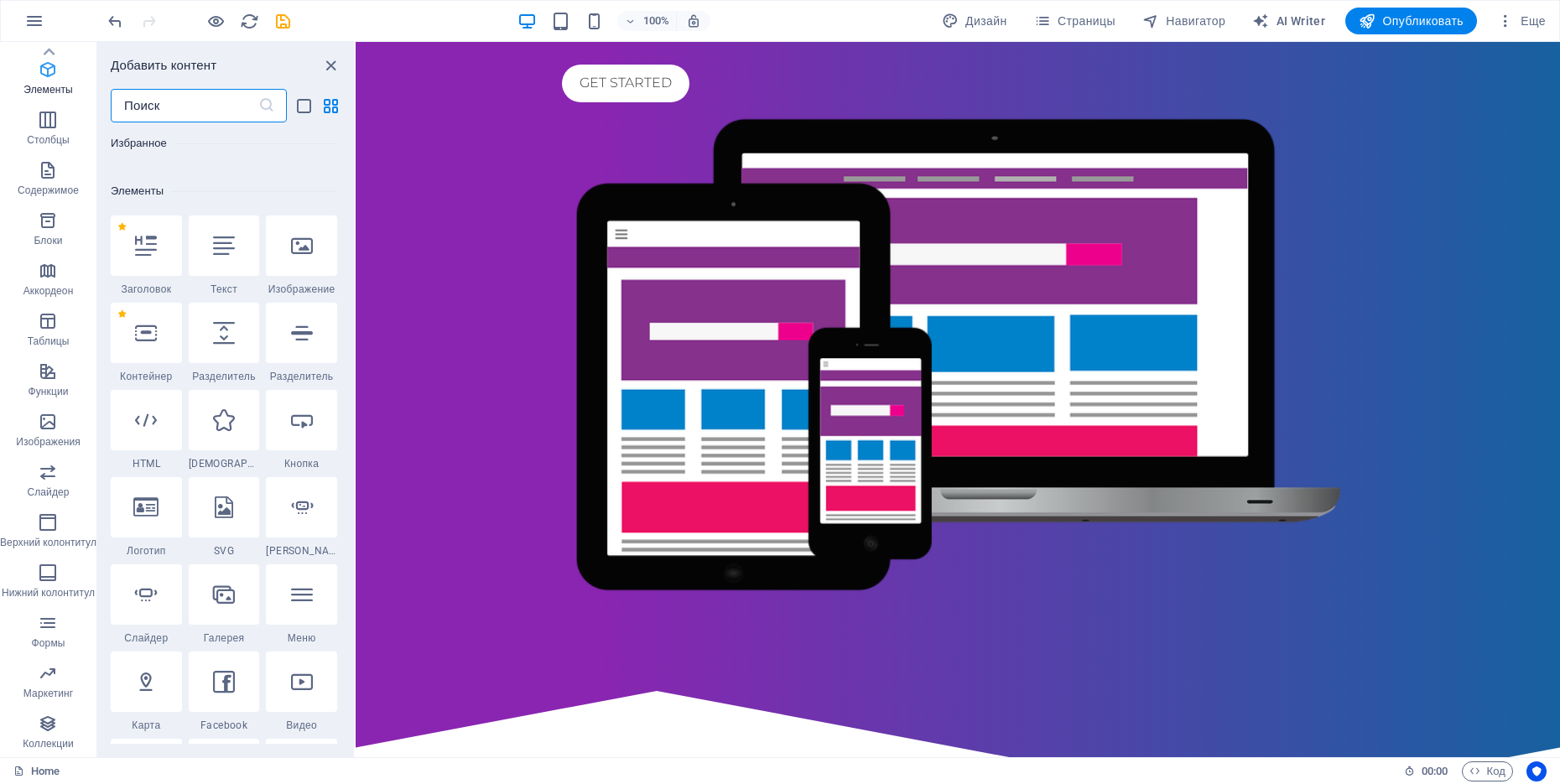
scroll to position [316, 0]
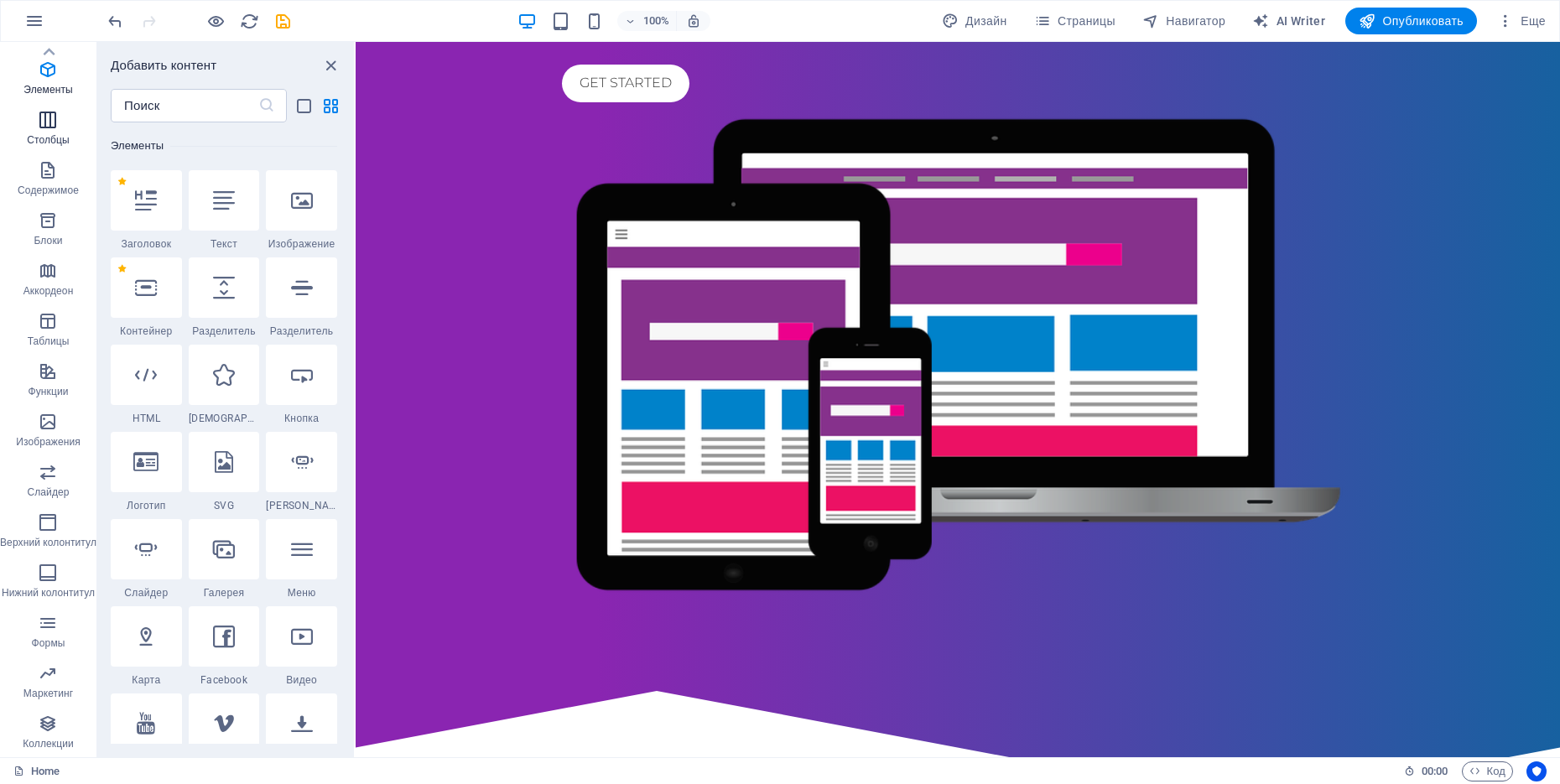
click at [60, 139] on p "Столбцы" at bounding box center [48, 140] width 43 height 13
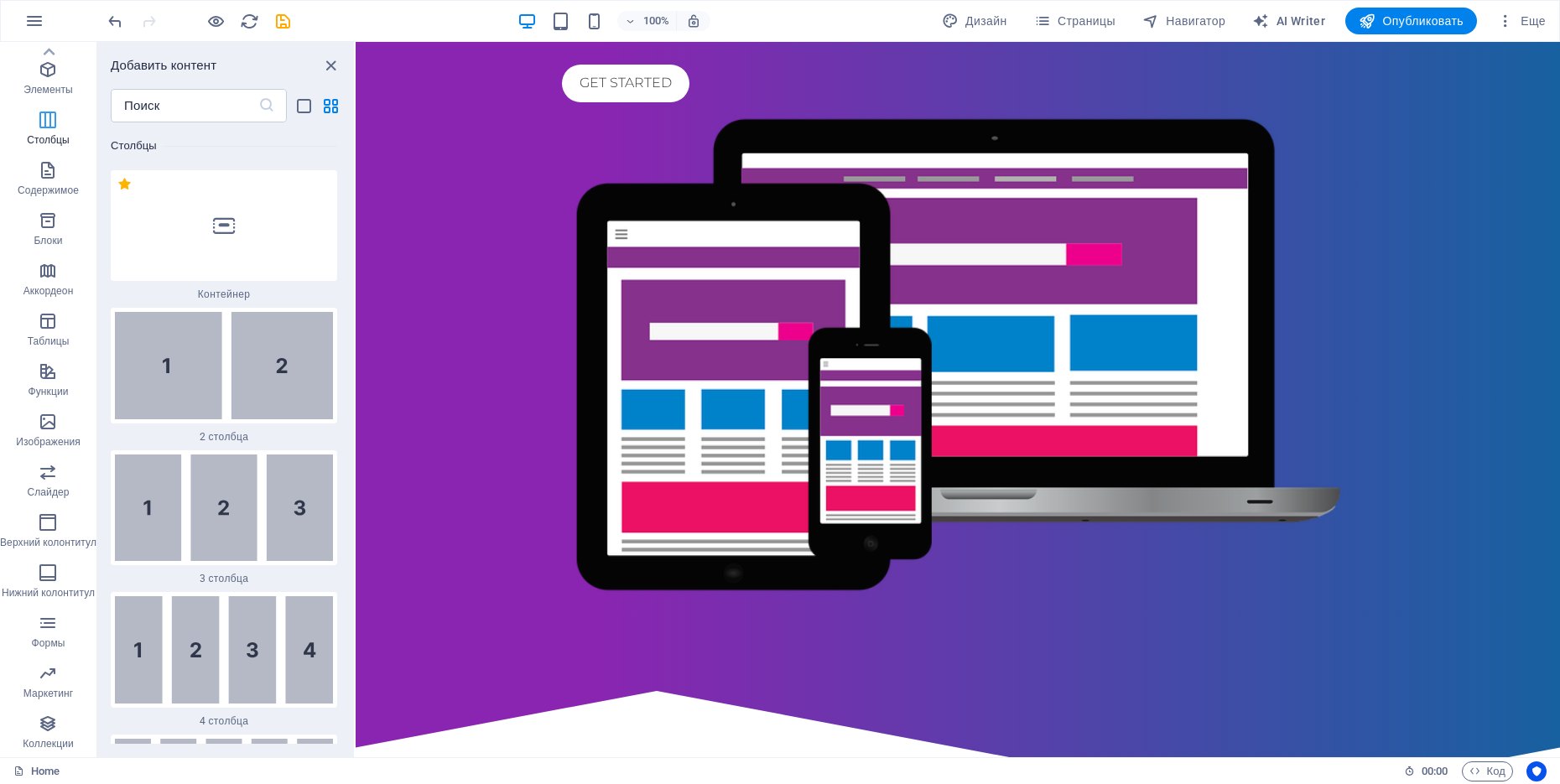
scroll to position [1142, 0]
click at [49, 187] on p "Содержимое" at bounding box center [48, 190] width 61 height 13
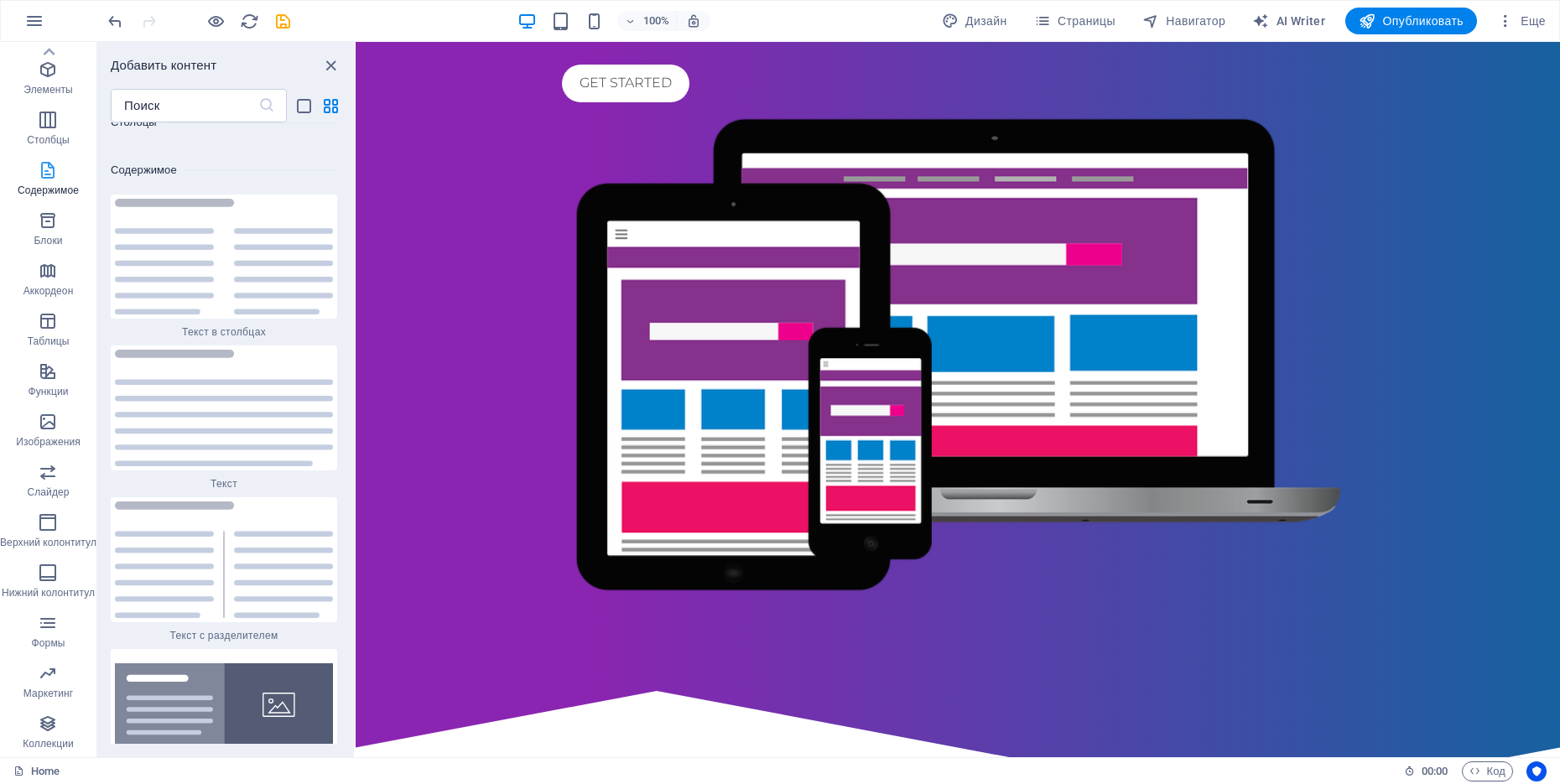
scroll to position [5645, 0]
click at [54, 527] on icon "button" at bounding box center [48, 522] width 20 height 20
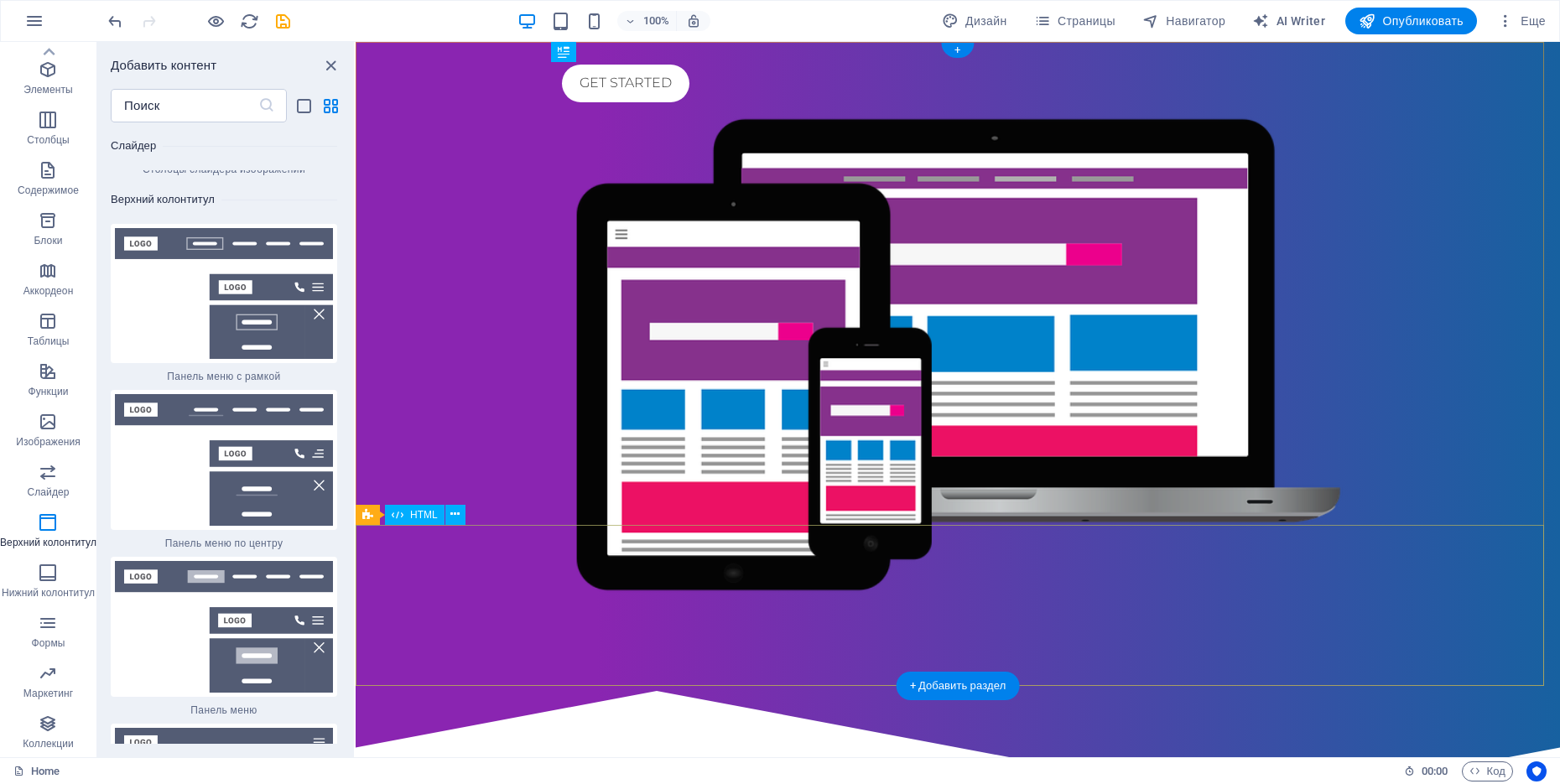
scroll to position [0, 0]
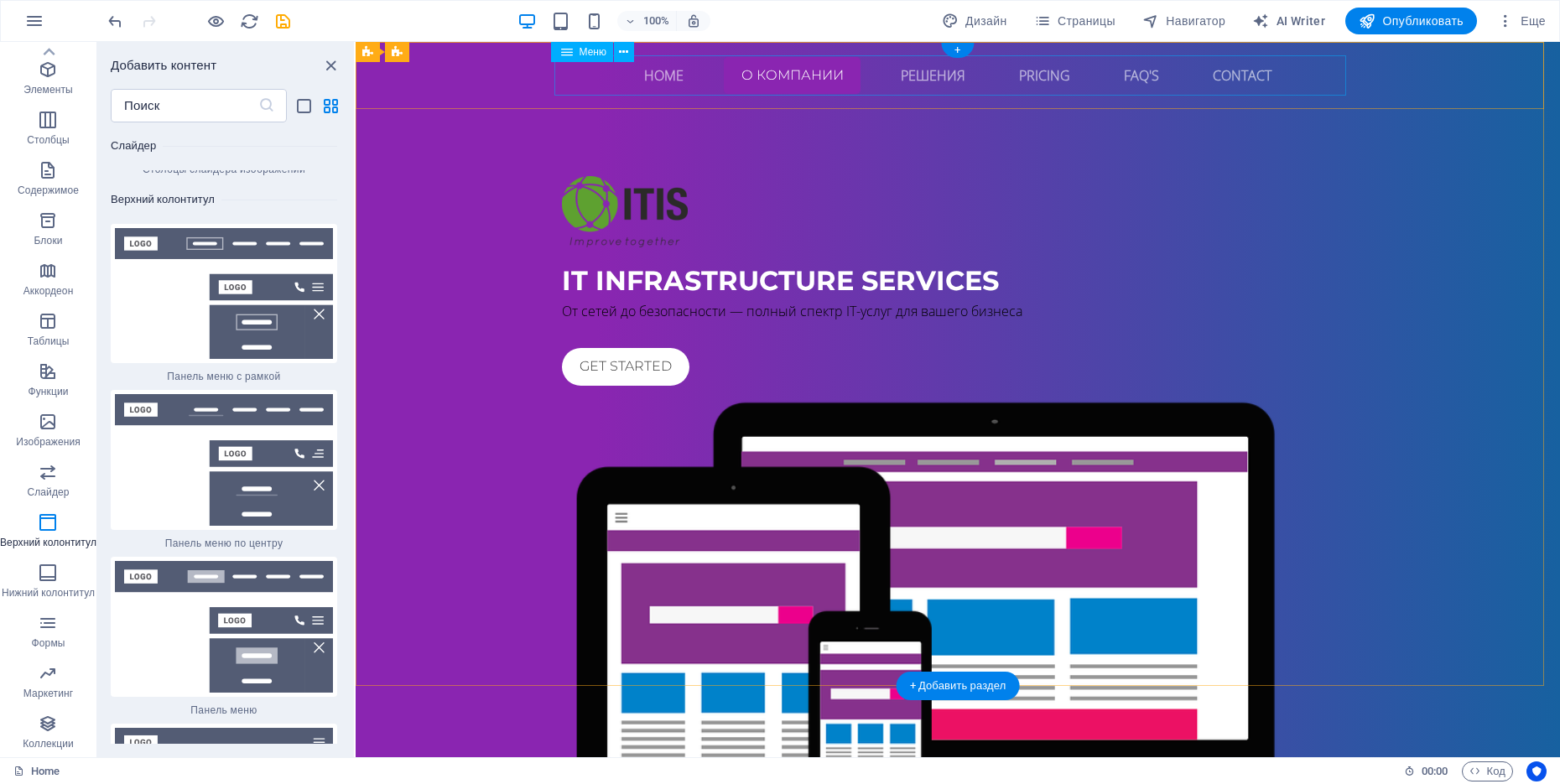
click at [615, 78] on nav "Home о компании Решения Pricing FAQ's Contact" at bounding box center [958, 76] width 792 height 40
select select "default"
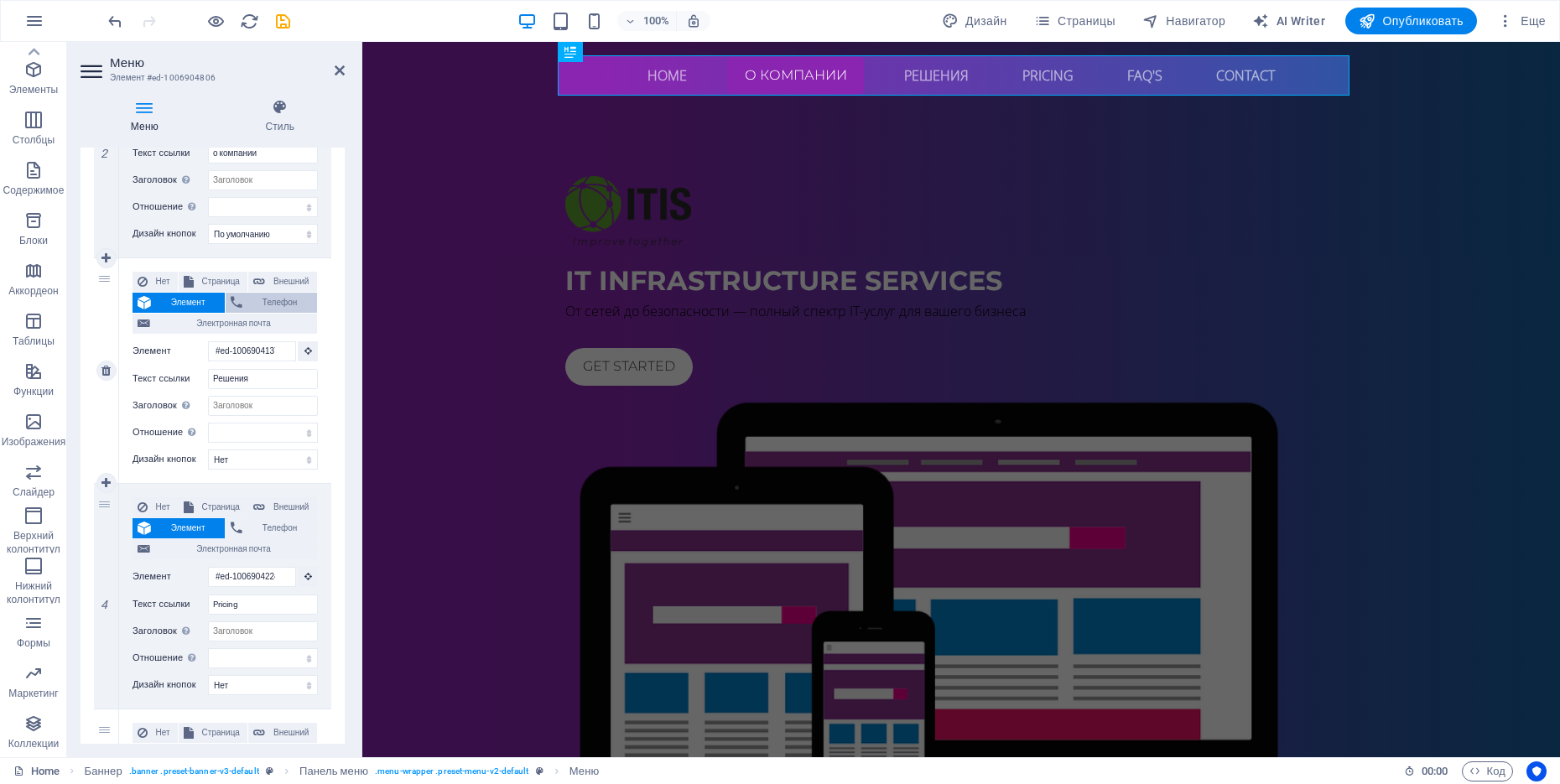
scroll to position [519, 0]
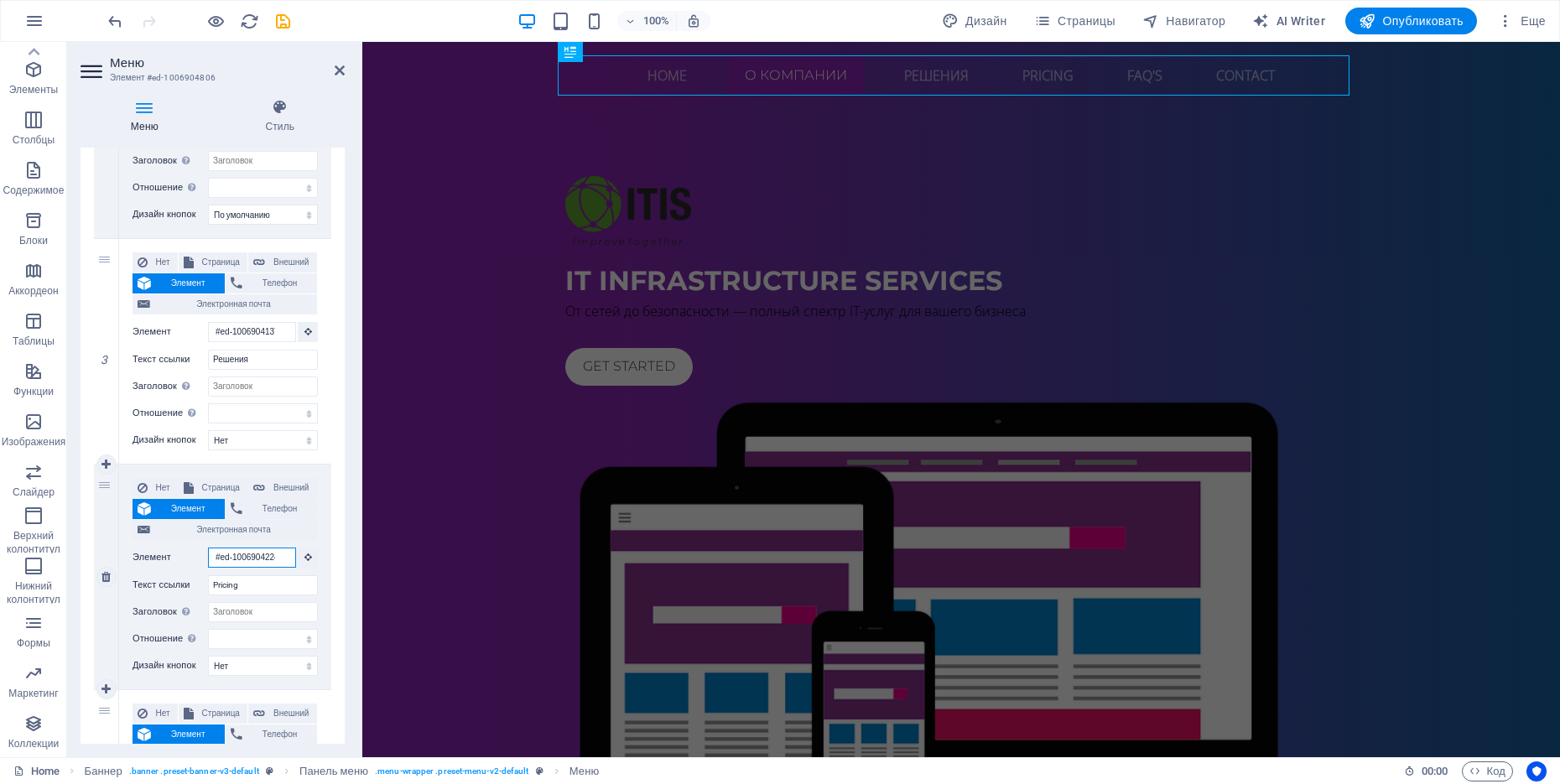
select select
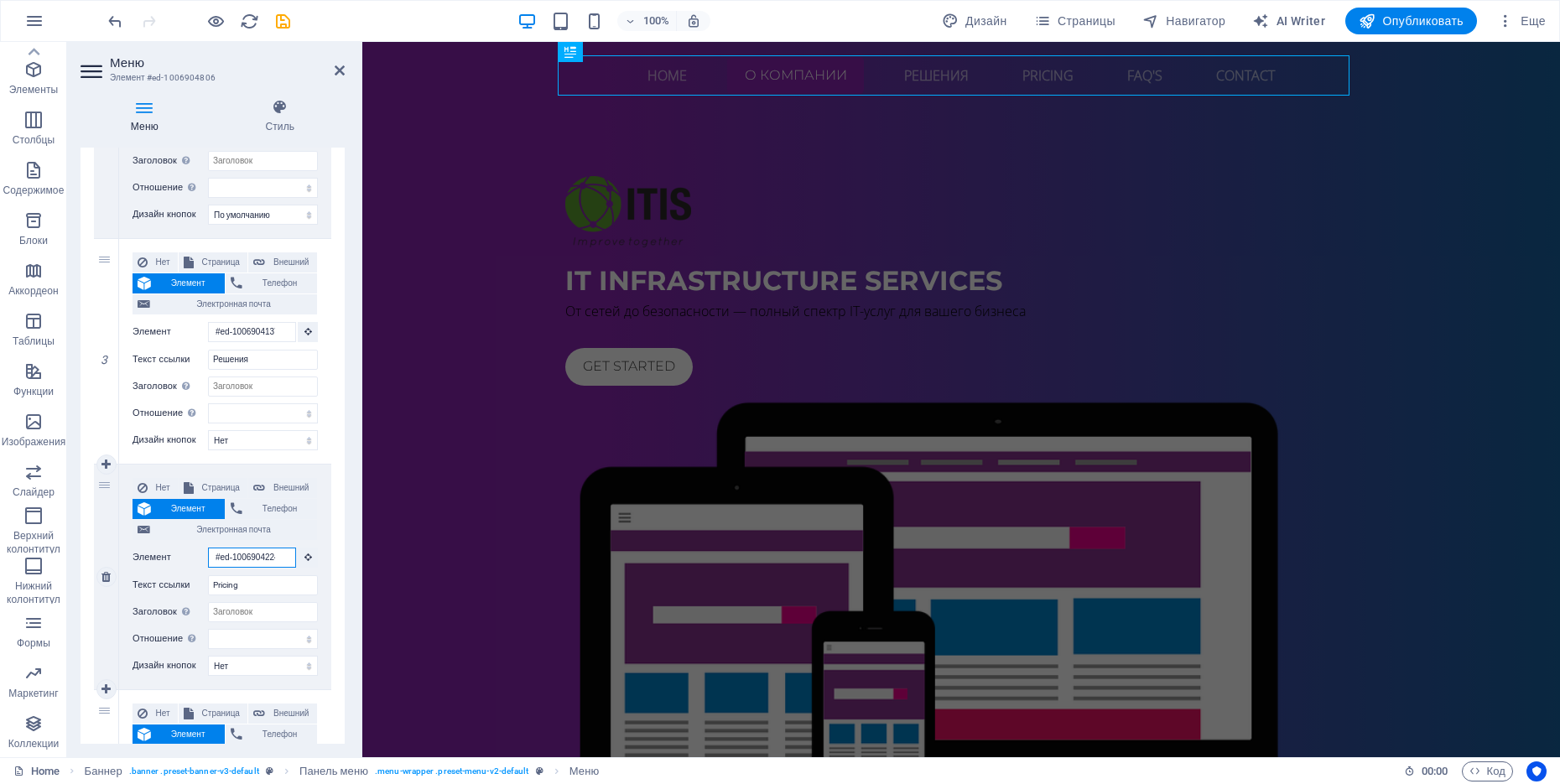
select select
click at [272, 558] on input "Элемент" at bounding box center [252, 558] width 88 height 20
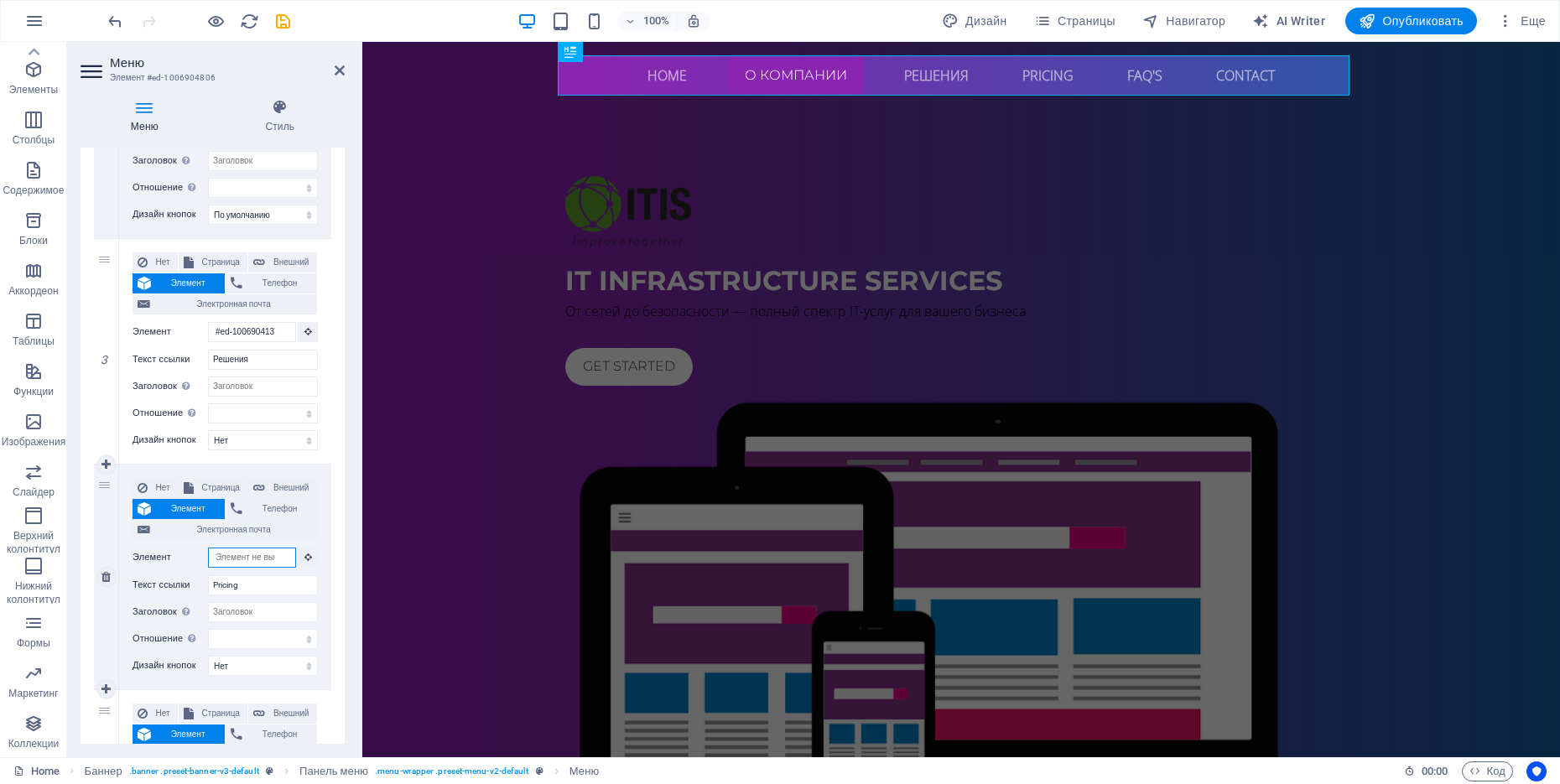
type input "#ed-1006904224"
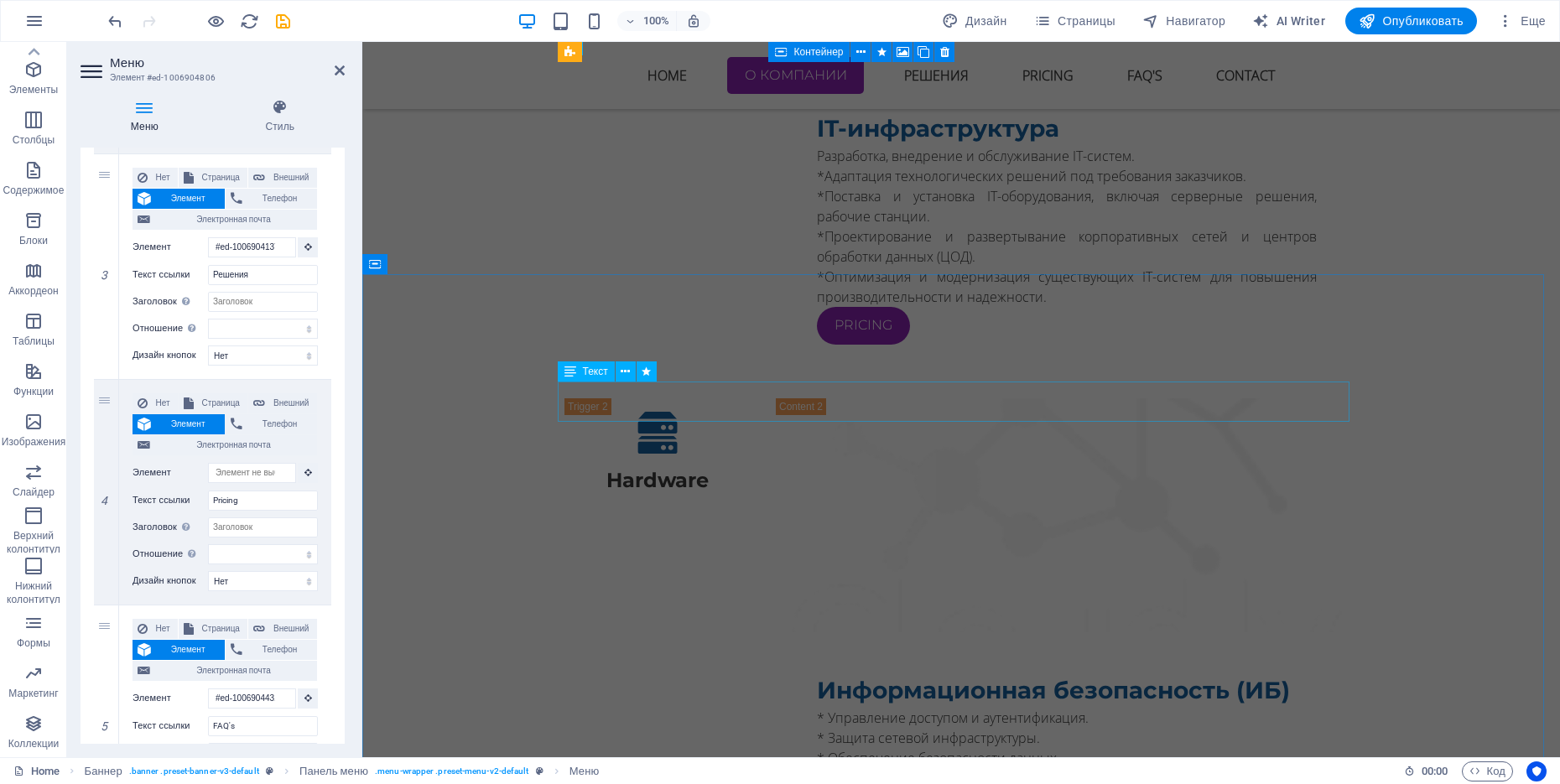
scroll to position [3250, 0]
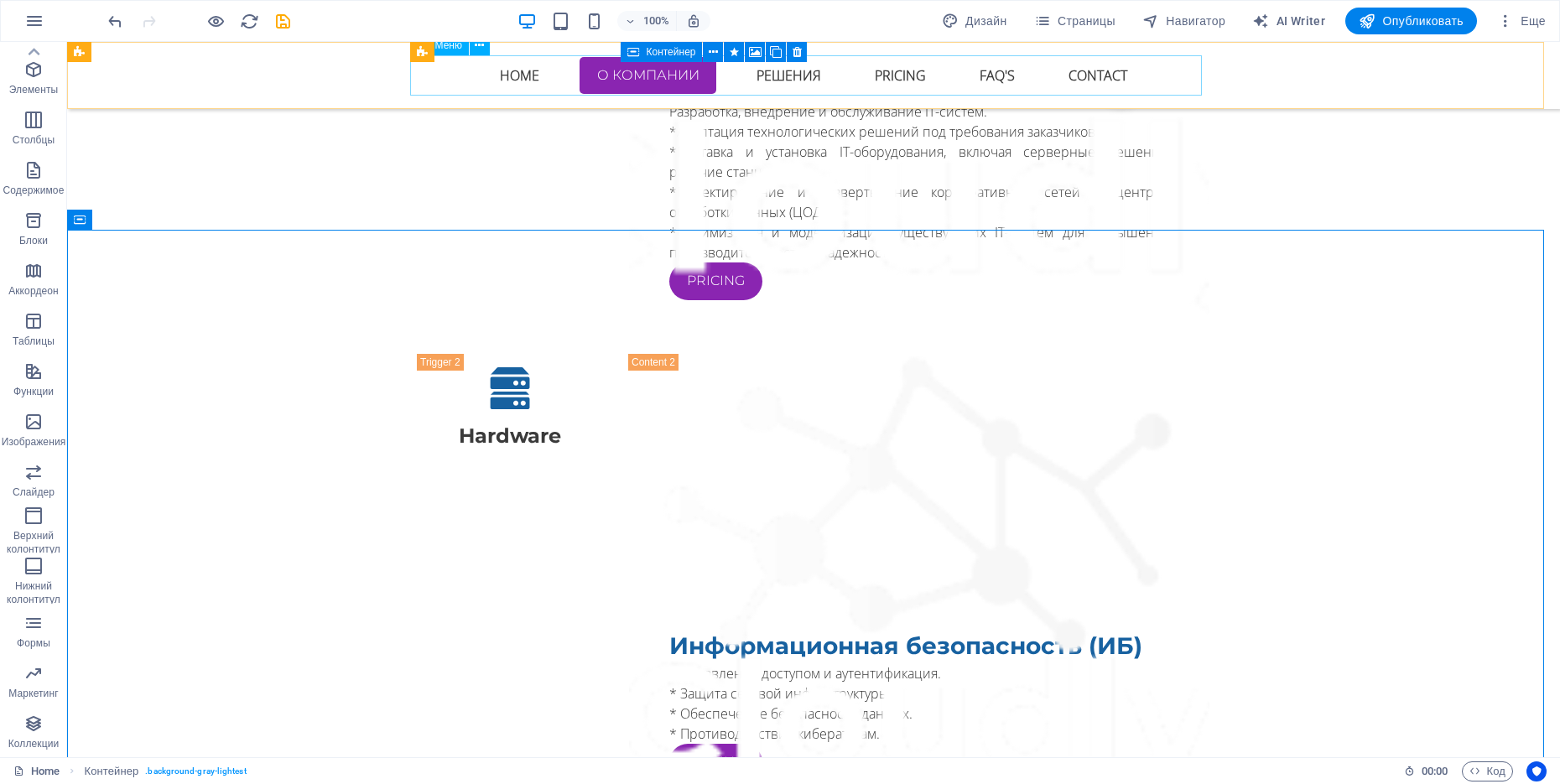
click at [885, 86] on nav "Home о компании Решения Pricing FAQ's Contact" at bounding box center [813, 76] width 792 height 40
select select "default"
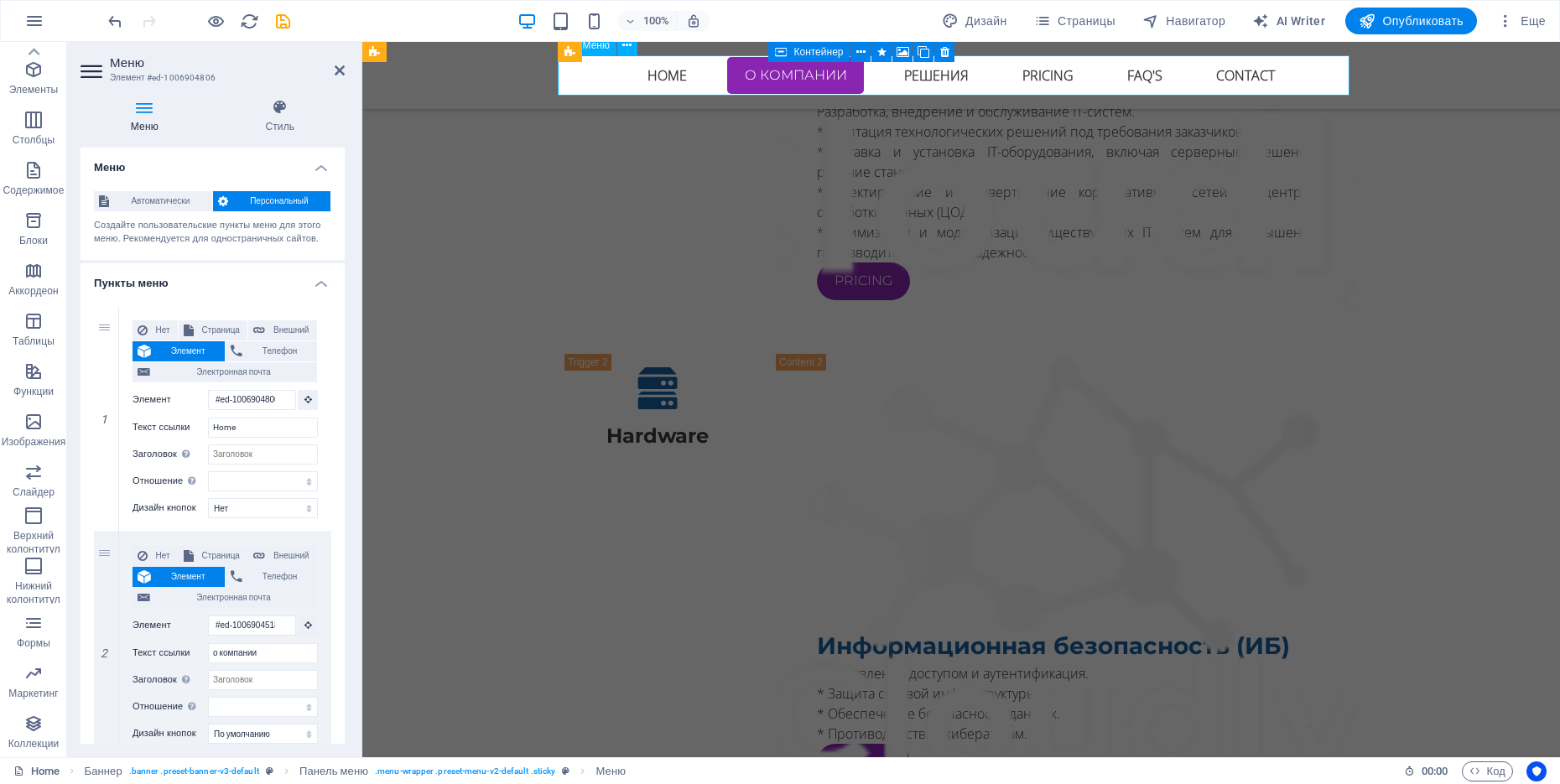
click at [1050, 91] on nav "Home о компании Решения Pricing FAQ's Contact" at bounding box center [961, 76] width 792 height 40
click at [1049, 85] on nav "Home о компании Решения Pricing FAQ's Contact" at bounding box center [961, 76] width 792 height 40
click at [1036, 68] on nav "Home о компании Решения Pricing FAQ's Contact" at bounding box center [961, 76] width 792 height 40
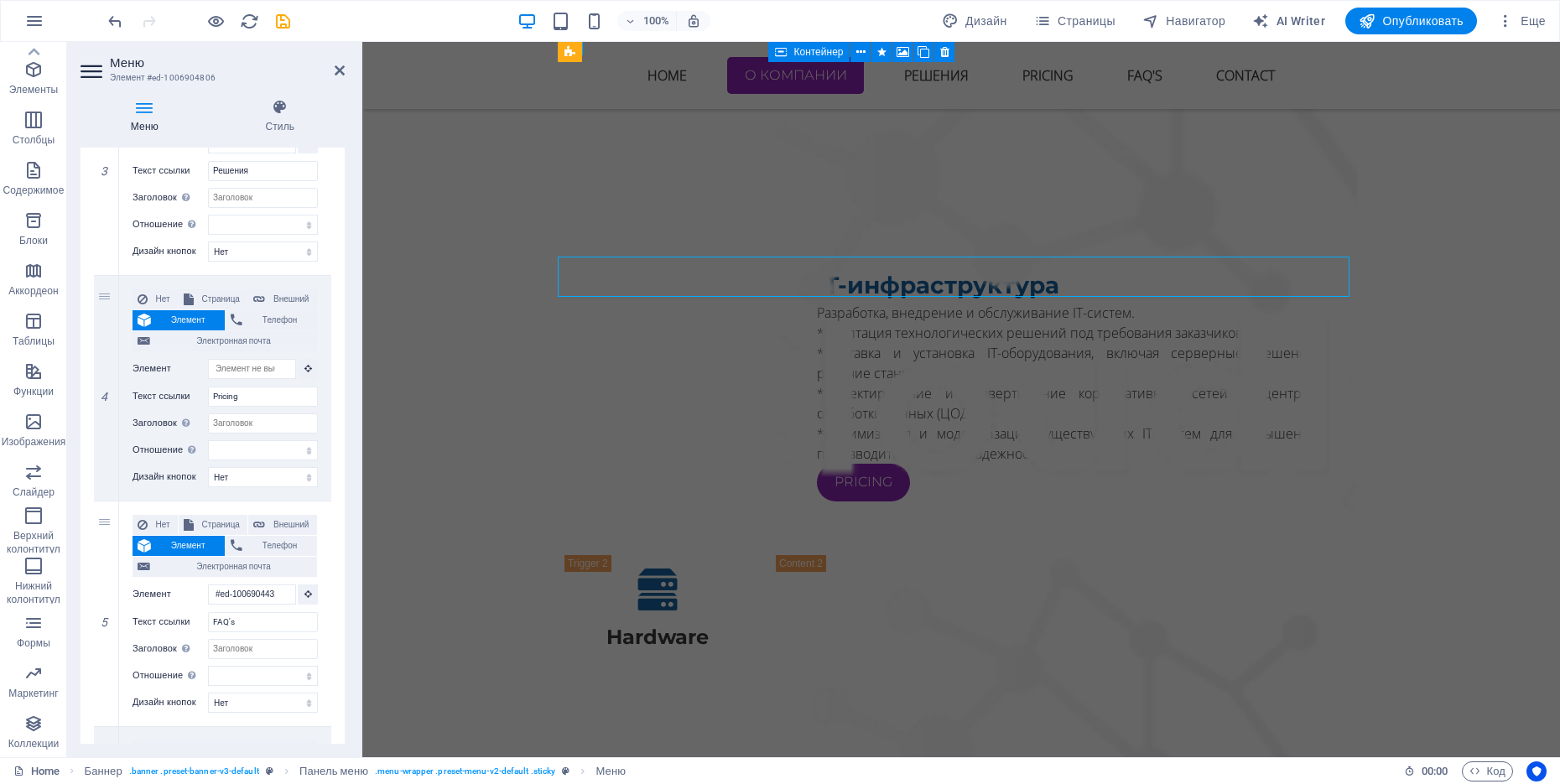
scroll to position [708, 0]
click at [266, 537] on span "Телефон" at bounding box center [279, 545] width 65 height 20
select select
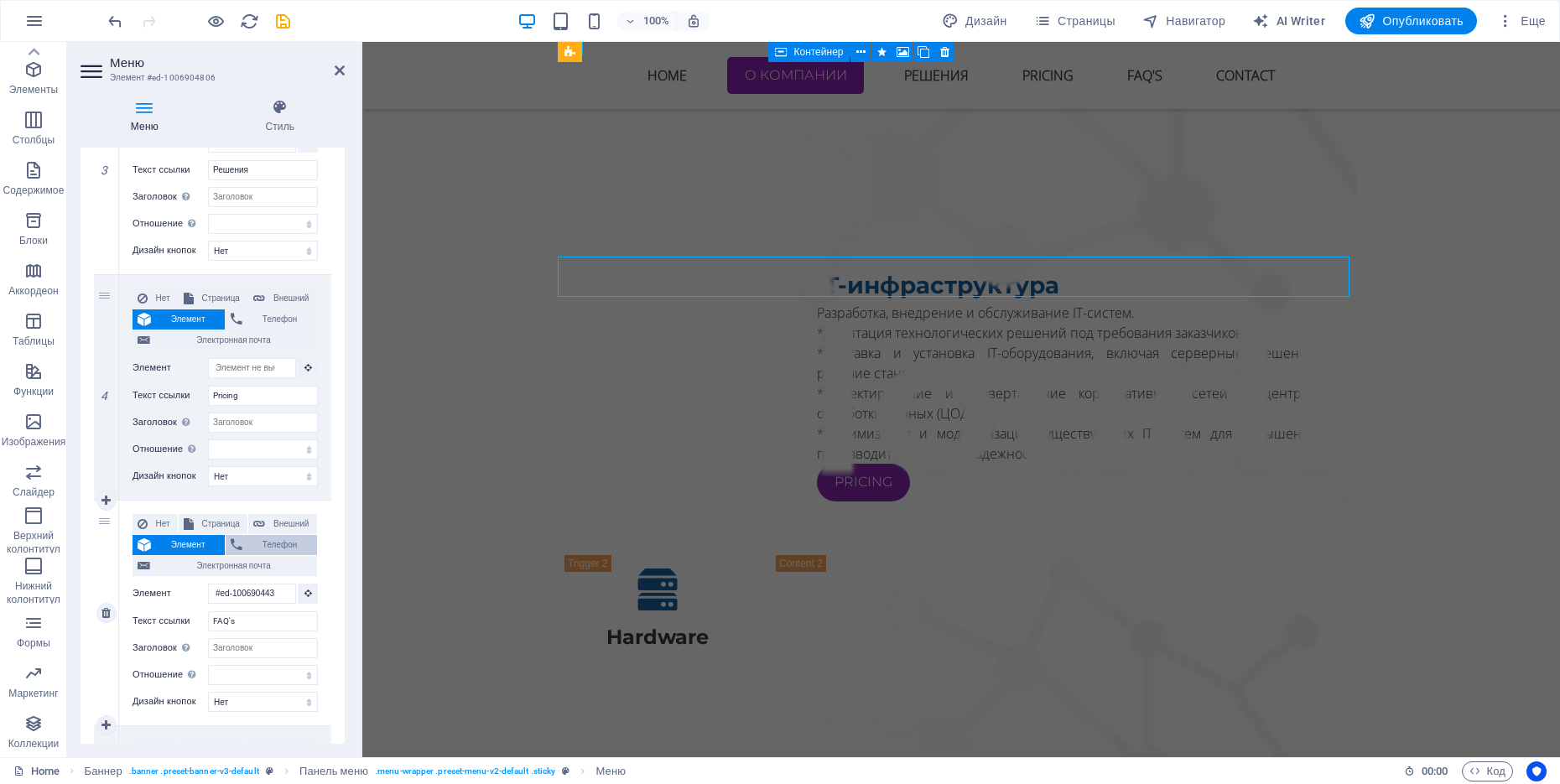
select select
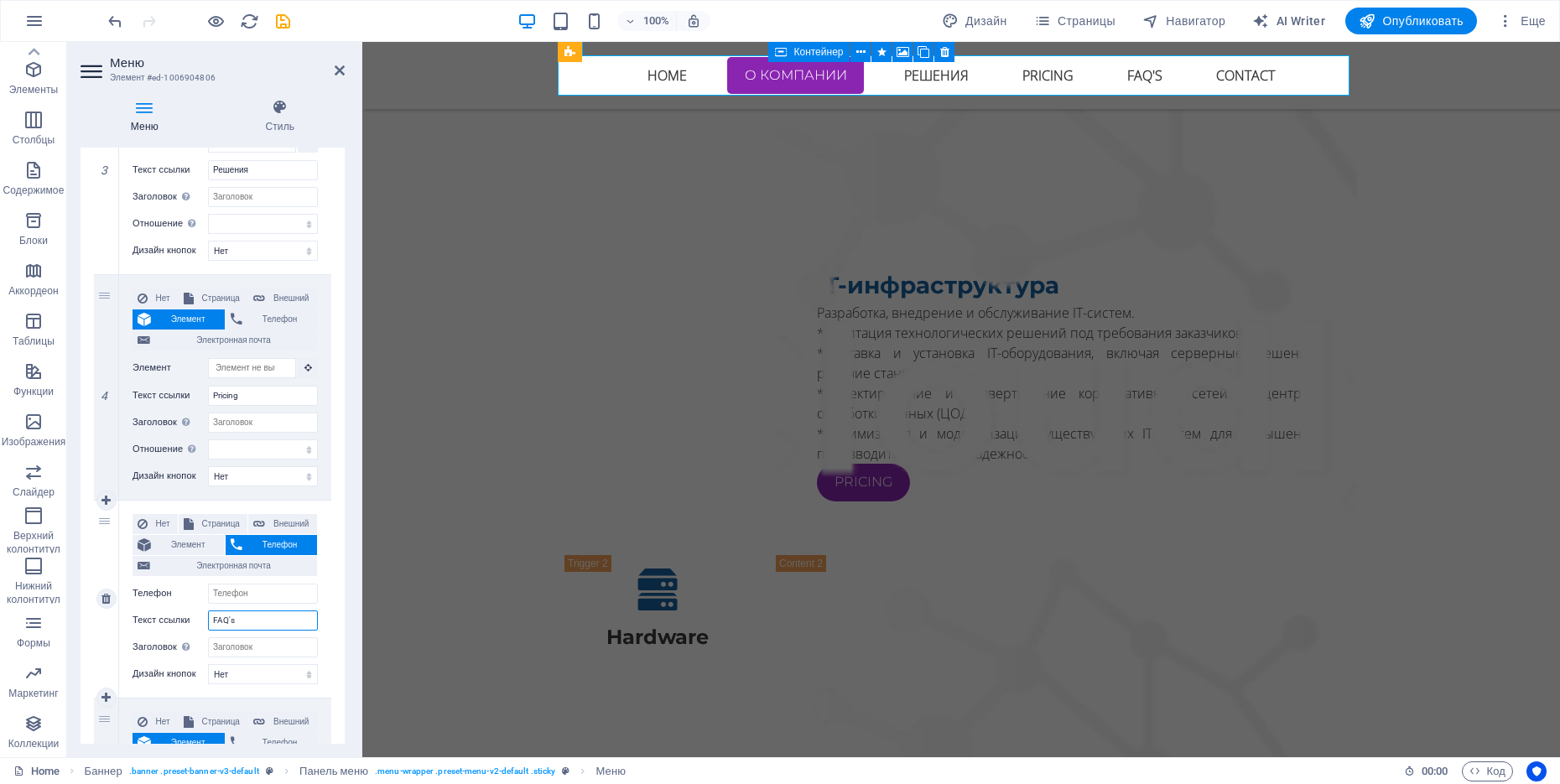
click at [266, 617] on input "FAQ's" at bounding box center [263, 621] width 110 height 20
click at [172, 537] on span "Элемент" at bounding box center [188, 545] width 64 height 20
select select
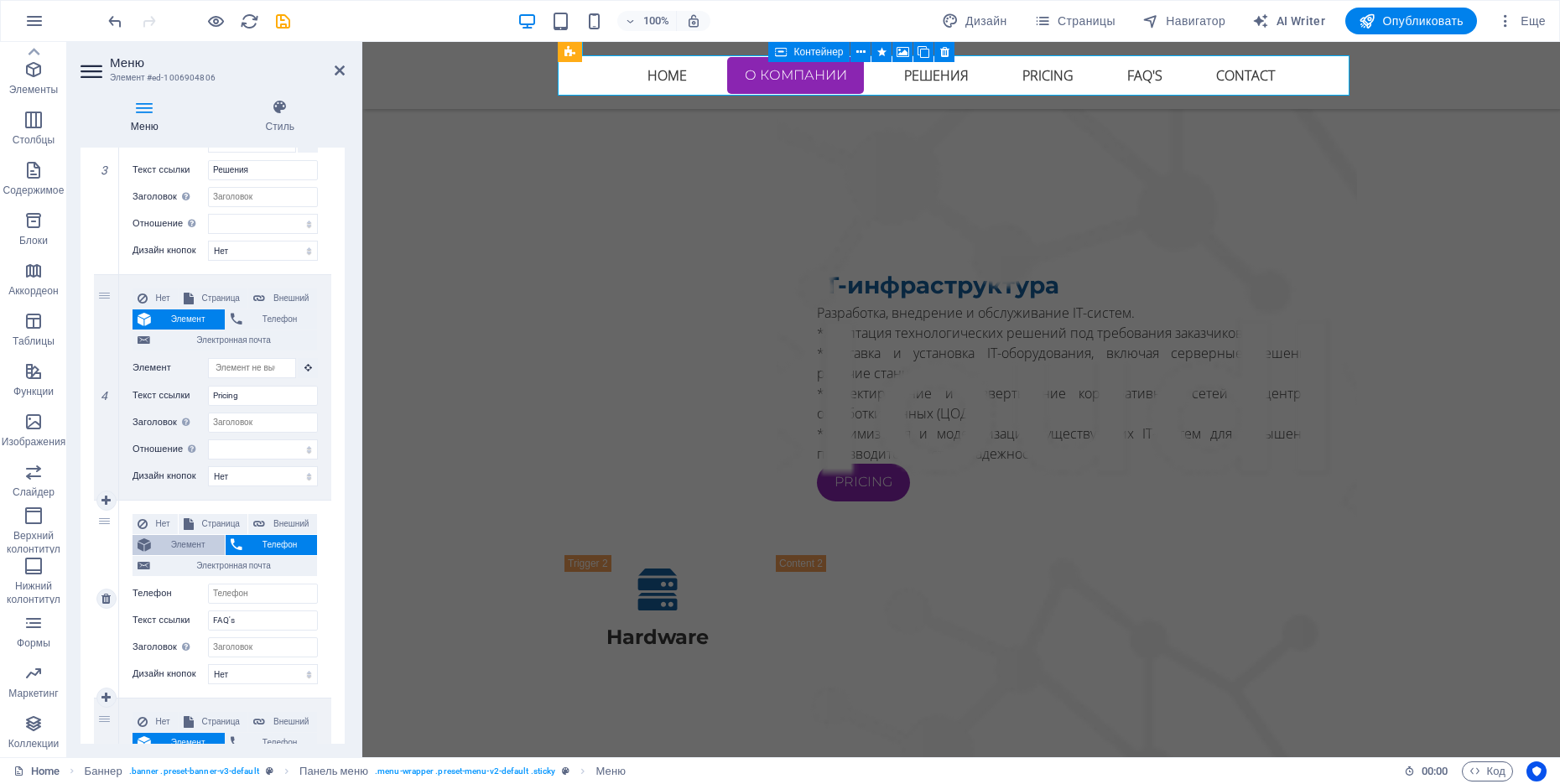
select select
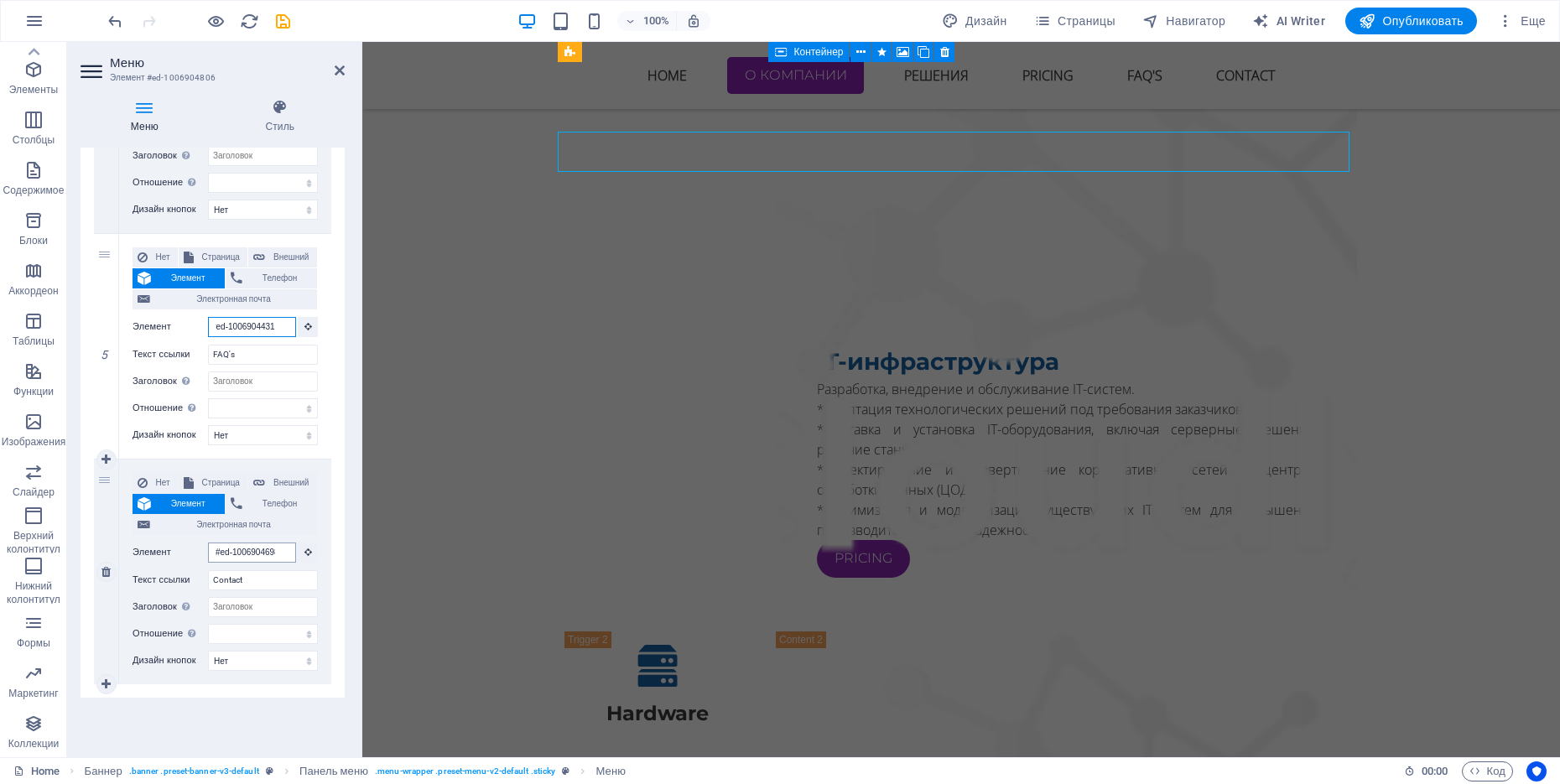
scroll to position [2713, 0]
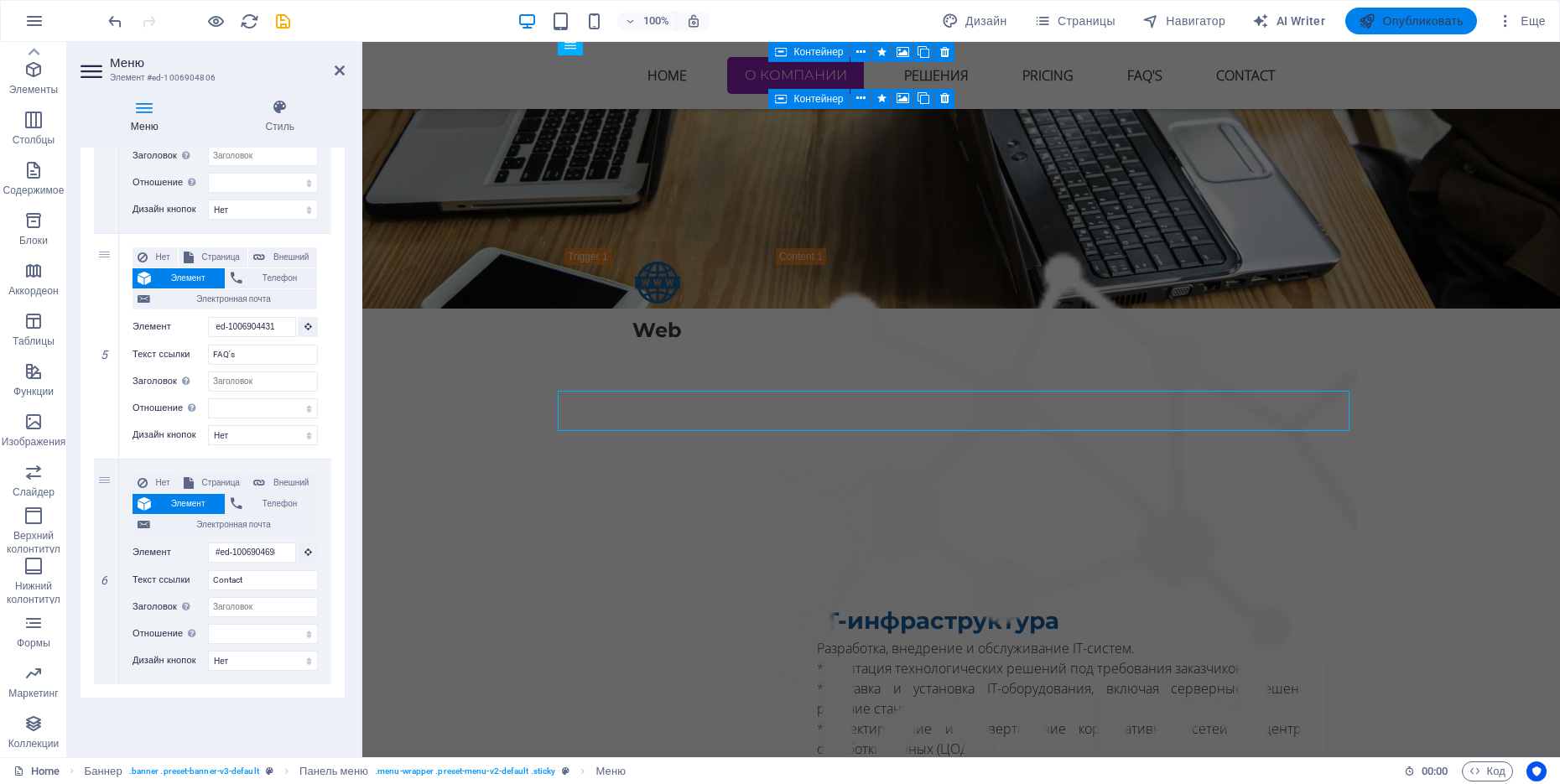
click at [1247, 18] on span "Опубликовать" at bounding box center [1411, 21] width 105 height 17
checkbox input "false"
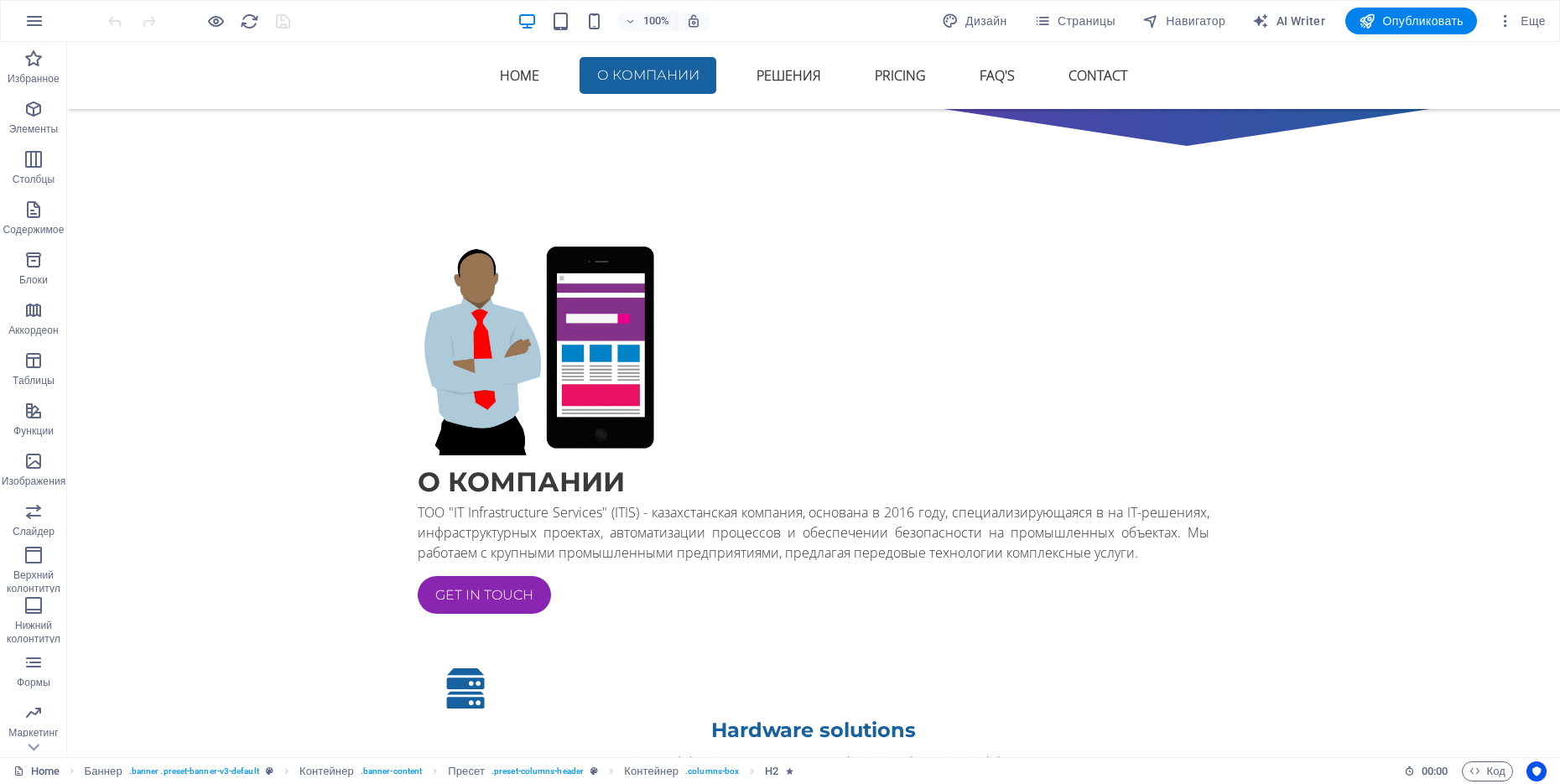
scroll to position [942, 0]
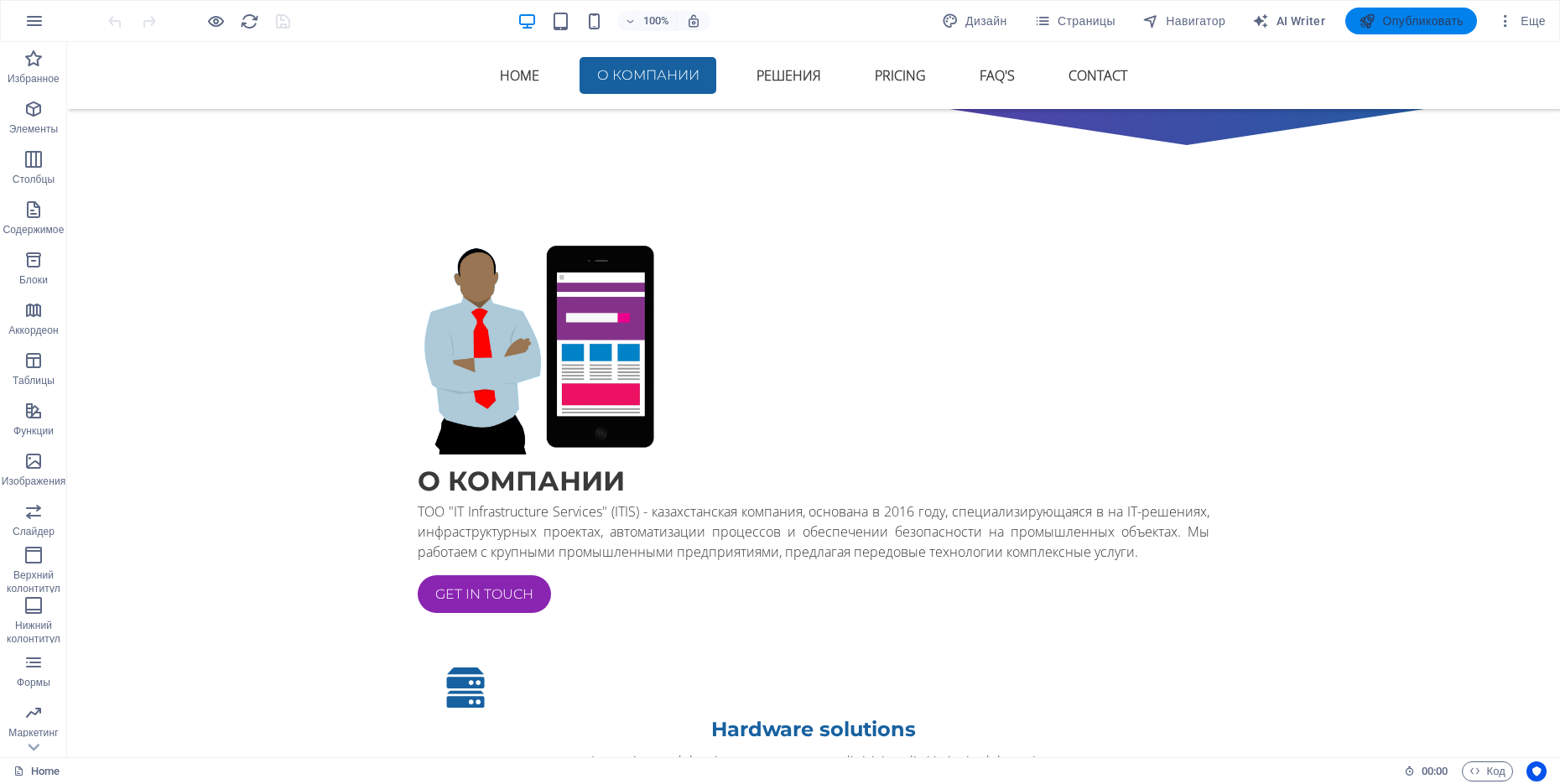
click at [1399, 18] on span "Опубликовать" at bounding box center [1411, 21] width 105 height 17
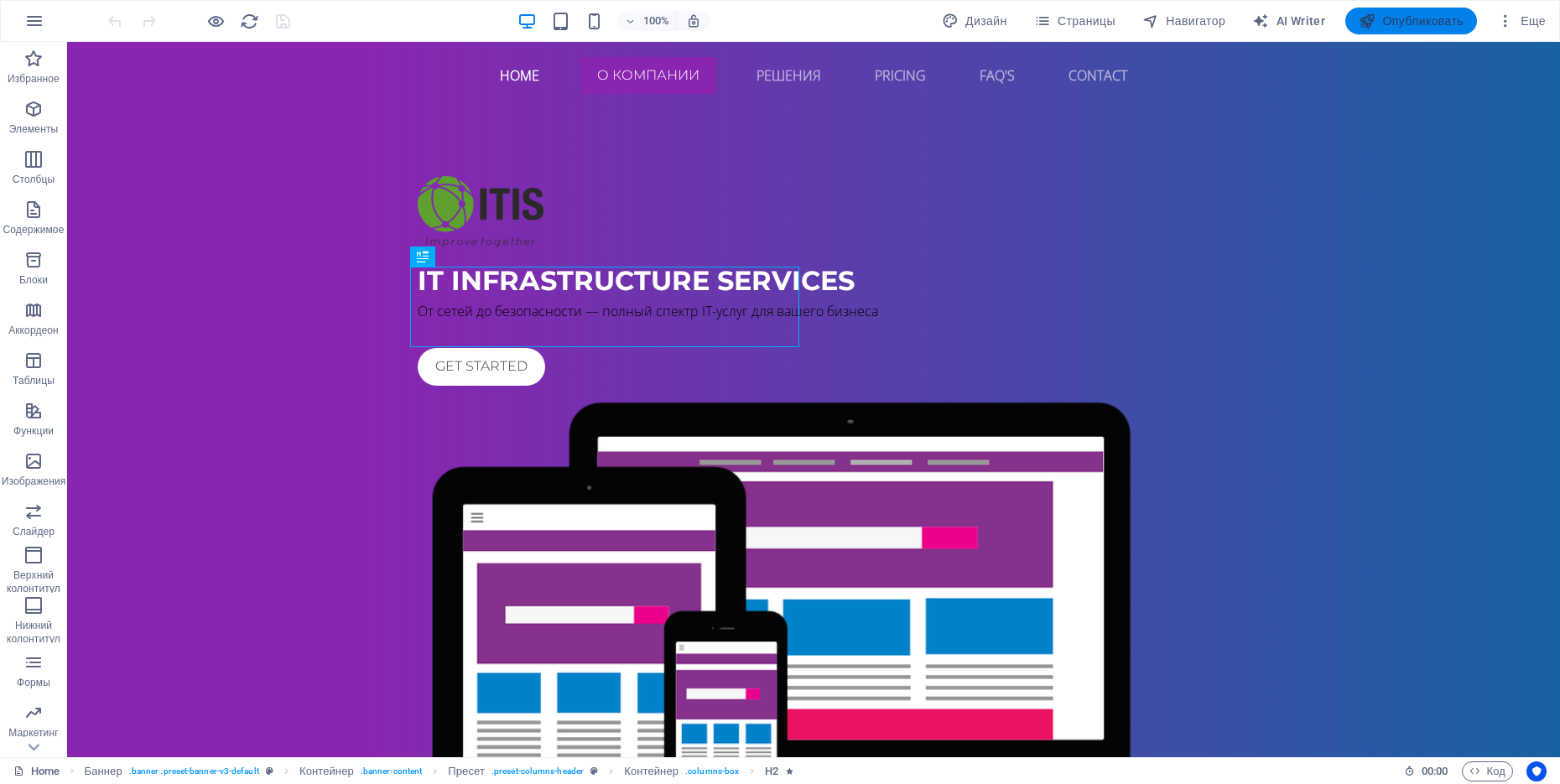
click at [1408, 24] on span "Опубликовать" at bounding box center [1411, 21] width 105 height 17
click at [1505, 13] on icon "button" at bounding box center [1505, 21] width 17 height 17
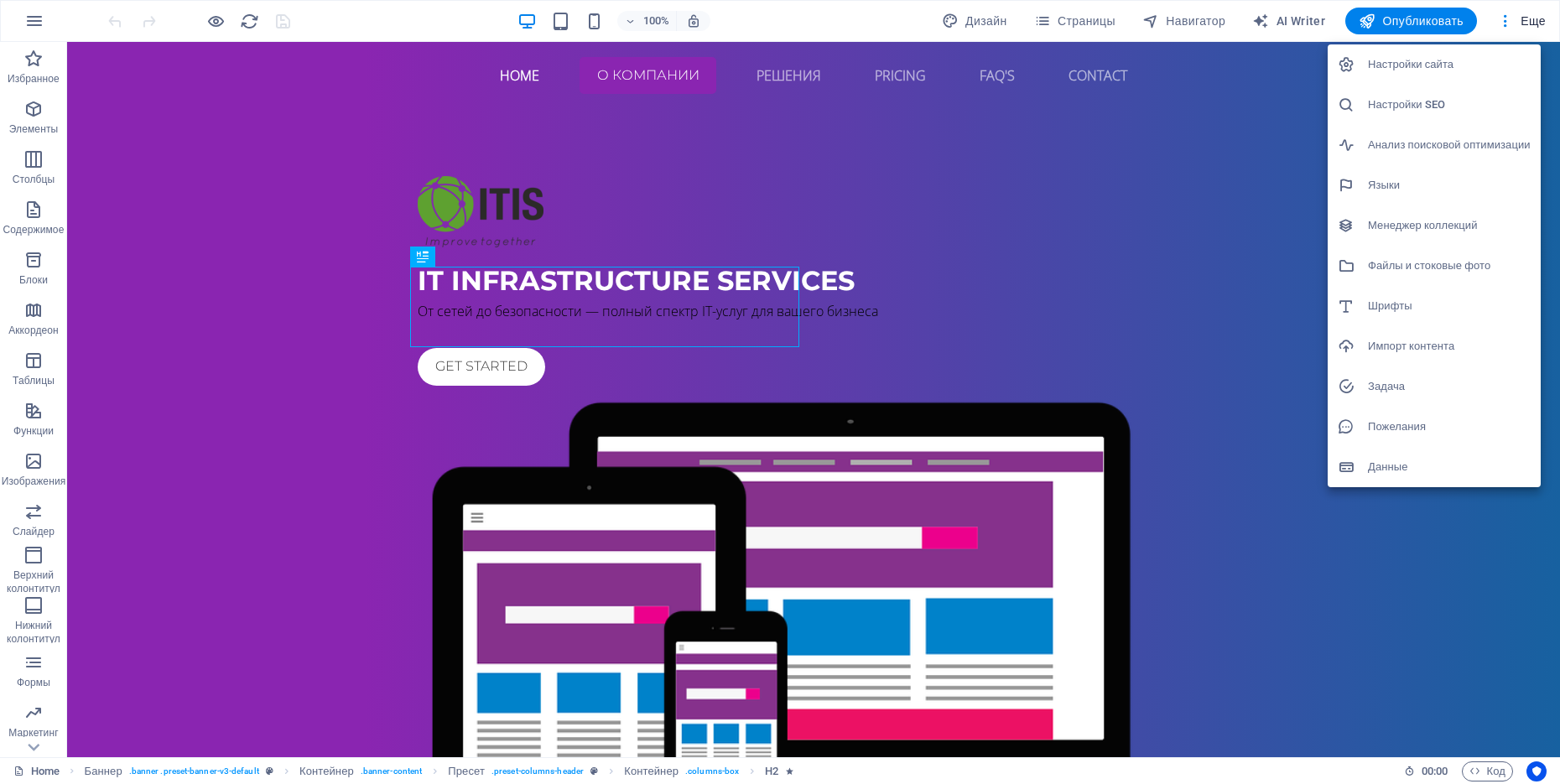
click at [1014, 654] on div at bounding box center [780, 392] width 1560 height 784
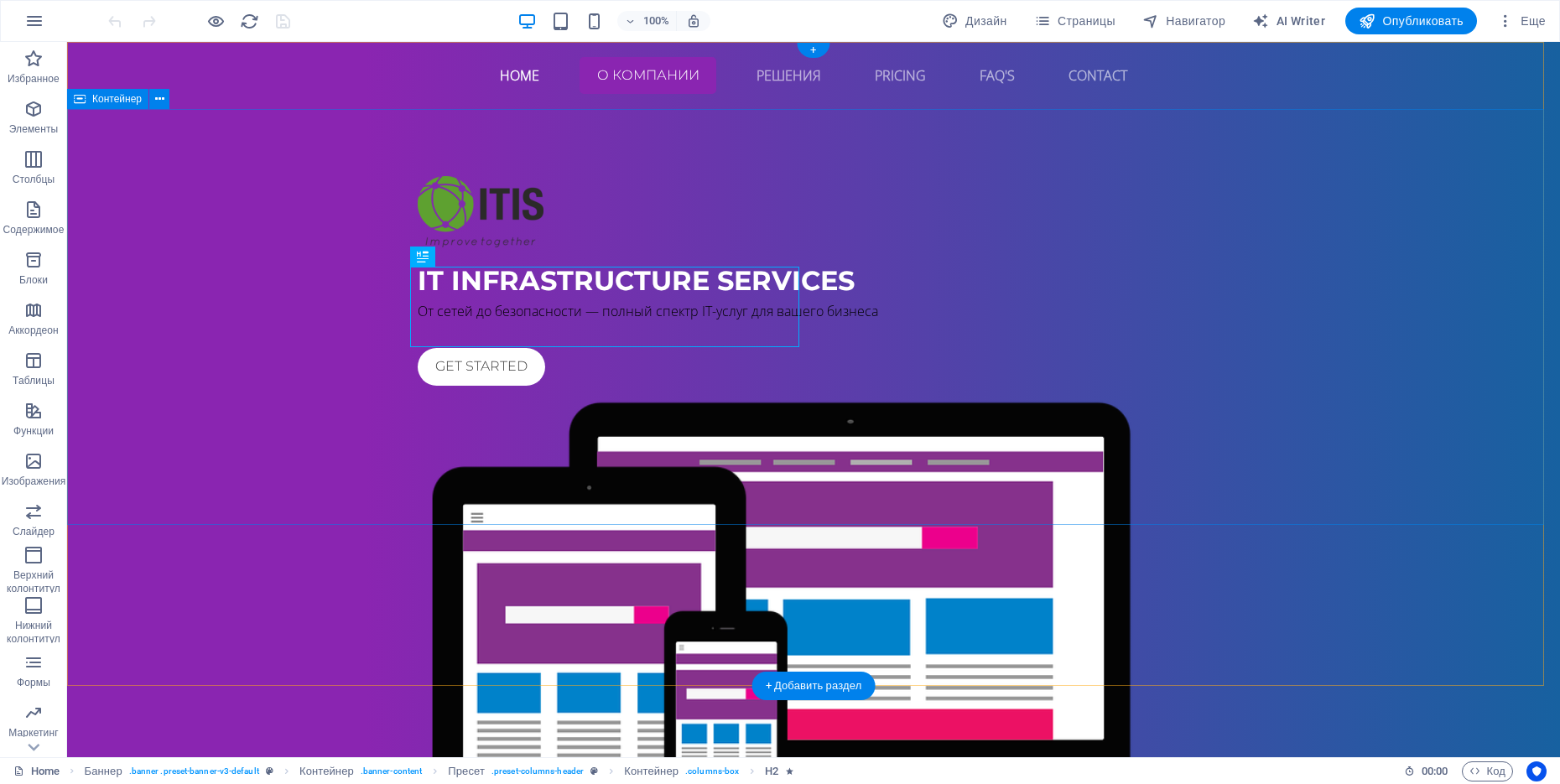
click at [771, 135] on div "IT INFRASTRUCTURE services От сетей до безопасности — полный спектр IT-услуг дл…" at bounding box center [814, 530] width 1493 height 841
click at [25, 25] on icon "button" at bounding box center [34, 21] width 20 height 20
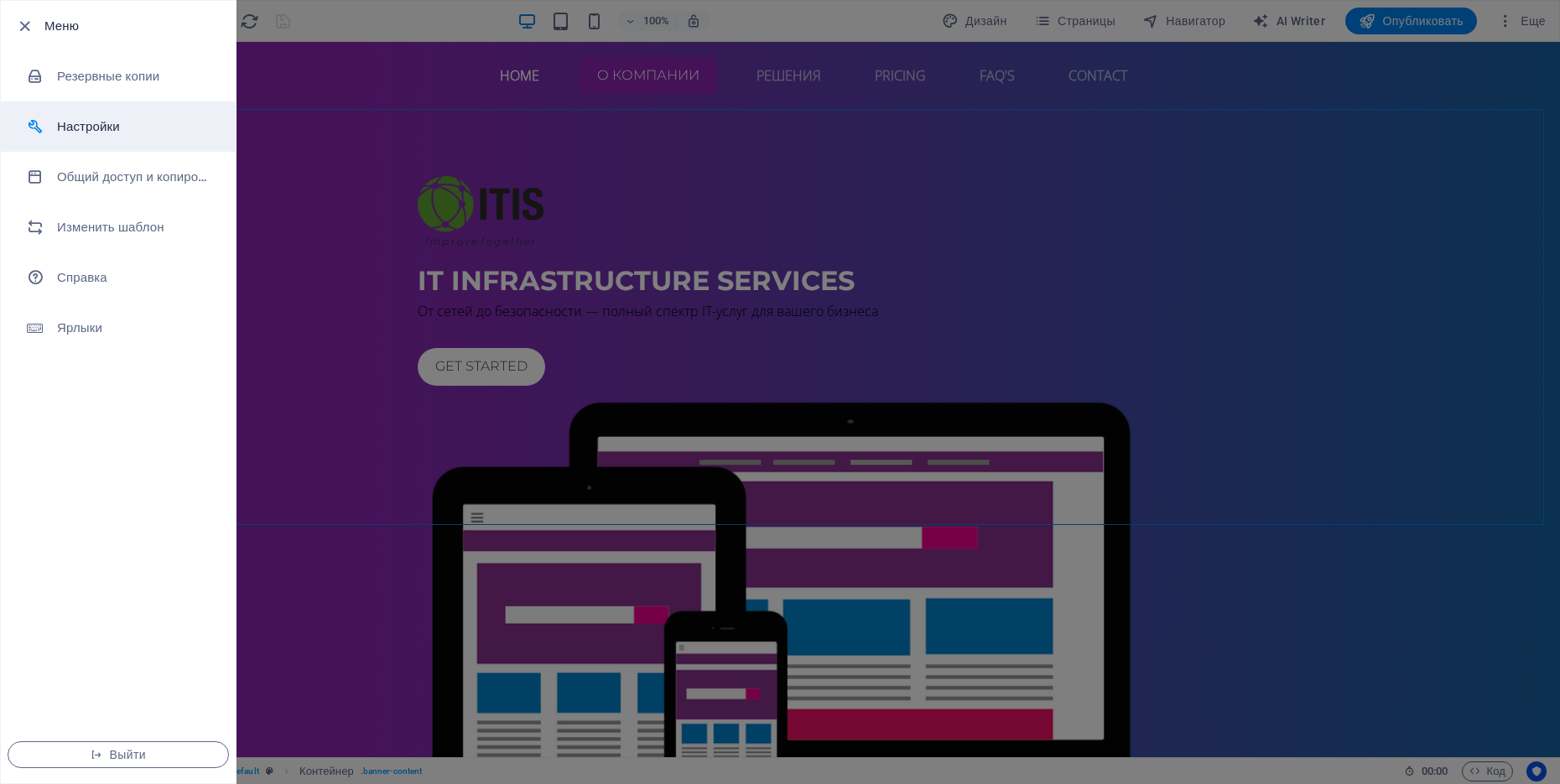
click at [125, 139] on li "Настройки" at bounding box center [118, 127] width 235 height 50
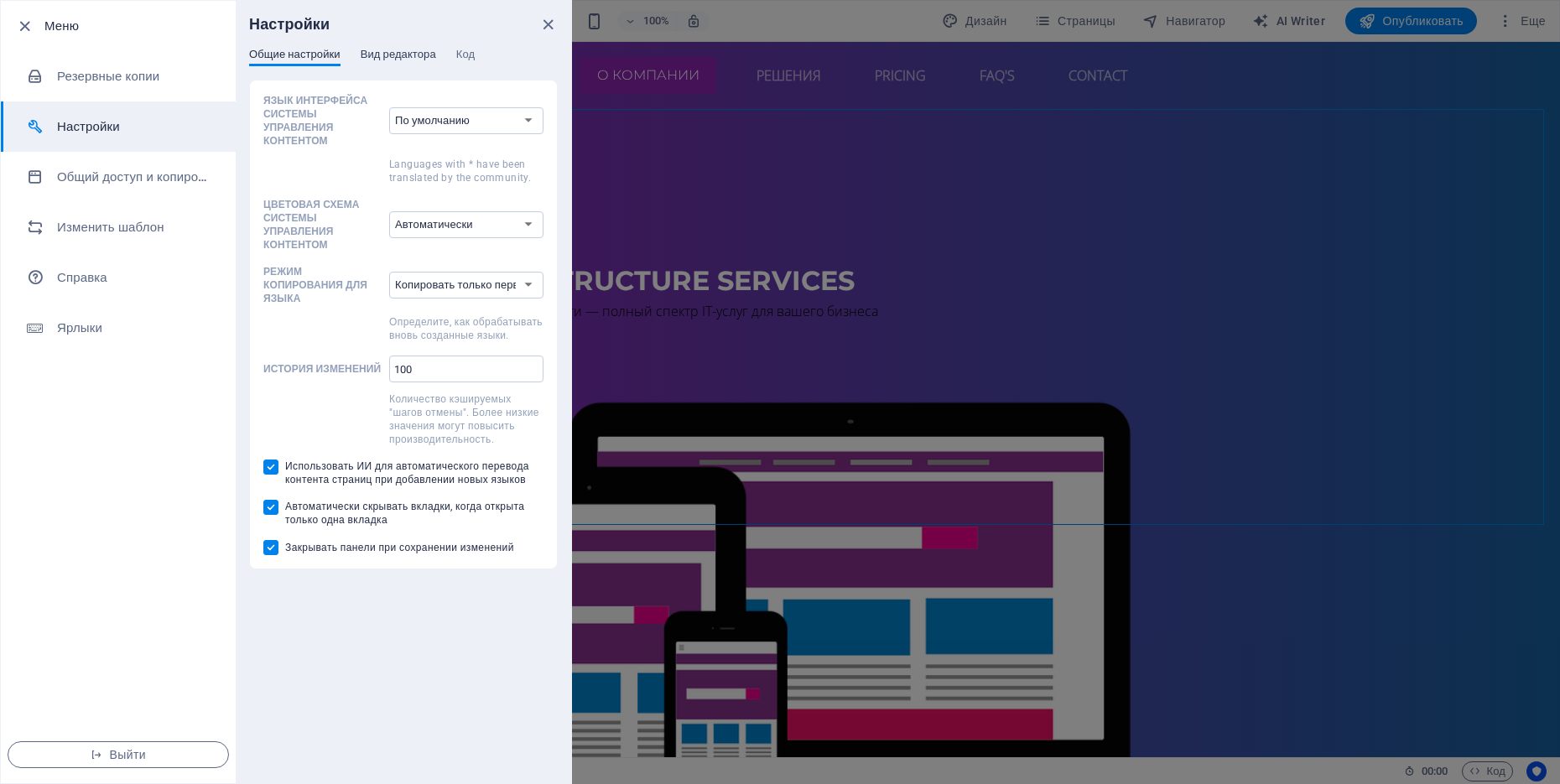
click at [417, 62] on span "Вид редактора" at bounding box center [399, 56] width 76 height 24
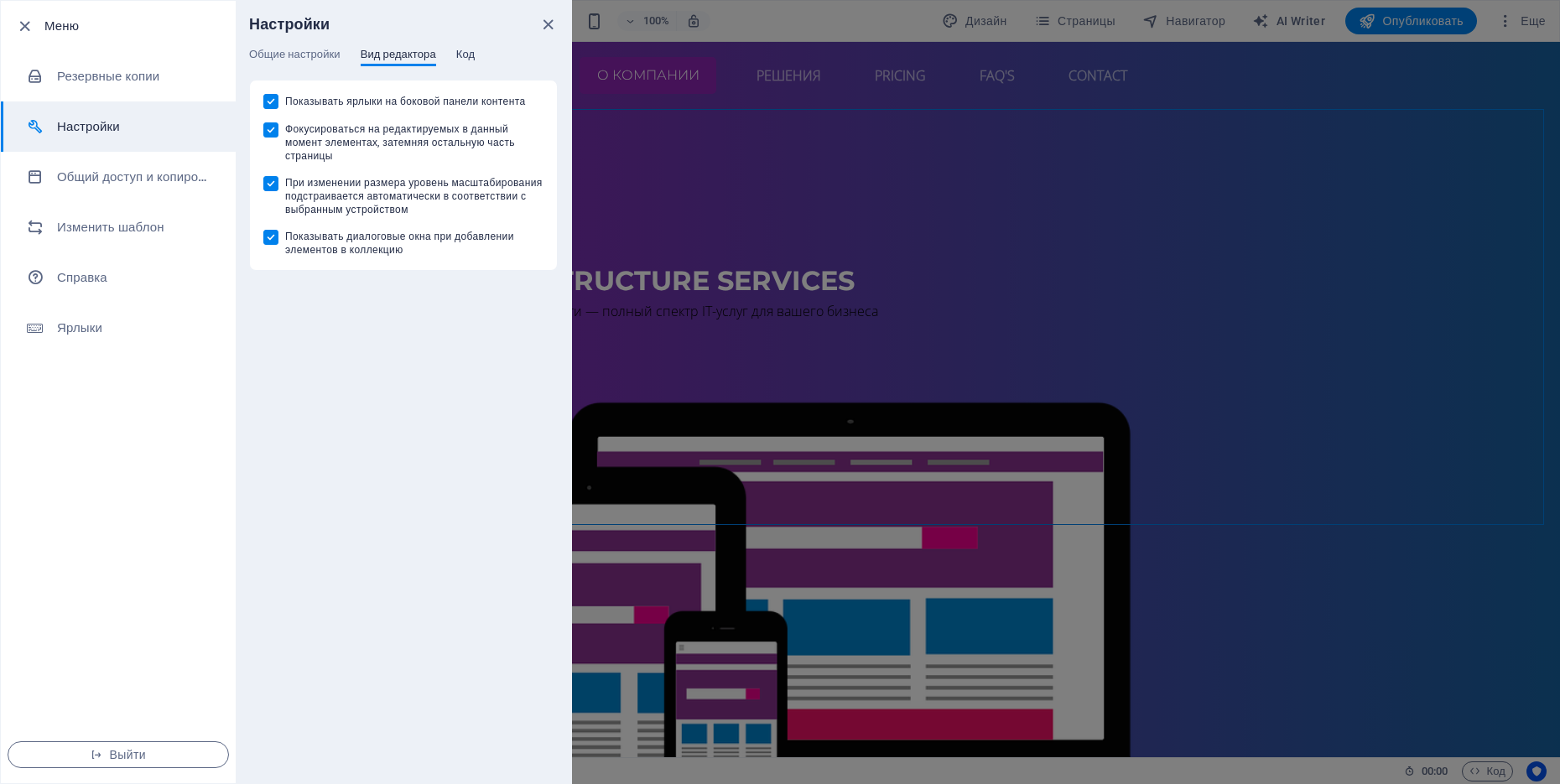
click at [459, 62] on span "Код" at bounding box center [465, 56] width 19 height 24
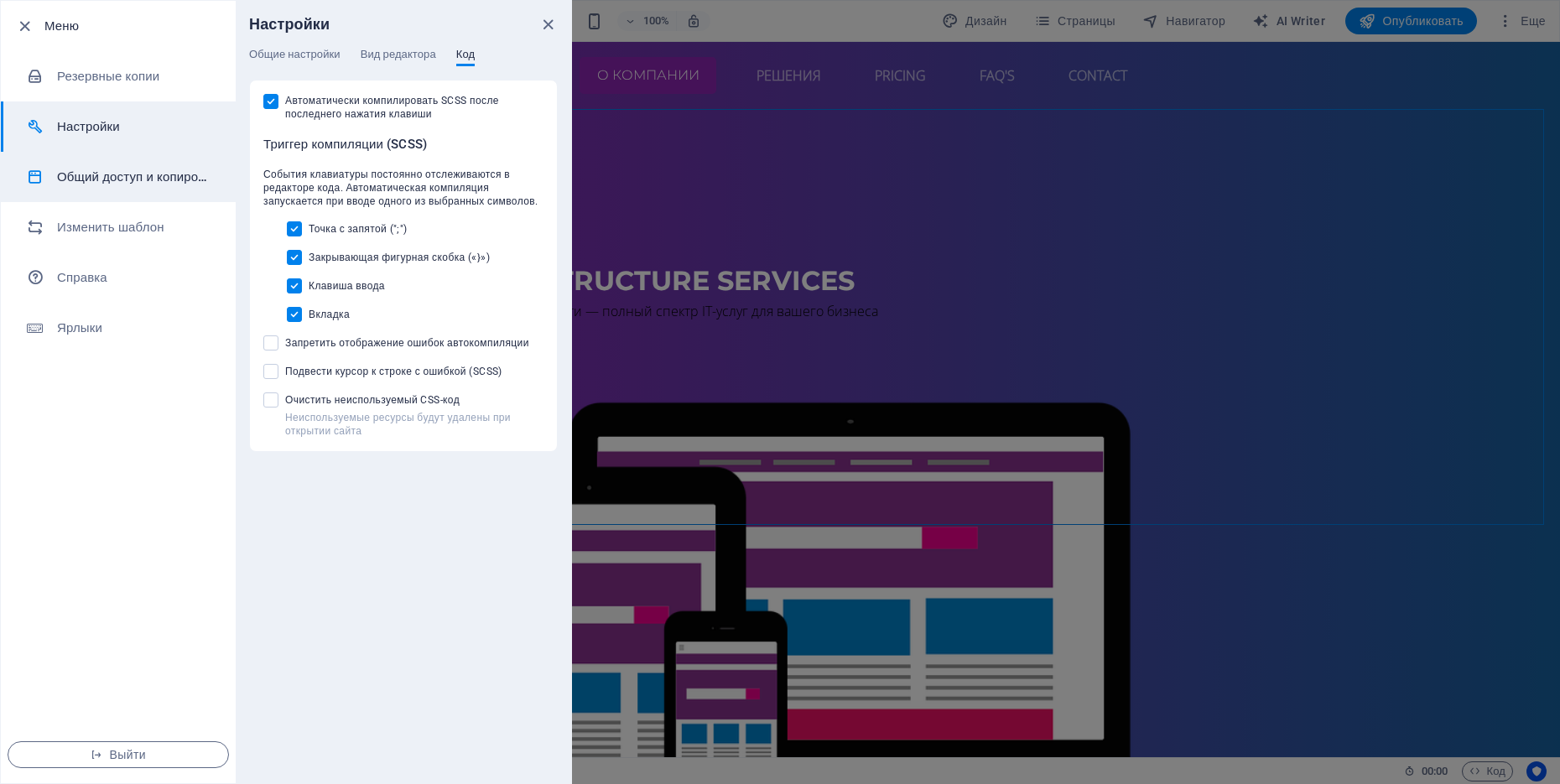
click at [148, 186] on h6 "Общий доступ и копирование сайта" at bounding box center [135, 177] width 155 height 20
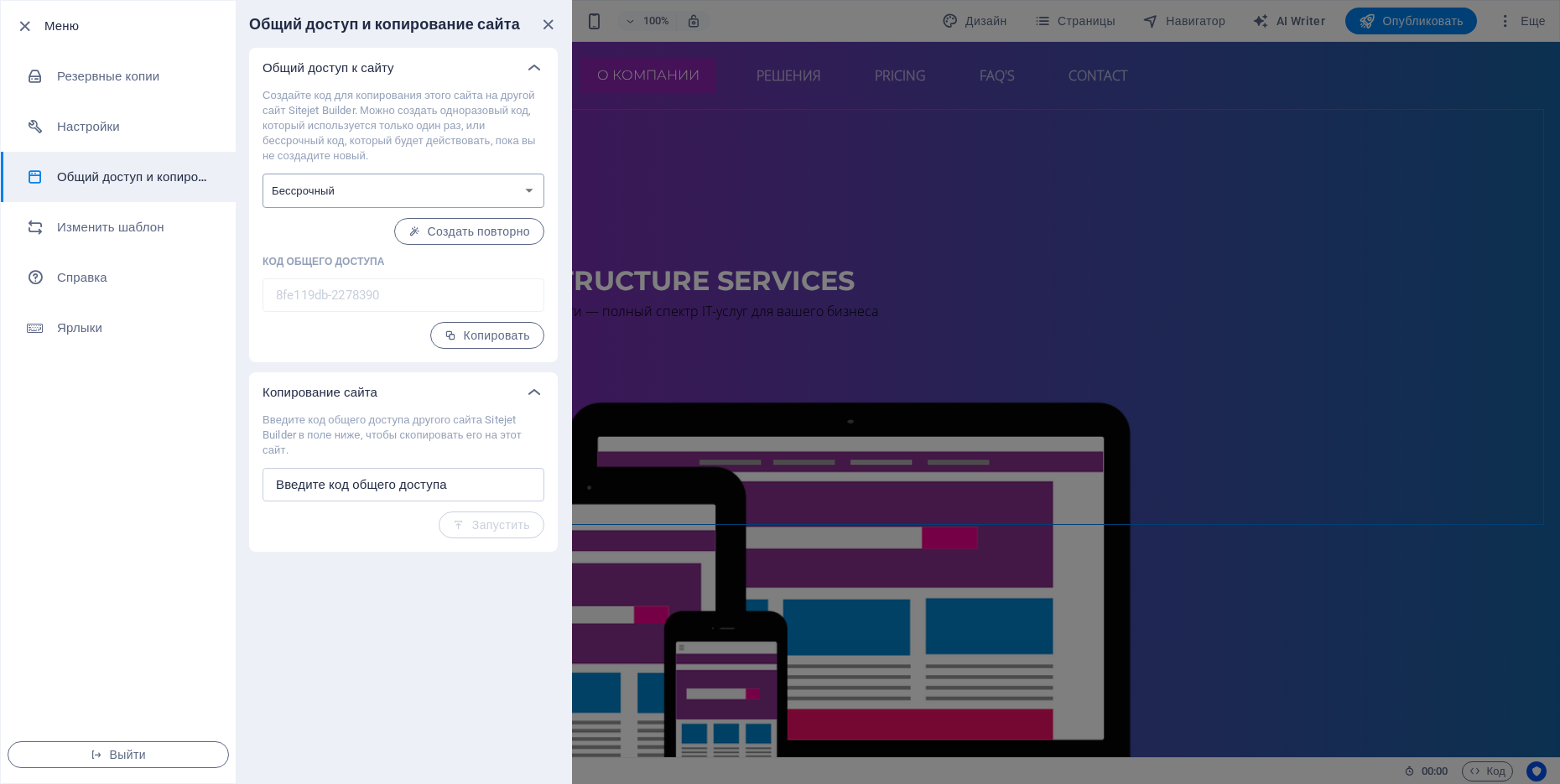
click at [354, 183] on select "Одноразовый Бессрочный" at bounding box center [403, 190] width 282 height 34
click at [146, 241] on li "Изменить шаблон" at bounding box center [118, 227] width 235 height 50
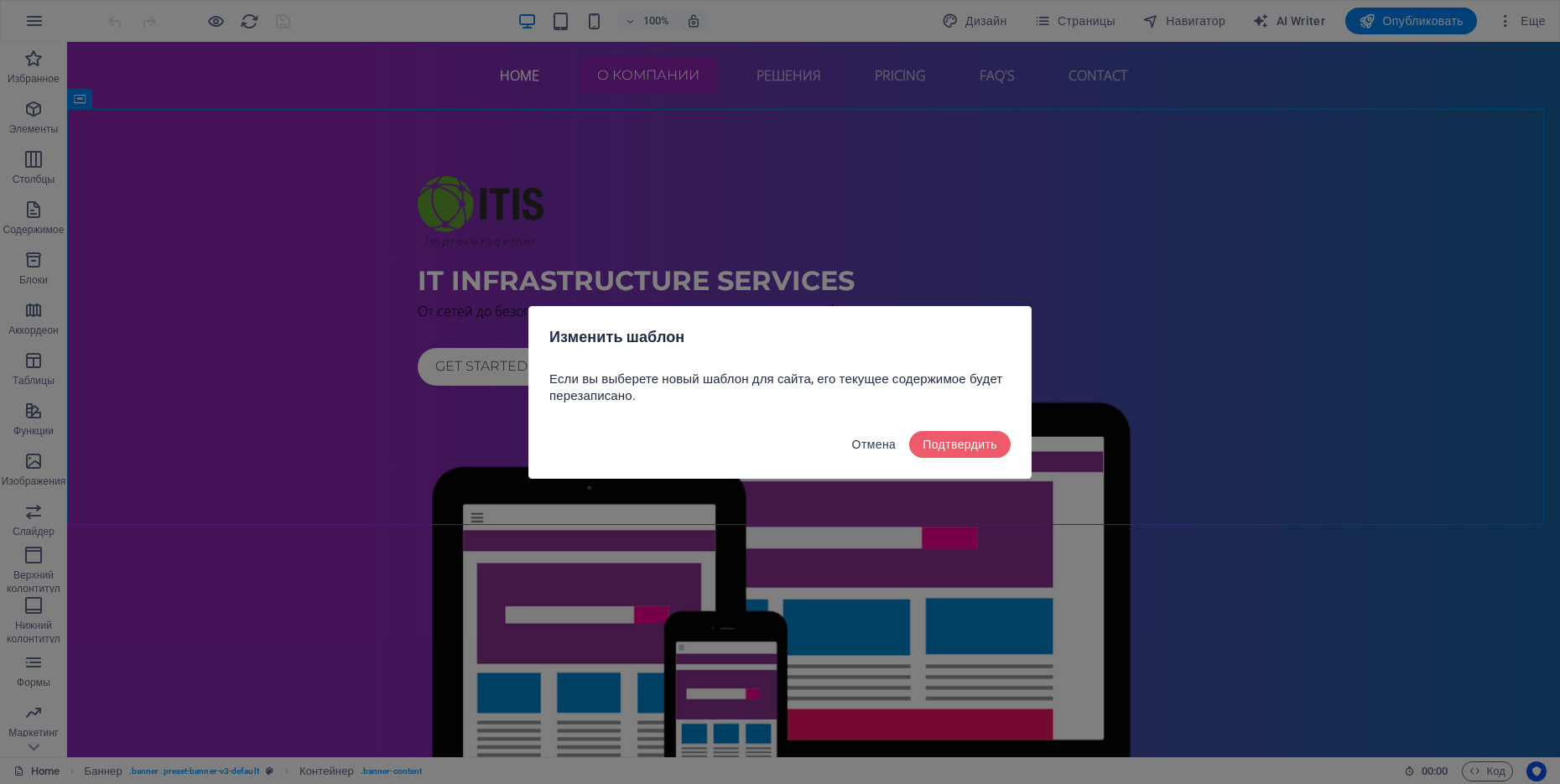
click at [872, 442] on span "Отмена" at bounding box center [874, 444] width 45 height 13
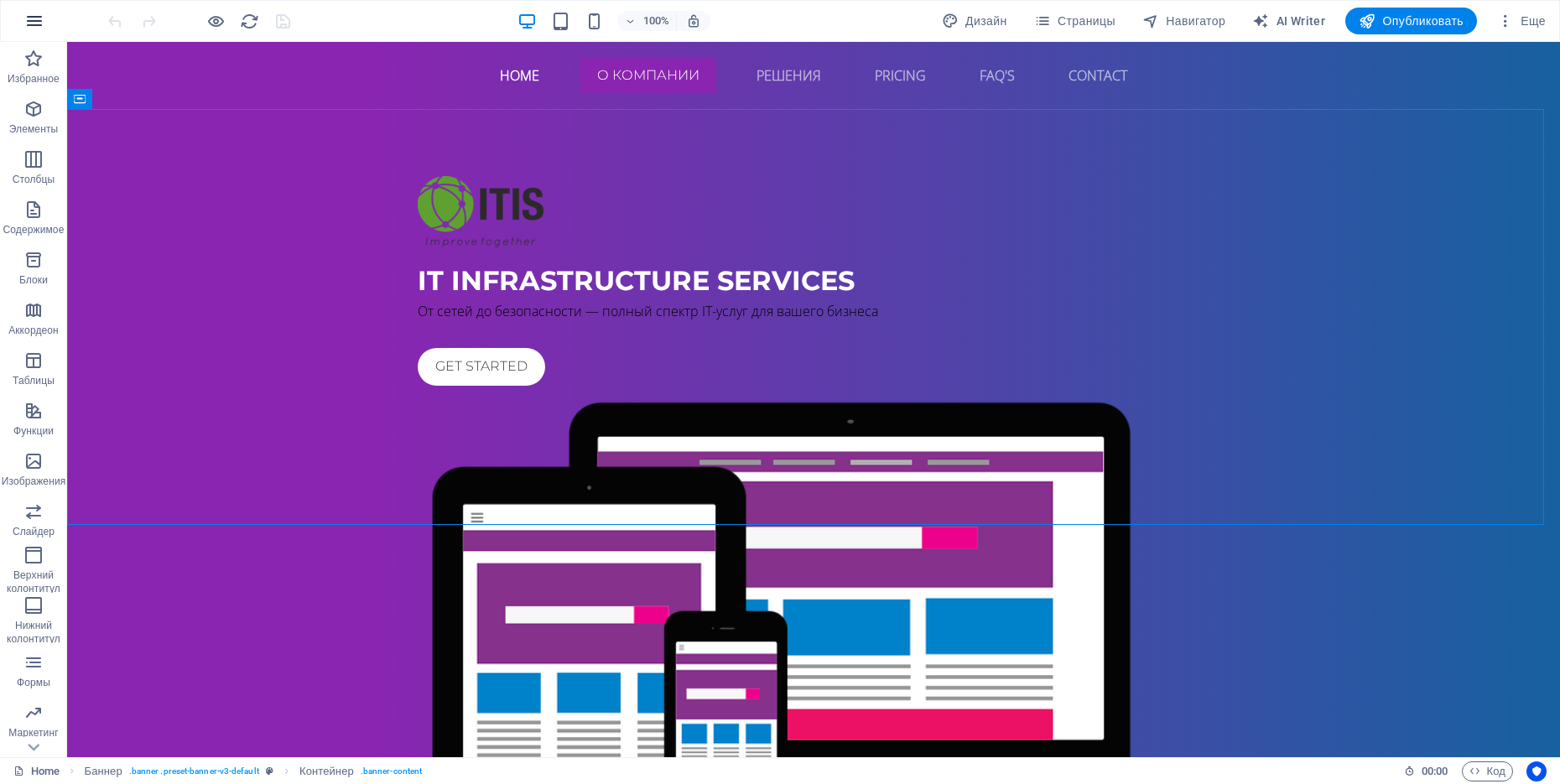
click at [26, 33] on button "button" at bounding box center [34, 21] width 40 height 40
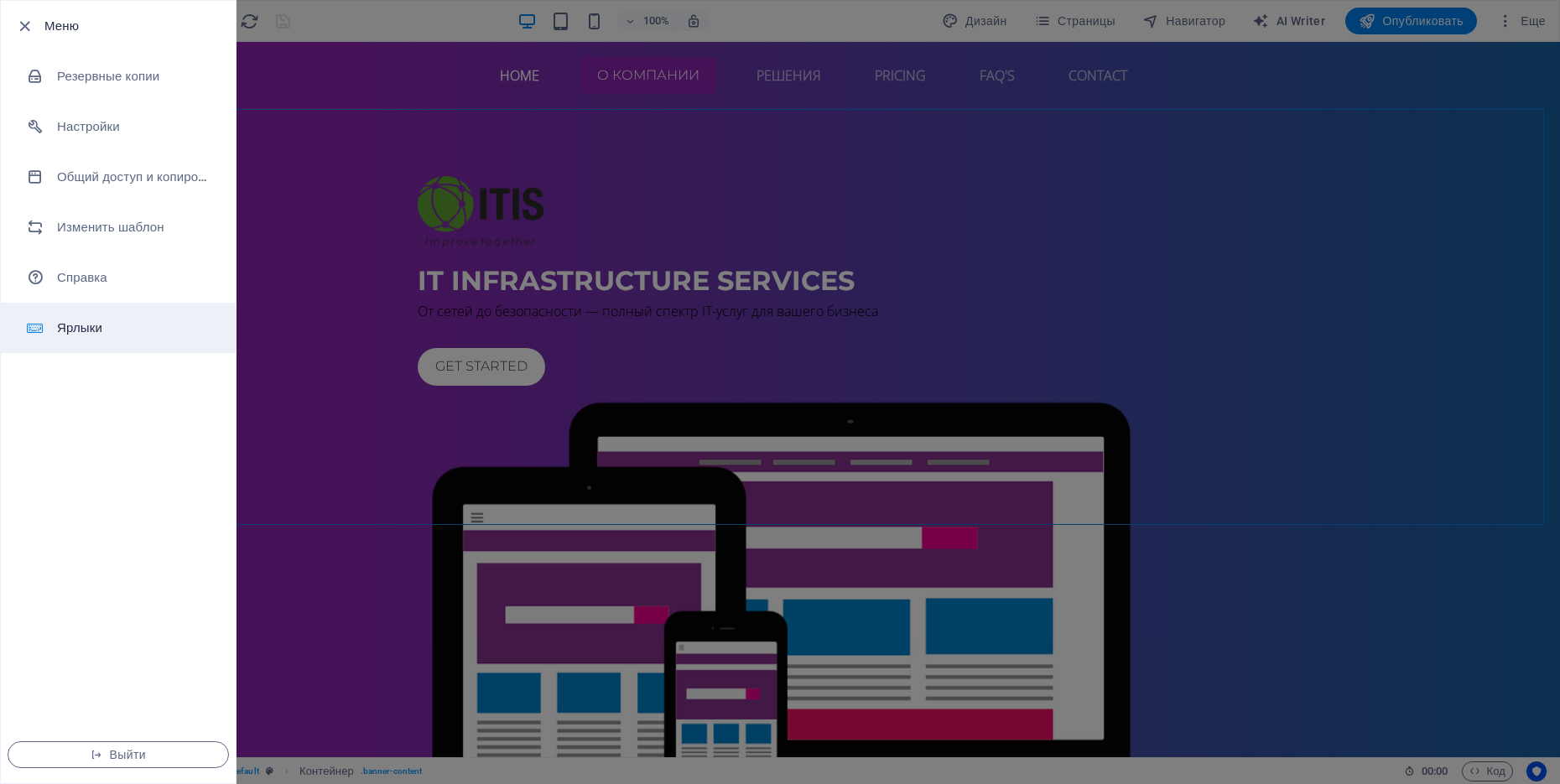
click at [132, 303] on li "Ярлыки" at bounding box center [118, 328] width 235 height 50
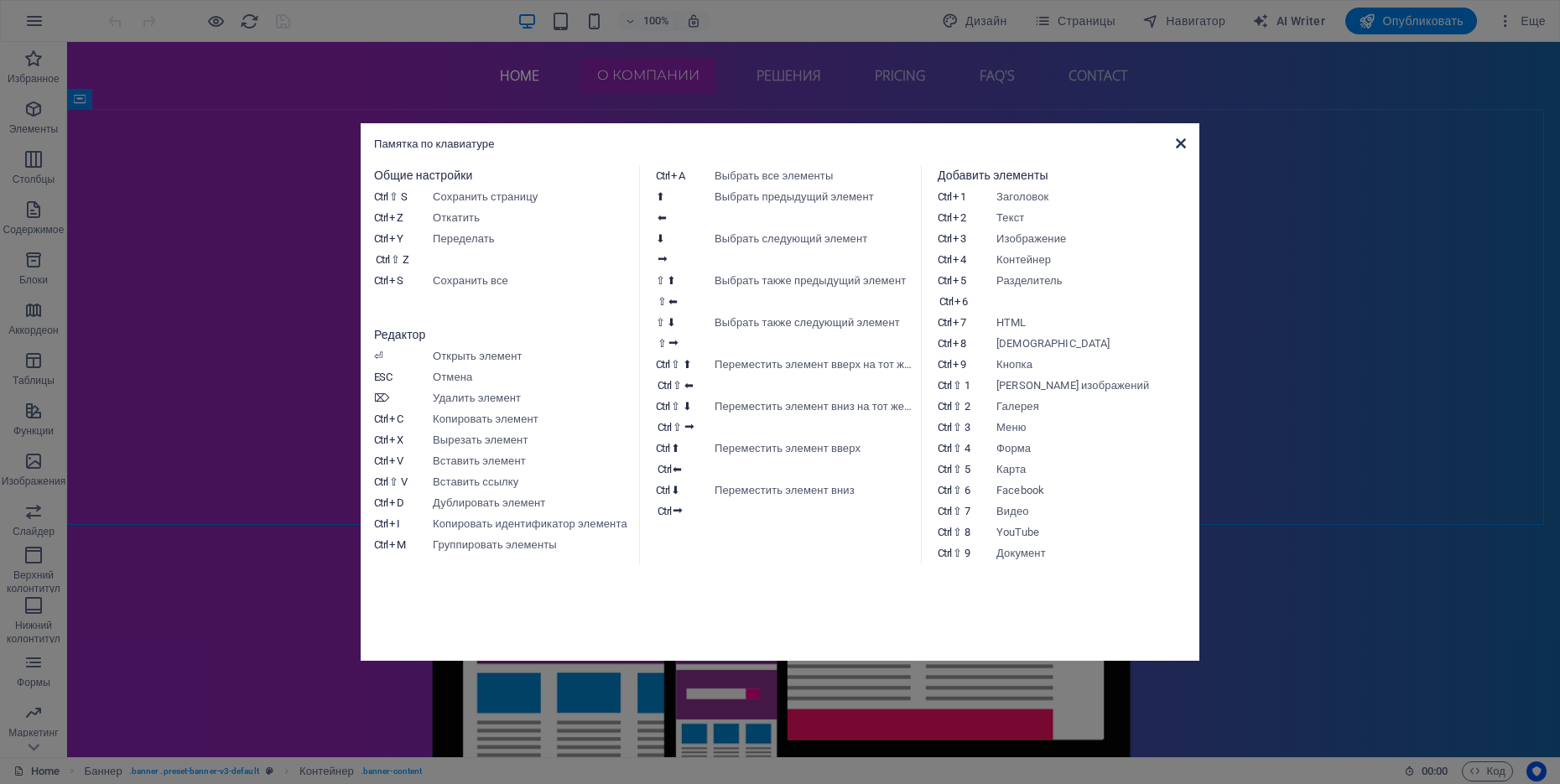
click at [1176, 147] on icon at bounding box center [1181, 143] width 10 height 13
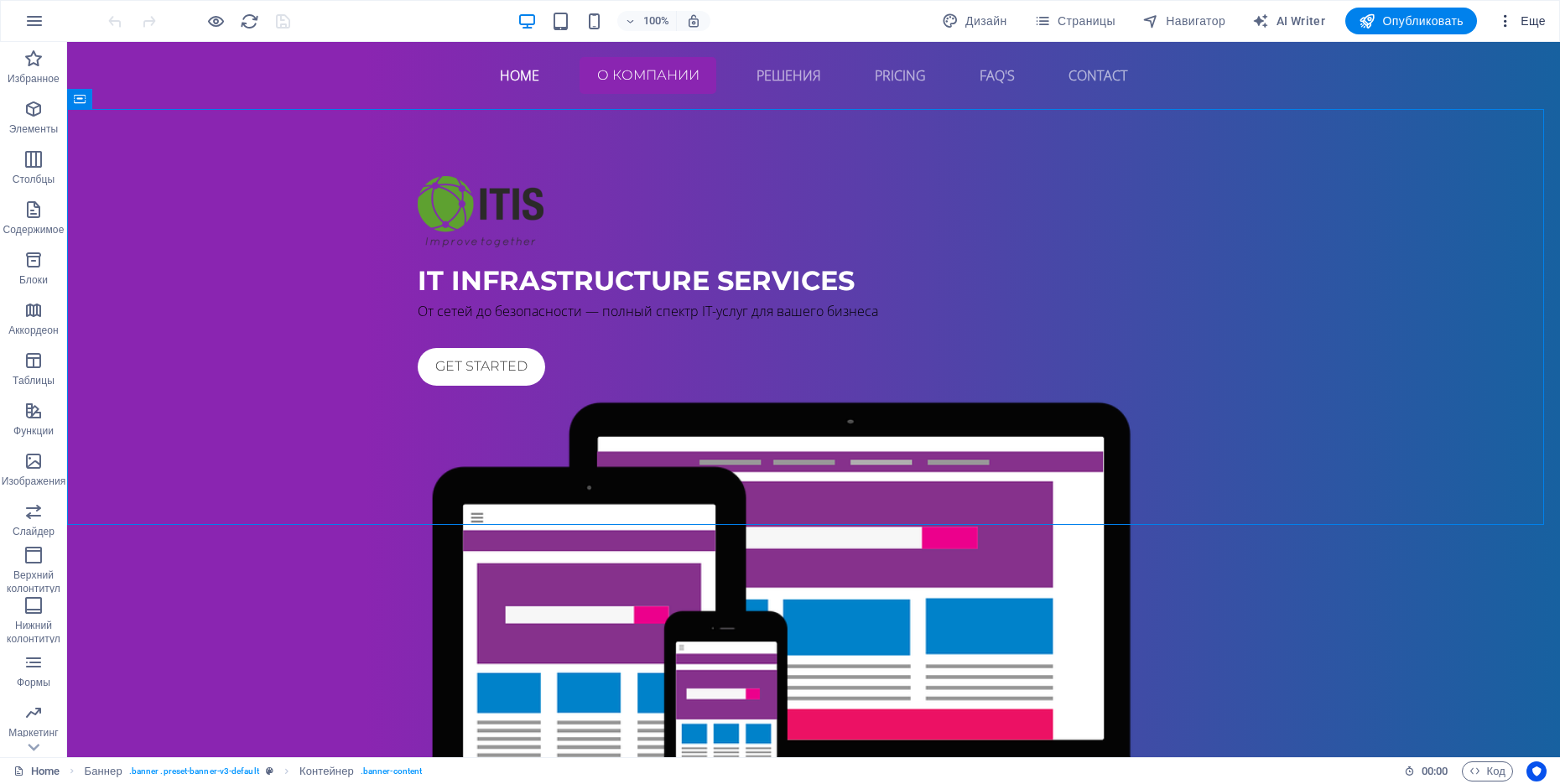
click at [1510, 21] on icon "button" at bounding box center [1505, 21] width 17 height 17
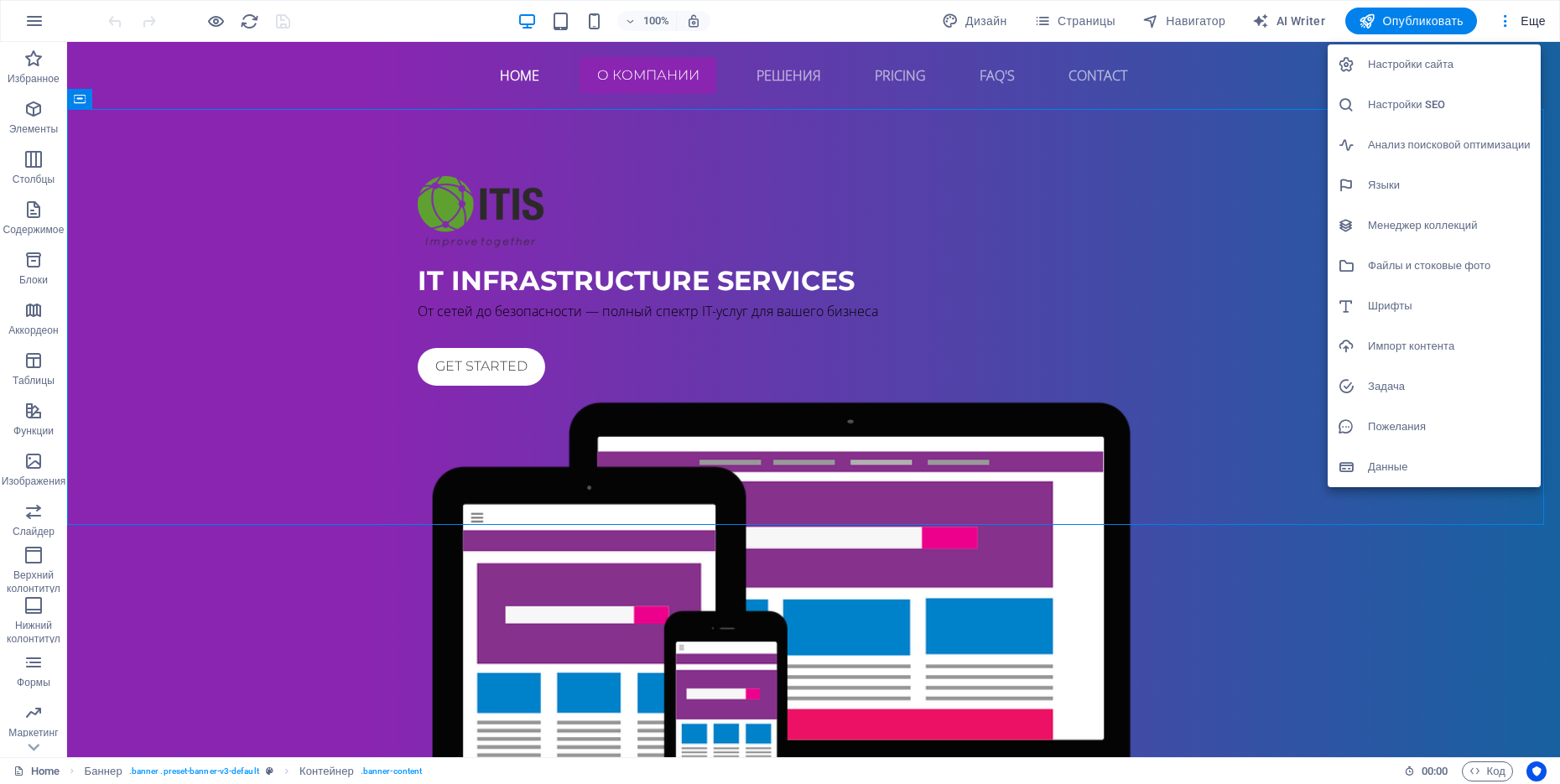
click at [1527, 21] on div at bounding box center [780, 392] width 1560 height 784
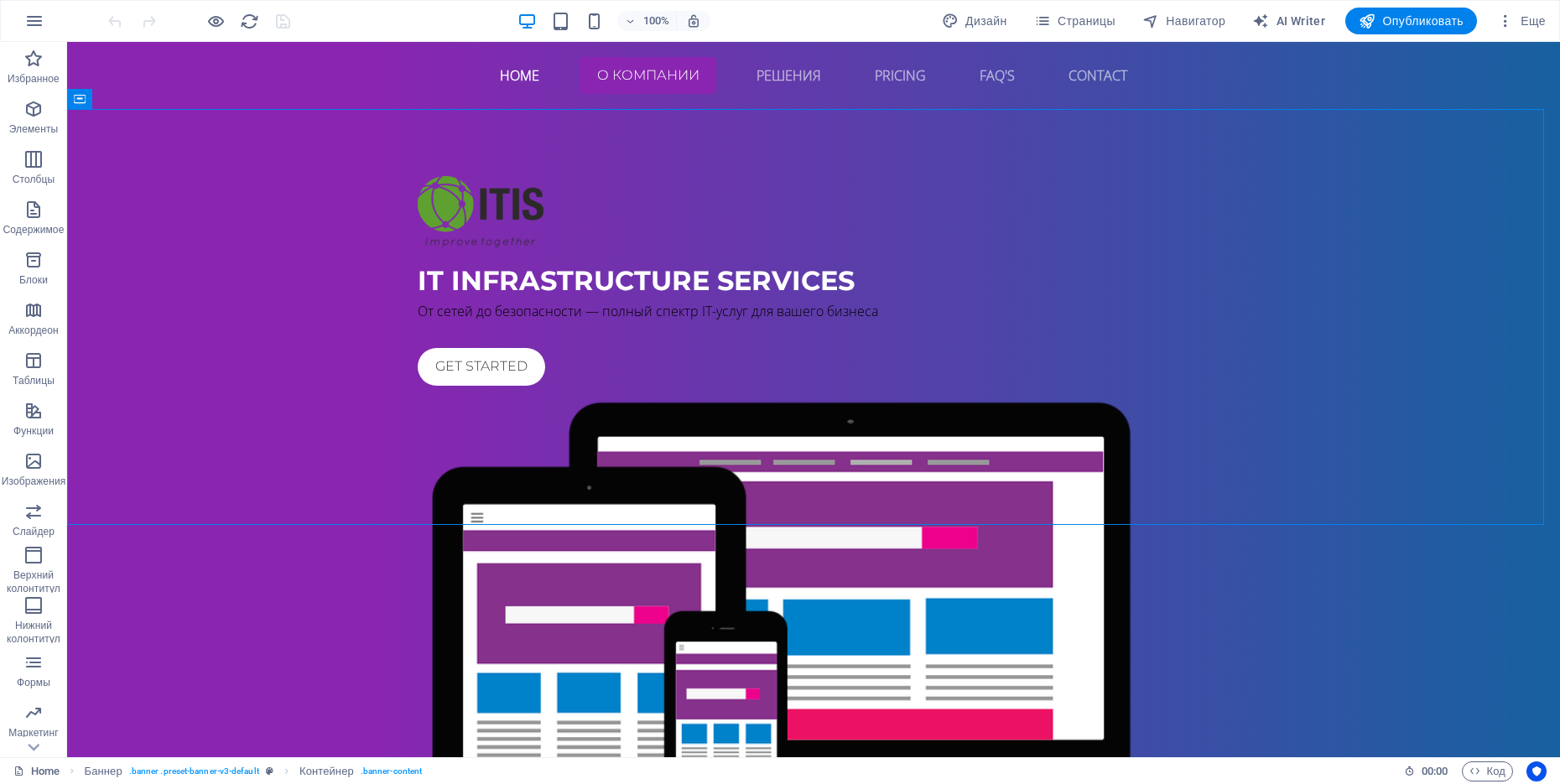
click at [1527, 21] on span "Еще" at bounding box center [1521, 21] width 49 height 17
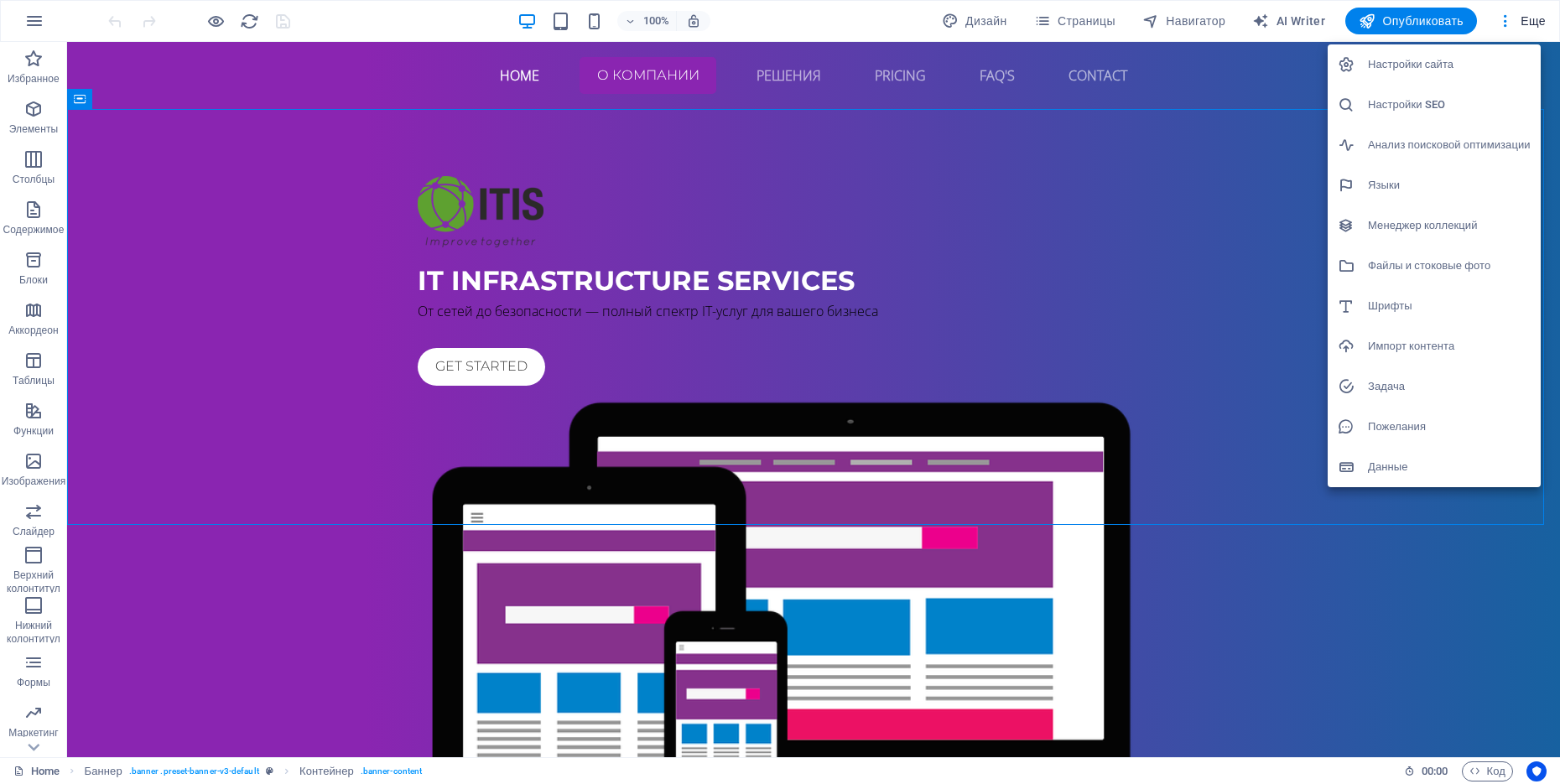
click at [1443, 108] on h6 "Настройки SEO" at bounding box center [1448, 105] width 162 height 20
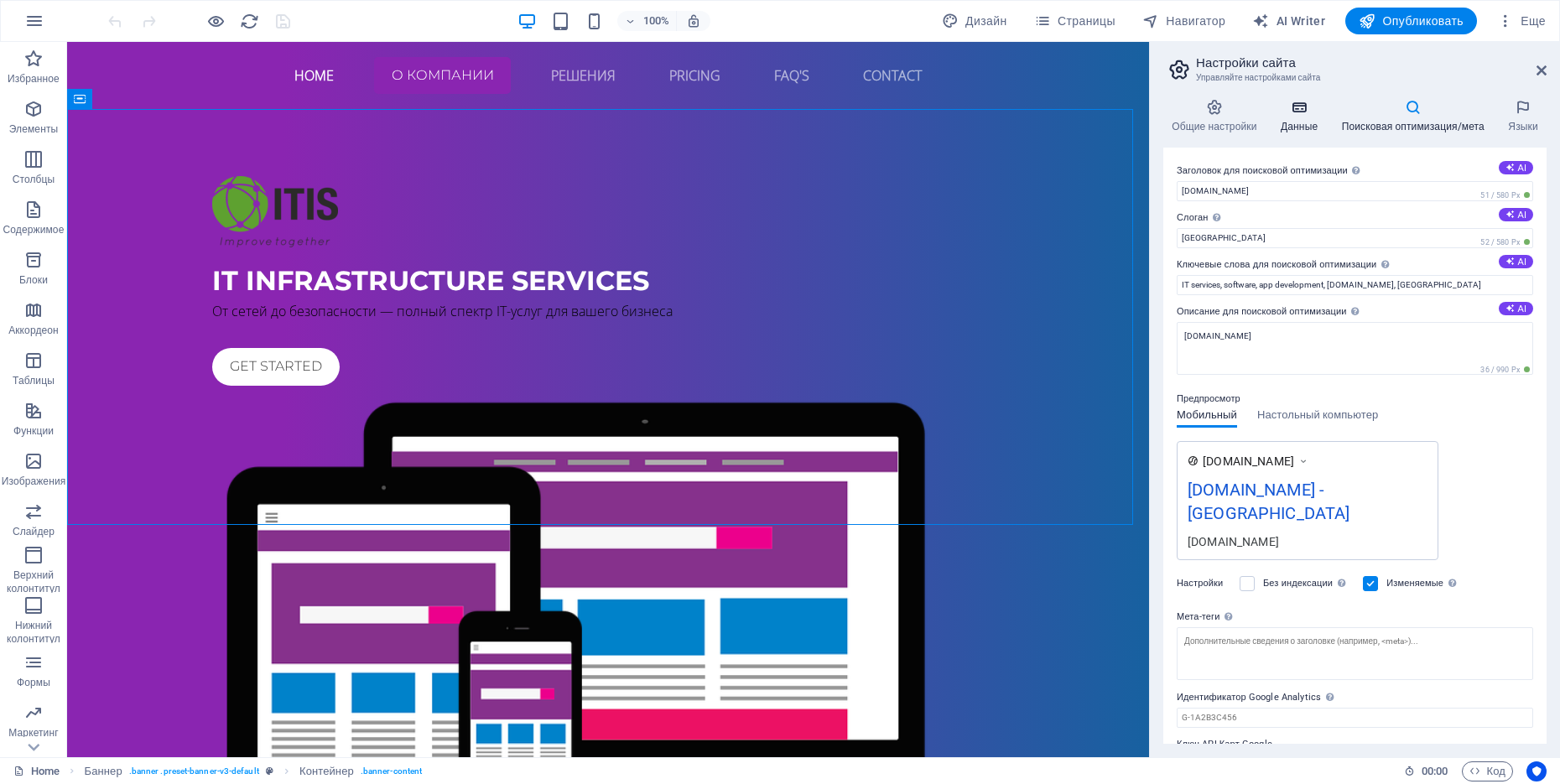
click at [1309, 109] on icon at bounding box center [1299, 108] width 55 height 17
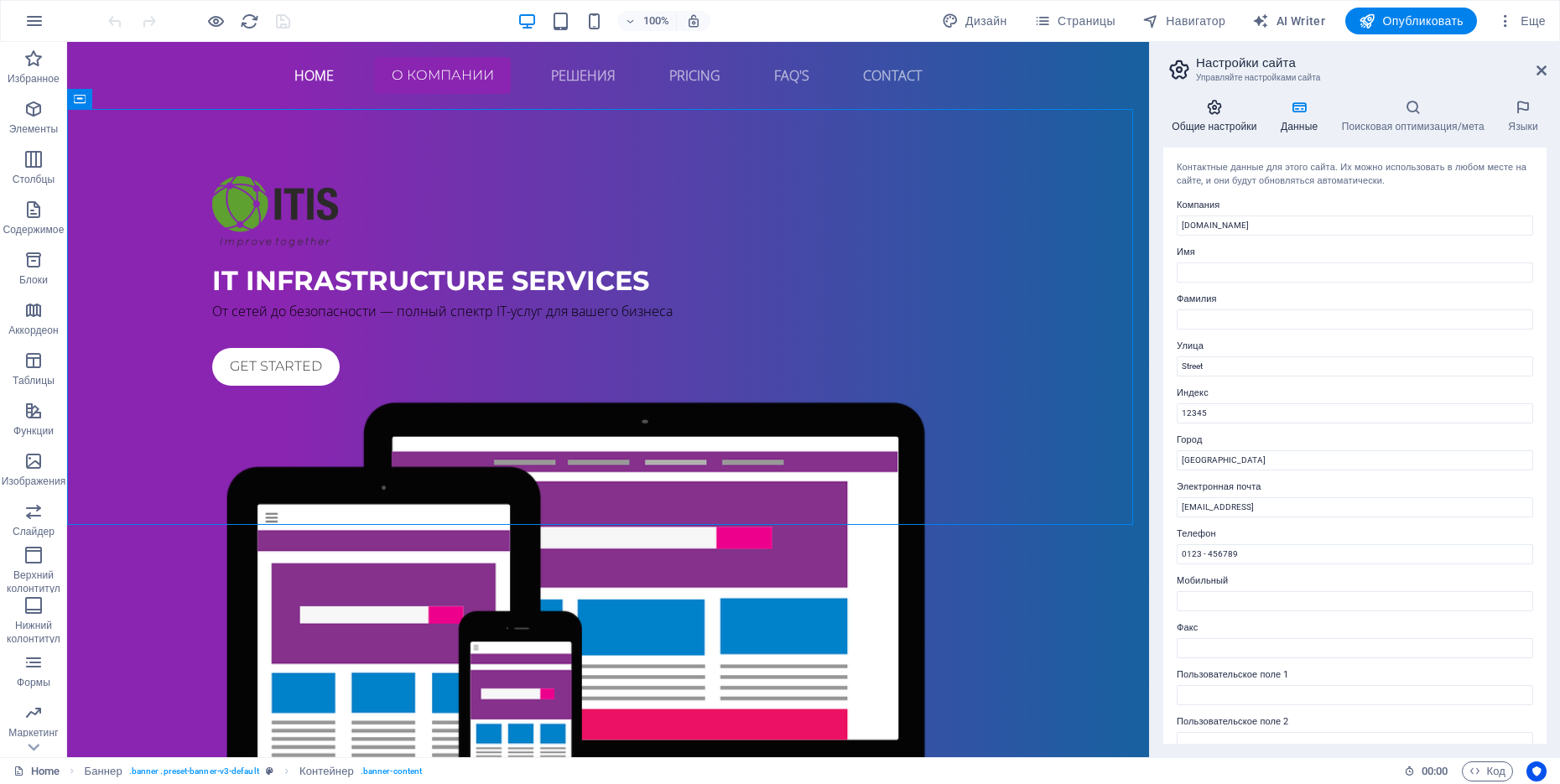
click at [1229, 123] on h4 "Общие настройки" at bounding box center [1218, 117] width 109 height 35
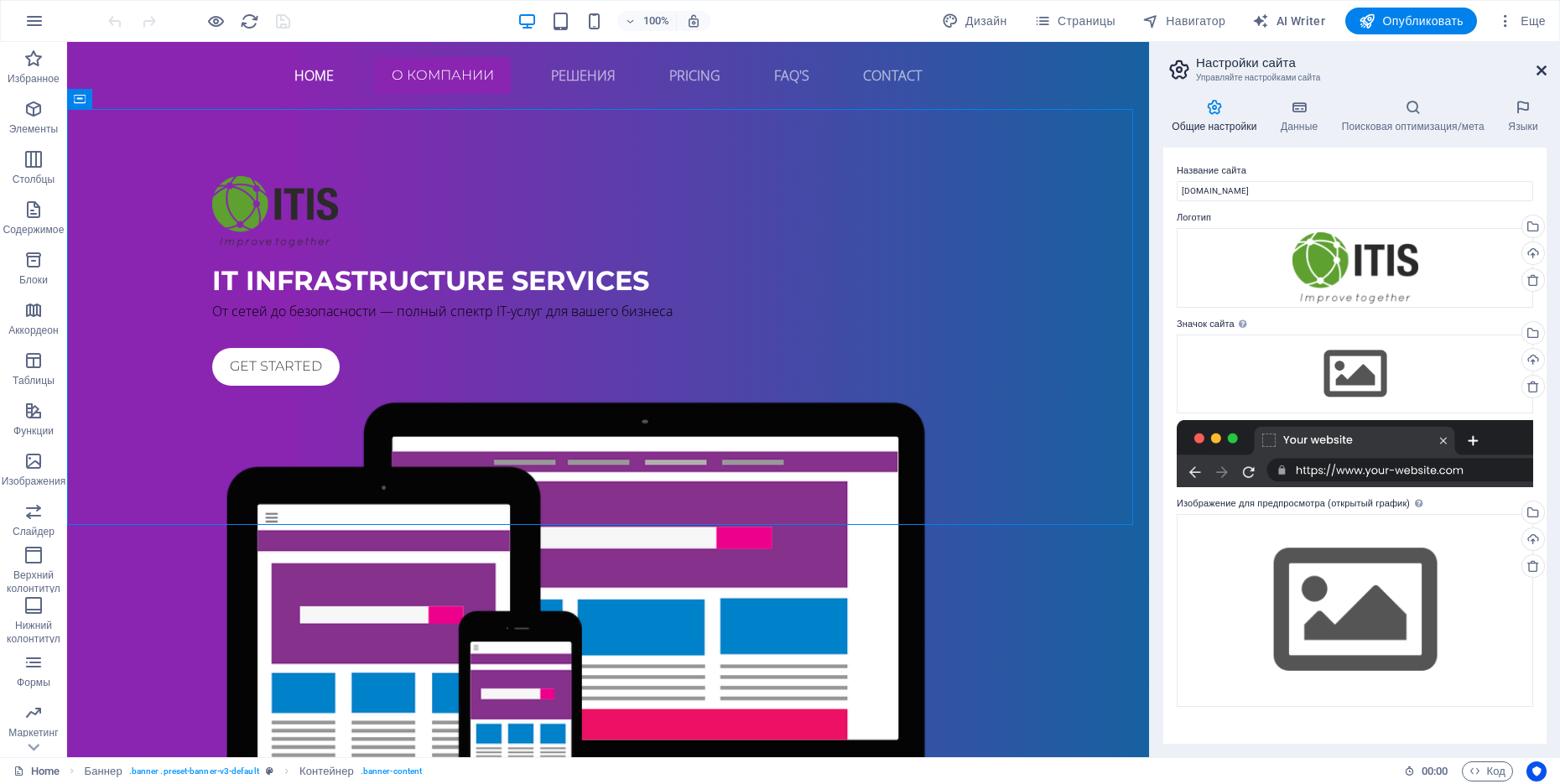
click at [1541, 69] on icon at bounding box center [1541, 71] width 10 height 13
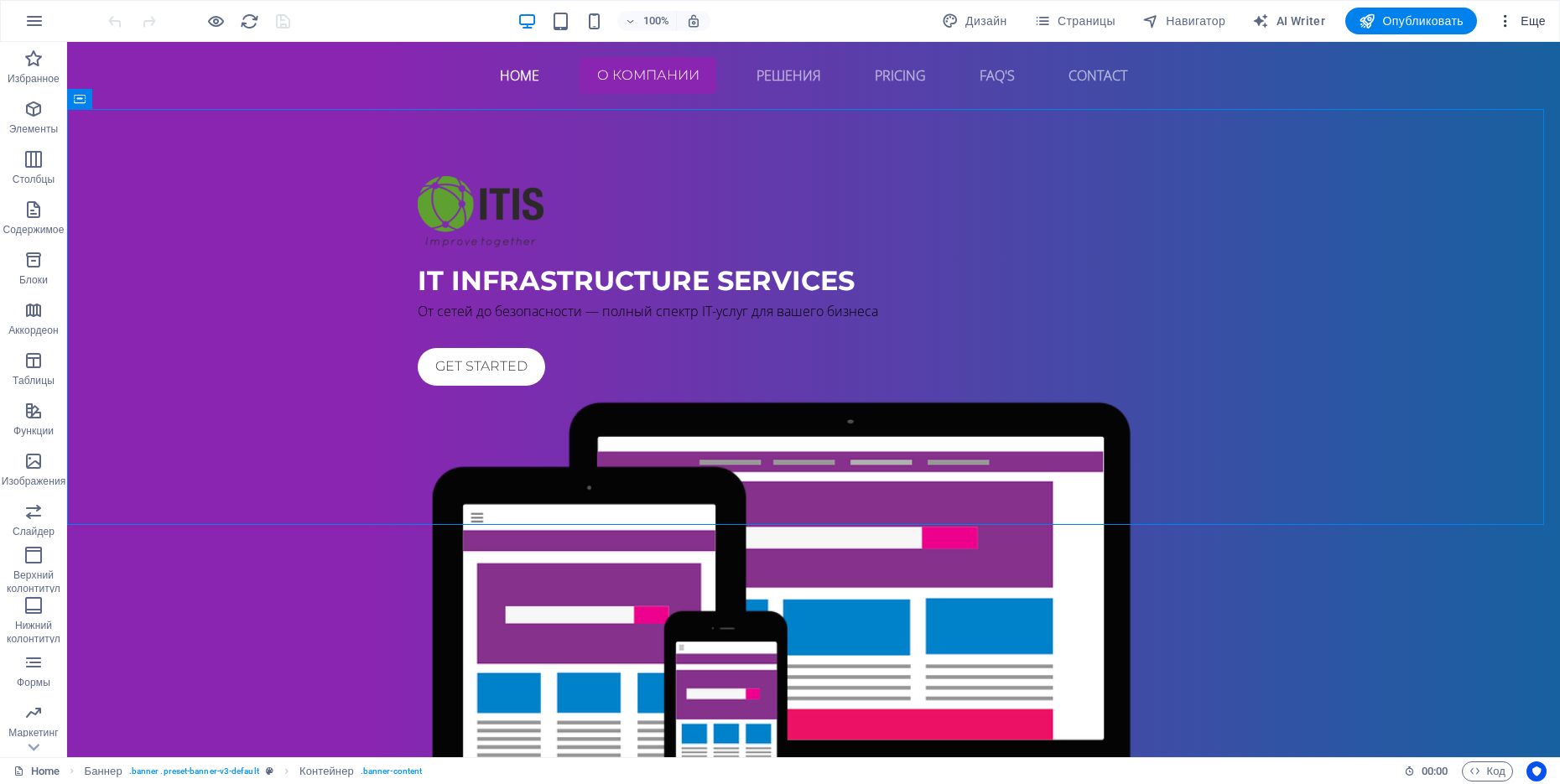
click at [1501, 18] on icon "button" at bounding box center [1505, 21] width 17 height 17
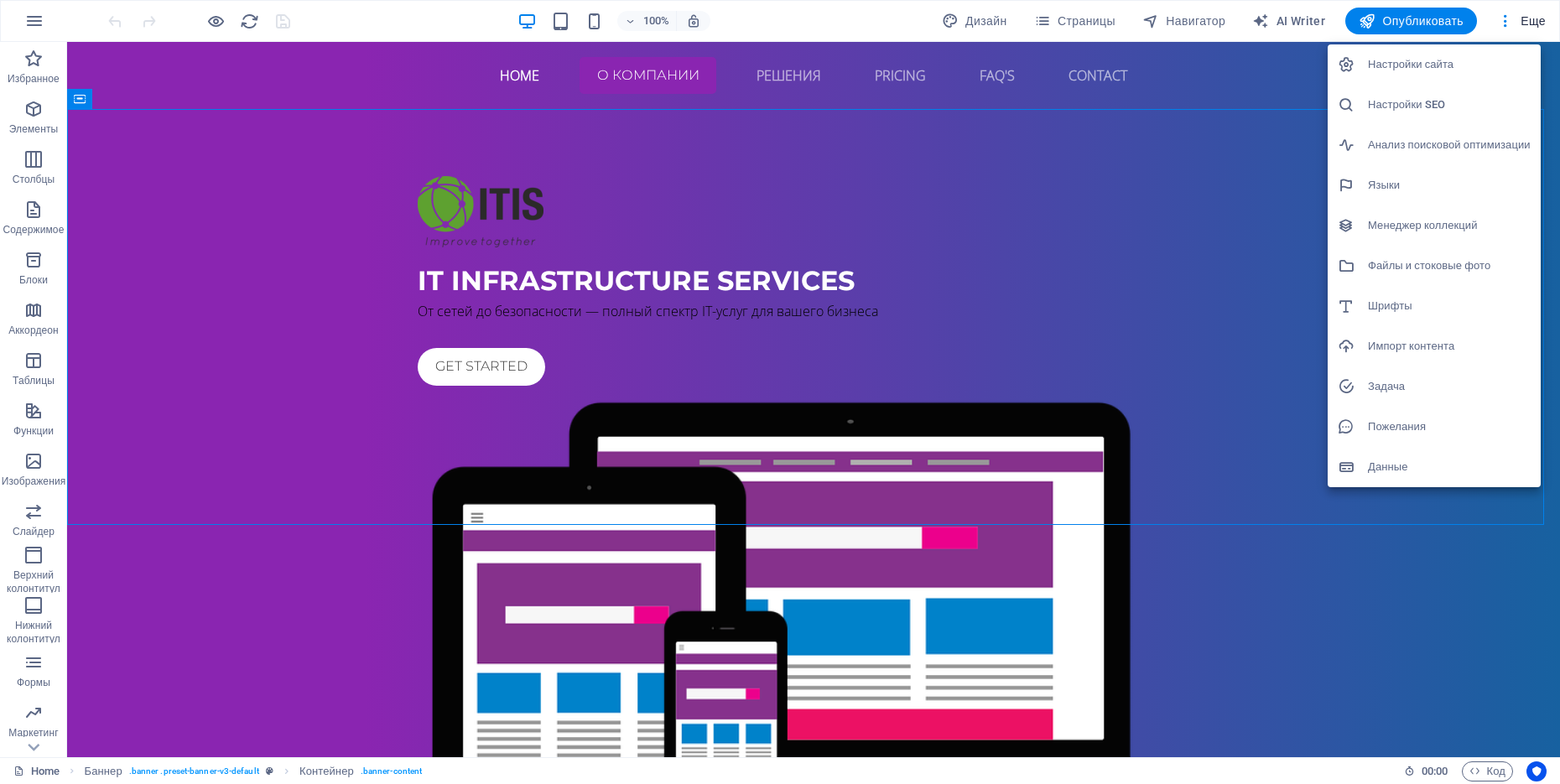
click at [1388, 458] on h6 "Данные" at bounding box center [1448, 467] width 162 height 20
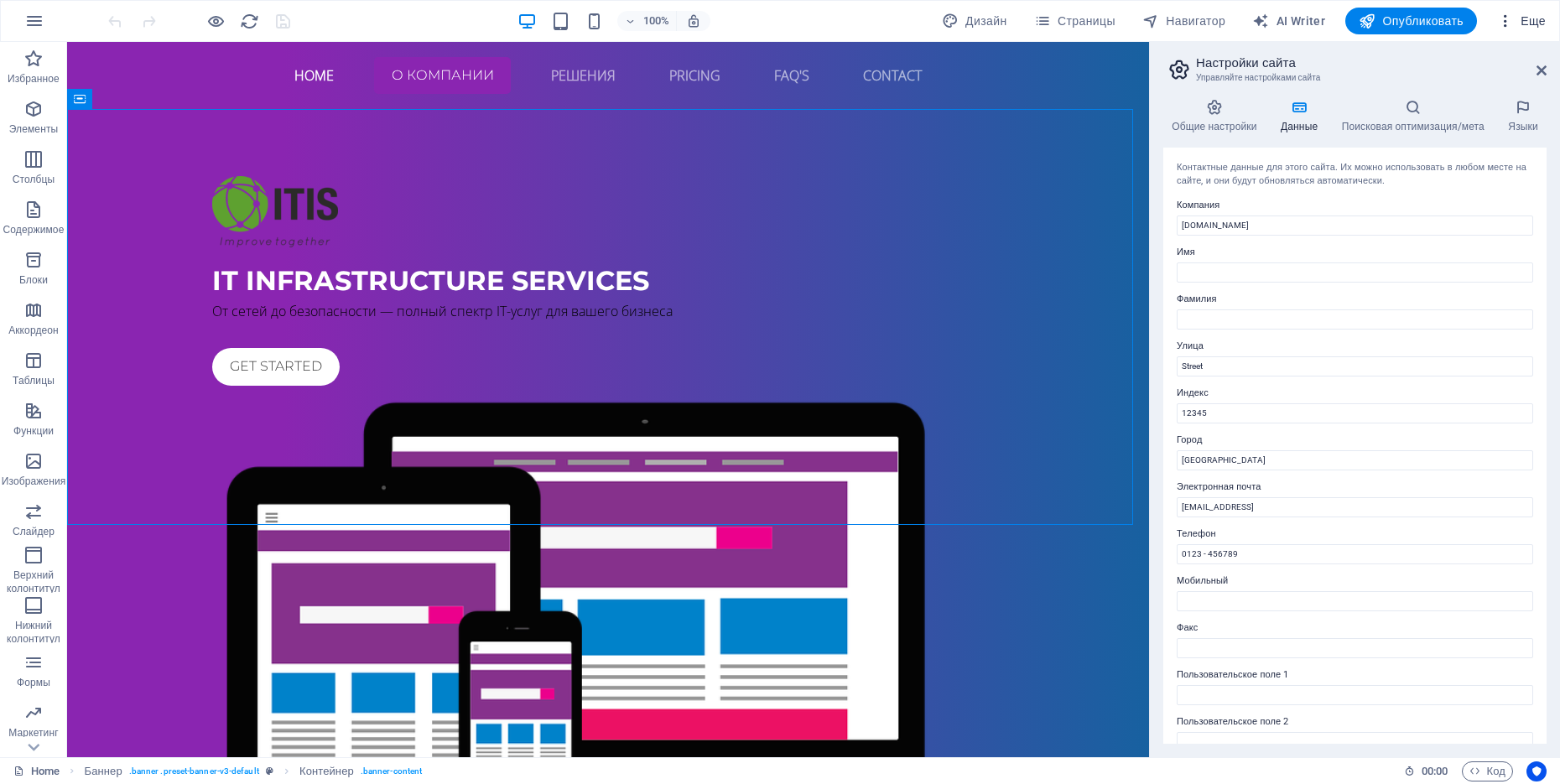
click at [1504, 18] on icon "button" at bounding box center [1505, 21] width 17 height 17
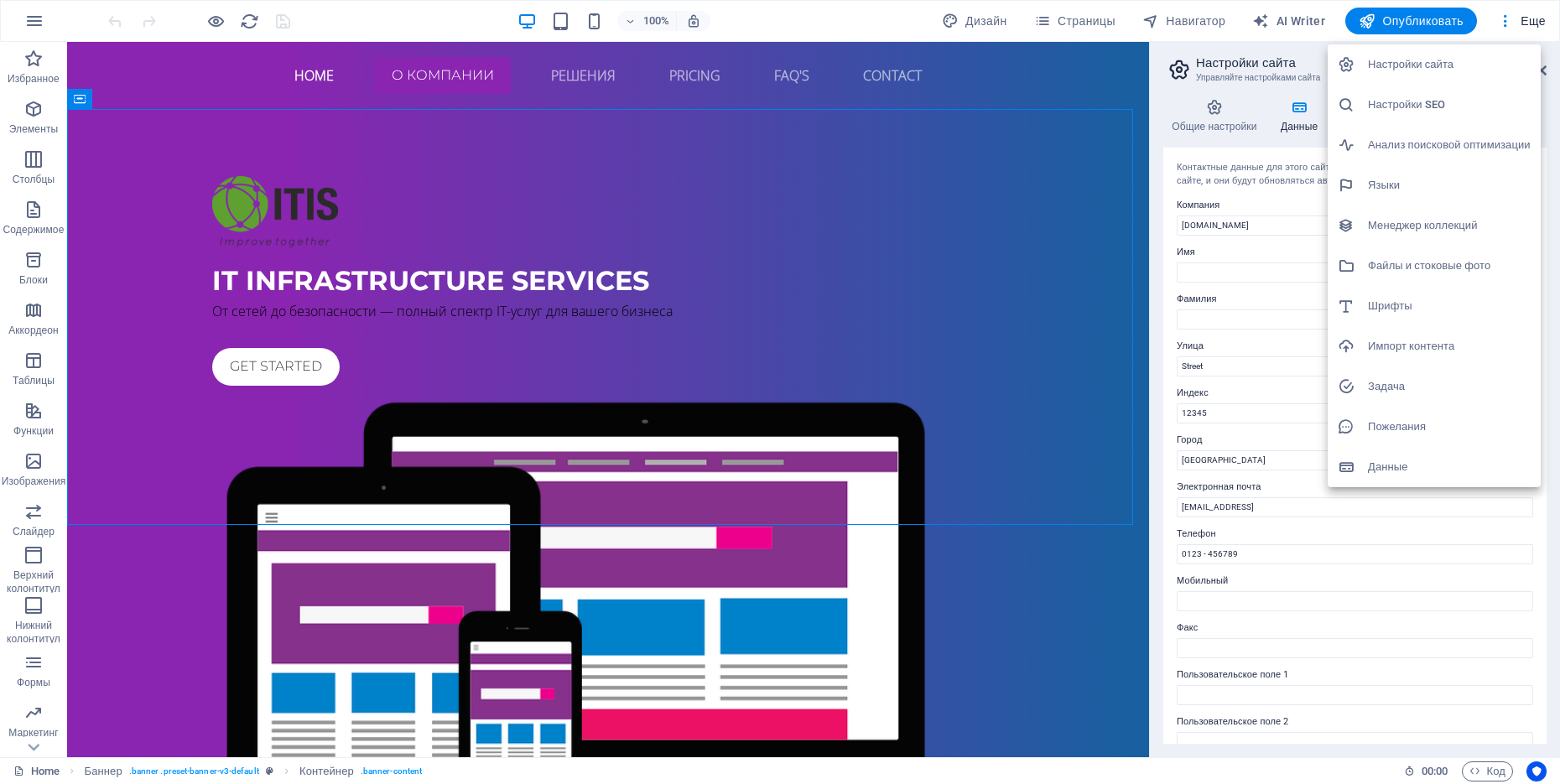
click at [1434, 63] on h6 "Настройки сайта" at bounding box center [1448, 65] width 162 height 20
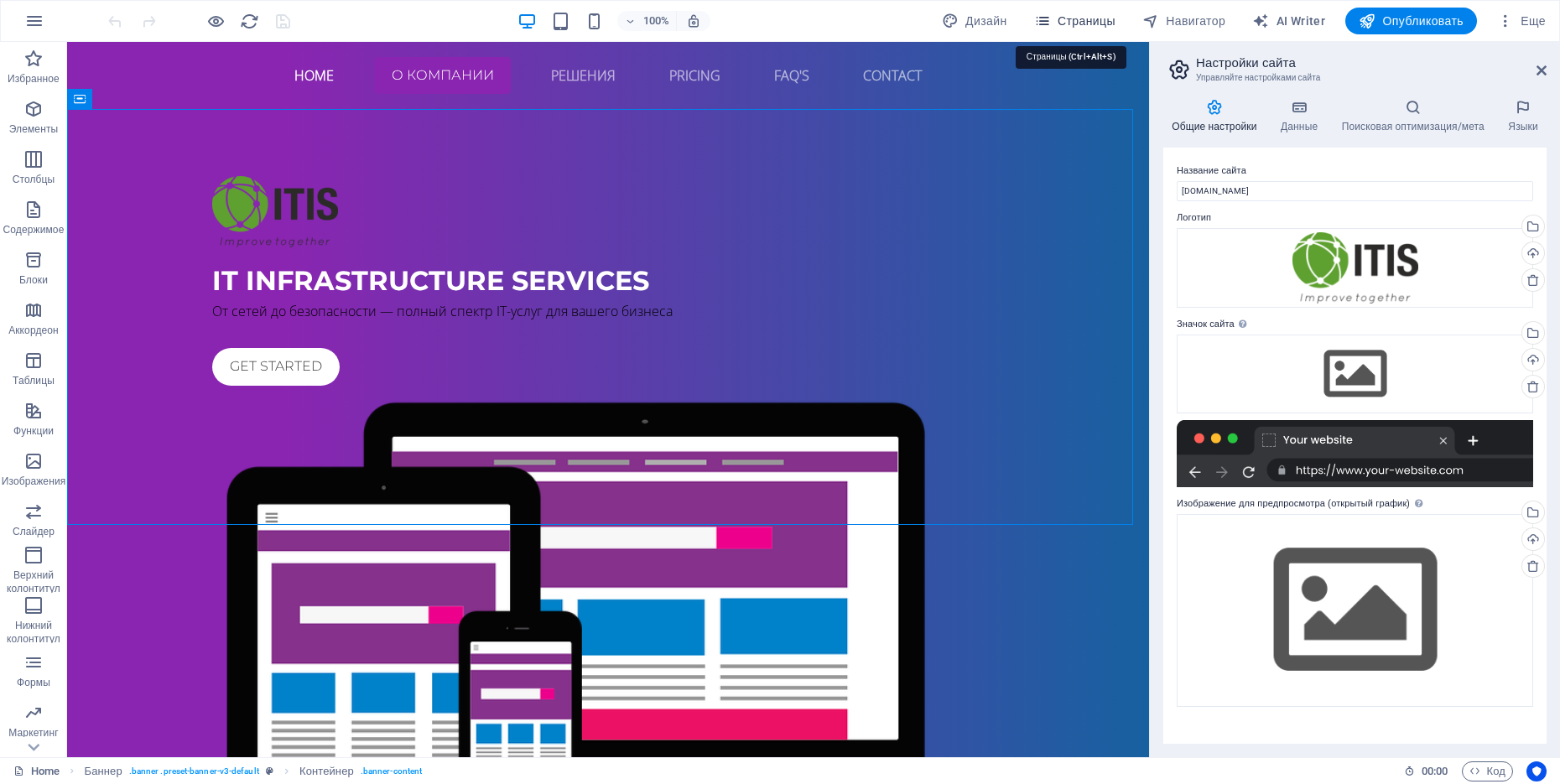
click at [1038, 18] on icon "button" at bounding box center [1043, 21] width 17 height 17
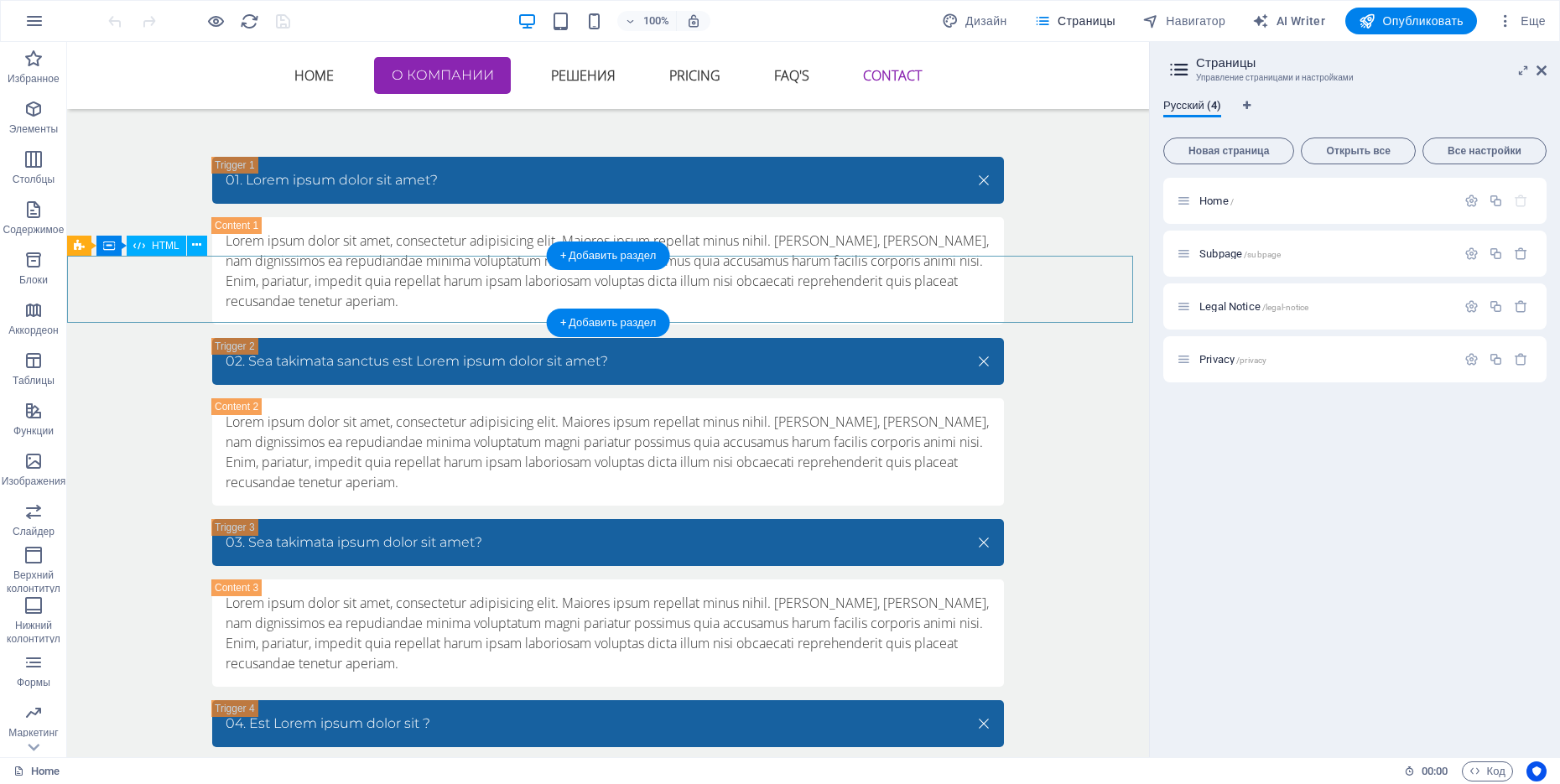
scroll to position [5952, 0]
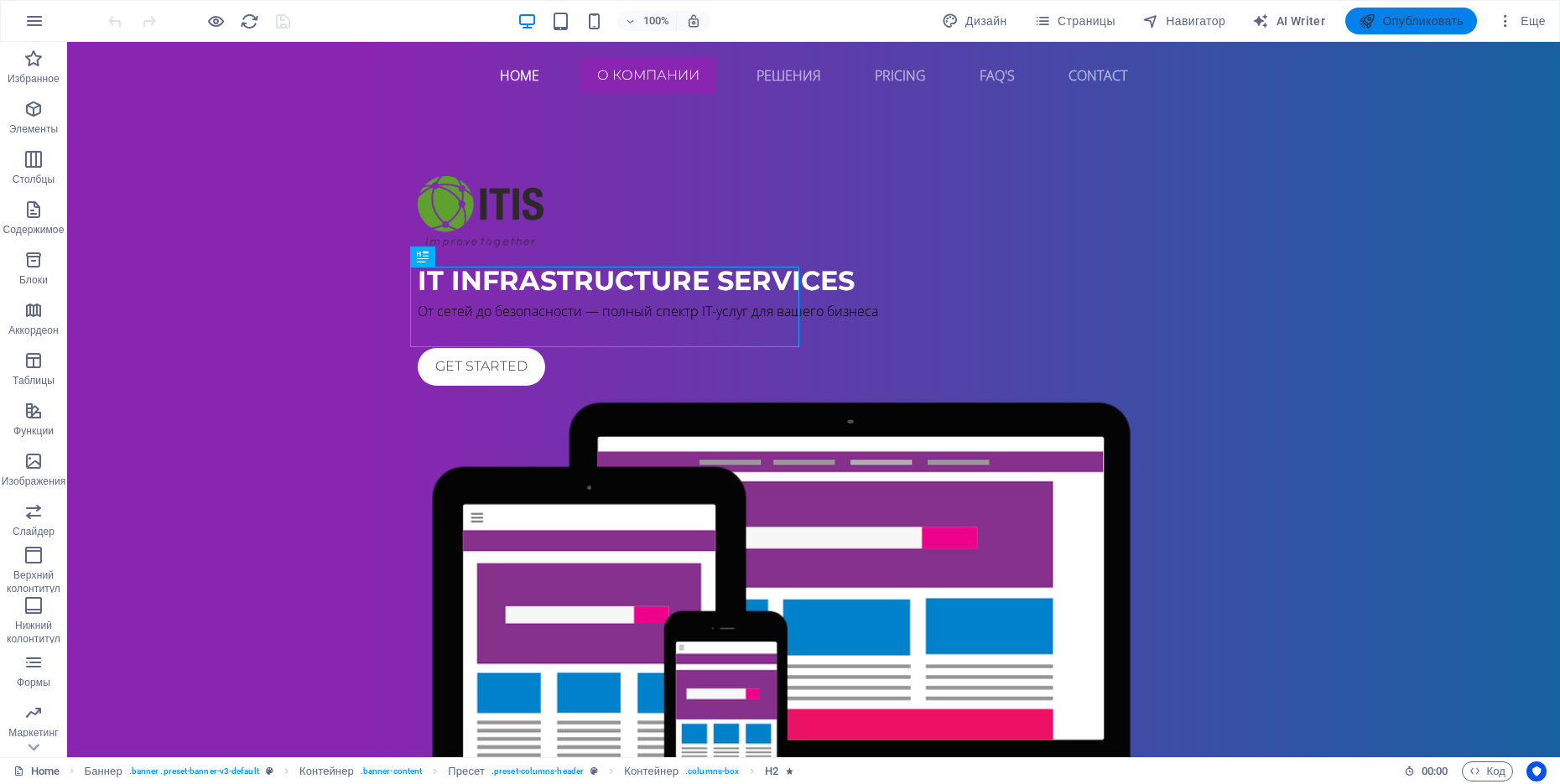
click at [1375, 13] on span "Опубликовать" at bounding box center [1411, 21] width 105 height 17
click at [1508, 18] on icon "button" at bounding box center [1505, 21] width 17 height 17
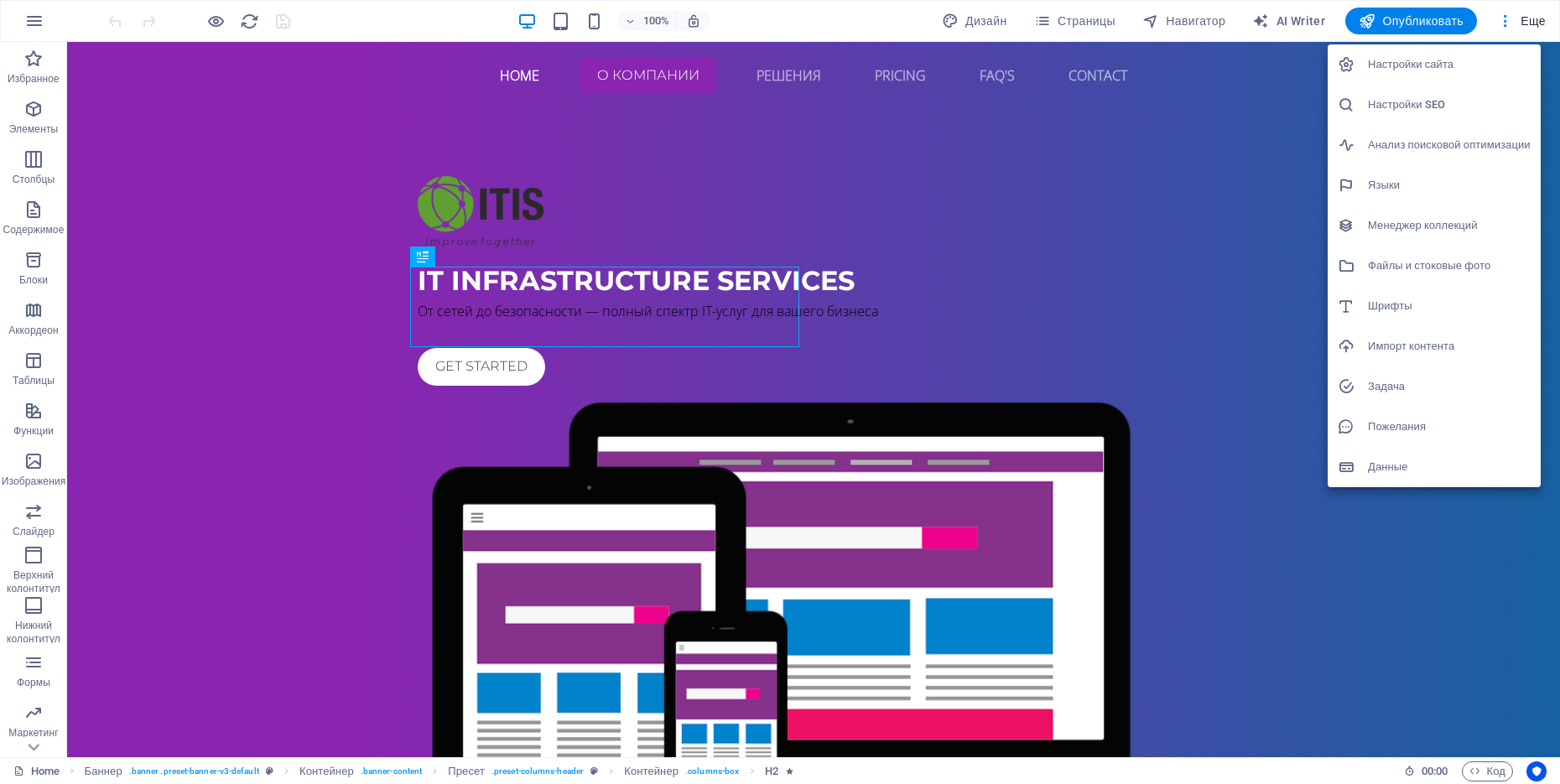
click at [1435, 64] on h6 "Настройки сайта" at bounding box center [1448, 65] width 162 height 20
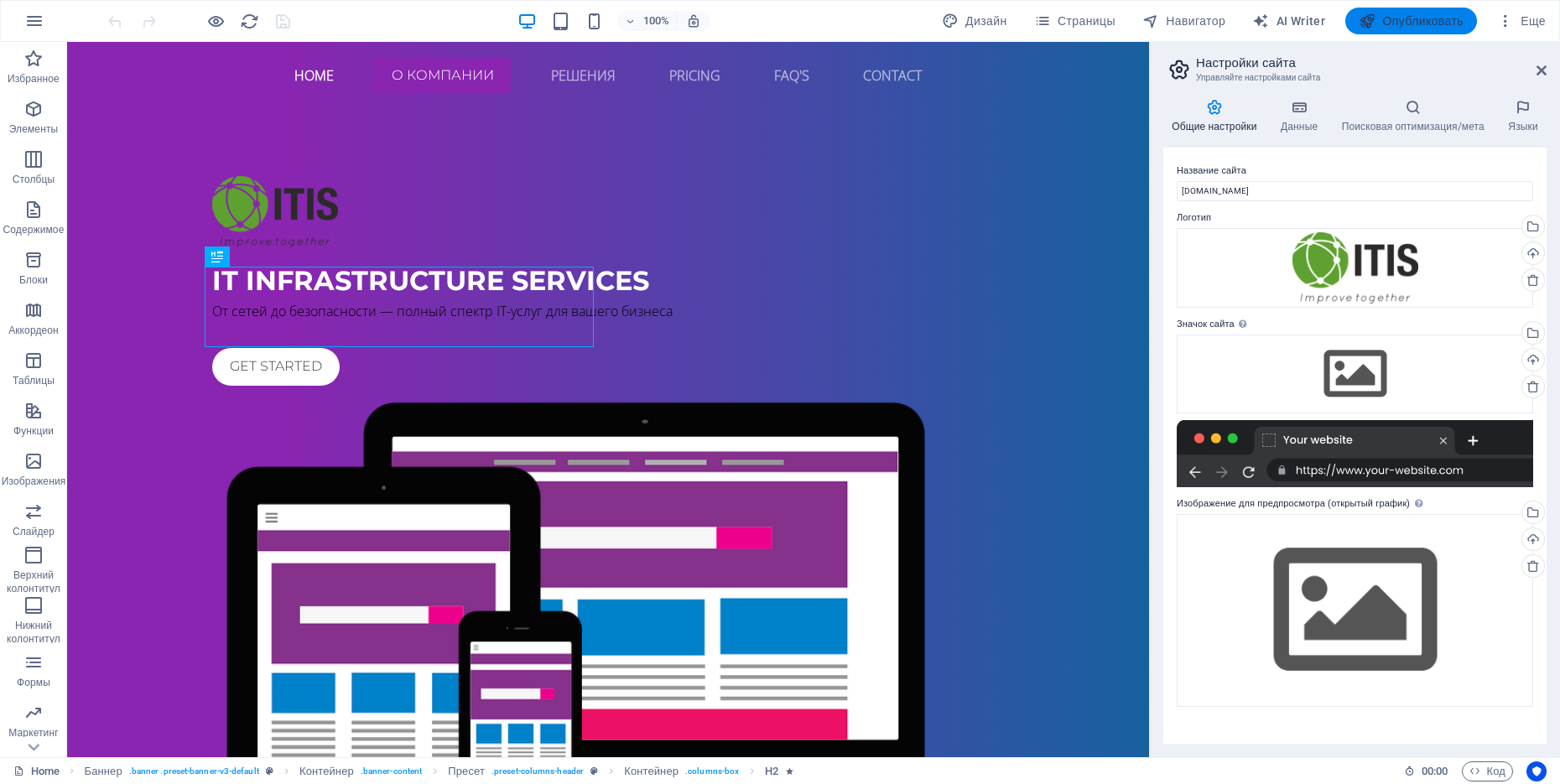
click at [1375, 13] on span "Опубликовать" at bounding box center [1411, 21] width 105 height 17
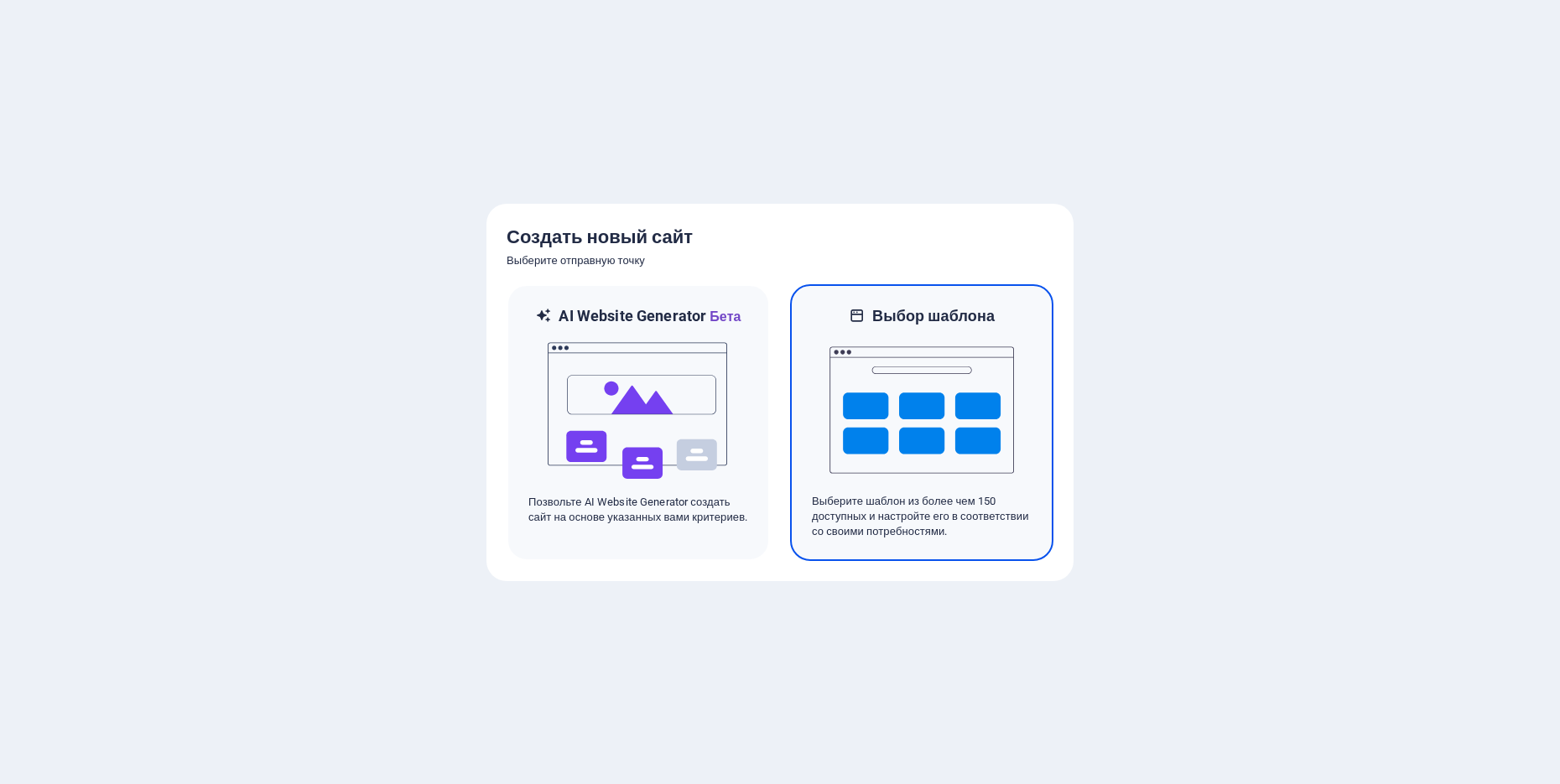
click at [836, 355] on img at bounding box center [921, 410] width 184 height 167
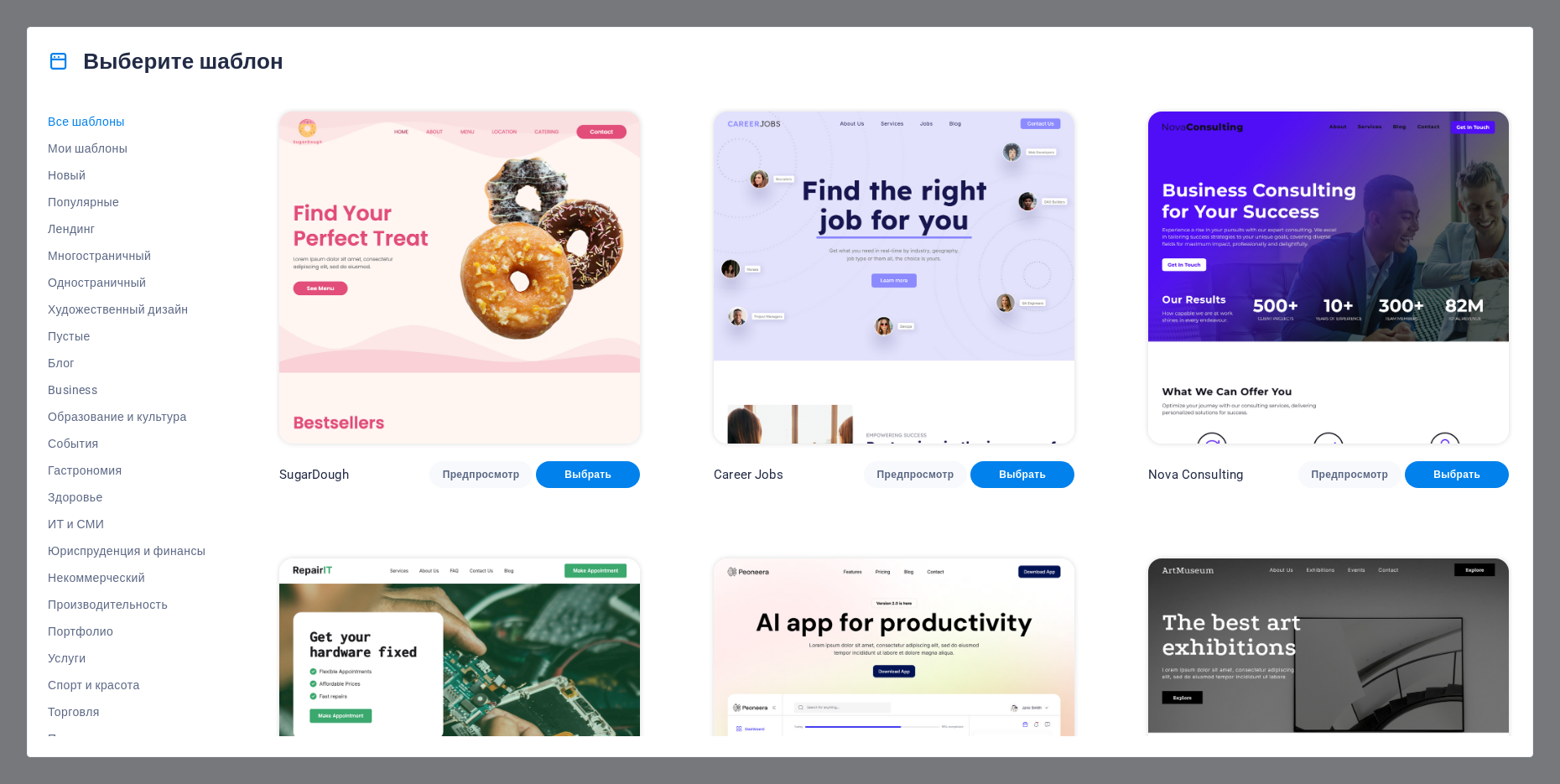
click at [817, 254] on img at bounding box center [894, 278] width 361 height 332
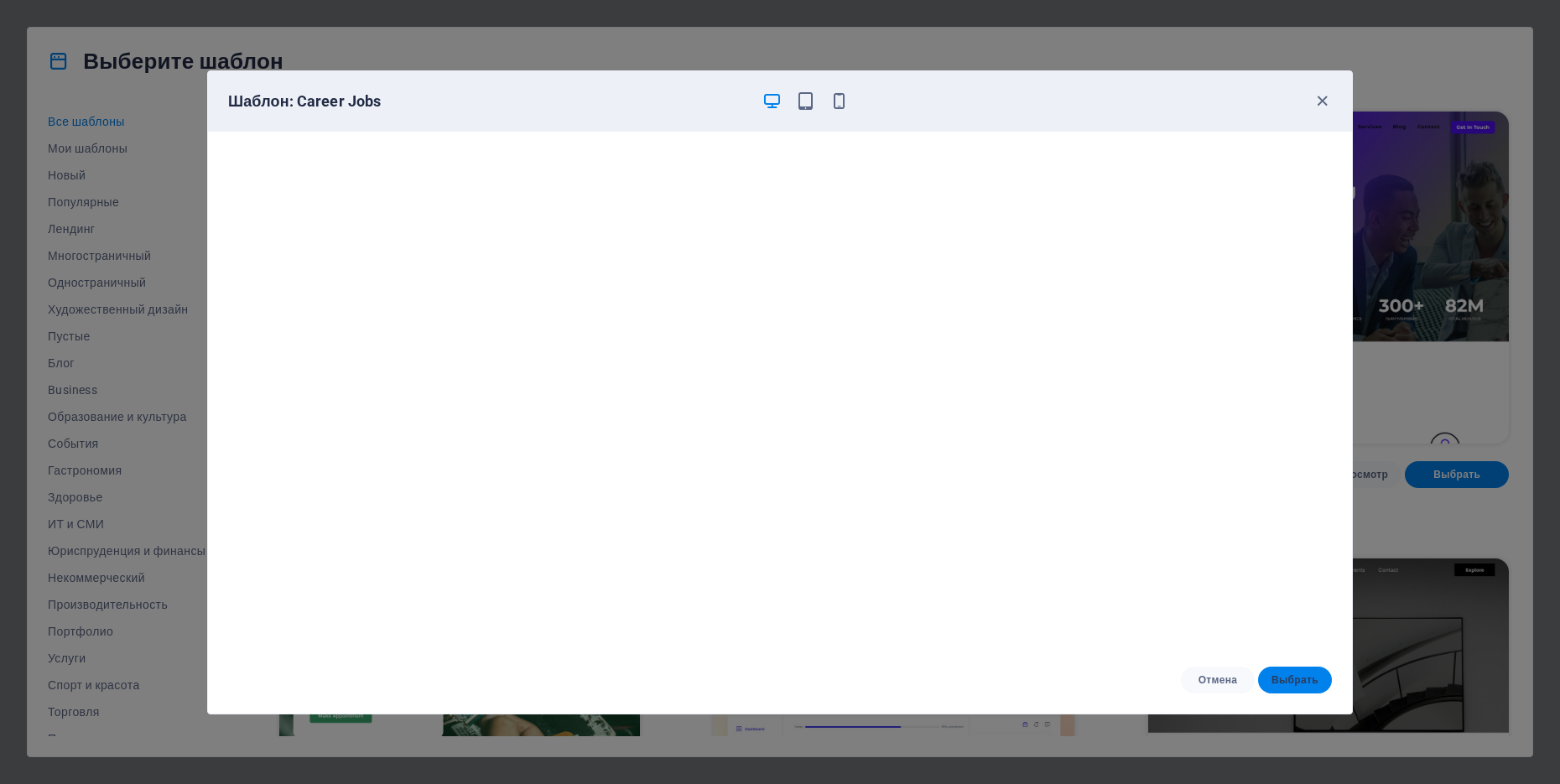
click at [1287, 675] on span "Выбрать" at bounding box center [1295, 680] width 47 height 13
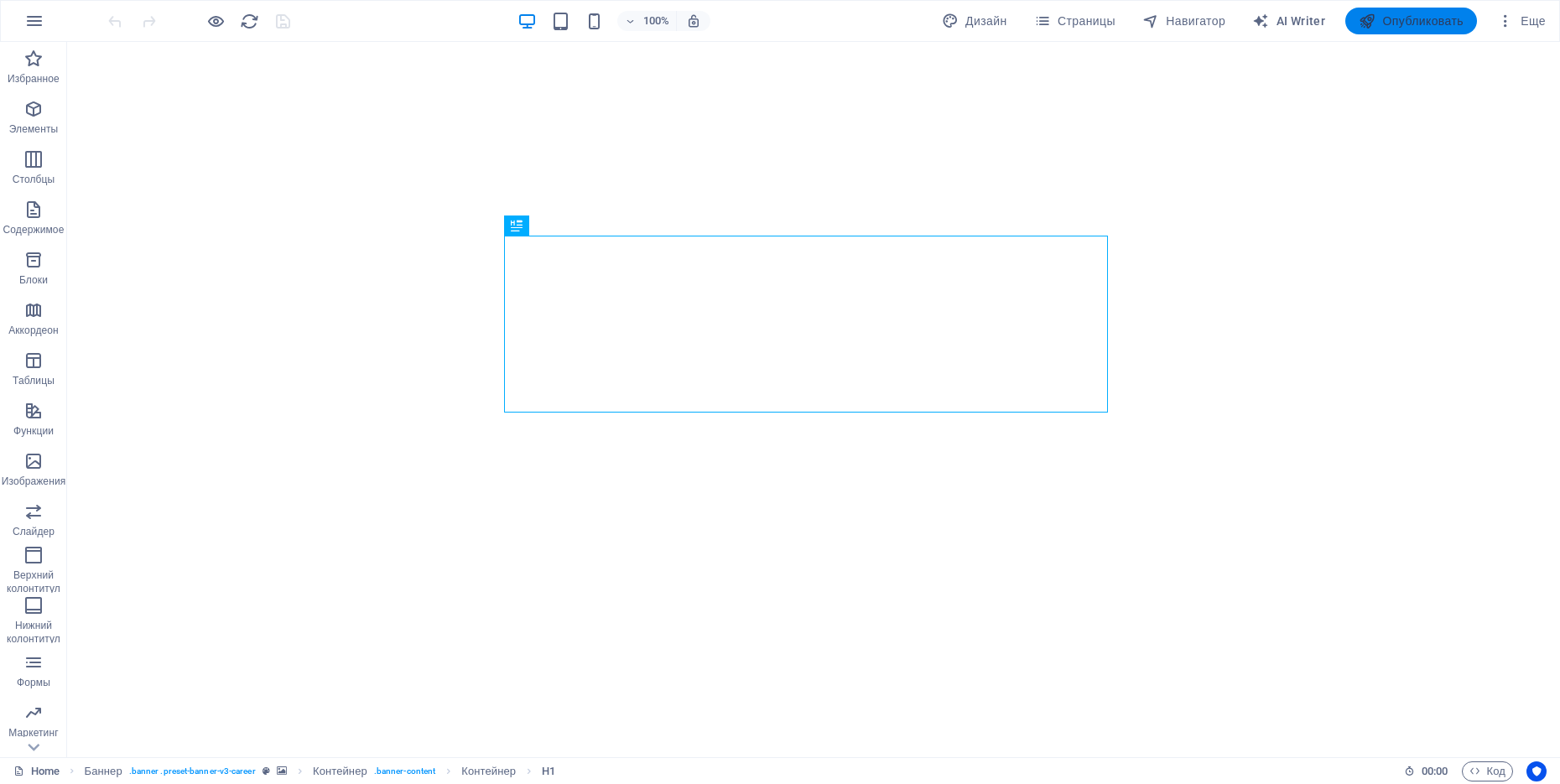
click at [1404, 19] on span "Опубликовать" at bounding box center [1411, 21] width 105 height 17
